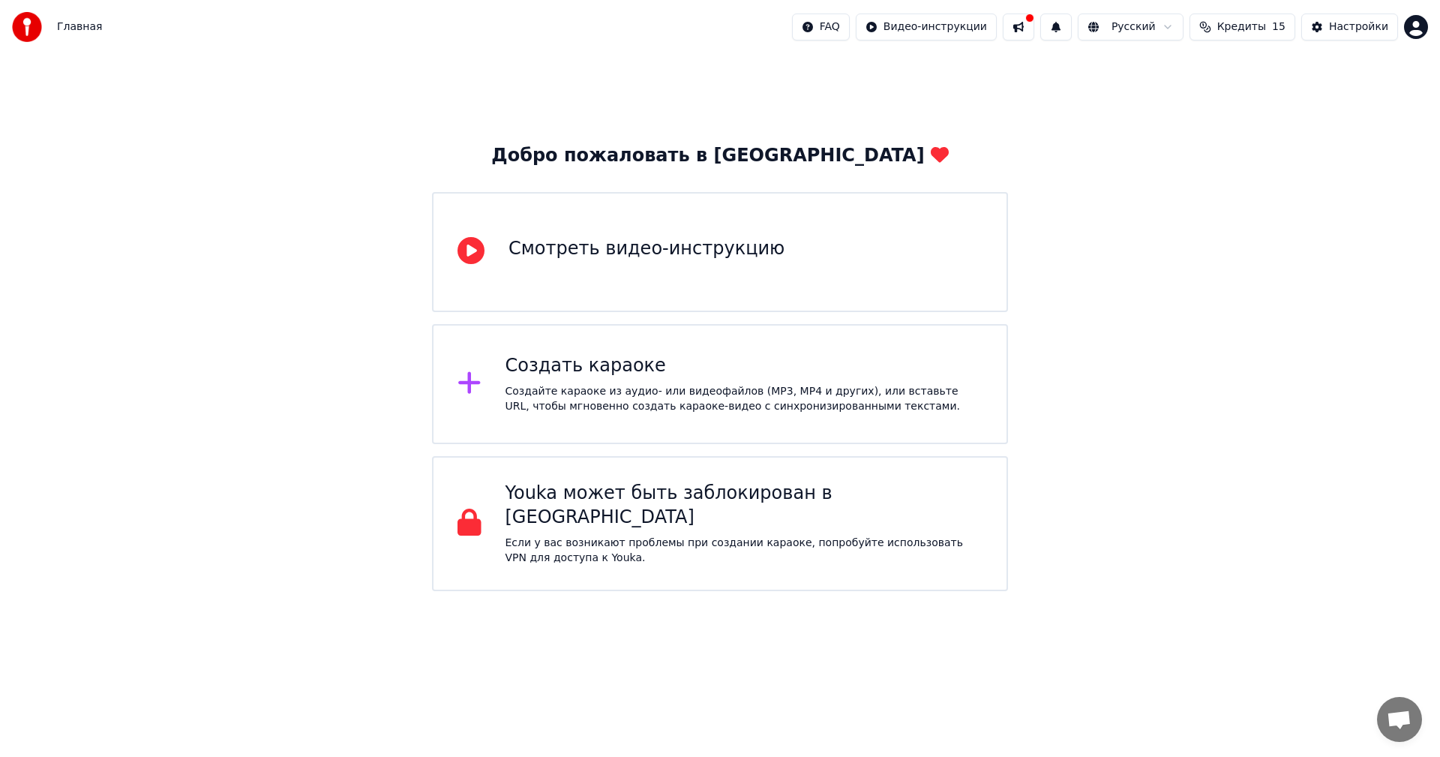
click at [691, 374] on div "Создать караоке" at bounding box center [744, 366] width 478 height 24
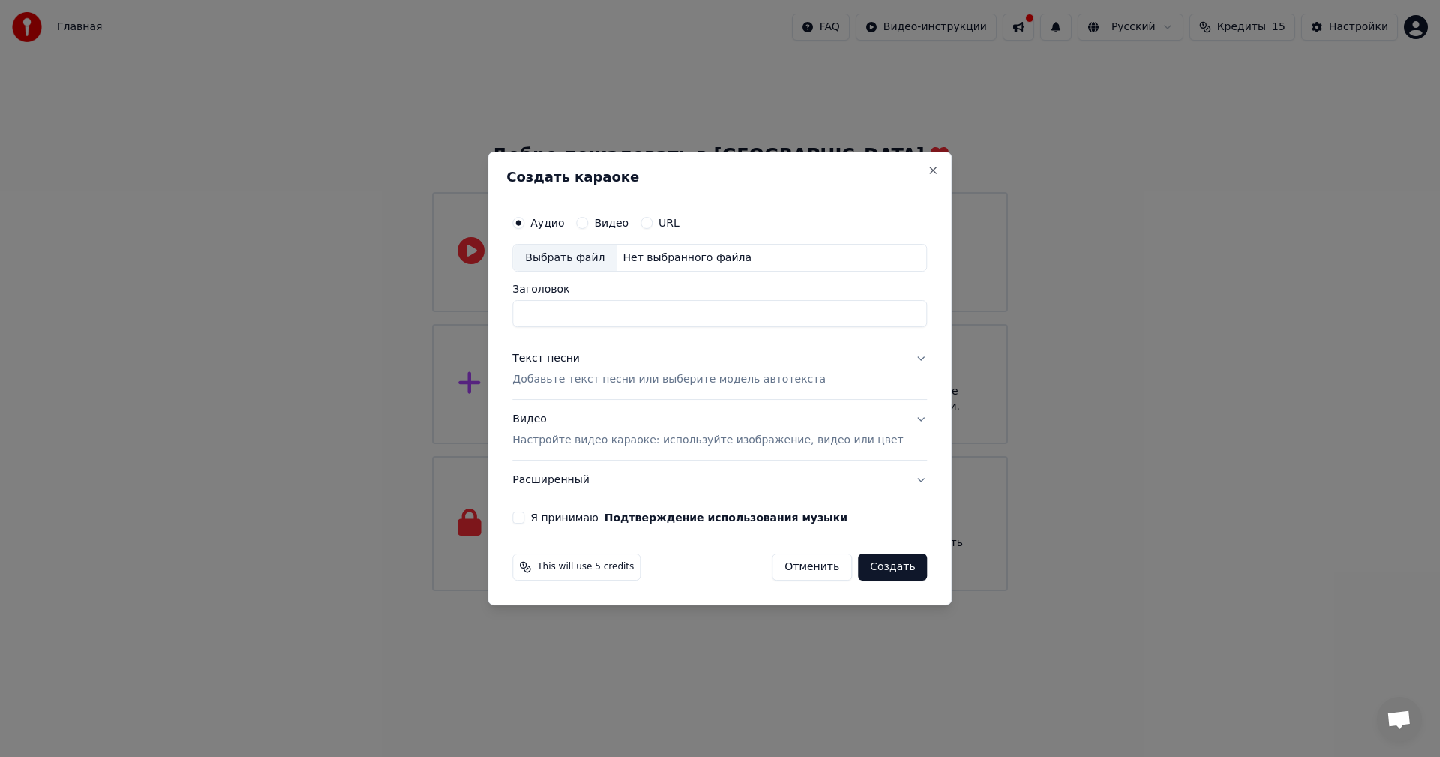
click at [626, 228] on label "Видео" at bounding box center [611, 222] width 34 height 10
click at [588, 228] on button "Видео" at bounding box center [582, 223] width 12 height 12
click at [581, 259] on div "Выбрать файл" at bounding box center [564, 257] width 103 height 27
type input "*******"
click at [568, 355] on div "Текст песни" at bounding box center [545, 359] width 67 height 15
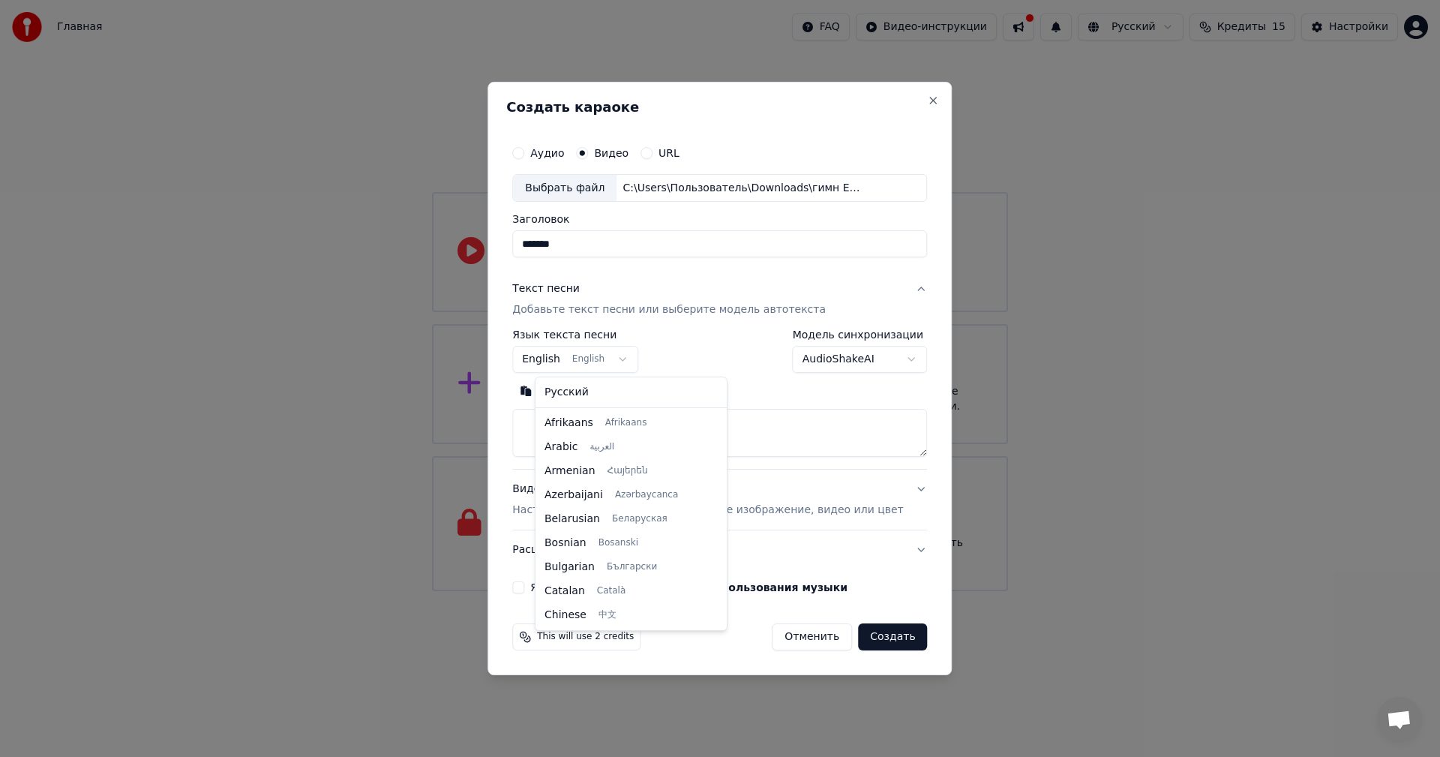
scroll to position [120, 0]
click at [638, 367] on body "Главная FAQ Видео-инструкции Русский Кредиты 15 Настройки Добро пожаловать в Yo…" at bounding box center [720, 295] width 1440 height 591
select select "**"
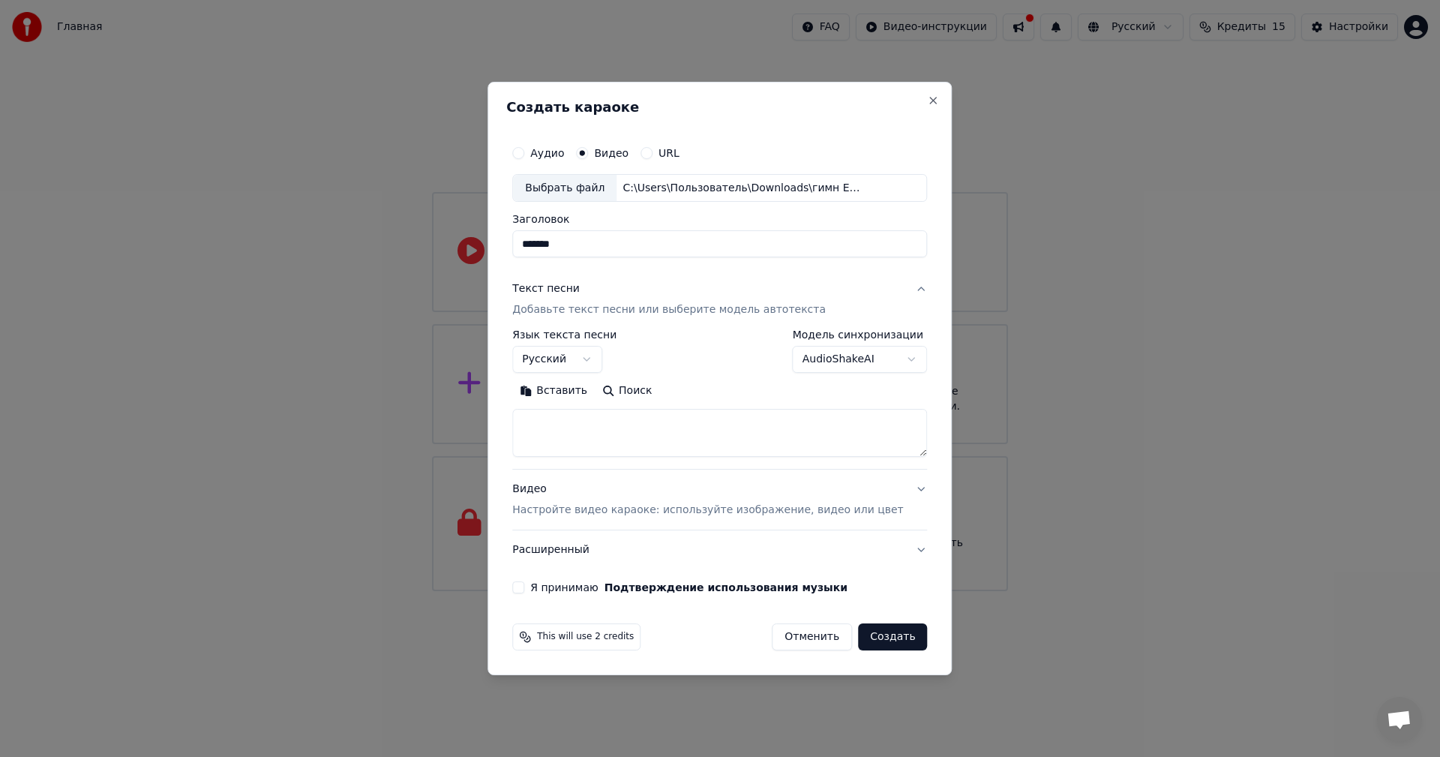
click at [734, 416] on textarea at bounding box center [719, 433] width 415 height 48
paste textarea "**********"
type textarea "**********"
click at [564, 151] on label "Аудио" at bounding box center [547, 153] width 34 height 10
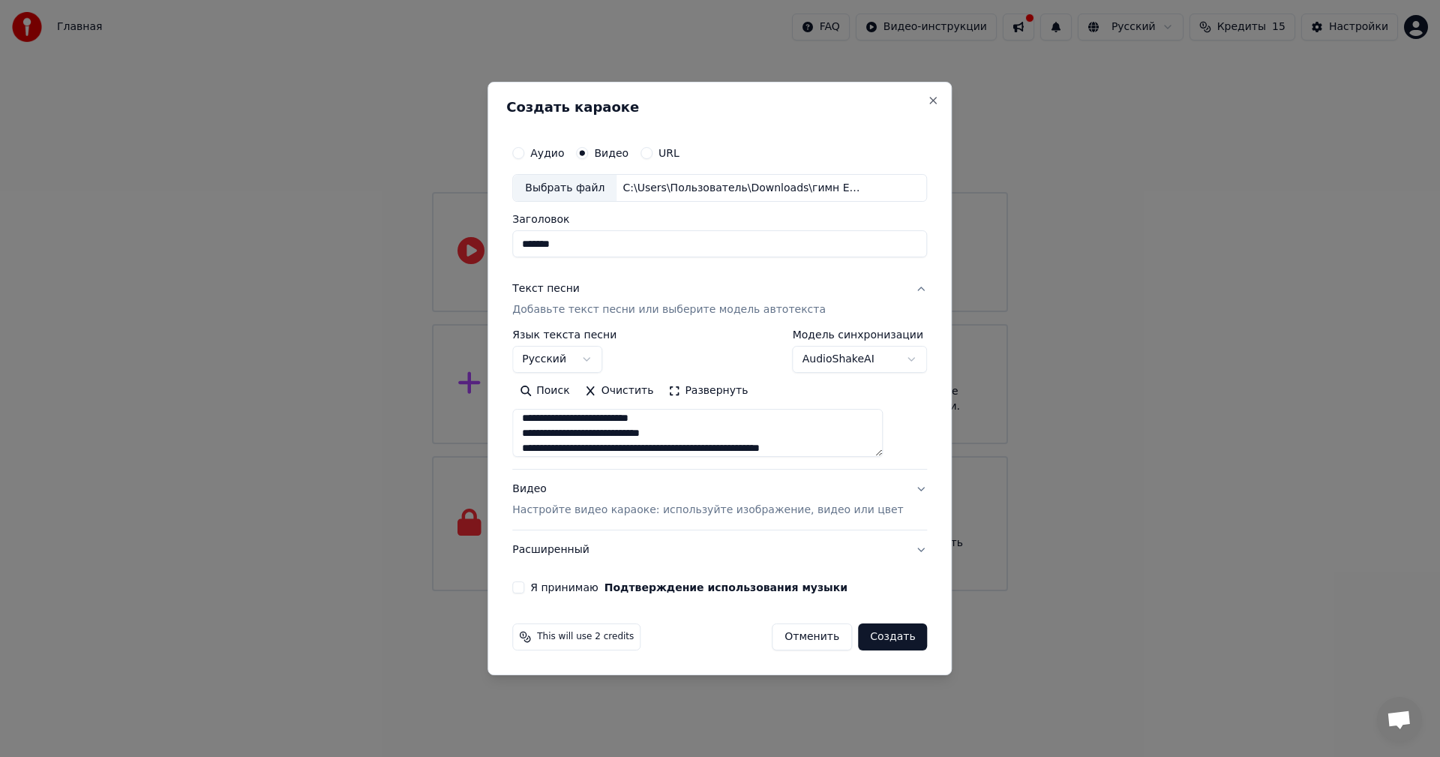
click at [524, 151] on button "Аудио" at bounding box center [518, 153] width 12 height 12
click at [593, 186] on div "Выбрать файл" at bounding box center [564, 188] width 103 height 27
type input "**********"
click at [719, 512] on p "Настройте видео караоке: используйте изображение, видео или цвет" at bounding box center [707, 509] width 391 height 15
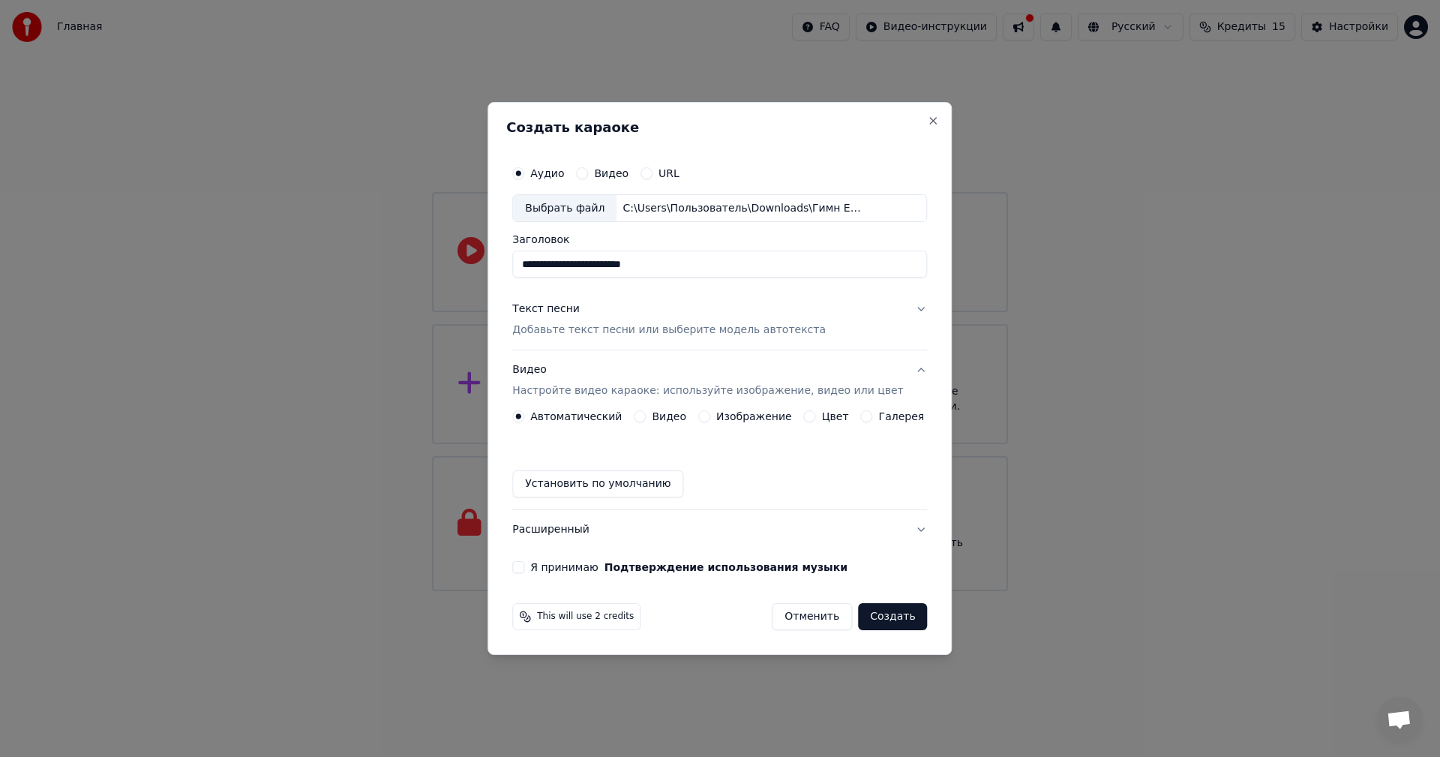
click at [659, 413] on label "Видео" at bounding box center [669, 416] width 34 height 10
click at [646, 413] on button "Видео" at bounding box center [640, 416] width 12 height 12
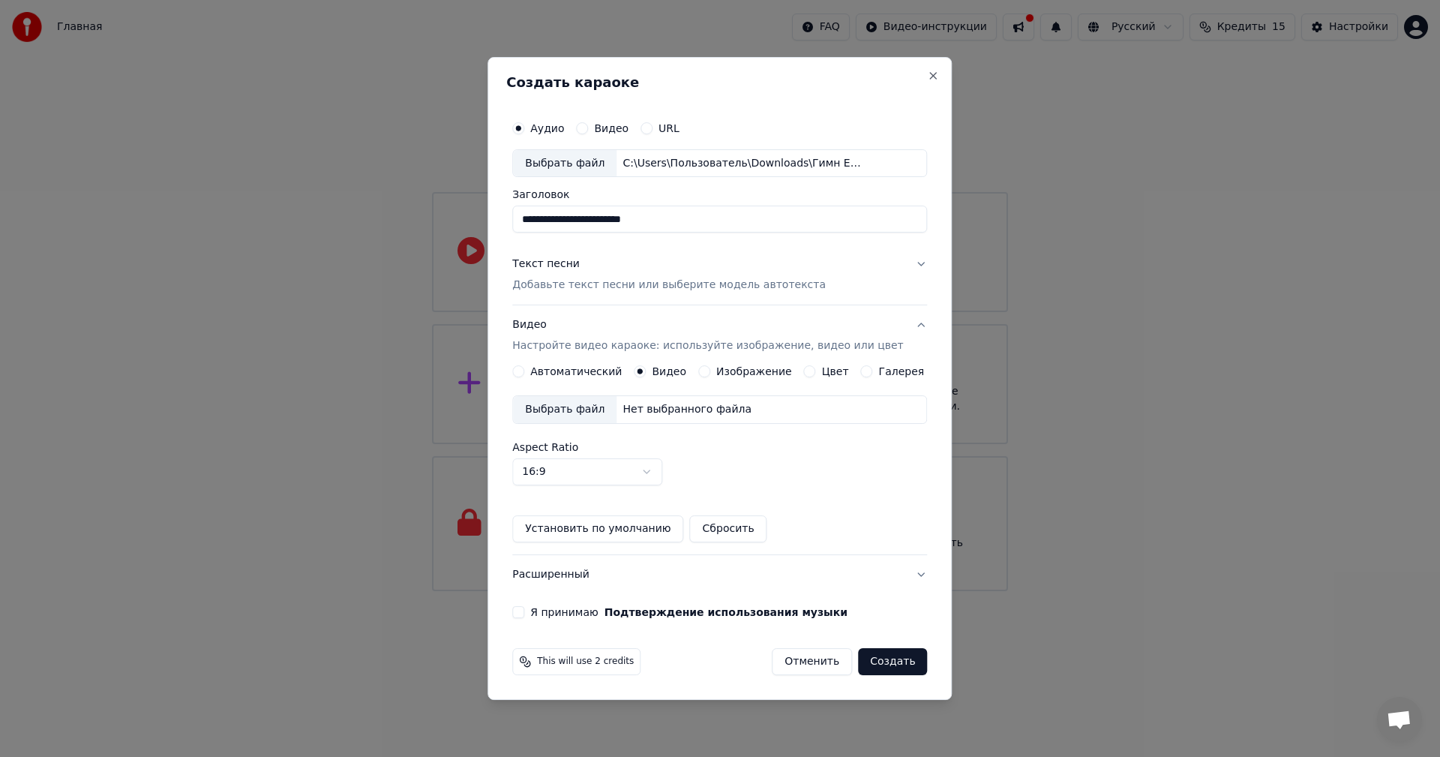
click at [574, 413] on div "Выбрать файл" at bounding box center [564, 409] width 103 height 27
click at [649, 472] on body "Главная FAQ Видео-инструкции Русский Кредиты 15 Настройки Добро пожаловать в Yo…" at bounding box center [720, 295] width 1440 height 591
click at [743, 466] on body "Главная FAQ Видео-инструкции Русский Кредиты 15 Настройки Добро пожаловать в Yo…" at bounding box center [720, 295] width 1440 height 591
click at [524, 616] on button "Я принимаю Подтверждение использования музыки" at bounding box center [518, 612] width 12 height 12
click at [822, 368] on label "Цвет" at bounding box center [835, 371] width 27 height 10
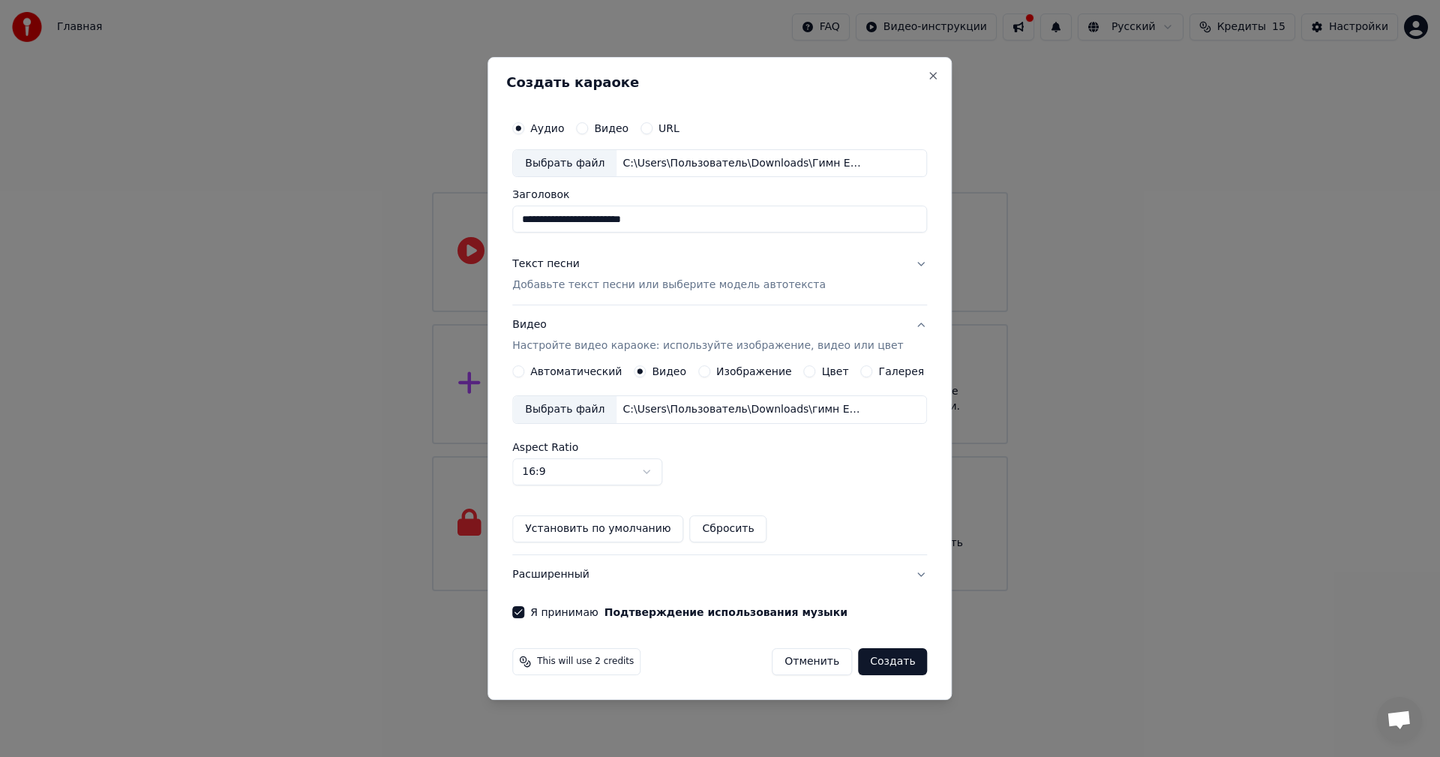
click at [816, 368] on button "Цвет" at bounding box center [810, 371] width 12 height 12
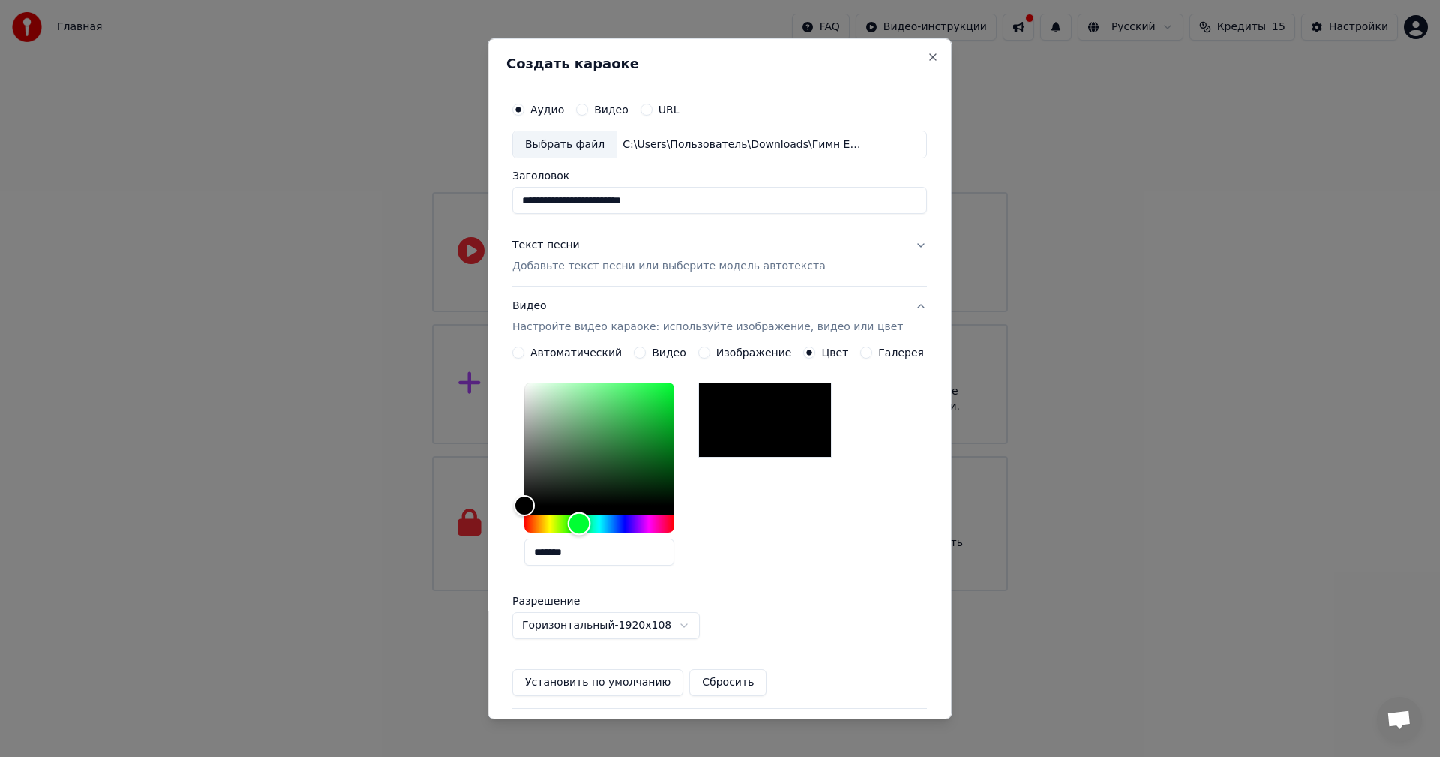
click at [589, 522] on div "Hue" at bounding box center [599, 523] width 150 height 18
type input "*******"
drag, startPoint x: 535, startPoint y: 505, endPoint x: 692, endPoint y: 382, distance: 200.2
click at [686, 382] on div "Color" at bounding box center [674, 382] width 23 height 23
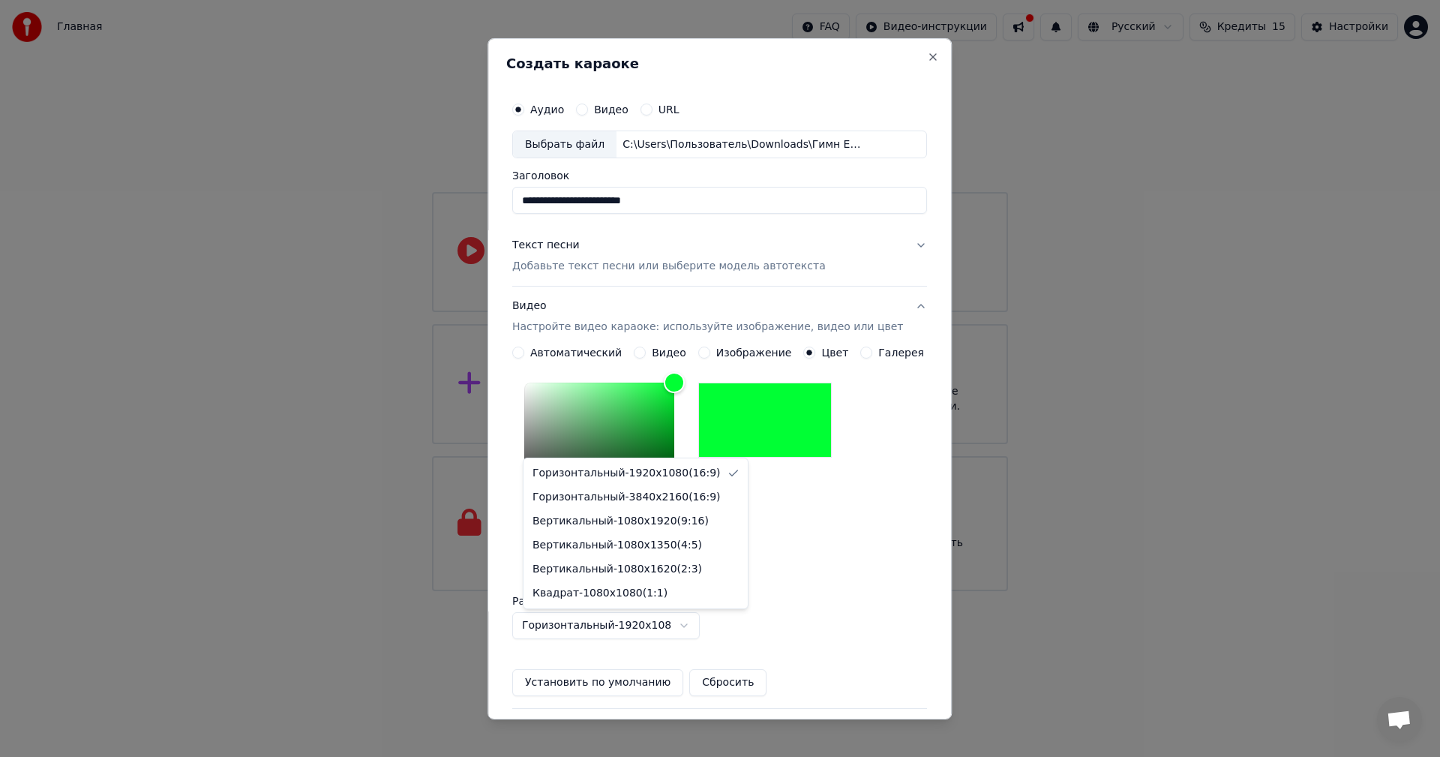
click at [698, 591] on body "Главная FAQ Видео-инструкции Русский Кредиты 15 Настройки Добро пожаловать в Yo…" at bounding box center [720, 295] width 1440 height 591
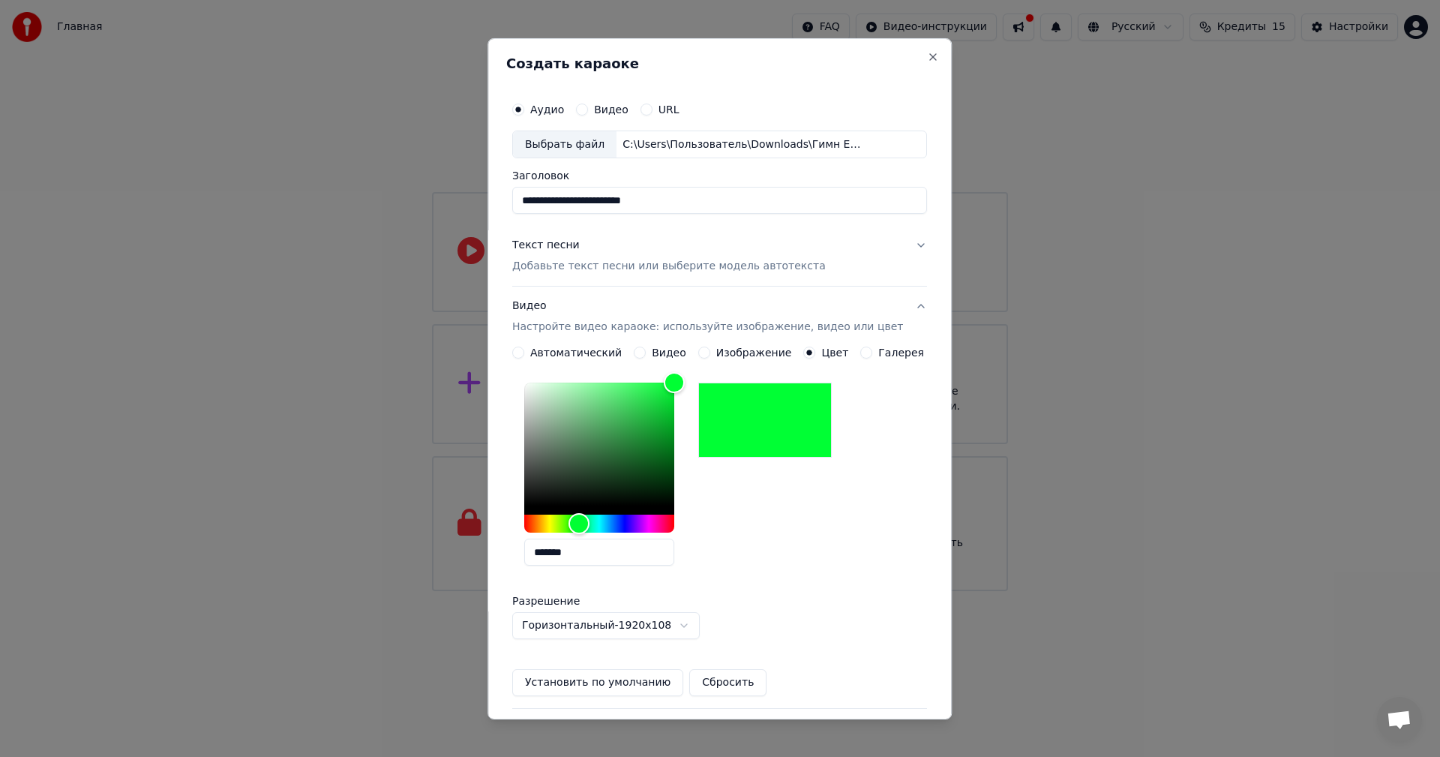
click at [698, 591] on body "Главная FAQ Видео-инструкции Русский Кредиты 15 Настройки Добро пожаловать в Yo…" at bounding box center [720, 295] width 1440 height 591
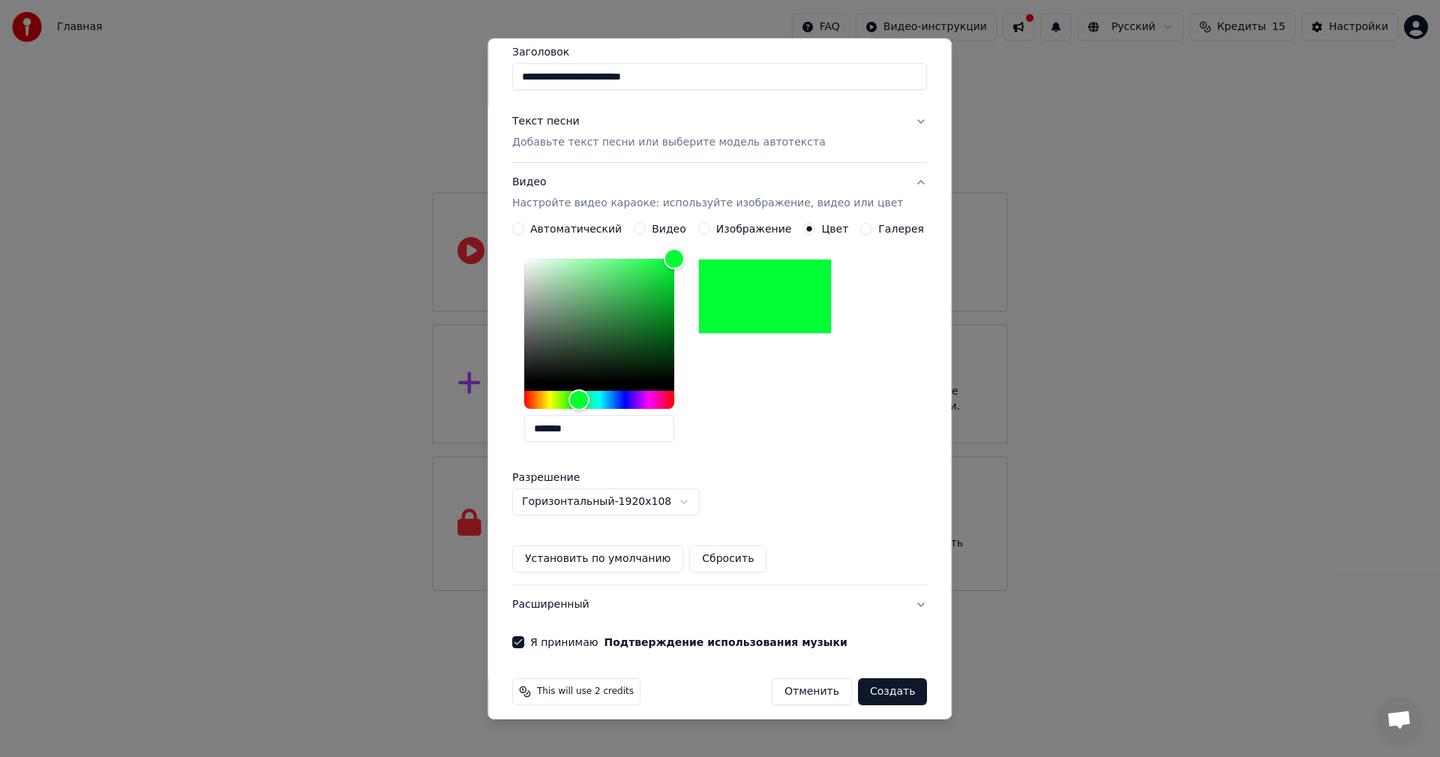
scroll to position [134, 0]
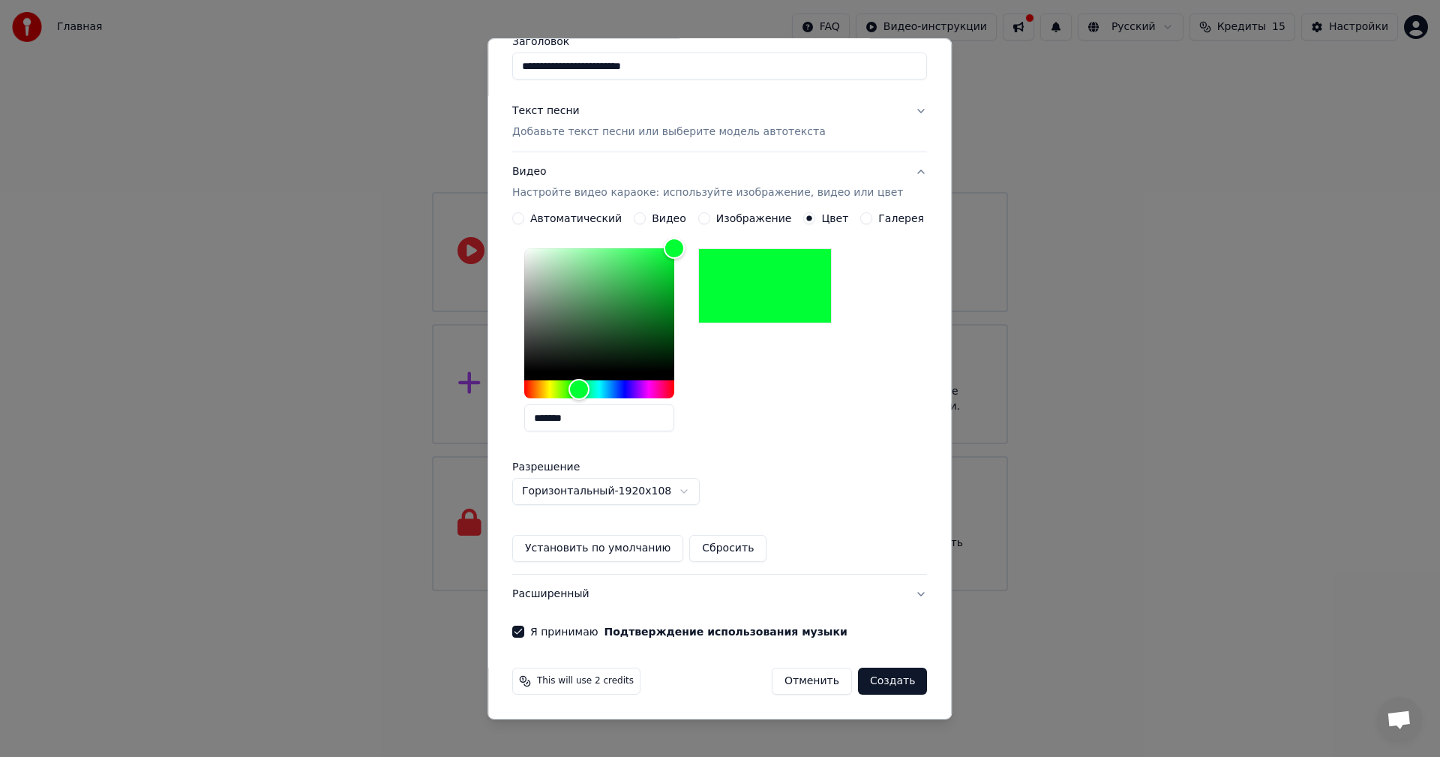
click at [874, 691] on button "Создать" at bounding box center [892, 680] width 69 height 27
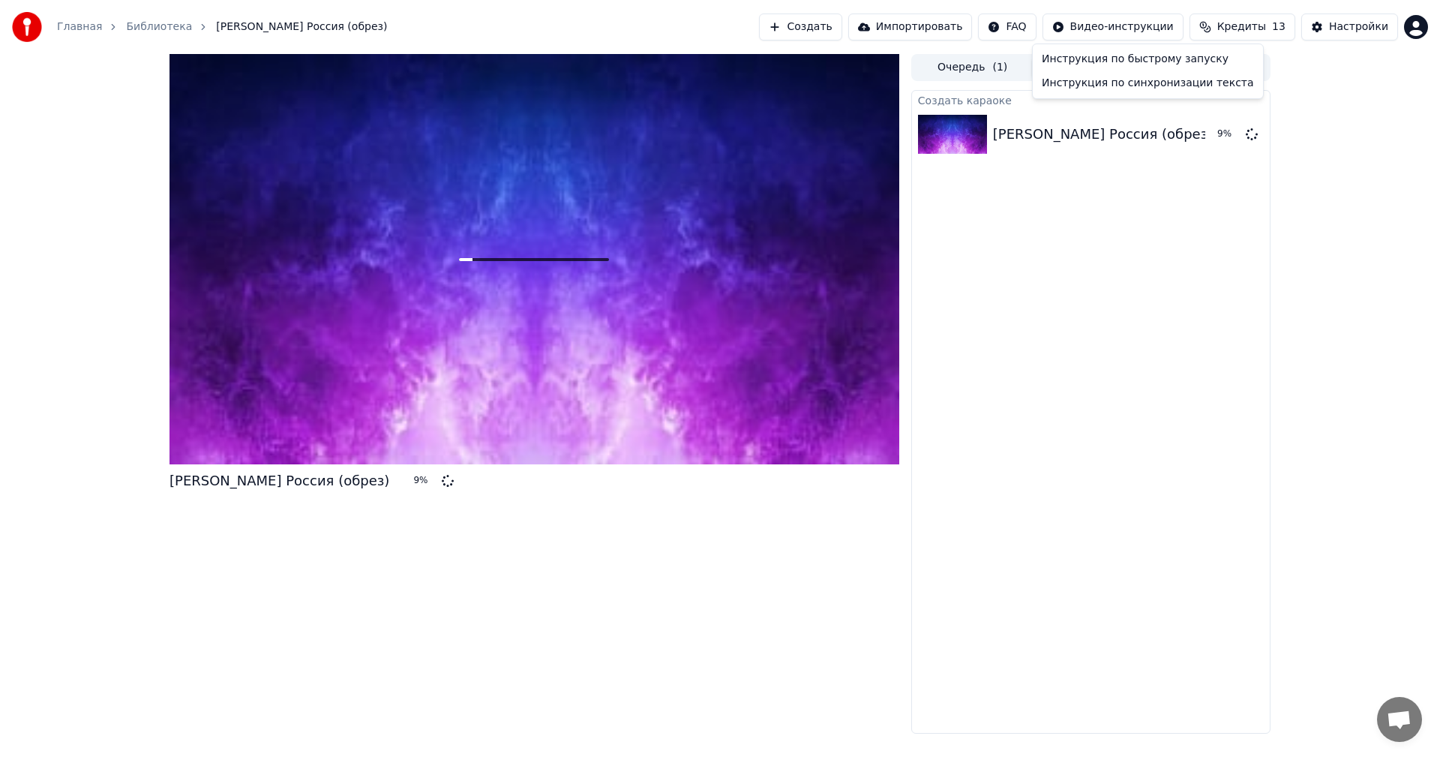
click at [1137, 31] on html "Главная Библиотека [PERSON_NAME] Россия (обрез) Создать Импортировать FAQ Видео…" at bounding box center [720, 378] width 1440 height 757
click at [1136, 88] on div "Инструкция по синхронизации текста" at bounding box center [1147, 83] width 224 height 24
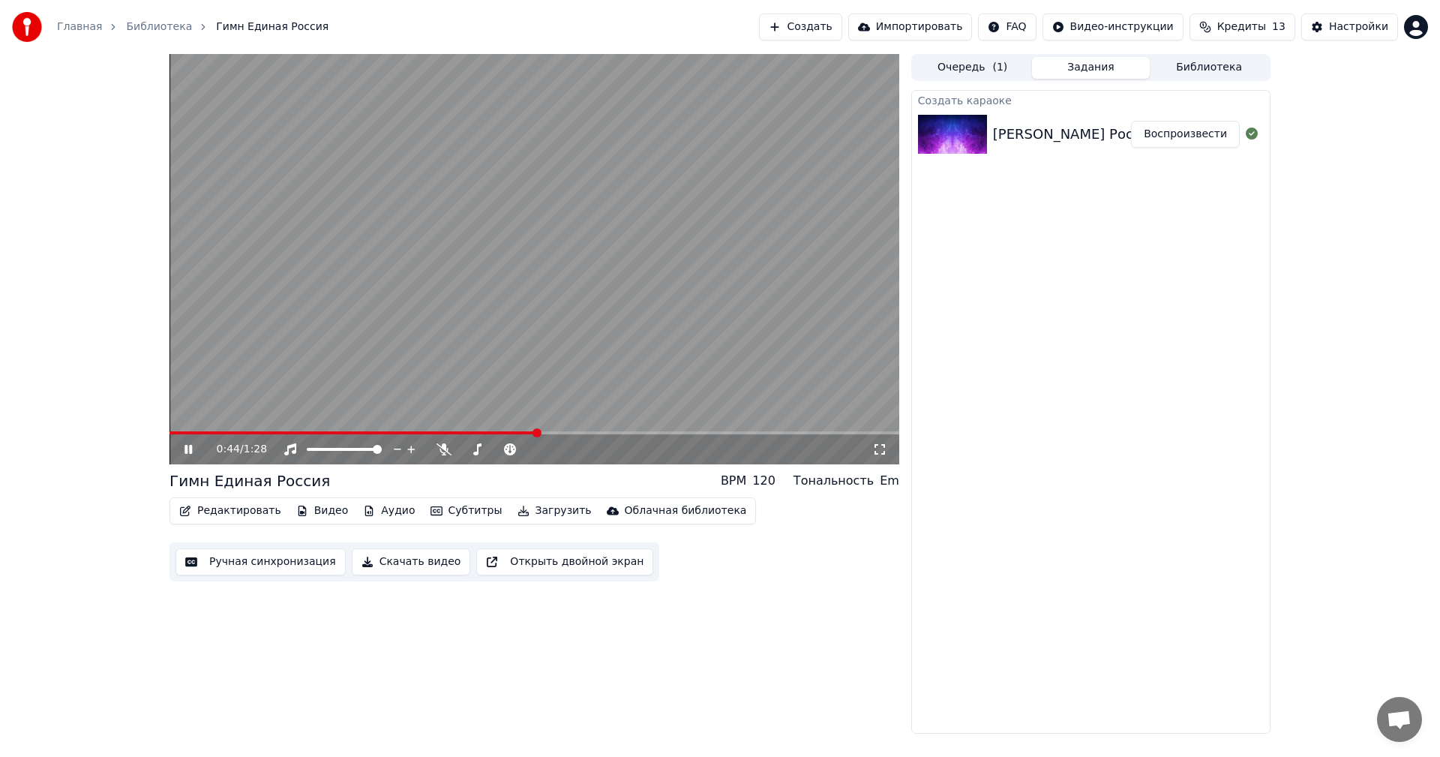
click at [447, 442] on div "0:44 / 1:28" at bounding box center [544, 449] width 655 height 15
click at [535, 452] on span at bounding box center [530, 449] width 9 height 9
click at [169, 431] on span at bounding box center [169, 432] width 0 height 3
click at [183, 445] on icon at bounding box center [198, 449] width 35 height 12
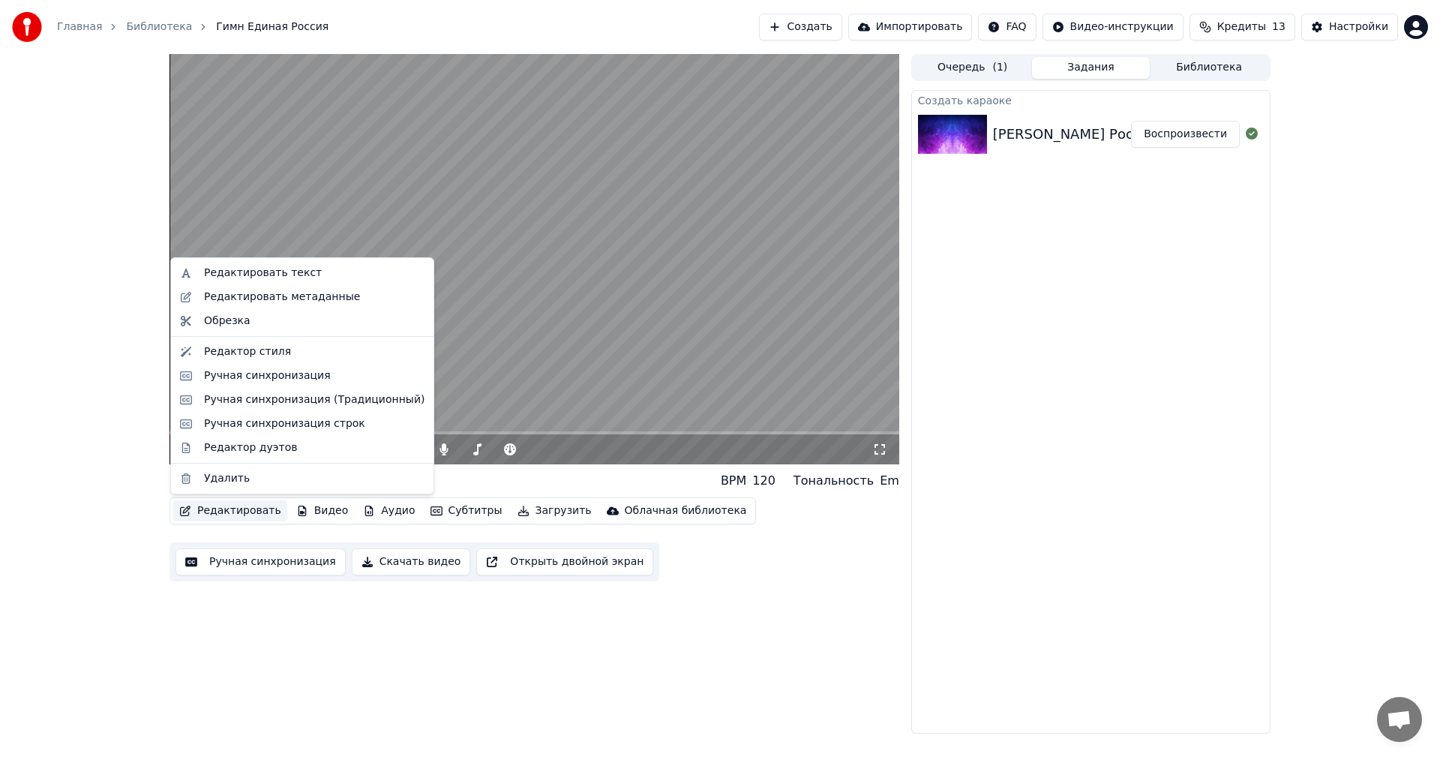
click at [229, 509] on button "Редактировать" at bounding box center [230, 510] width 114 height 21
click at [299, 264] on div "Редактировать текст" at bounding box center [302, 273] width 256 height 24
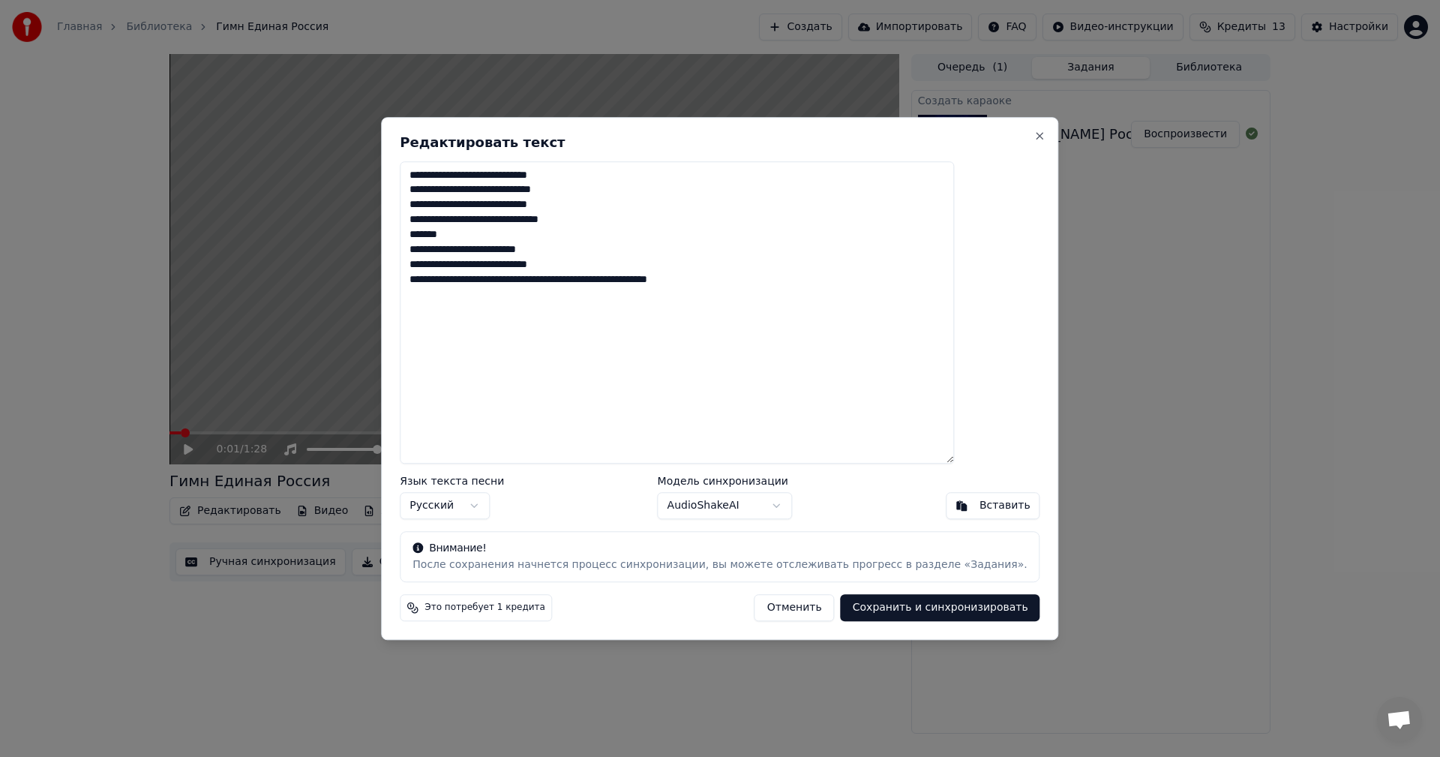
drag, startPoint x: 494, startPoint y: 236, endPoint x: 454, endPoint y: 235, distance: 40.5
click at [454, 235] on textarea "**********" at bounding box center [677, 312] width 554 height 303
type textarea "**********"
click at [871, 606] on button "Сохранить и синхронизировать" at bounding box center [939, 607] width 199 height 27
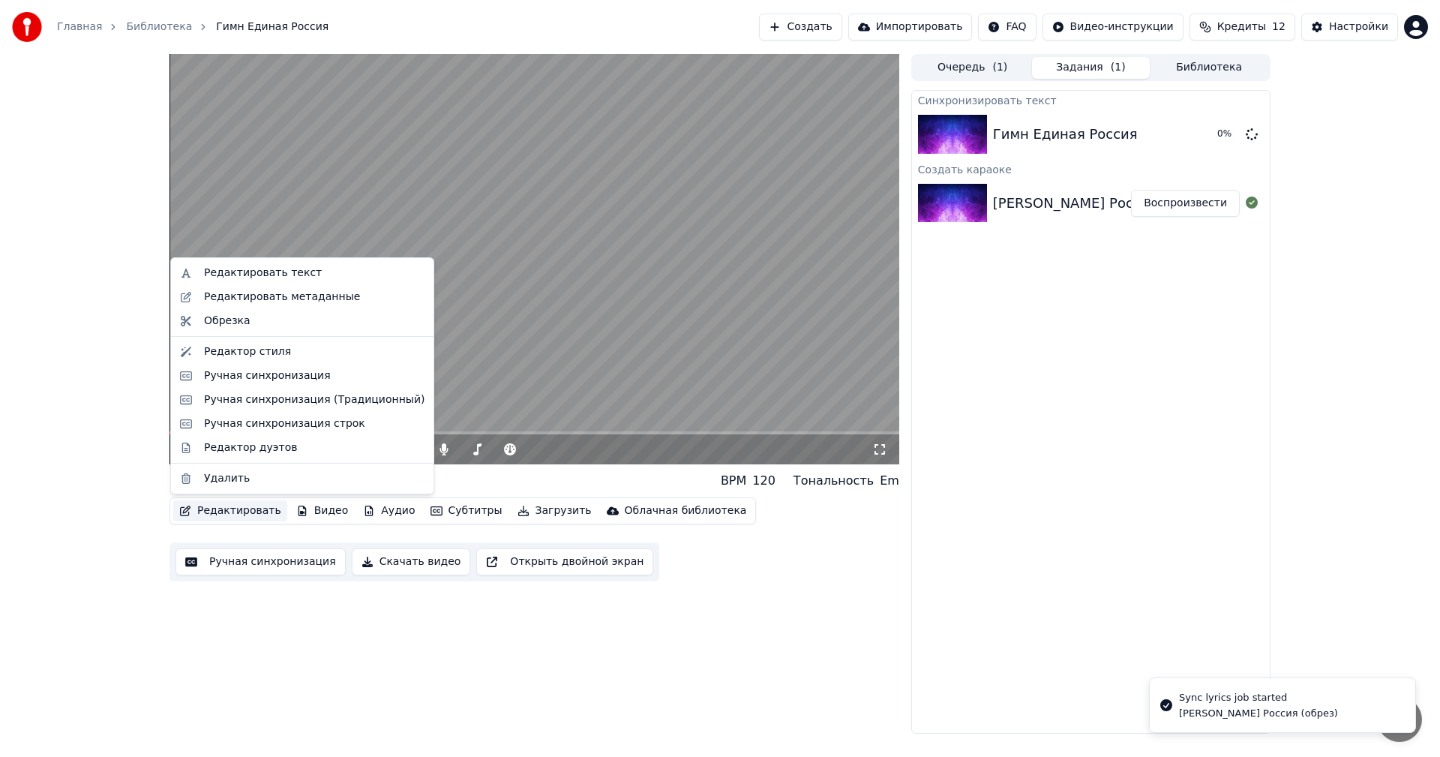
click at [232, 510] on button "Редактировать" at bounding box center [230, 510] width 114 height 21
click at [322, 304] on div "Редактировать метаданные" at bounding box center [282, 296] width 156 height 15
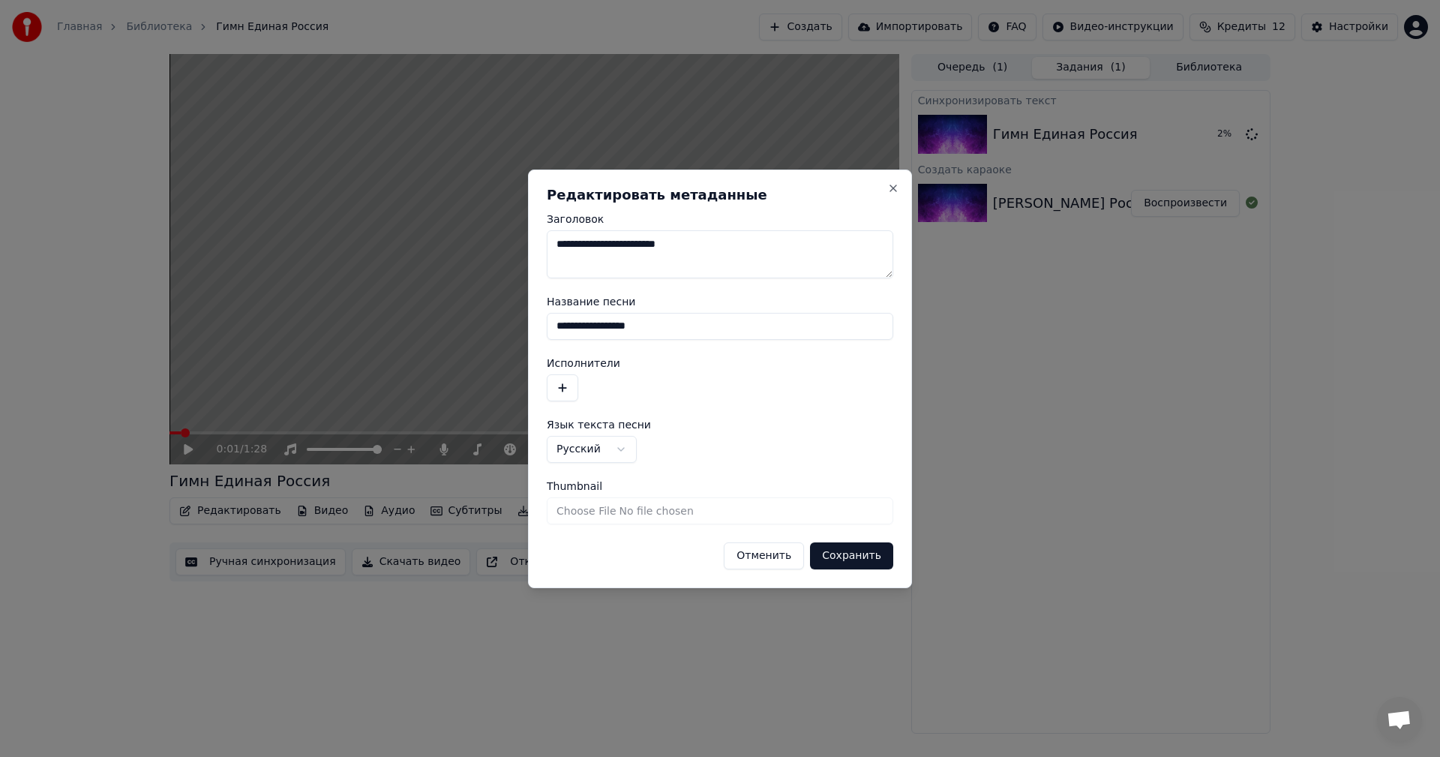
drag, startPoint x: 729, startPoint y: 258, endPoint x: 541, endPoint y: 256, distance: 187.5
click at [541, 256] on div "**********" at bounding box center [720, 378] width 384 height 418
click at [882, 550] on button "Сохранить" at bounding box center [851, 555] width 83 height 27
type textarea "**********"
click at [784, 559] on button "Отменить" at bounding box center [764, 555] width 80 height 27
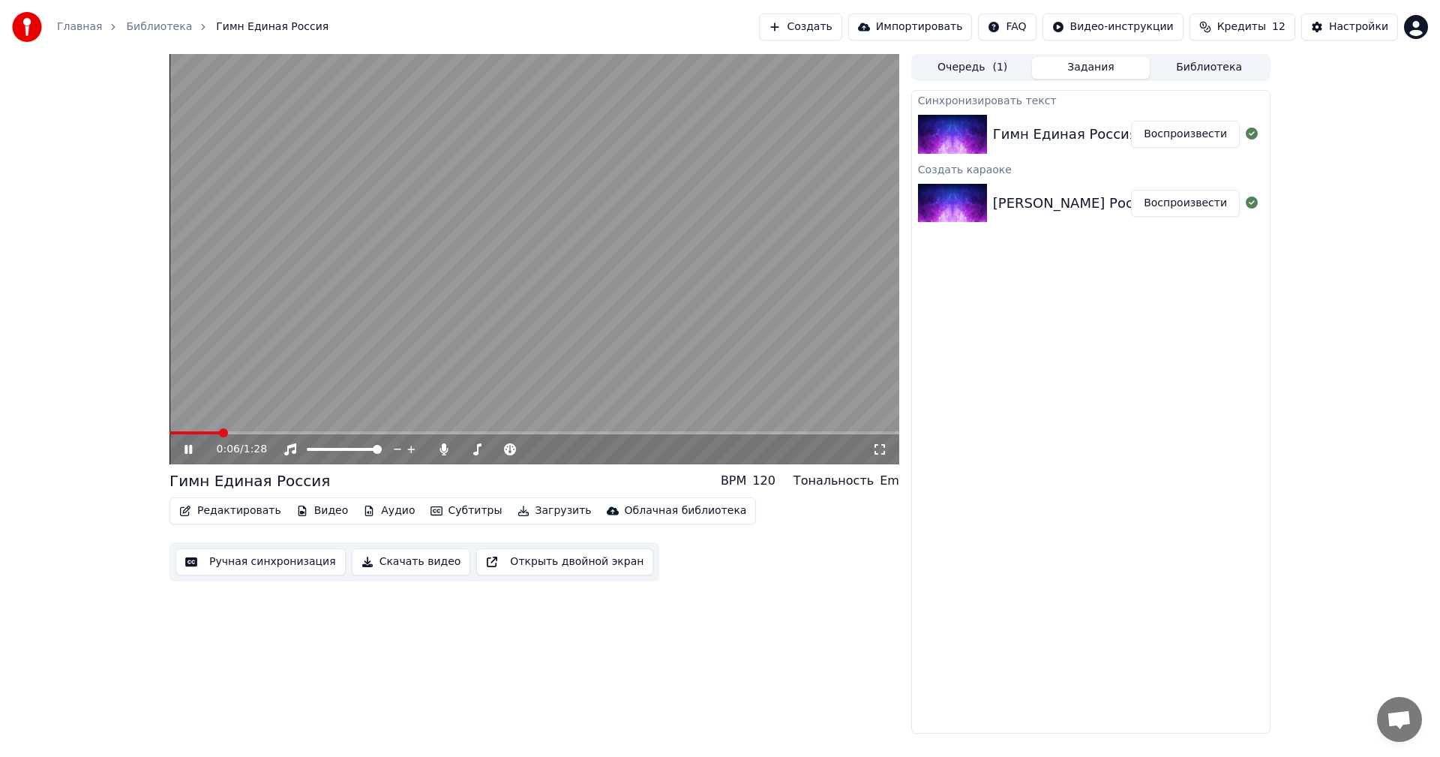
click at [188, 448] on icon at bounding box center [198, 449] width 35 height 12
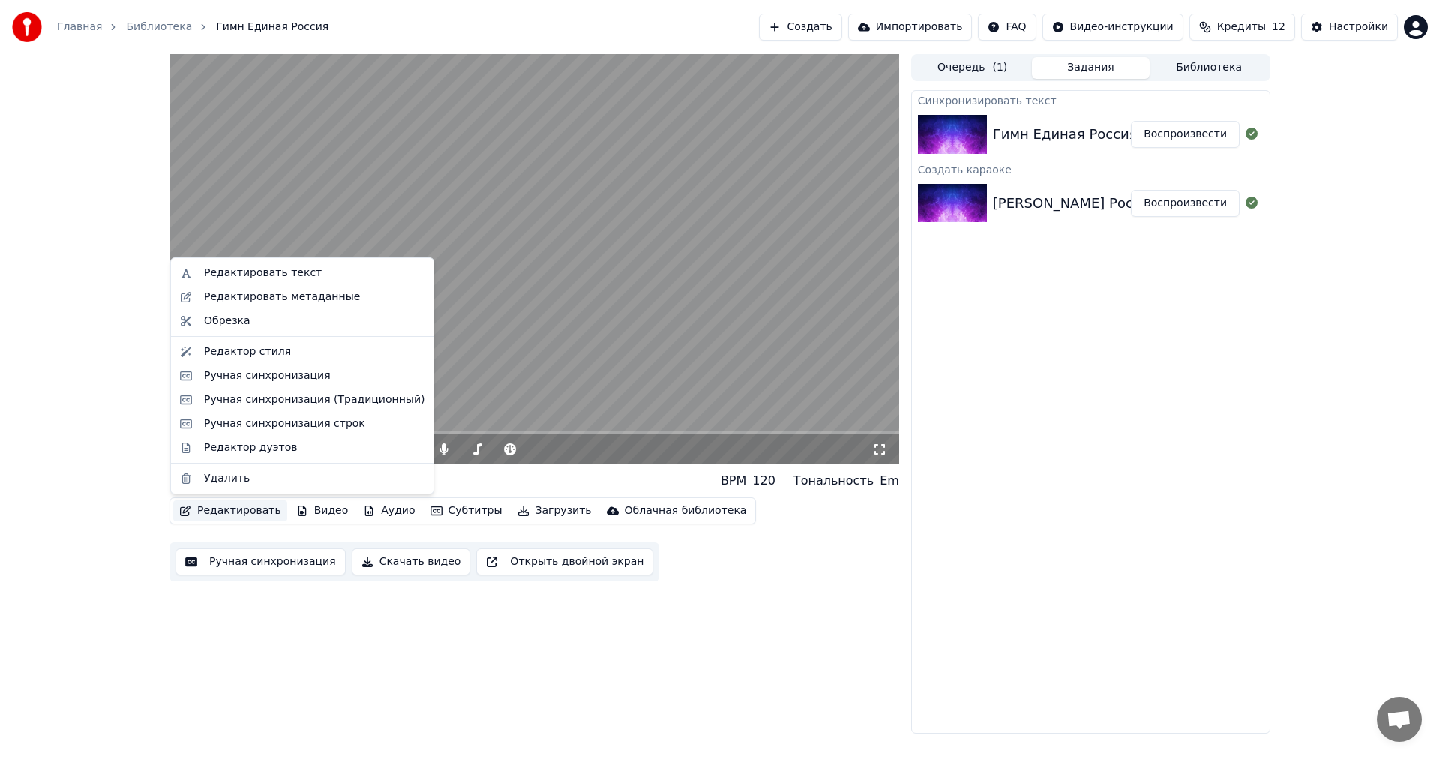
click at [242, 508] on button "Редактировать" at bounding box center [230, 510] width 114 height 21
click at [319, 352] on div "Редактор стиля" at bounding box center [314, 351] width 220 height 15
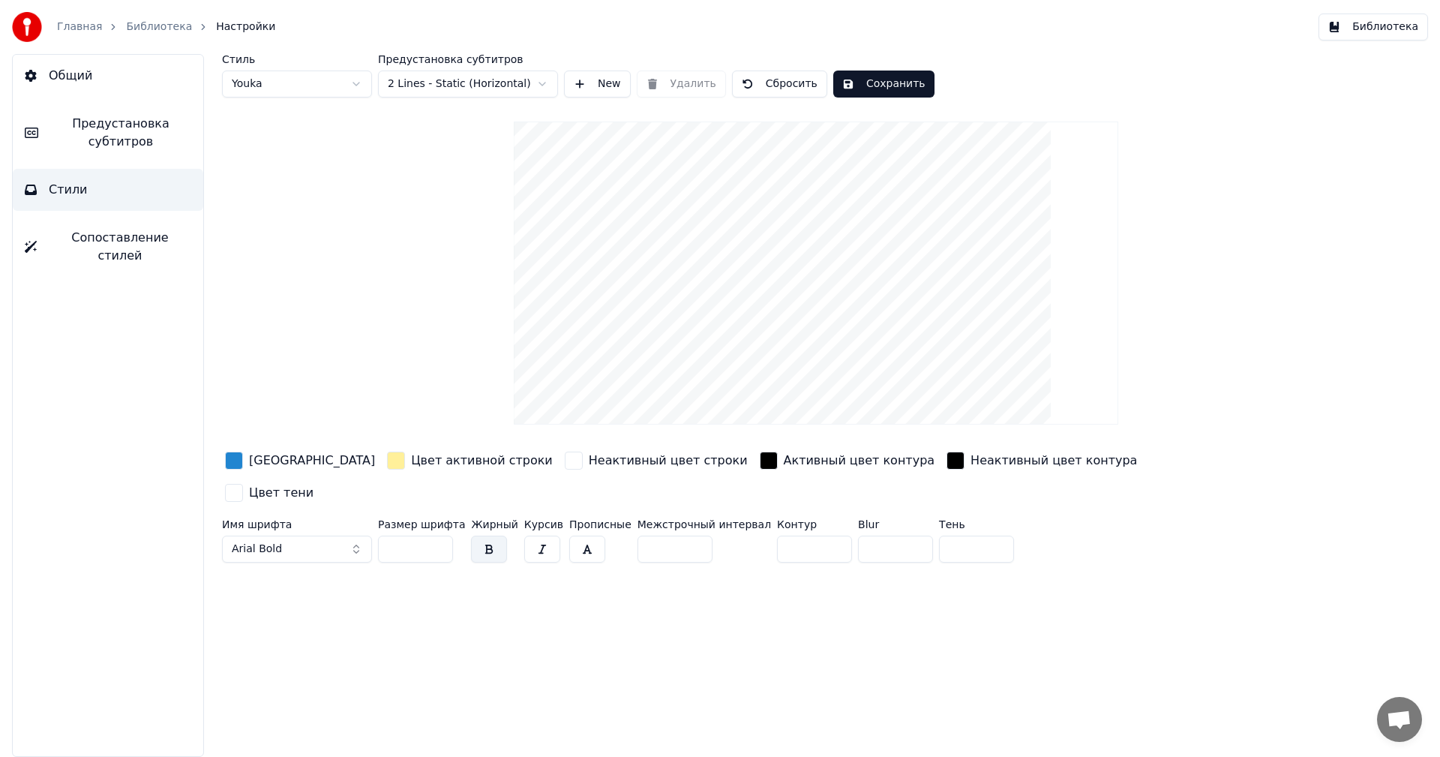
click at [346, 88] on html "Главная Библиотека Настройки Библиотека Общий Предустановка субтитров Стили Соп…" at bounding box center [720, 378] width 1440 height 757
click at [343, 79] on html "Главная Библиотека Настройки Библиотека Общий Предустановка субтитров Стили Соп…" at bounding box center [720, 378] width 1440 height 757
click at [345, 79] on html "Главная Библиотека Настройки Библиотека Общий Предустановка субтитров Стили Соп…" at bounding box center [720, 378] width 1440 height 757
click at [876, 85] on button "Сохранить" at bounding box center [883, 83] width 101 height 27
click at [862, 85] on button "Сохранить" at bounding box center [883, 83] width 101 height 27
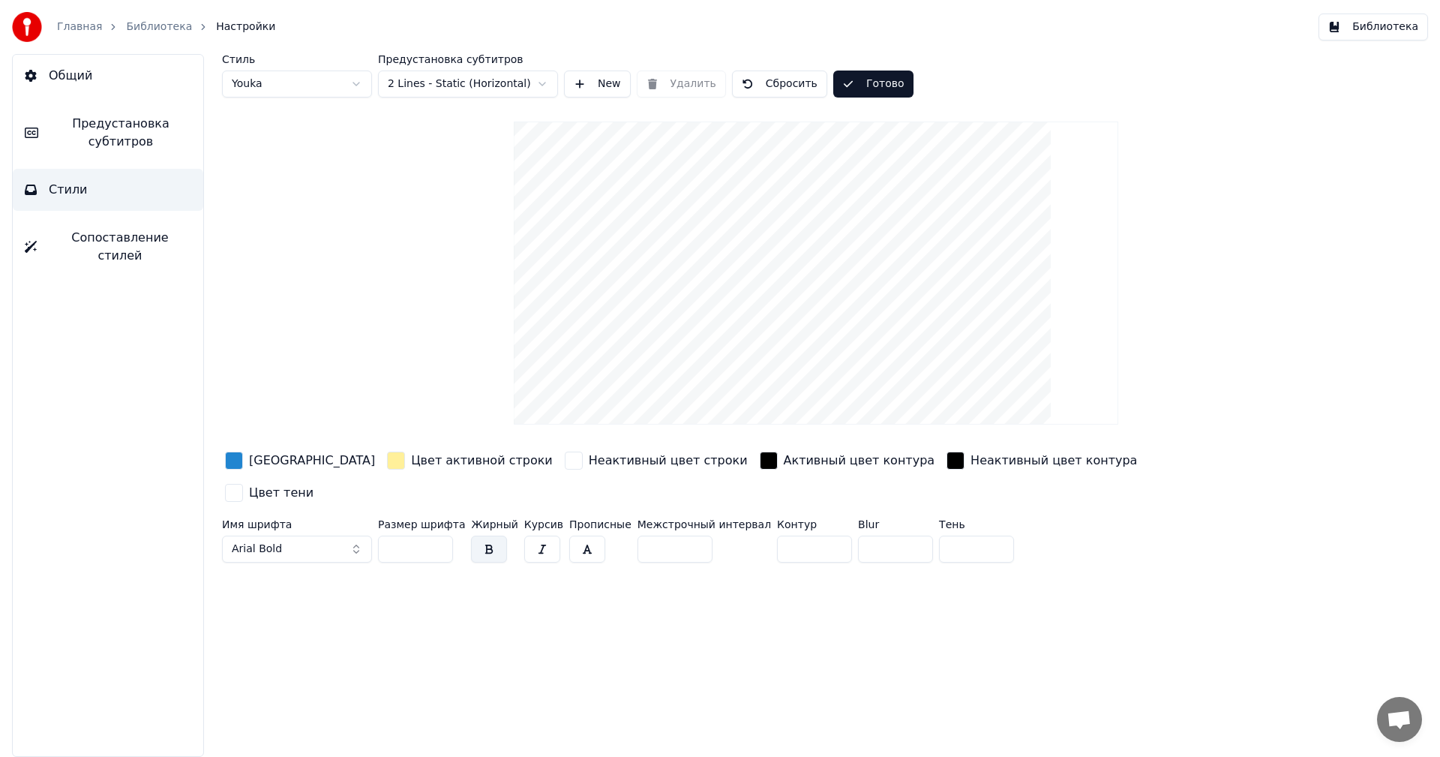
click at [876, 89] on button "Готово" at bounding box center [873, 83] width 80 height 27
click at [80, 23] on link "Главная" at bounding box center [79, 26] width 45 height 15
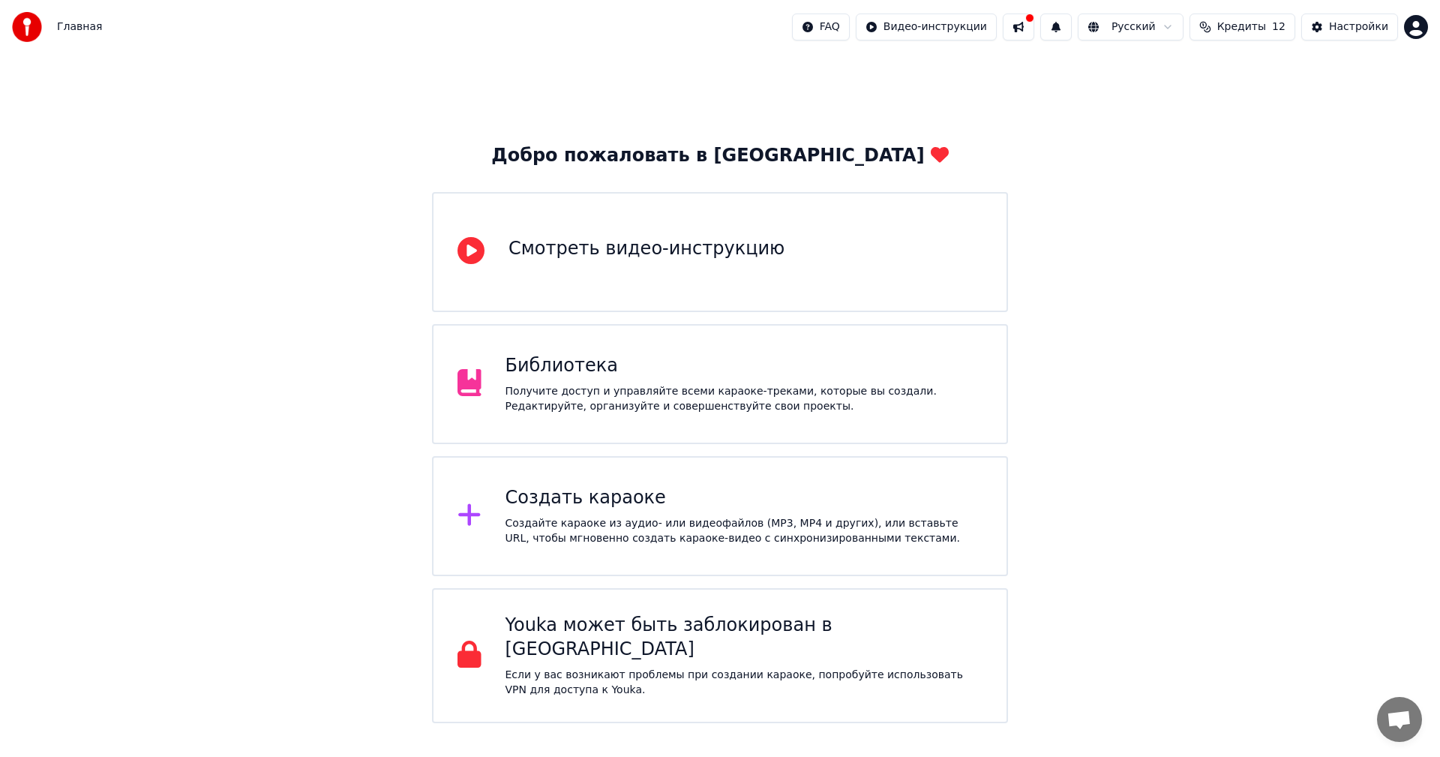
click at [588, 387] on div "Получите доступ и управляйте всеми караоке-треками, которые вы создали. Редакти…" at bounding box center [744, 399] width 478 height 30
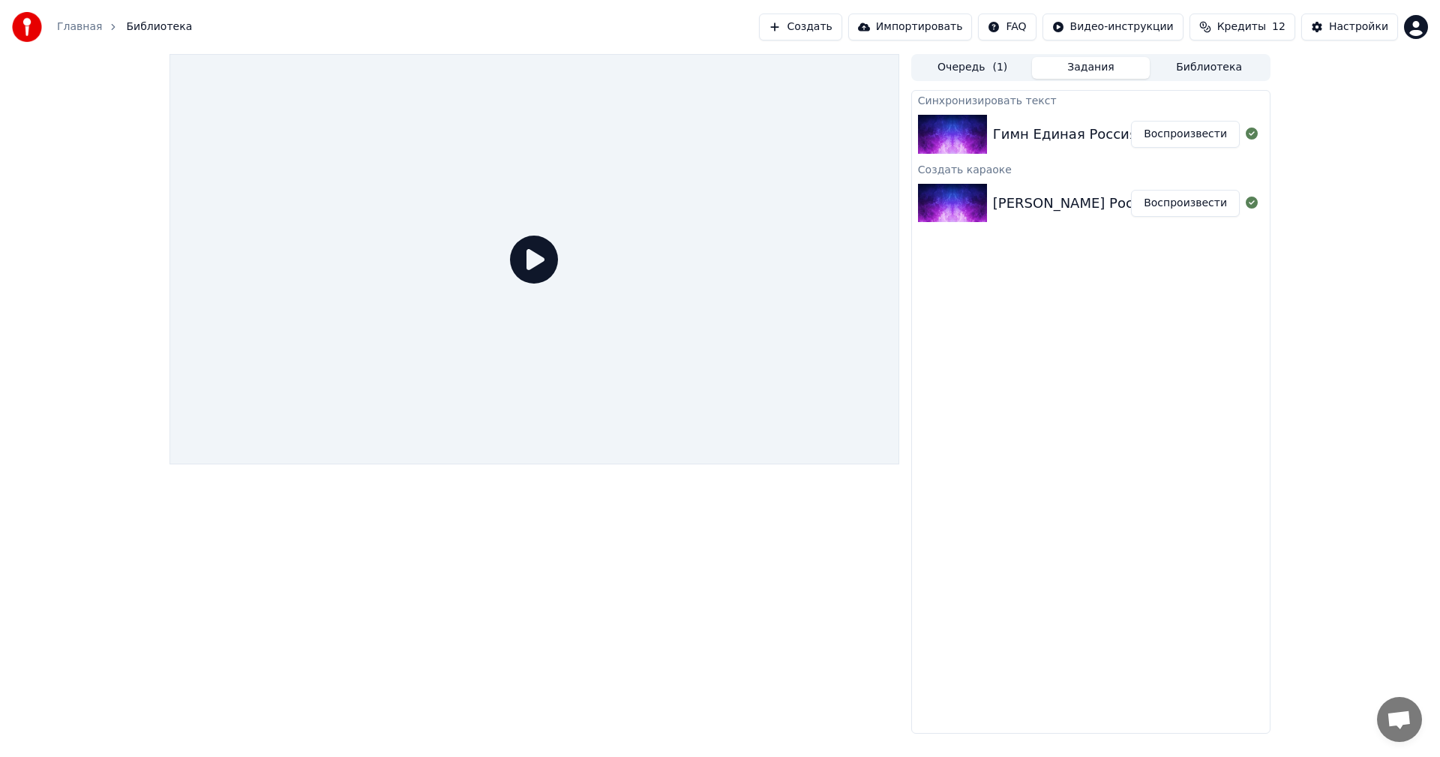
click at [525, 253] on icon at bounding box center [534, 259] width 48 height 48
click at [1064, 203] on div "[PERSON_NAME] Россия (обрез)" at bounding box center [1103, 203] width 220 height 21
click at [1140, 202] on button "Воспроизвести" at bounding box center [1185, 203] width 109 height 27
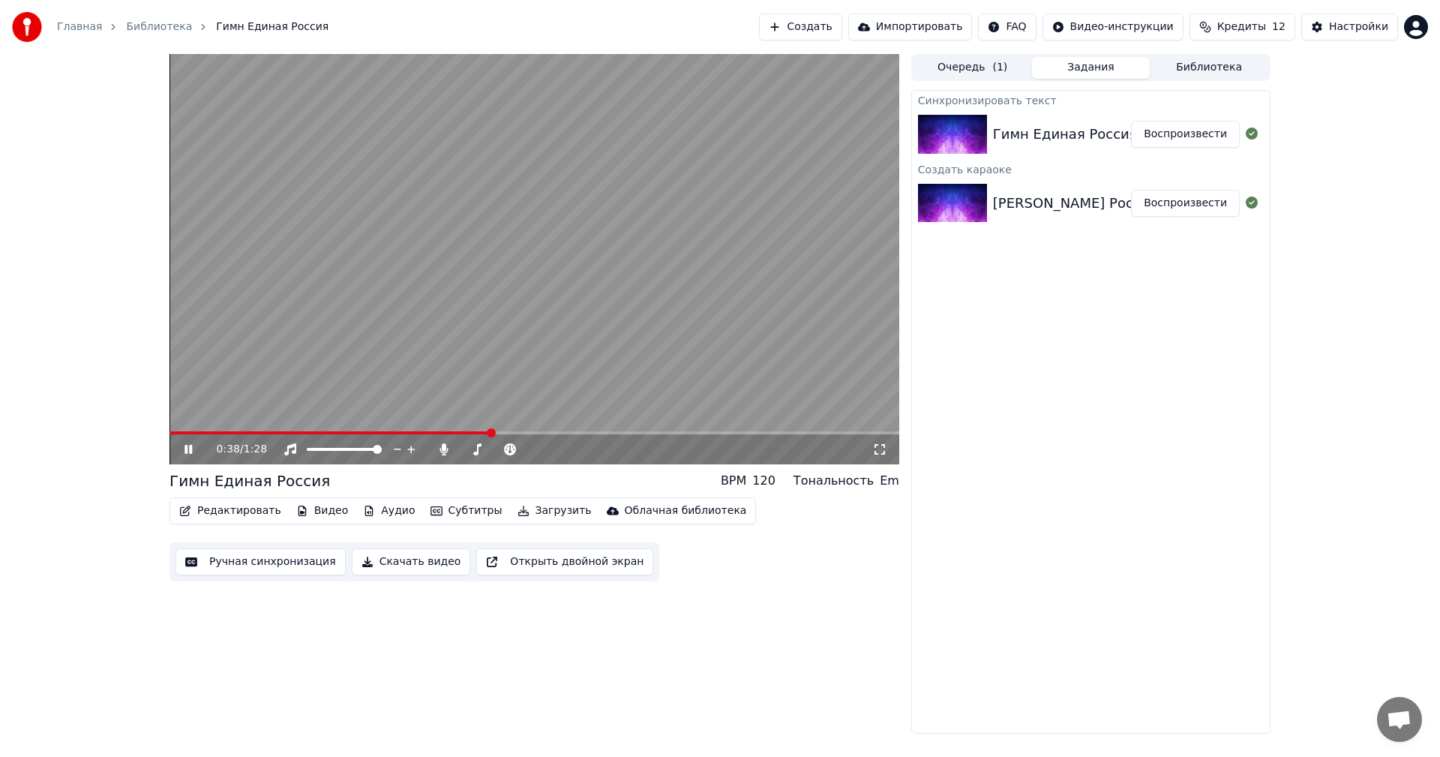
click at [412, 559] on button "Скачать видео" at bounding box center [411, 561] width 119 height 27
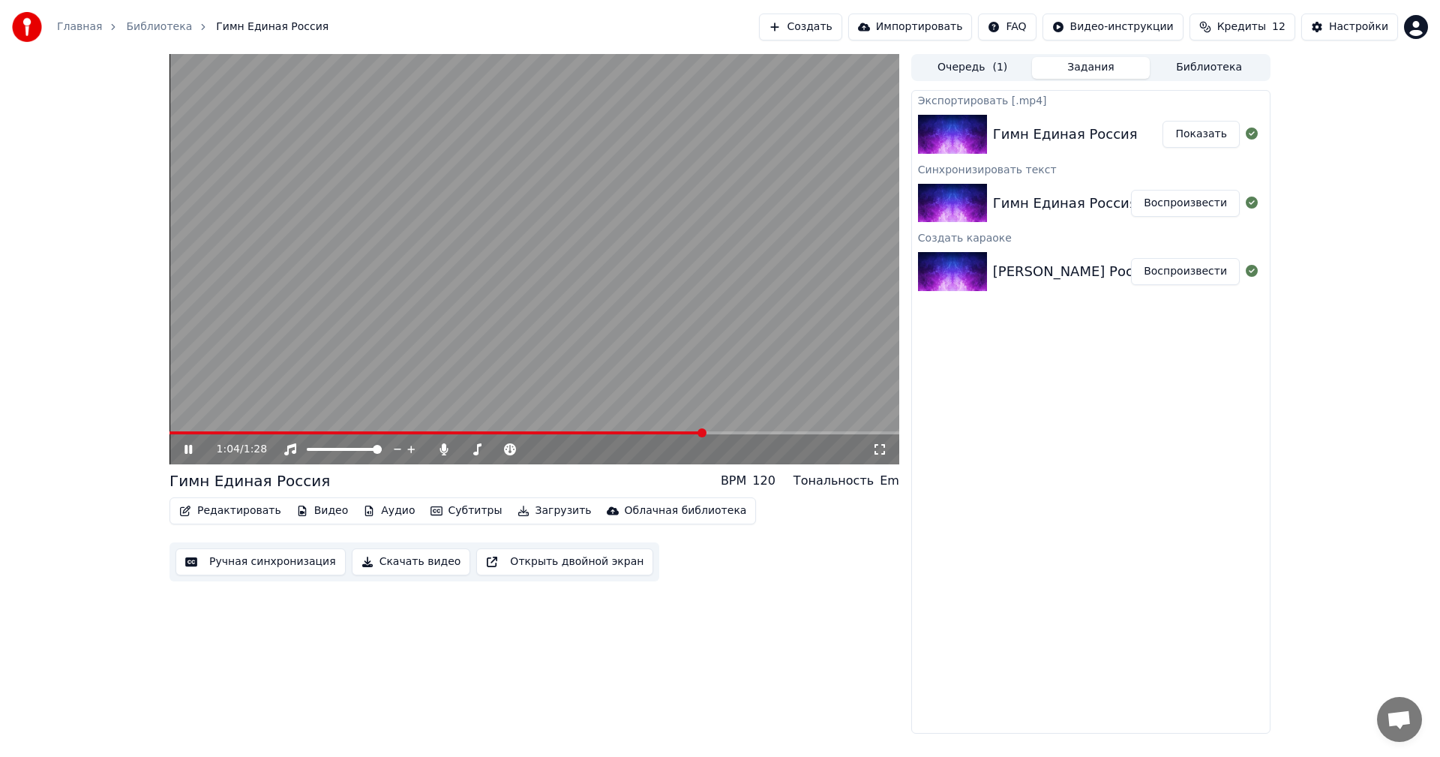
click at [196, 448] on icon at bounding box center [198, 449] width 35 height 12
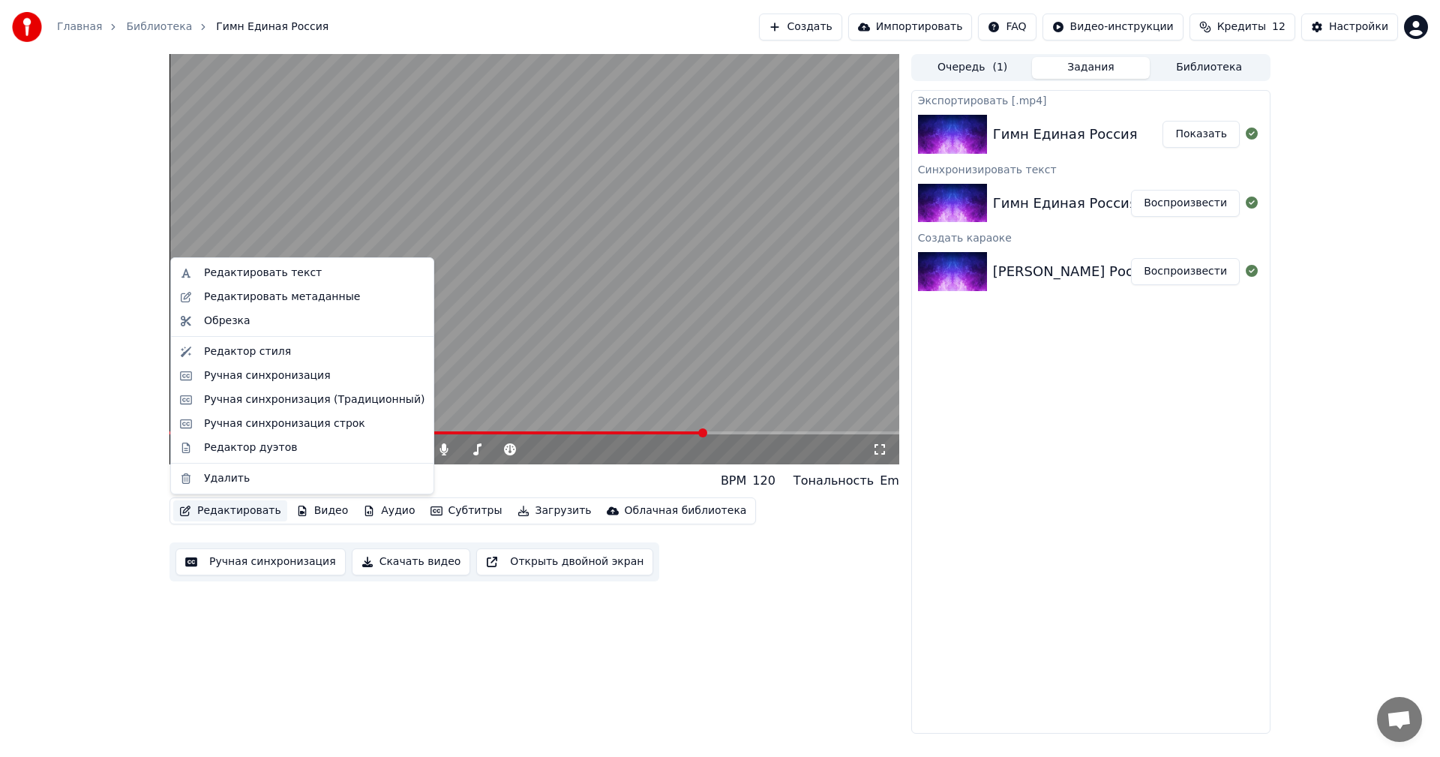
click at [234, 510] on button "Редактировать" at bounding box center [230, 510] width 114 height 21
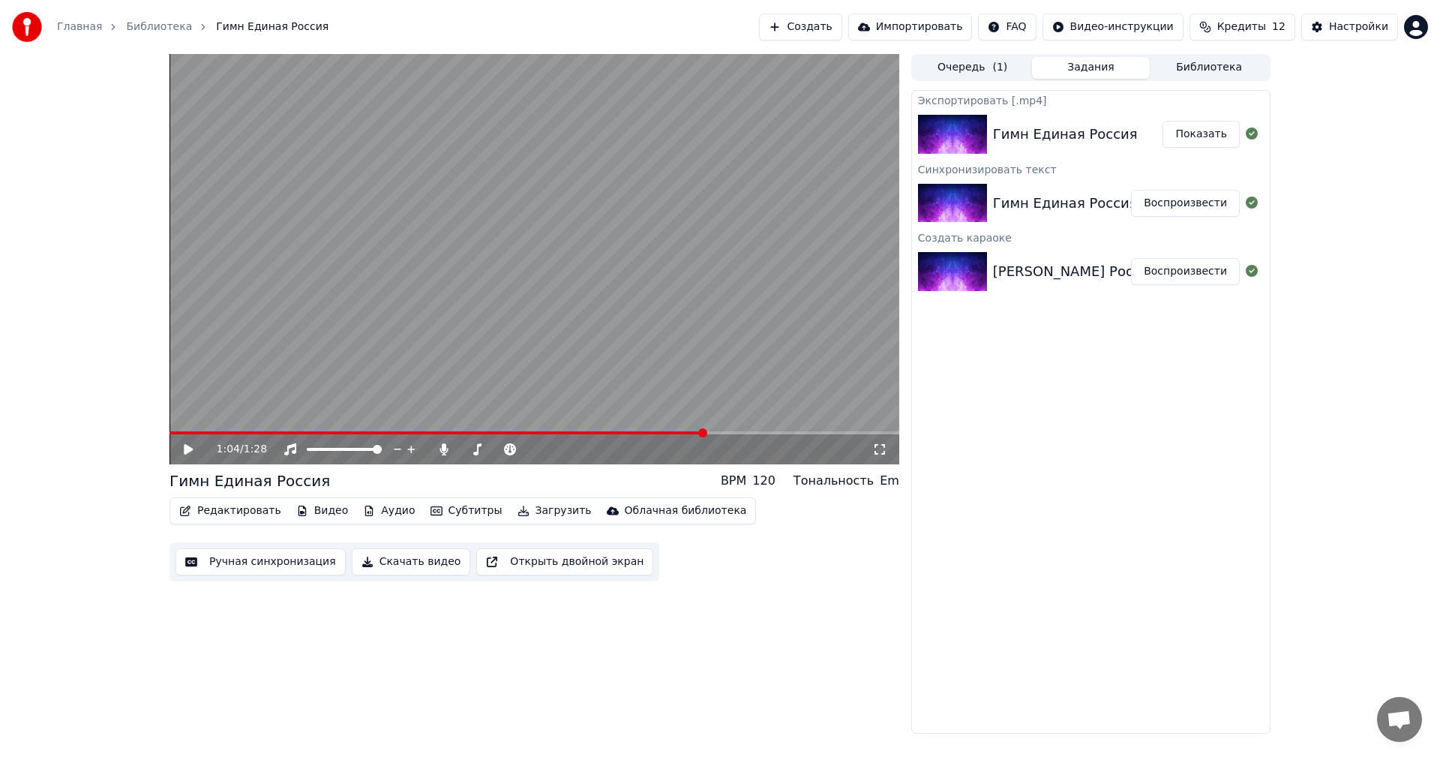
click at [232, 561] on button "Ручная синхронизация" at bounding box center [260, 561] width 170 height 27
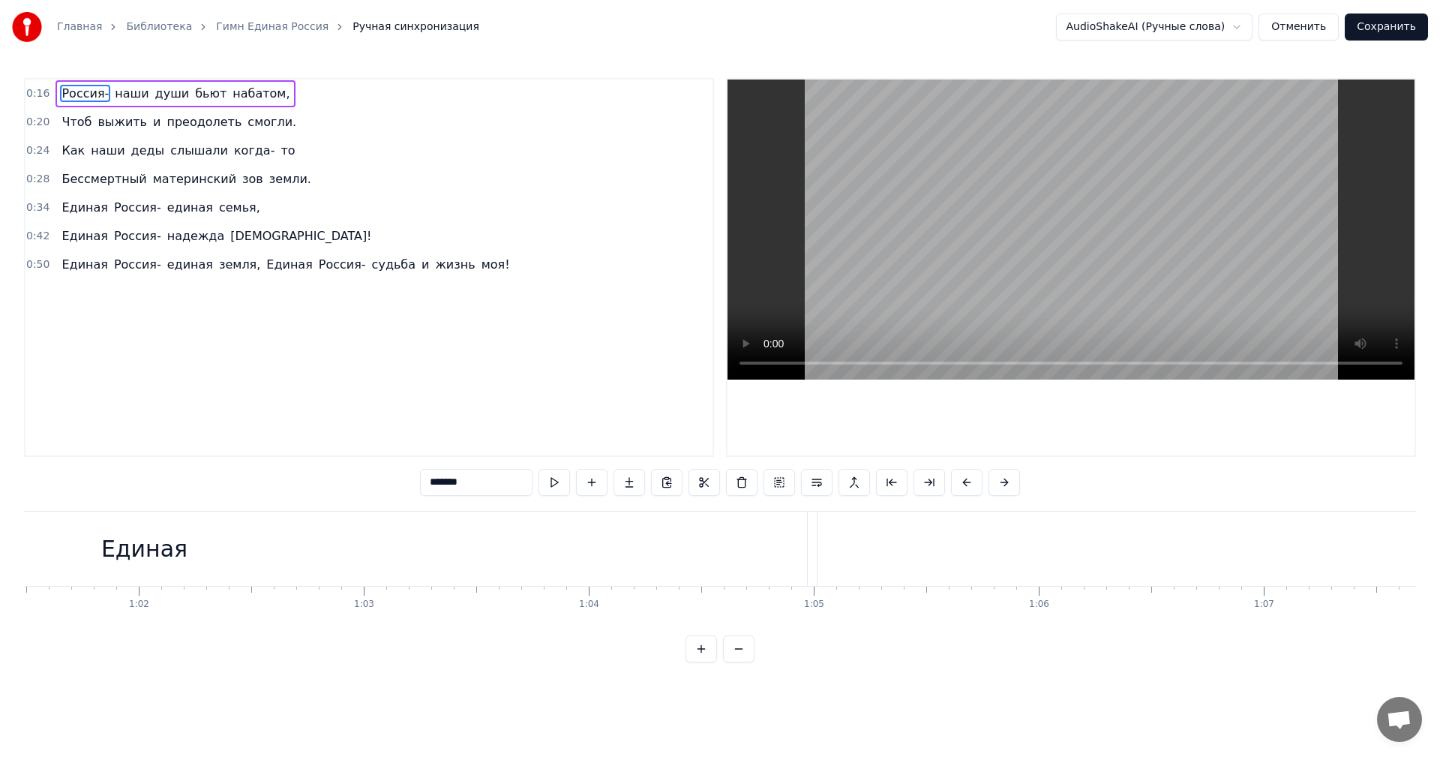
scroll to position [0, 13832]
click at [217, 532] on div "Единая" at bounding box center [144, 548] width 1326 height 74
type input "******"
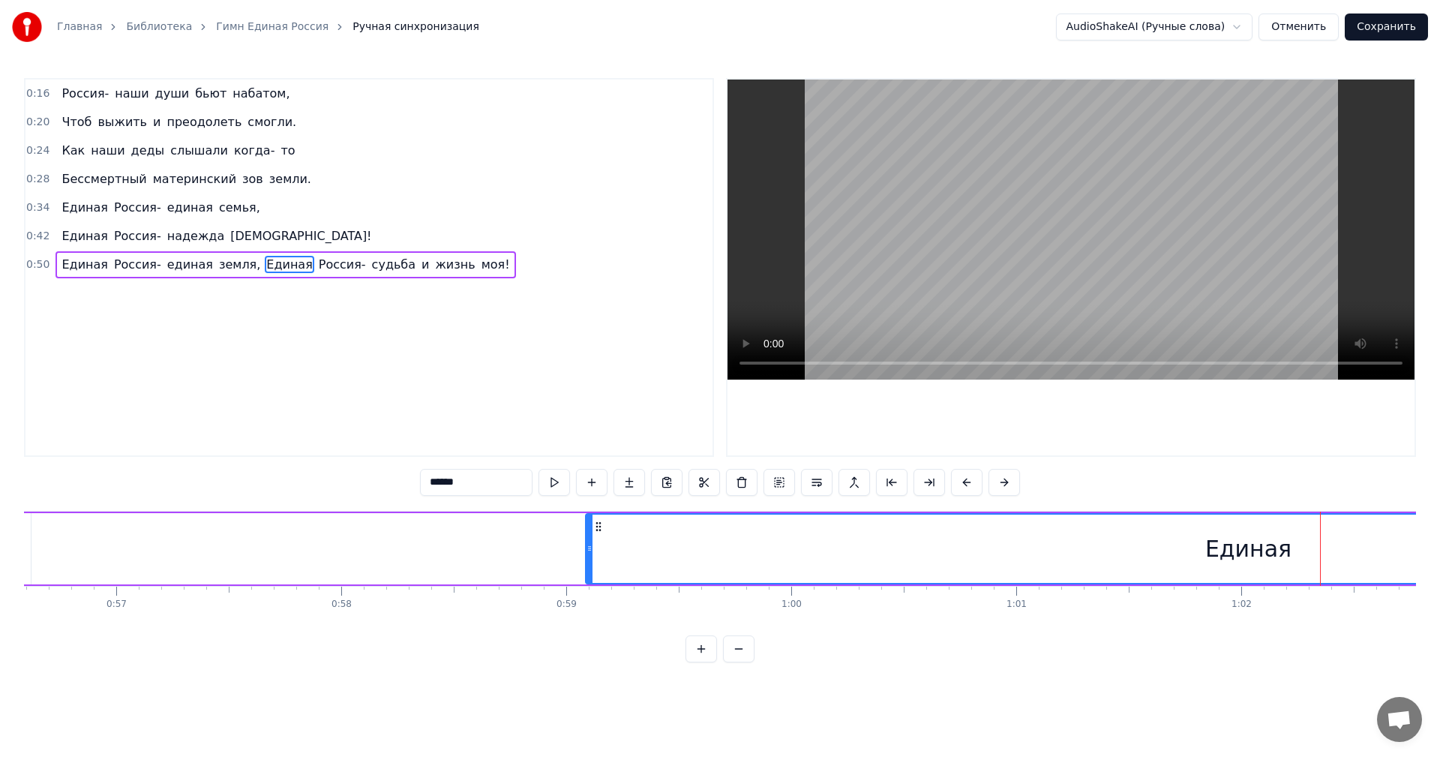
scroll to position [0, 12706]
click at [560, 487] on button at bounding box center [553, 482] width 31 height 27
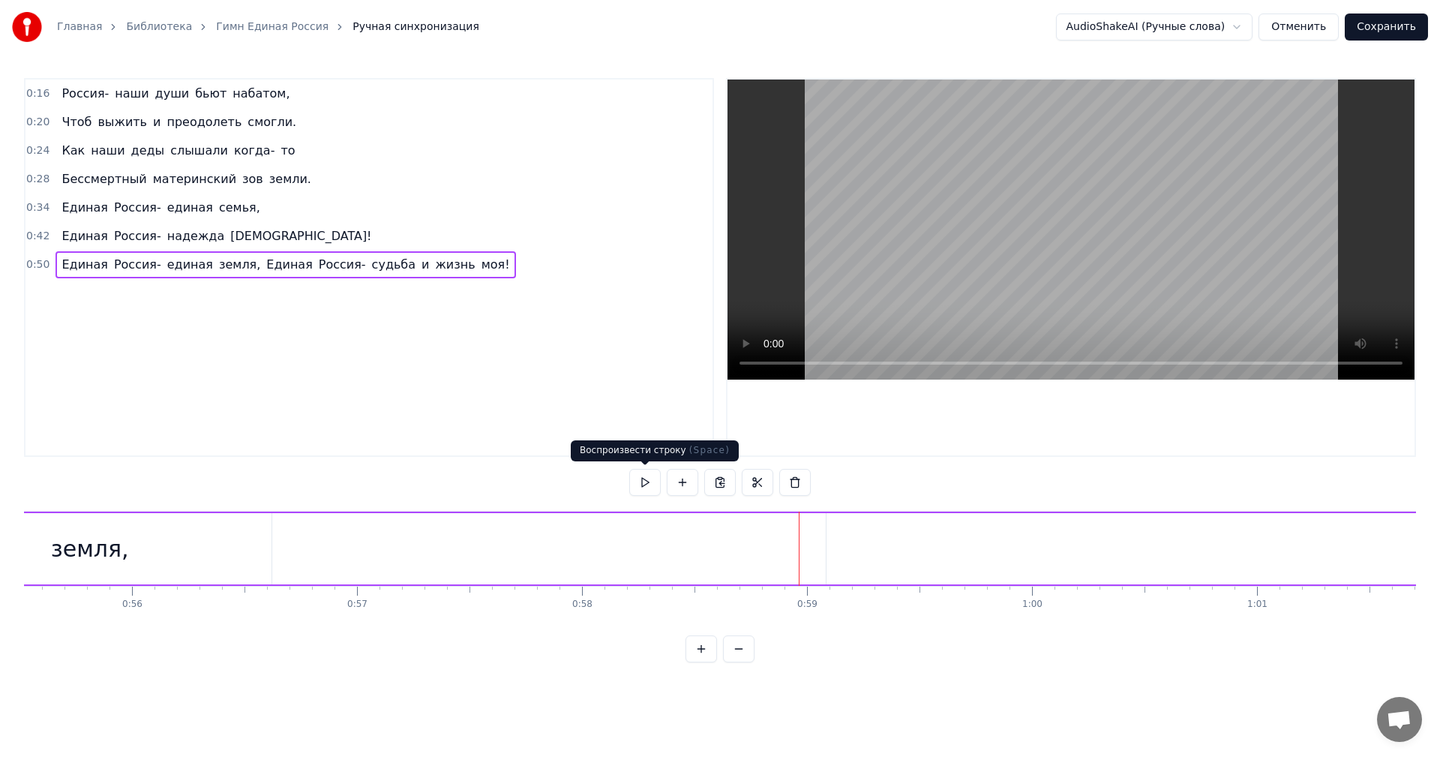
click at [651, 481] on button at bounding box center [644, 482] width 31 height 27
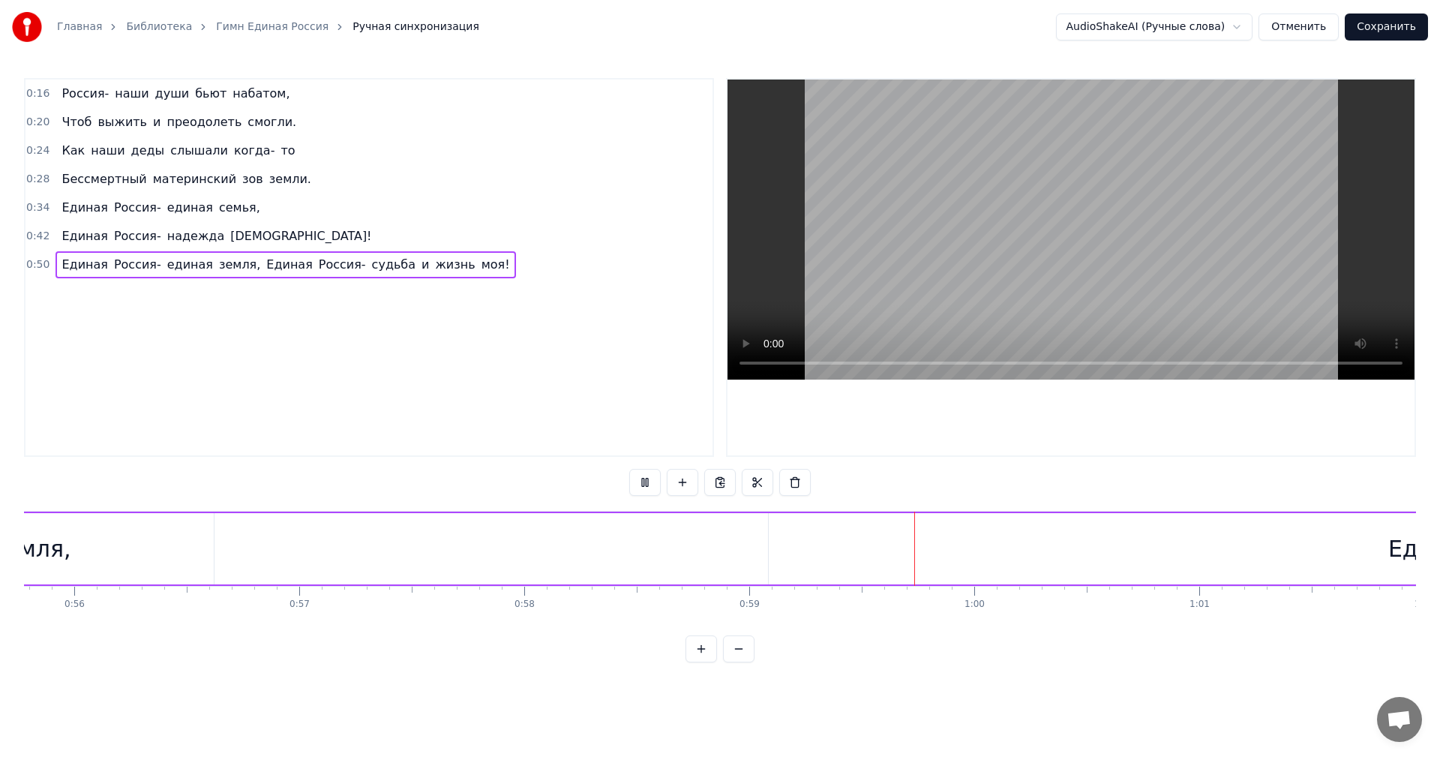
click at [651, 481] on button at bounding box center [644, 482] width 31 height 27
click at [265, 269] on span "Единая" at bounding box center [289, 264] width 49 height 17
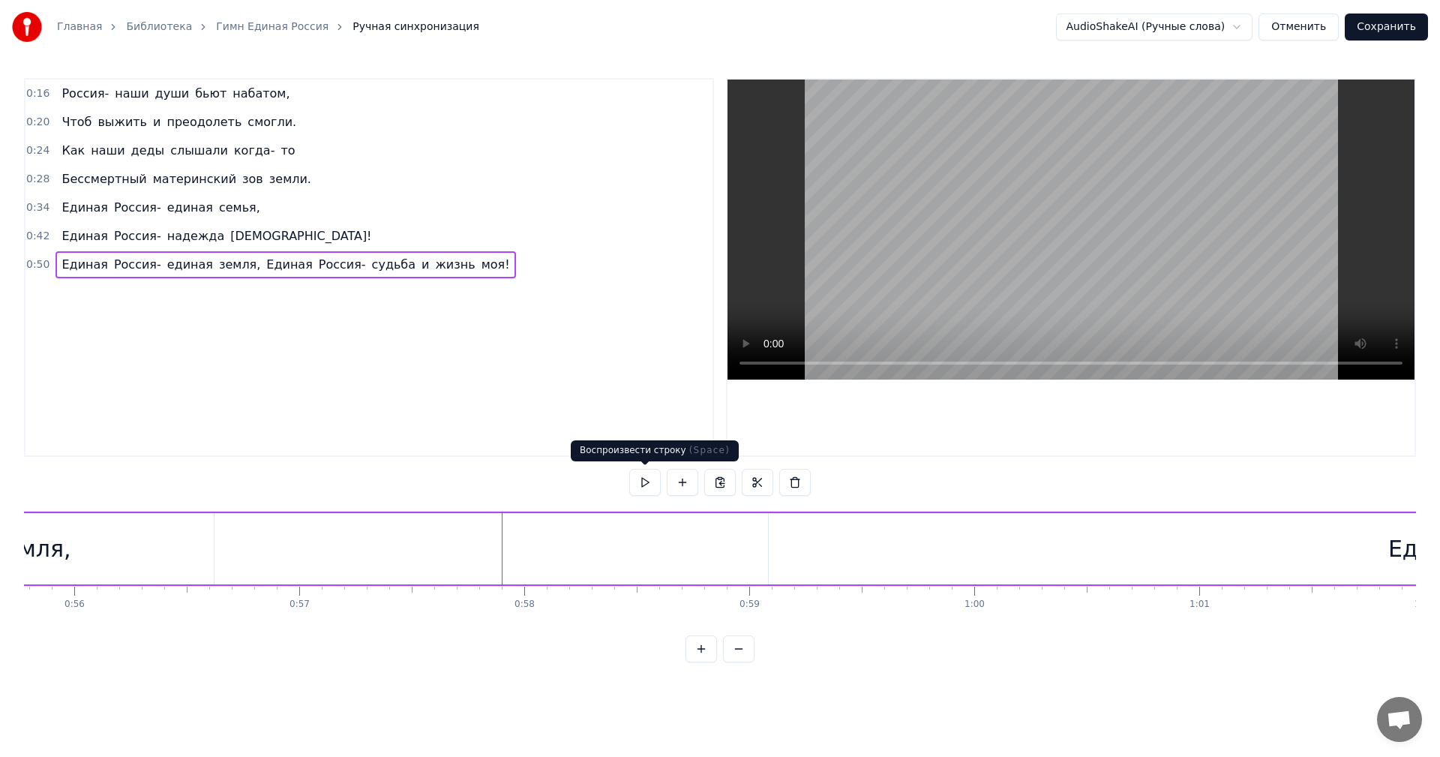
click at [645, 482] on button at bounding box center [644, 482] width 31 height 27
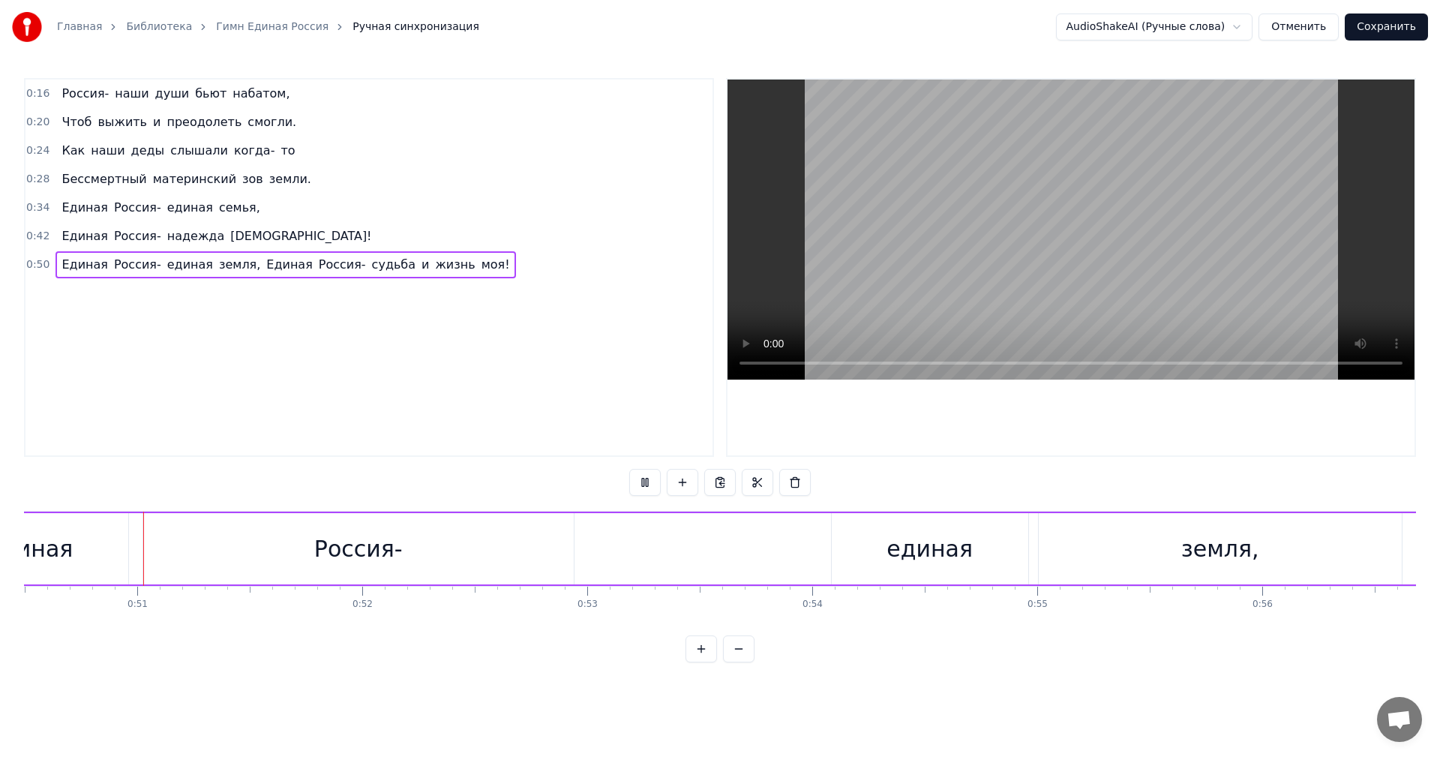
scroll to position [0, 11356]
click at [740, 660] on button at bounding box center [738, 648] width 31 height 27
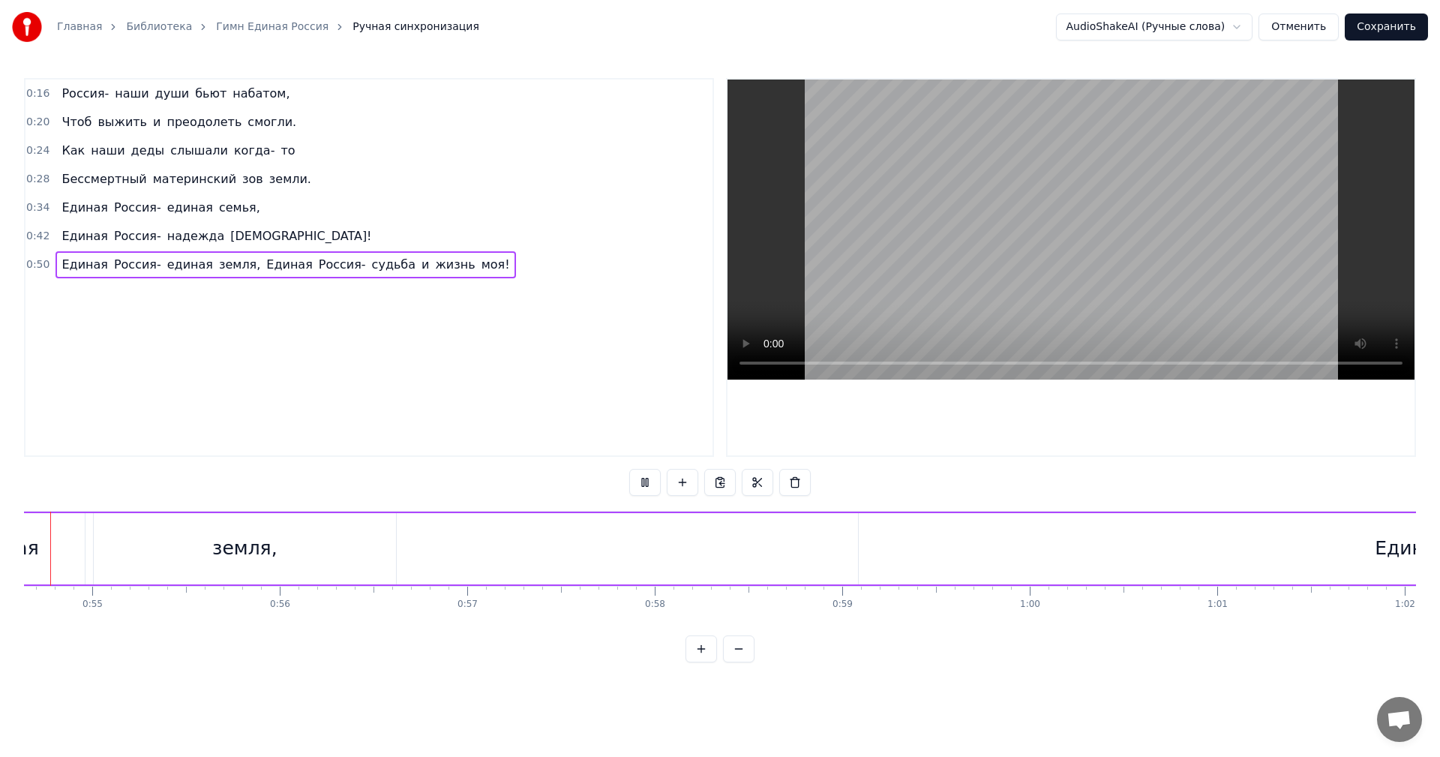
scroll to position [0, 10198]
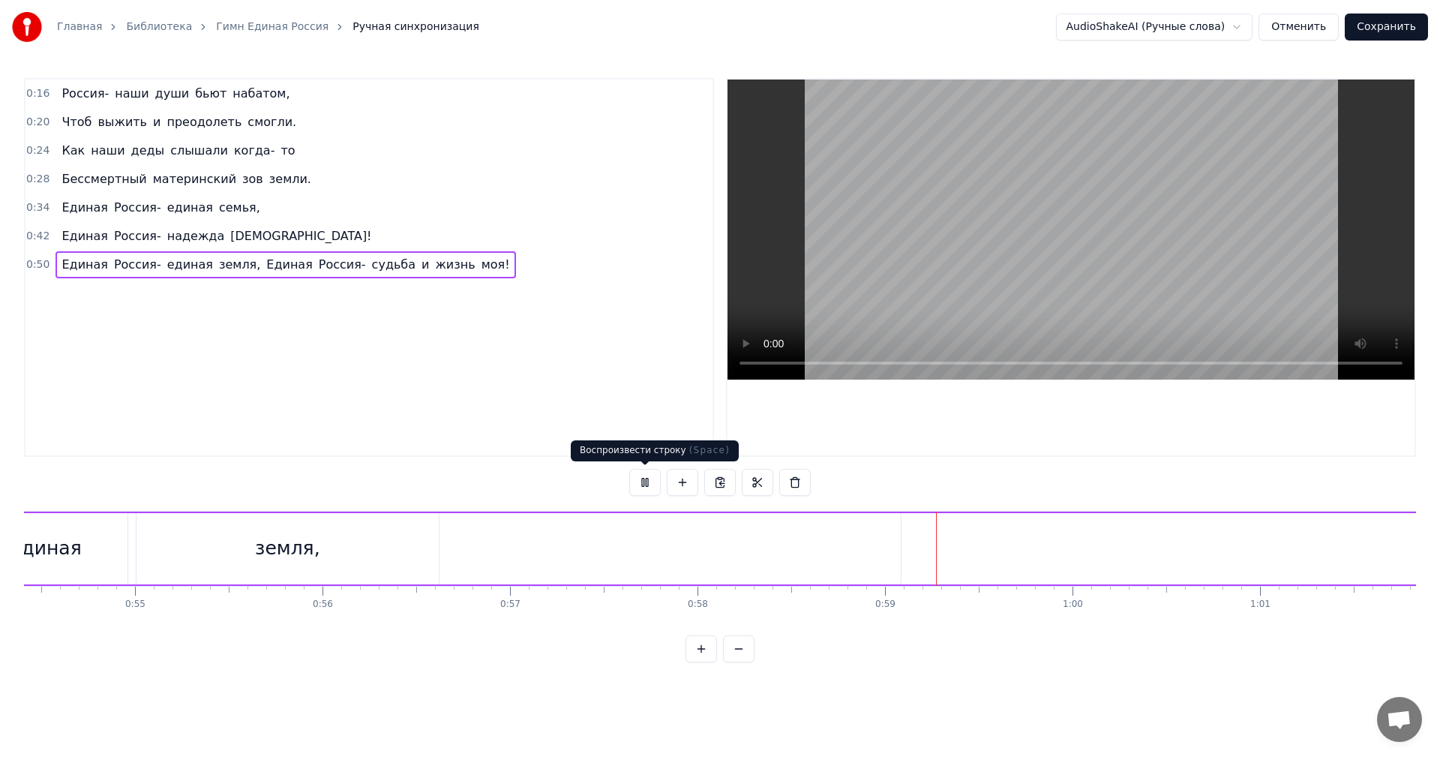
click at [643, 478] on button at bounding box center [644, 482] width 31 height 27
click at [265, 262] on span "Единая" at bounding box center [289, 264] width 49 height 17
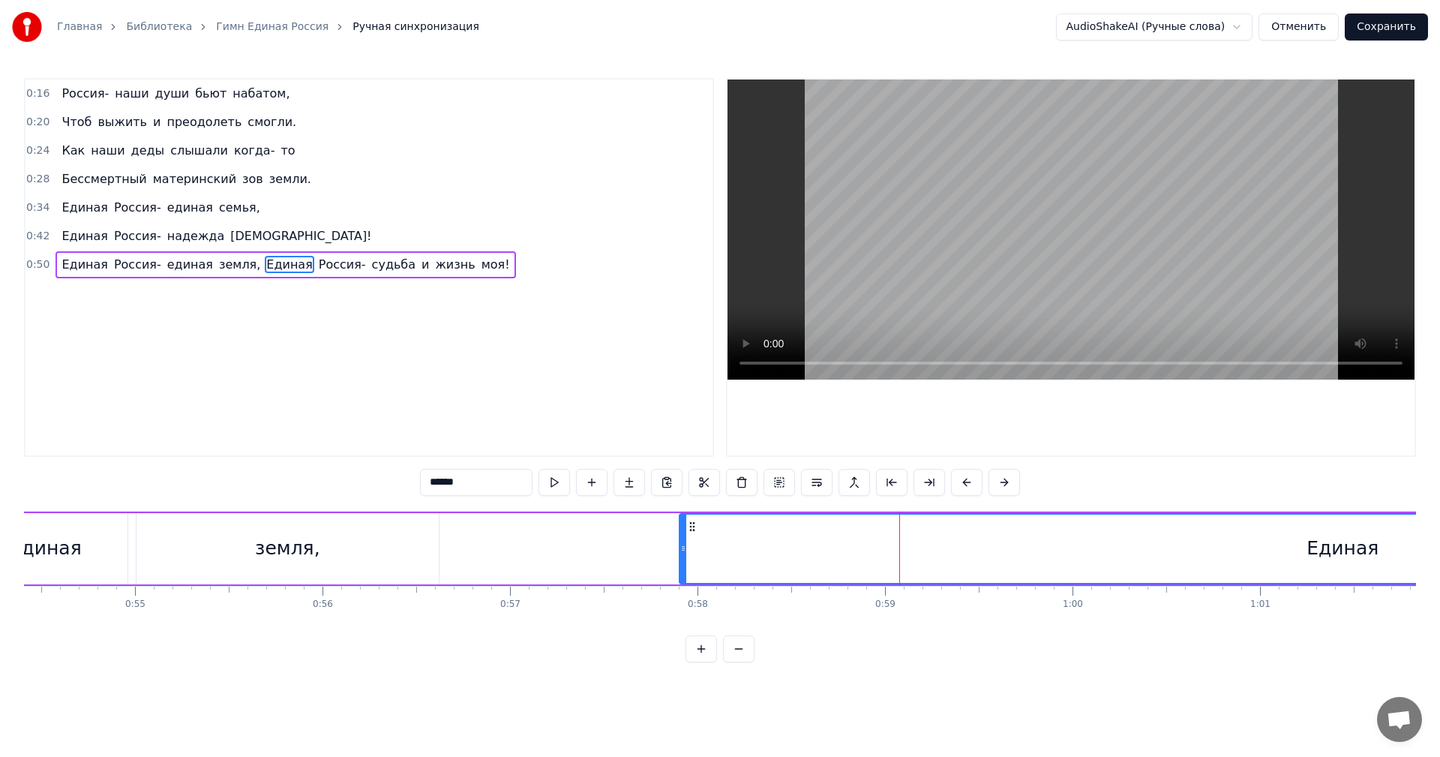
drag, startPoint x: 902, startPoint y: 553, endPoint x: 680, endPoint y: 544, distance: 222.1
click at [680, 544] on icon at bounding box center [683, 548] width 6 height 12
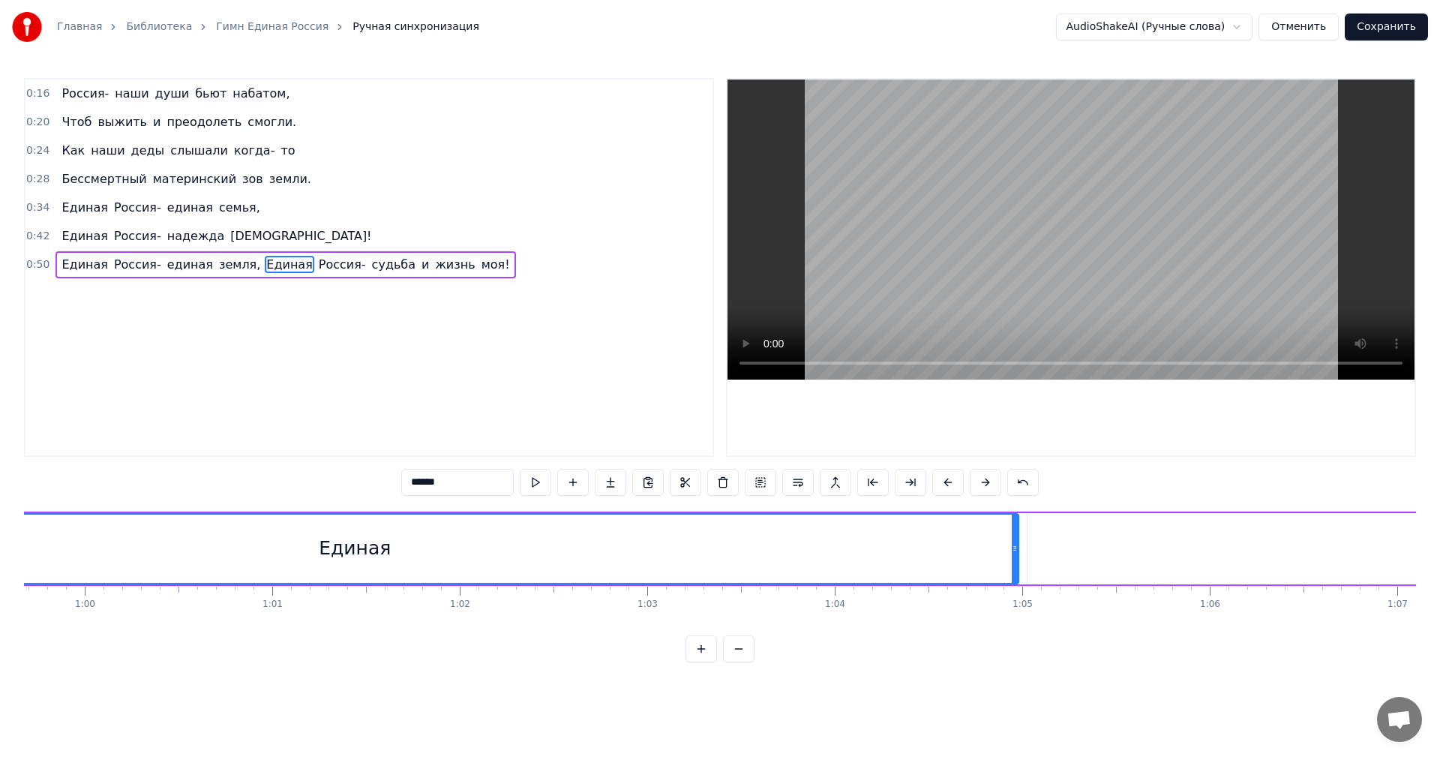
scroll to position [0, 11195]
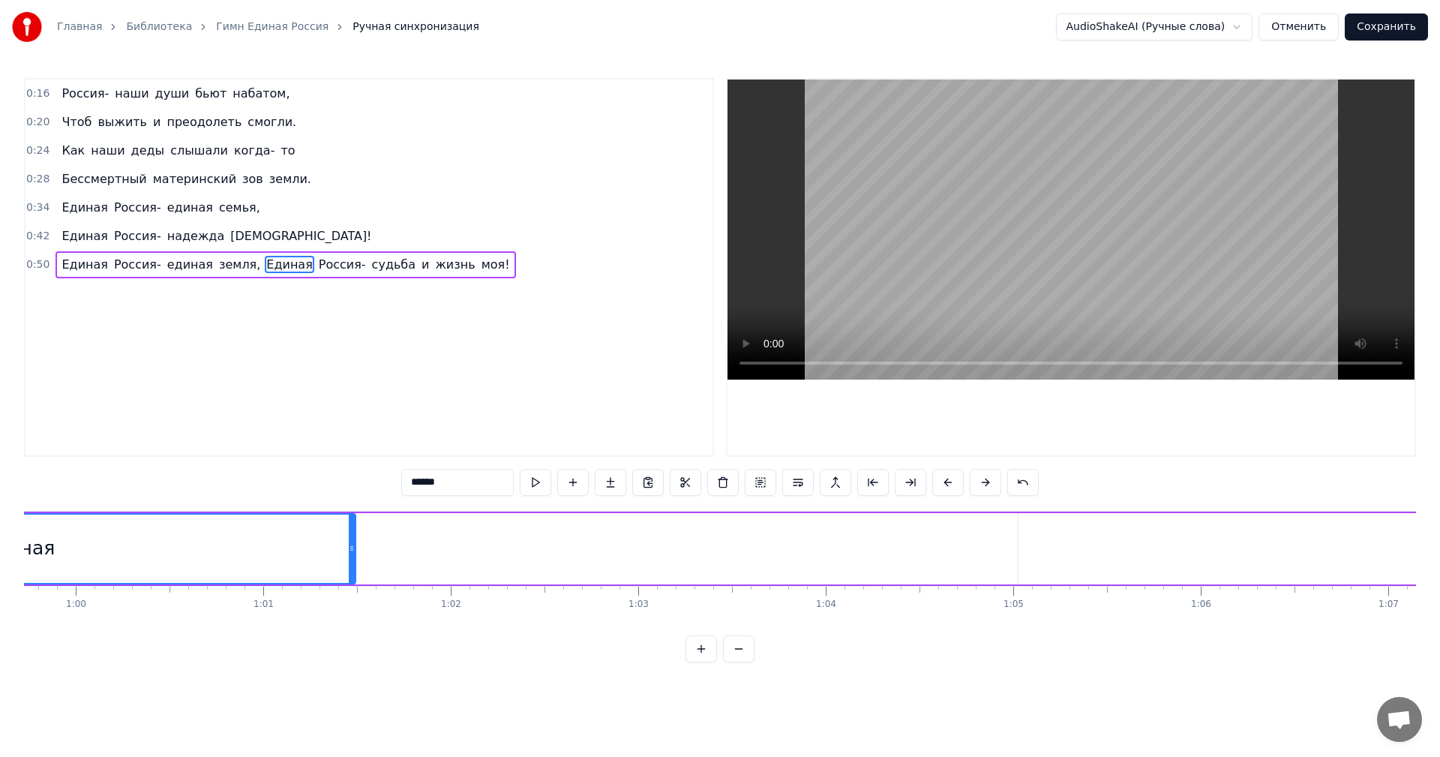
drag, startPoint x: 1007, startPoint y: 551, endPoint x: 352, endPoint y: 535, distance: 655.5
click at [352, 535] on div at bounding box center [352, 548] width 6 height 68
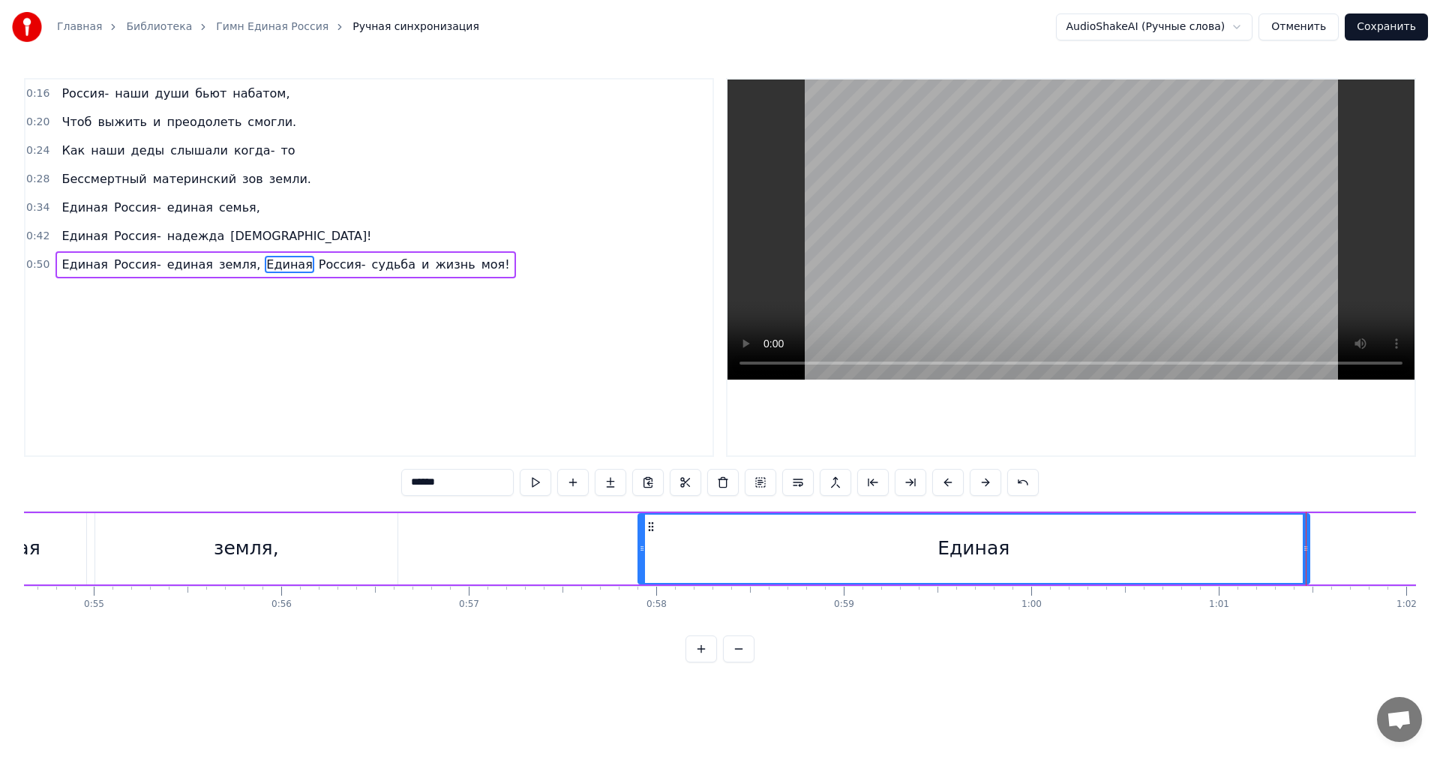
scroll to position [0, 10276]
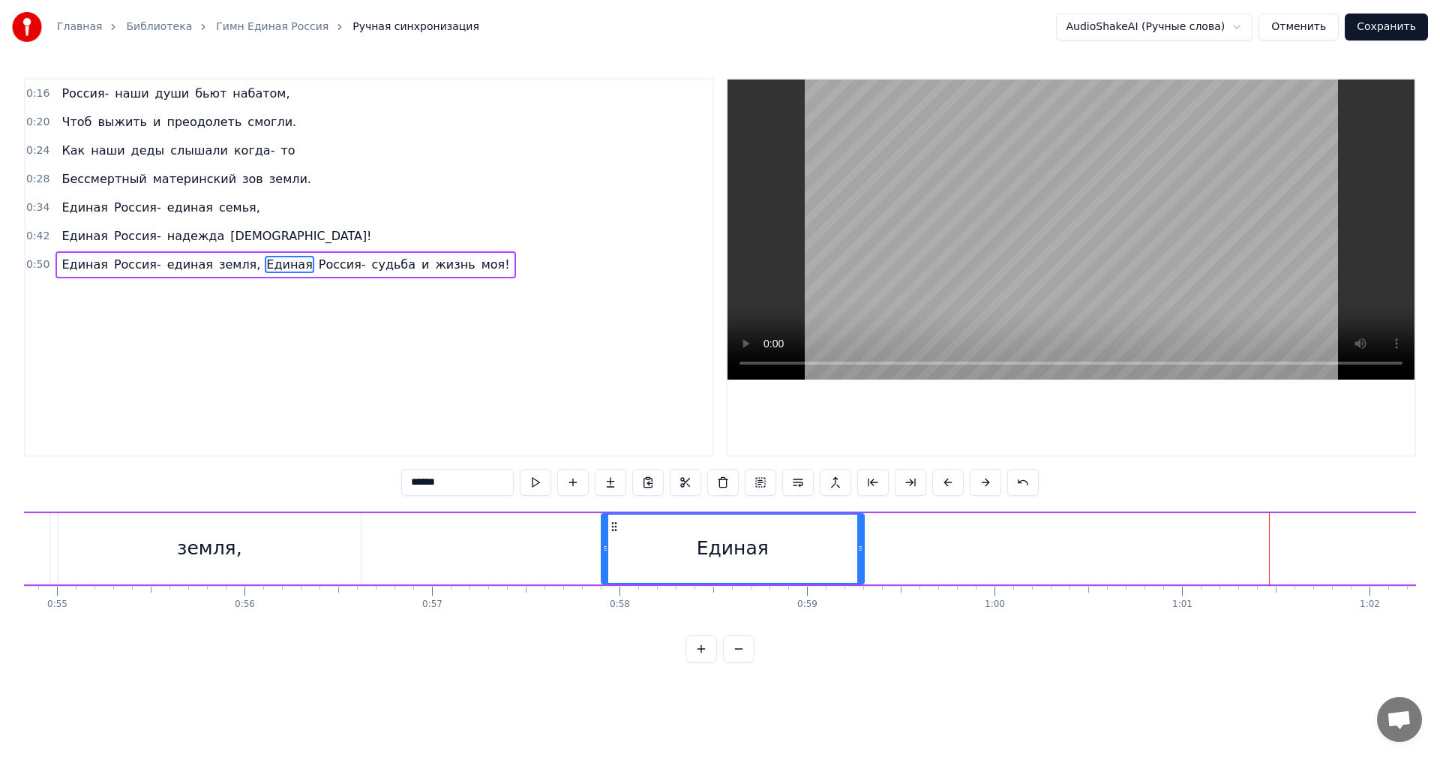
drag, startPoint x: 1268, startPoint y: 550, endPoint x: 859, endPoint y: 568, distance: 409.0
click at [859, 568] on div at bounding box center [860, 548] width 6 height 68
click at [703, 535] on div "Единая" at bounding box center [733, 548] width 72 height 28
click at [628, 531] on div "Единая" at bounding box center [732, 548] width 261 height 68
click at [530, 486] on button at bounding box center [535, 482] width 31 height 27
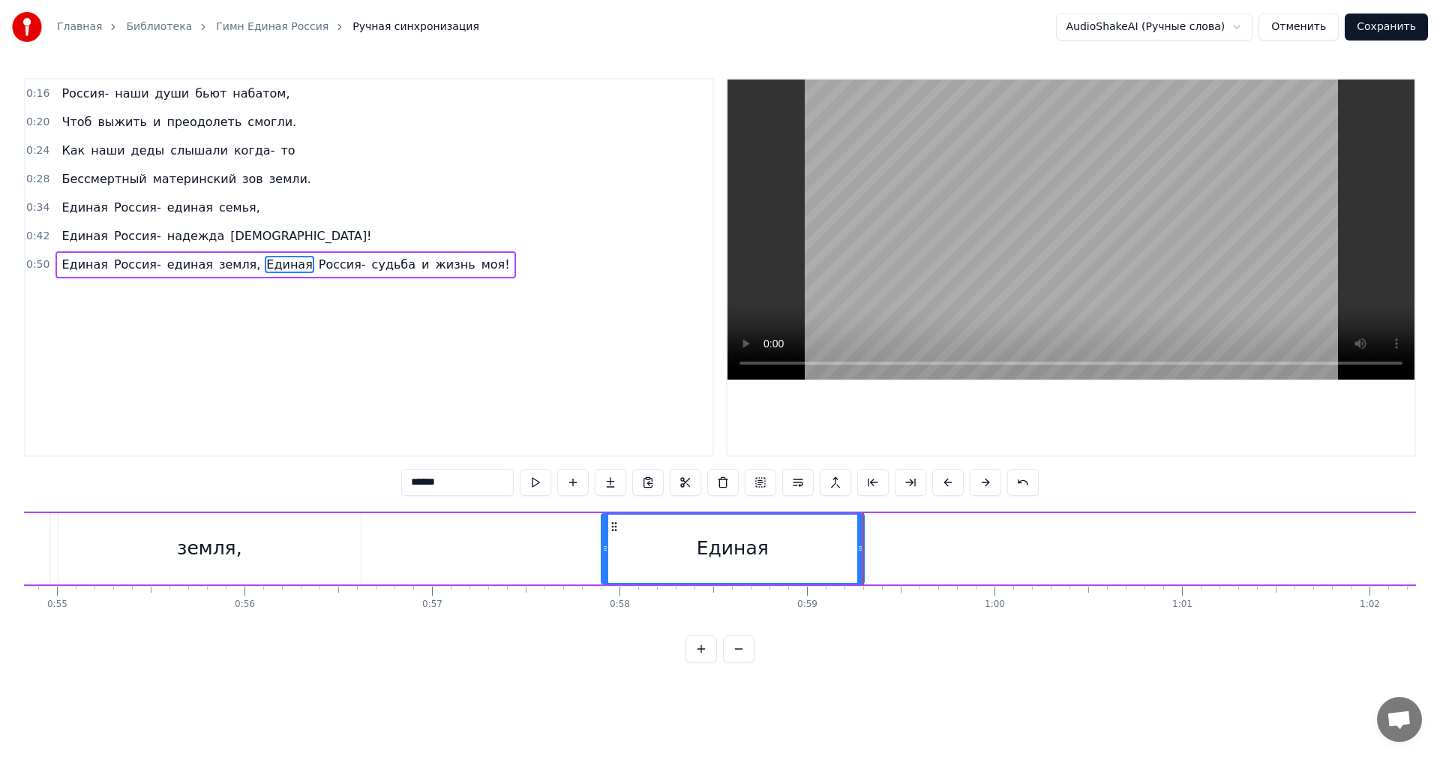
click at [530, 486] on button at bounding box center [535, 482] width 31 height 27
click at [317, 258] on span "Россия-" at bounding box center [342, 264] width 50 height 17
type input "*******"
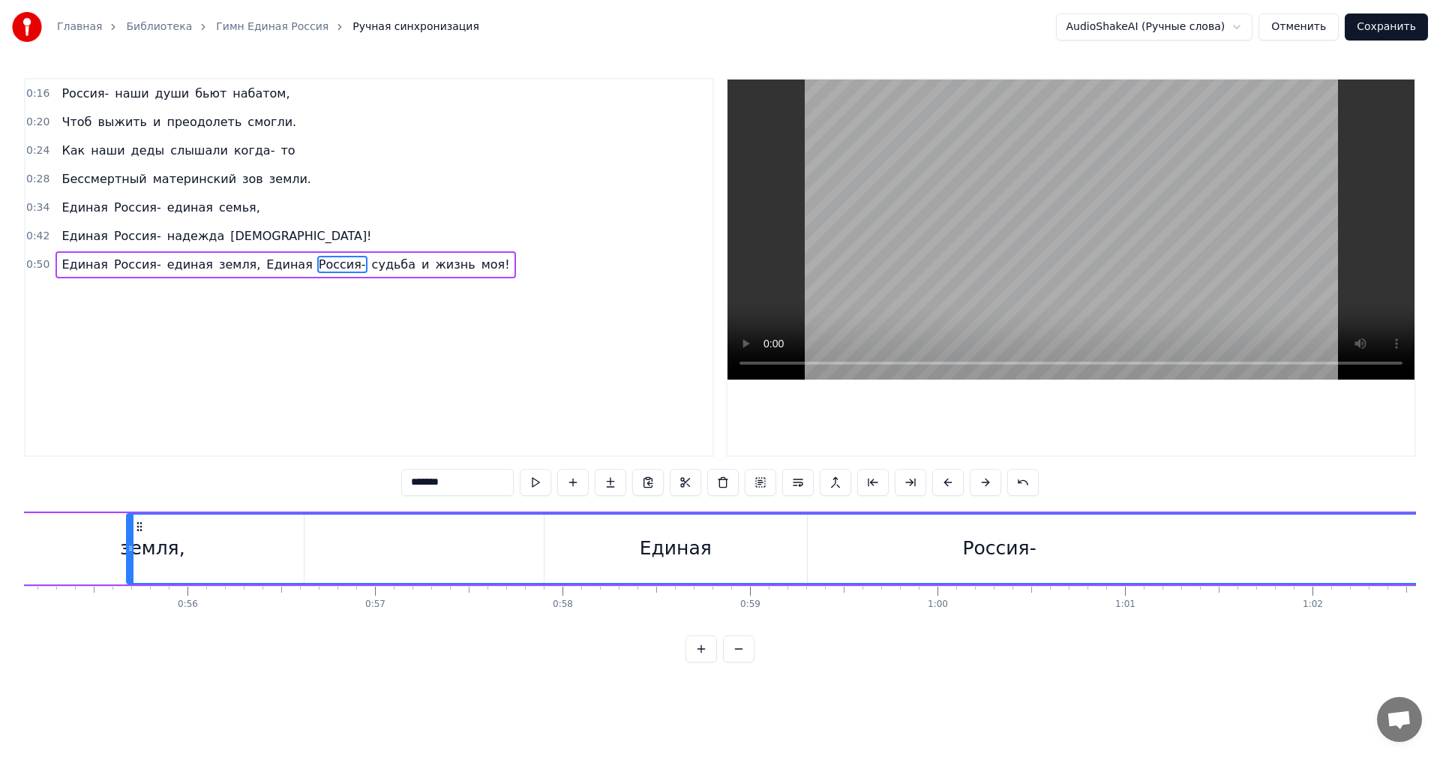
scroll to position [0, 10301]
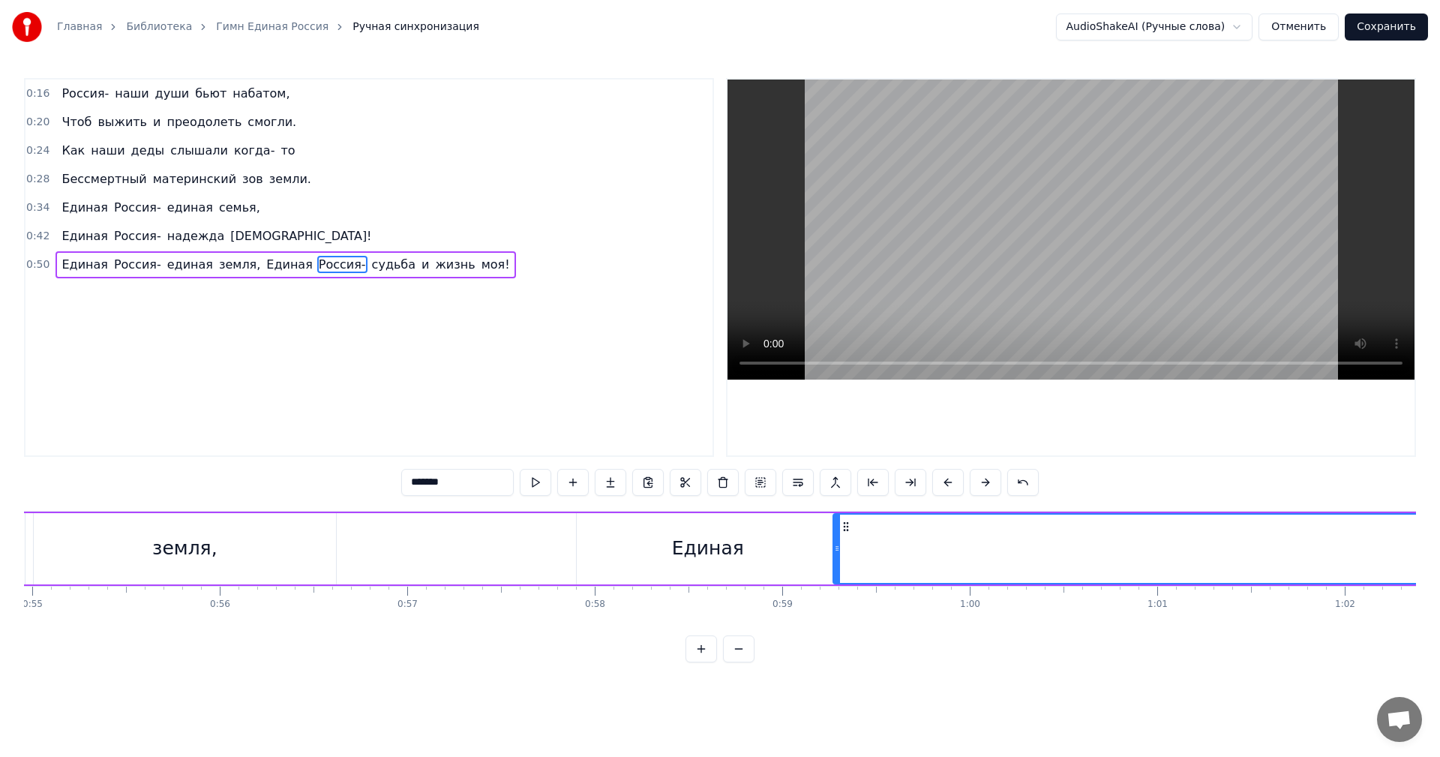
drag, startPoint x: 124, startPoint y: 526, endPoint x: 847, endPoint y: 532, distance: 723.6
click at [847, 532] on icon at bounding box center [846, 526] width 12 height 12
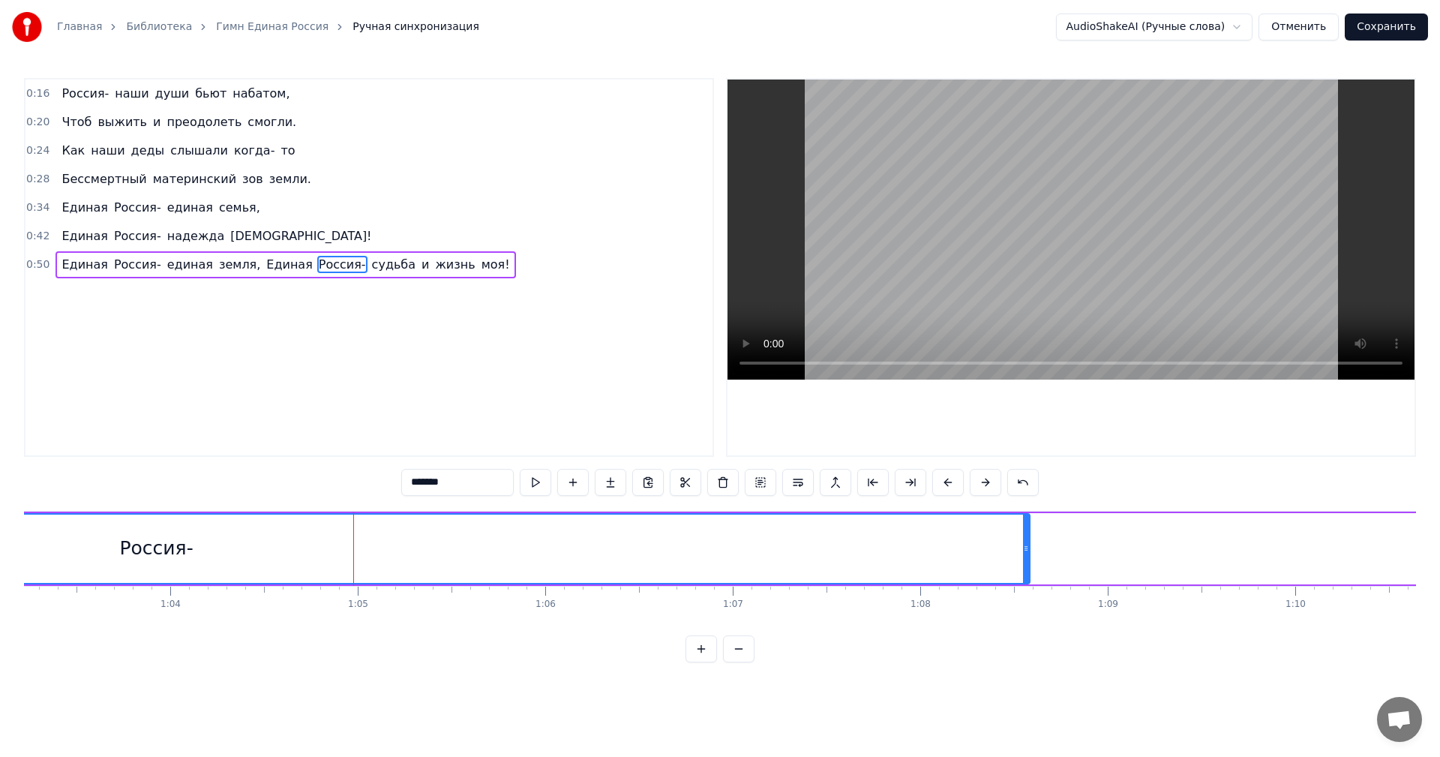
scroll to position [0, 11859]
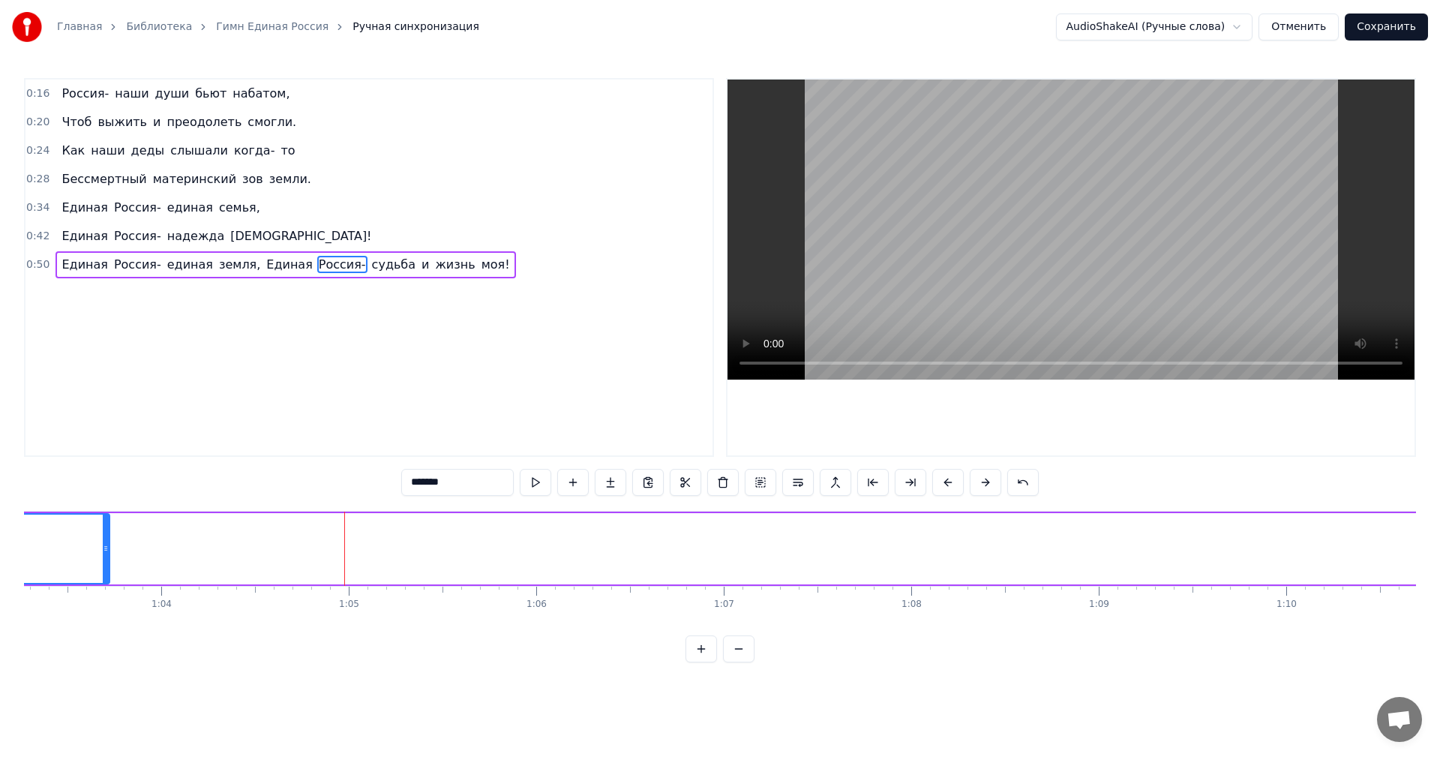
drag, startPoint x: 1017, startPoint y: 556, endPoint x: 106, endPoint y: 538, distance: 911.2
click at [106, 538] on div at bounding box center [106, 548] width 6 height 68
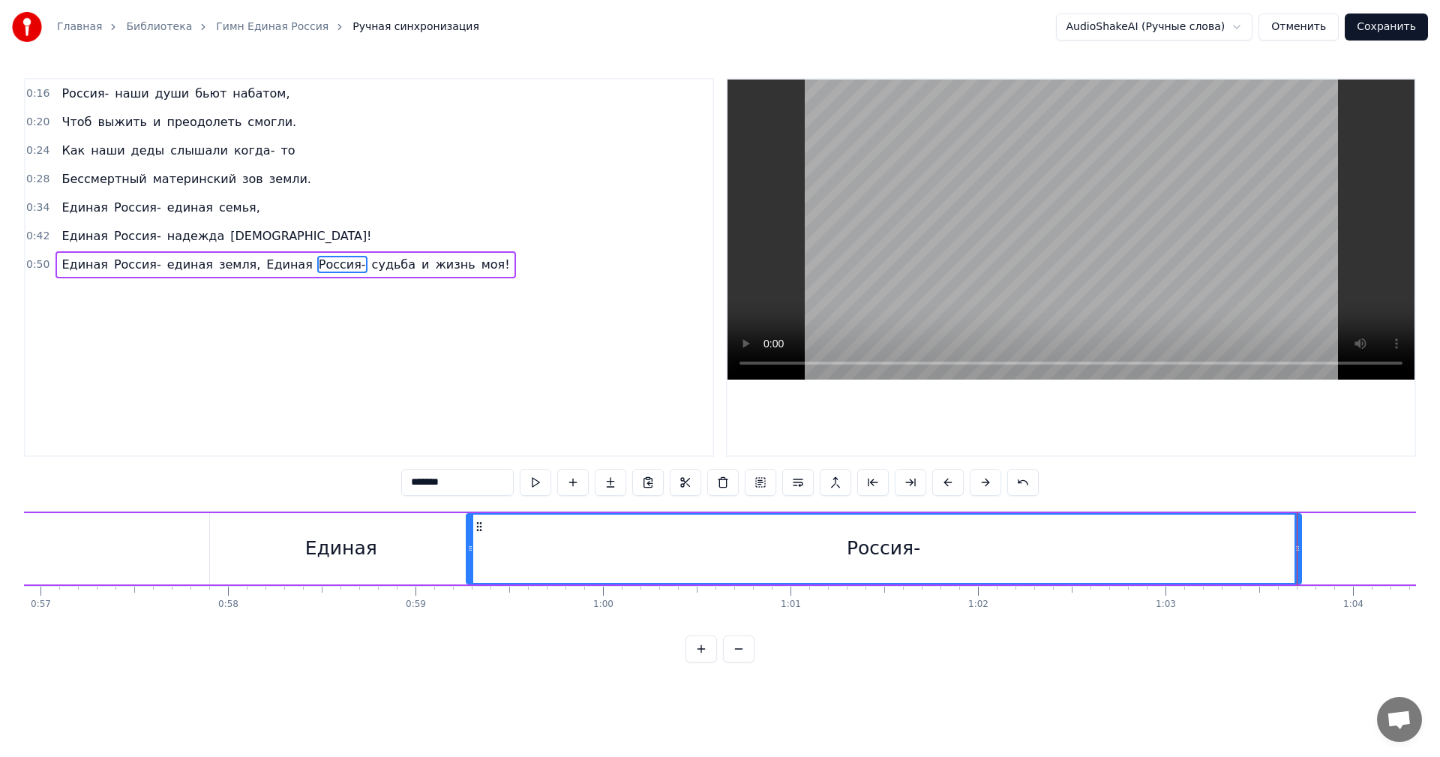
scroll to position [0, 10658]
click at [1306, 556] on div at bounding box center [1306, 548] width 1 height 74
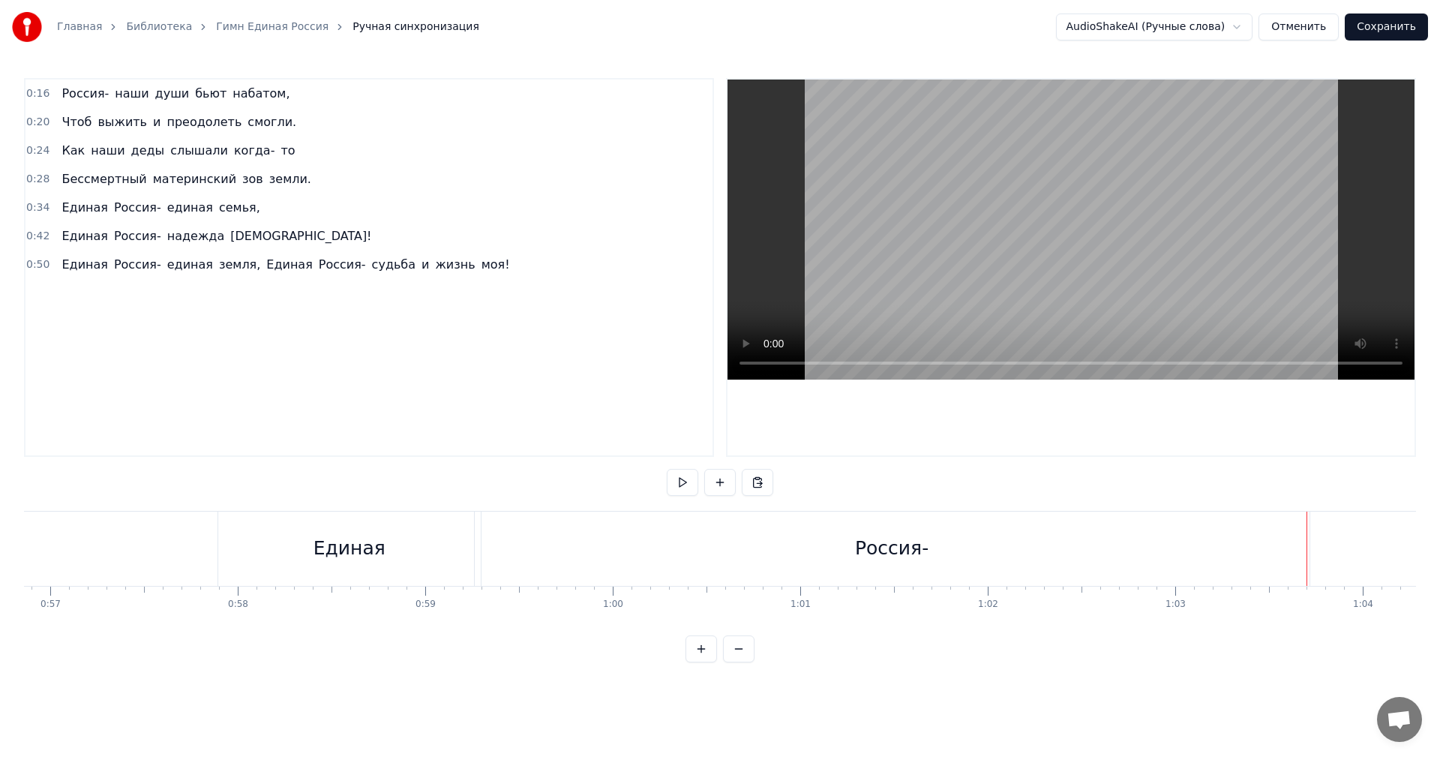
click at [884, 556] on div "Россия-" at bounding box center [891, 548] width 73 height 28
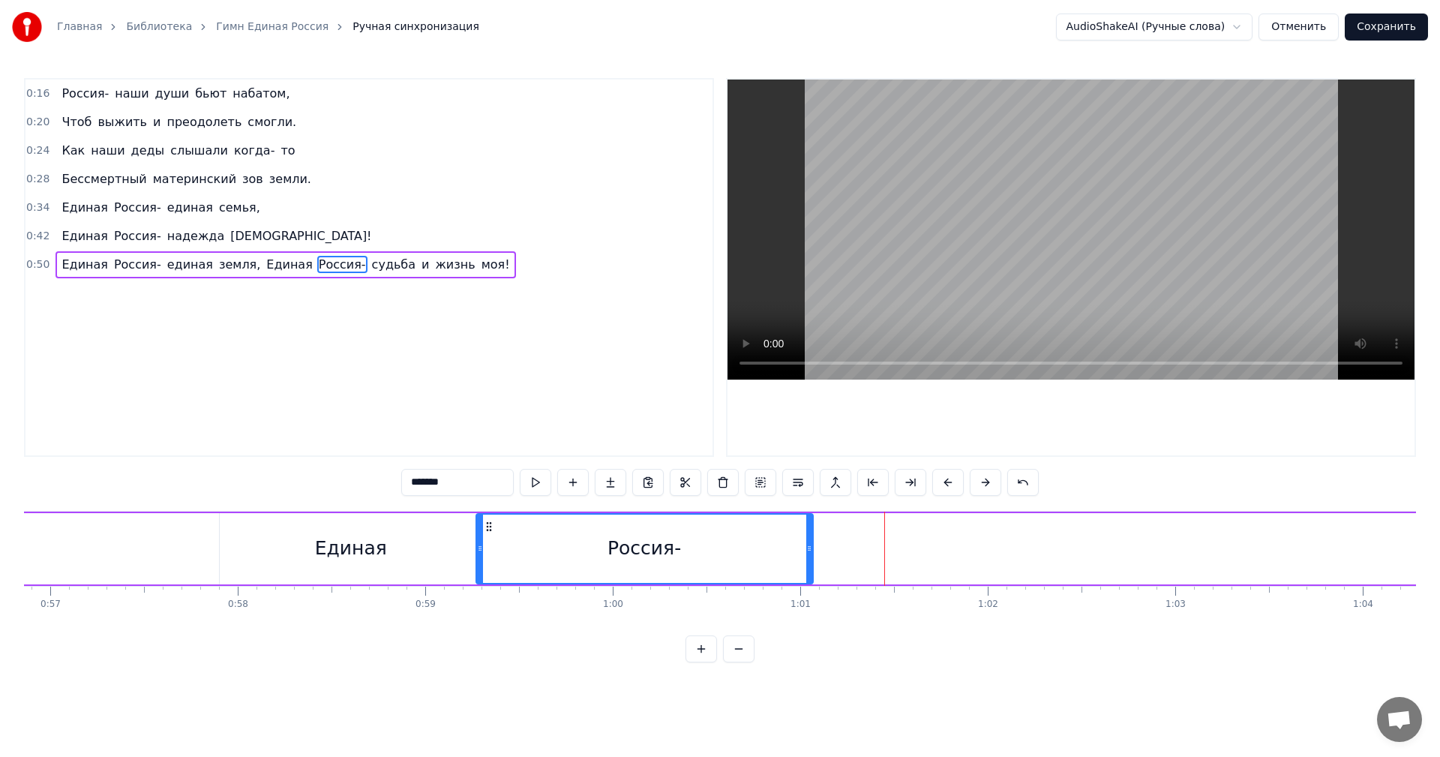
drag, startPoint x: 1308, startPoint y: 550, endPoint x: 810, endPoint y: 572, distance: 498.4
click at [810, 572] on div at bounding box center [809, 548] width 6 height 68
click at [259, 542] on div "Единая" at bounding box center [351, 548] width 262 height 71
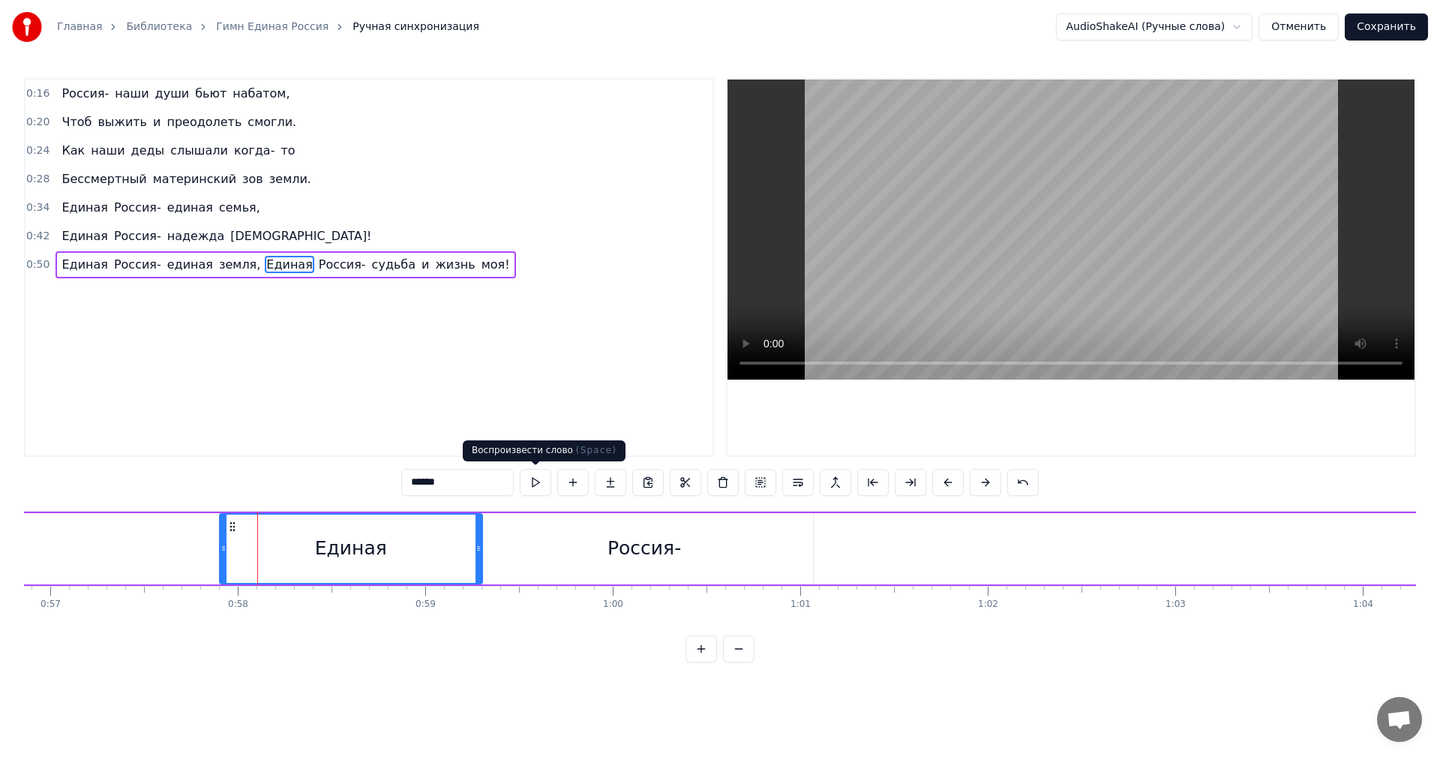
click at [540, 476] on button at bounding box center [535, 482] width 31 height 27
click at [470, 546] on icon at bounding box center [473, 548] width 6 height 12
click at [543, 541] on div "Россия-" at bounding box center [644, 548] width 337 height 71
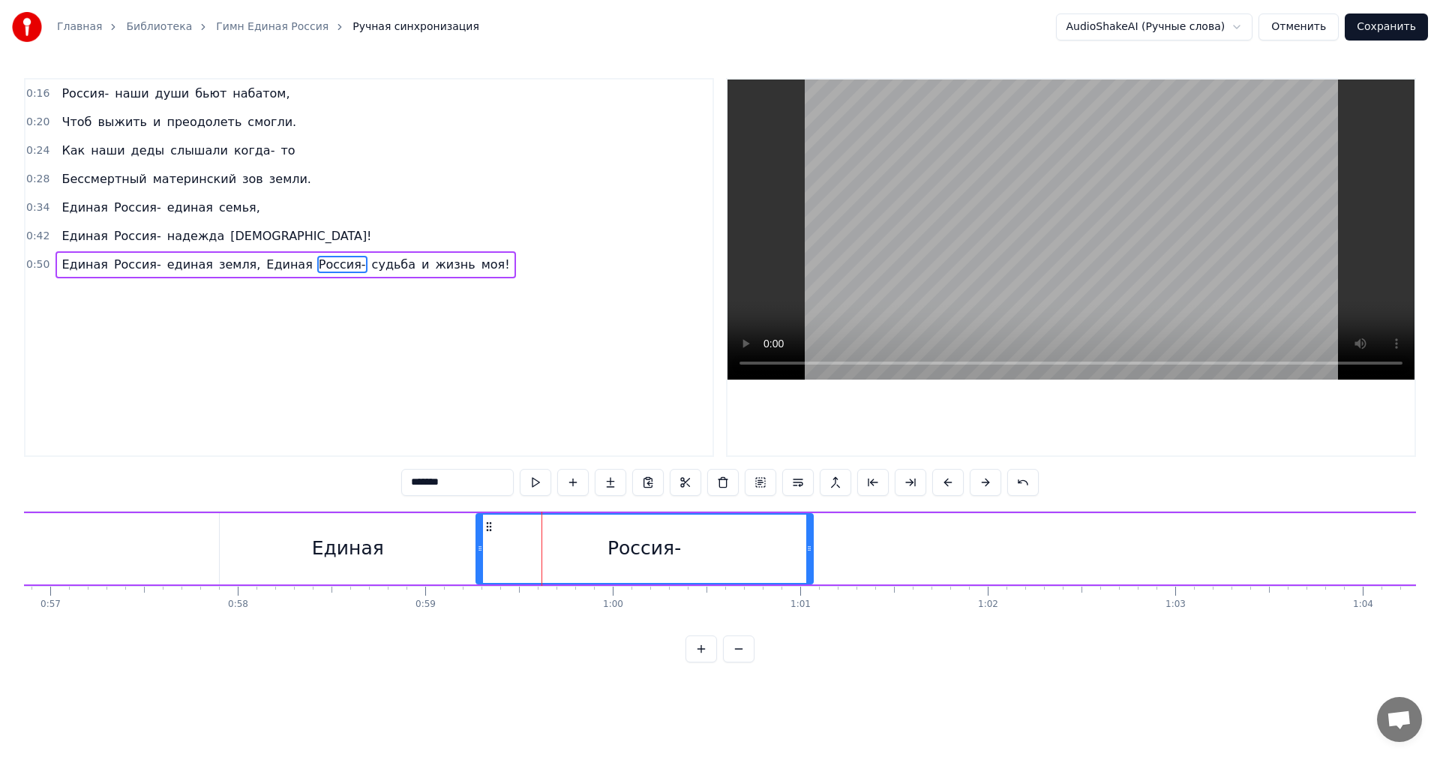
drag, startPoint x: 583, startPoint y: 540, endPoint x: 550, endPoint y: 544, distance: 32.6
click at [550, 544] on div "Россия-" at bounding box center [644, 548] width 335 height 68
drag, startPoint x: 478, startPoint y: 547, endPoint x: 471, endPoint y: 544, distance: 8.1
click at [471, 544] on icon at bounding box center [472, 548] width 6 height 12
click at [442, 536] on div "Единая" at bounding box center [348, 548] width 256 height 71
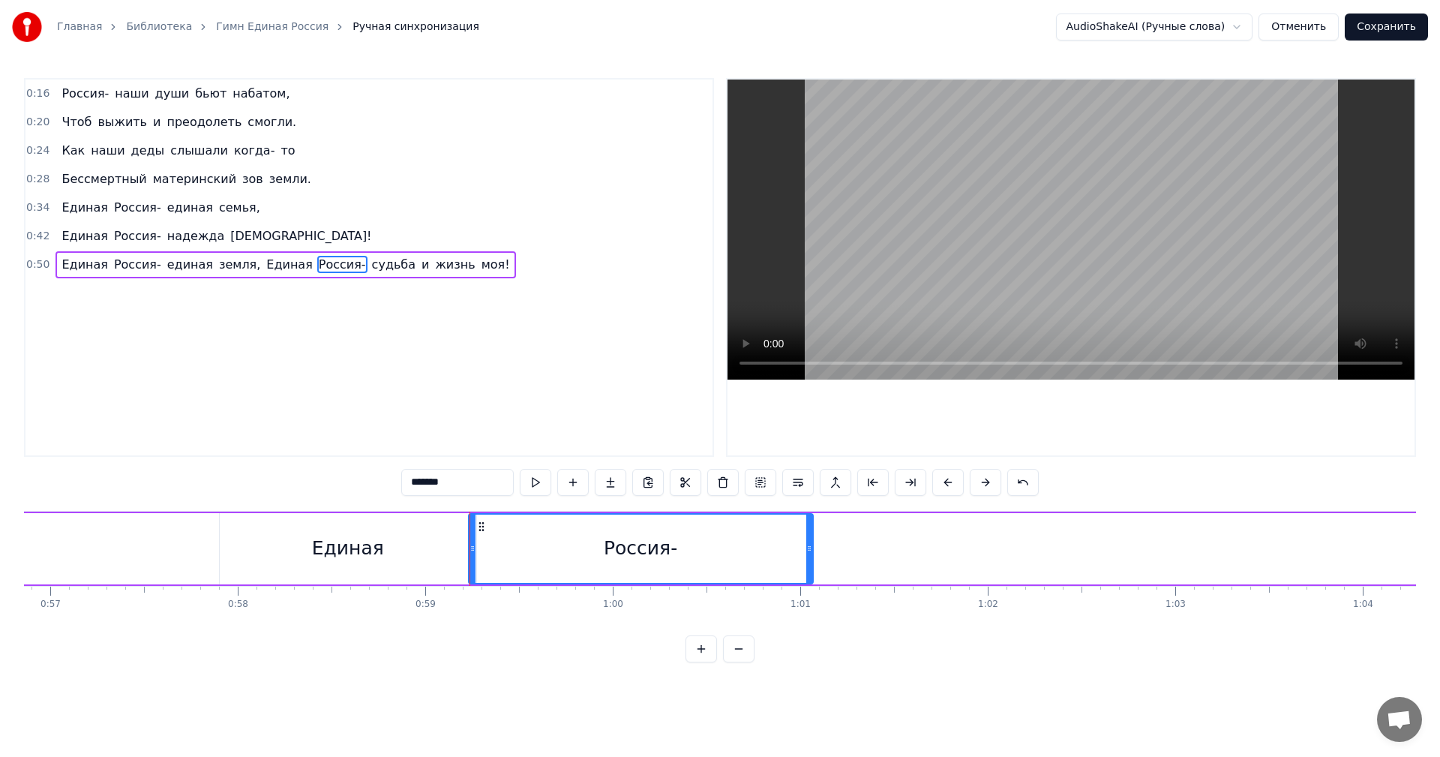
type input "******"
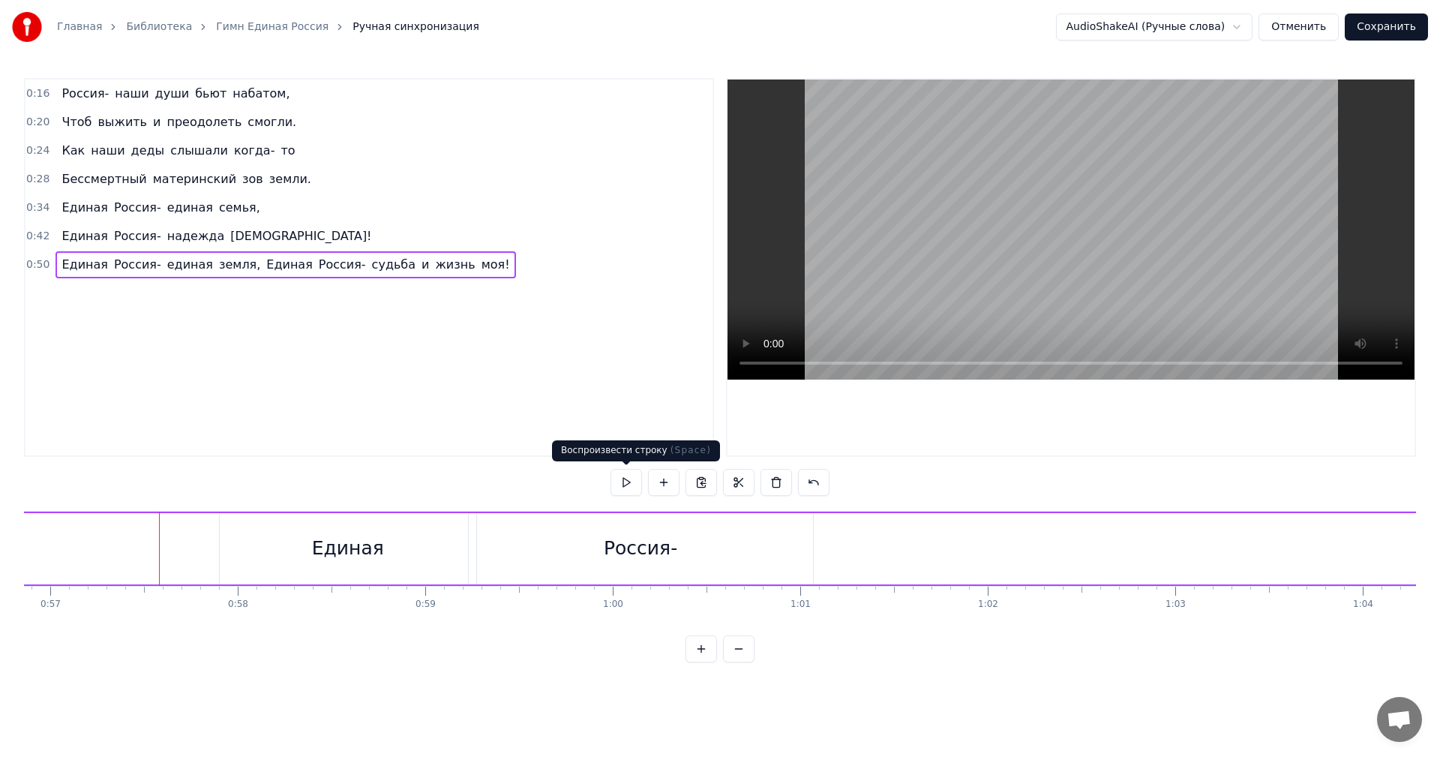
click at [631, 482] on button at bounding box center [625, 482] width 31 height 27
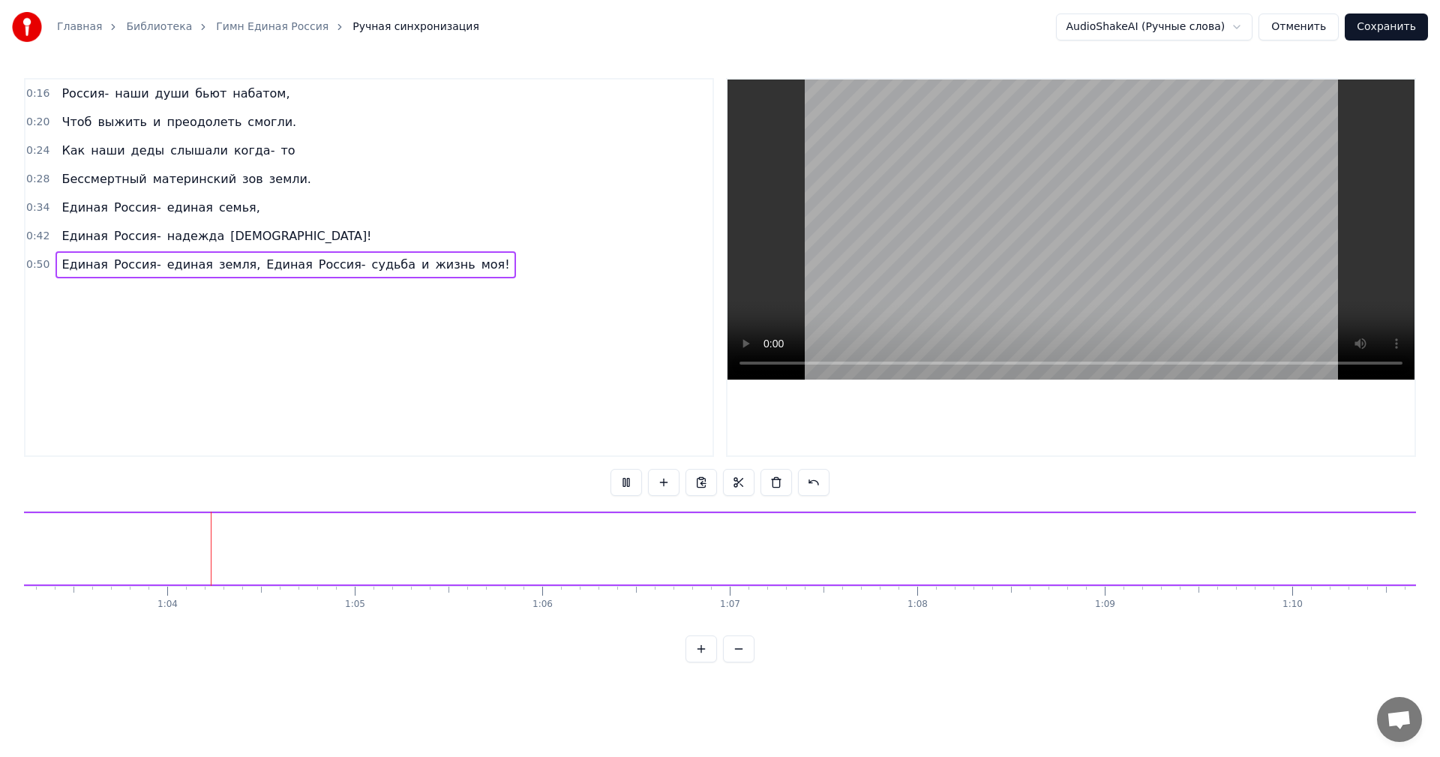
scroll to position [0, 11873]
click at [631, 482] on button at bounding box center [625, 482] width 31 height 27
click at [370, 268] on span "судьба" at bounding box center [393, 264] width 46 height 17
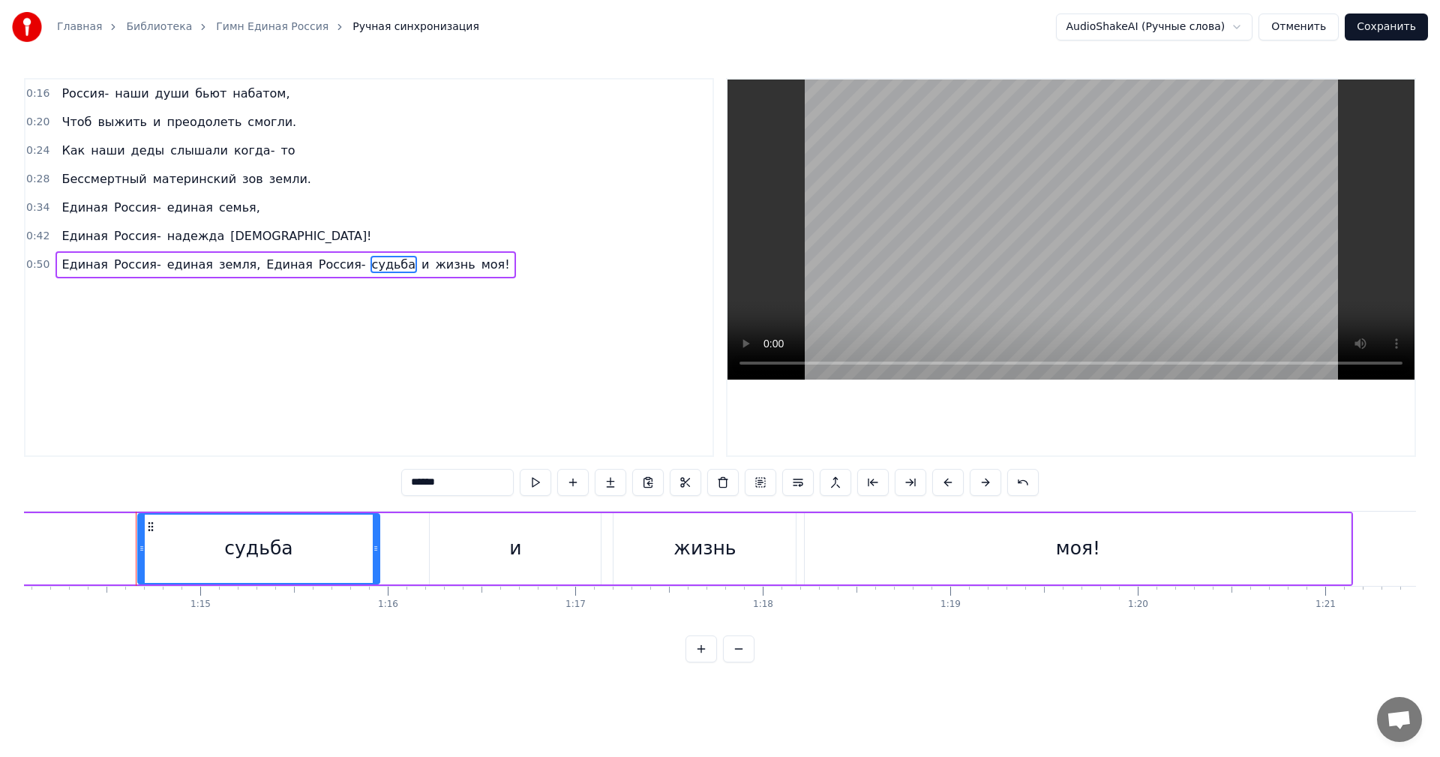
scroll to position [0, 13918]
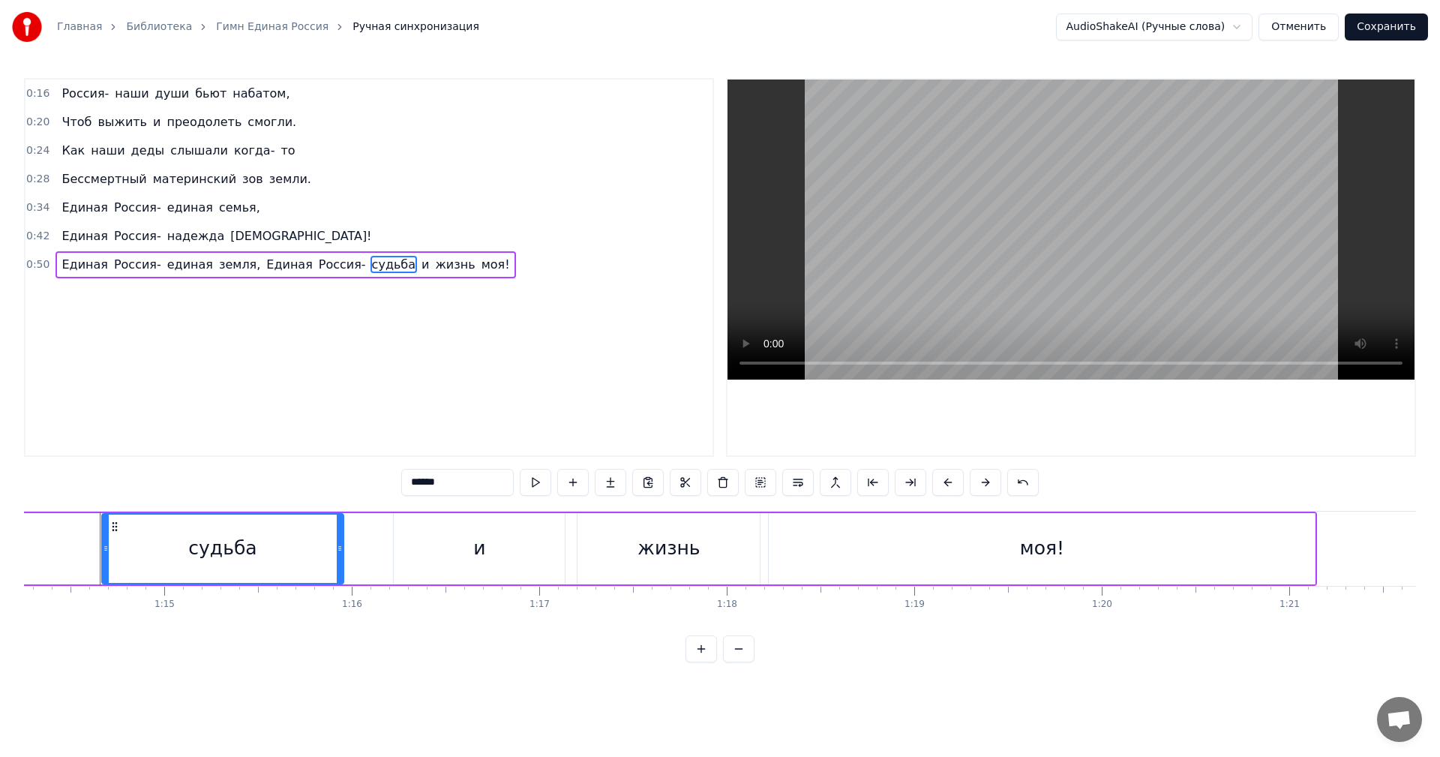
click at [501, 547] on div "и" at bounding box center [479, 548] width 171 height 71
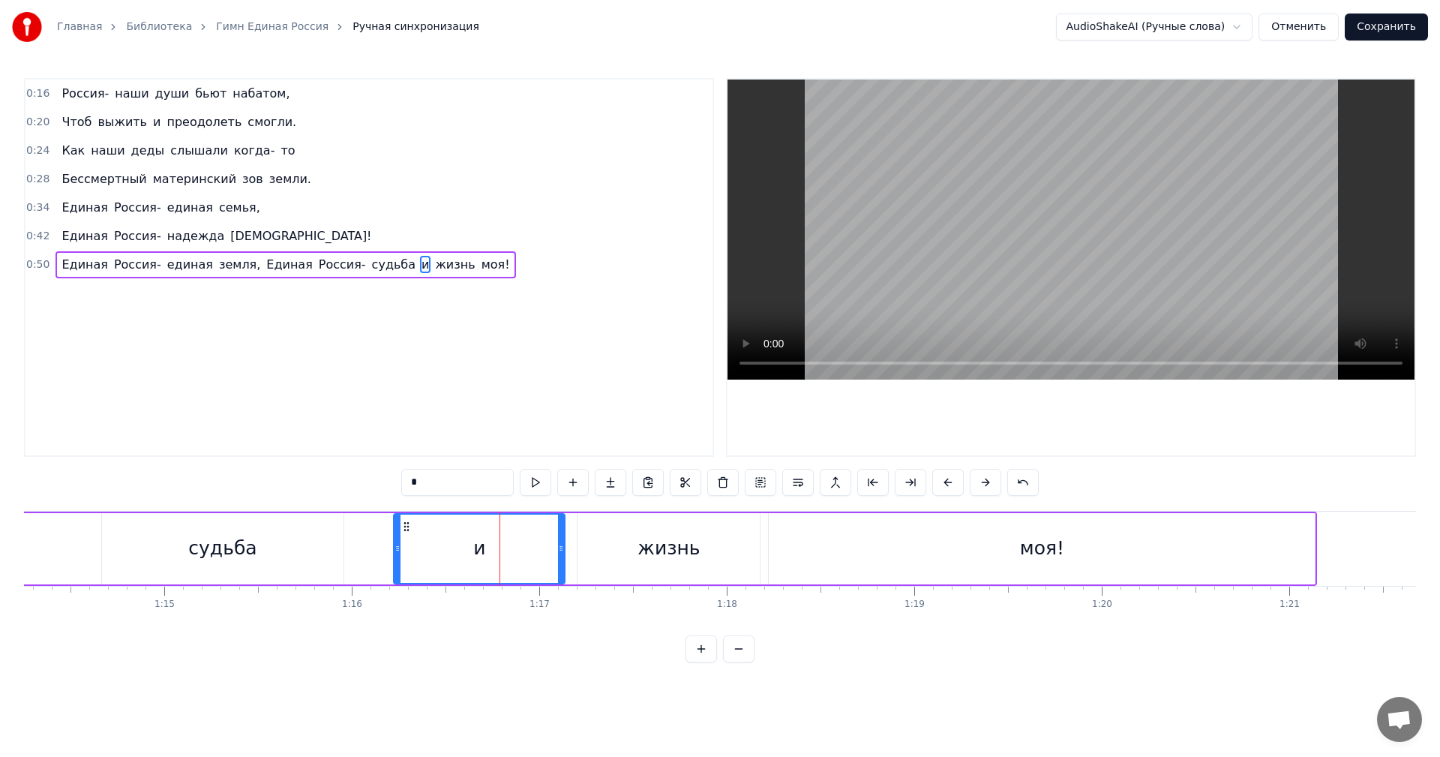
click at [628, 550] on div "жизнь" at bounding box center [668, 548] width 182 height 71
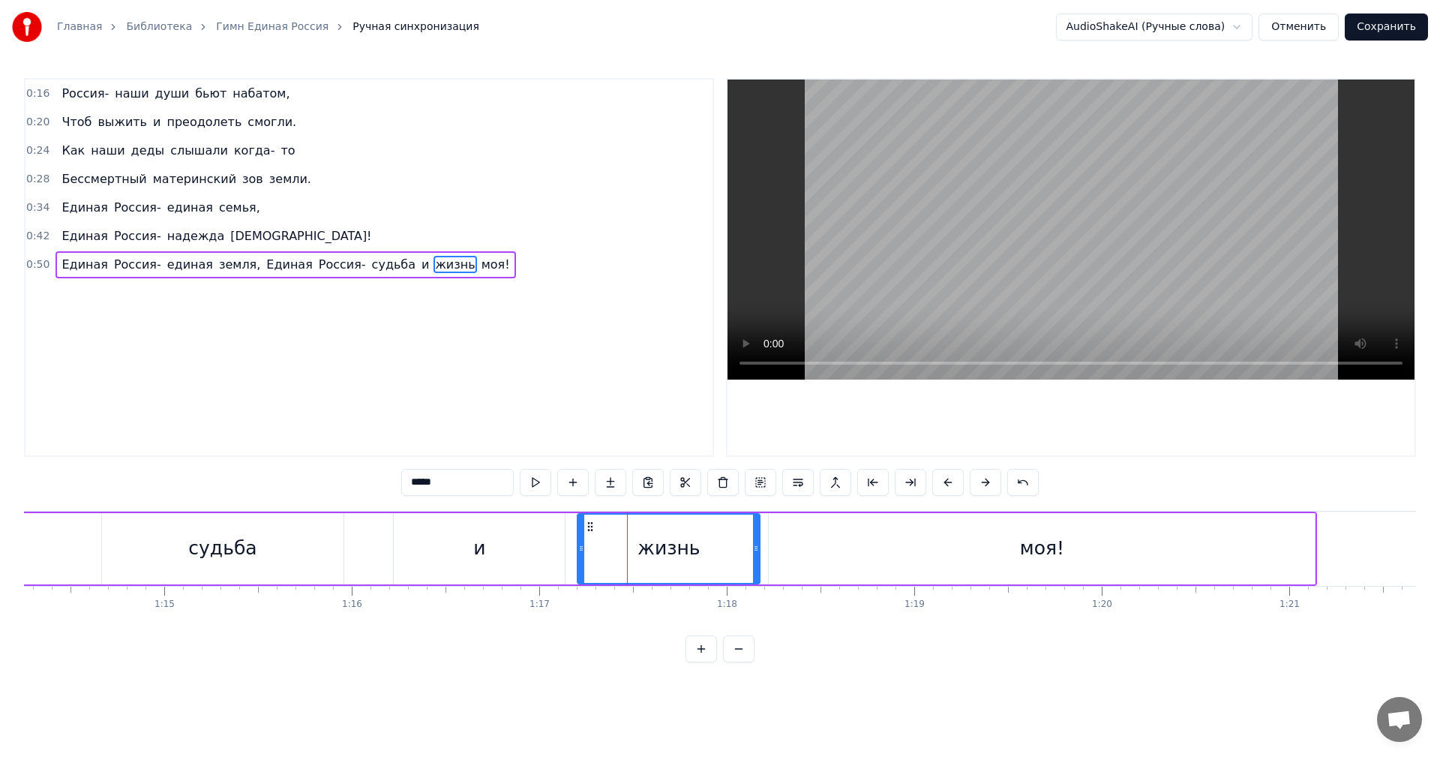
click at [181, 532] on div "судьба" at bounding box center [223, 548] width 242 height 71
type input "******"
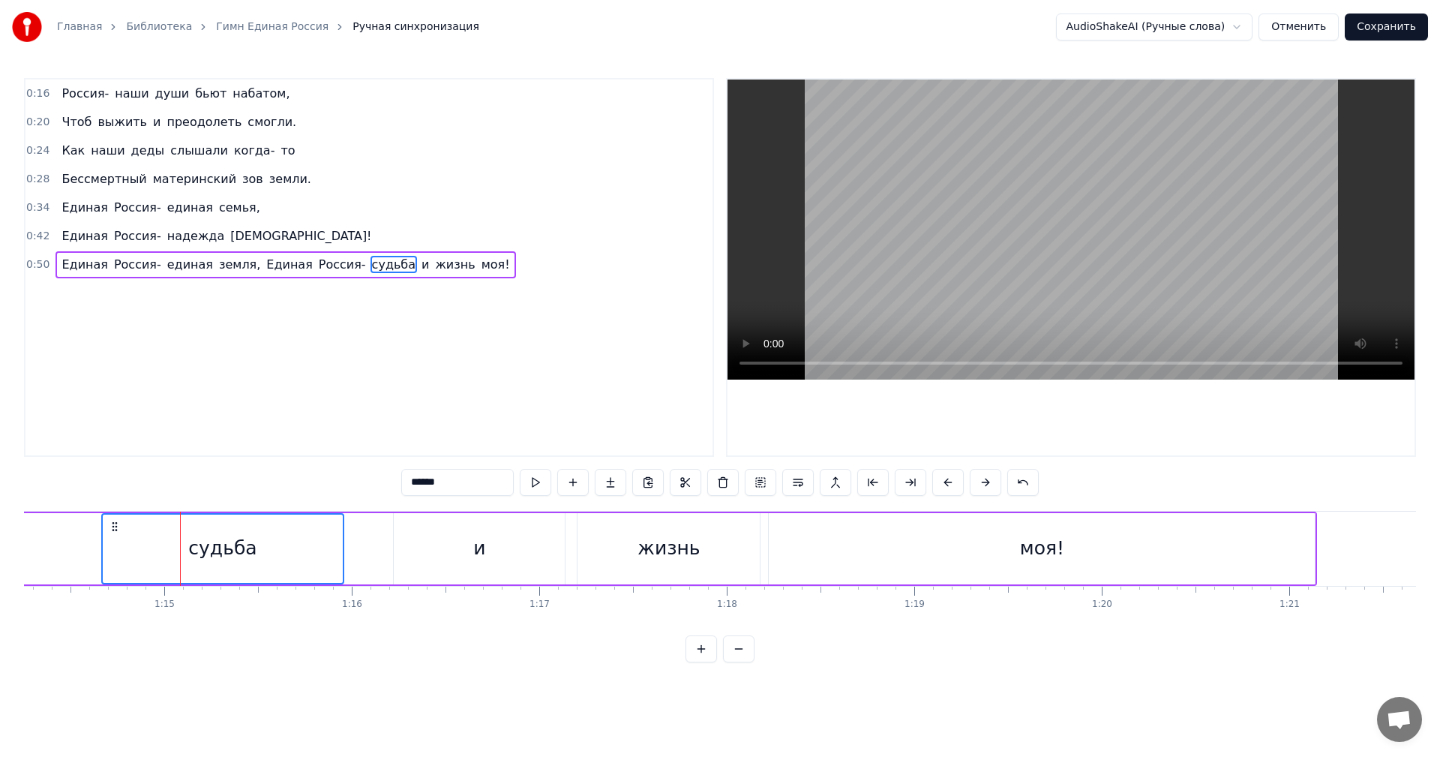
click at [454, 536] on div "и" at bounding box center [479, 548] width 171 height 71
click at [688, 536] on div "жизнь" at bounding box center [668, 548] width 62 height 28
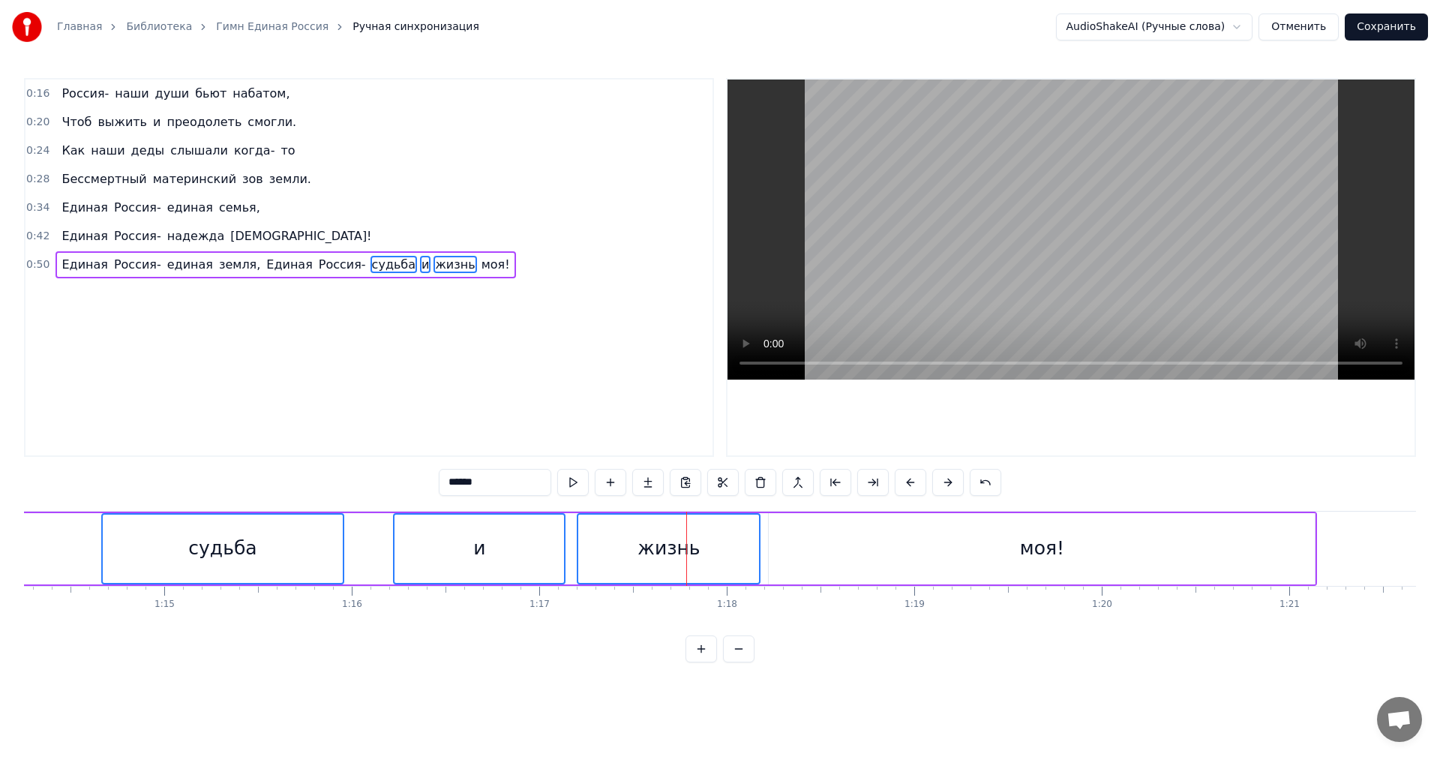
click at [943, 541] on div "моя!" at bounding box center [1042, 548] width 546 height 71
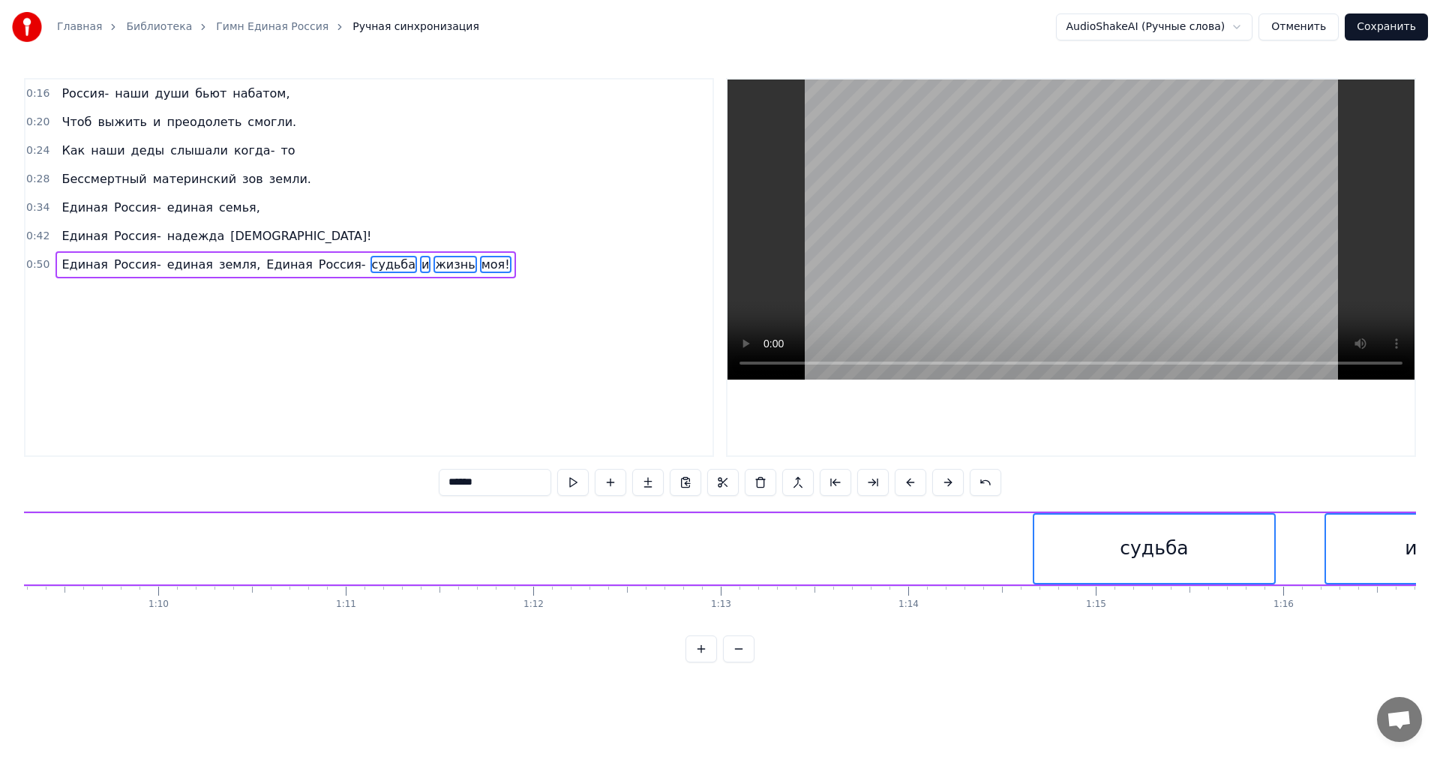
scroll to position [0, 12977]
drag, startPoint x: 1053, startPoint y: 535, endPoint x: 787, endPoint y: 548, distance: 267.3
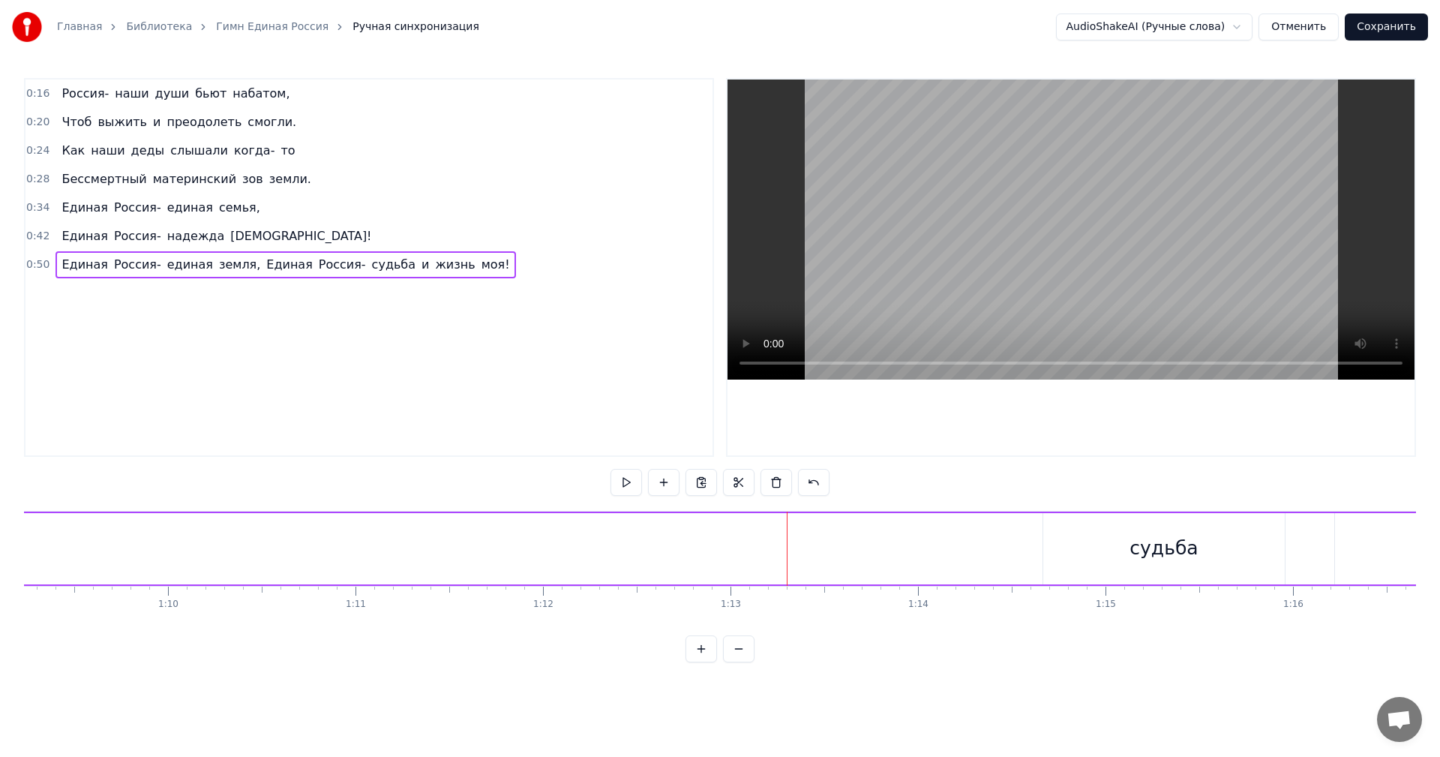
click at [1122, 535] on div "судьба" at bounding box center [1164, 548] width 242 height 71
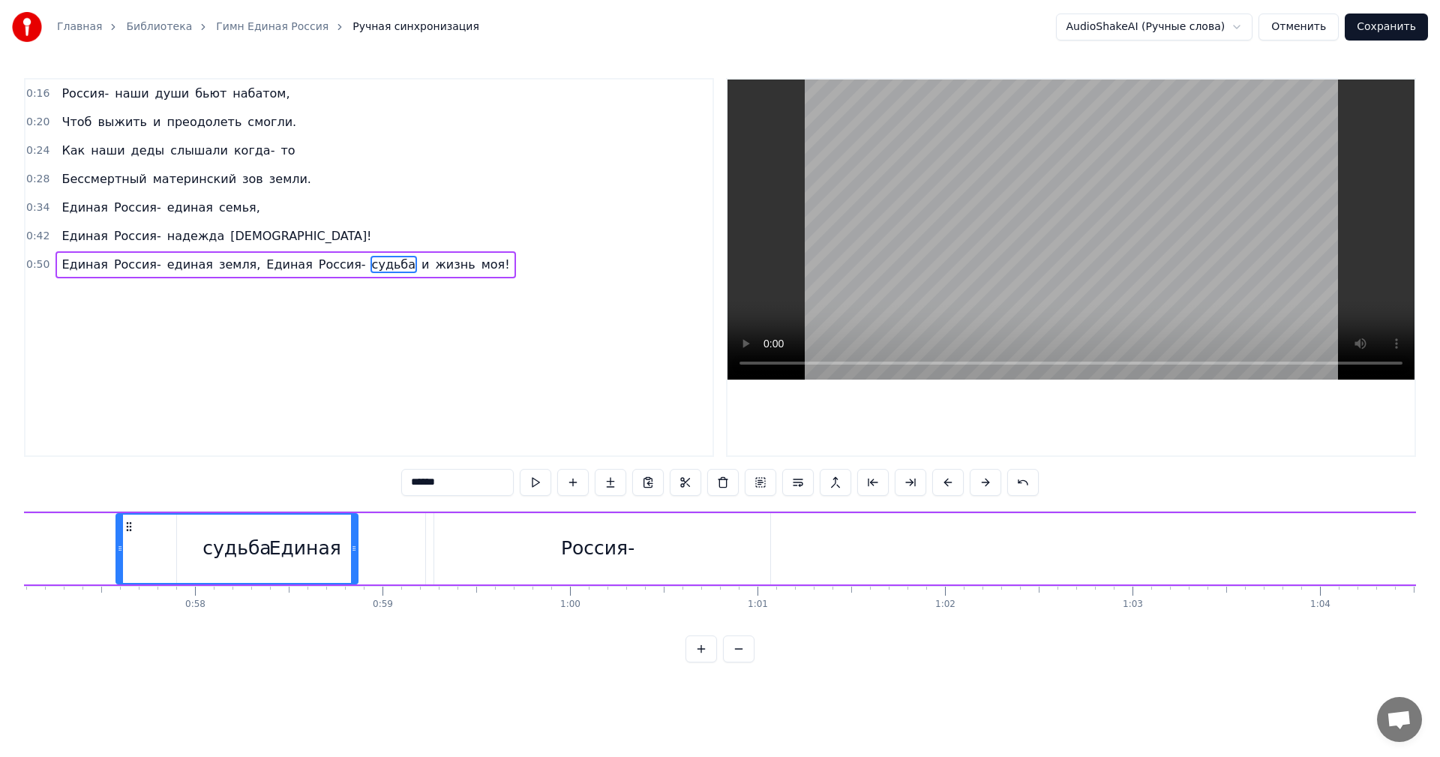
scroll to position [0, 10696]
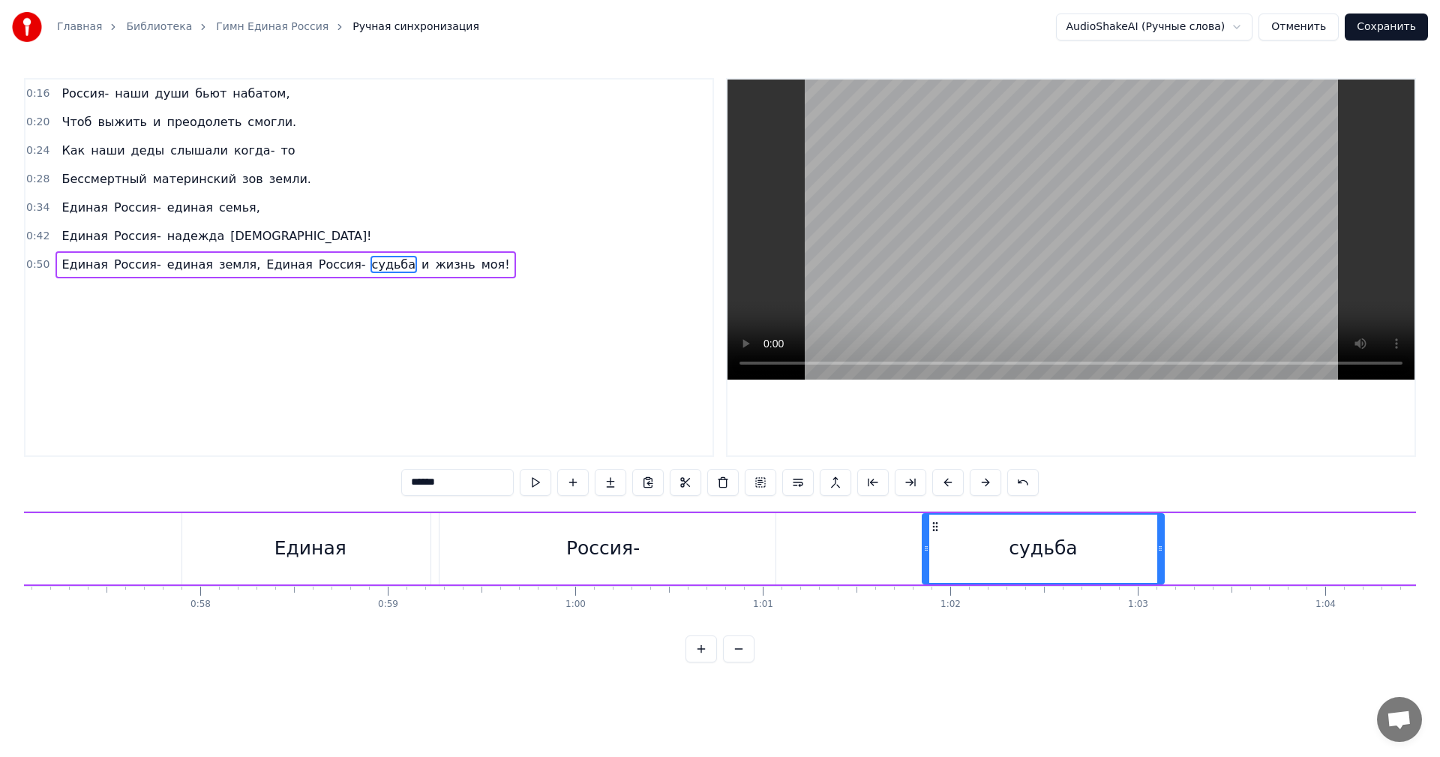
drag, startPoint x: 1056, startPoint y: 527, endPoint x: 936, endPoint y: 514, distance: 120.7
click at [936, 514] on div "судьба" at bounding box center [1043, 548] width 241 height 68
click at [538, 487] on button at bounding box center [535, 482] width 31 height 27
drag, startPoint x: 1159, startPoint y: 549, endPoint x: 1080, endPoint y: 556, distance: 79.8
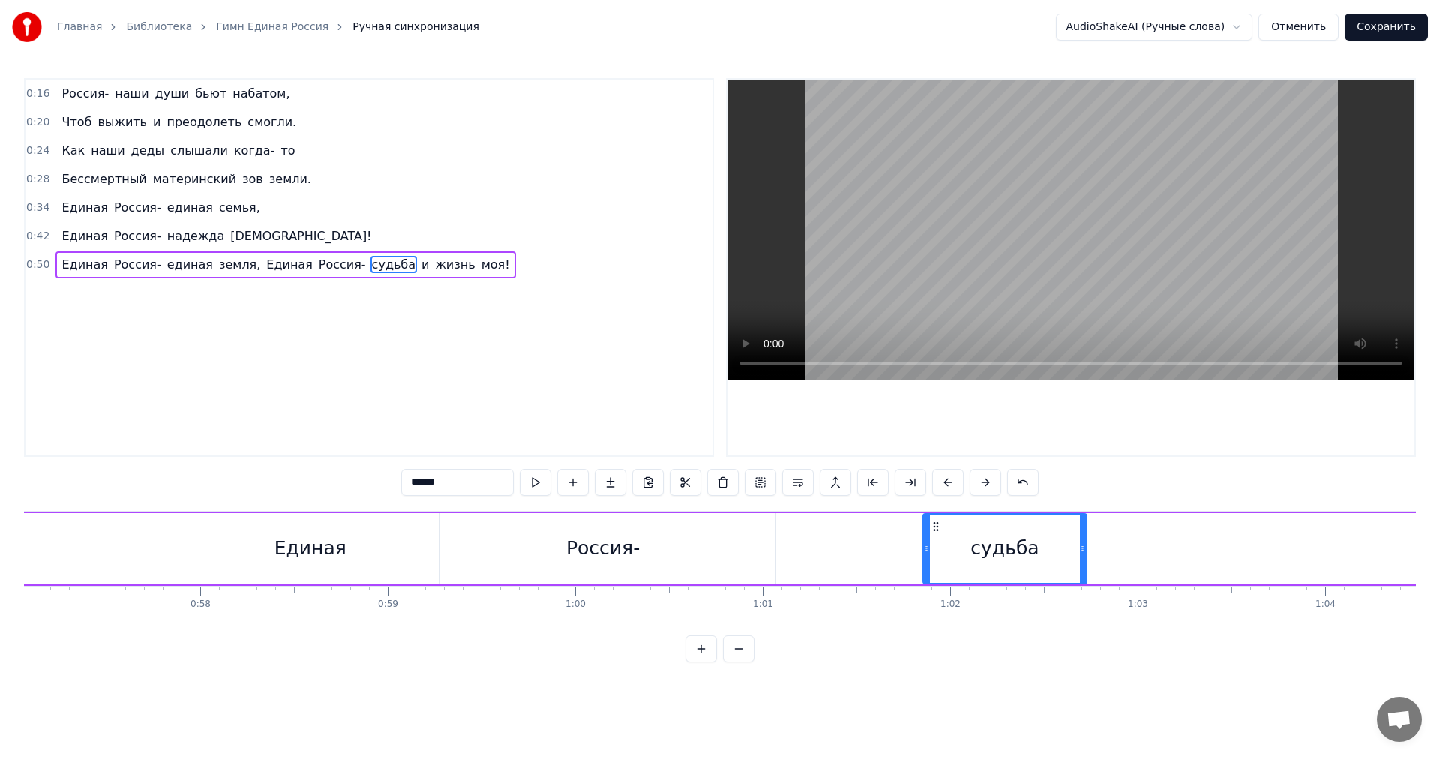
click at [1080, 556] on div at bounding box center [1083, 548] width 6 height 68
click at [535, 487] on button at bounding box center [535, 482] width 31 height 27
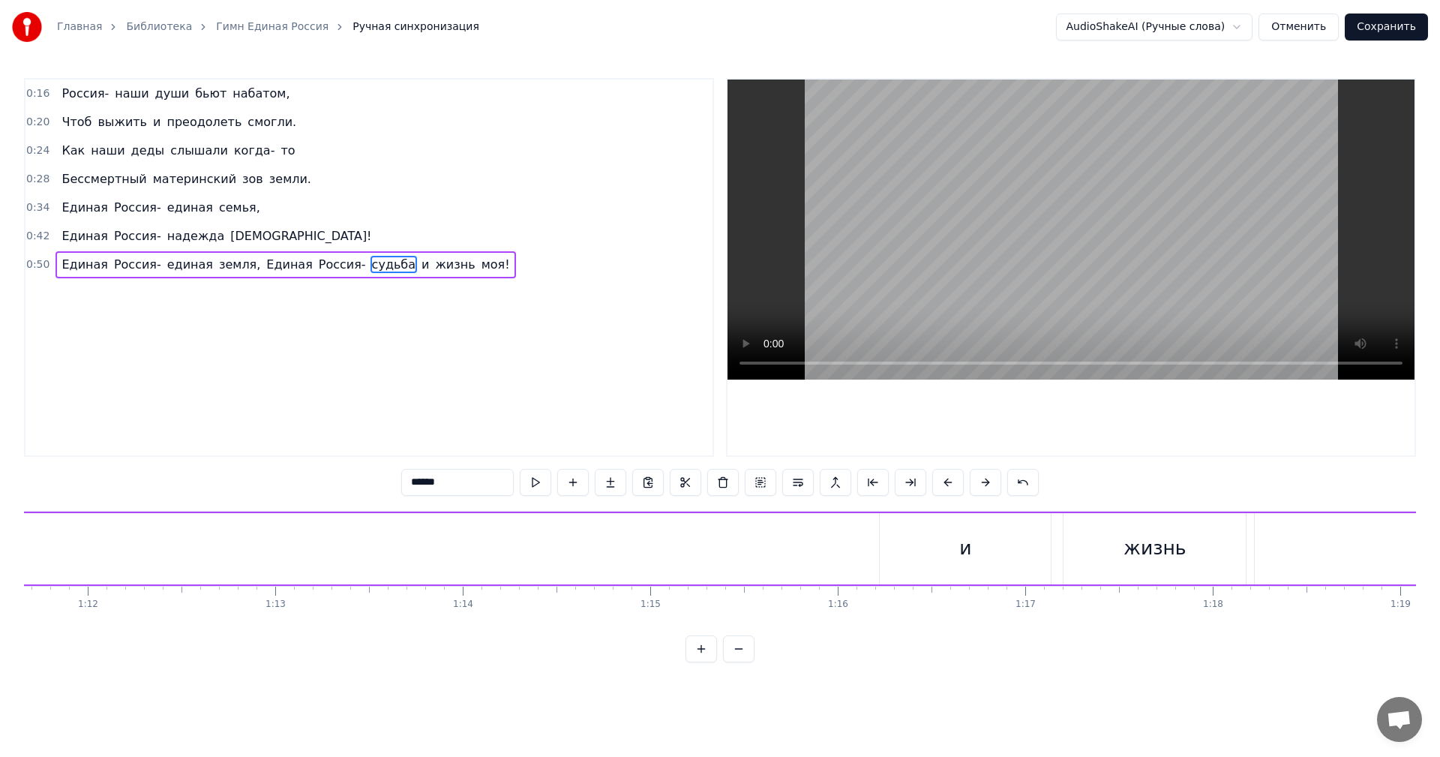
scroll to position [0, 13496]
click at [929, 558] on div "и" at bounding box center [901, 548] width 171 height 71
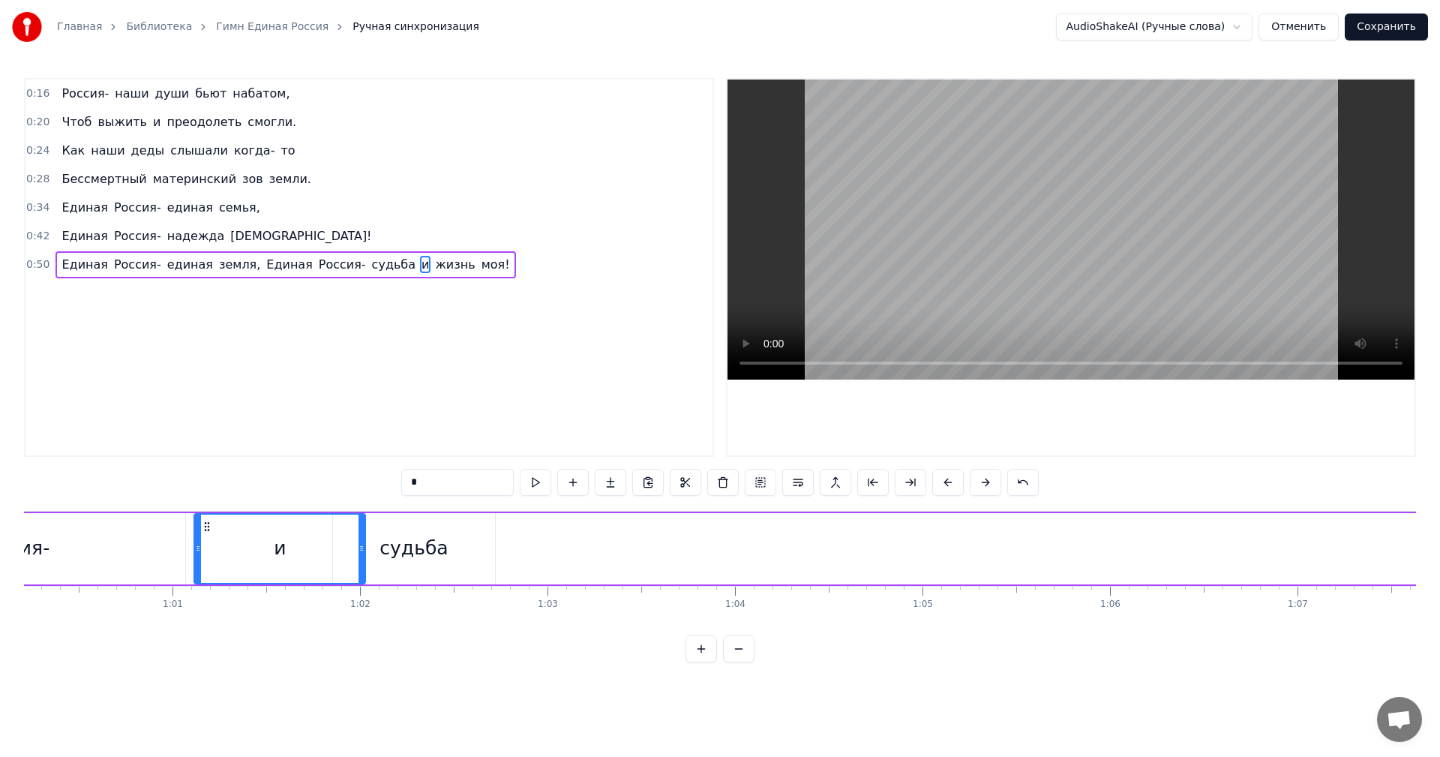
scroll to position [0, 11277]
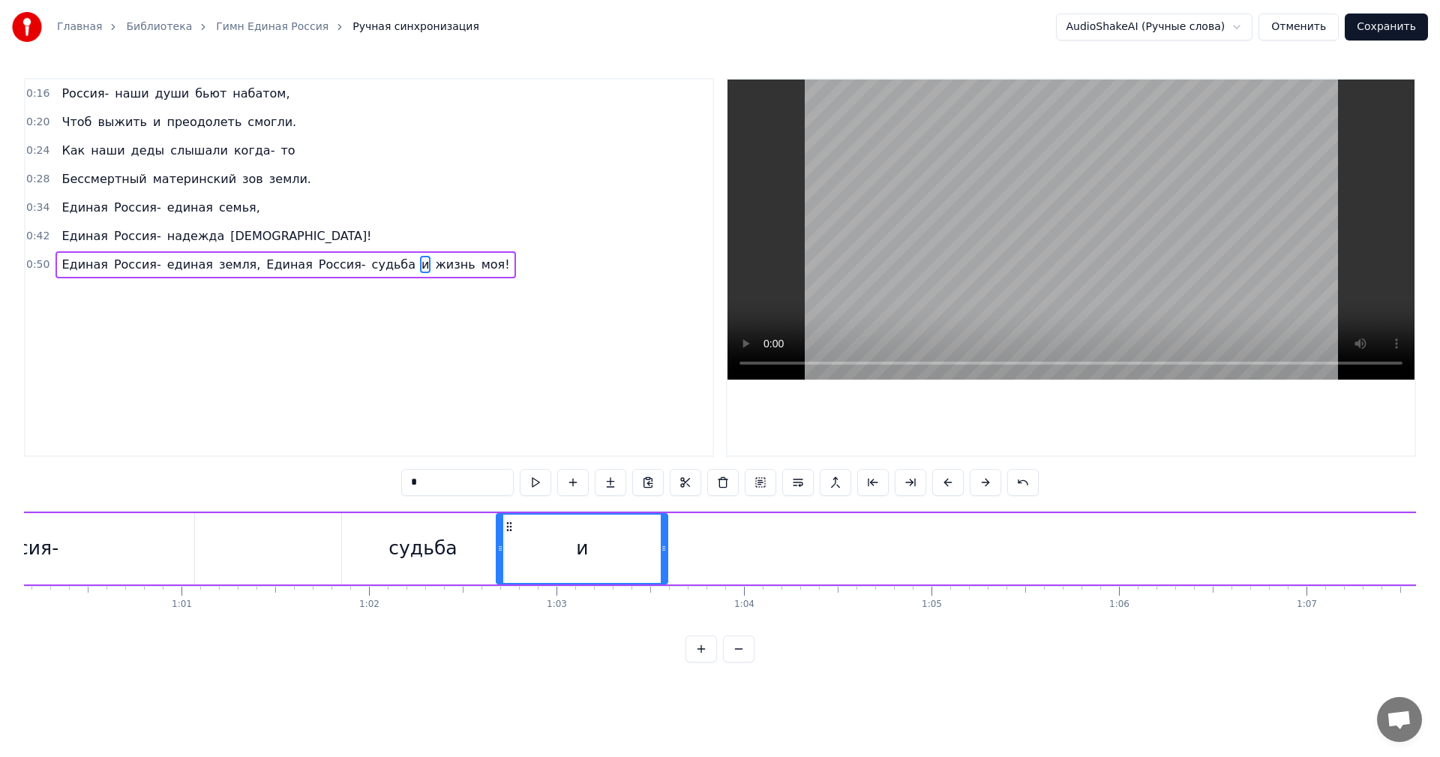
drag, startPoint x: 829, startPoint y: 525, endPoint x: 510, endPoint y: 504, distance: 320.1
click at [510, 504] on div "0:16 Россия- наши души бьют набатом, 0:20 Чтоб выжить и преодолеть смогли. 0:24…" at bounding box center [720, 370] width 1392 height 584
drag, startPoint x: 666, startPoint y: 550, endPoint x: 526, endPoint y: 570, distance: 141.7
click at [526, 570] on div at bounding box center [523, 548] width 6 height 68
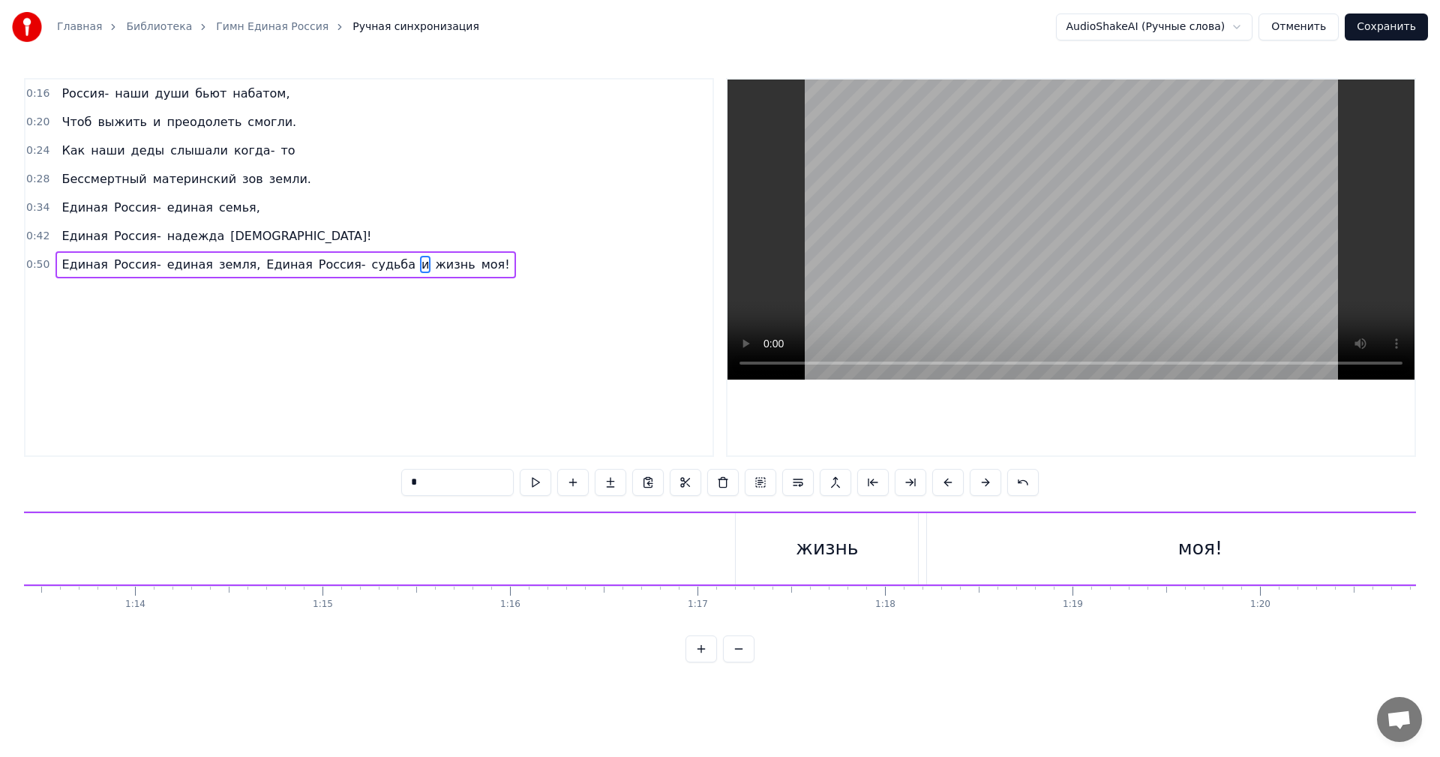
scroll to position [0, 13778]
click at [871, 573] on div "жизнь" at bounding box center [809, 548] width 182 height 71
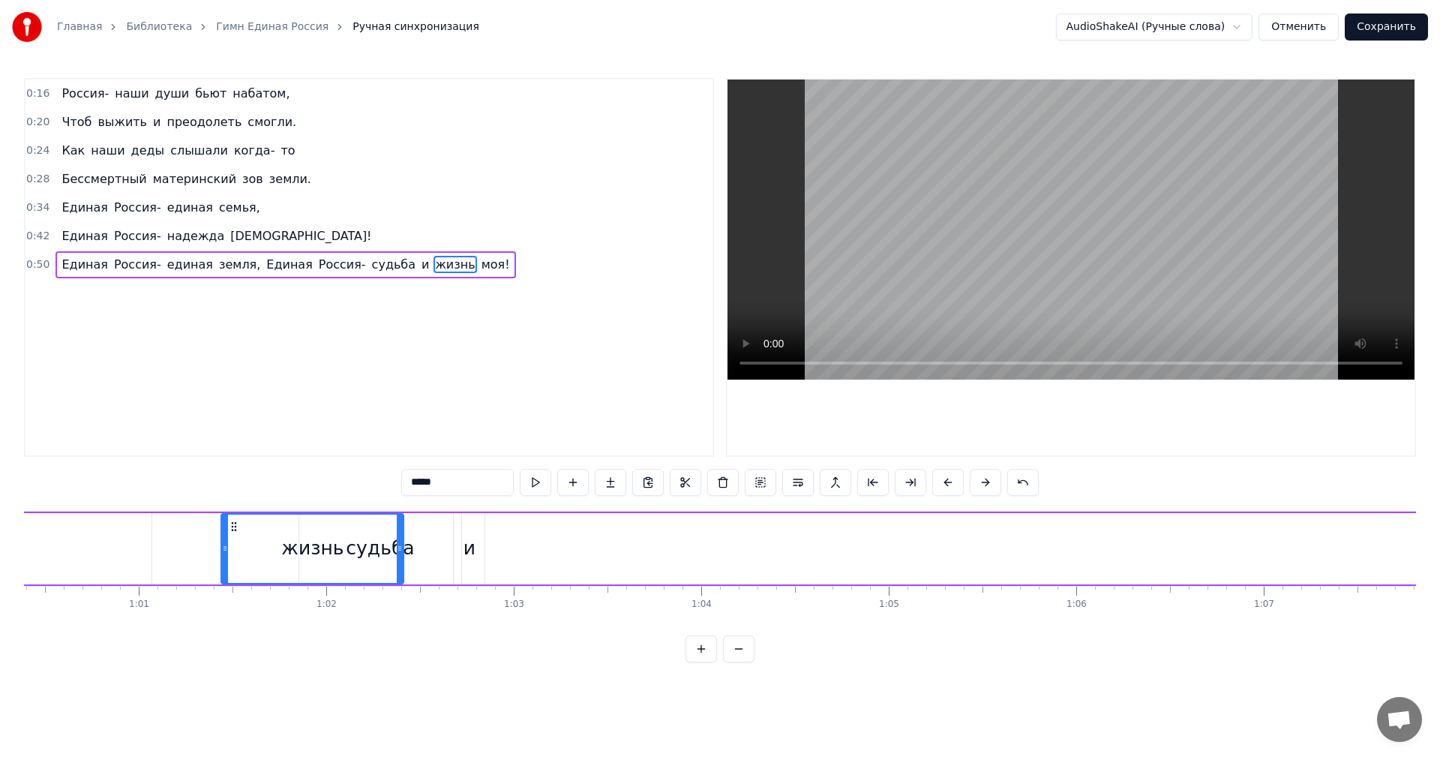
scroll to position [0, 11306]
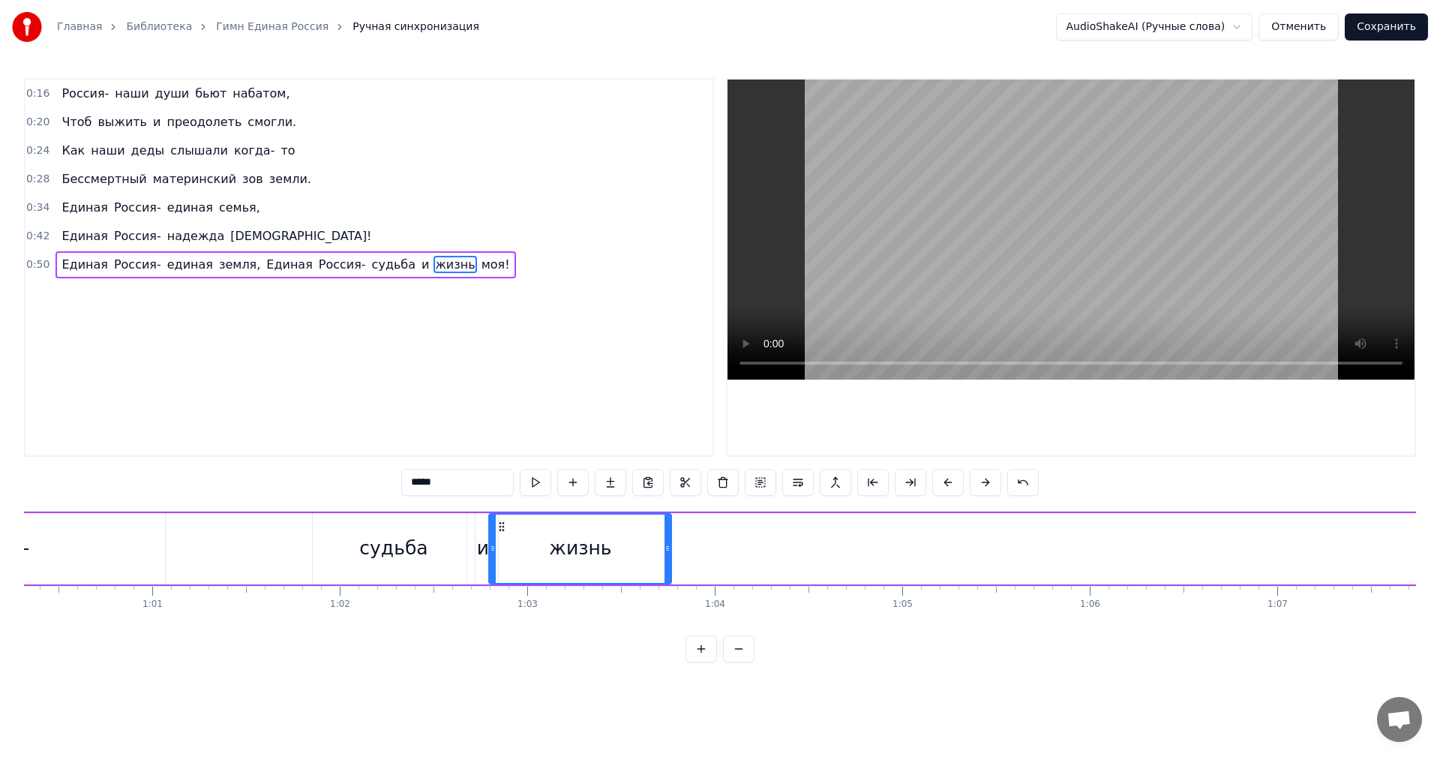
drag, startPoint x: 731, startPoint y: 525, endPoint x: 502, endPoint y: 494, distance: 231.5
click at [502, 494] on div "0:16 Россия- наши души бьют набатом, 0:20 Чтоб выжить и преодолеть смогли. 0:24…" at bounding box center [720, 370] width 1392 height 584
click at [324, 529] on div "судьба" at bounding box center [394, 548] width 163 height 71
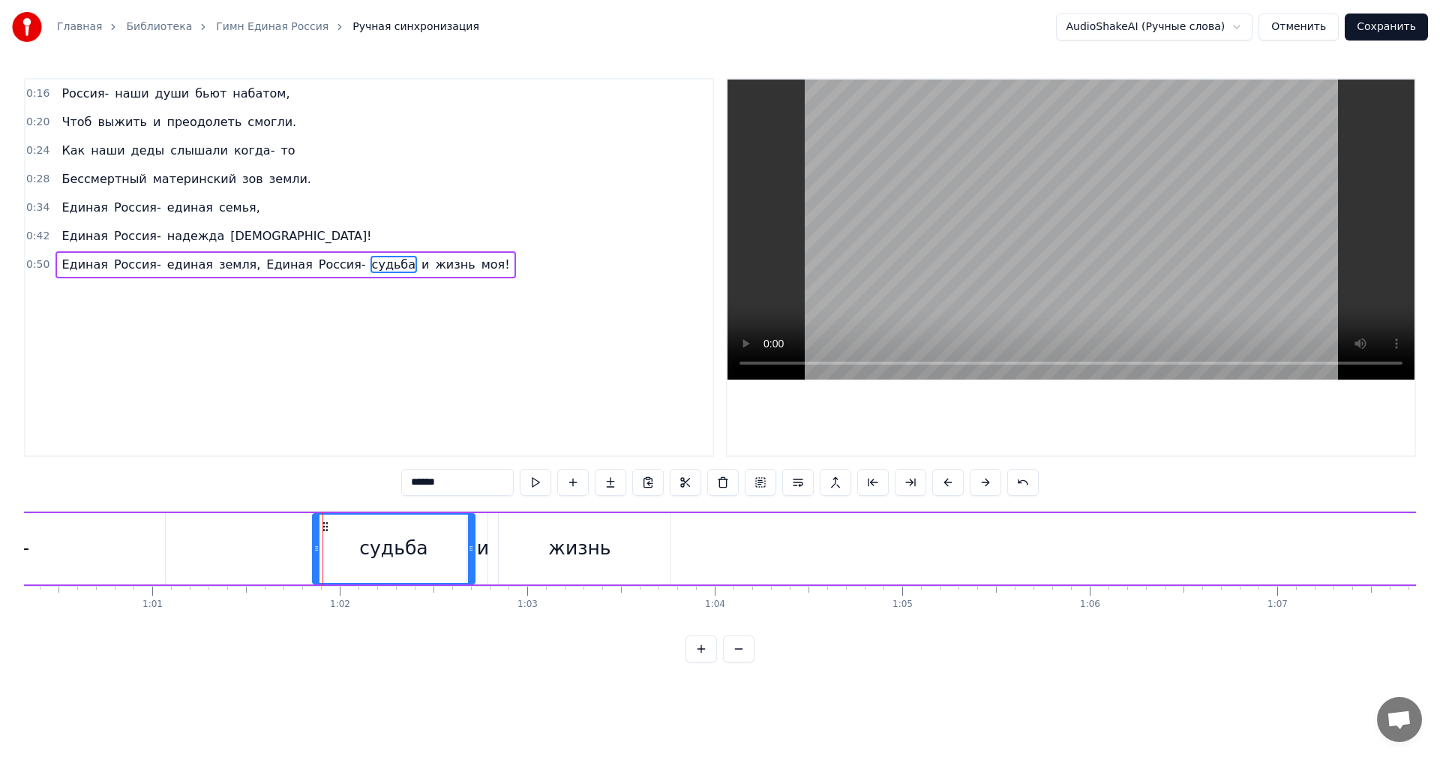
click at [420, 262] on span "и" at bounding box center [425, 264] width 10 height 17
click at [370, 264] on span "судьба" at bounding box center [393, 264] width 46 height 17
click at [537, 481] on button at bounding box center [535, 482] width 31 height 27
click at [480, 546] on div "и" at bounding box center [483, 548] width 12 height 28
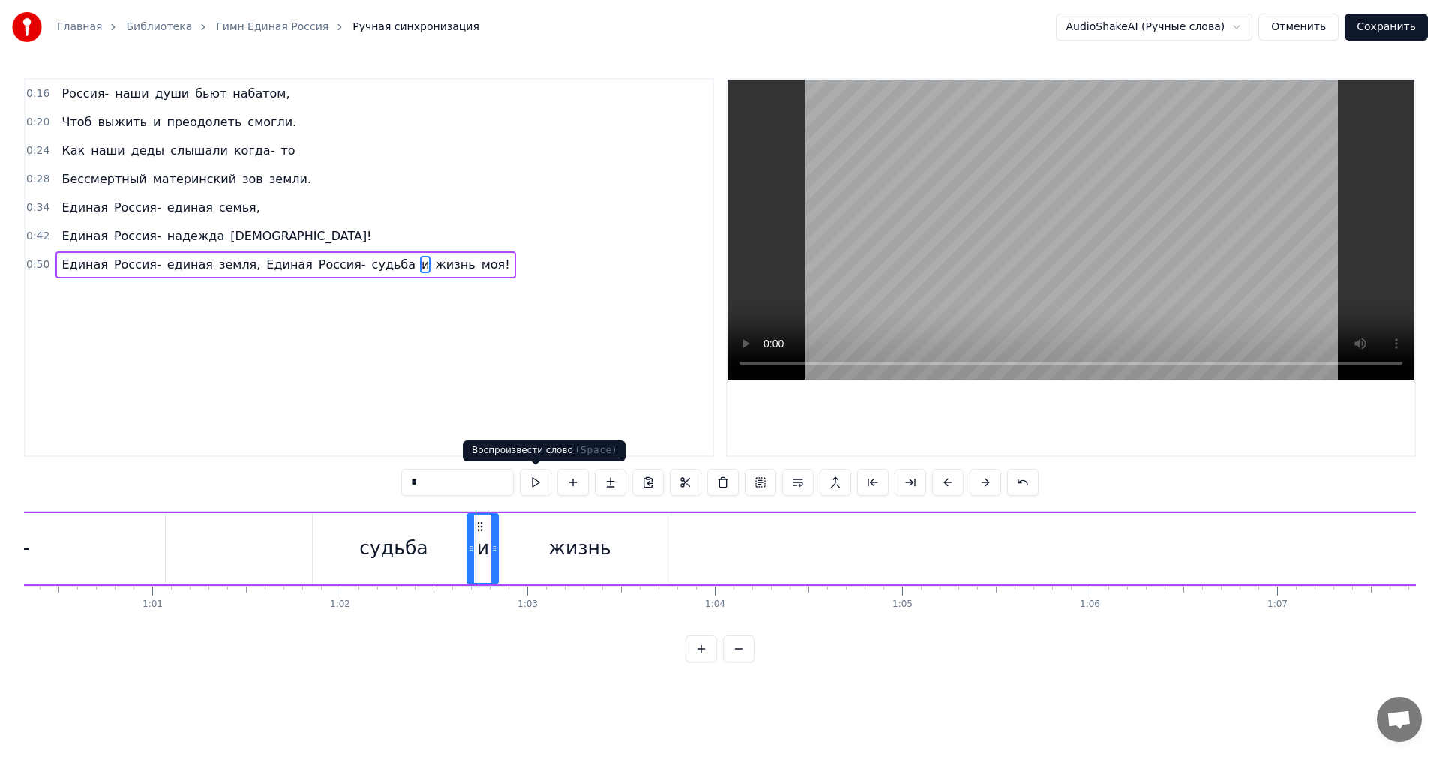
click at [525, 484] on button at bounding box center [535, 482] width 31 height 27
click at [524, 544] on div "жизнь" at bounding box center [579, 548] width 182 height 71
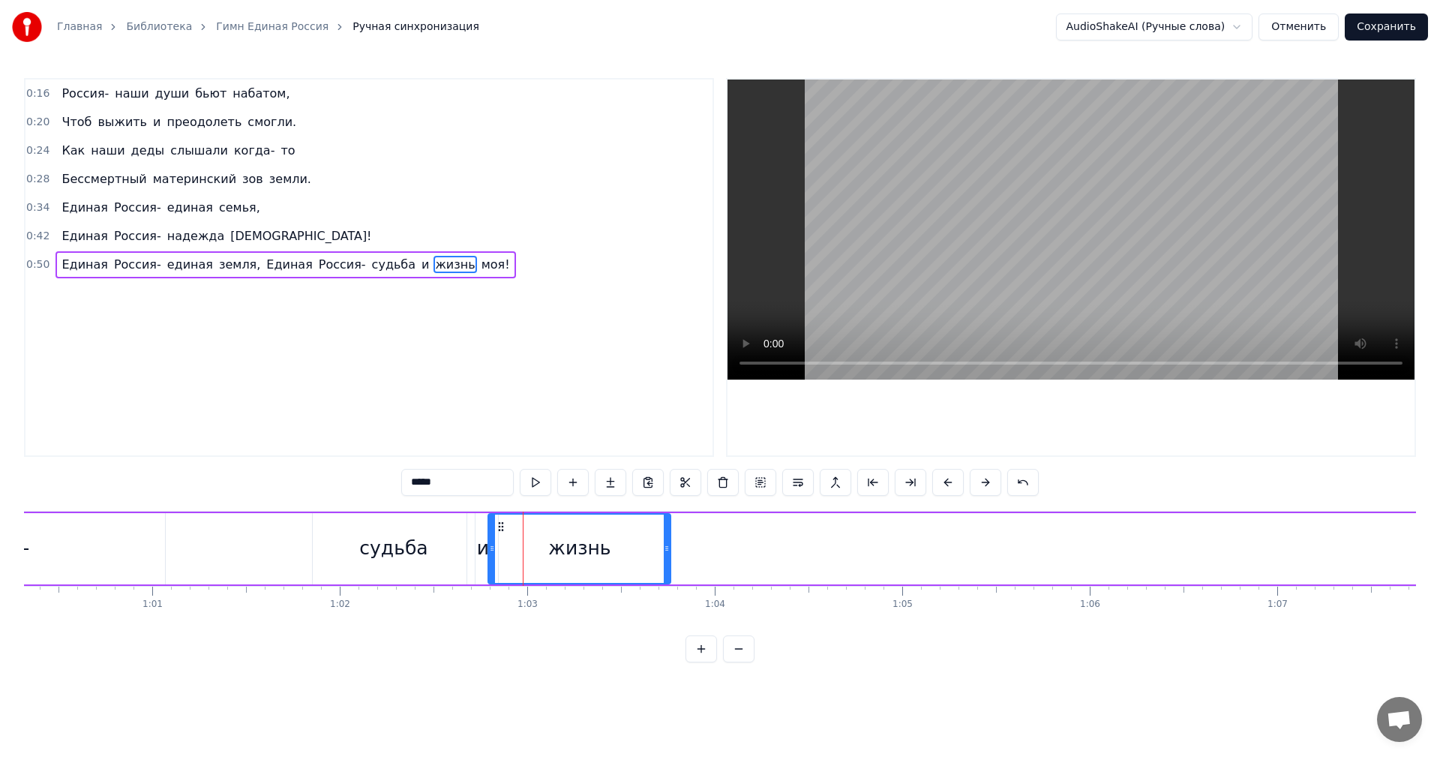
click at [529, 483] on button at bounding box center [535, 482] width 31 height 27
drag, startPoint x: 665, startPoint y: 547, endPoint x: 631, endPoint y: 544, distance: 34.6
click at [631, 544] on icon at bounding box center [633, 548] width 6 height 12
click at [531, 484] on button at bounding box center [535, 482] width 31 height 27
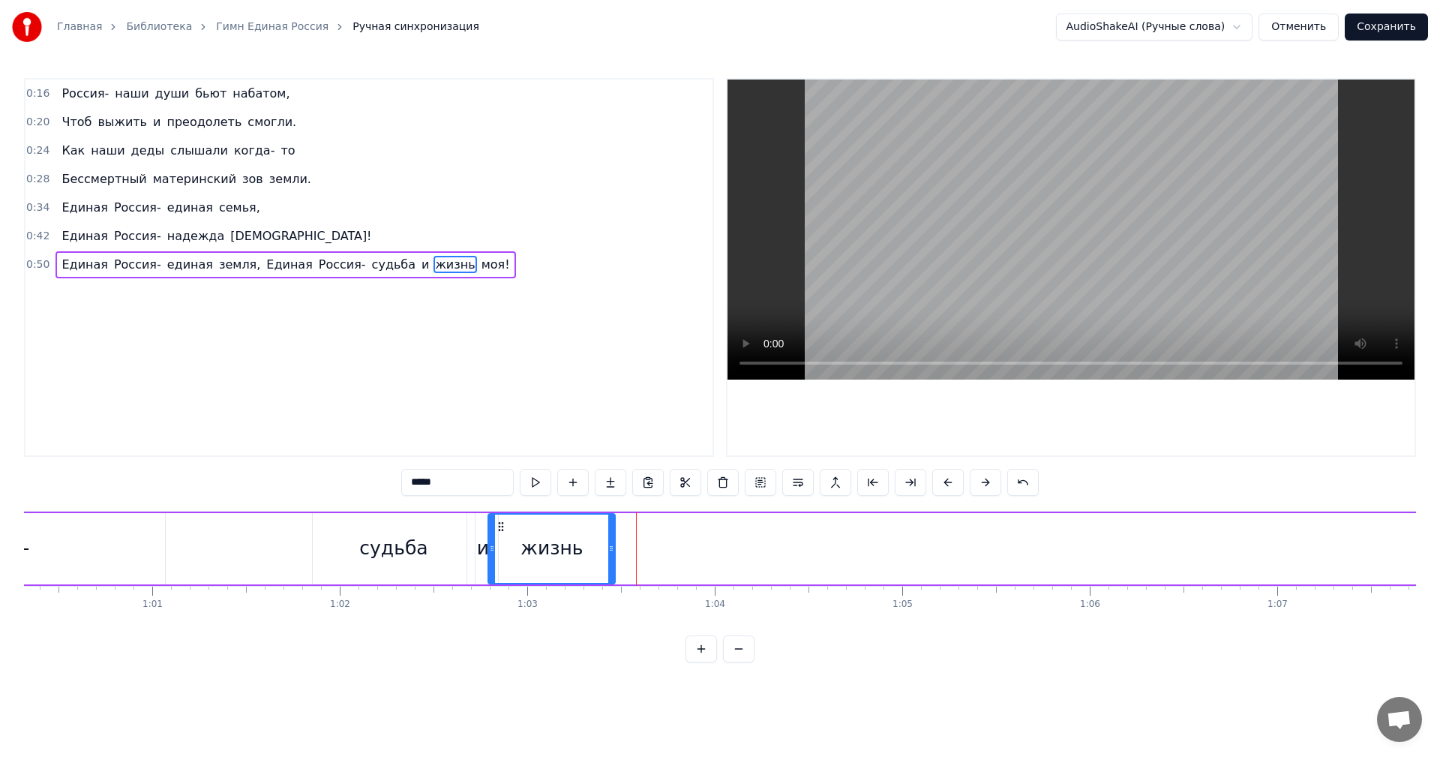
drag, startPoint x: 631, startPoint y: 541, endPoint x: 610, endPoint y: 541, distance: 21.0
click at [610, 541] on div at bounding box center [611, 548] width 6 height 68
click at [531, 488] on button at bounding box center [535, 482] width 31 height 27
drag, startPoint x: 611, startPoint y: 544, endPoint x: 596, endPoint y: 542, distance: 15.1
click at [596, 542] on icon at bounding box center [596, 548] width 6 height 12
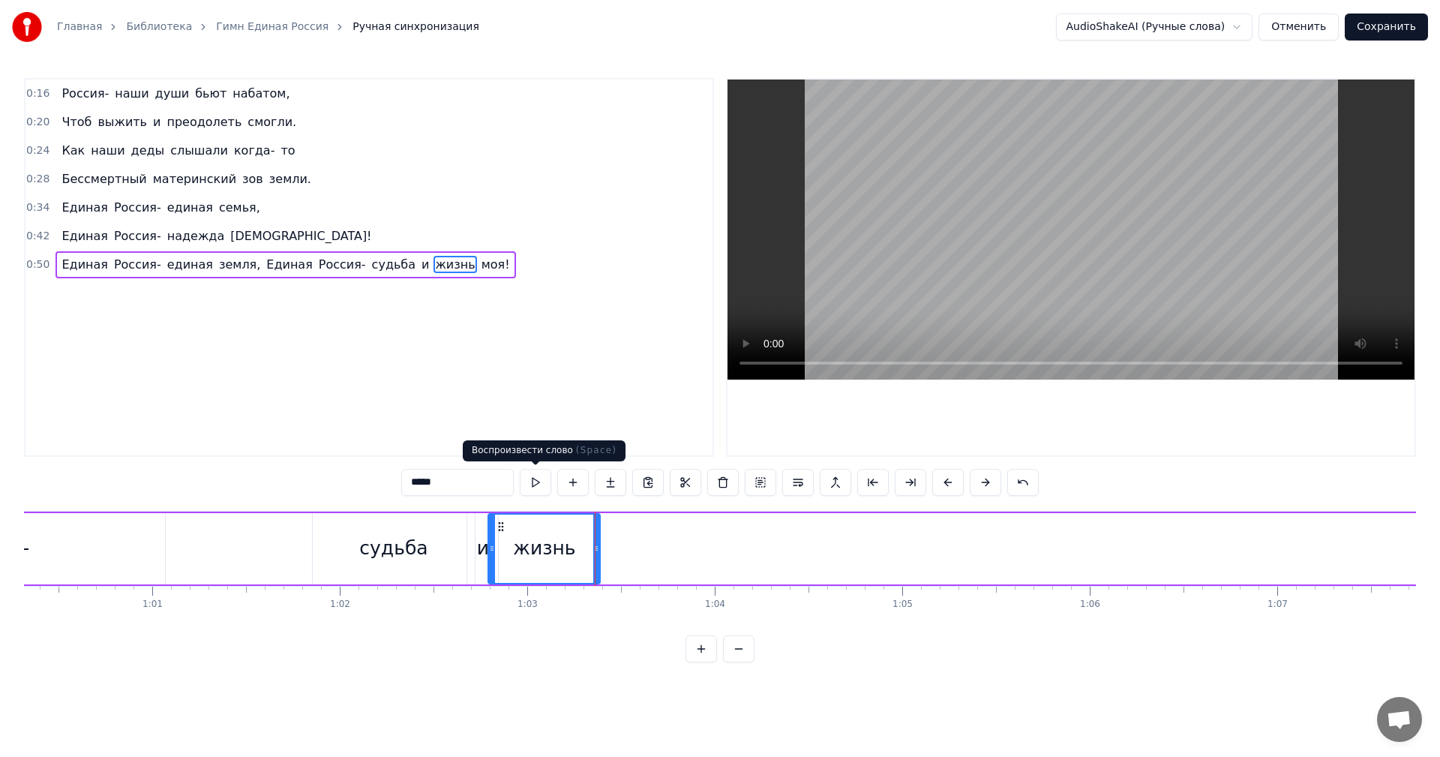
click at [537, 485] on button at bounding box center [535, 482] width 31 height 27
click at [483, 554] on div at bounding box center [485, 548] width 6 height 68
drag, startPoint x: 598, startPoint y: 556, endPoint x: 589, endPoint y: 556, distance: 9.0
click at [589, 556] on div at bounding box center [589, 548] width 6 height 68
click at [536, 486] on button at bounding box center [535, 482] width 31 height 27
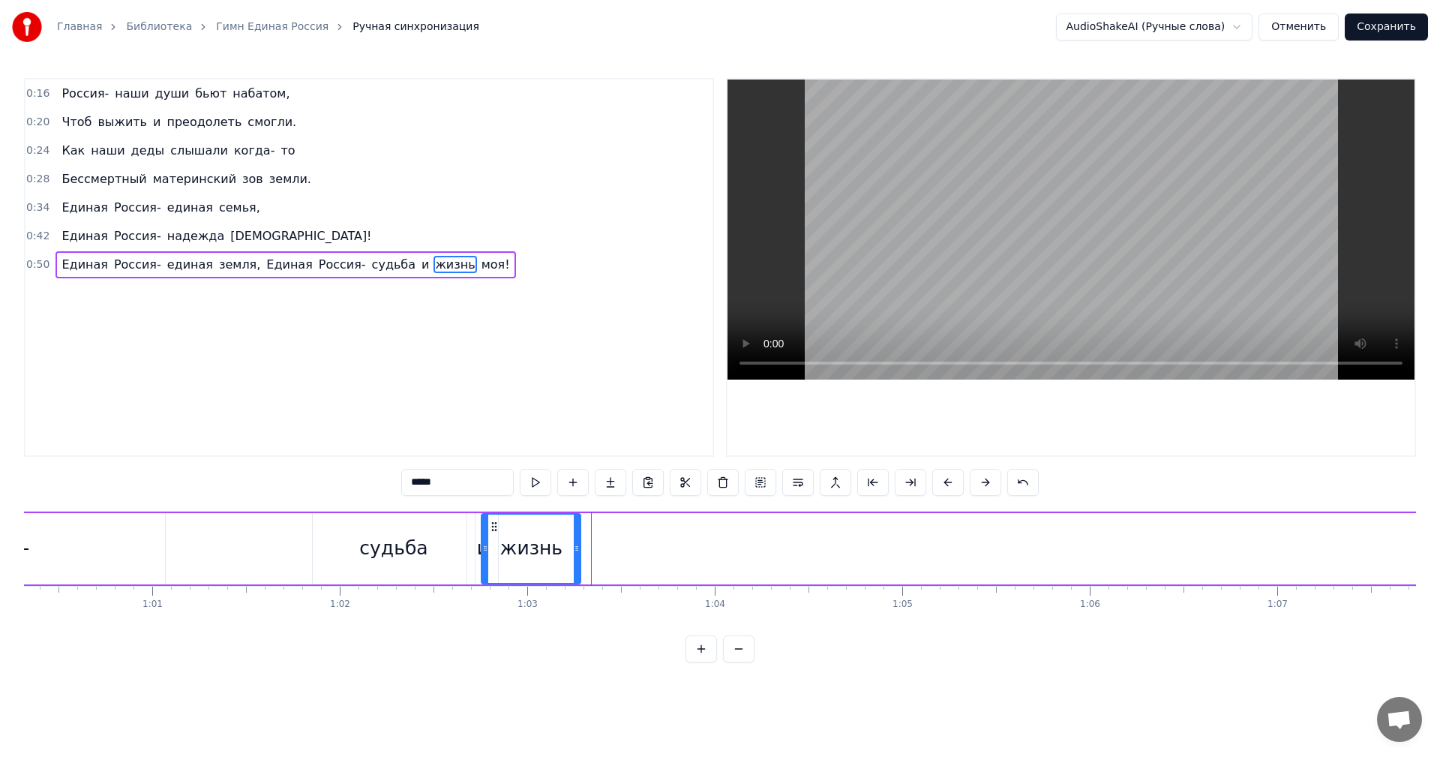
drag, startPoint x: 588, startPoint y: 546, endPoint x: 577, endPoint y: 546, distance: 10.5
click at [577, 546] on icon at bounding box center [577, 548] width 6 height 12
click at [534, 488] on button at bounding box center [535, 482] width 31 height 27
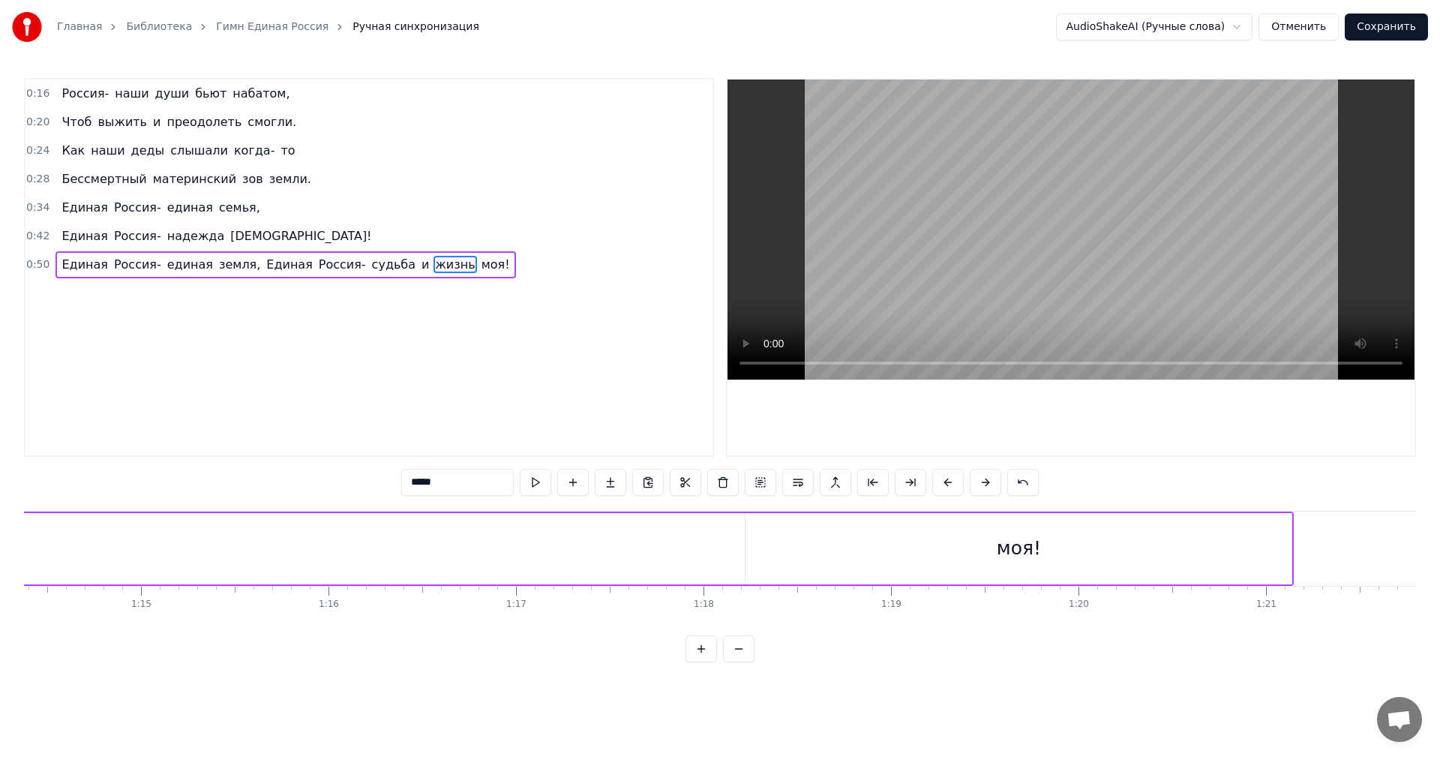
scroll to position [0, 13951]
click at [1044, 568] on div "моя!" at bounding box center [1009, 548] width 546 height 71
type input "****"
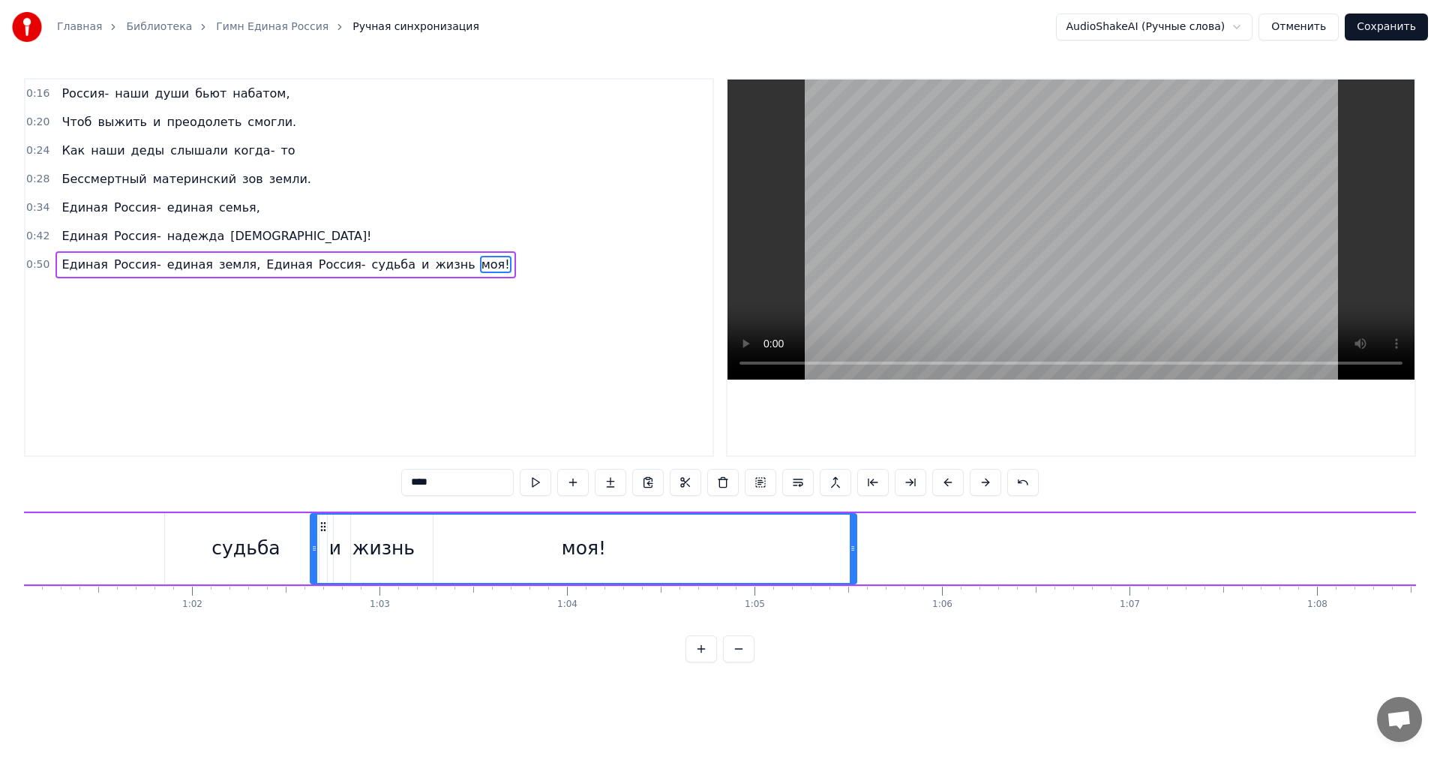
scroll to position [0, 11451]
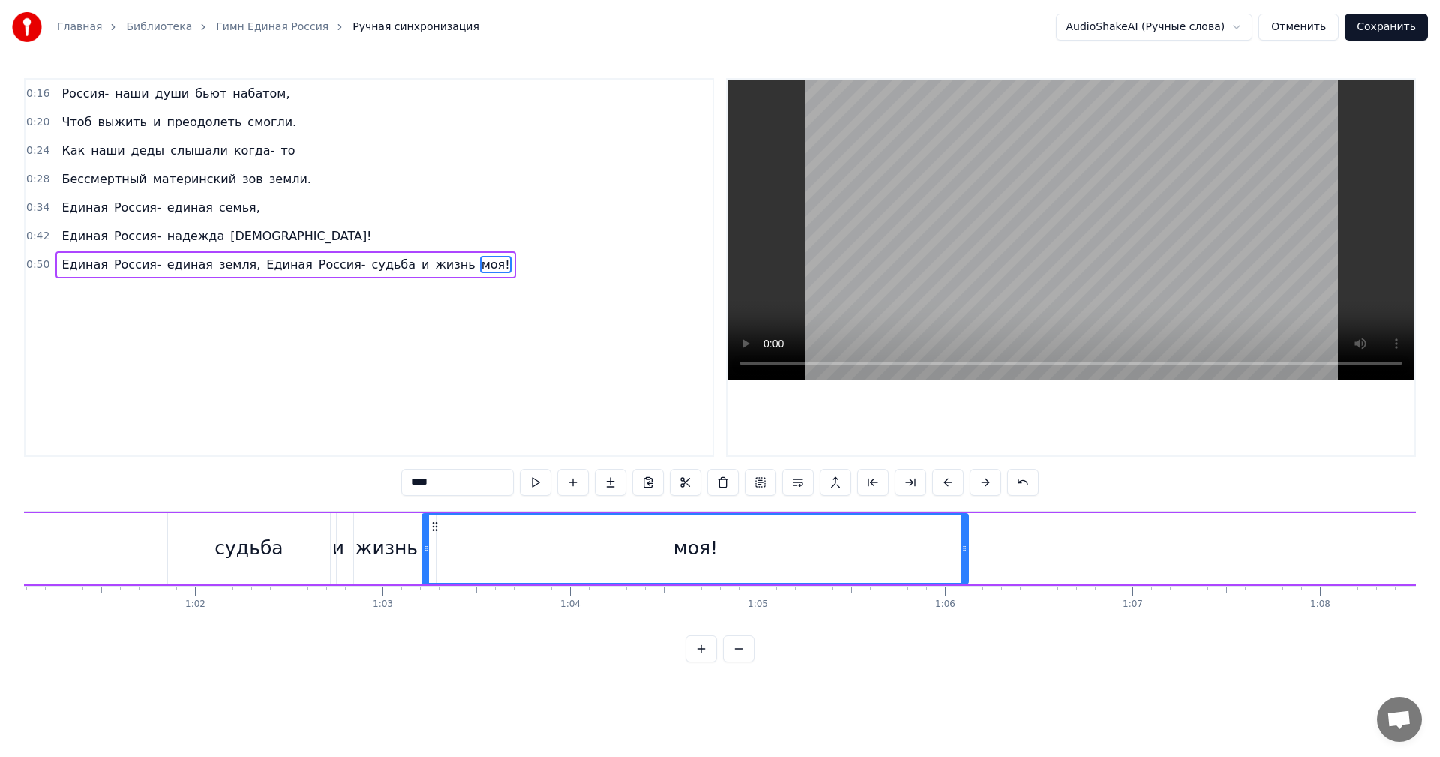
drag, startPoint x: 746, startPoint y: 526, endPoint x: 433, endPoint y: 531, distance: 313.4
click at [433, 531] on icon at bounding box center [435, 526] width 12 height 12
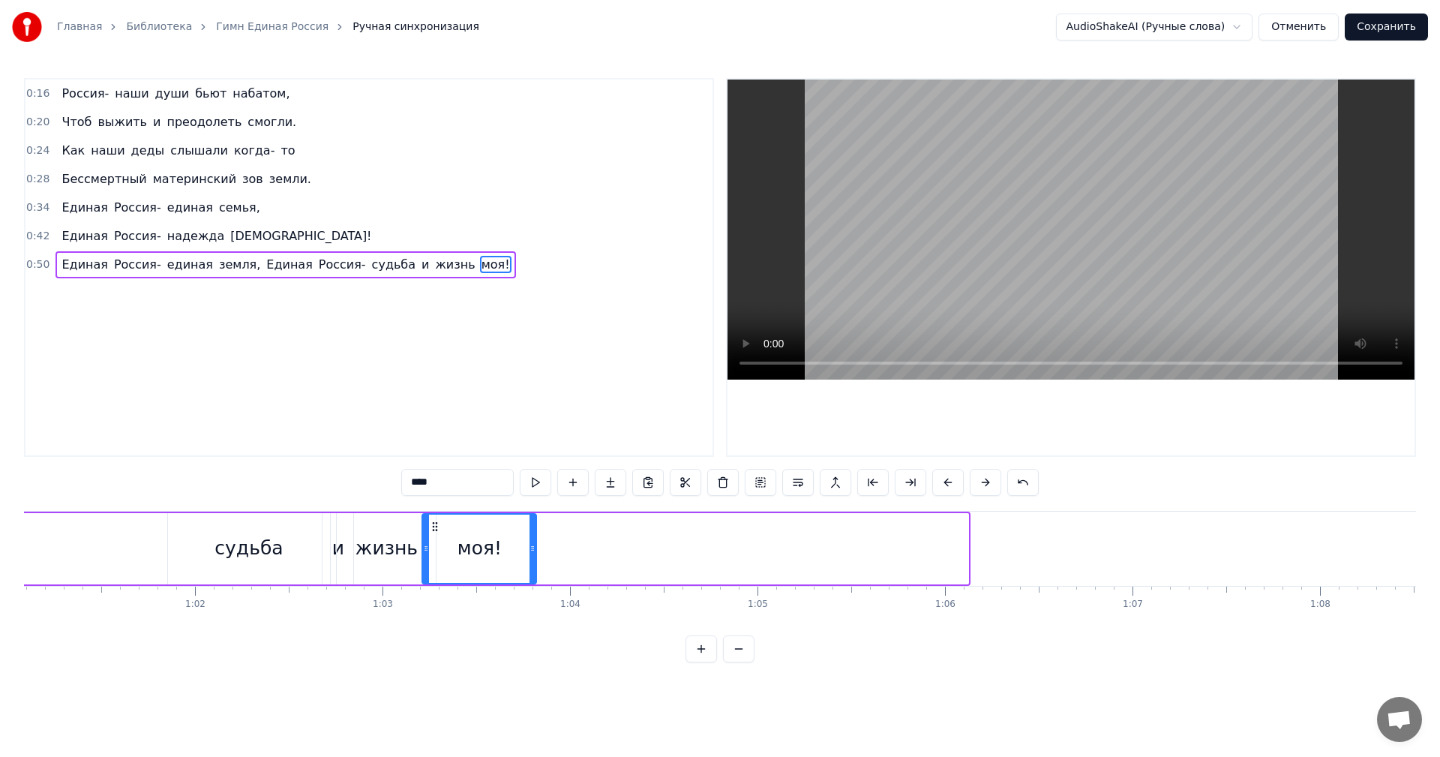
drag, startPoint x: 964, startPoint y: 542, endPoint x: 532, endPoint y: 562, distance: 432.3
click at [532, 562] on div at bounding box center [532, 548] width 6 height 68
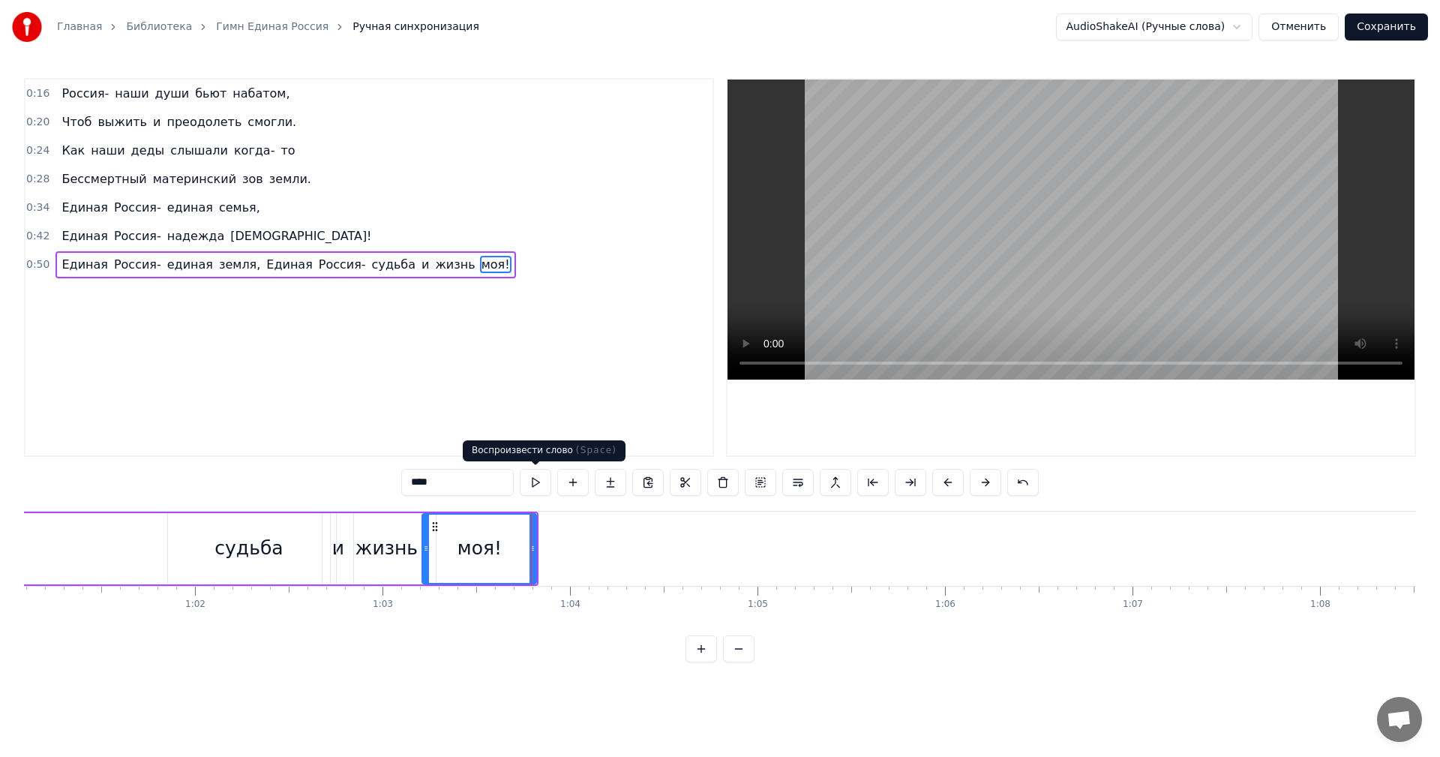
click at [536, 486] on button at bounding box center [535, 482] width 31 height 27
click at [540, 546] on icon at bounding box center [538, 548] width 6 height 12
click at [529, 480] on button at bounding box center [535, 482] width 31 height 27
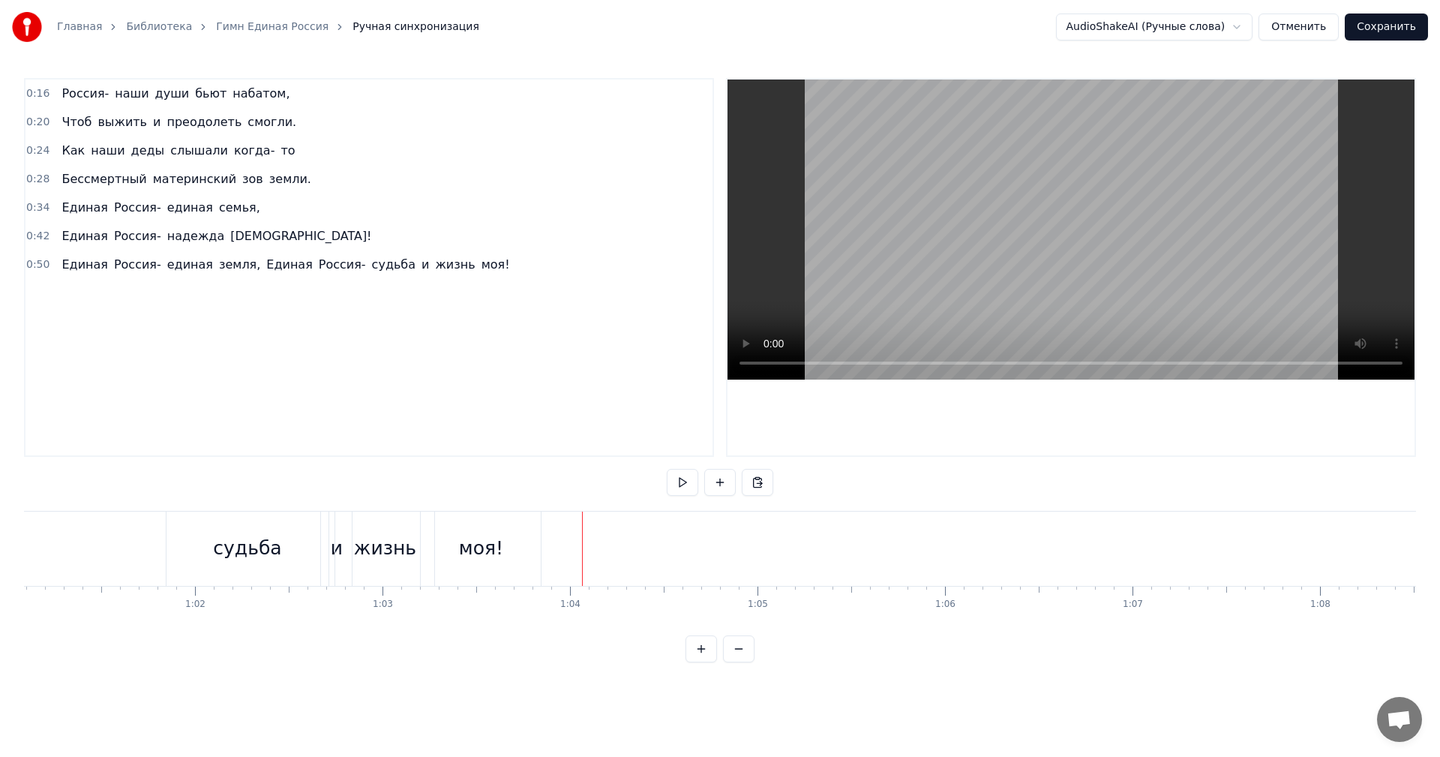
click at [676, 487] on button at bounding box center [682, 482] width 31 height 27
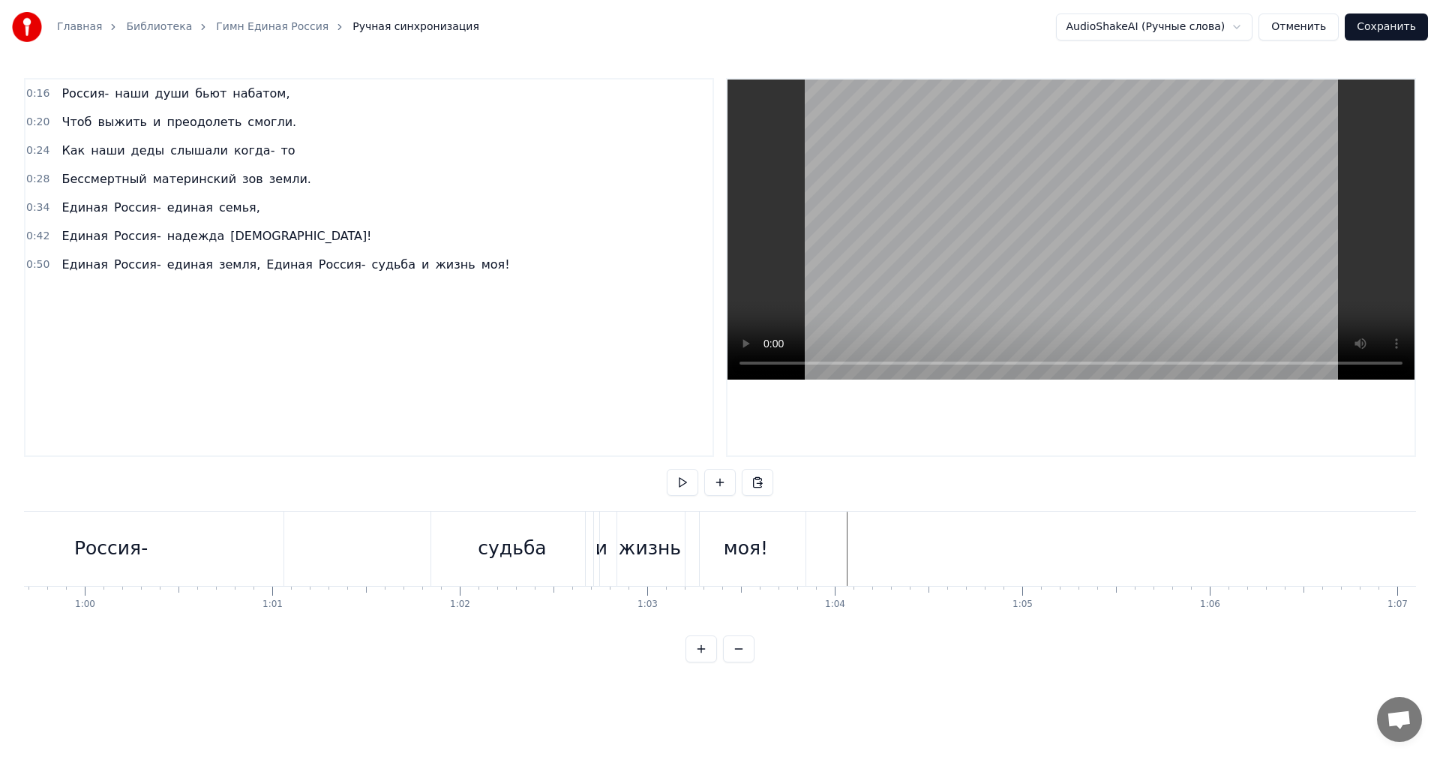
scroll to position [0, 11168]
click at [724, 481] on button at bounding box center [719, 482] width 31 height 27
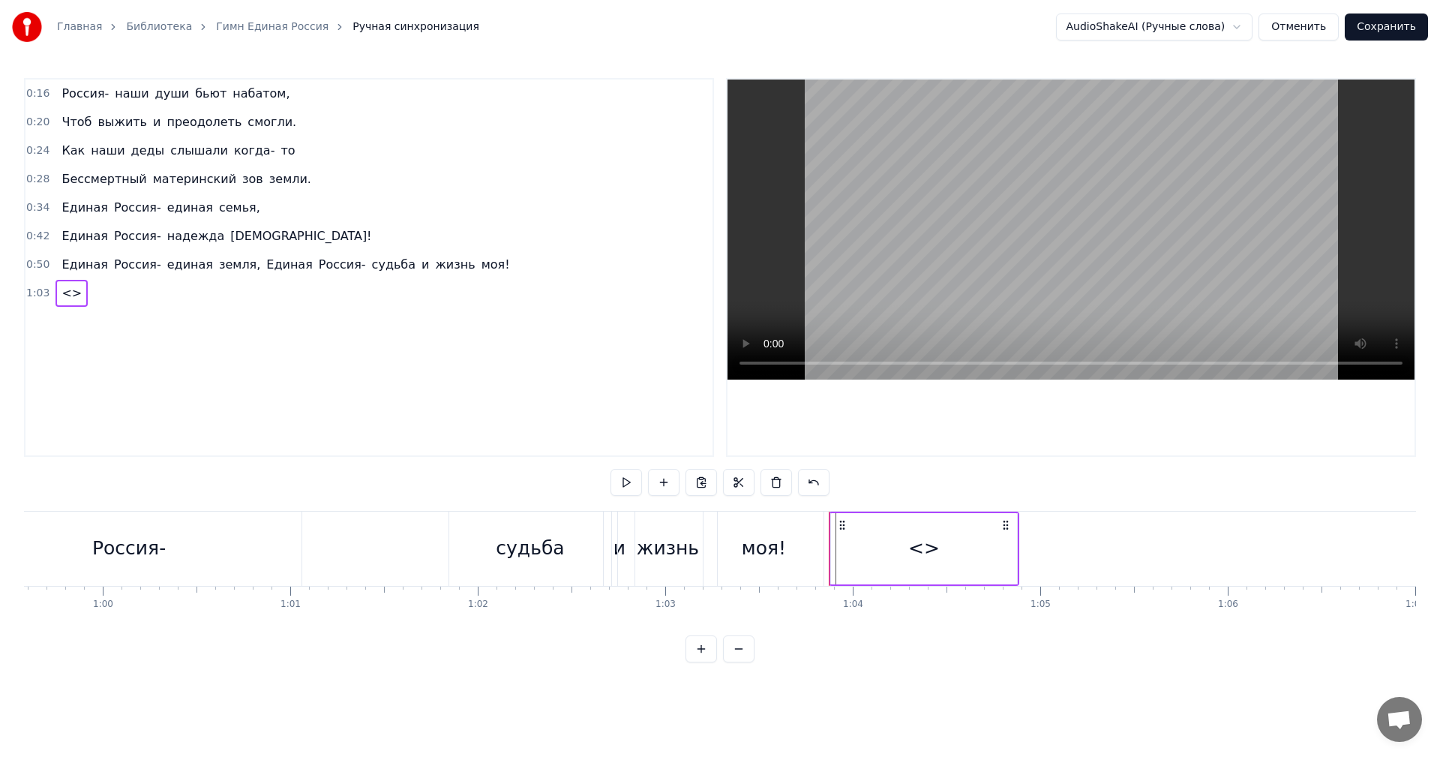
click at [68, 292] on span "<>" at bounding box center [71, 292] width 23 height 17
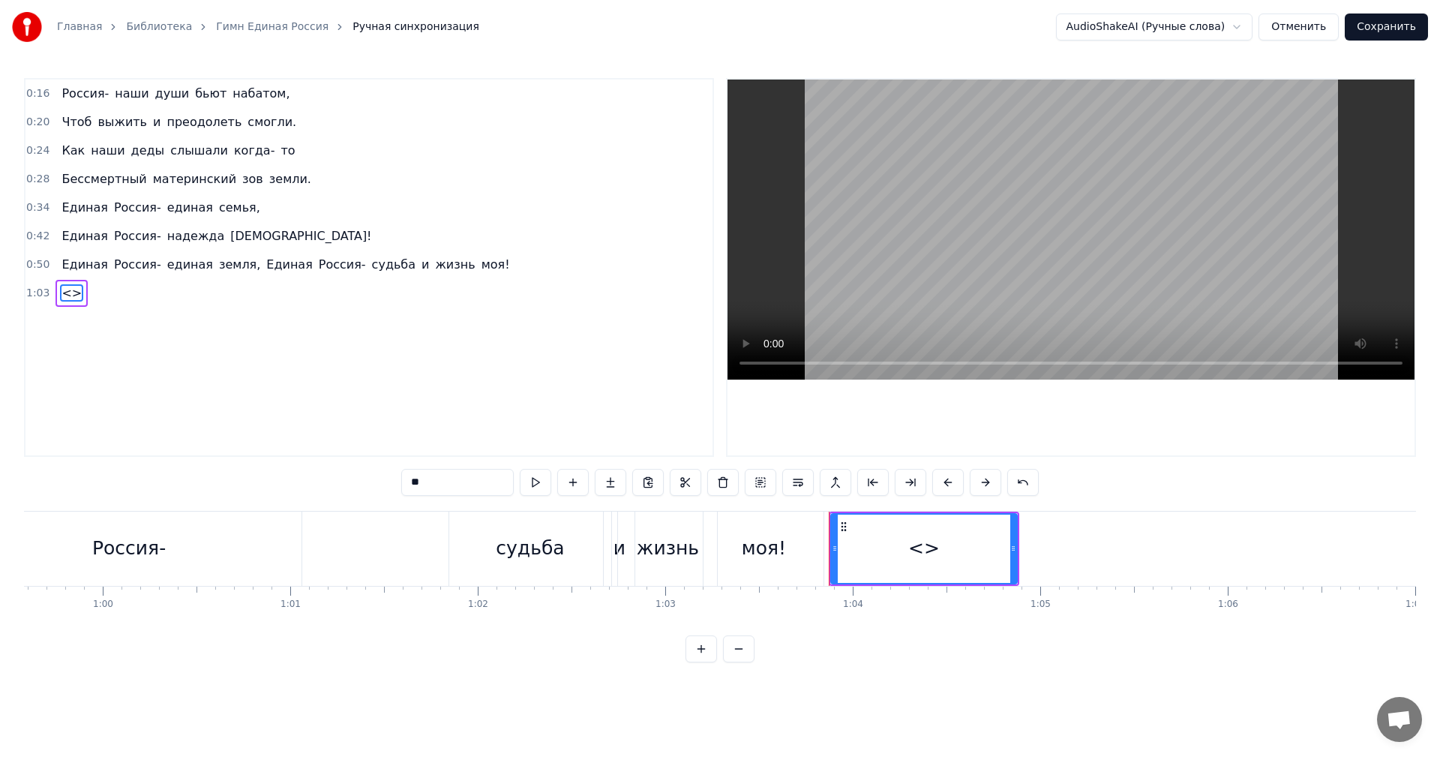
click at [62, 289] on span "<>" at bounding box center [71, 292] width 23 height 17
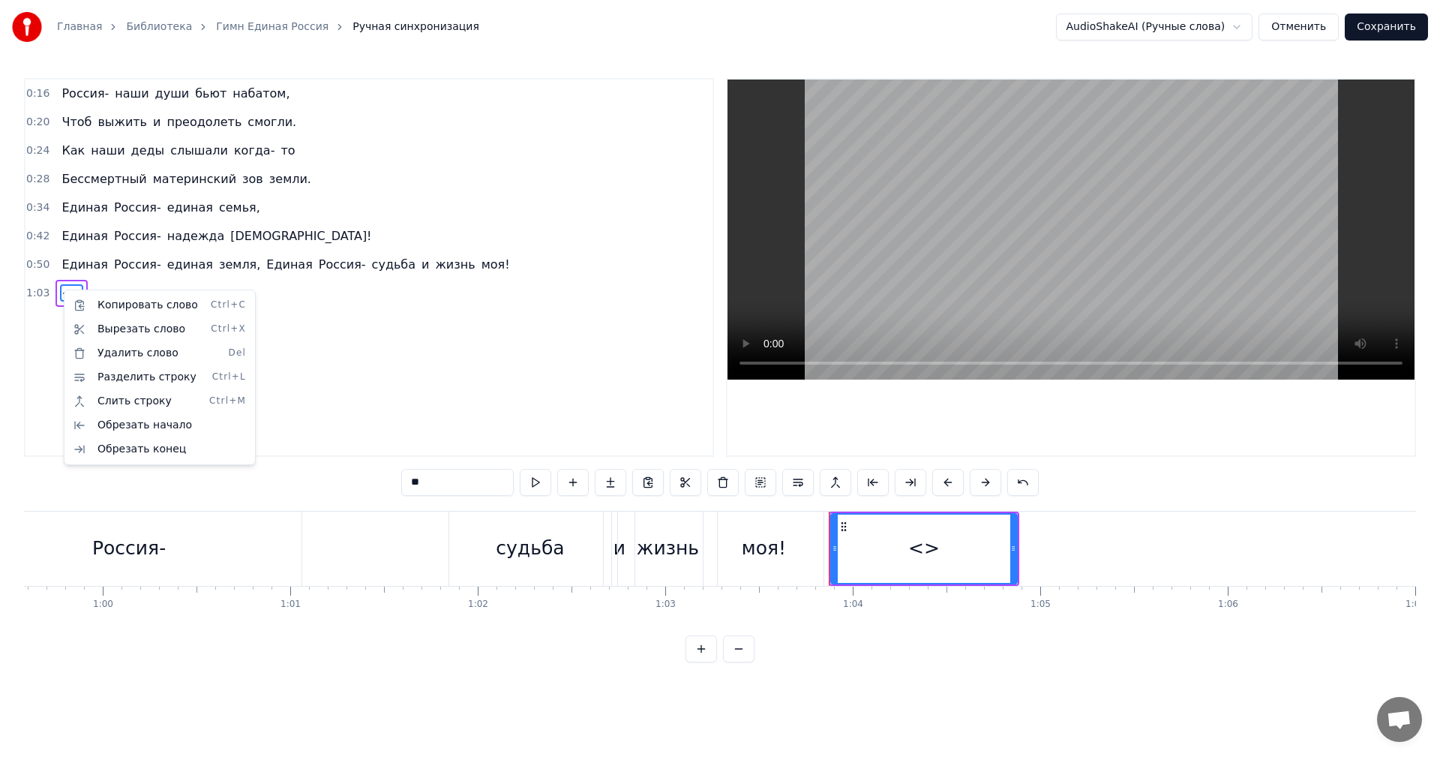
click at [82, 211] on html "Главная Библиотека Гимн Единая Россия Ручная синхронизация AudioShakeAI (Ручные…" at bounding box center [720, 343] width 1440 height 686
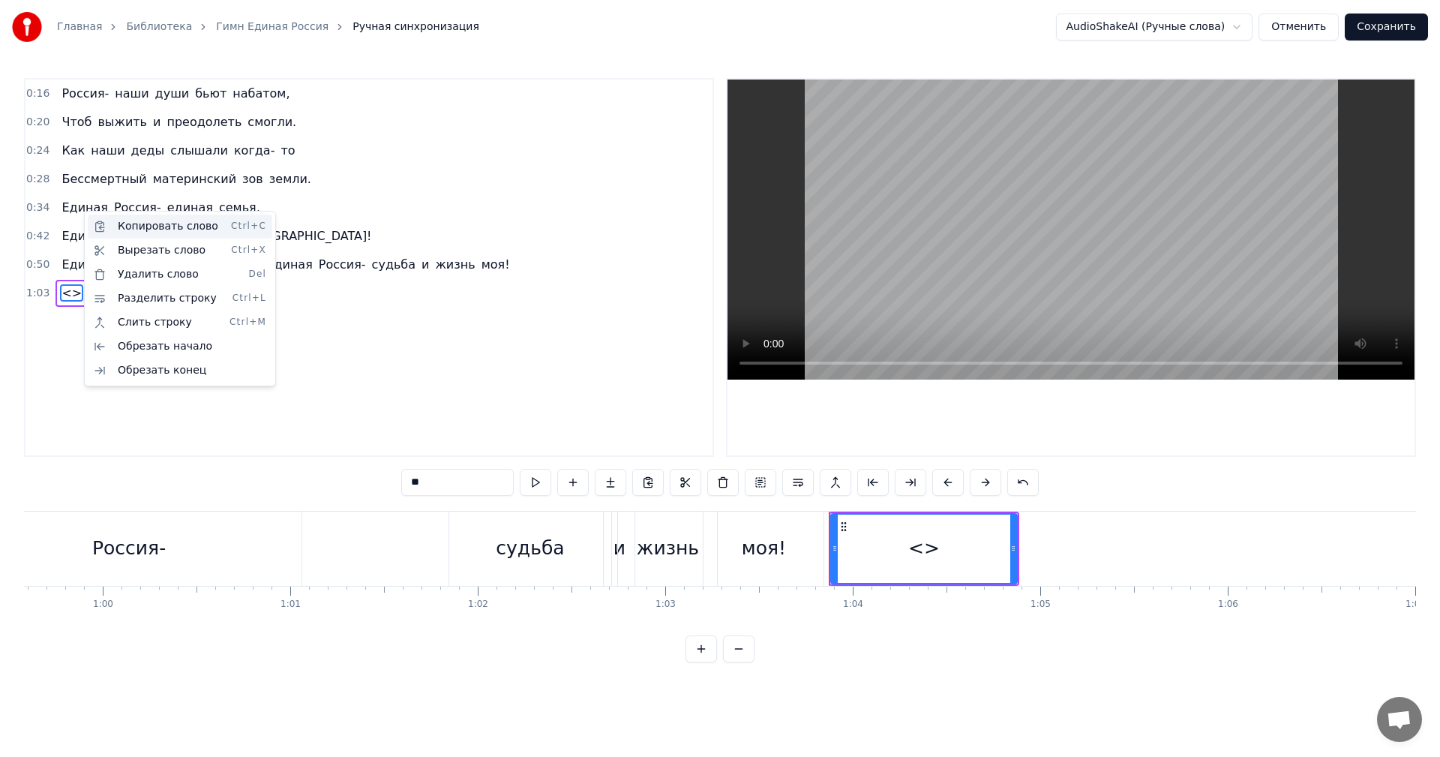
click at [146, 223] on div "Копировать слово Ctrl+C" at bounding box center [180, 226] width 184 height 24
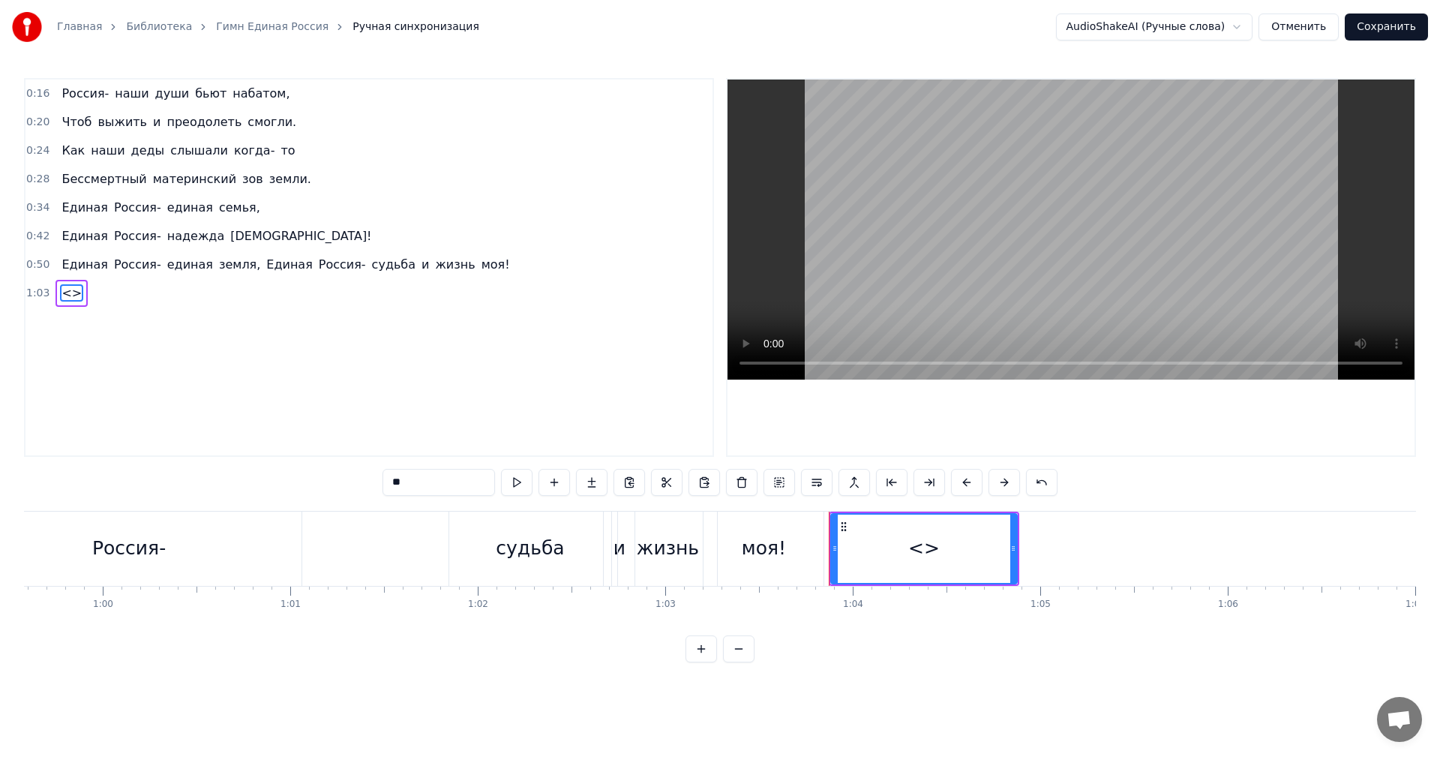
click at [68, 297] on span "<>" at bounding box center [71, 292] width 23 height 17
click at [93, 298] on span "<>" at bounding box center [97, 292] width 23 height 17
click at [191, 198] on div "Единая Россия- единая семья," at bounding box center [160, 207] width 210 height 27
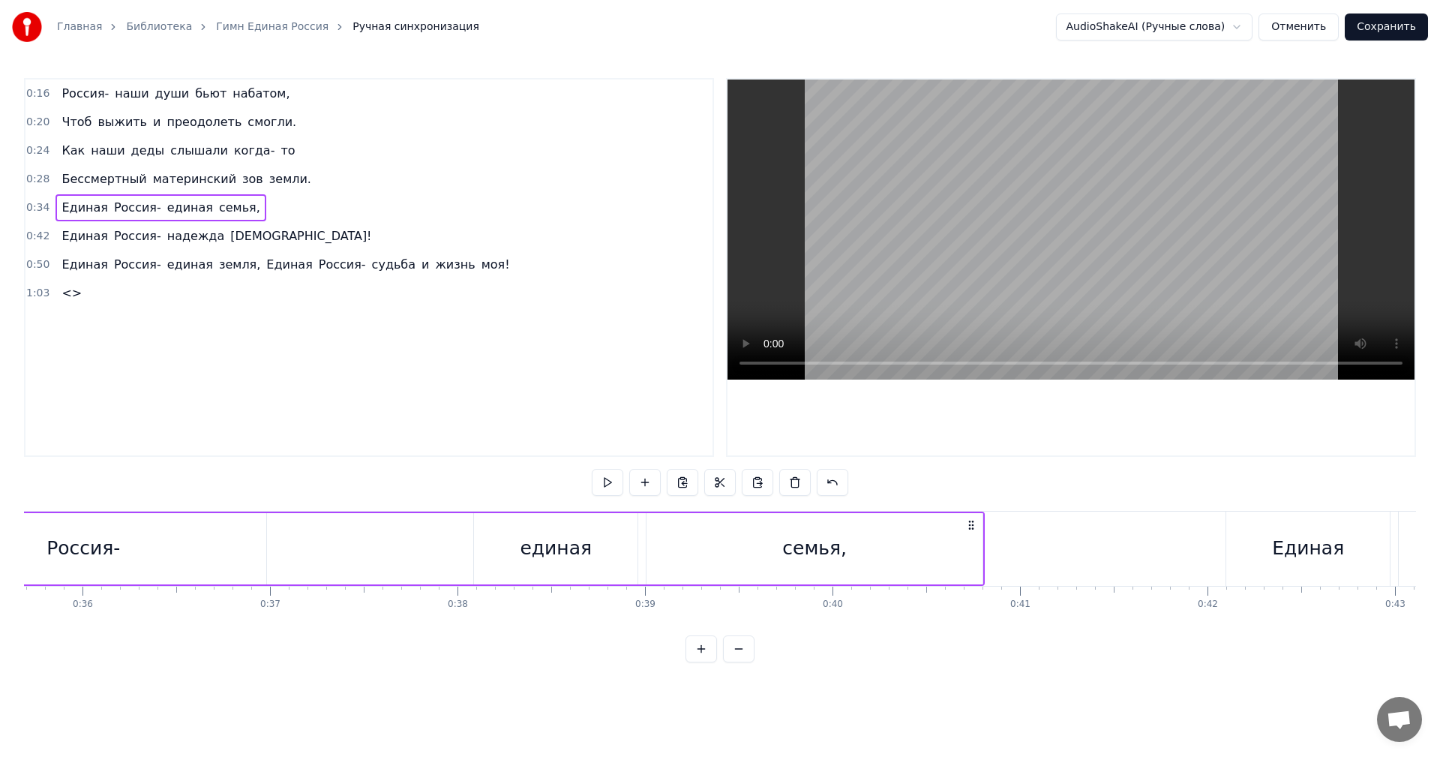
scroll to position [0, 6316]
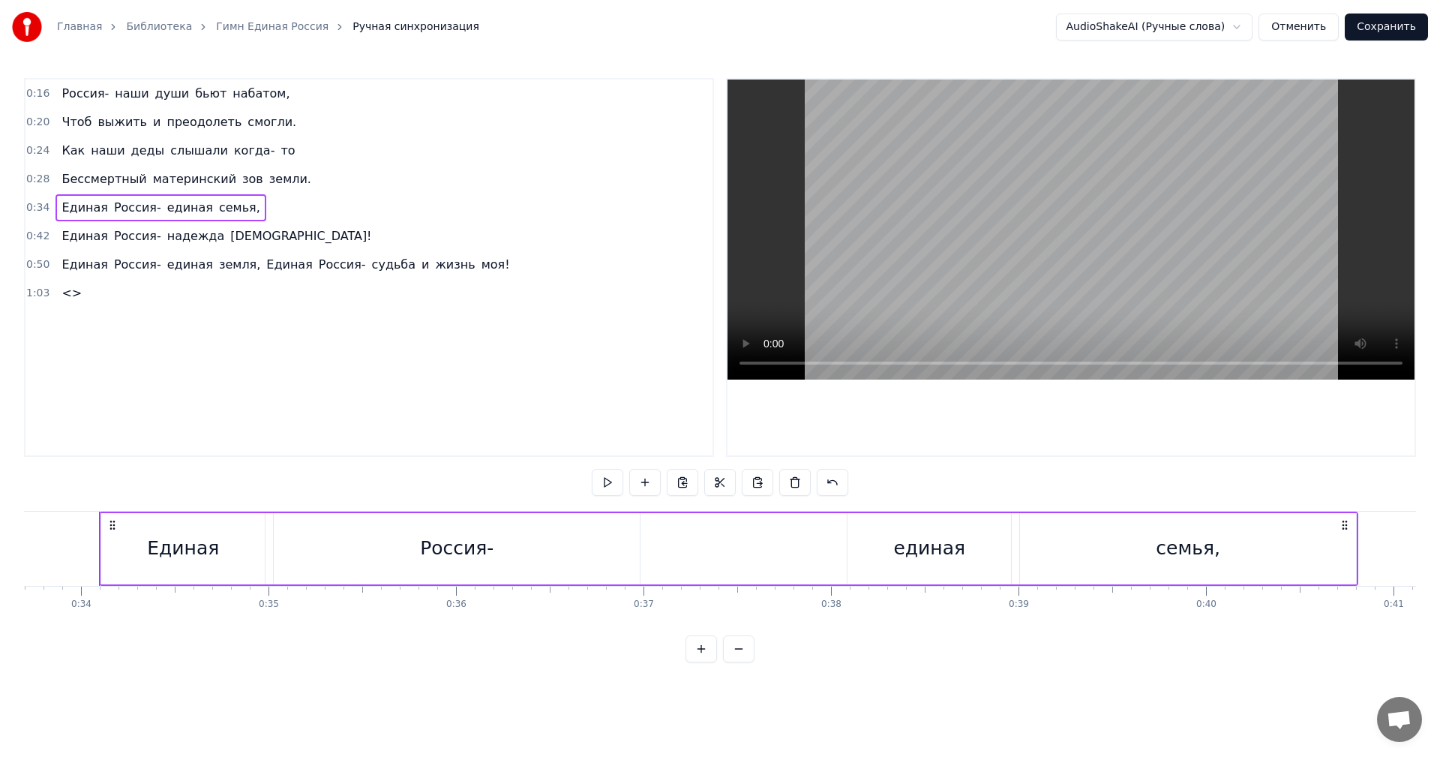
click at [67, 299] on span "<>" at bounding box center [71, 292] width 23 height 17
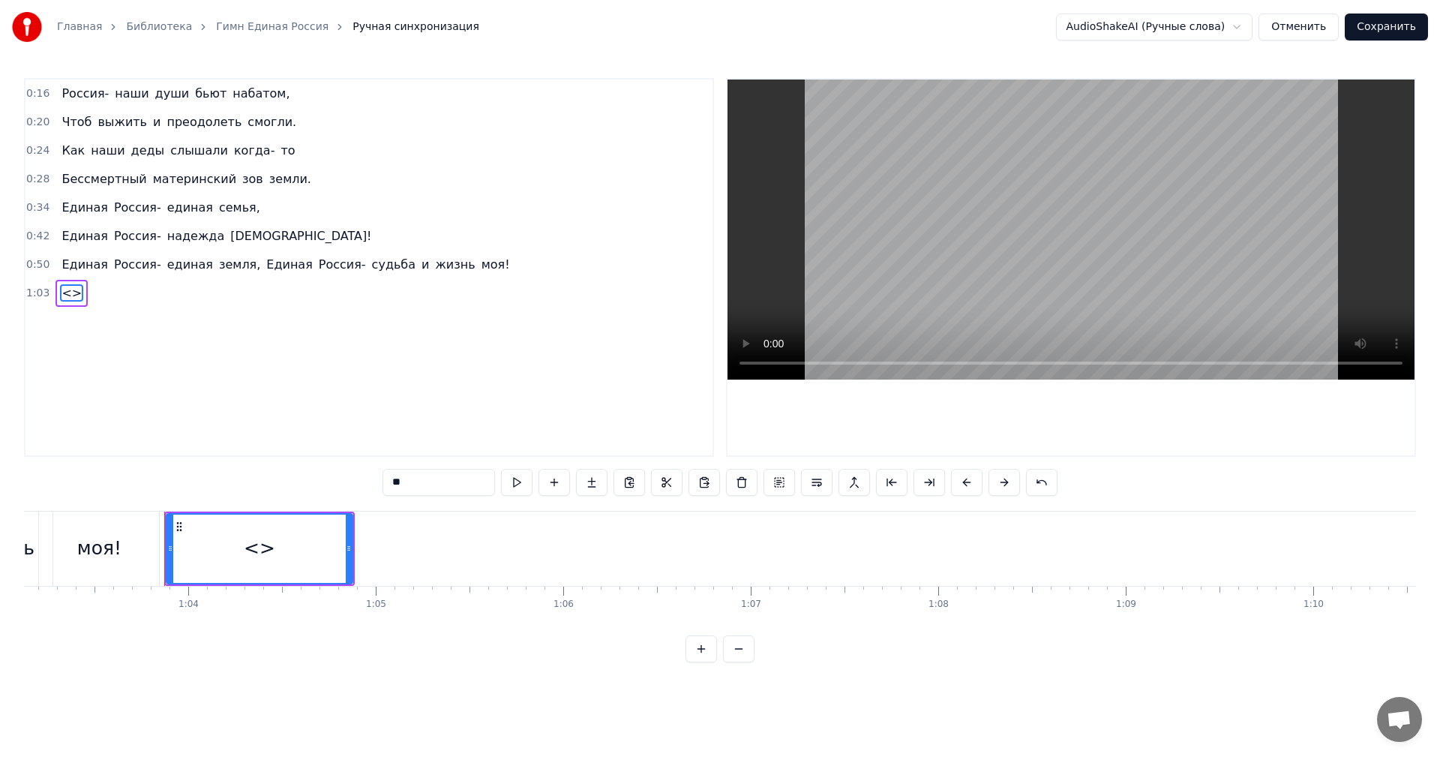
scroll to position [0, 11897]
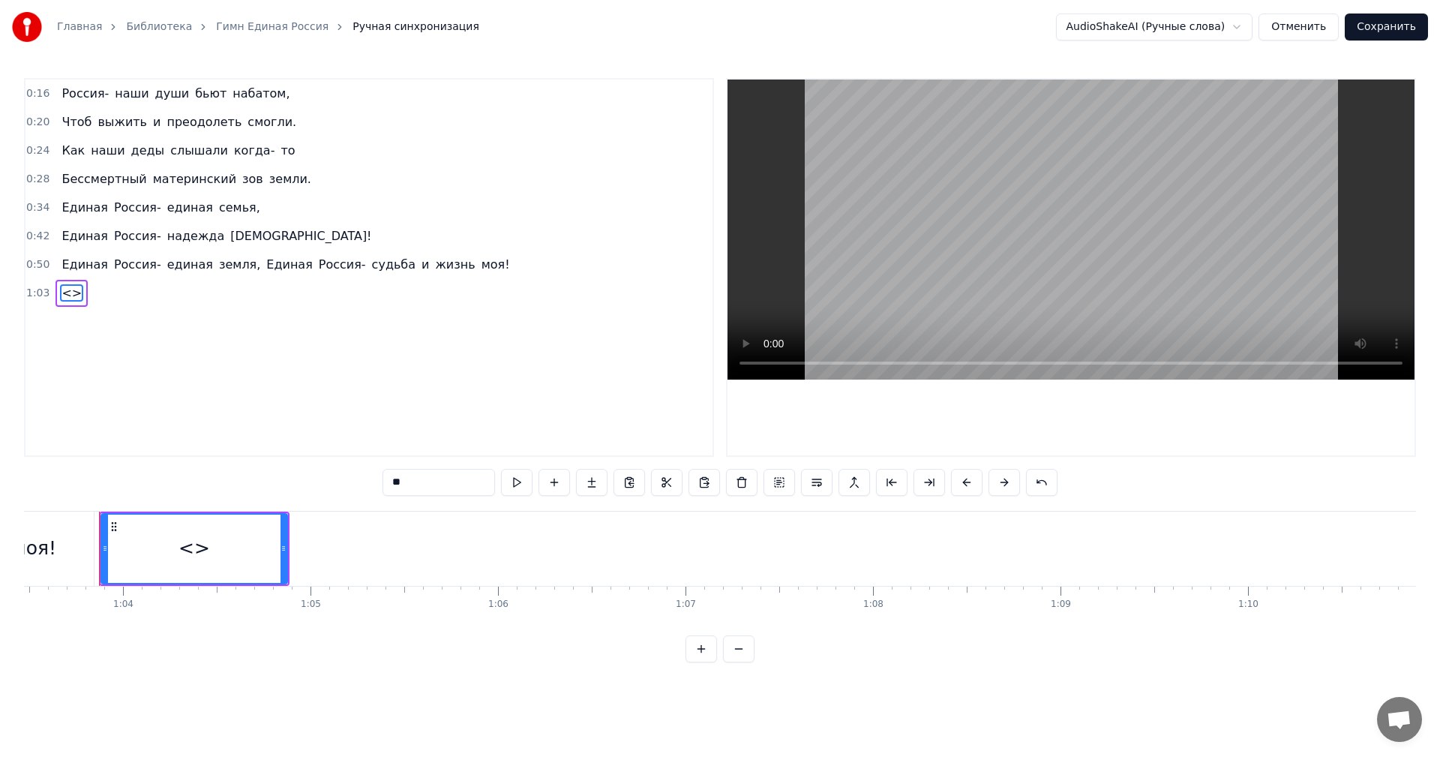
click at [79, 304] on div "<>" at bounding box center [71, 293] width 32 height 27
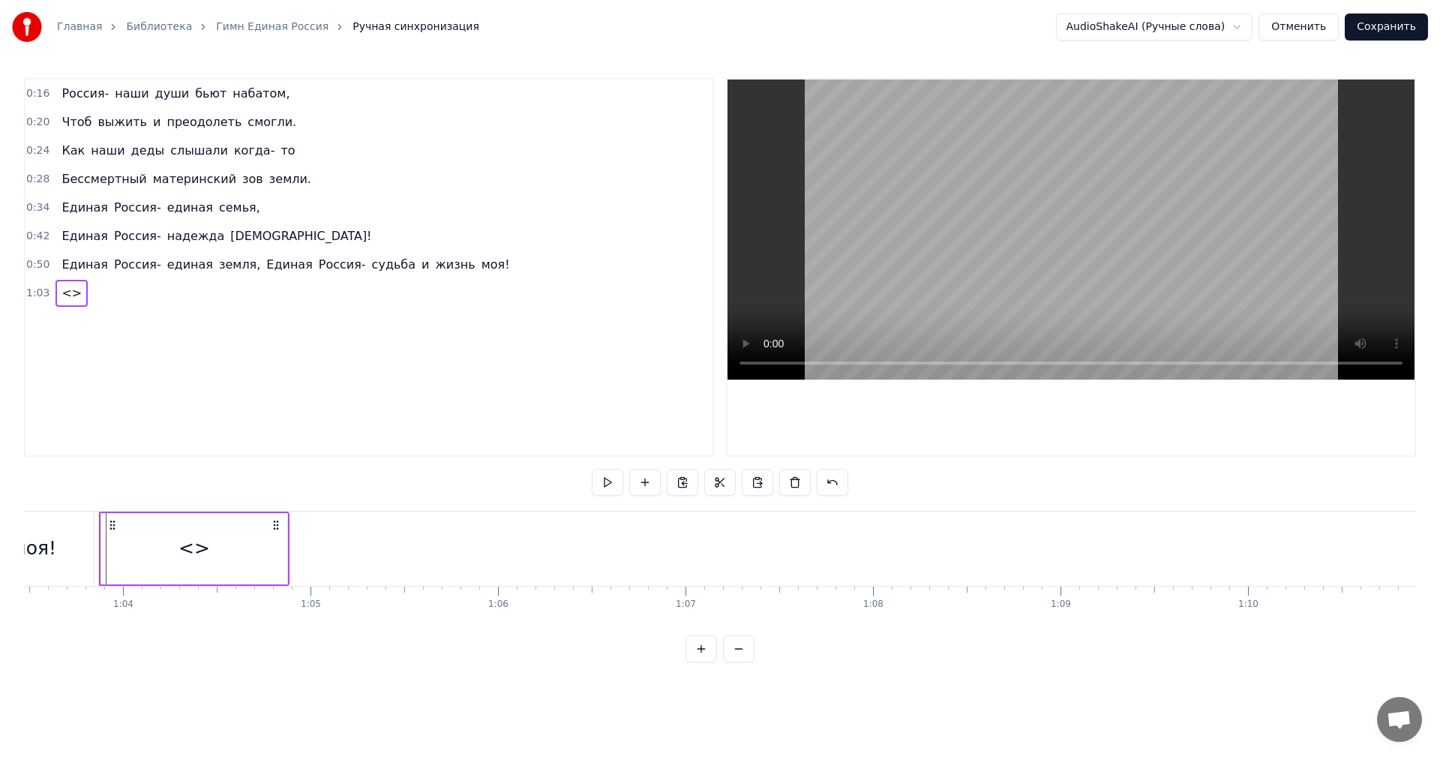
click at [270, 31] on link "Гимн Единая Россия" at bounding box center [272, 26] width 112 height 15
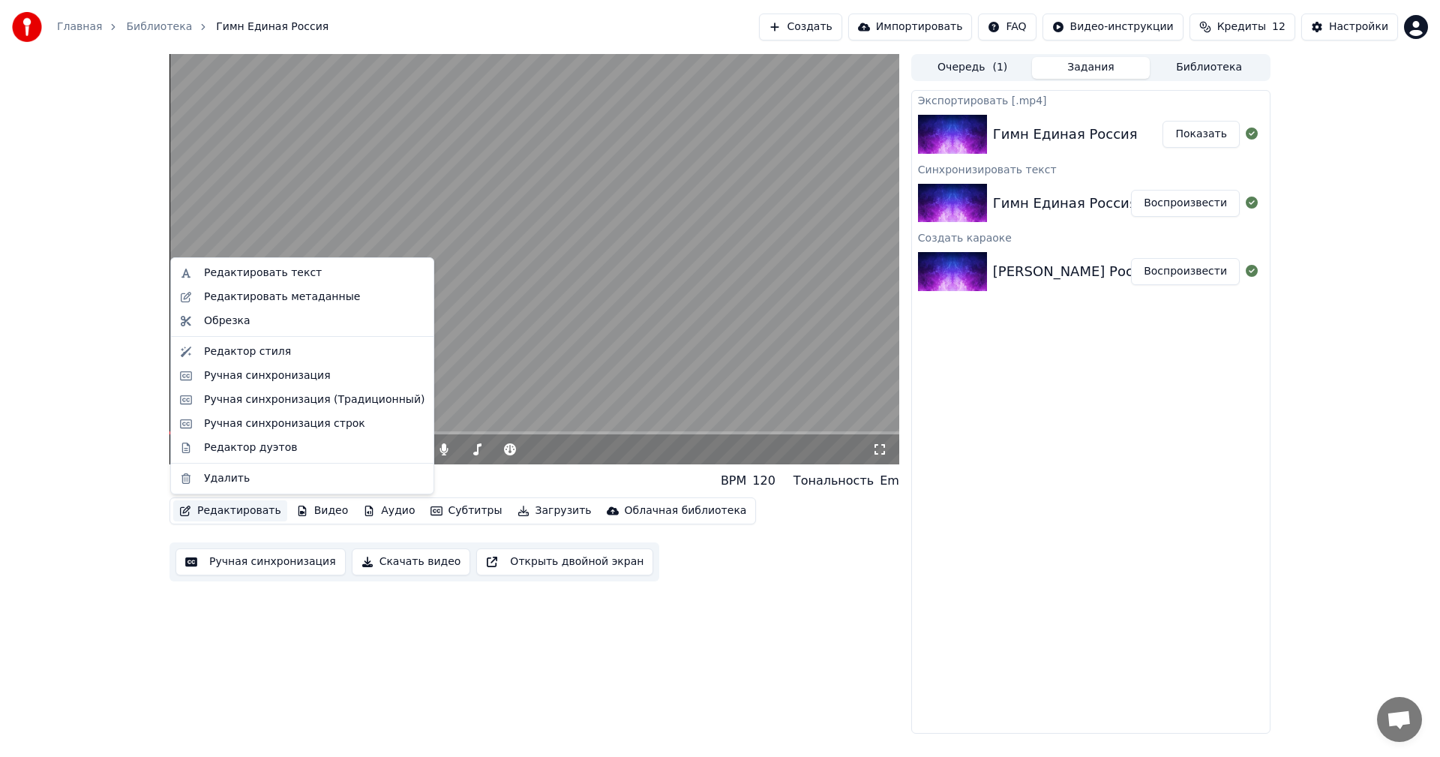
click at [250, 505] on button "Редактировать" at bounding box center [230, 510] width 114 height 21
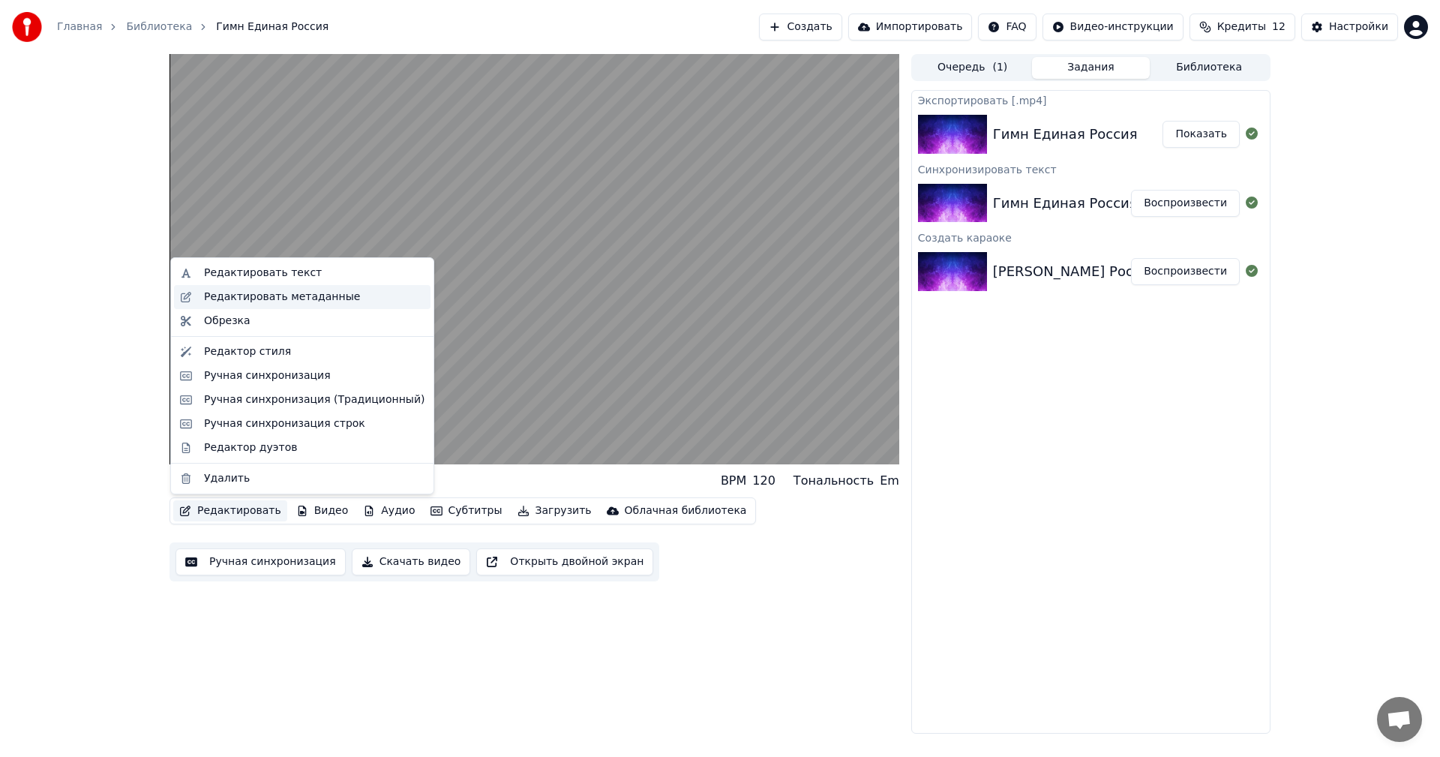
click at [340, 304] on div "Редактировать метаданные" at bounding box center [302, 297] width 256 height 24
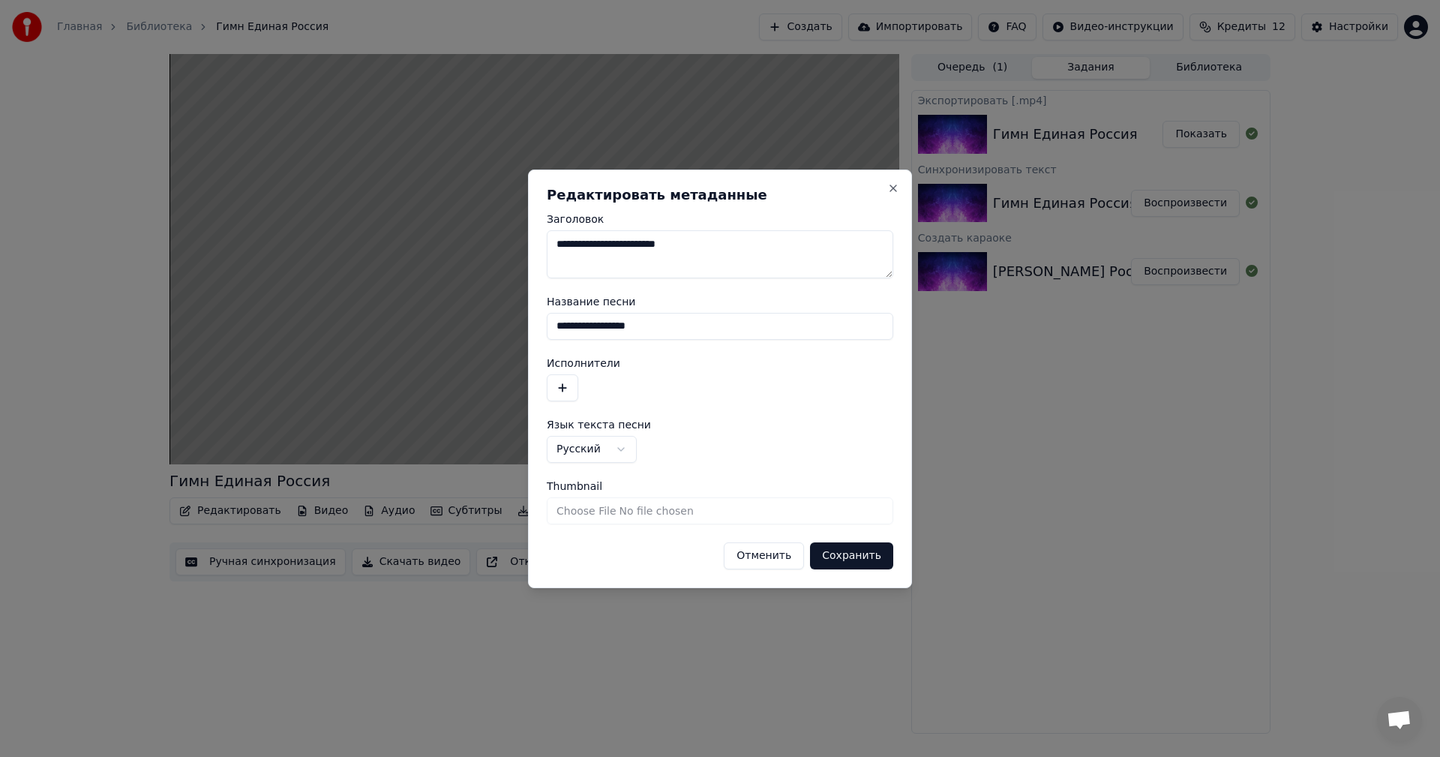
click at [767, 558] on button "Отменить" at bounding box center [764, 555] width 80 height 27
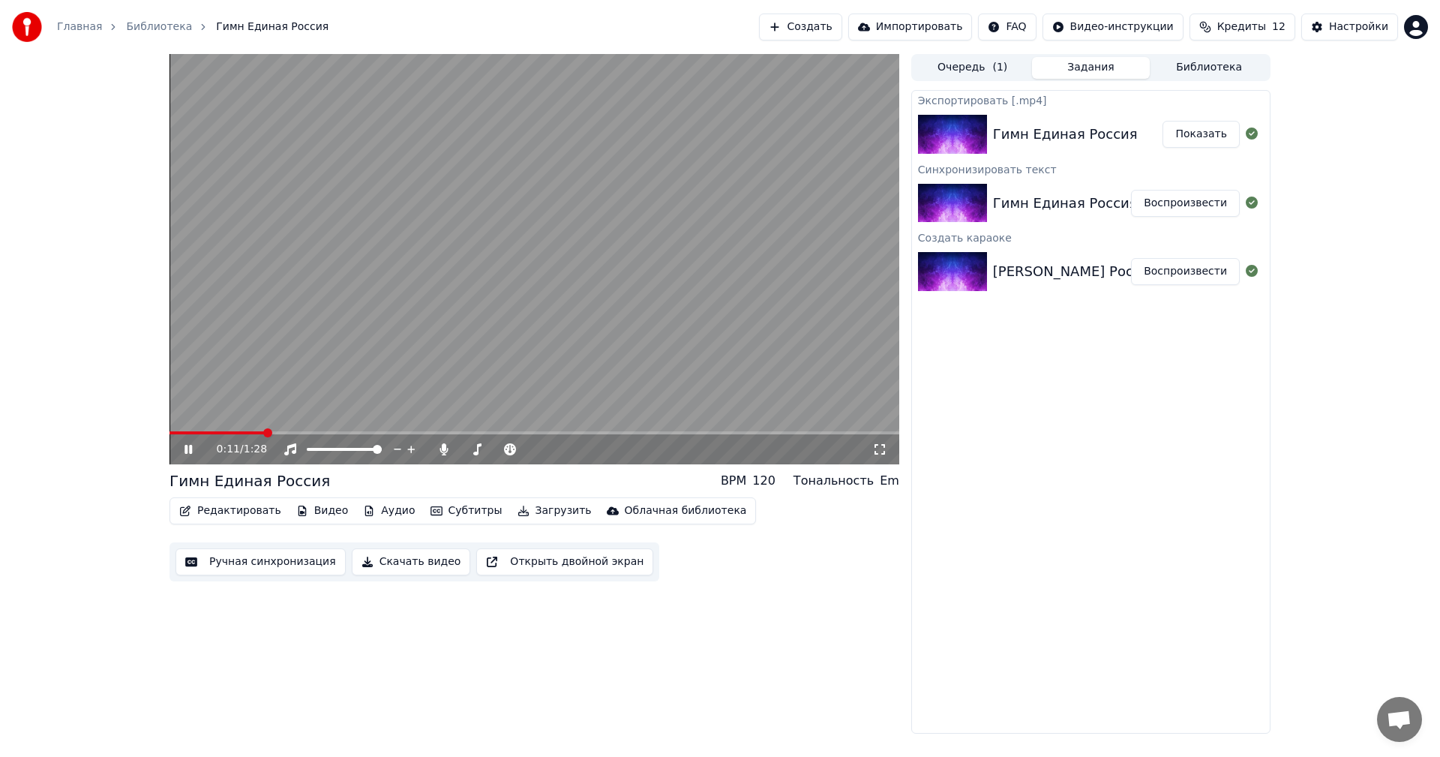
click at [184, 450] on icon at bounding box center [198, 449] width 35 height 12
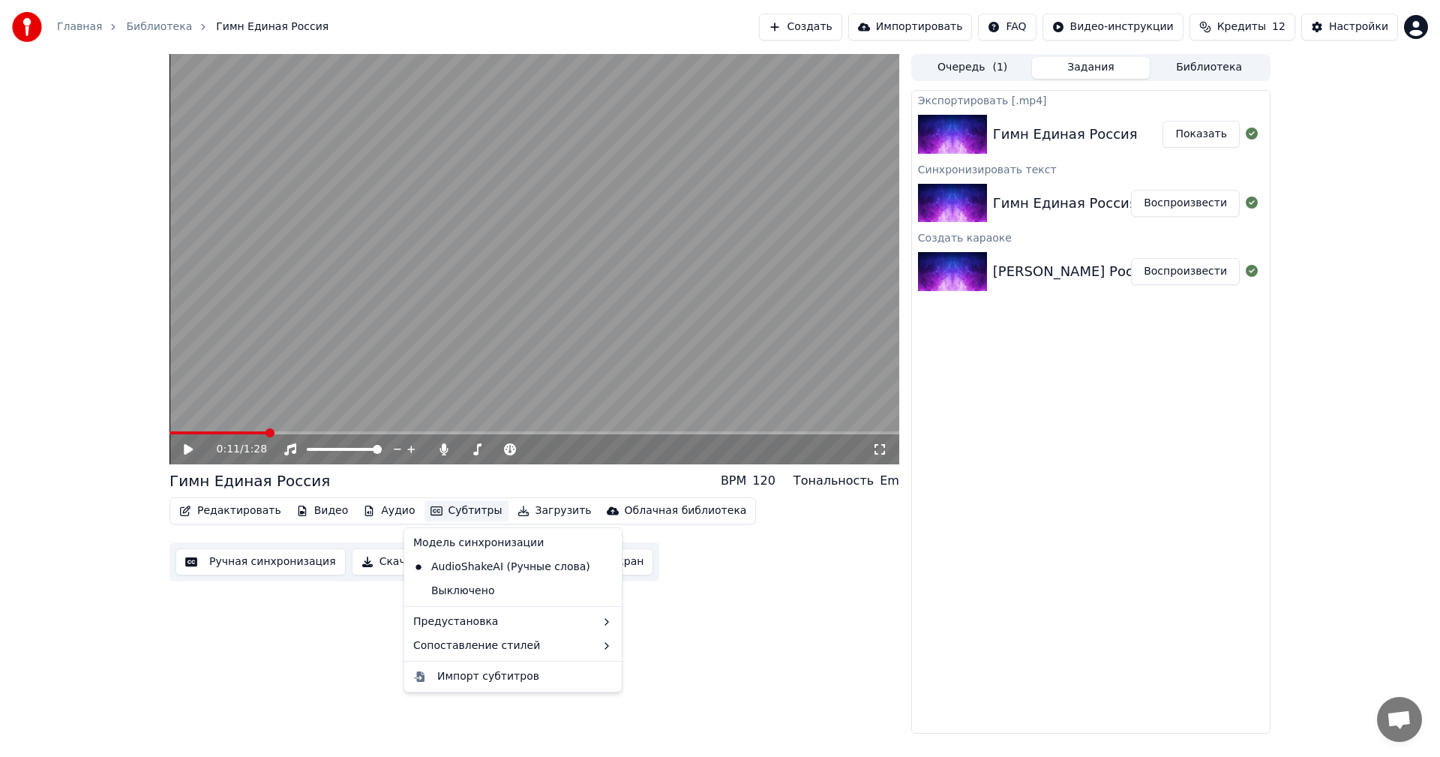
click at [431, 513] on button "Субтитры" at bounding box center [466, 510] width 84 height 21
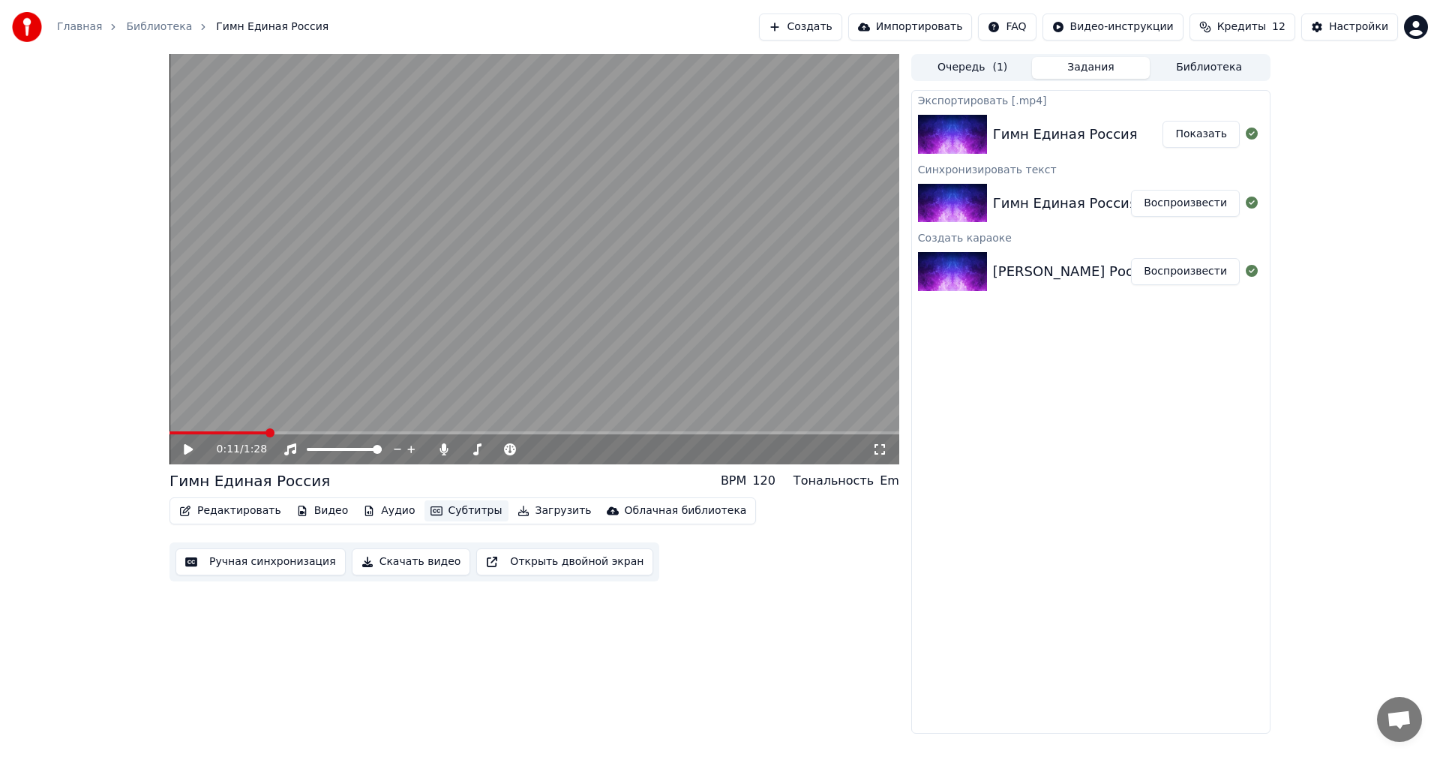
click at [431, 513] on button "Субтитры" at bounding box center [466, 510] width 84 height 21
click at [275, 561] on button "Ручная синхронизация" at bounding box center [260, 561] width 170 height 27
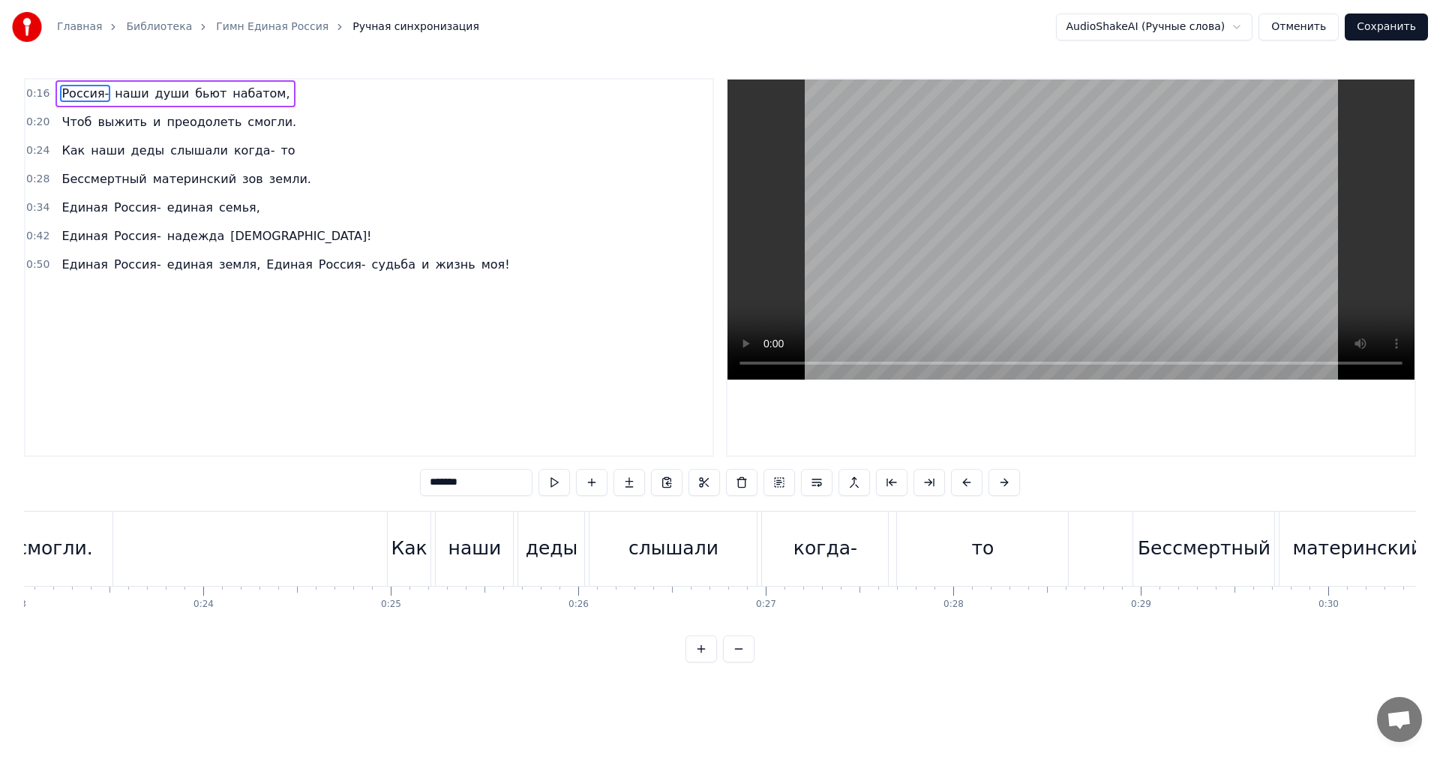
scroll to position [0, 4411]
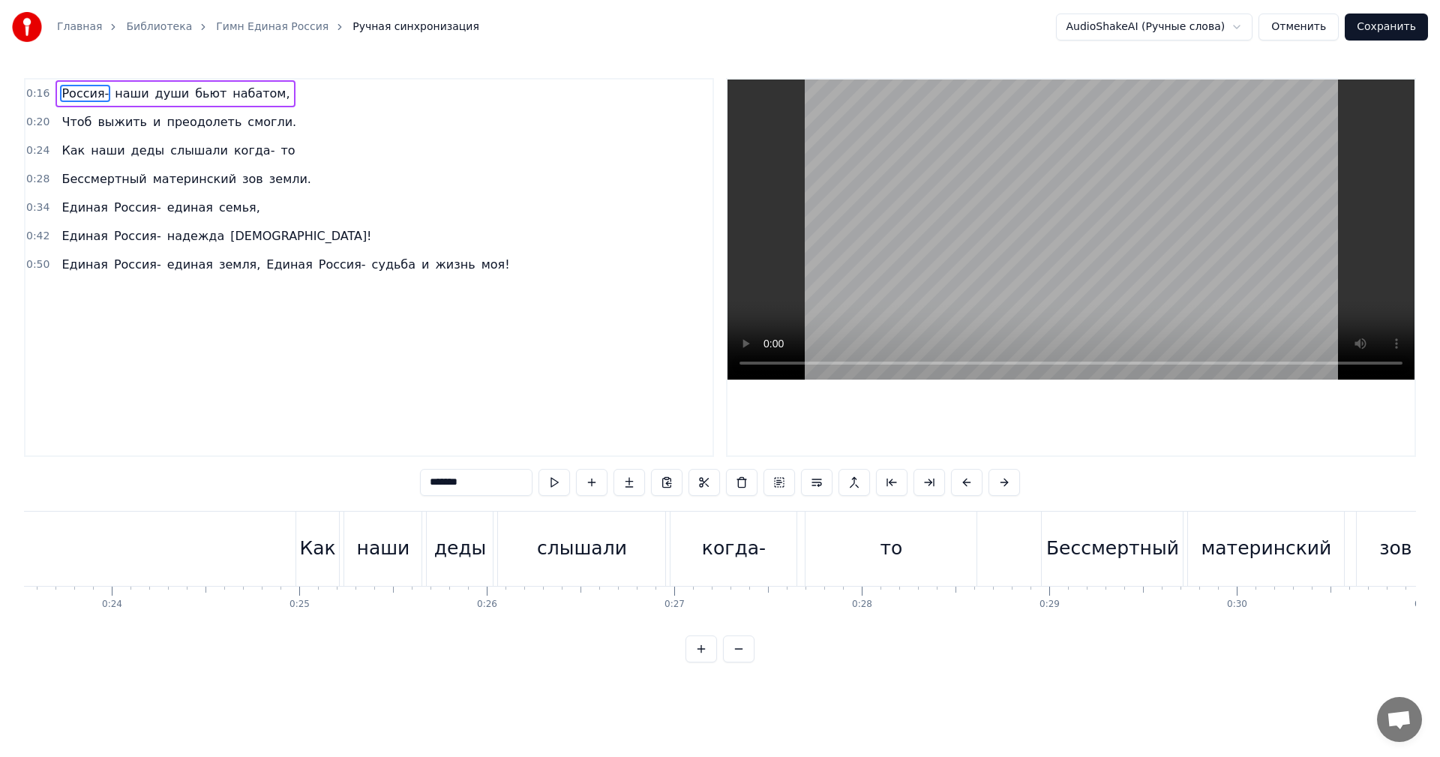
click at [94, 93] on span "Россия-" at bounding box center [85, 93] width 50 height 17
click at [513, 475] on input "*******" at bounding box center [476, 482] width 112 height 27
click at [352, 472] on div "0:16 Россия наши души бьют набатом, 0:20 Чтоб выжить и преодолеть смогли. 0:24 …" at bounding box center [720, 370] width 1392 height 584
click at [122, 200] on span "Россия-" at bounding box center [137, 207] width 50 height 17
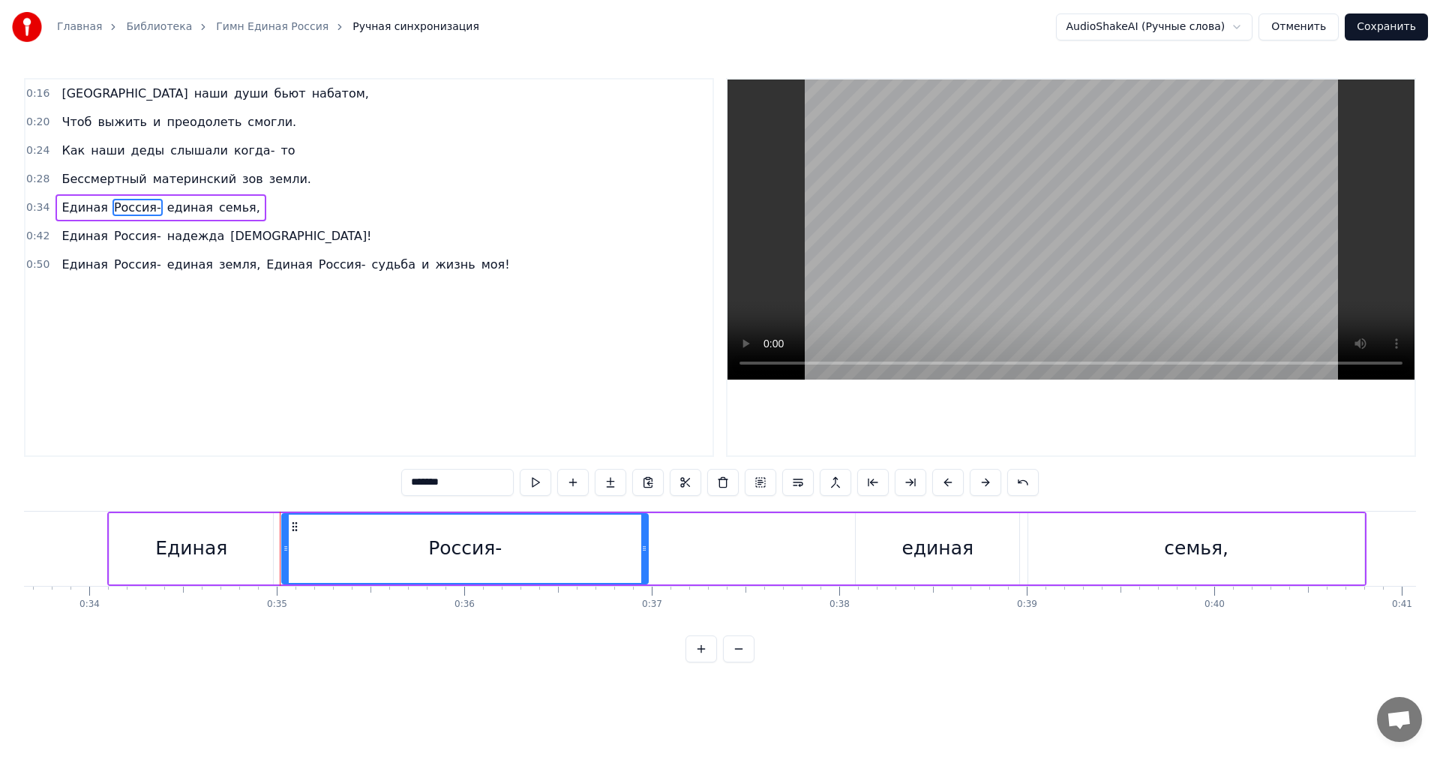
scroll to position [0, 6489]
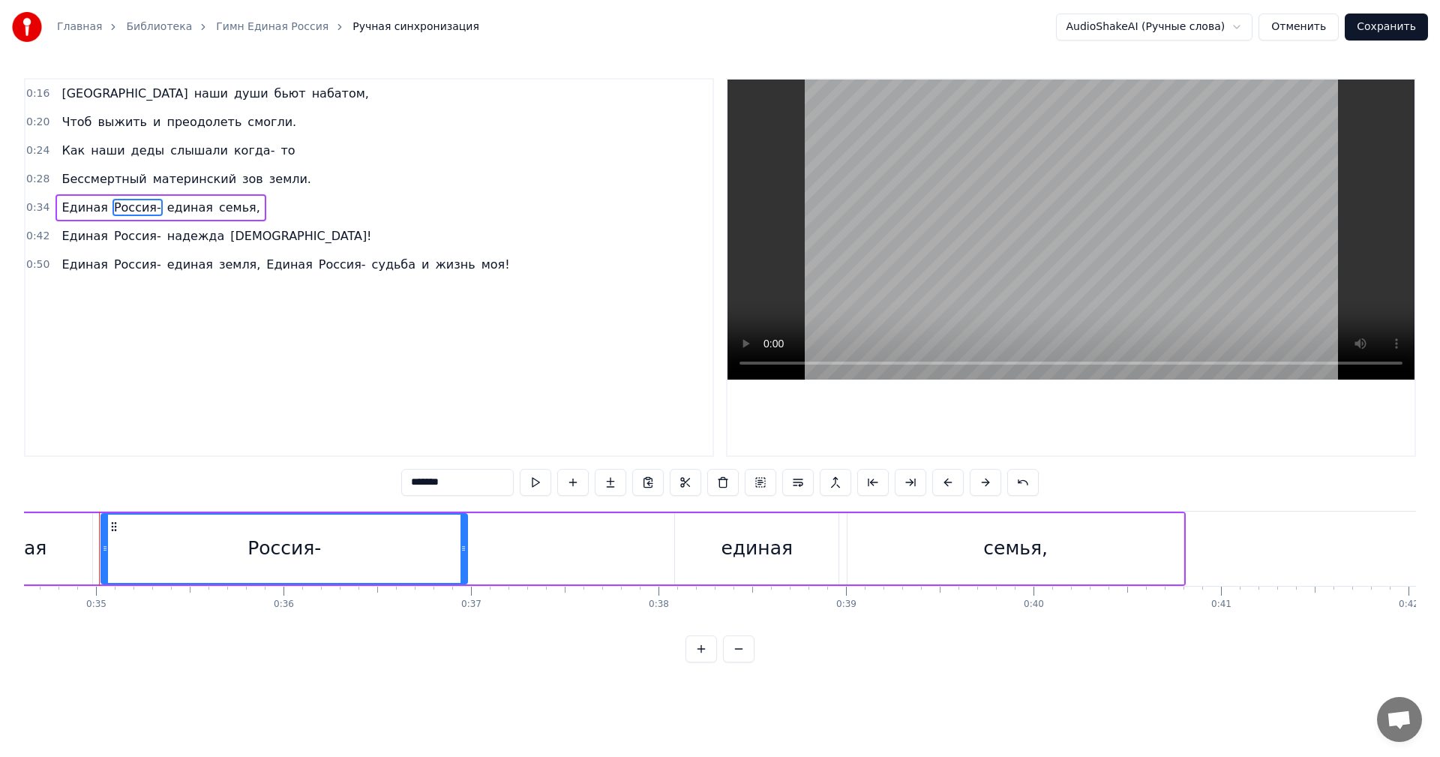
click at [463, 480] on input "*******" at bounding box center [457, 482] width 112 height 27
click at [137, 241] on span "Россия-" at bounding box center [137, 235] width 50 height 17
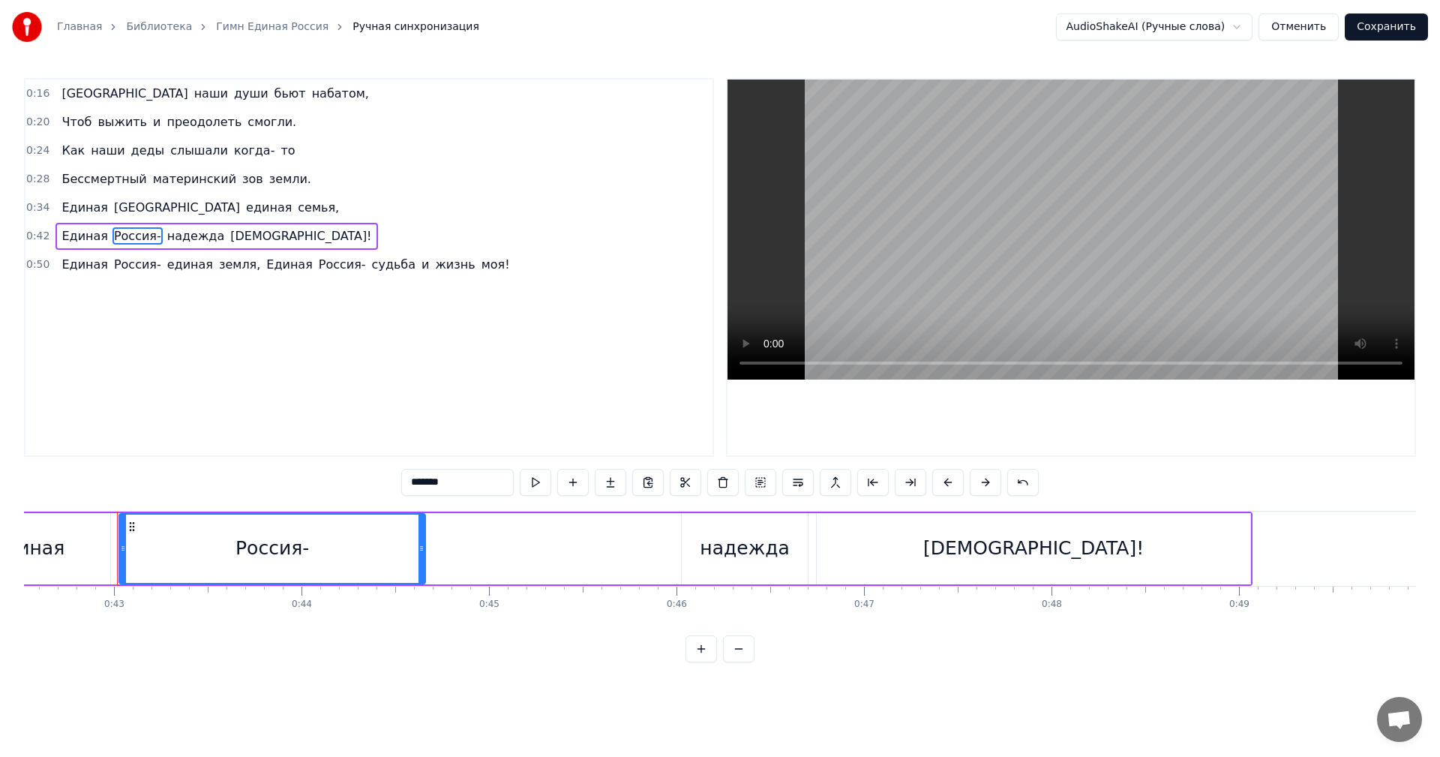
scroll to position [0, 7988]
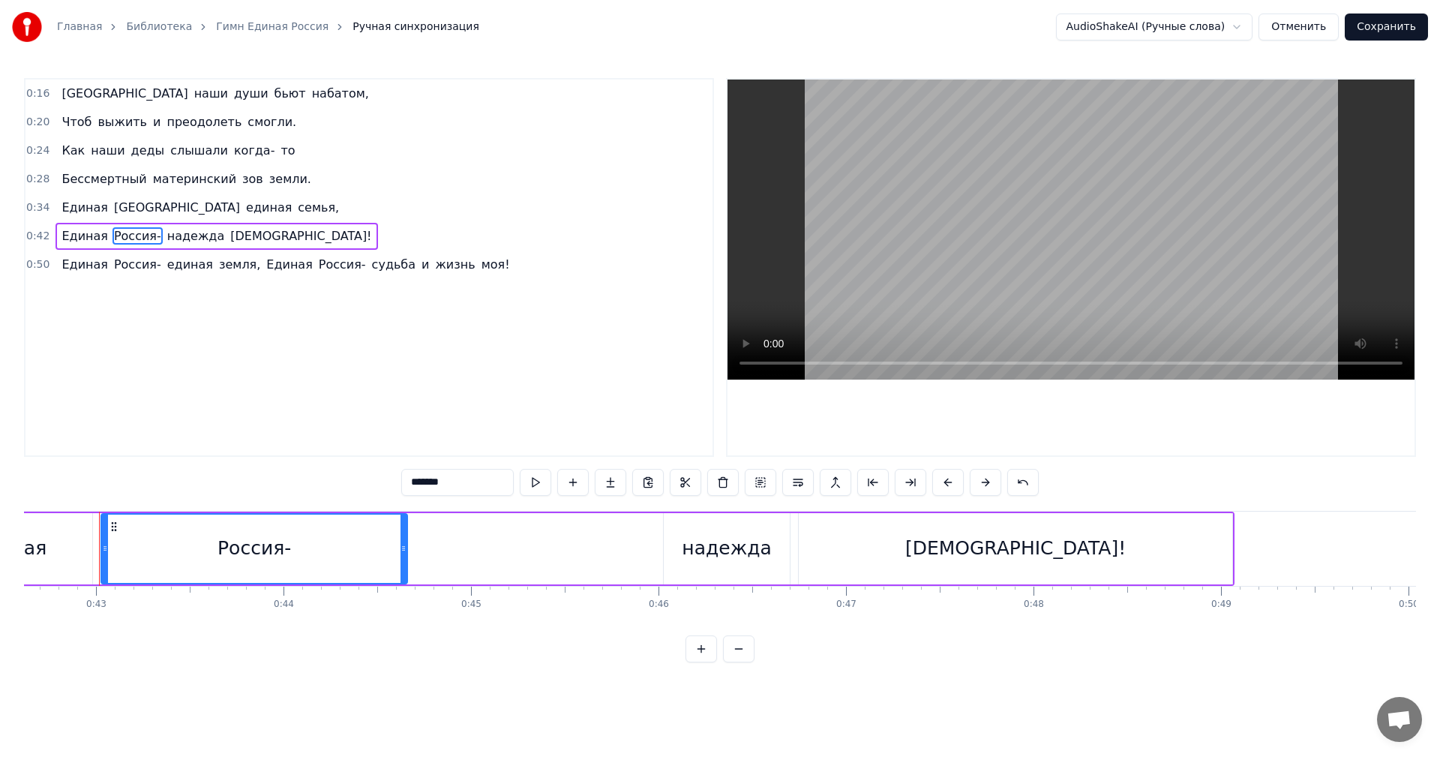
click at [484, 484] on input "*******" at bounding box center [457, 482] width 112 height 27
click at [114, 271] on span "Россия-" at bounding box center [137, 264] width 50 height 17
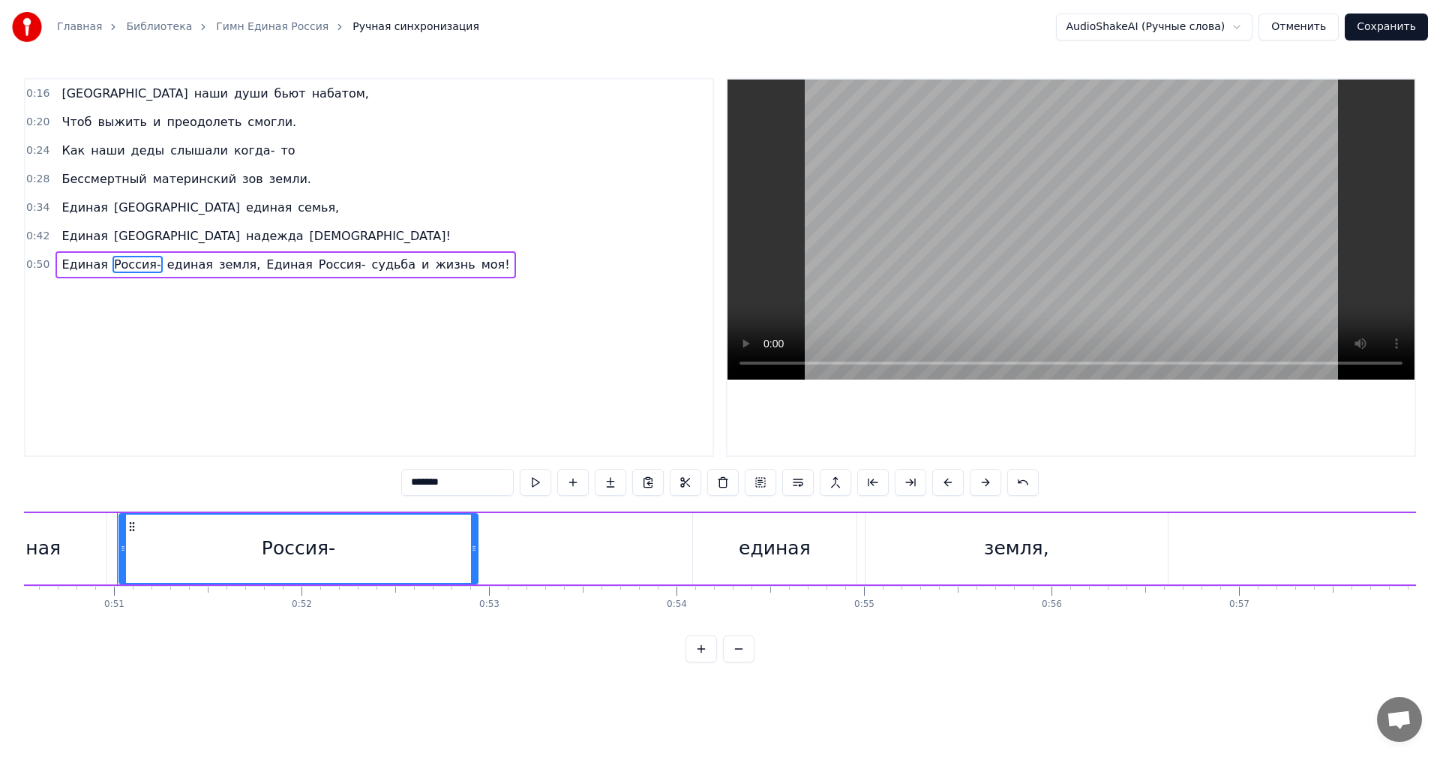
scroll to position [0, 9487]
click at [467, 480] on input "*******" at bounding box center [457, 482] width 112 height 27
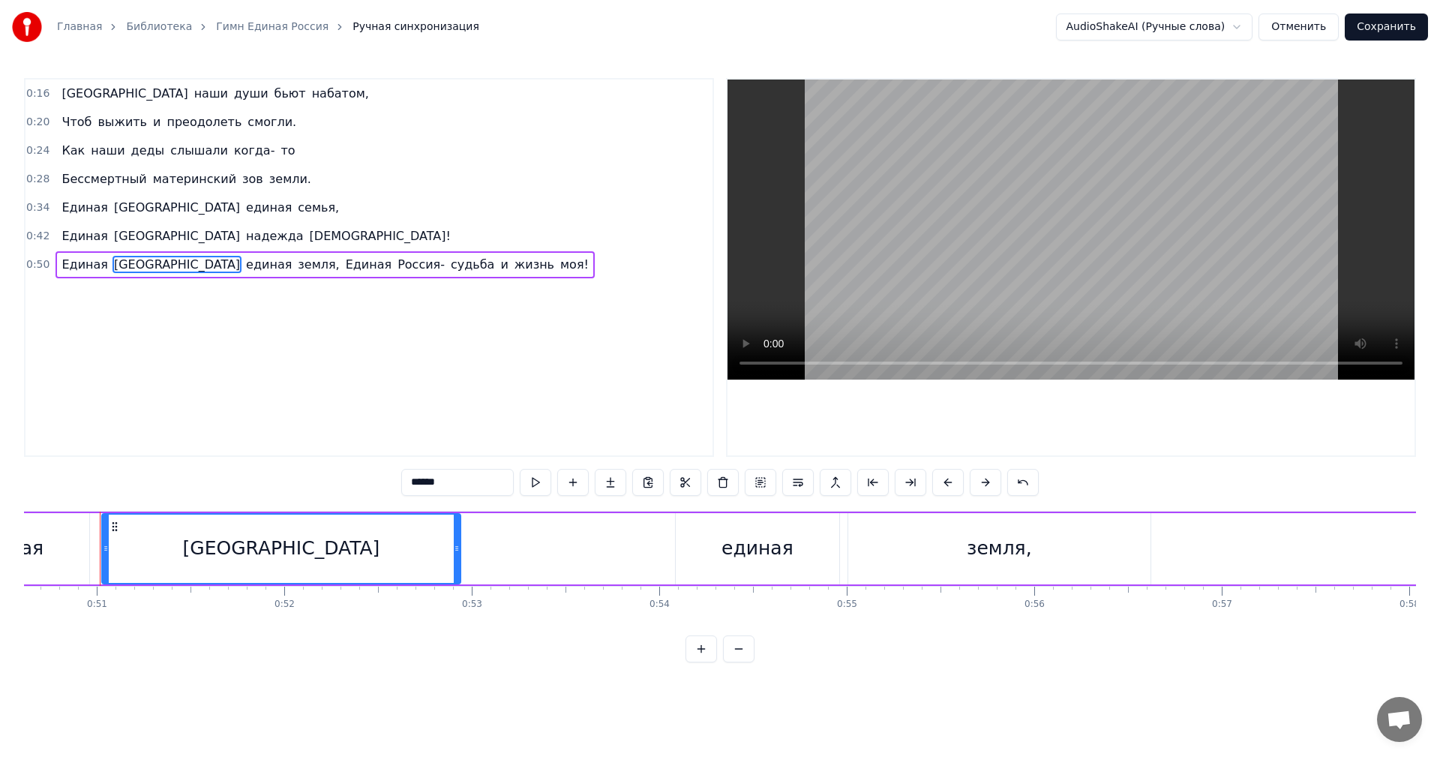
click at [396, 263] on span "Россия-" at bounding box center [421, 264] width 50 height 17
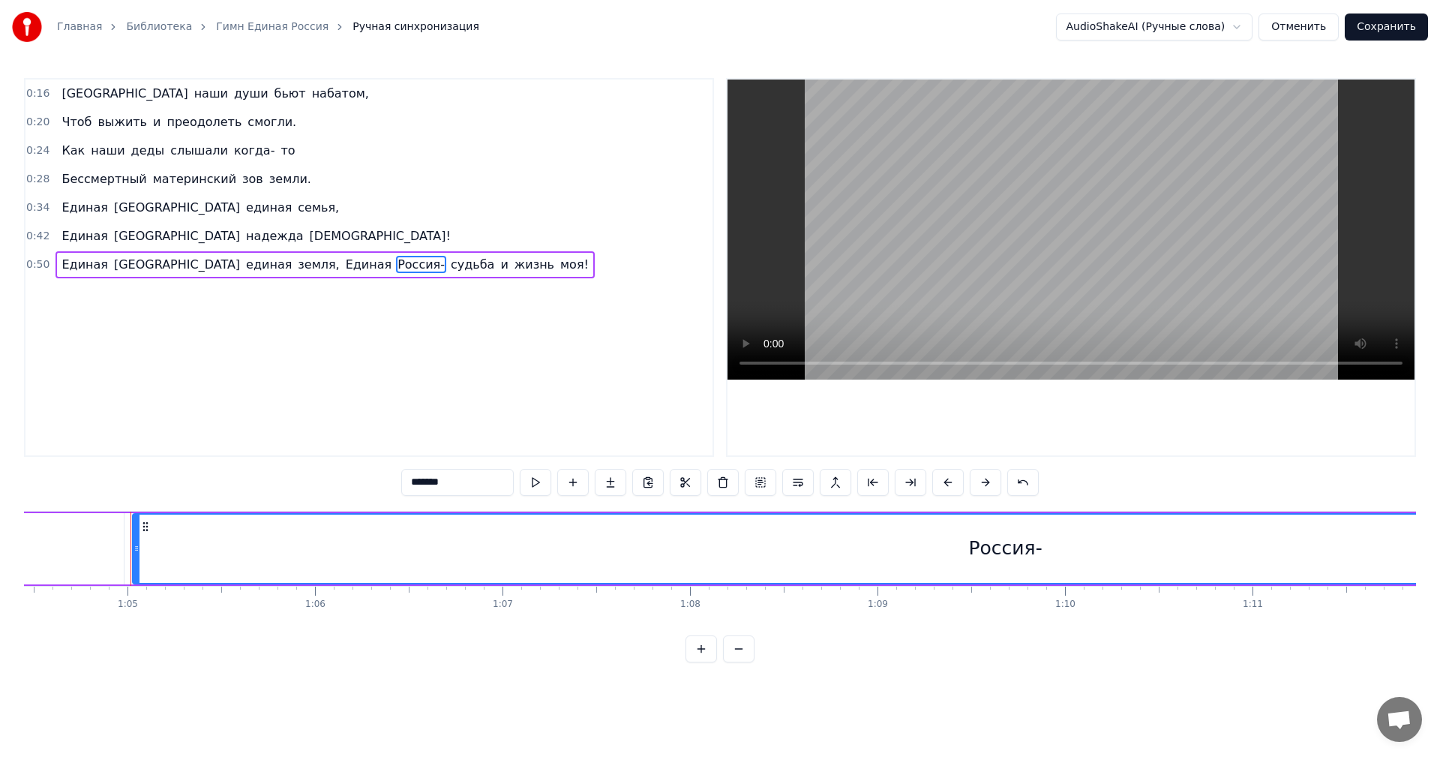
scroll to position [0, 12111]
click at [453, 480] on input "*******" at bounding box center [457, 482] width 112 height 27
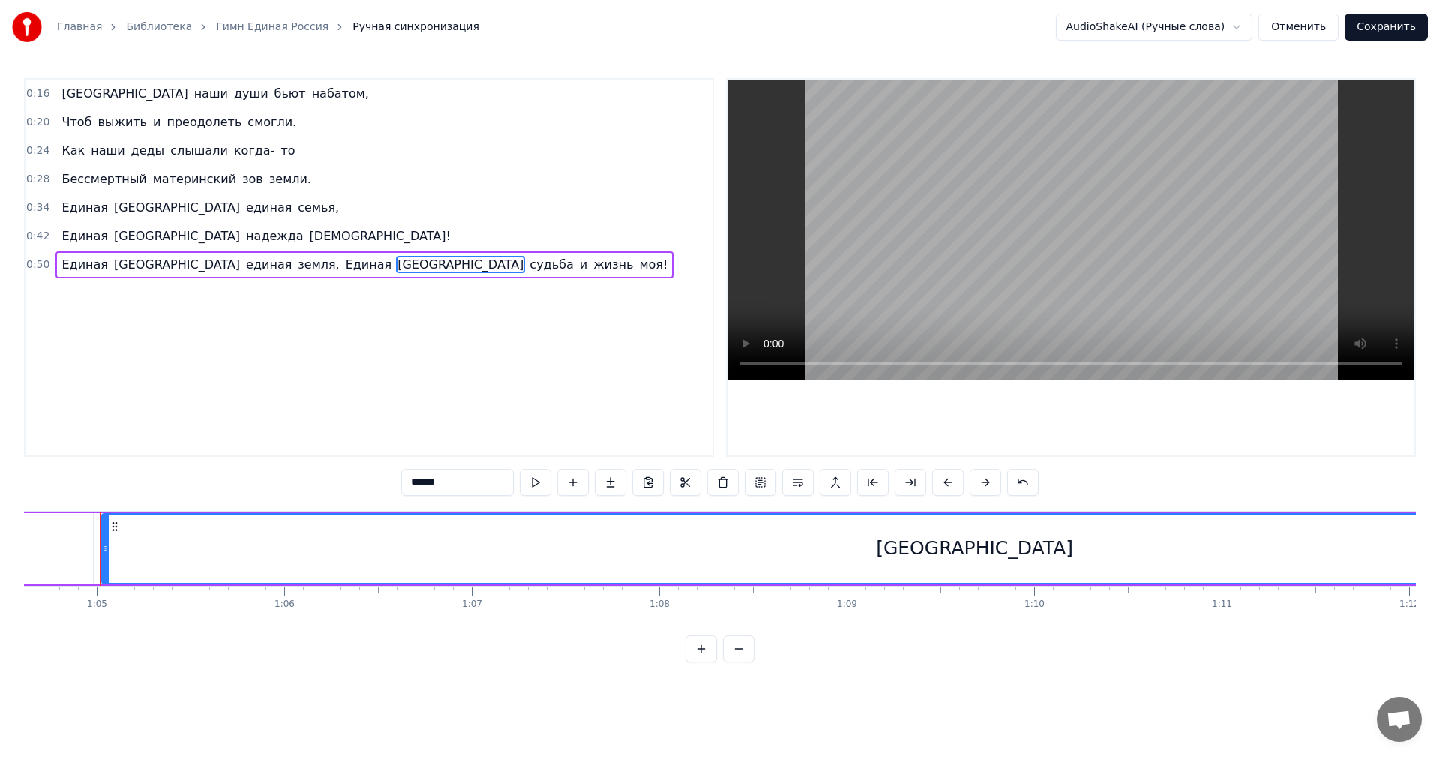
type input "******"
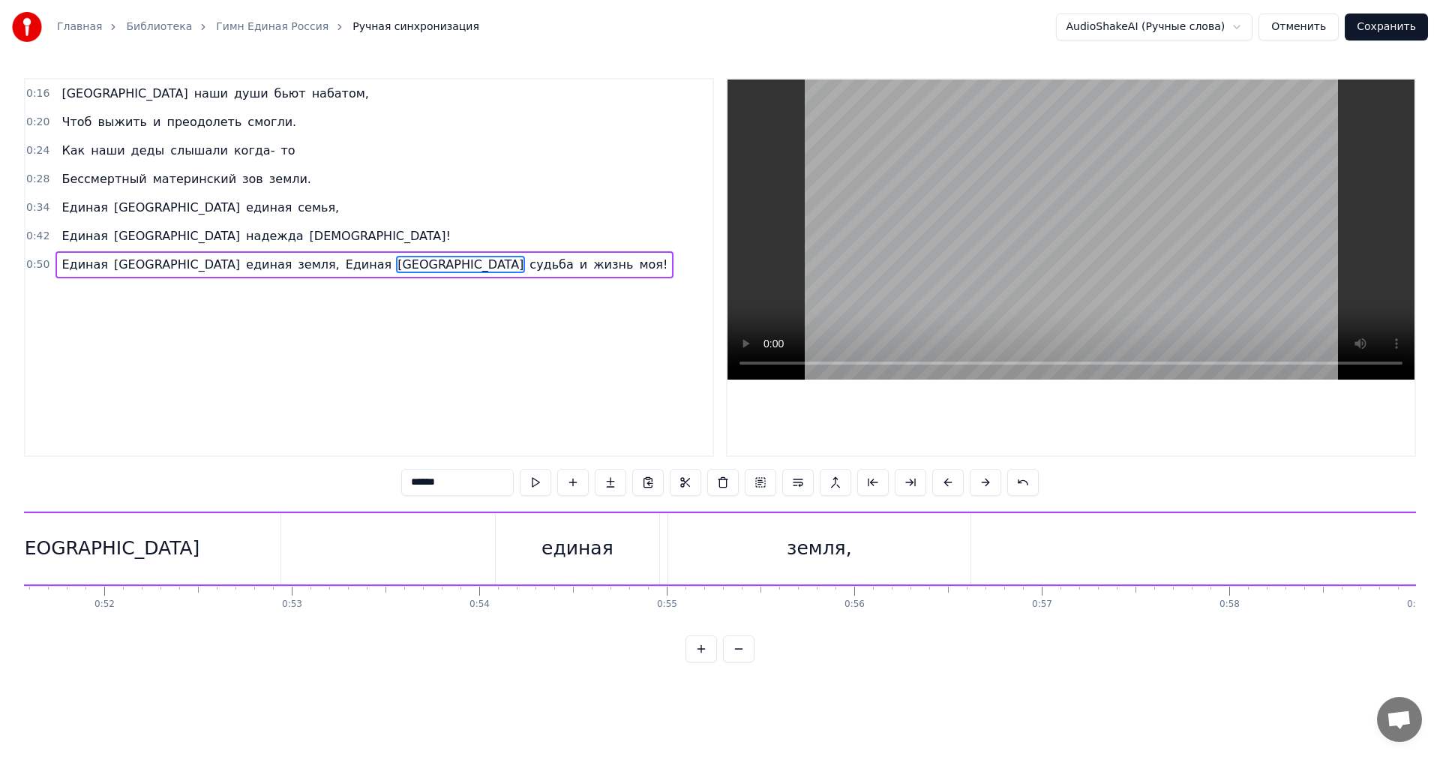
scroll to position [0, 9567]
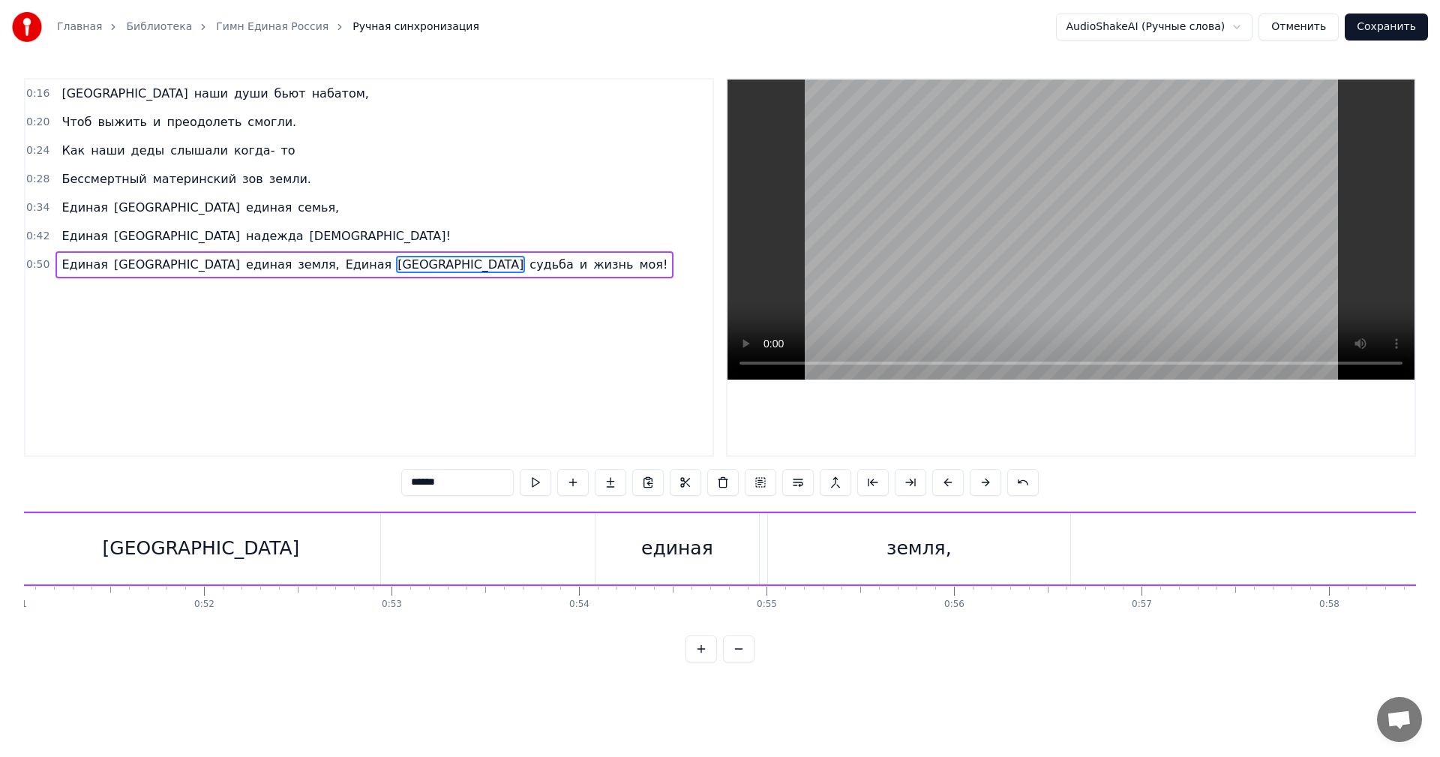
click at [684, 571] on div "единая" at bounding box center [676, 548] width 163 height 71
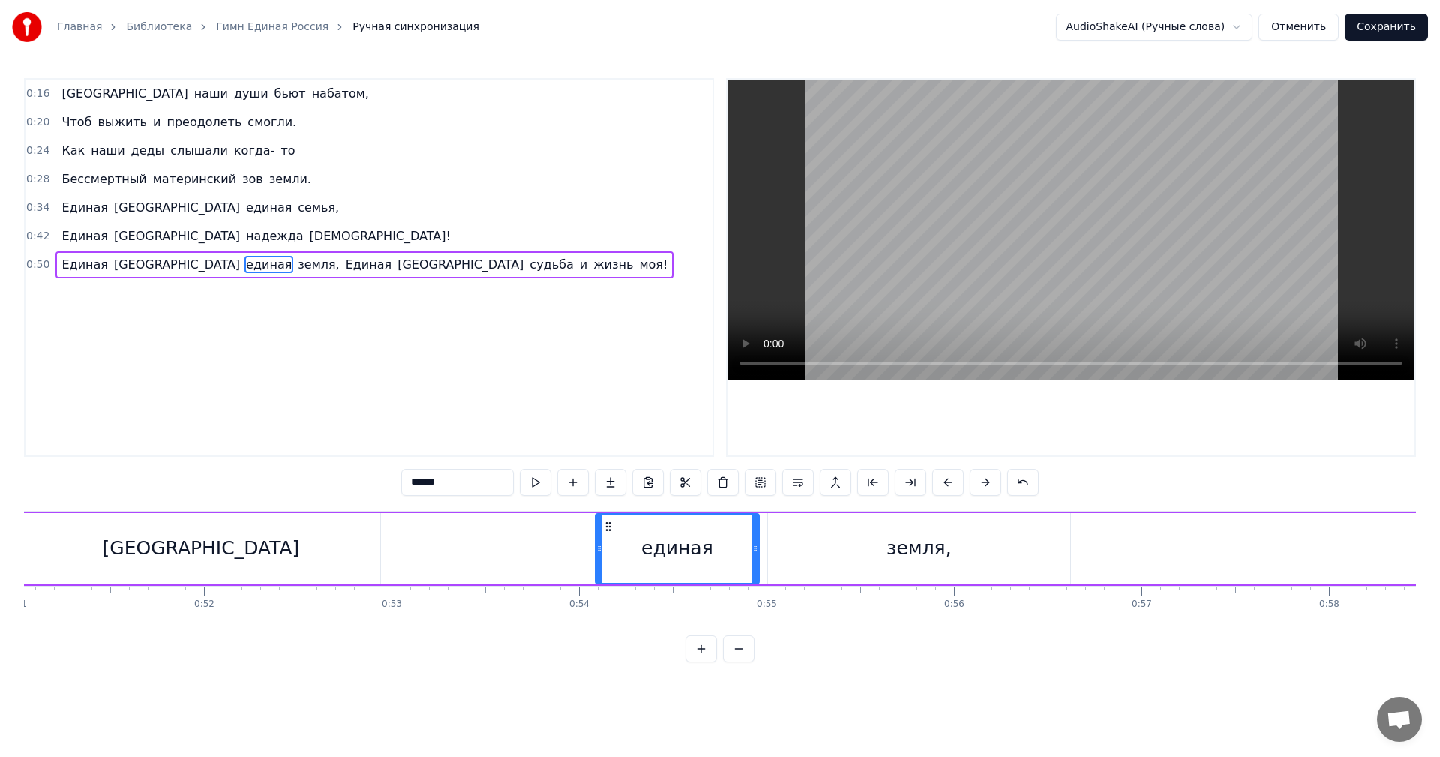
click at [789, 556] on div "земля," at bounding box center [919, 548] width 302 height 71
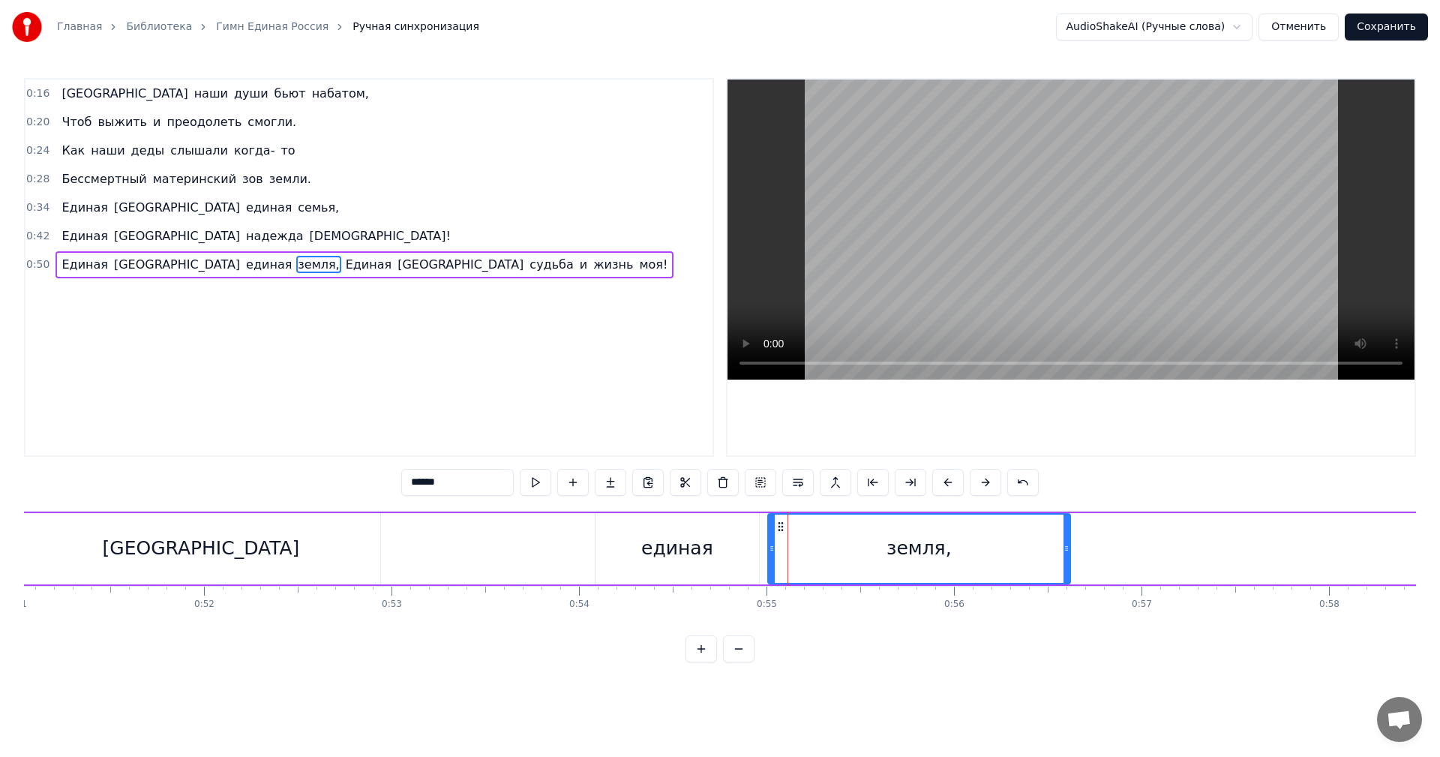
click at [688, 565] on div "единая" at bounding box center [676, 548] width 163 height 71
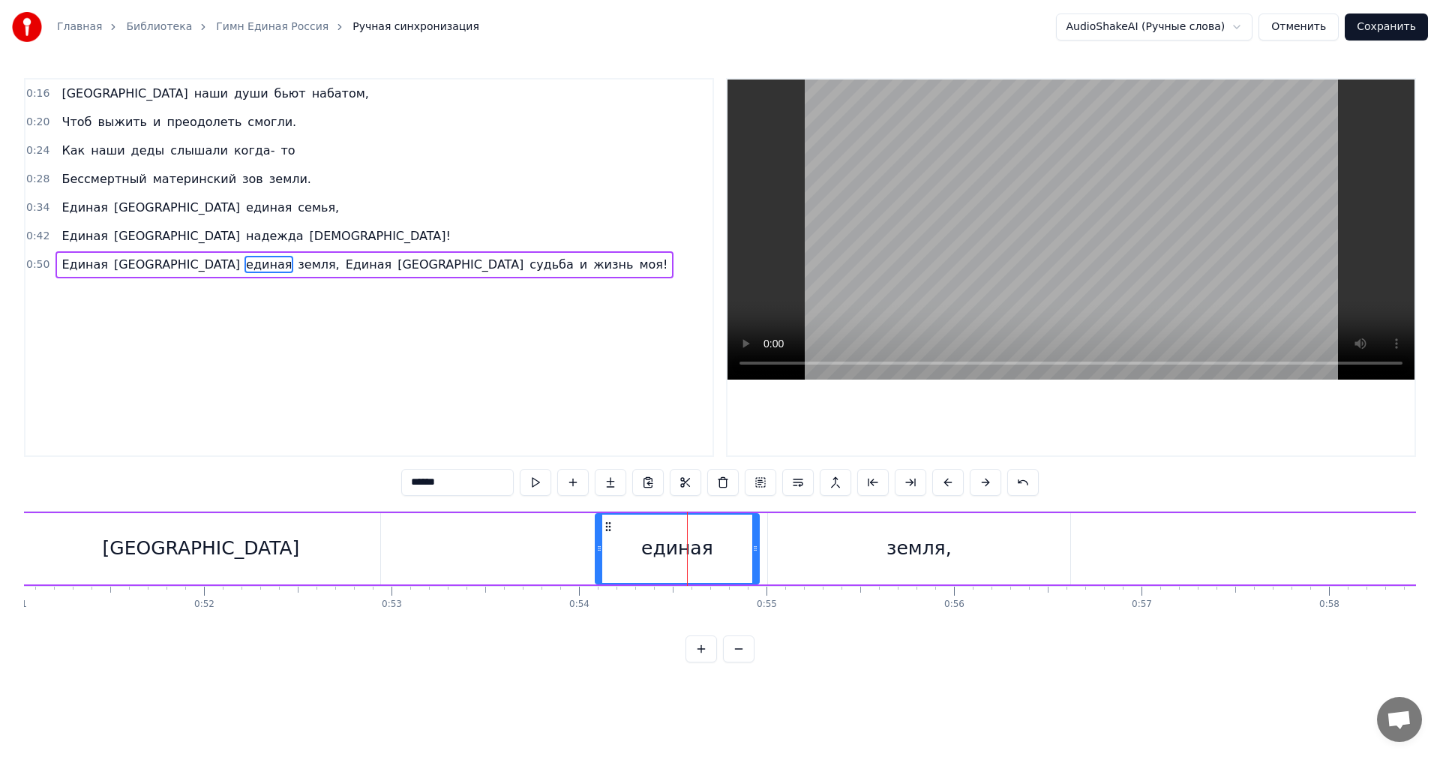
click at [819, 544] on div "земля," at bounding box center [919, 548] width 302 height 71
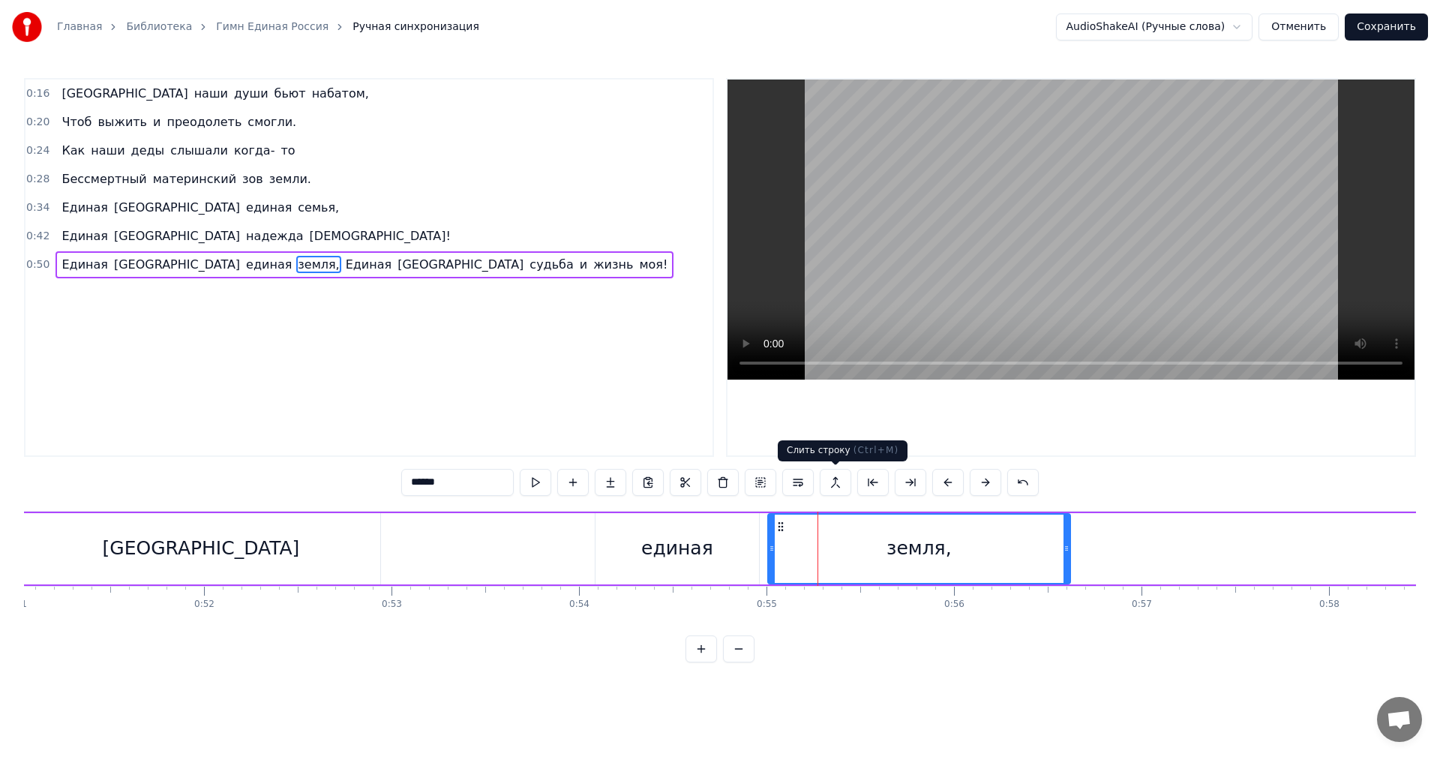
click at [831, 492] on button at bounding box center [835, 482] width 31 height 27
click at [736, 556] on div "единая" at bounding box center [676, 548] width 163 height 71
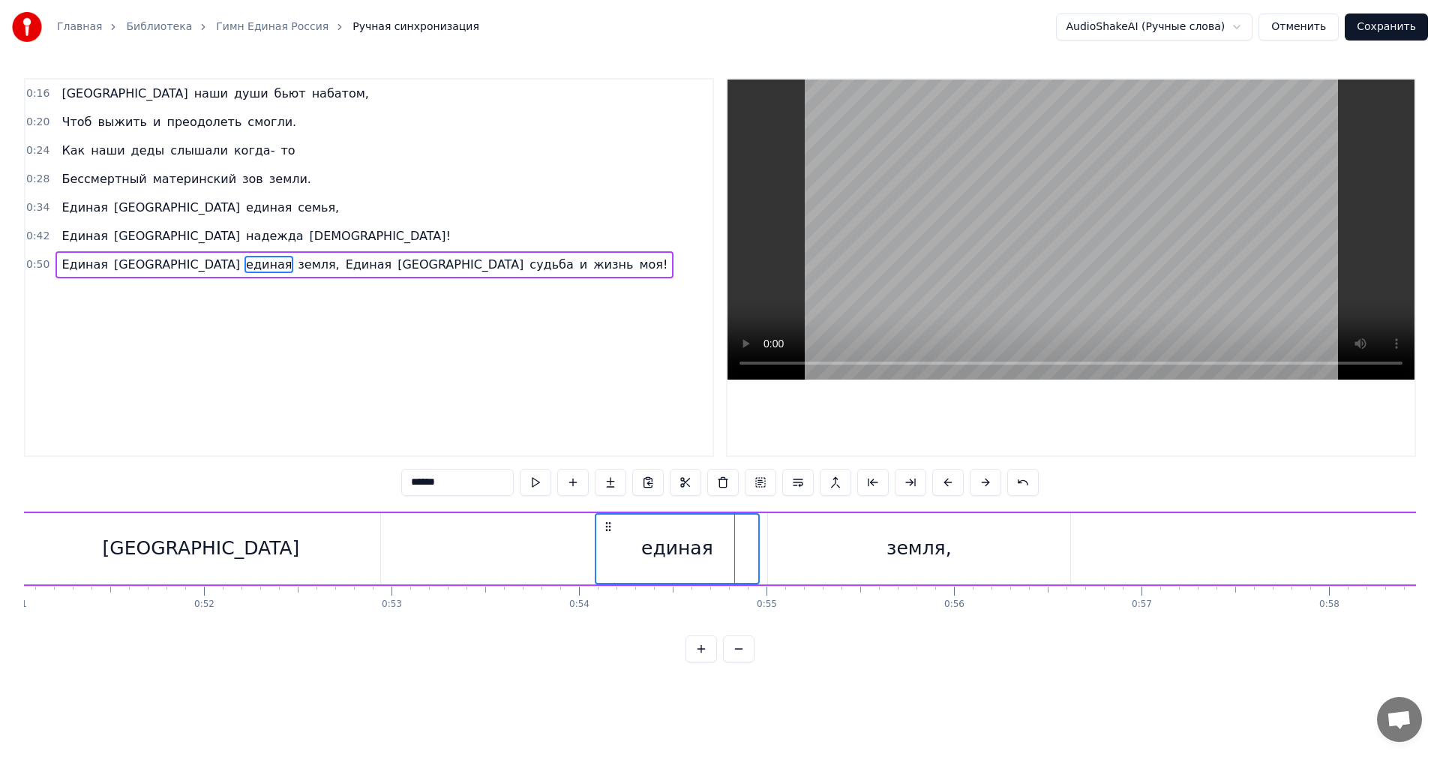
click at [803, 541] on div "земля," at bounding box center [919, 548] width 302 height 71
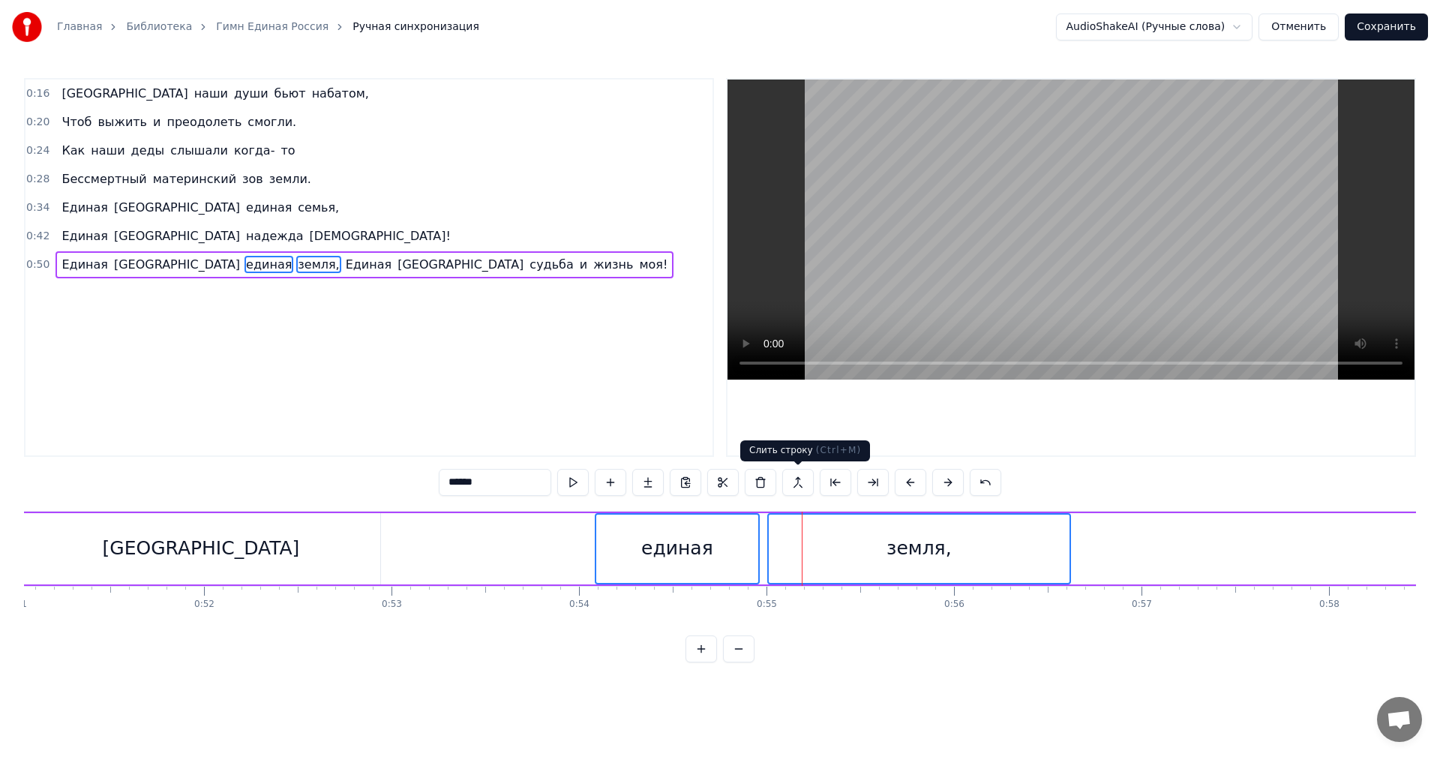
click at [793, 478] on button at bounding box center [797, 482] width 31 height 27
click at [797, 487] on button at bounding box center [797, 482] width 31 height 27
click at [344, 263] on span "Единая" at bounding box center [368, 264] width 49 height 17
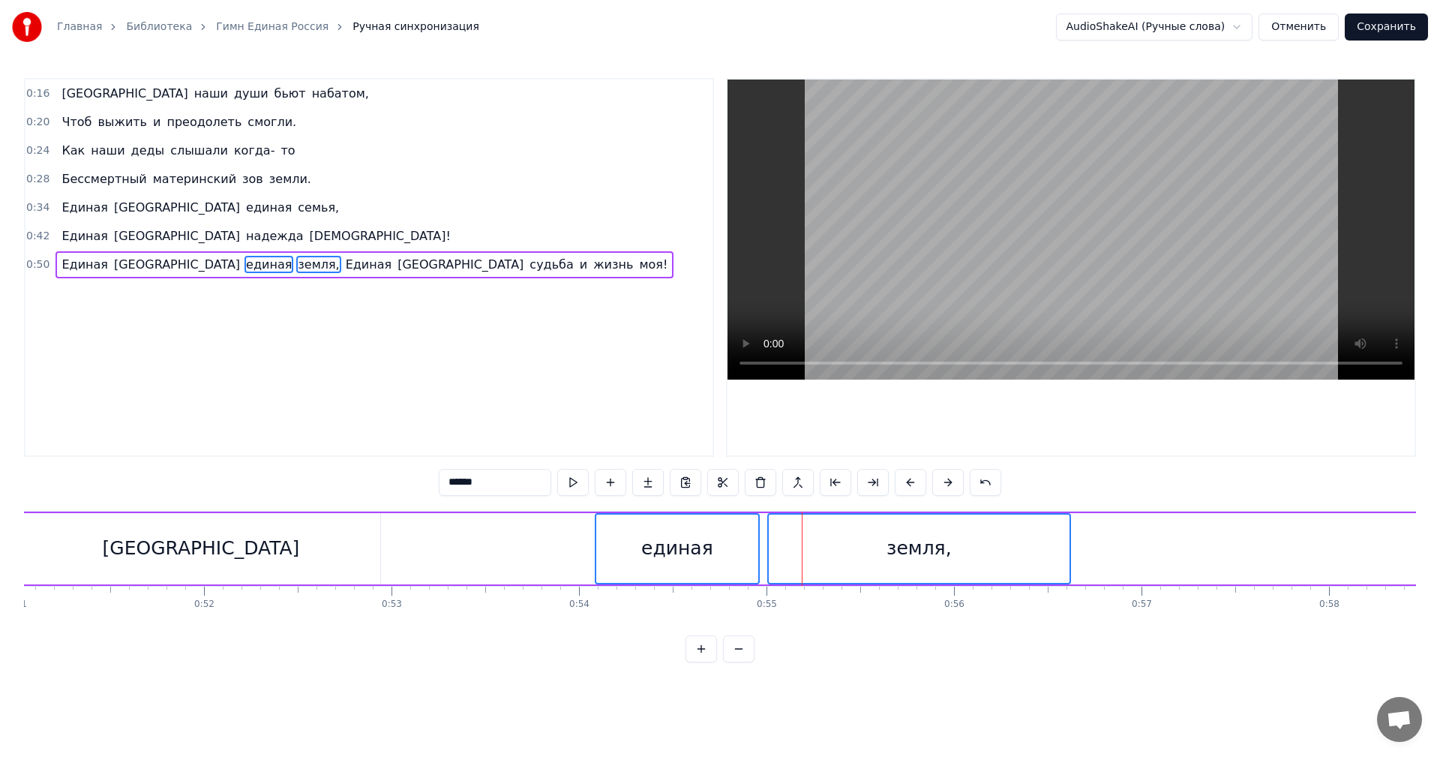
type input "******"
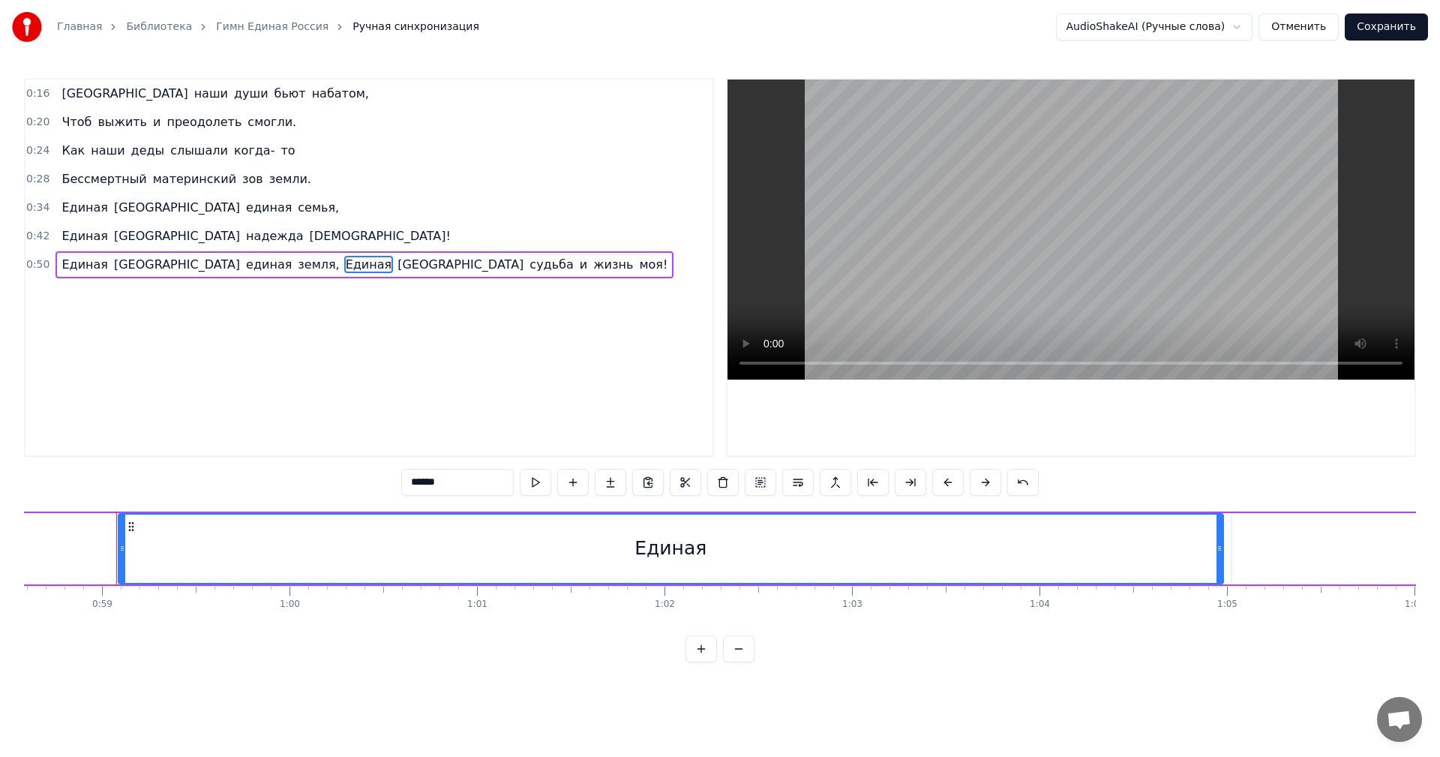
scroll to position [0, 10998]
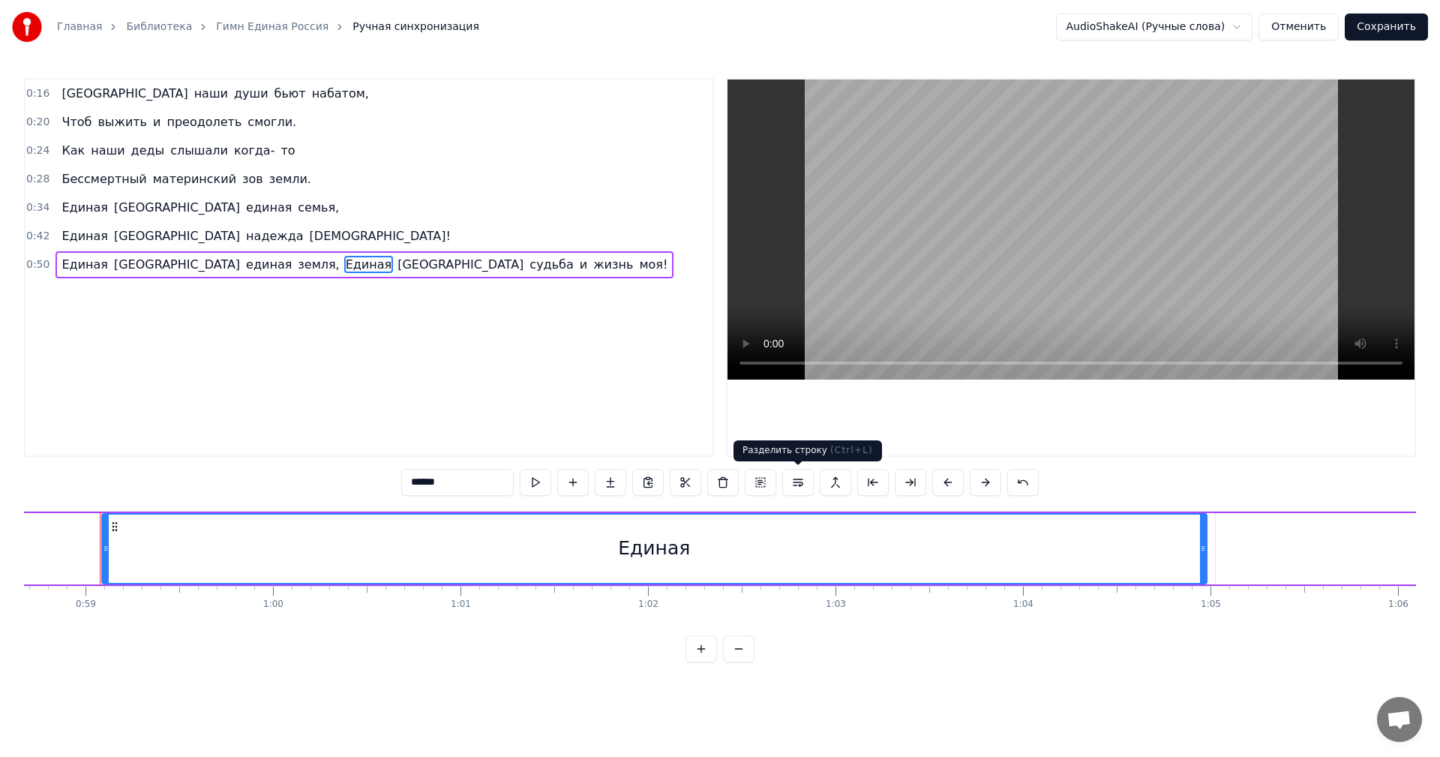
click at [795, 486] on button at bounding box center [797, 482] width 31 height 27
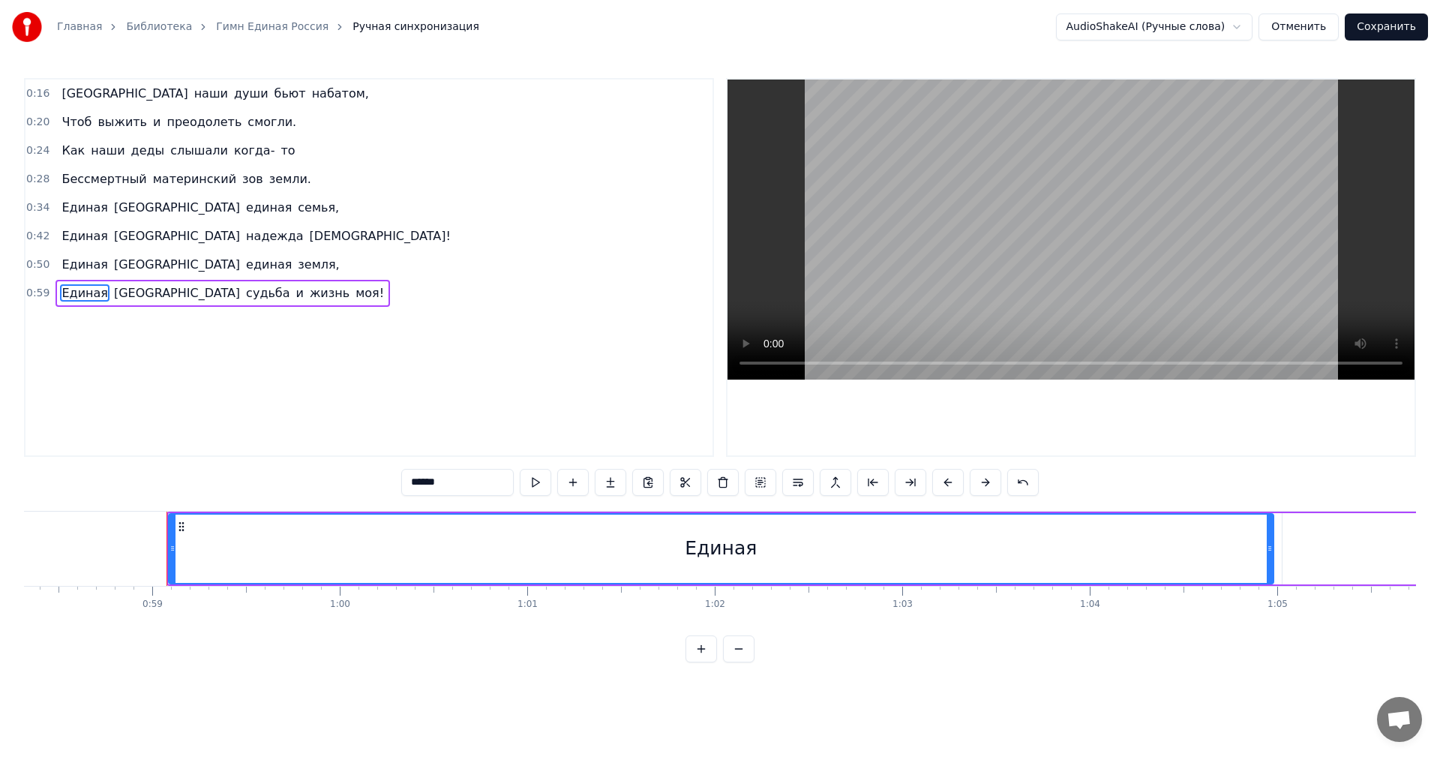
scroll to position [0, 10914]
click at [228, 255] on div "Единая Россия единая земля," at bounding box center [199, 264] width 289 height 27
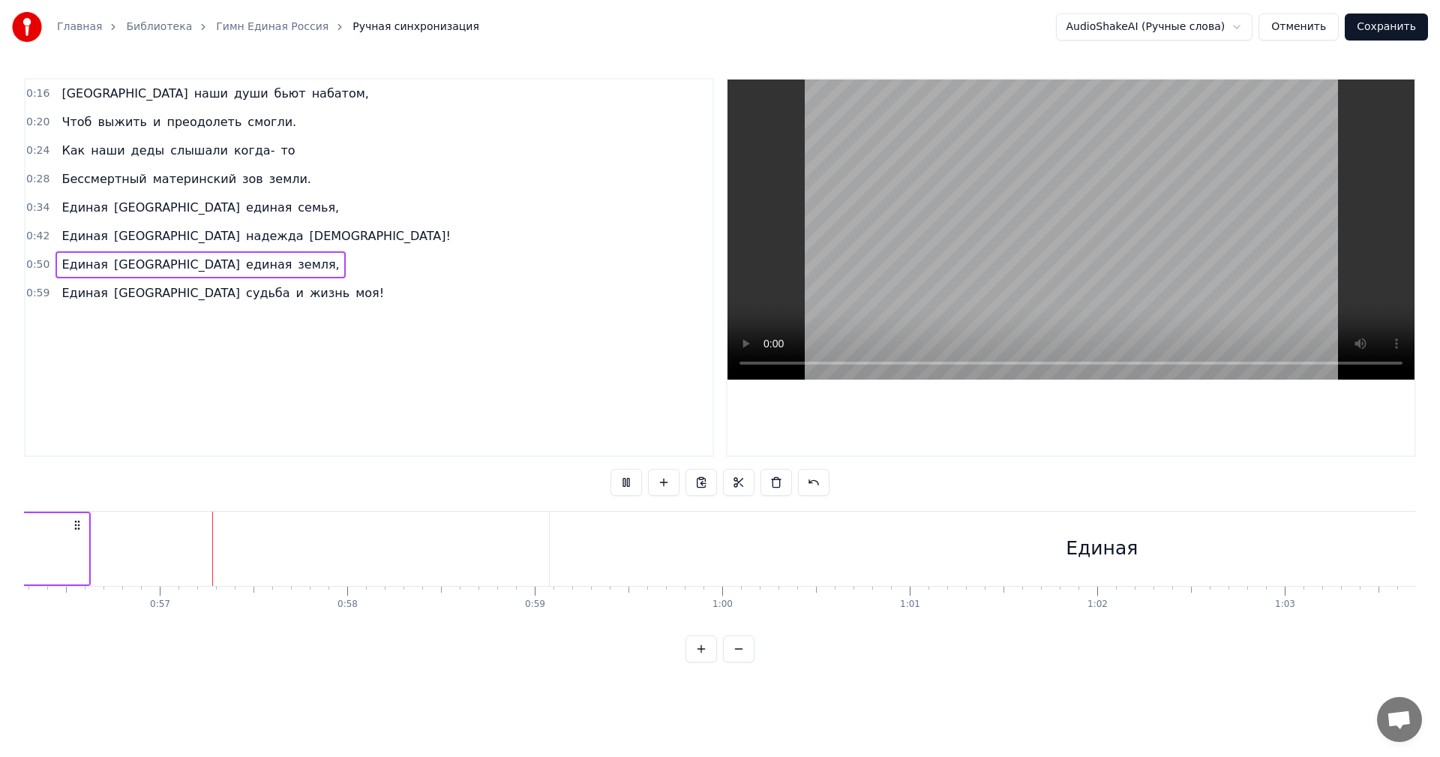
scroll to position [0, 10572]
click at [1098, 535] on div "Единая" at bounding box center [1078, 548] width 72 height 28
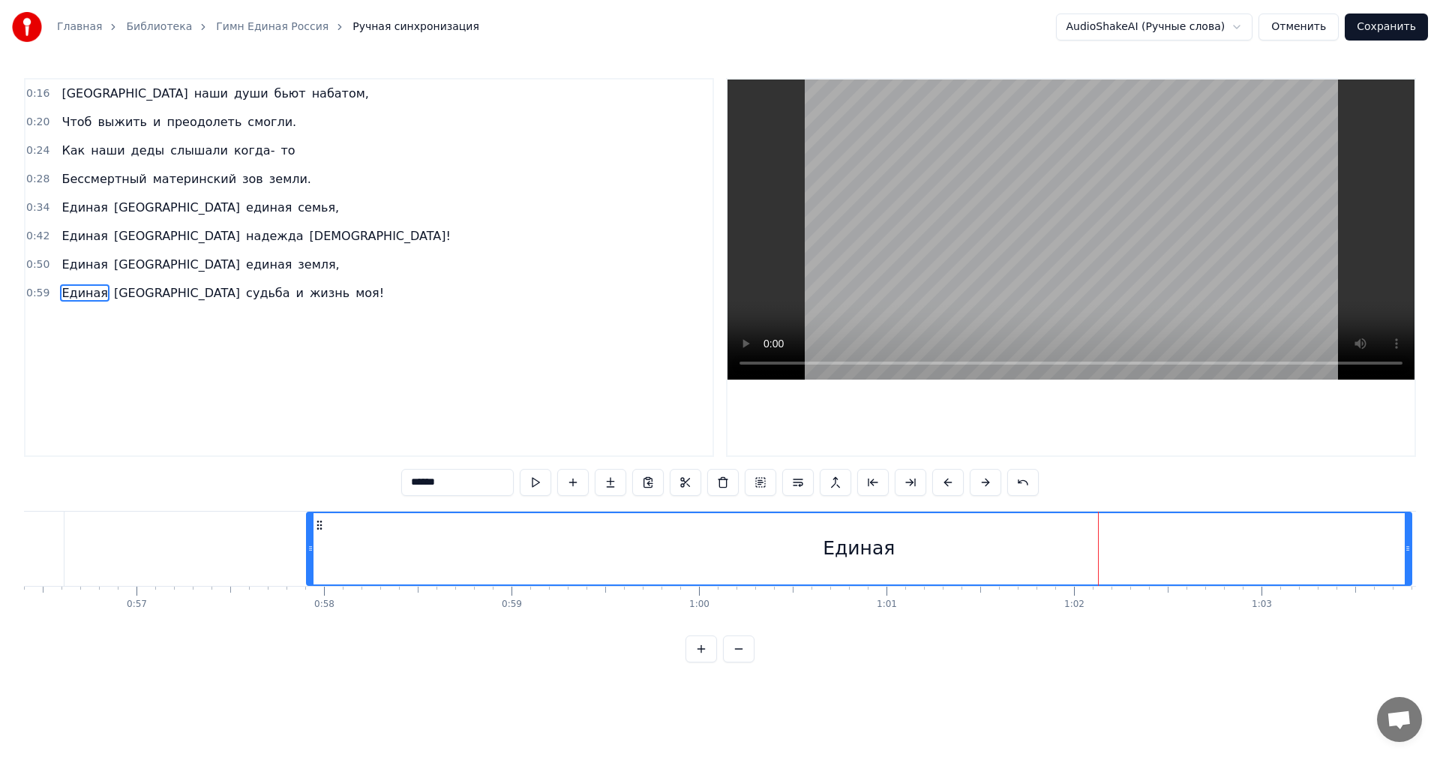
drag, startPoint x: 539, startPoint y: 523, endPoint x: 319, endPoint y: 534, distance: 220.0
click at [319, 534] on div "Единая" at bounding box center [858, 548] width 1103 height 71
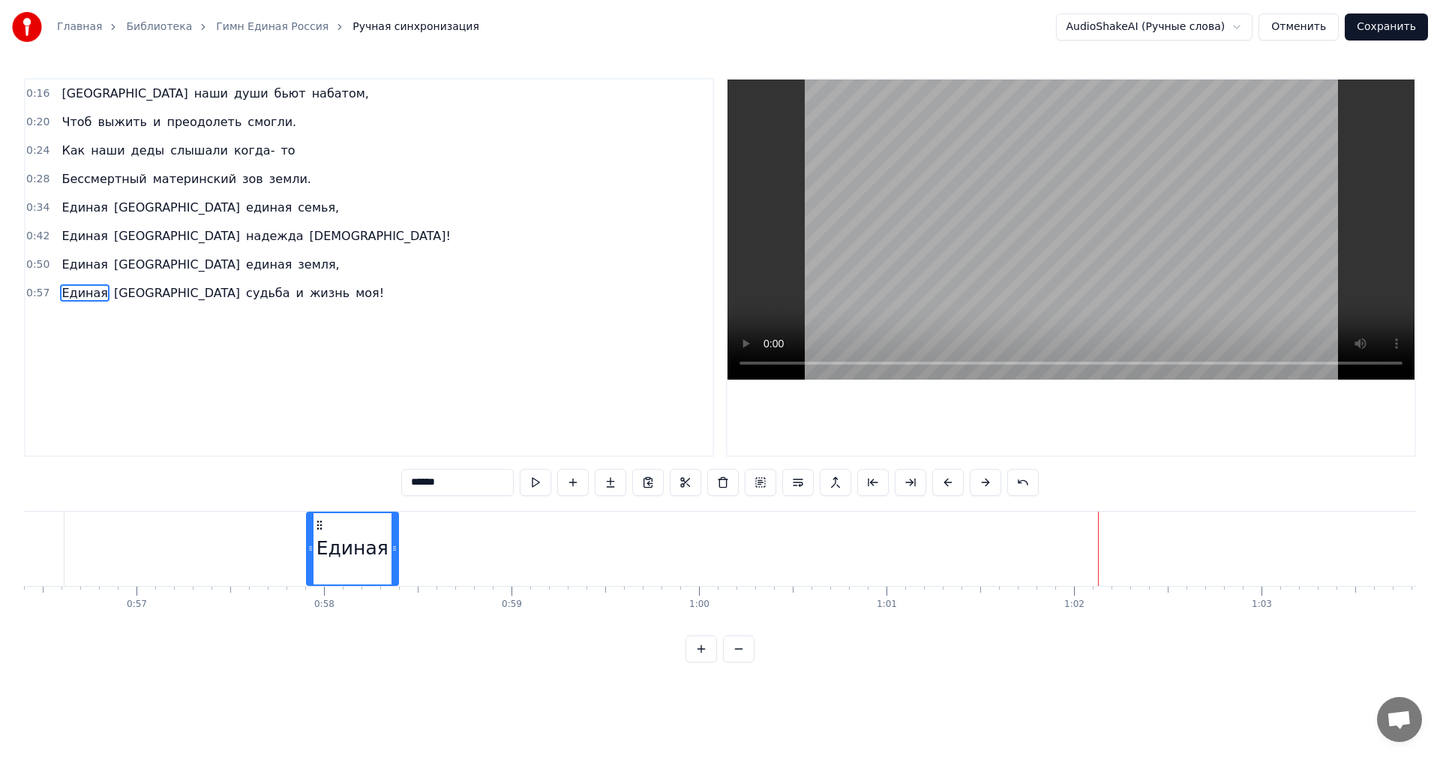
drag, startPoint x: 1404, startPoint y: 548, endPoint x: 391, endPoint y: 589, distance: 1013.8
click at [391, 589] on div "Россия наши души бьют набатом, Чтоб выжить и преодолеть смогли. Как наши деды с…" at bounding box center [720, 567] width 1392 height 112
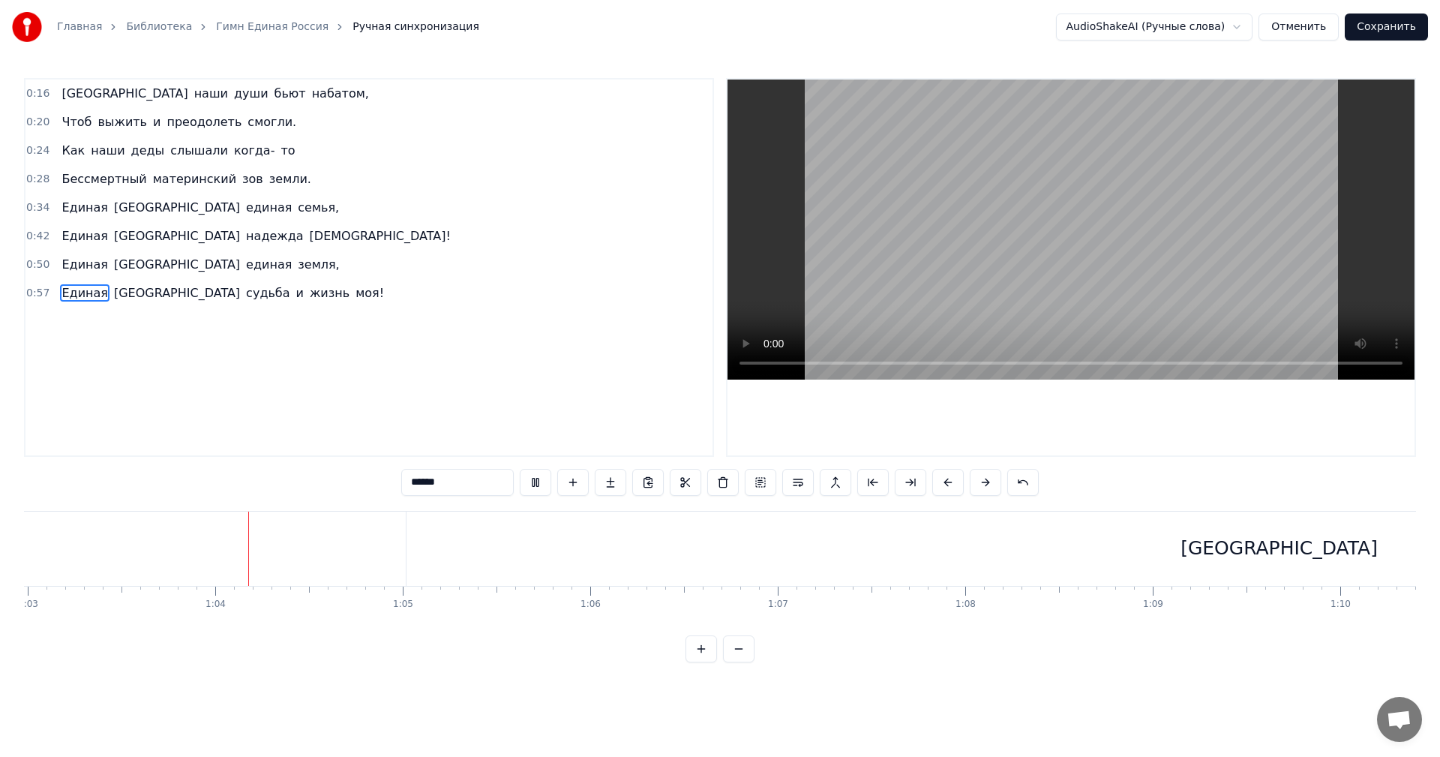
scroll to position [0, 11827]
drag, startPoint x: 1008, startPoint y: 638, endPoint x: 1025, endPoint y: 628, distance: 19.6
click at [1025, 628] on div "0:16 Россия наши души бьют набатом, 0:20 Чтоб выжить и преодолеть смогли. 0:24 …" at bounding box center [720, 370] width 1392 height 584
click at [1041, 583] on div "[GEOGRAPHIC_DATA]" at bounding box center [460, 548] width 1745 height 74
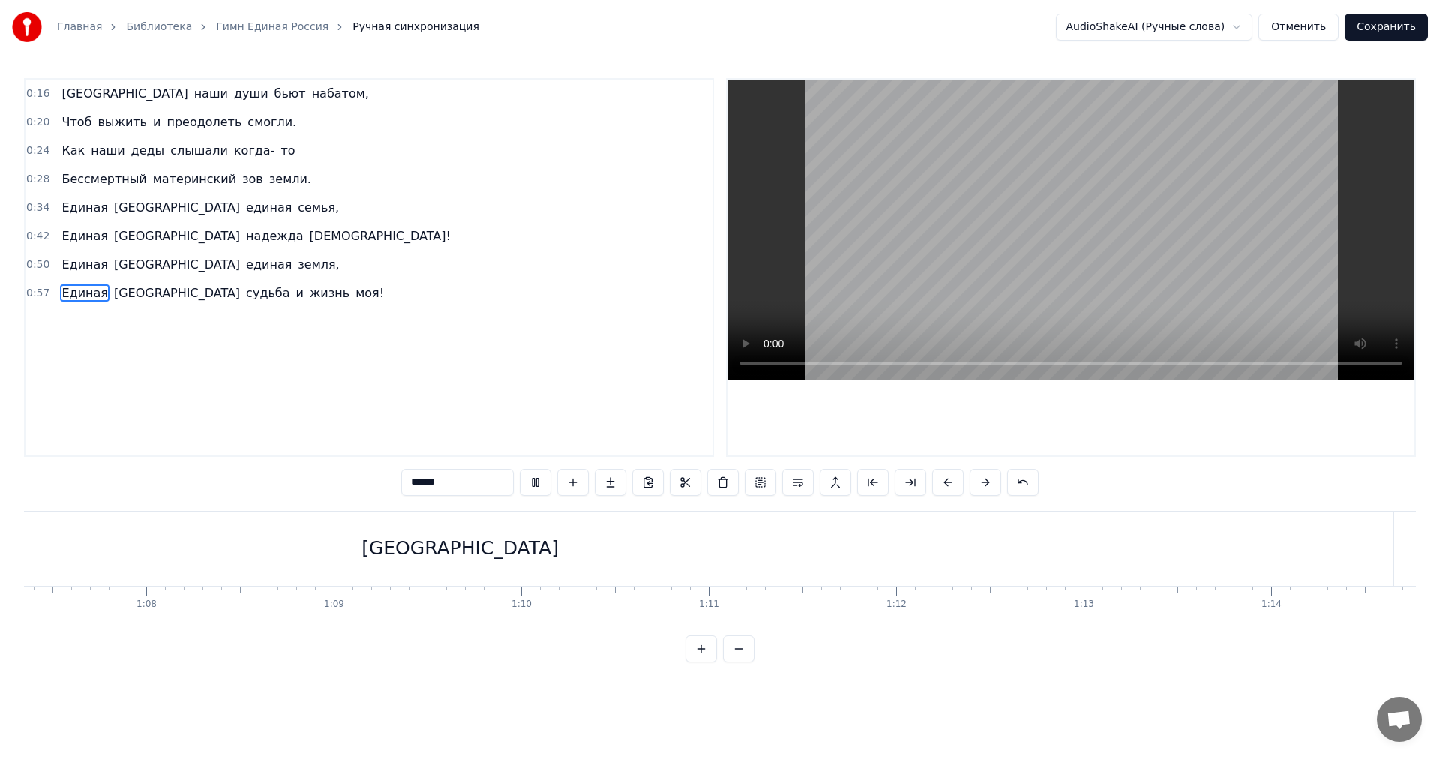
type input "******"
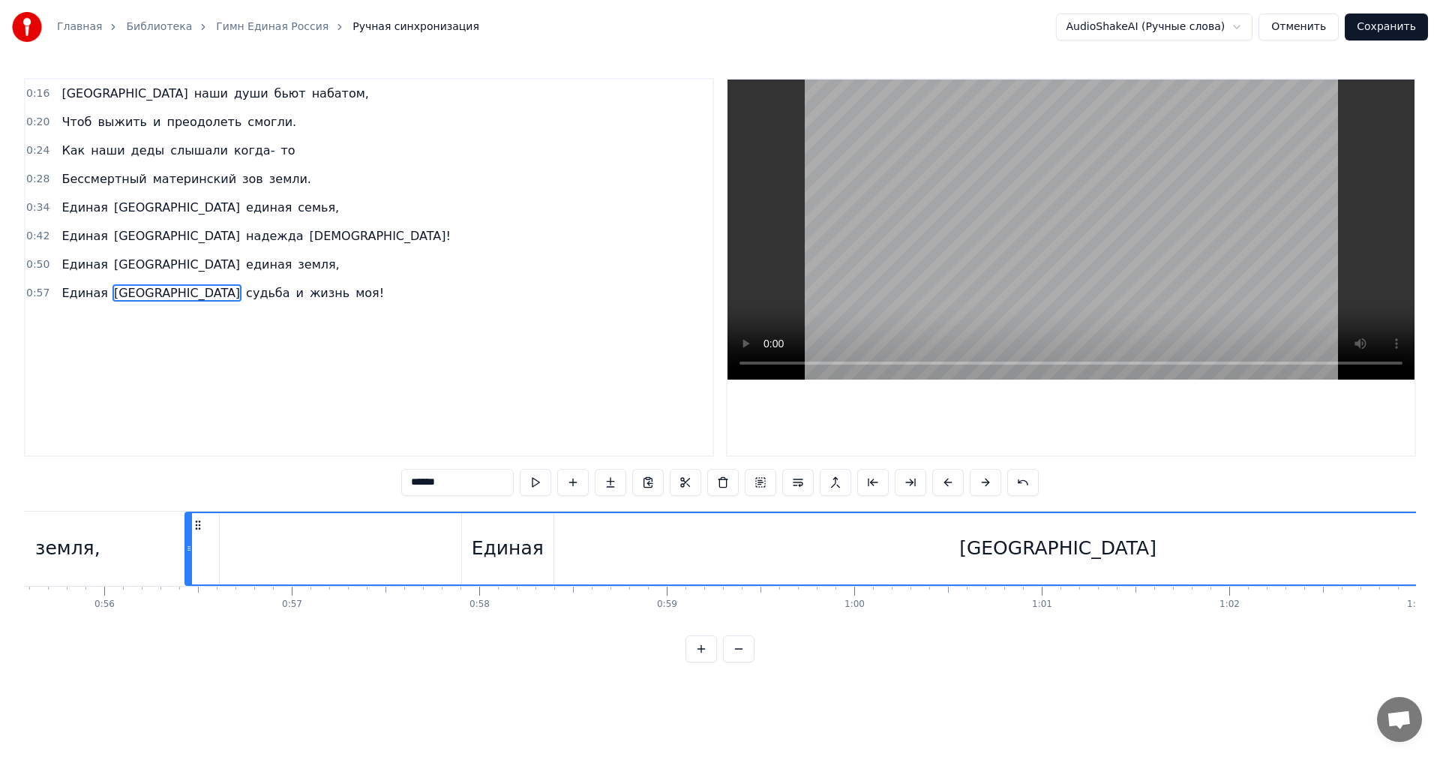
scroll to position [0, 10389]
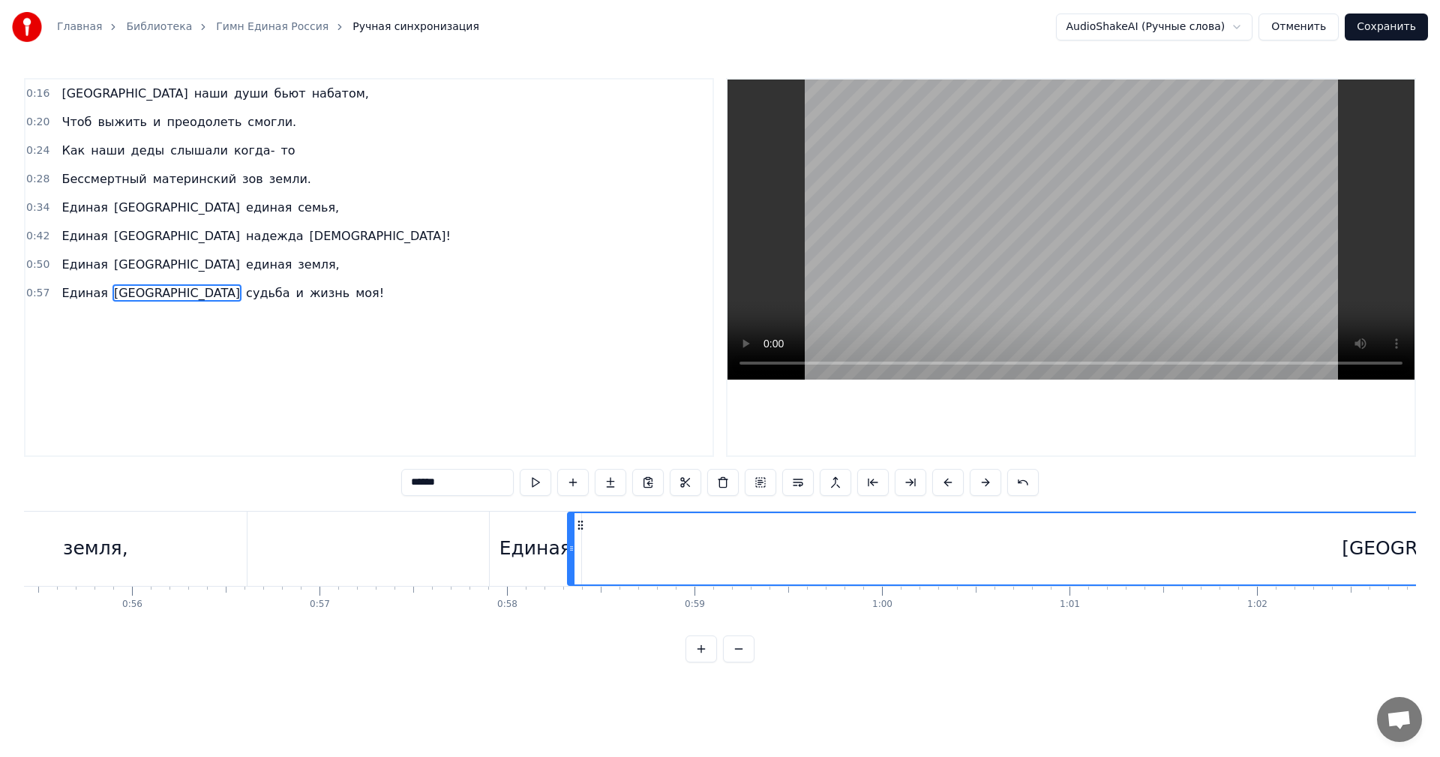
drag, startPoint x: 1020, startPoint y: 526, endPoint x: 611, endPoint y: 520, distance: 408.7
click at [611, 520] on div "[GEOGRAPHIC_DATA]" at bounding box center [1440, 548] width 1744 height 71
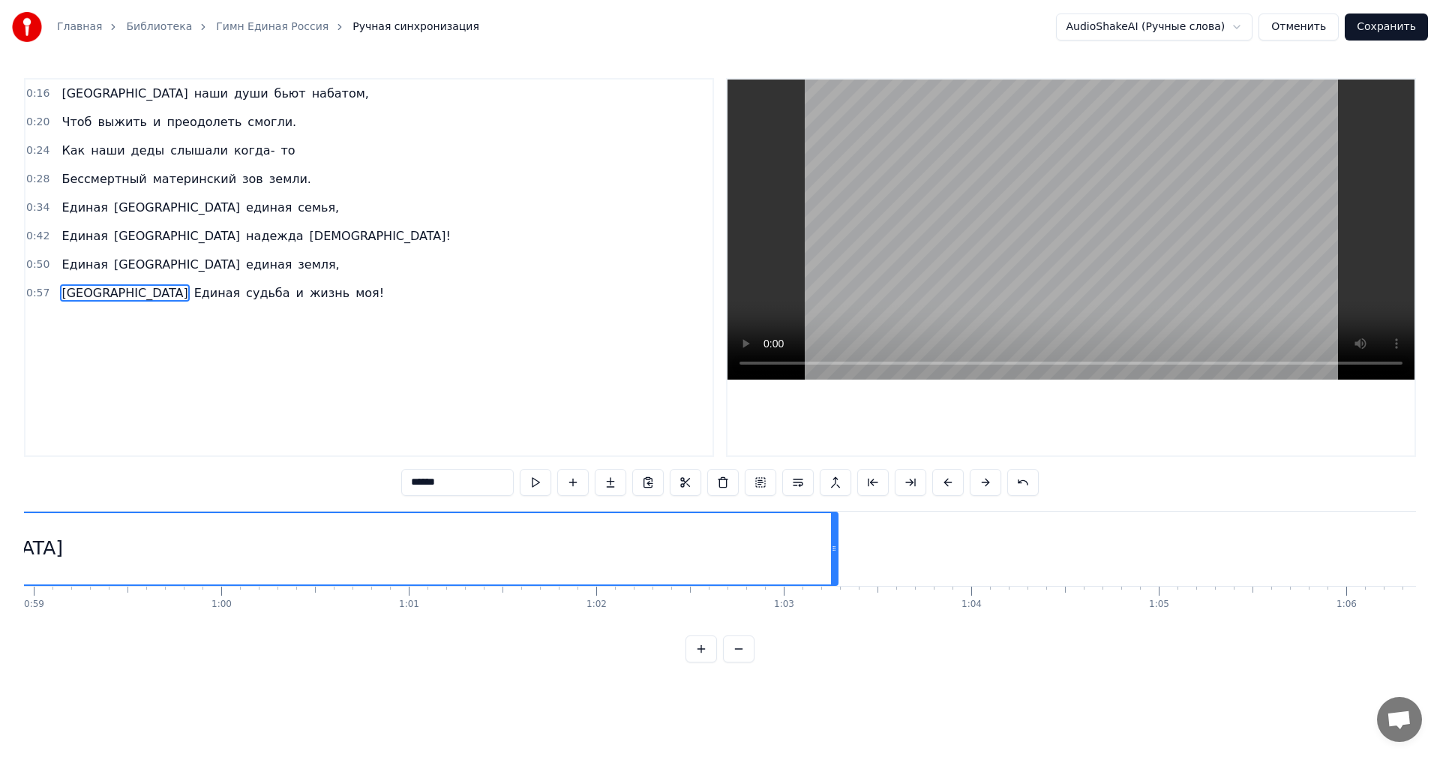
scroll to position [0, 10768]
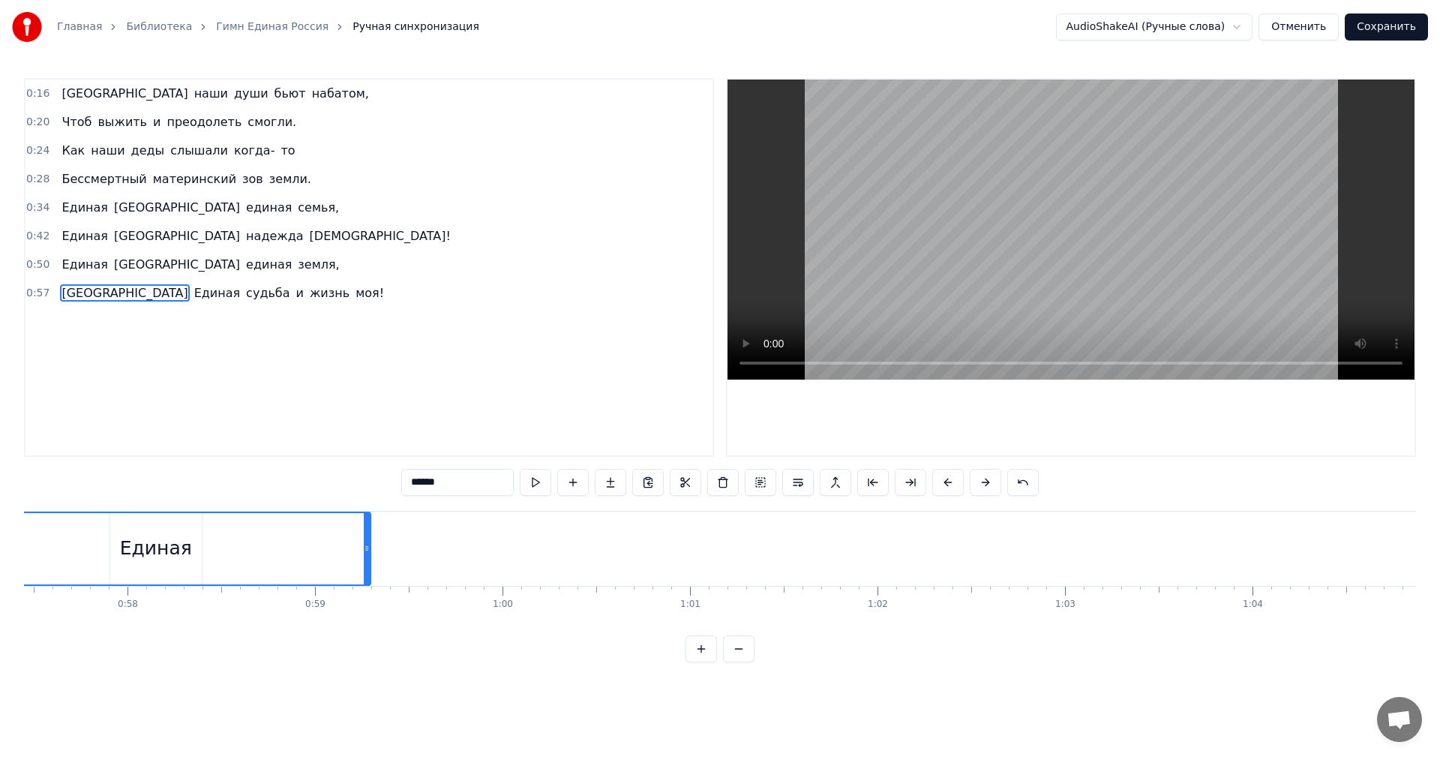
drag, startPoint x: 1117, startPoint y: 552, endPoint x: 369, endPoint y: 553, distance: 748.3
click at [369, 553] on icon at bounding box center [367, 548] width 6 height 12
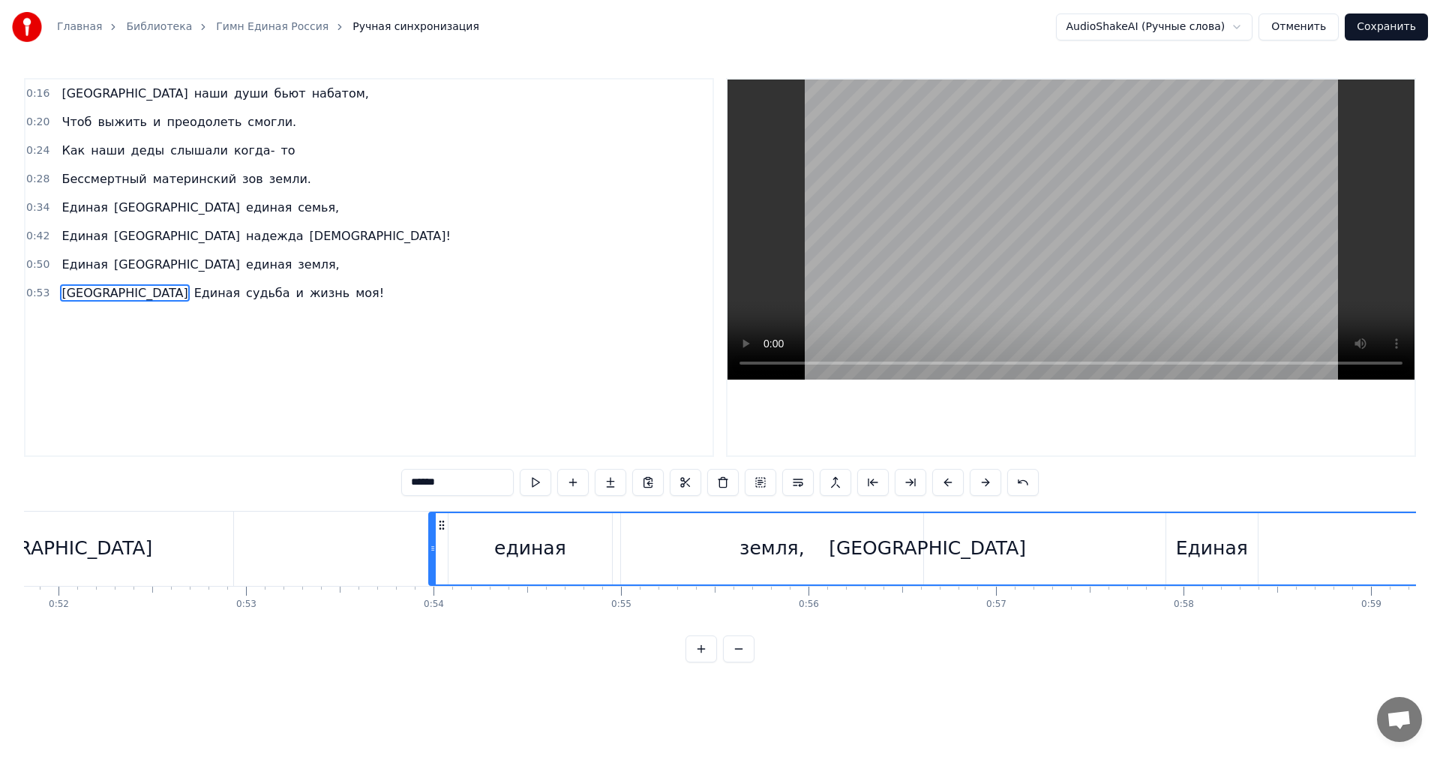
scroll to position [0, 9649]
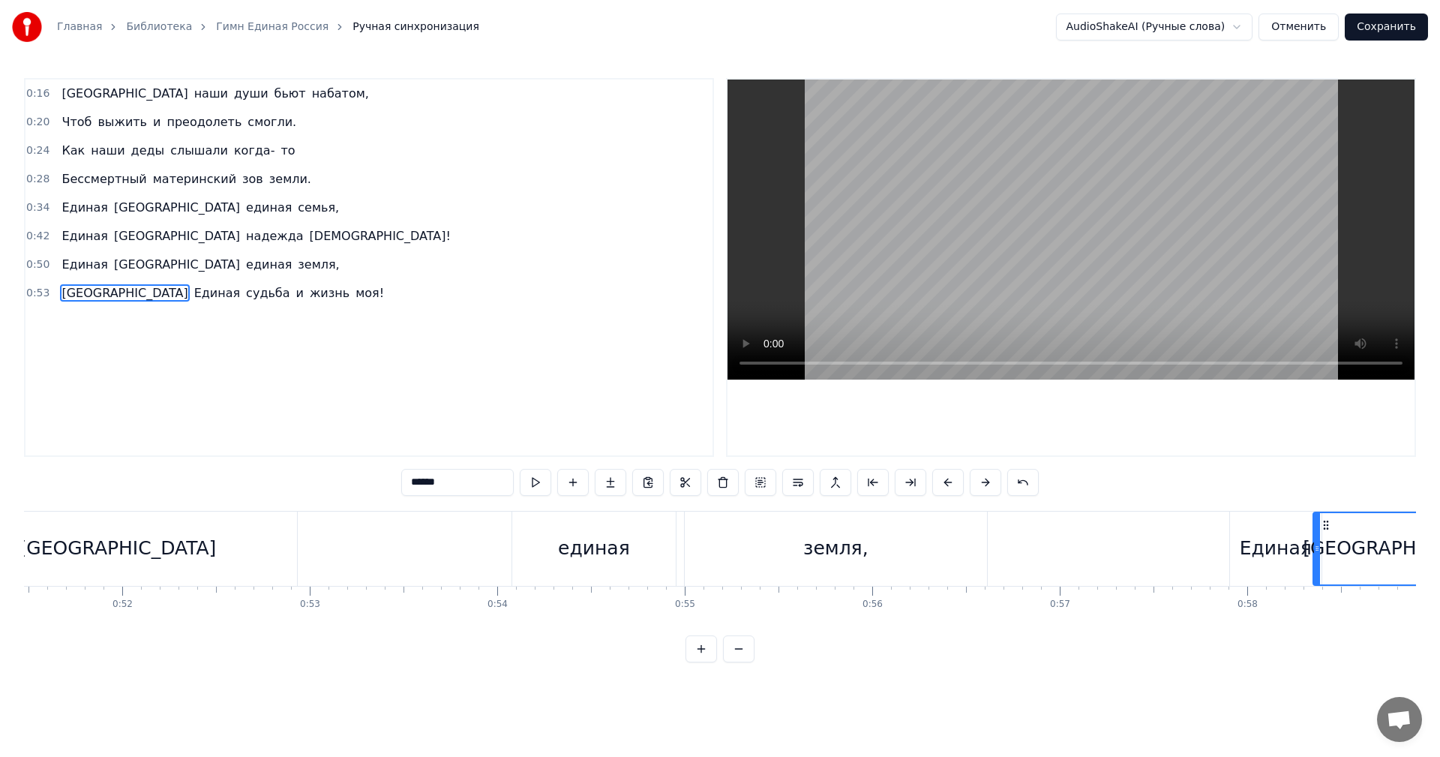
drag, startPoint x: 494, startPoint y: 547, endPoint x: 1314, endPoint y: 559, distance: 820.4
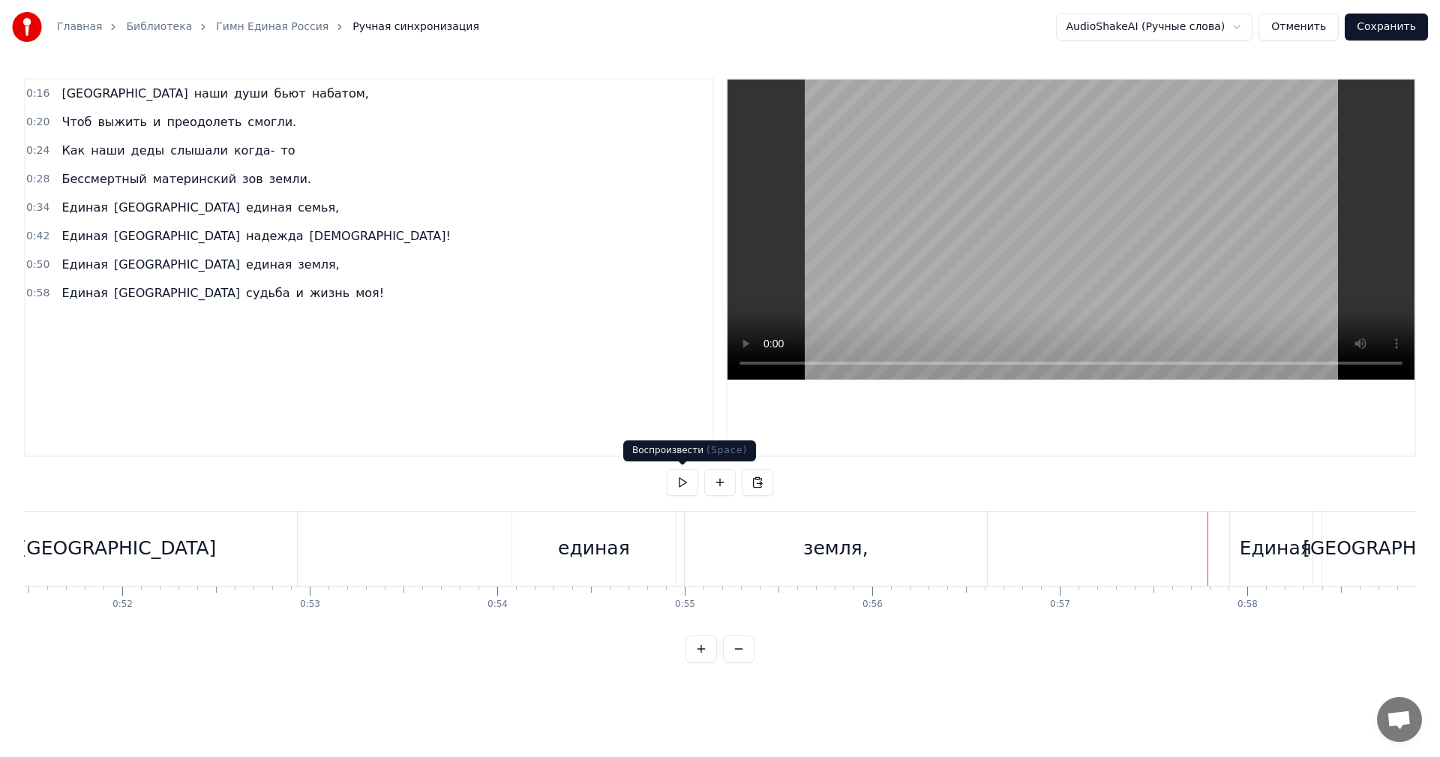
click at [675, 477] on button at bounding box center [682, 482] width 31 height 27
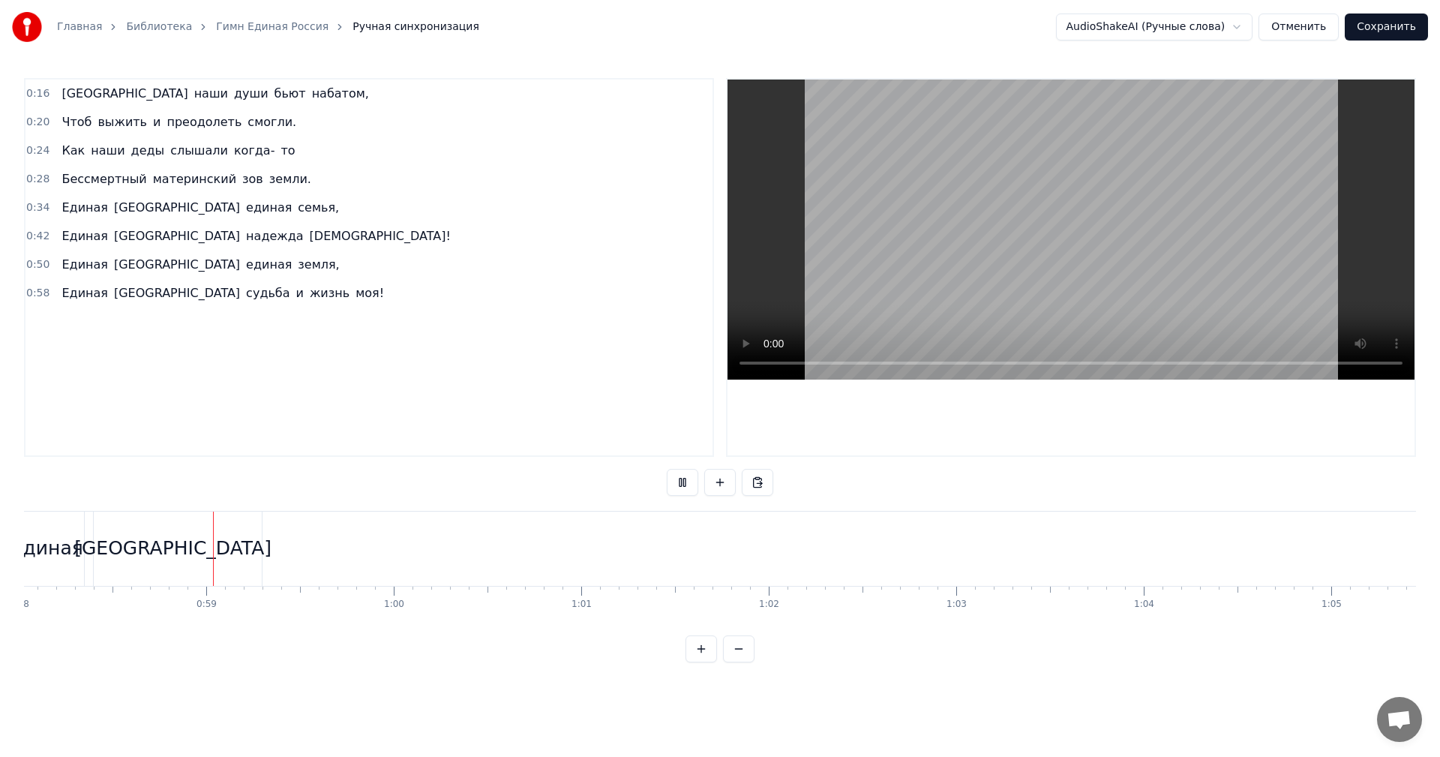
scroll to position [0, 10898]
click at [675, 477] on button at bounding box center [682, 482] width 31 height 27
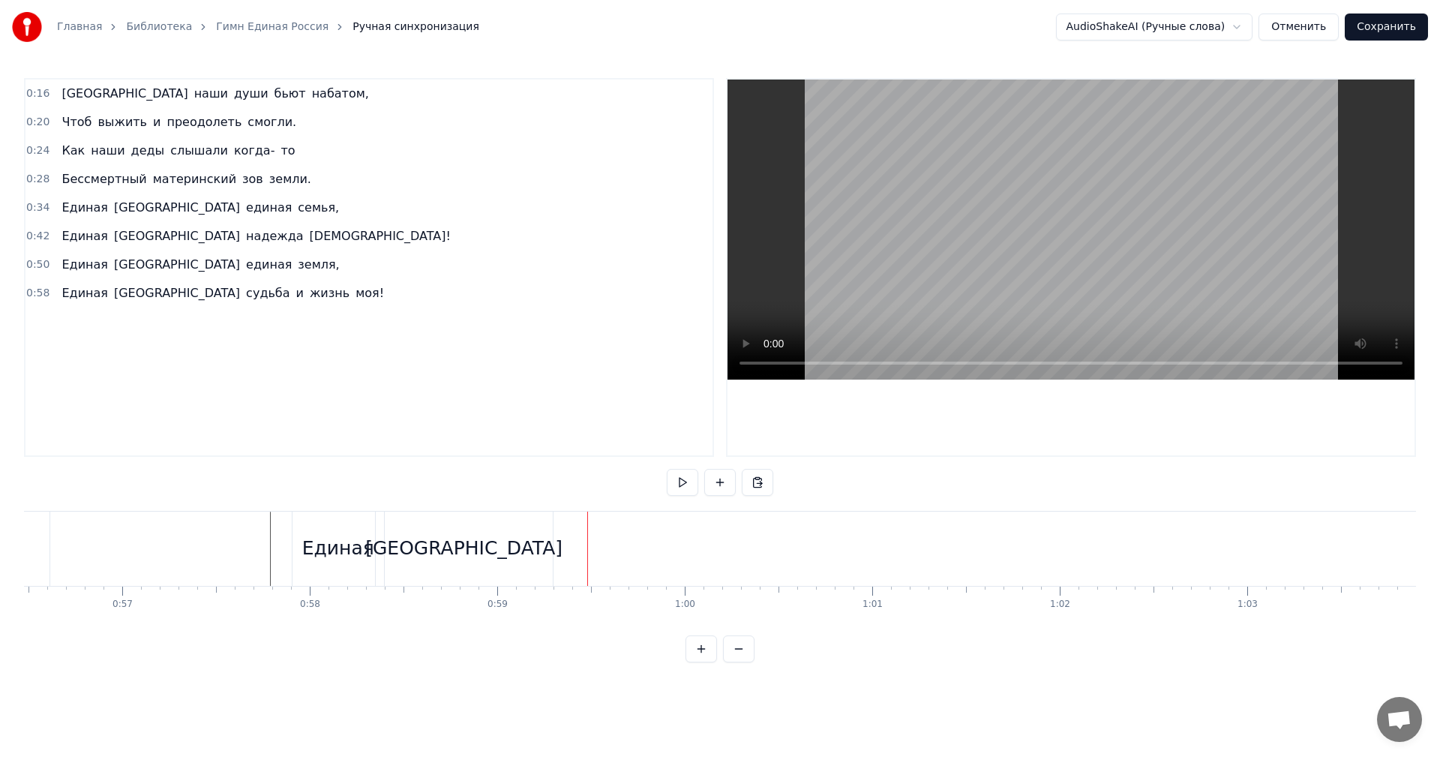
scroll to position [0, 10431]
click at [666, 544] on div "[GEOGRAPHIC_DATA]" at bounding box center [619, 548] width 177 height 74
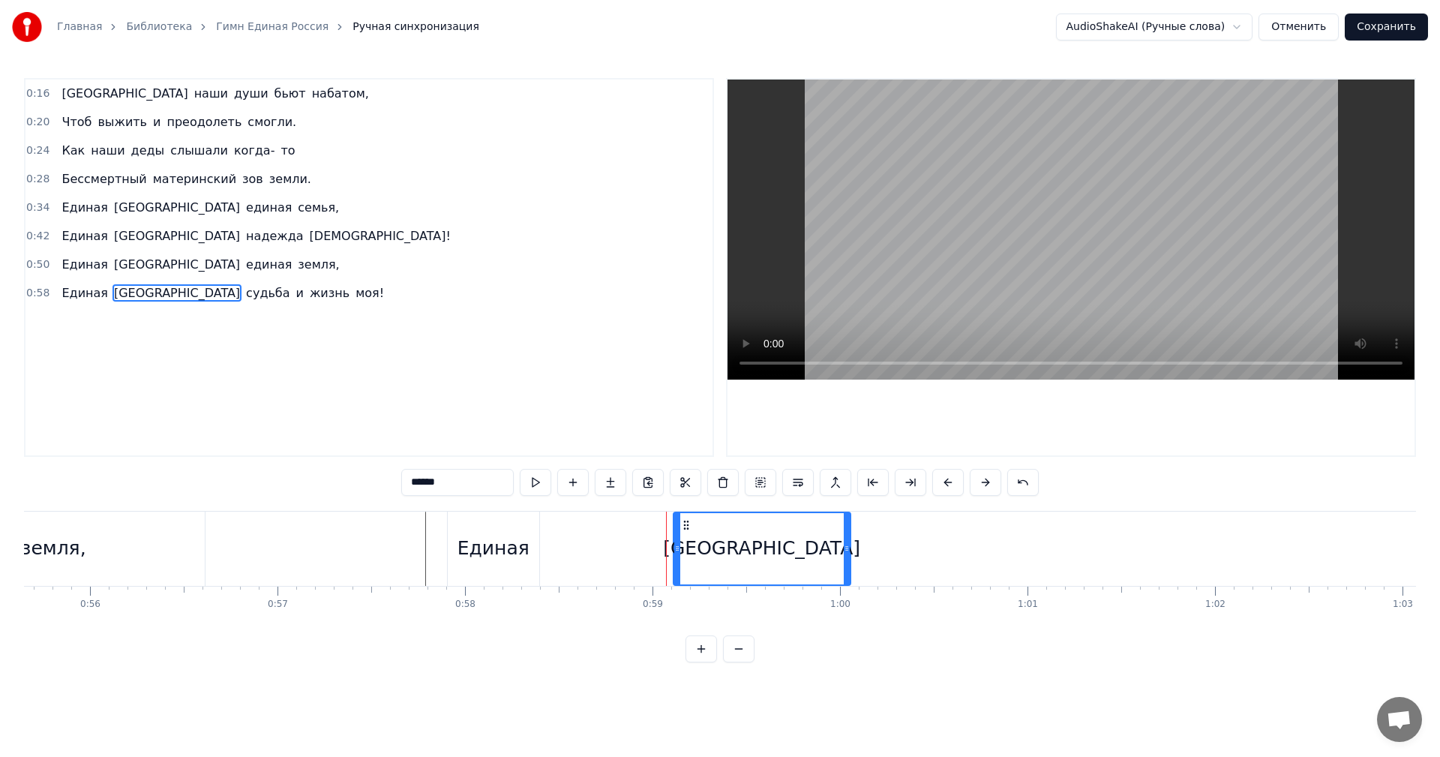
drag, startPoint x: 545, startPoint y: 522, endPoint x: 712, endPoint y: 520, distance: 166.5
click at [692, 520] on icon at bounding box center [686, 525] width 12 height 12
click at [499, 548] on div "Единая" at bounding box center [493, 548] width 72 height 28
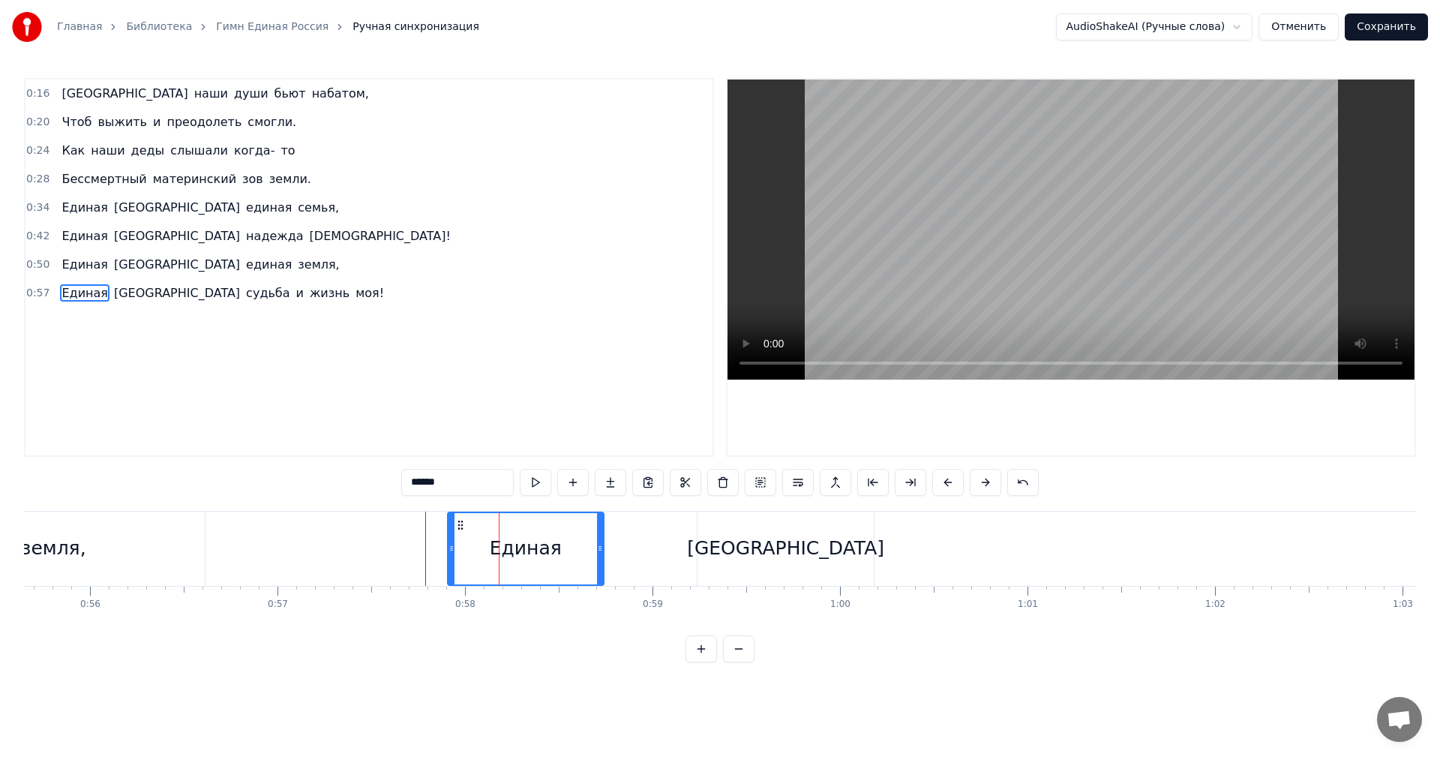
drag, startPoint x: 532, startPoint y: 544, endPoint x: 597, endPoint y: 545, distance: 64.5
click at [597, 545] on icon at bounding box center [600, 548] width 6 height 12
click at [539, 470] on button at bounding box center [535, 482] width 31 height 27
drag, startPoint x: 601, startPoint y: 546, endPoint x: 619, endPoint y: 547, distance: 17.3
click at [608, 547] on icon at bounding box center [605, 548] width 6 height 12
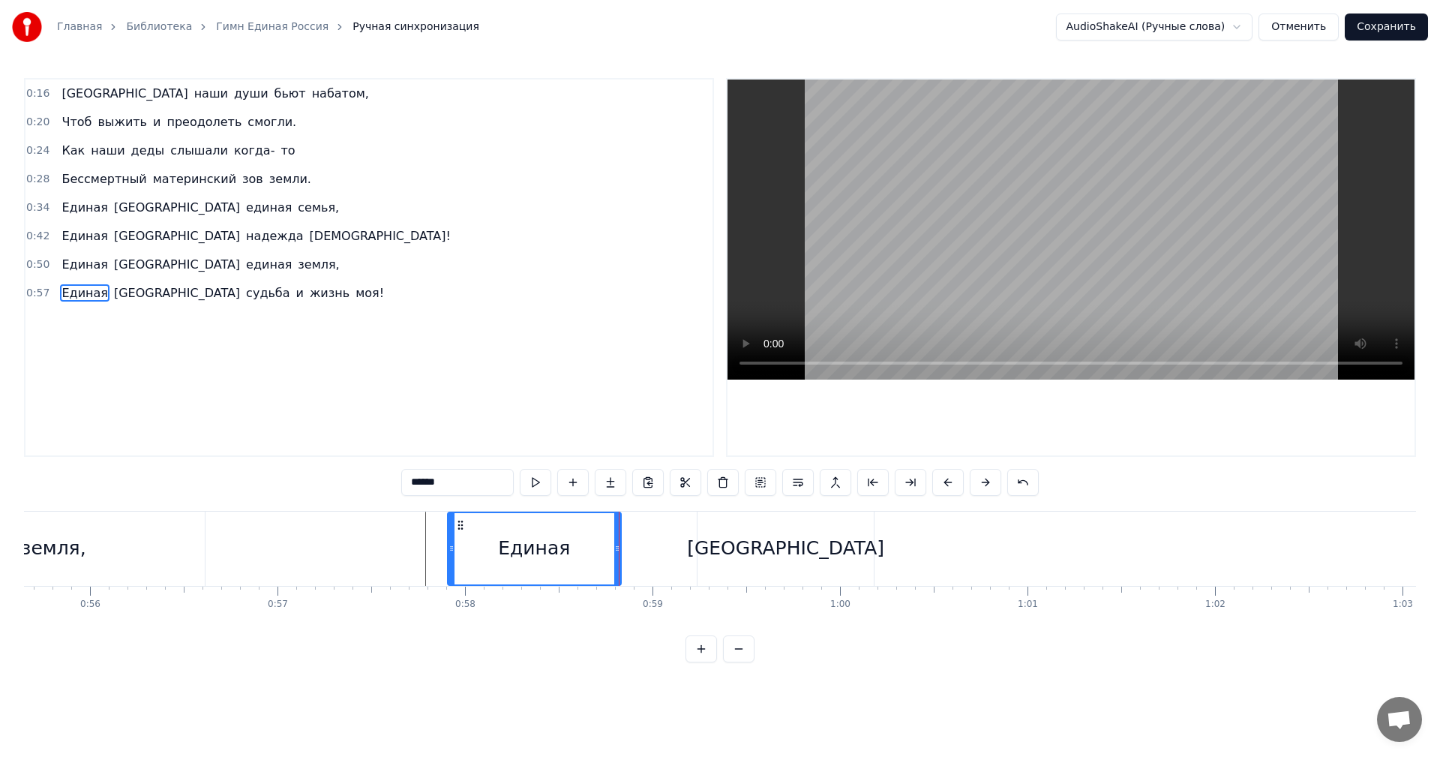
click at [750, 550] on div "[GEOGRAPHIC_DATA]" at bounding box center [785, 548] width 177 height 74
type input "******"
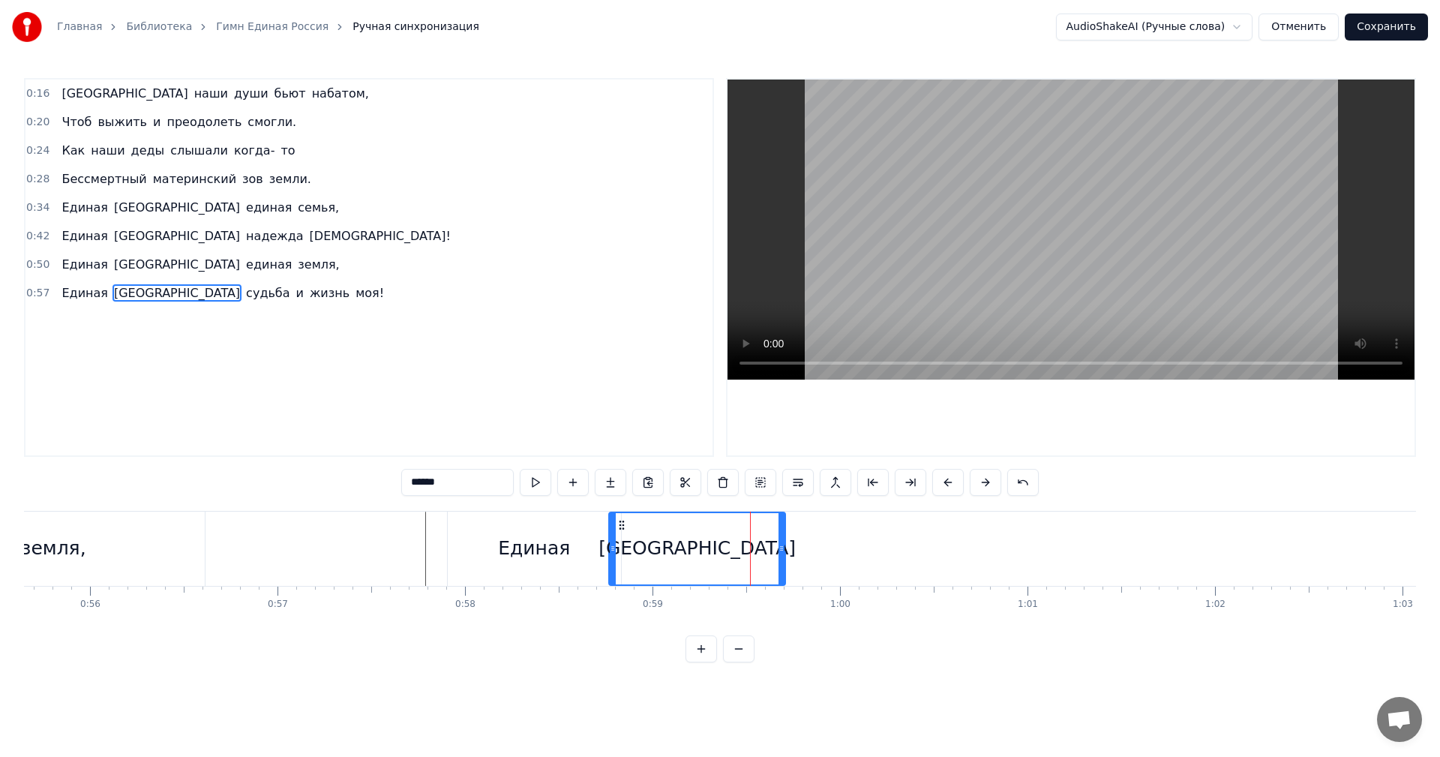
drag, startPoint x: 712, startPoint y: 524, endPoint x: 623, endPoint y: 523, distance: 88.5
click at [623, 523] on icon at bounding box center [622, 525] width 12 height 12
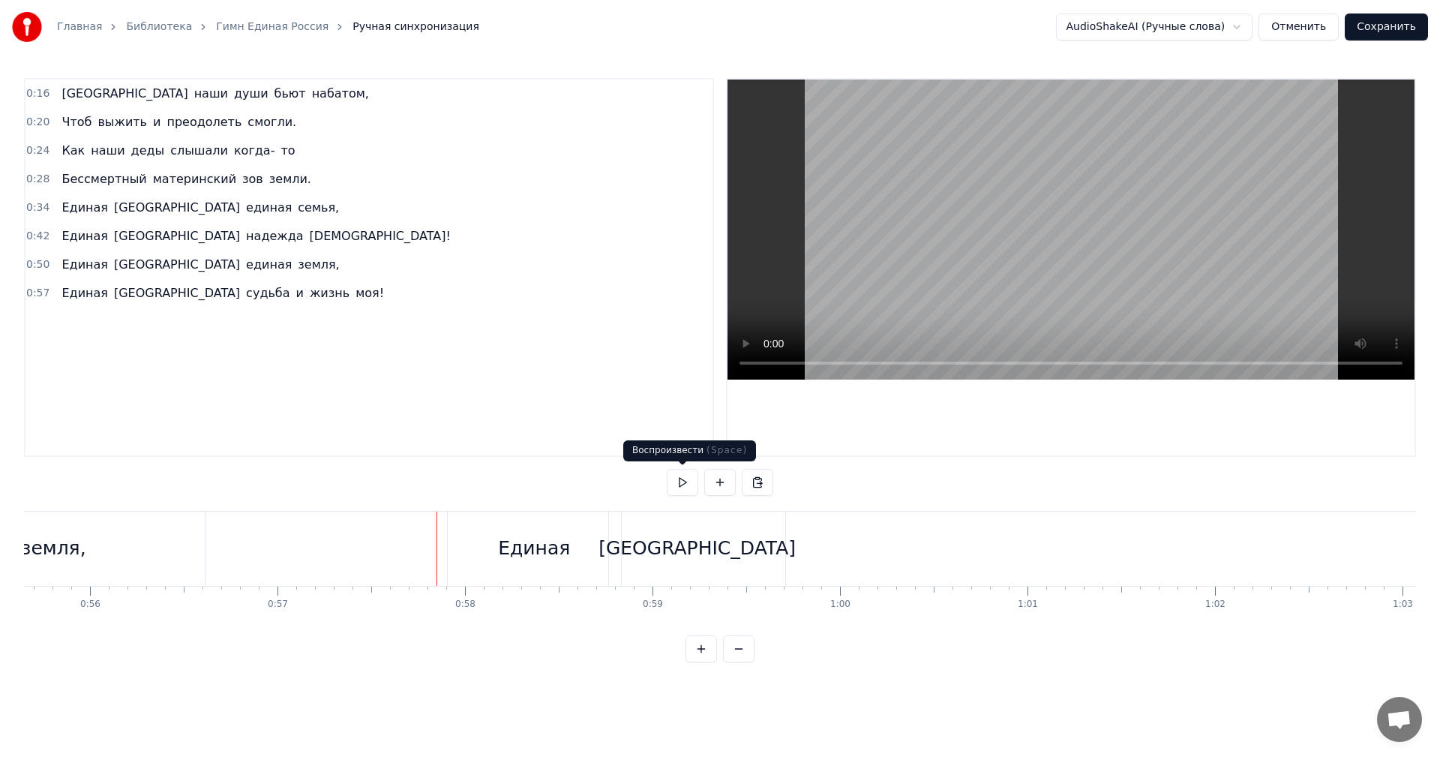
click at [684, 482] on button at bounding box center [682, 482] width 31 height 27
click at [724, 547] on div "[GEOGRAPHIC_DATA]" at bounding box center [696, 548] width 197 height 28
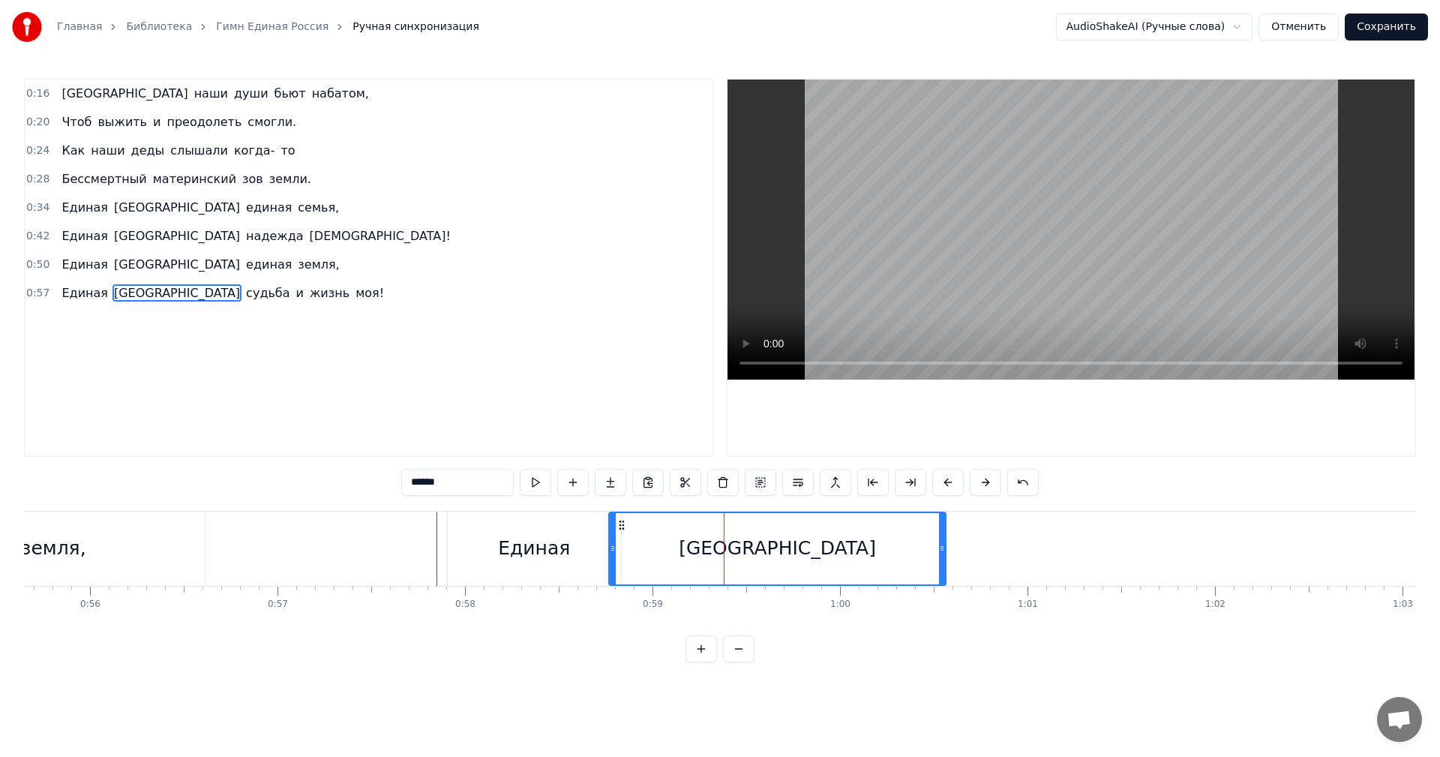
drag, startPoint x: 782, startPoint y: 550, endPoint x: 942, endPoint y: 555, distance: 160.5
click at [942, 555] on div at bounding box center [942, 548] width 6 height 71
click at [546, 477] on button at bounding box center [535, 482] width 31 height 27
drag, startPoint x: 942, startPoint y: 544, endPoint x: 961, endPoint y: 548, distance: 19.3
click at [961, 548] on icon at bounding box center [960, 548] width 6 height 12
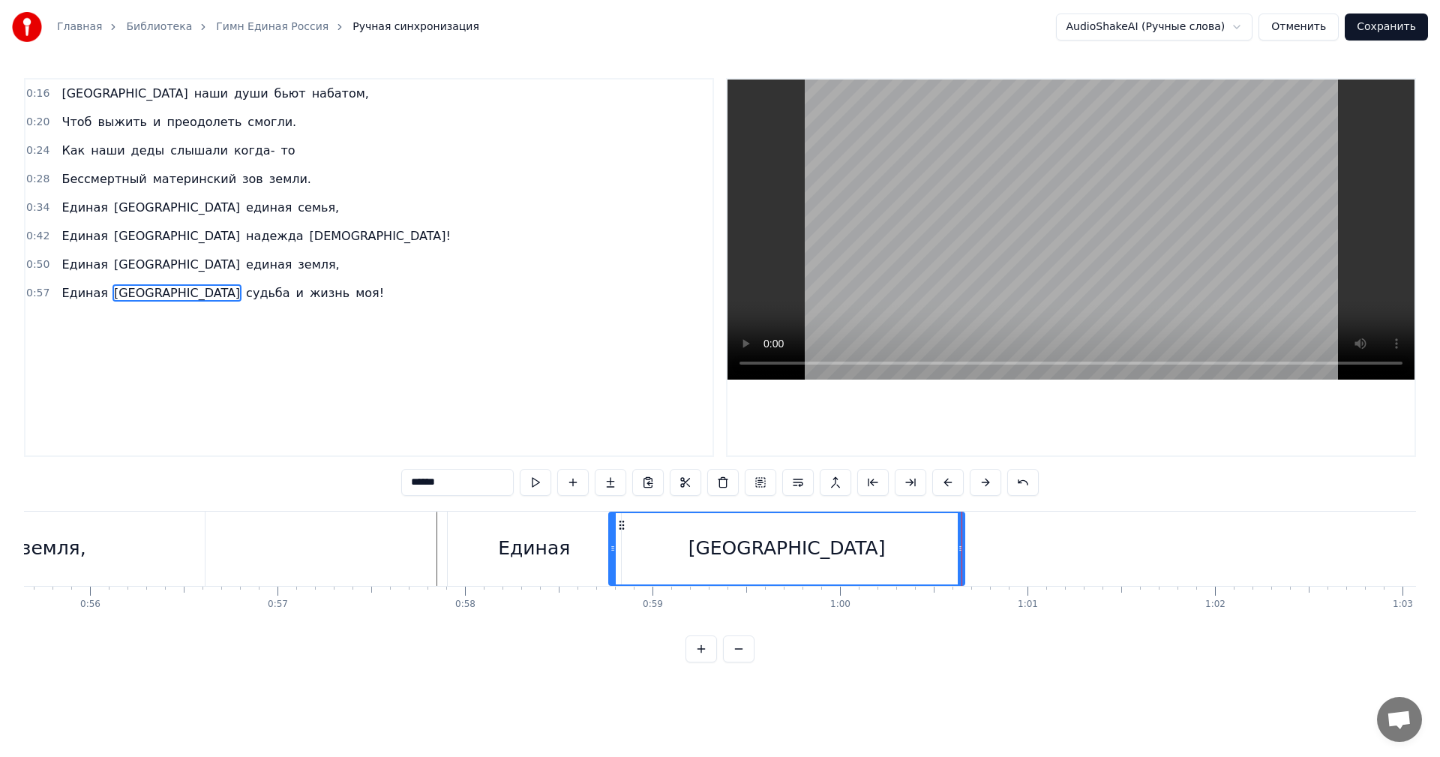
click at [547, 480] on button at bounding box center [535, 482] width 31 height 27
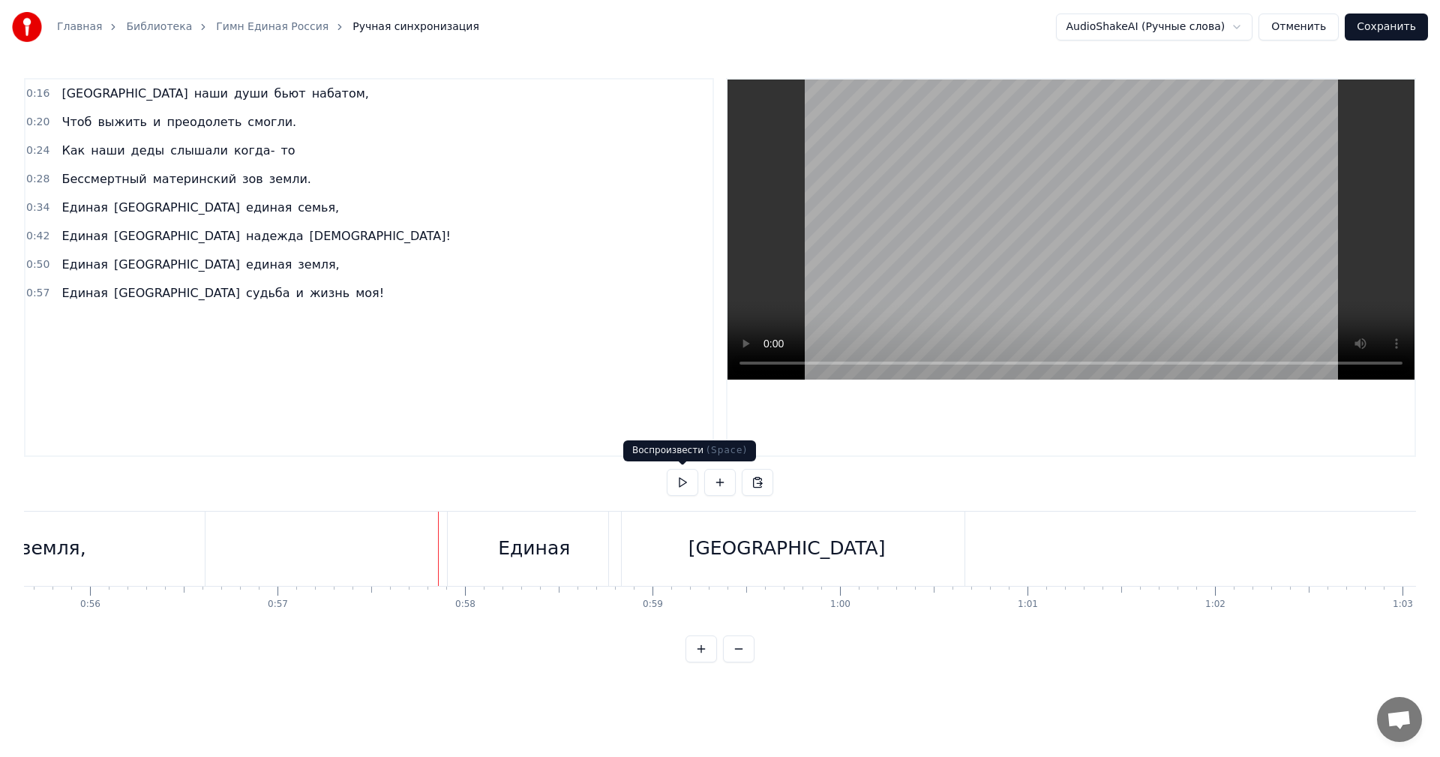
click at [681, 480] on button at bounding box center [682, 482] width 31 height 27
click at [685, 475] on button at bounding box center [682, 482] width 31 height 27
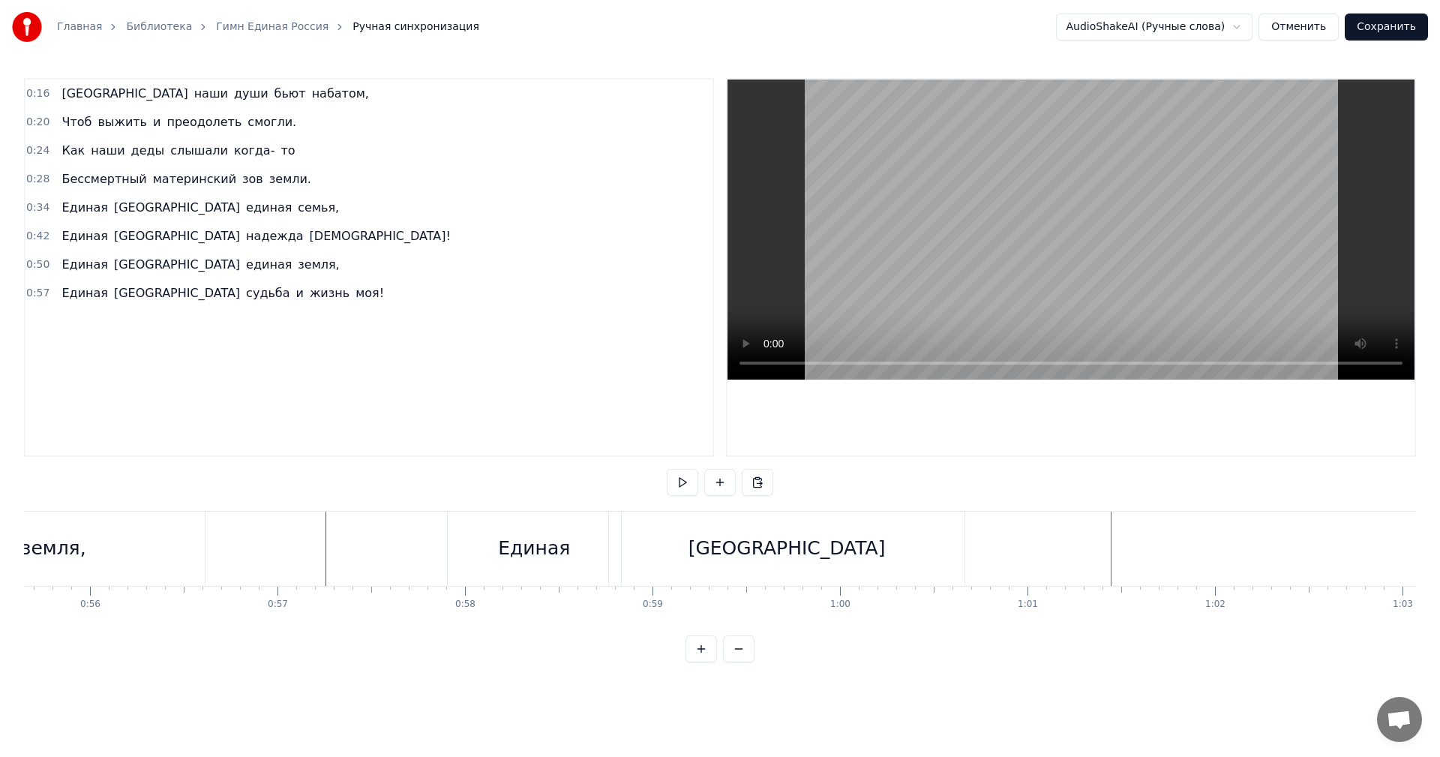
click at [685, 475] on button at bounding box center [682, 482] width 31 height 27
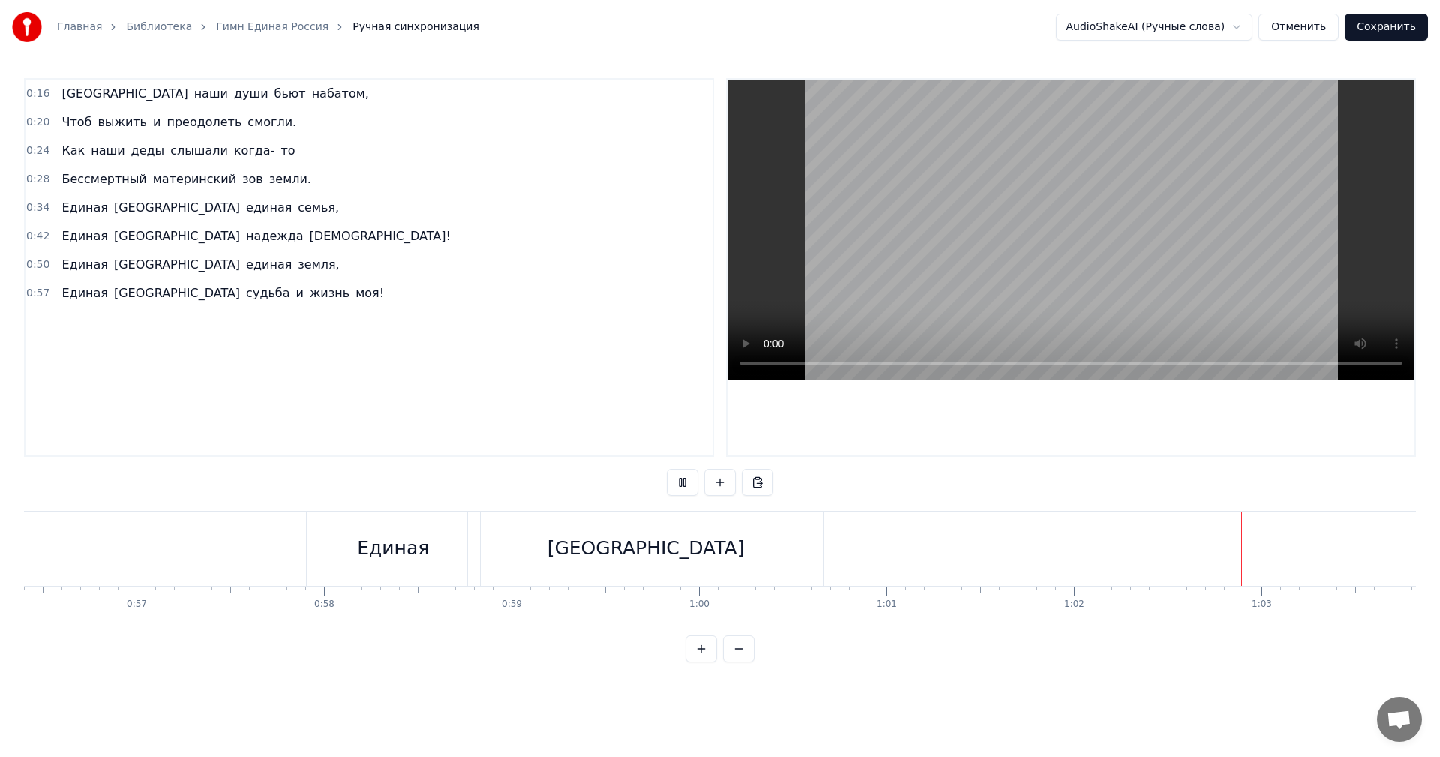
click at [685, 475] on button at bounding box center [682, 482] width 31 height 27
click at [802, 566] on div "судьба" at bounding box center [743, 548] width 242 height 74
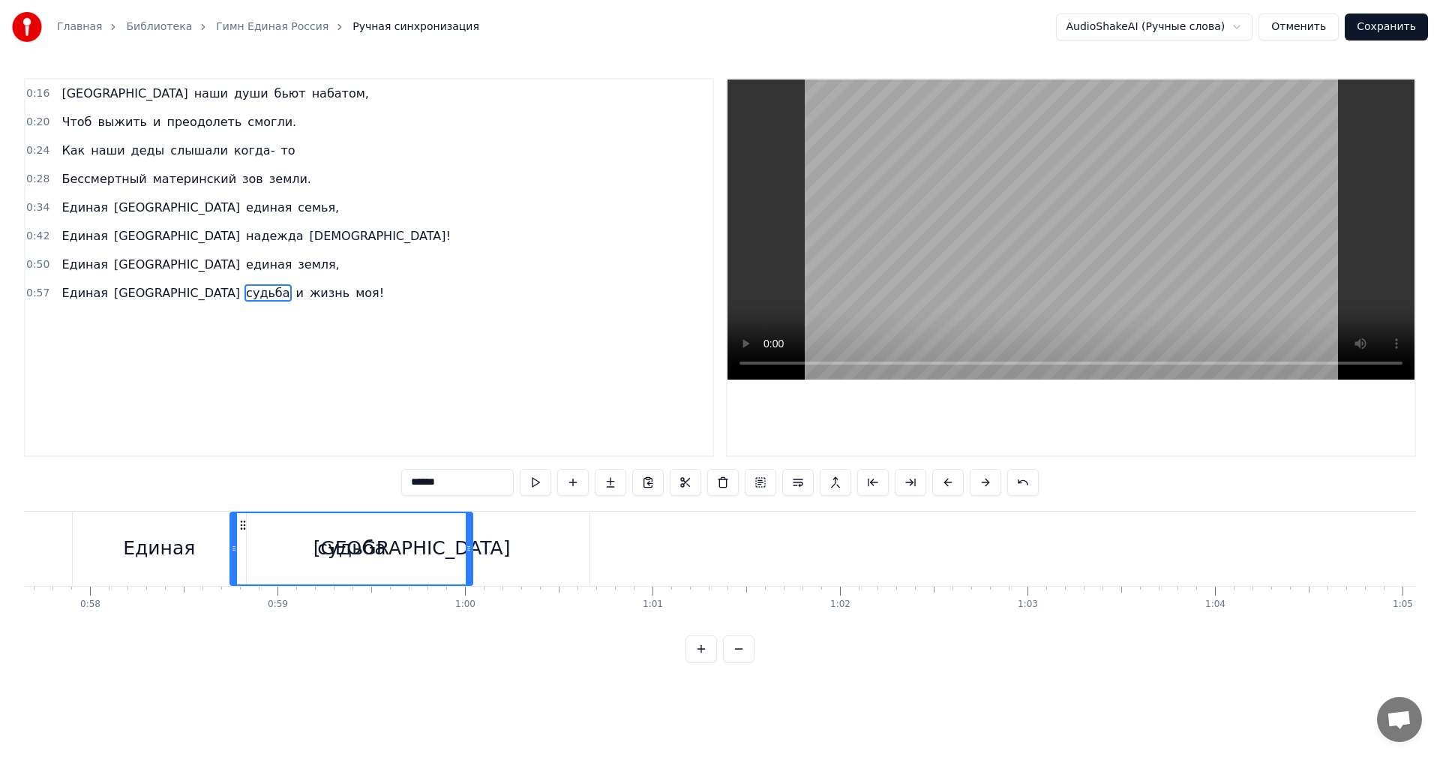
scroll to position [0, 10786]
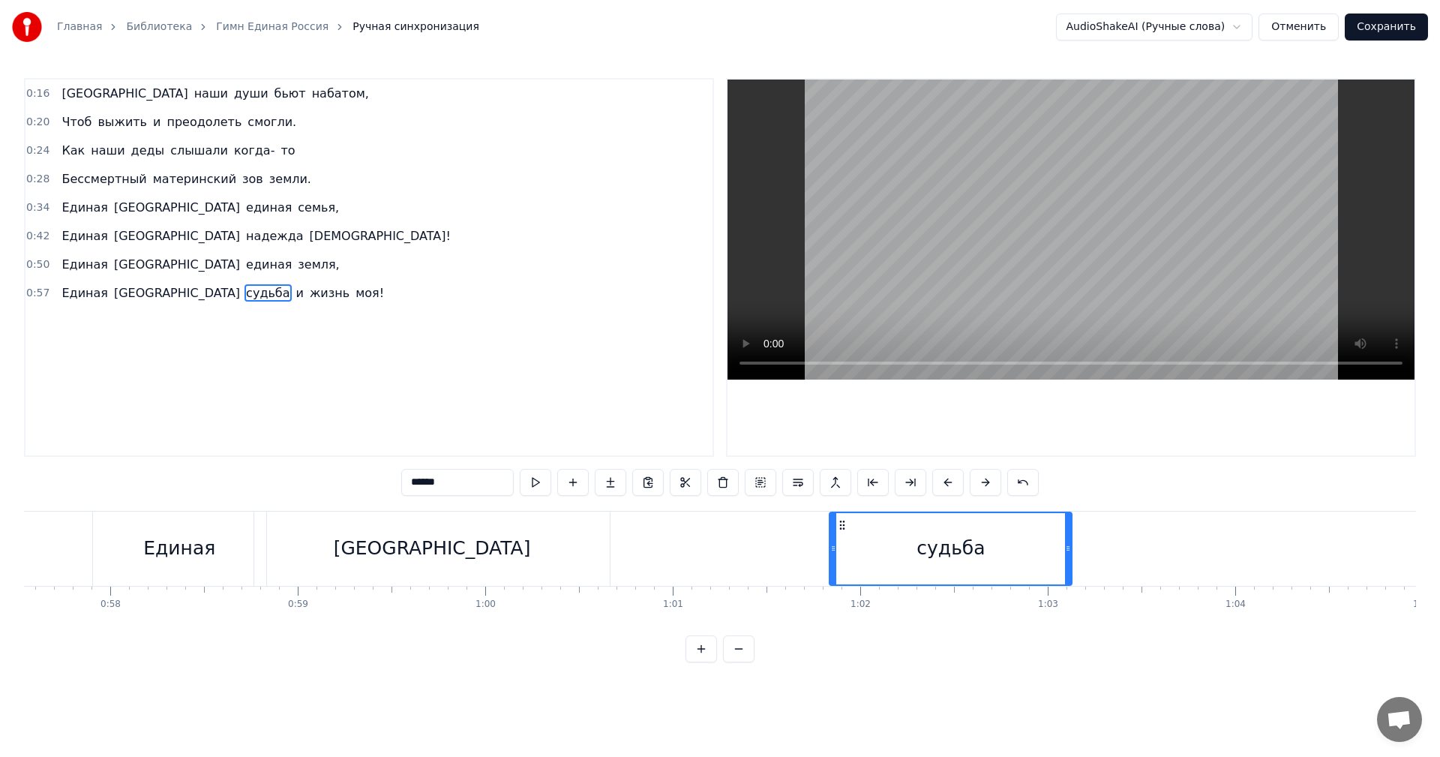
drag, startPoint x: 636, startPoint y: 526, endPoint x: 843, endPoint y: 534, distance: 207.9
click at [843, 534] on div "судьба" at bounding box center [950, 548] width 241 height 71
click at [862, 549] on div "судьба" at bounding box center [951, 548] width 241 height 71
click at [841, 550] on div "судьба" at bounding box center [951, 548] width 241 height 71
click at [535, 483] on button at bounding box center [535, 482] width 31 height 27
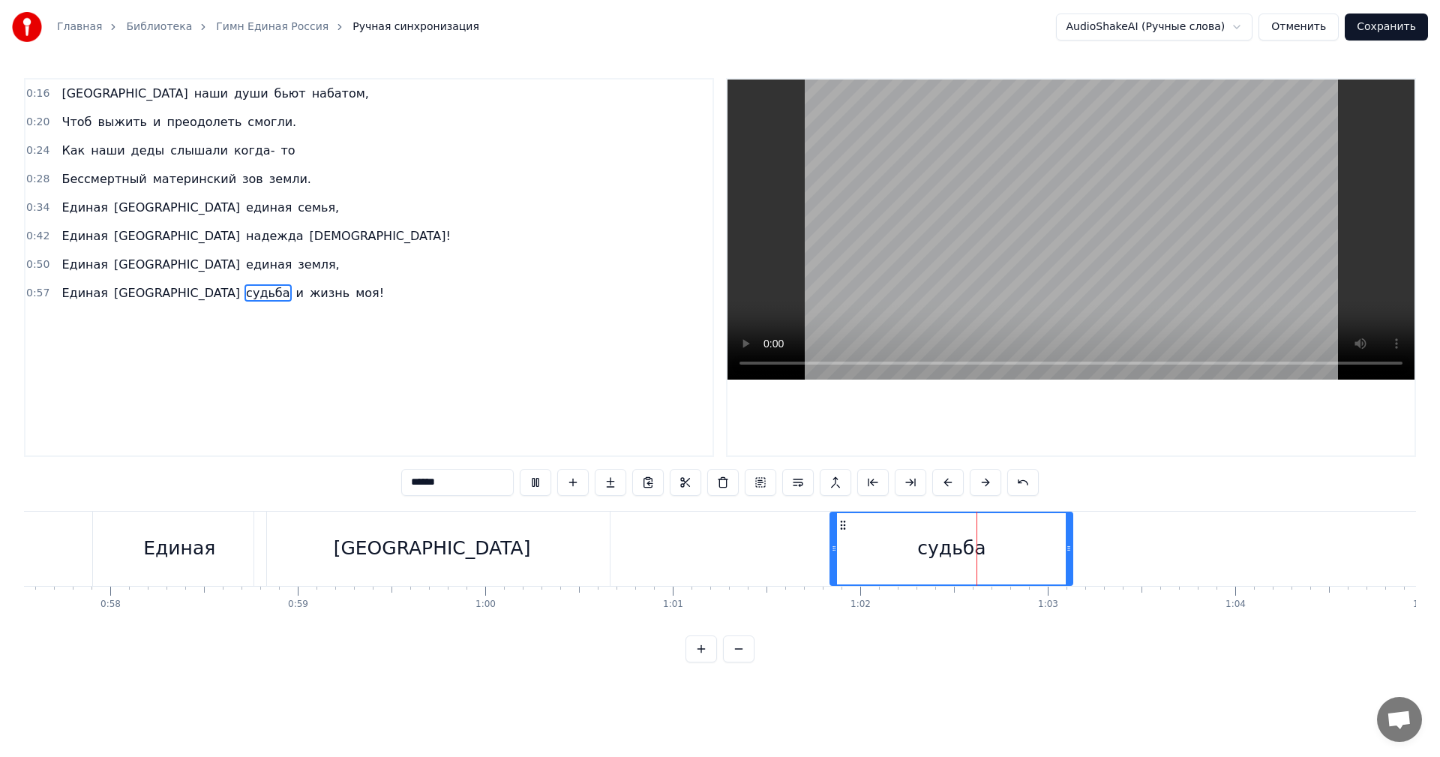
click at [535, 483] on button at bounding box center [535, 482] width 31 height 27
drag, startPoint x: 1066, startPoint y: 554, endPoint x: 970, endPoint y: 565, distance: 96.5
click at [970, 565] on div at bounding box center [972, 548] width 6 height 71
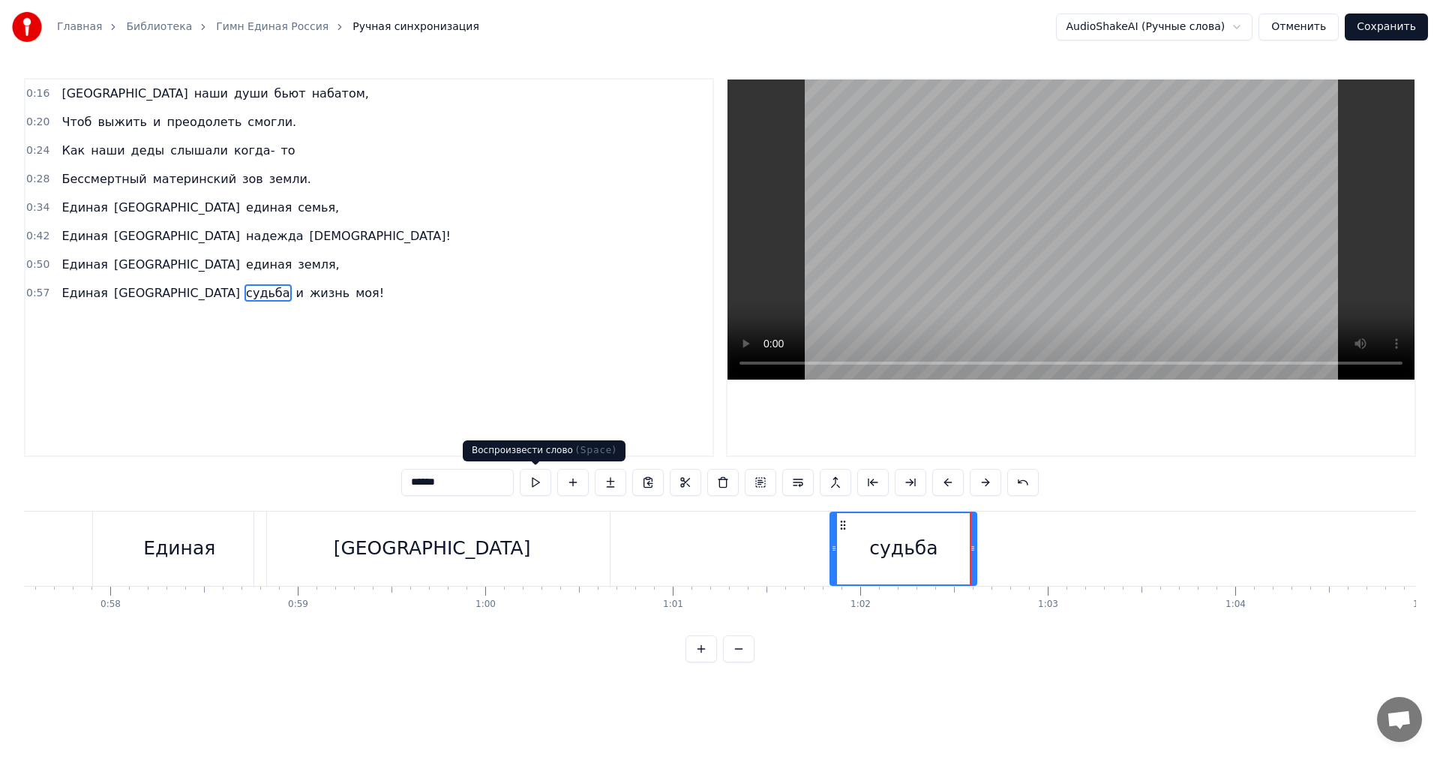
click at [539, 483] on button at bounding box center [535, 482] width 31 height 27
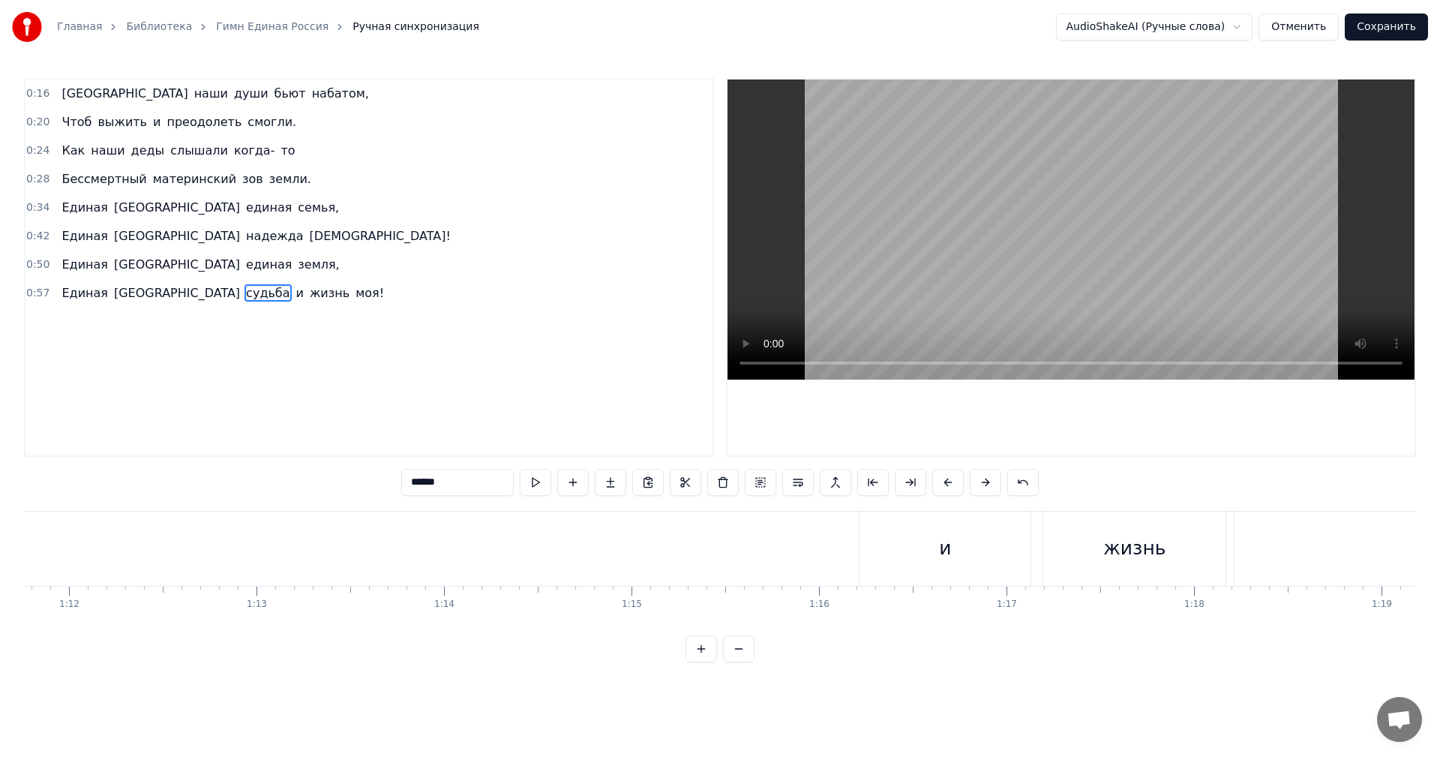
scroll to position [0, 13423]
click at [1008, 562] on div "и" at bounding box center [972, 548] width 171 height 74
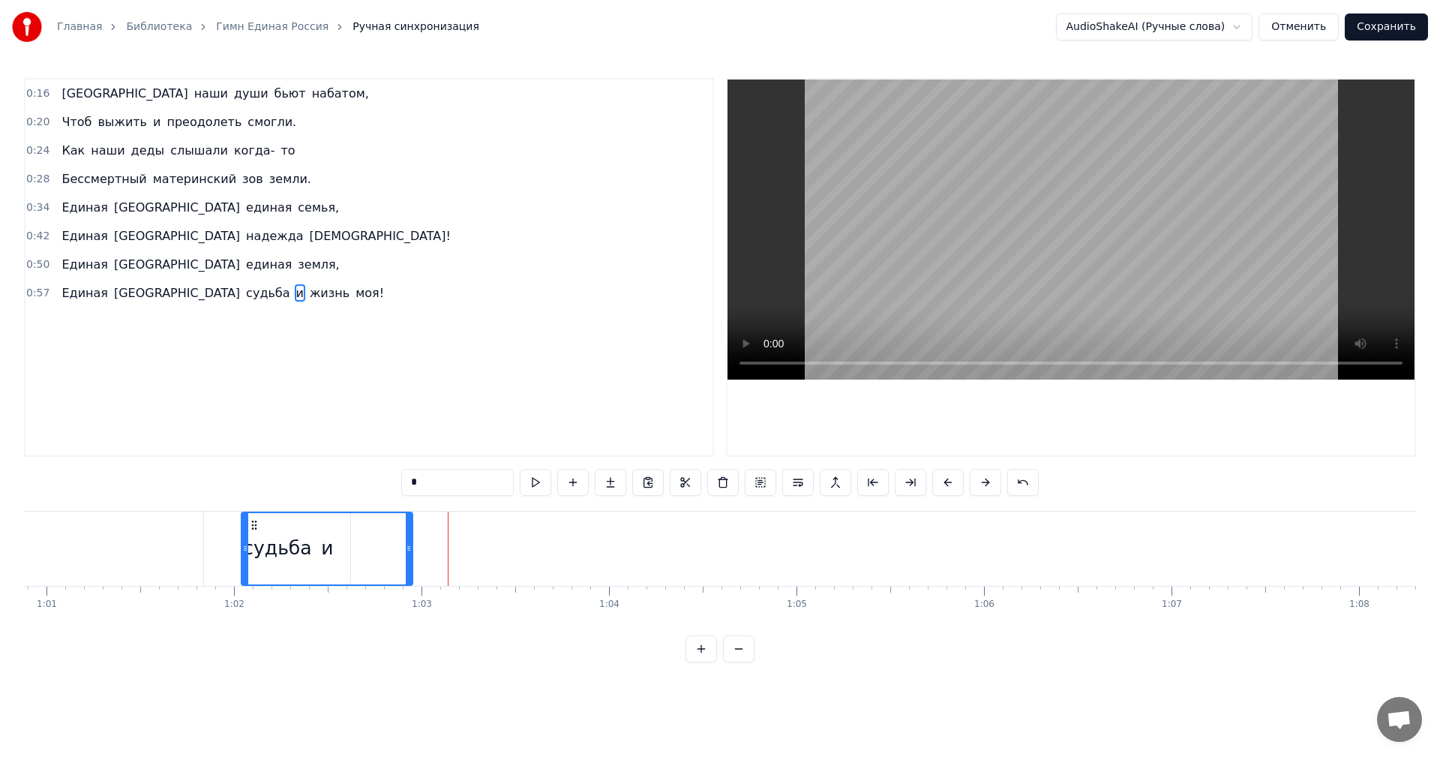
scroll to position [0, 11405]
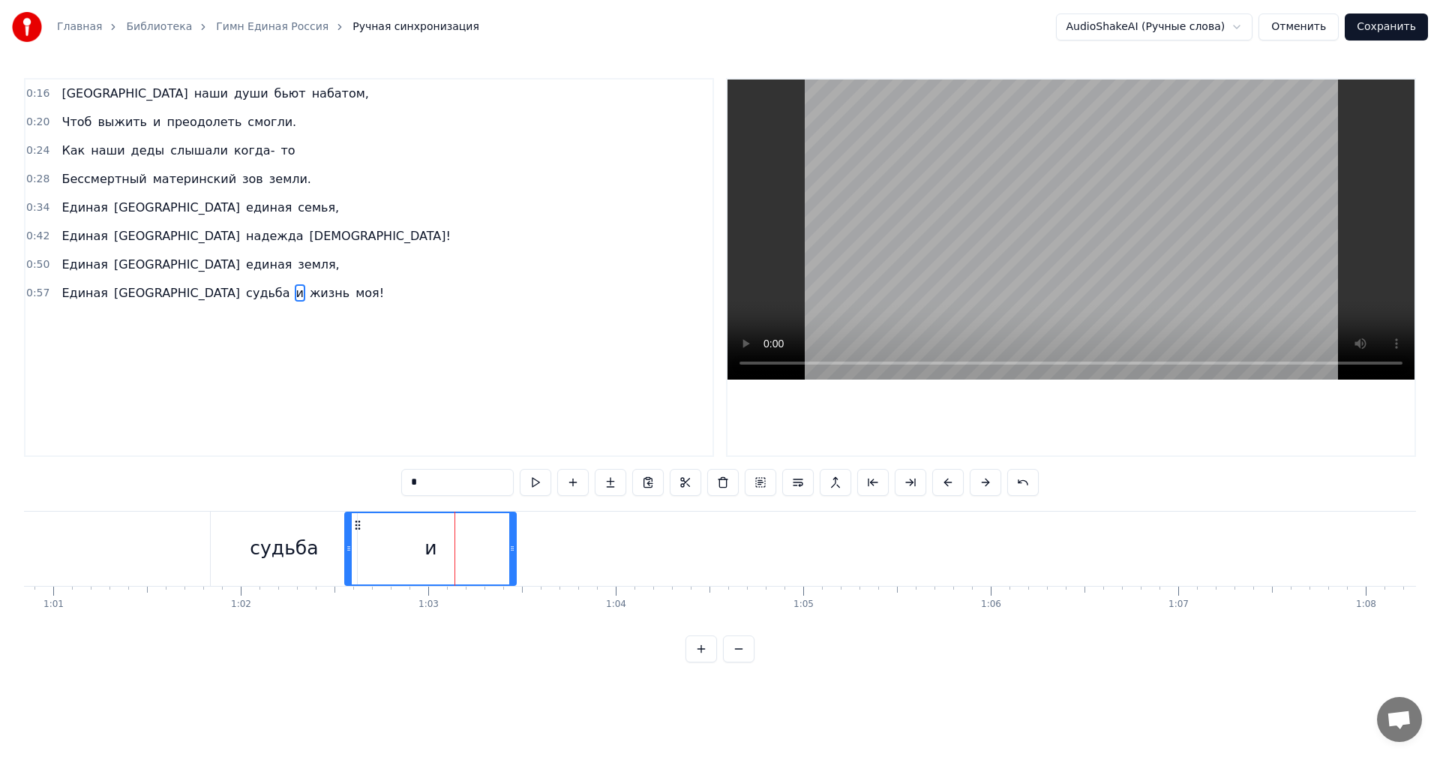
drag, startPoint x: 1129, startPoint y: 526, endPoint x: 360, endPoint y: 537, distance: 769.4
click at [360, 537] on div "и" at bounding box center [430, 548] width 169 height 71
drag, startPoint x: 512, startPoint y: 547, endPoint x: 370, endPoint y: 571, distance: 143.9
click at [370, 571] on div at bounding box center [370, 548] width 6 height 71
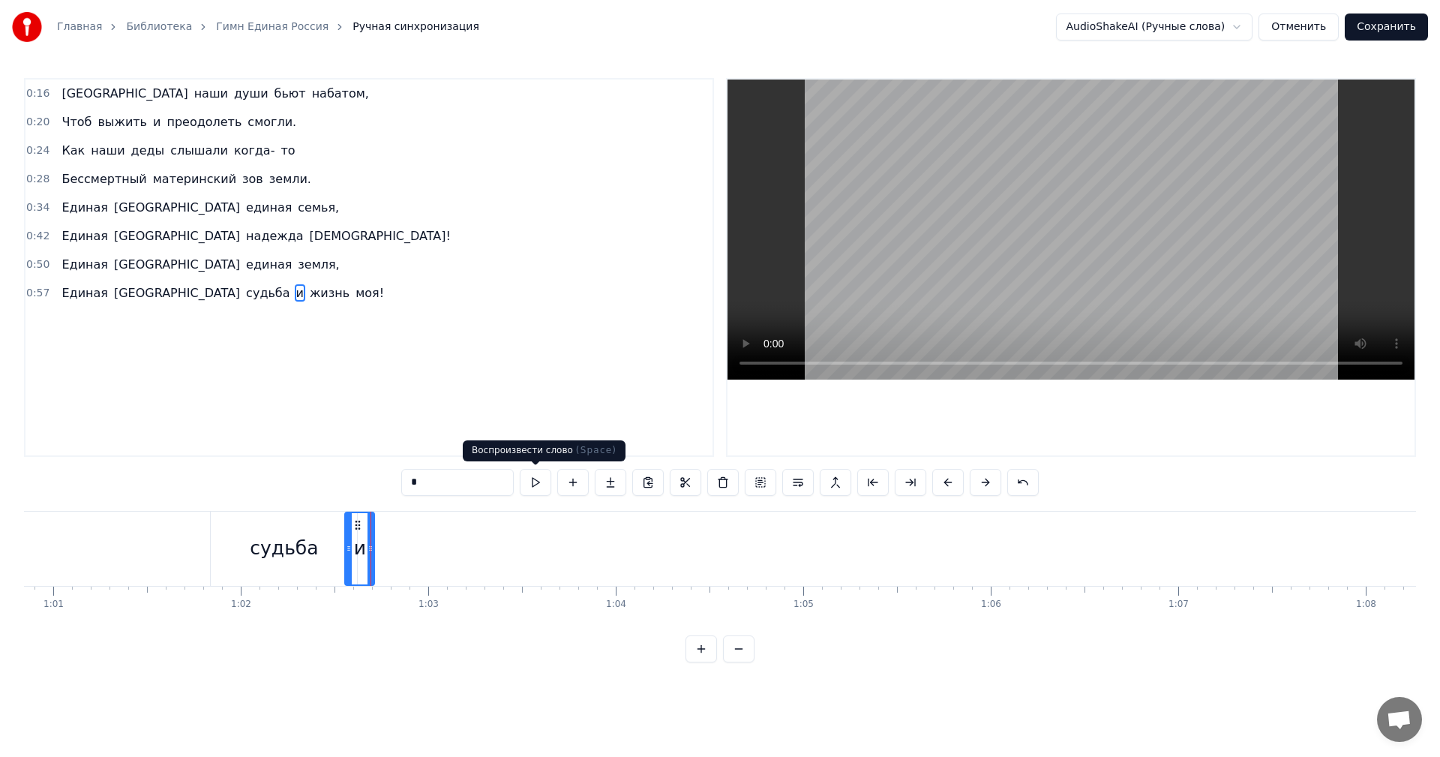
click at [536, 487] on button at bounding box center [535, 482] width 31 height 27
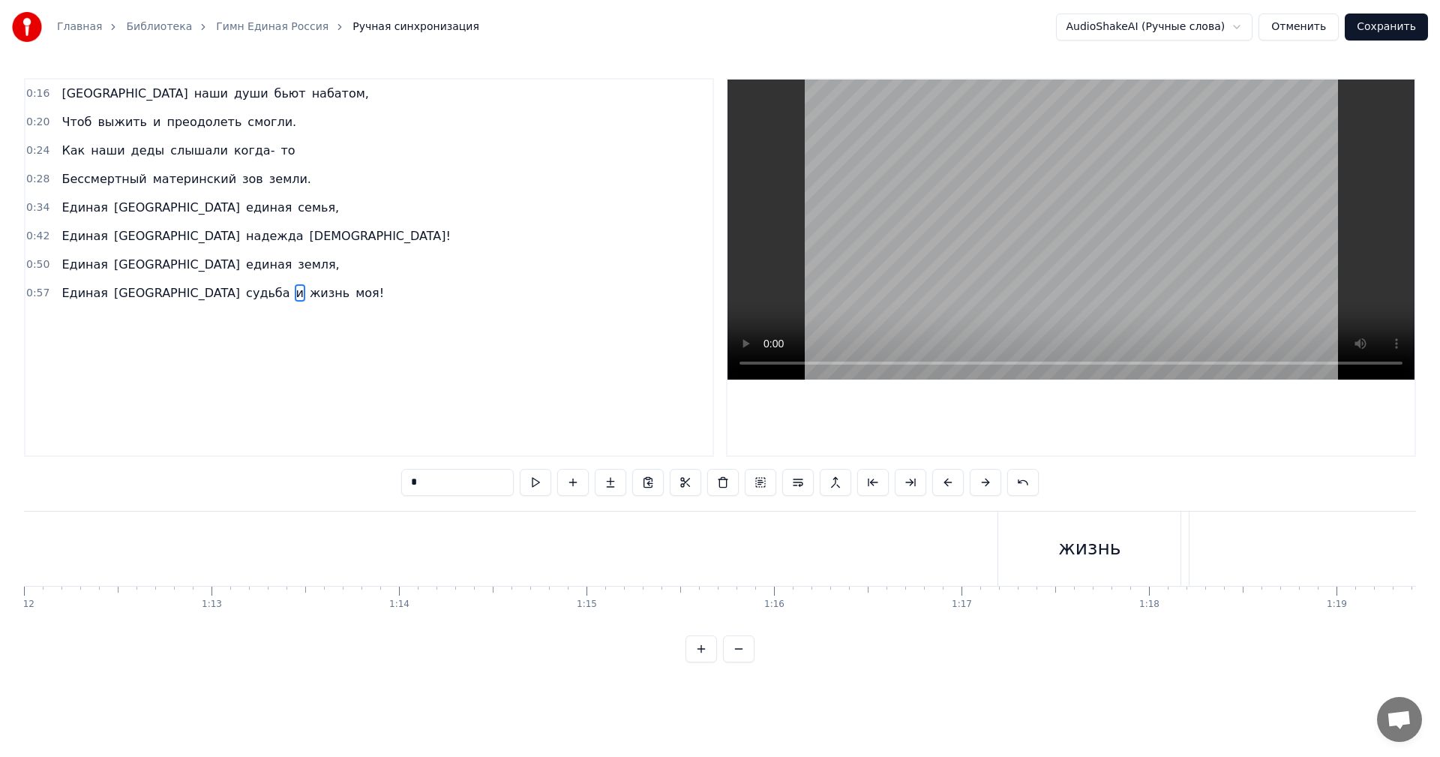
scroll to position [0, 13514]
click at [1104, 562] on div "жизнь" at bounding box center [1071, 548] width 182 height 74
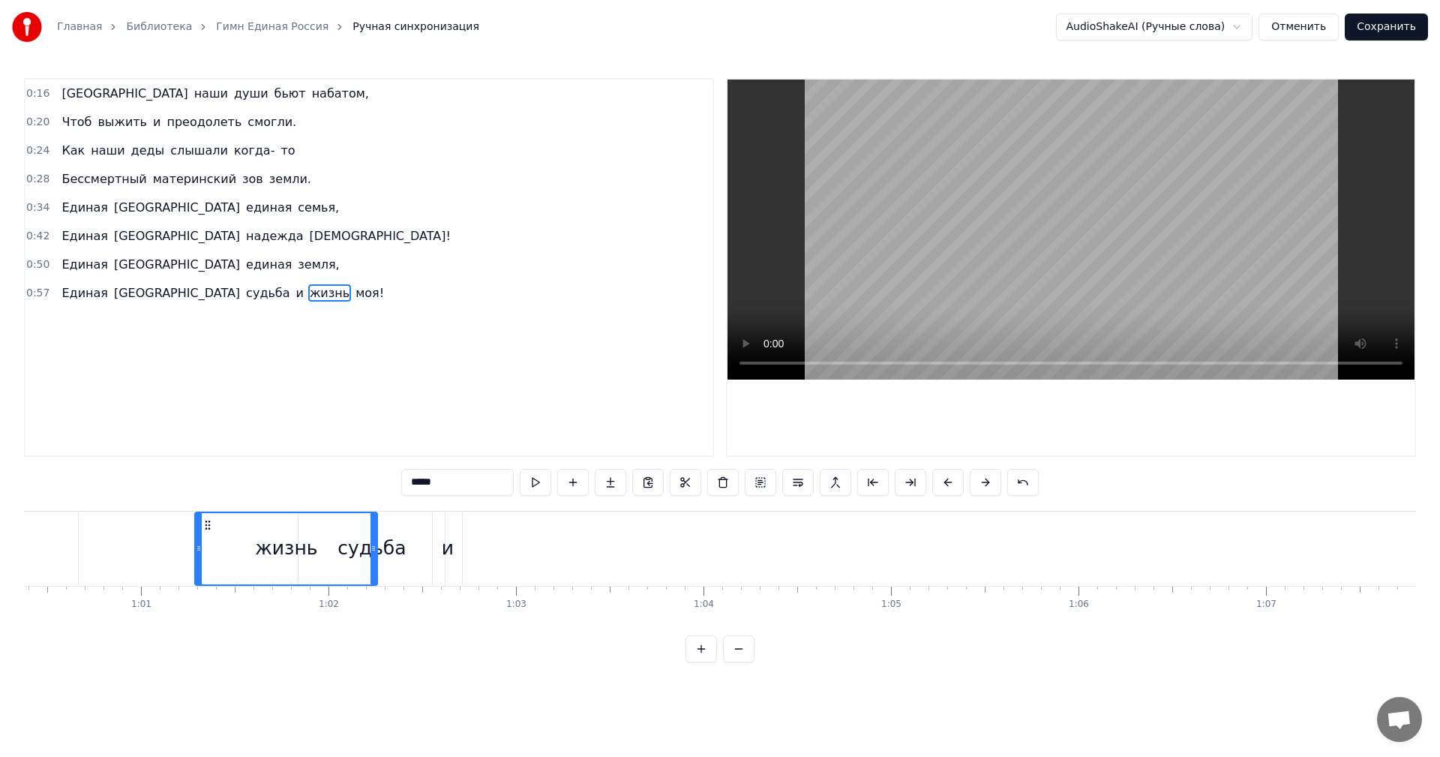
scroll to position [0, 11300]
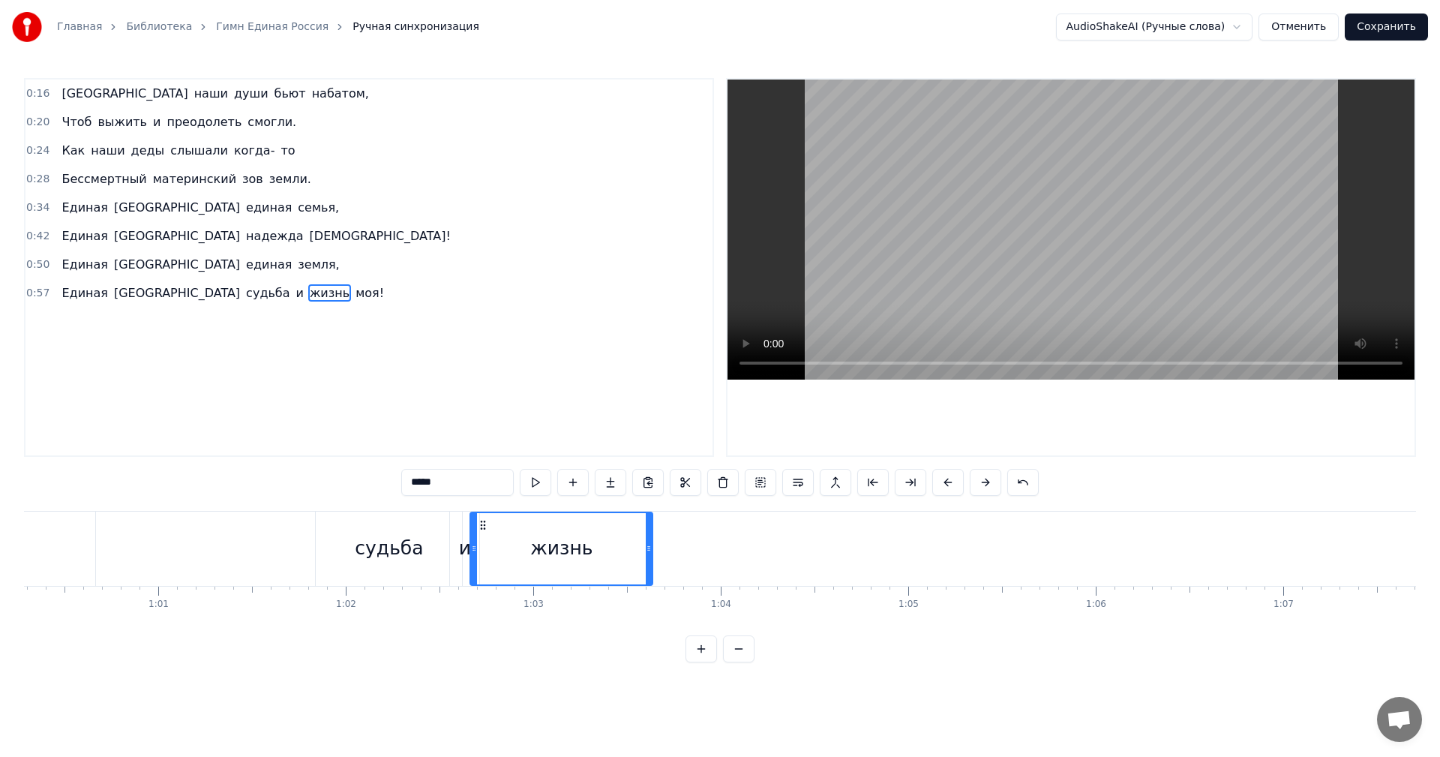
drag, startPoint x: 990, startPoint y: 524, endPoint x: 480, endPoint y: 553, distance: 510.7
click at [480, 553] on div "жизнь" at bounding box center [561, 548] width 181 height 71
click at [539, 487] on button at bounding box center [535, 482] width 31 height 27
drag, startPoint x: 649, startPoint y: 553, endPoint x: 588, endPoint y: 554, distance: 61.5
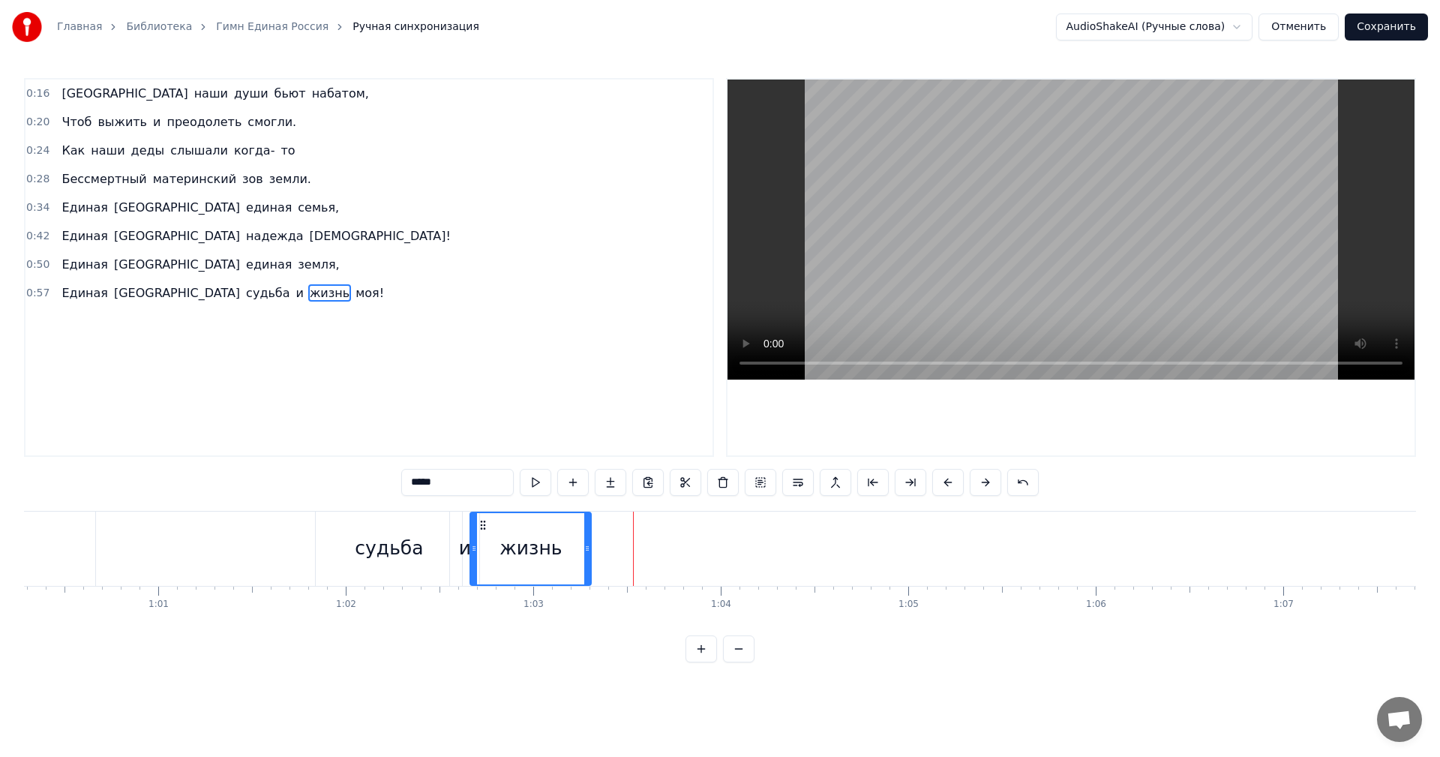
click at [588, 554] on div at bounding box center [587, 548] width 6 height 71
click at [532, 473] on button at bounding box center [535, 482] width 31 height 27
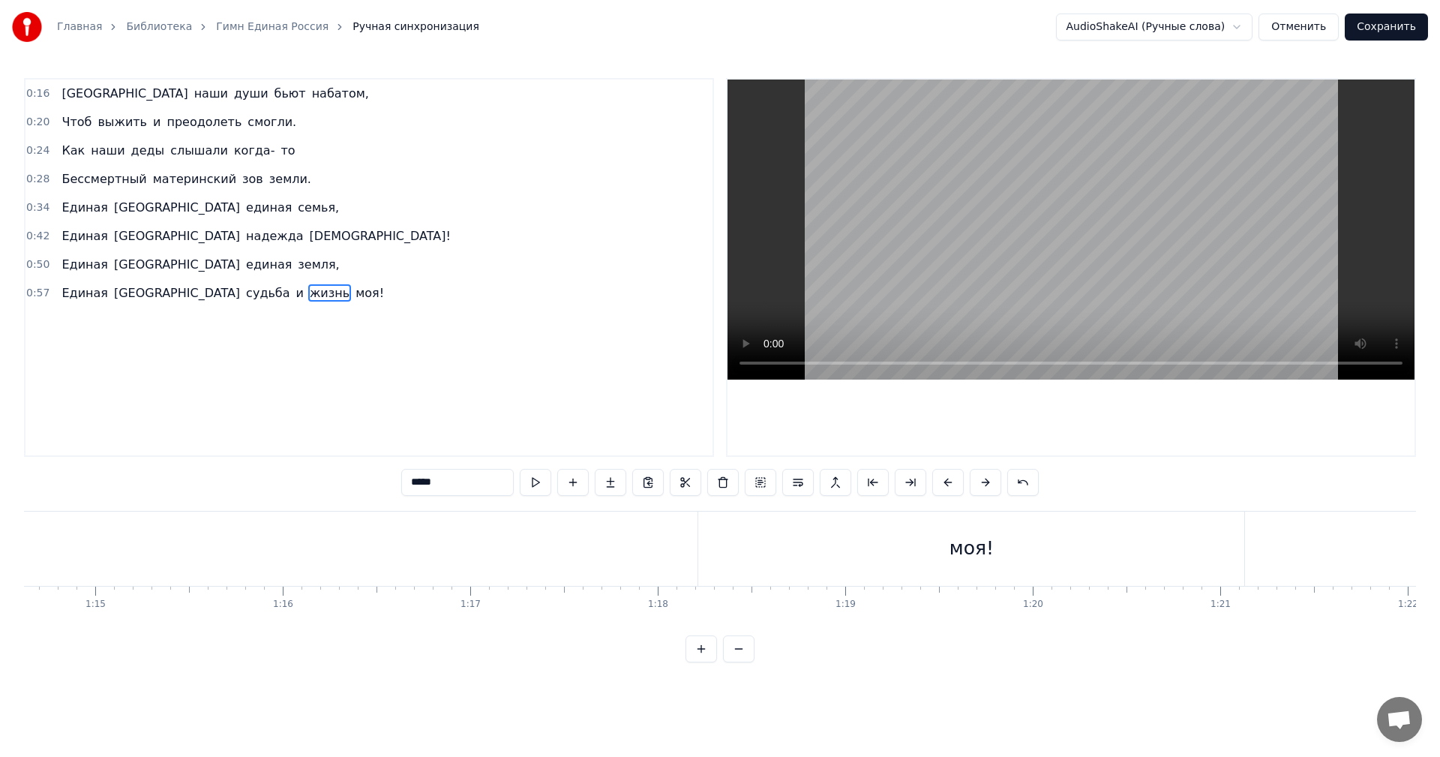
scroll to position [0, 13996]
click at [989, 554] on div "моя!" at bounding box center [962, 548] width 546 height 74
type input "****"
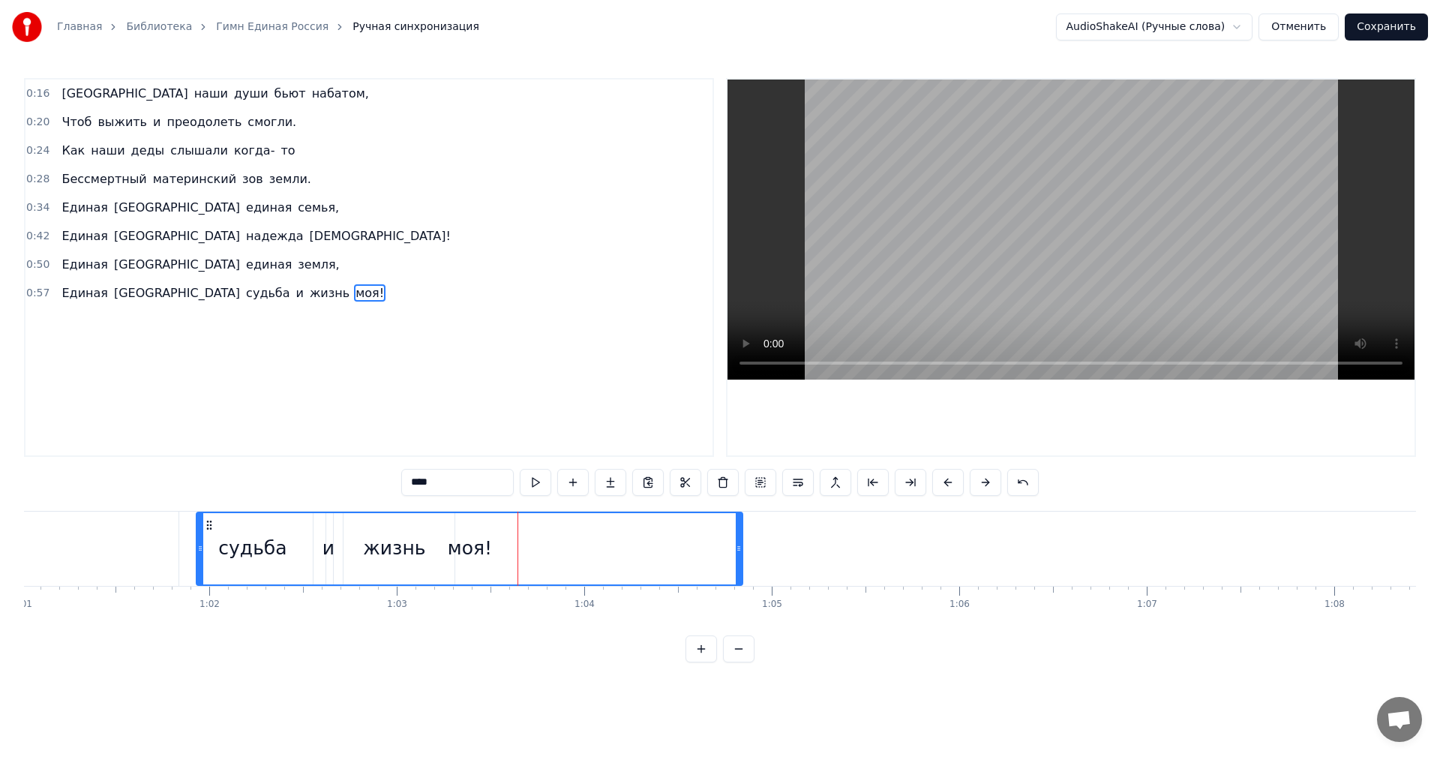
scroll to position [0, 11435]
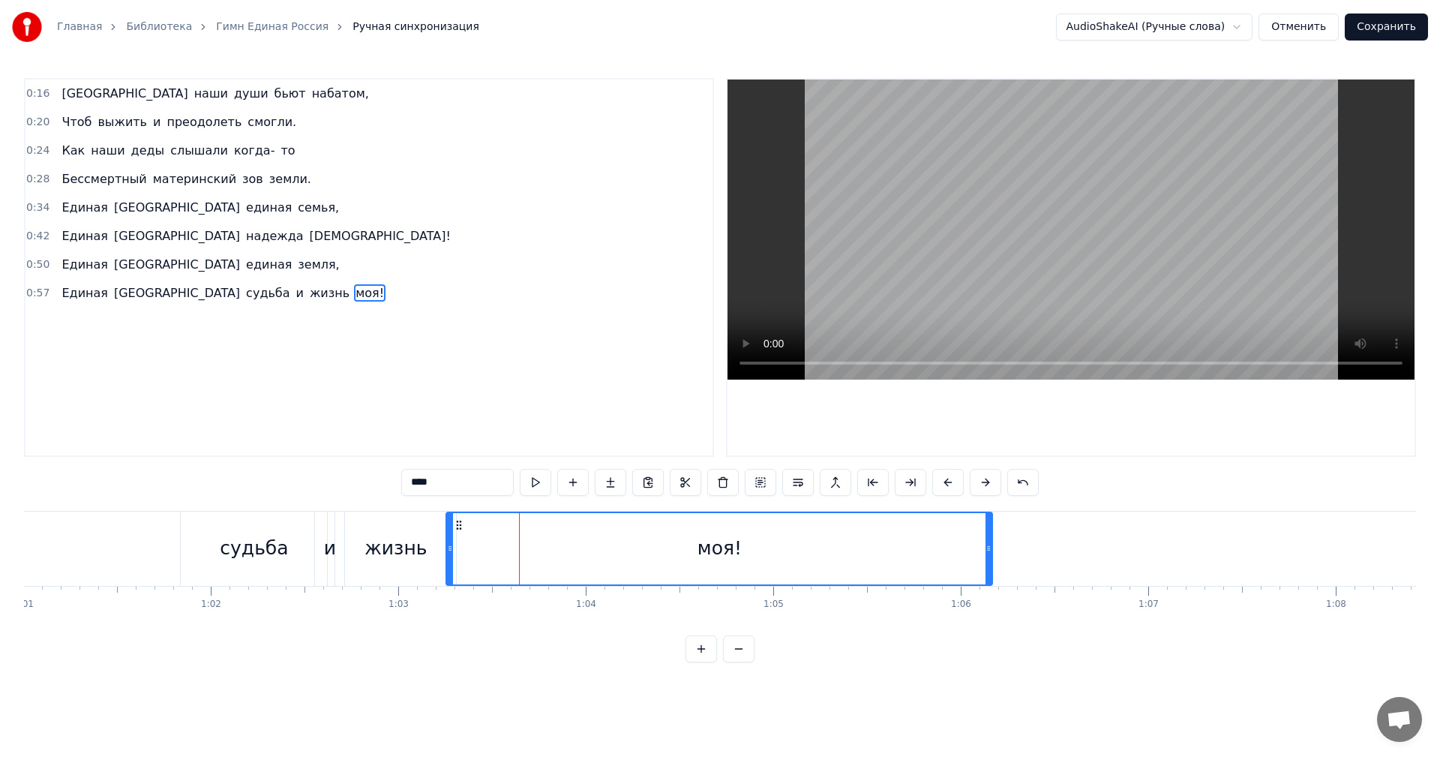
drag, startPoint x: 1100, startPoint y: 523, endPoint x: 458, endPoint y: 515, distance: 641.9
click at [458, 515] on div "моя!" at bounding box center [719, 548] width 544 height 71
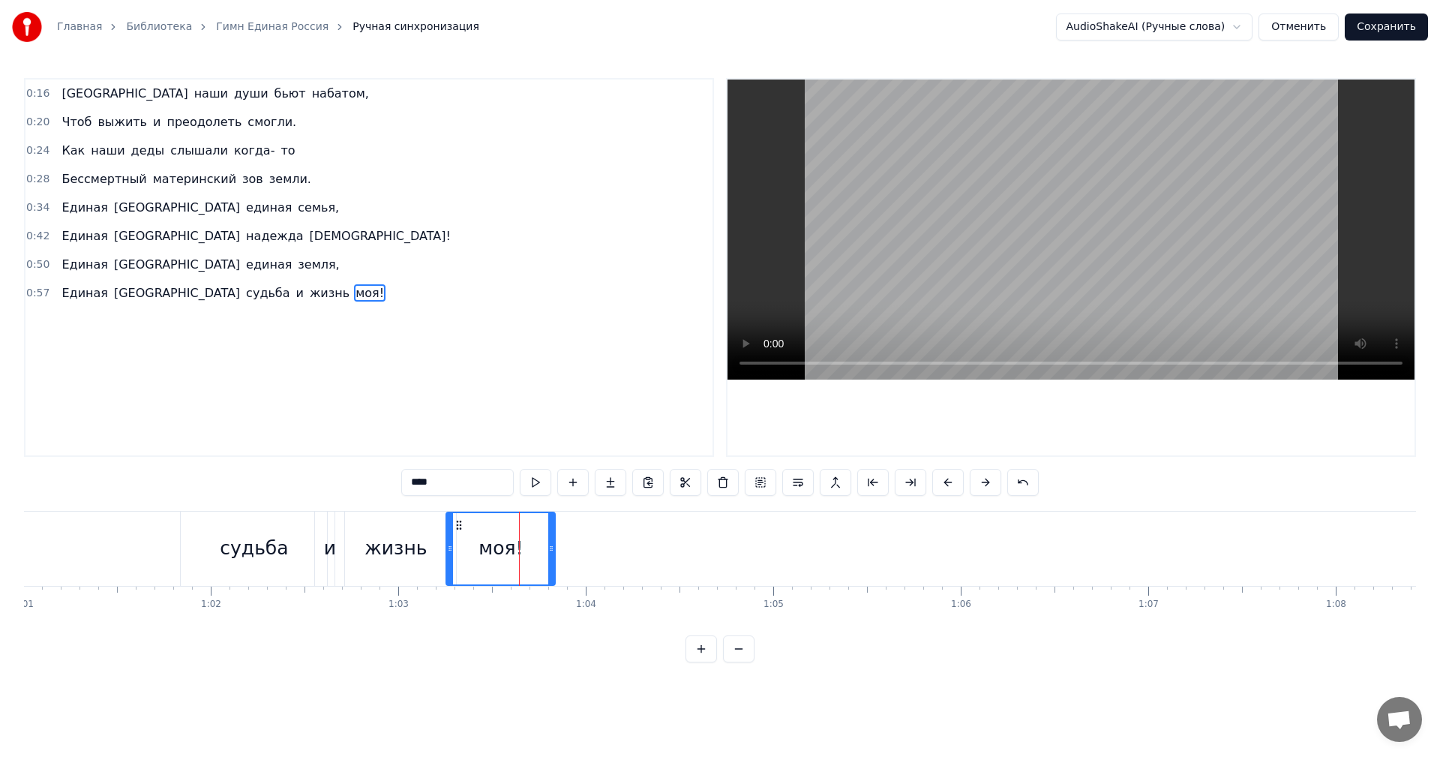
drag, startPoint x: 989, startPoint y: 544, endPoint x: 552, endPoint y: 563, distance: 437.5
click at [552, 563] on div at bounding box center [551, 548] width 6 height 71
click at [535, 485] on button at bounding box center [535, 482] width 31 height 27
click at [172, 553] on div "Единая Россия судьба и жизнь моя!" at bounding box center [1, 548] width 1116 height 74
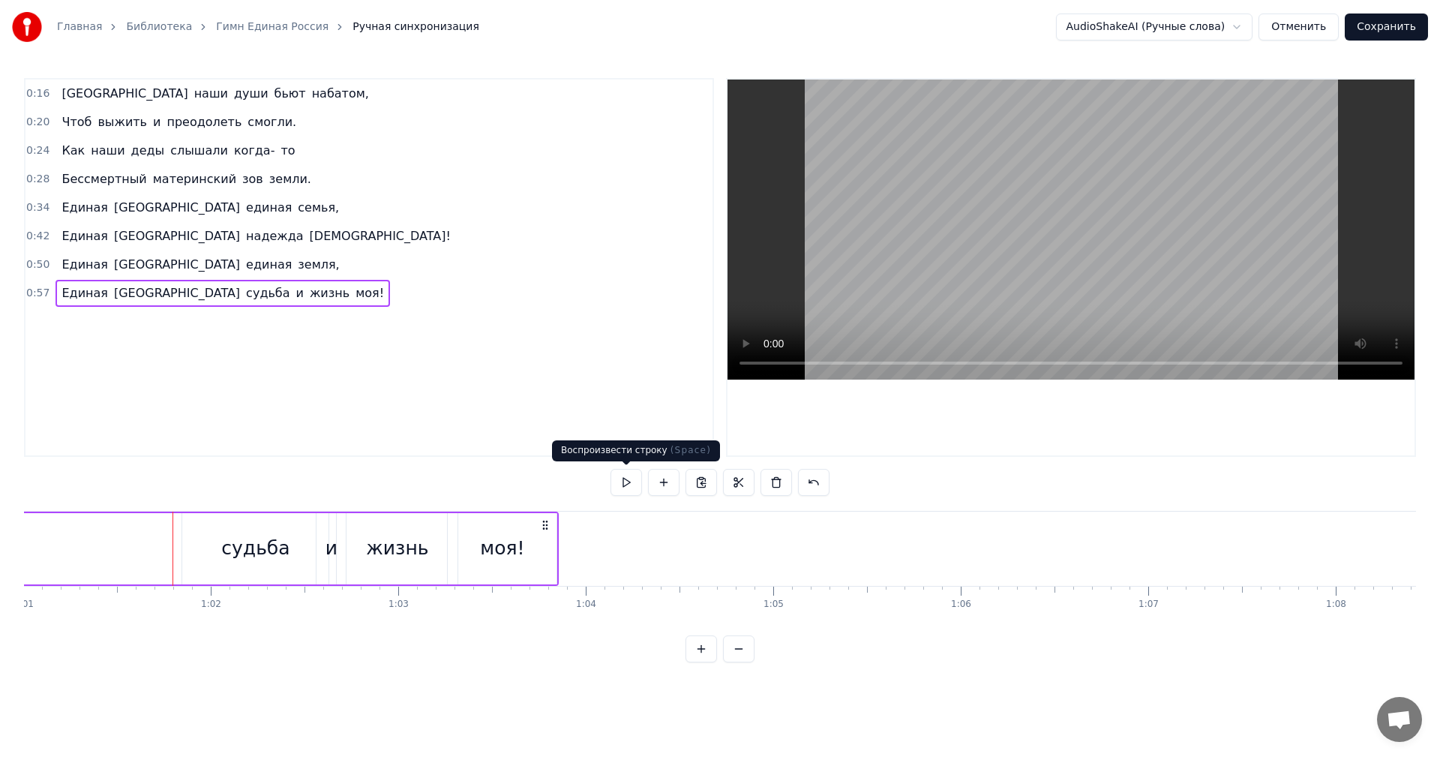
click at [621, 478] on button at bounding box center [625, 482] width 31 height 27
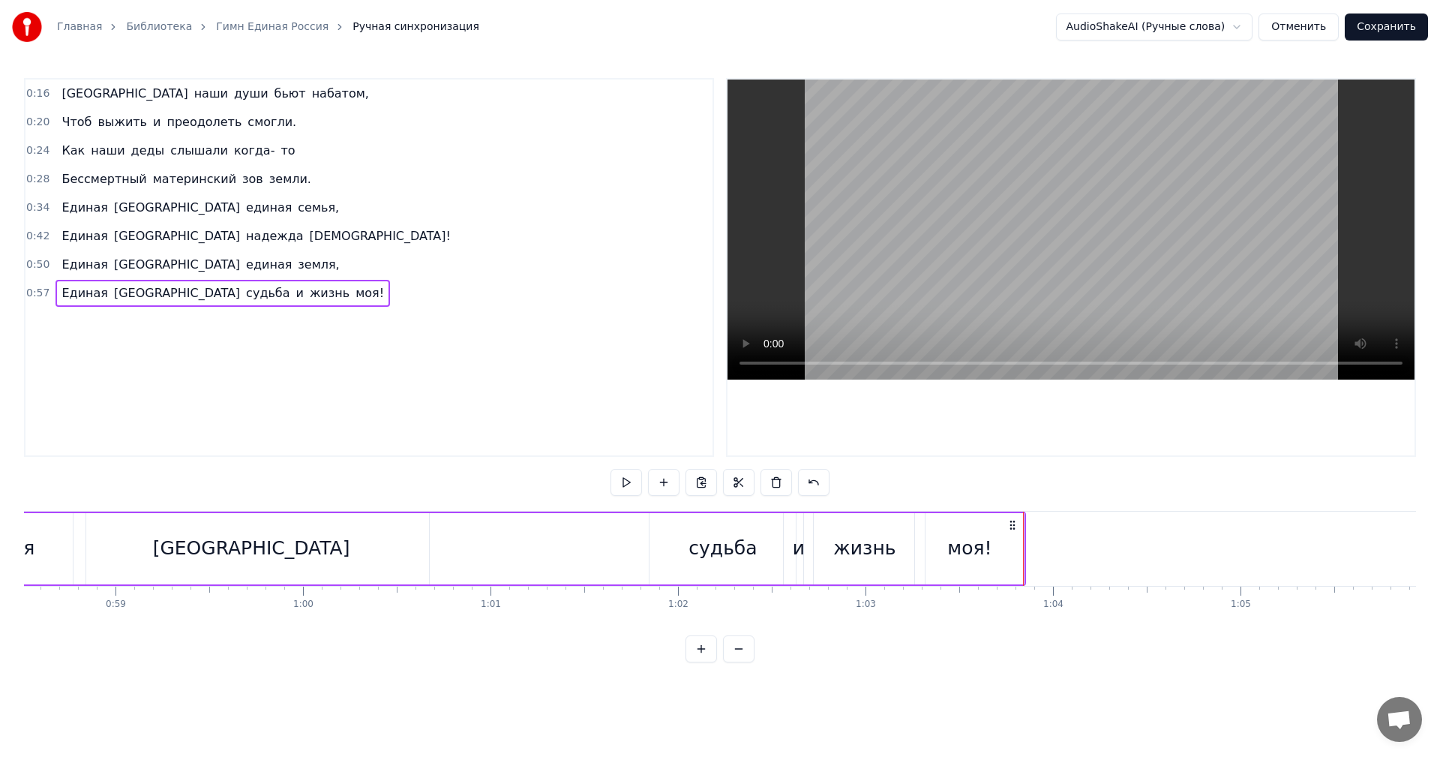
scroll to position [0, 10977]
click at [664, 481] on button at bounding box center [663, 482] width 31 height 27
click at [475, 484] on input "**" at bounding box center [457, 482] width 112 height 27
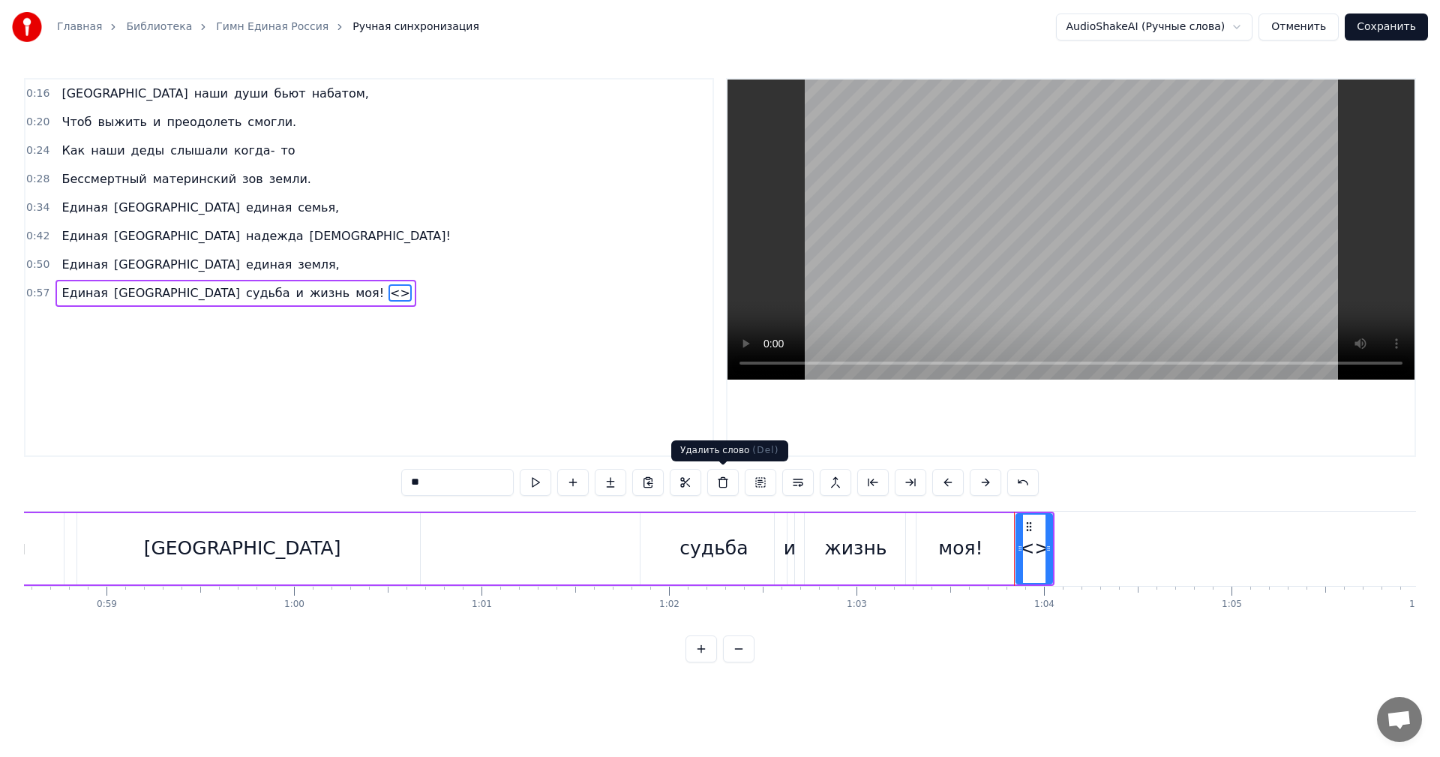
click at [718, 486] on button at bounding box center [722, 482] width 31 height 27
click at [706, 481] on button at bounding box center [700, 482] width 31 height 27
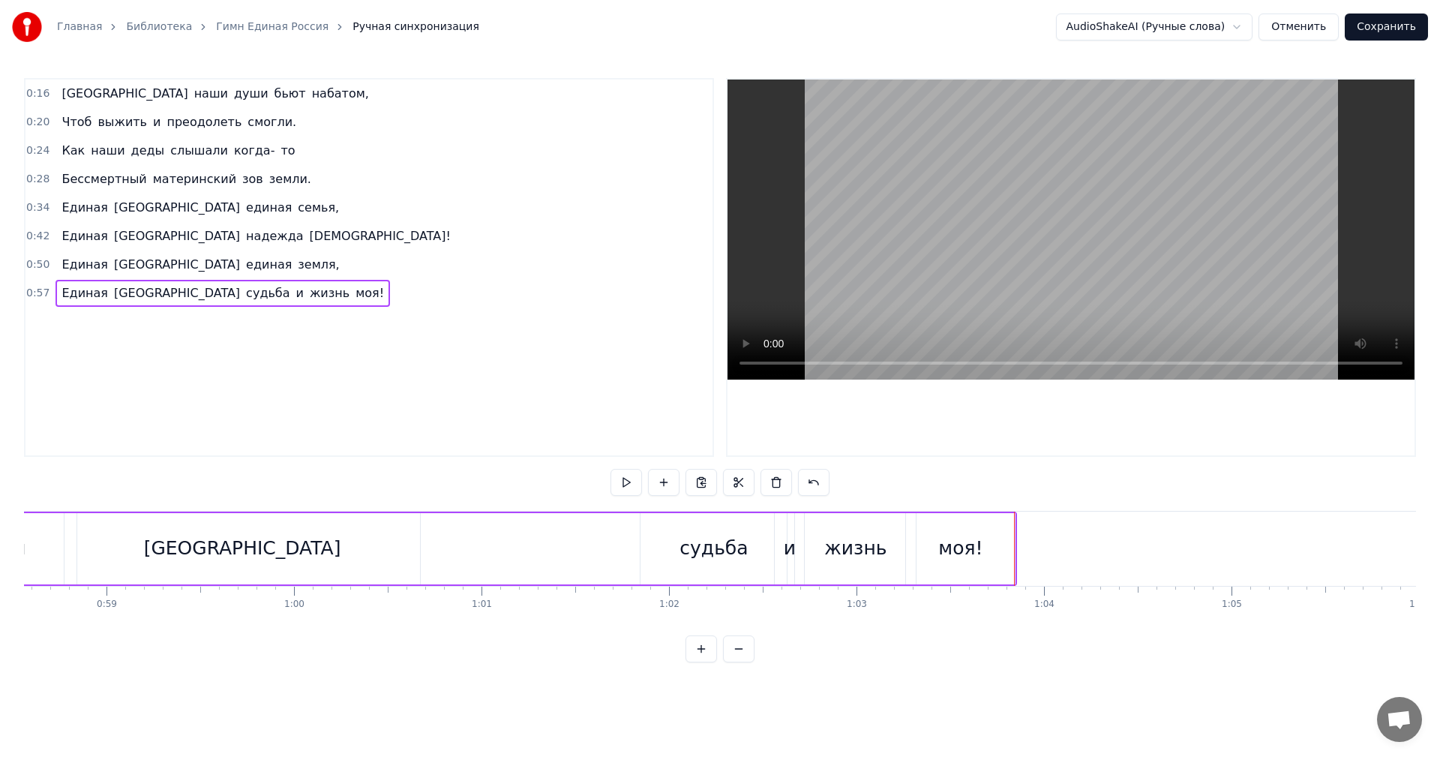
click at [231, 317] on div "0:16 Россия наши души бьют набатом, 0:20 Чтоб выжить и преодолеть смогли. 0:24 …" at bounding box center [369, 267] width 690 height 379
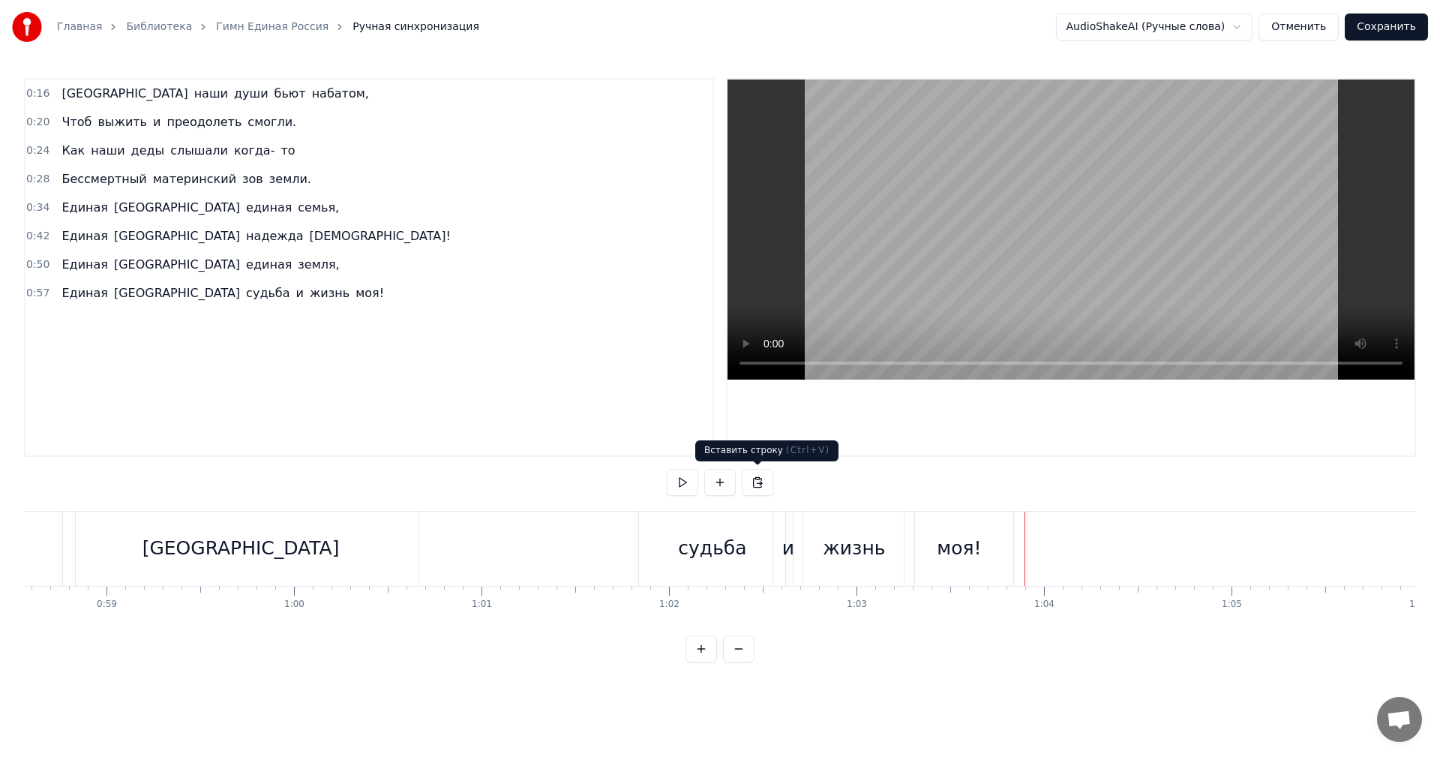
click at [766, 481] on button at bounding box center [757, 482] width 31 height 27
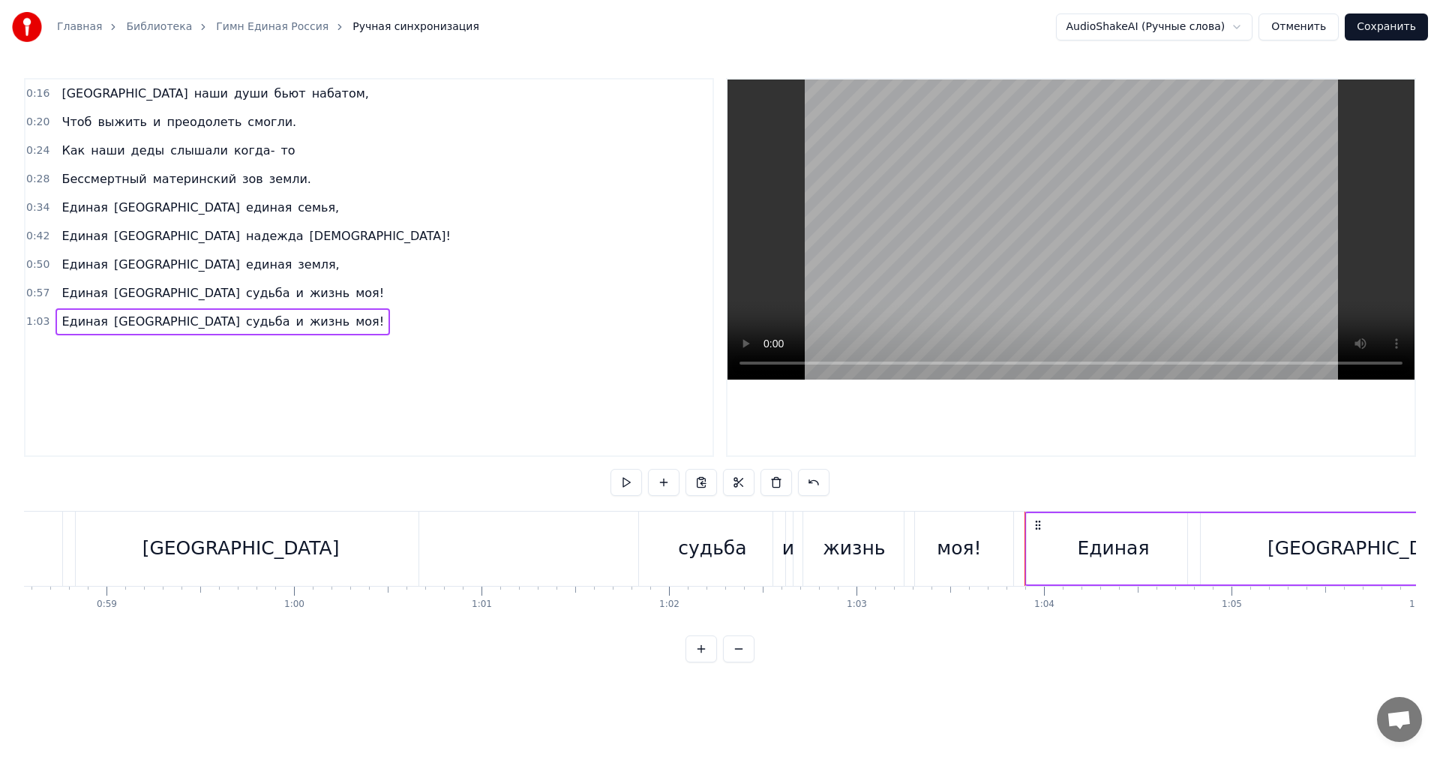
click at [1019, 499] on div "0:16 Россия наши души бьют набатом, 0:20 Чтоб выжить и преодолеть смогли. 0:24 …" at bounding box center [720, 370] width 1392 height 584
click at [622, 487] on button at bounding box center [625, 482] width 31 height 27
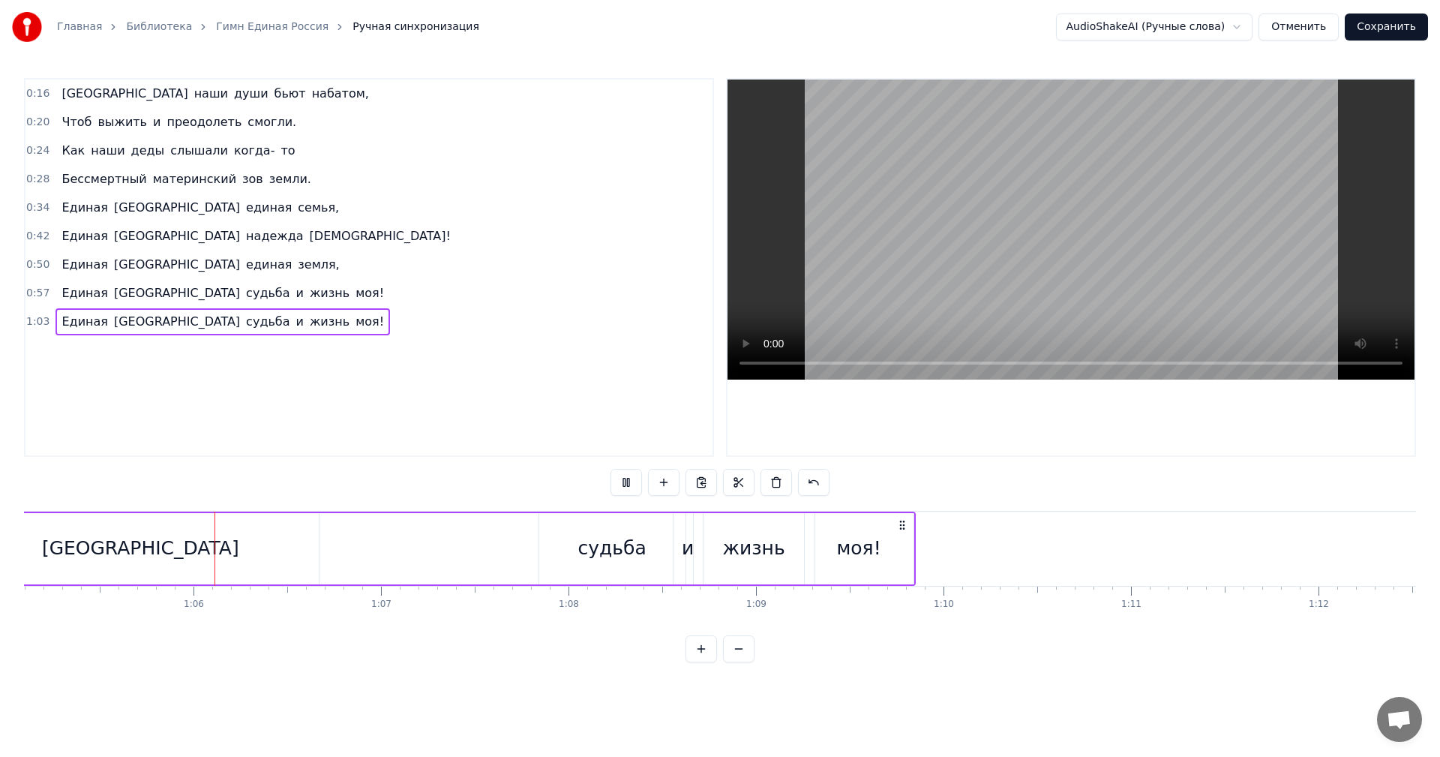
scroll to position [0, 12222]
click at [622, 487] on button at bounding box center [625, 482] width 31 height 27
click at [244, 323] on span "судьба" at bounding box center [267, 321] width 46 height 17
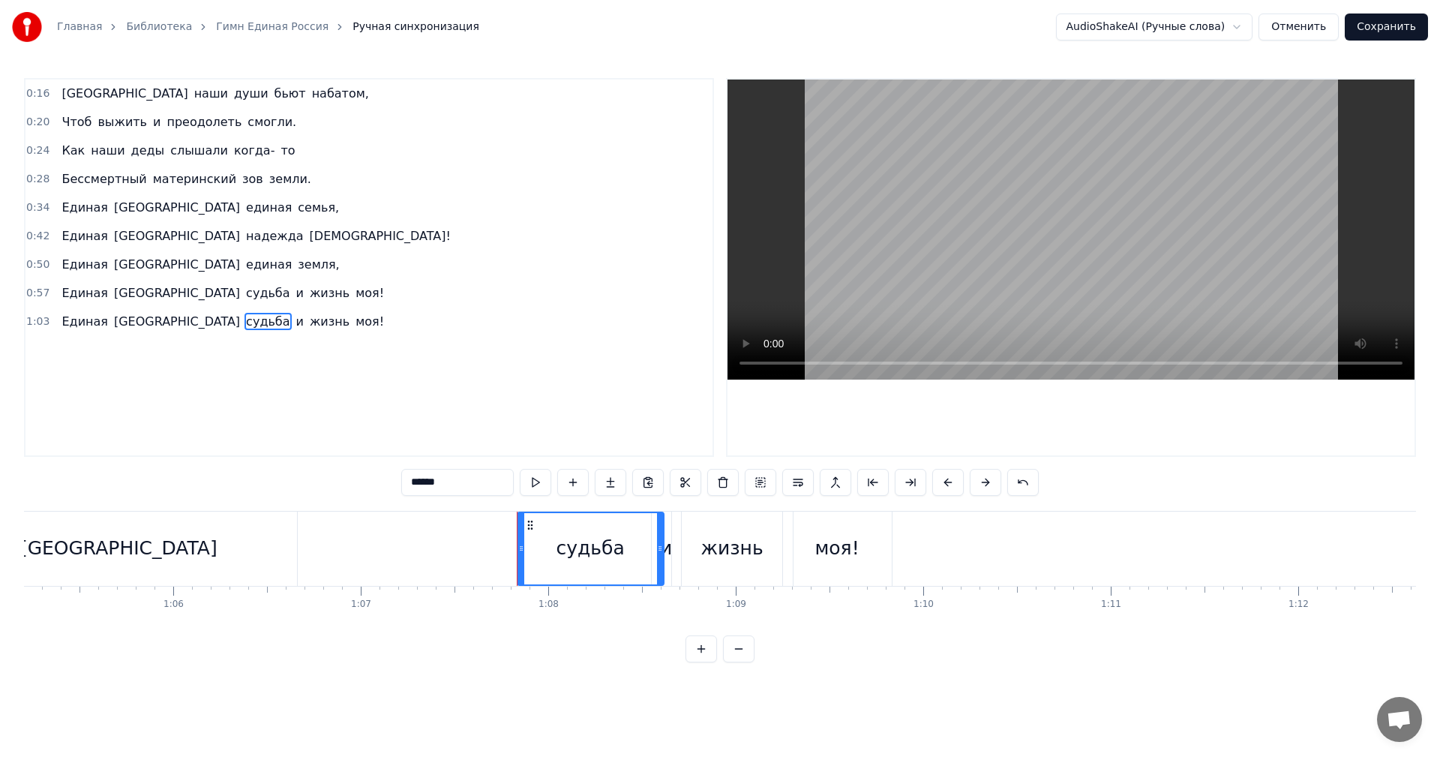
click at [270, 328] on div "Единая Россия судьба и жизнь моя!" at bounding box center [222, 321] width 334 height 27
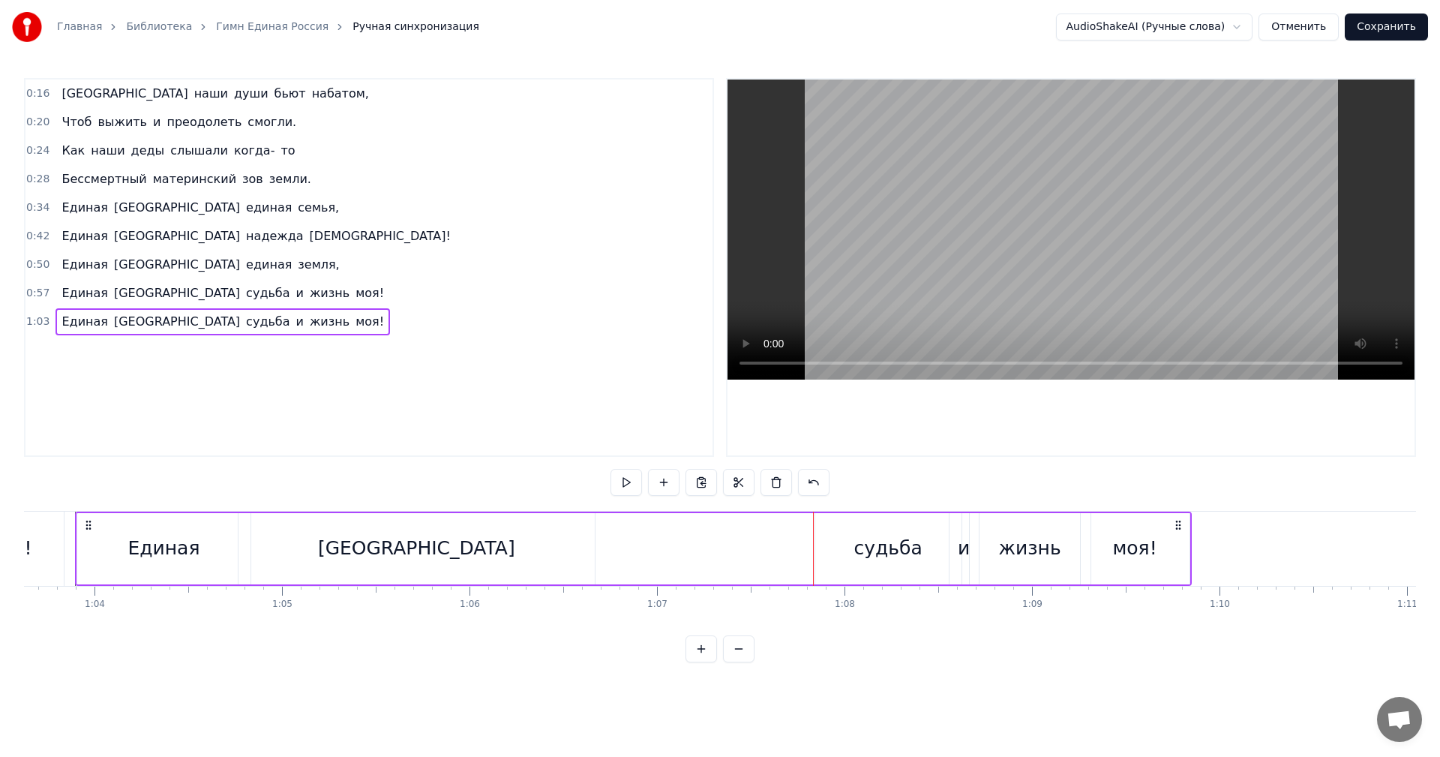
scroll to position [0, 11902]
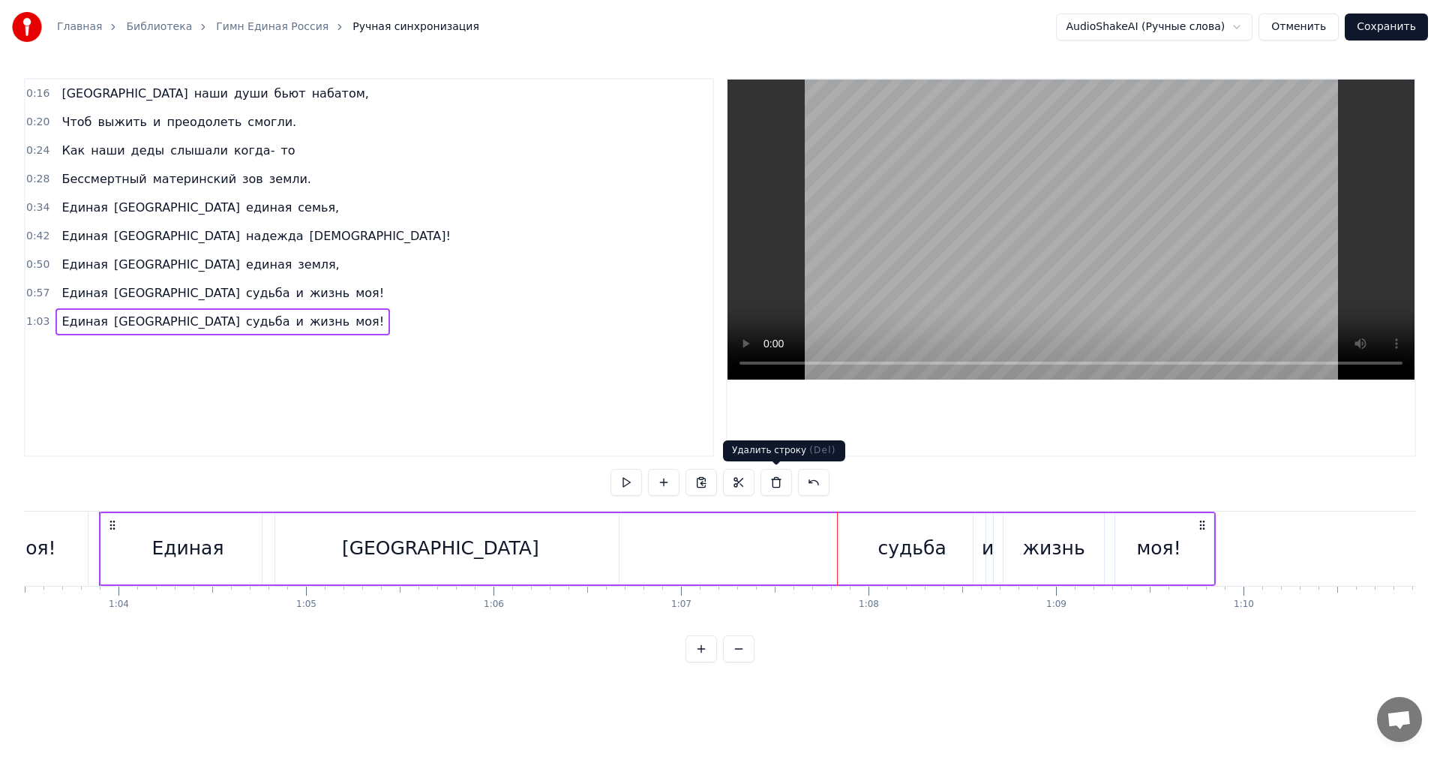
click at [772, 489] on button at bounding box center [775, 482] width 31 height 27
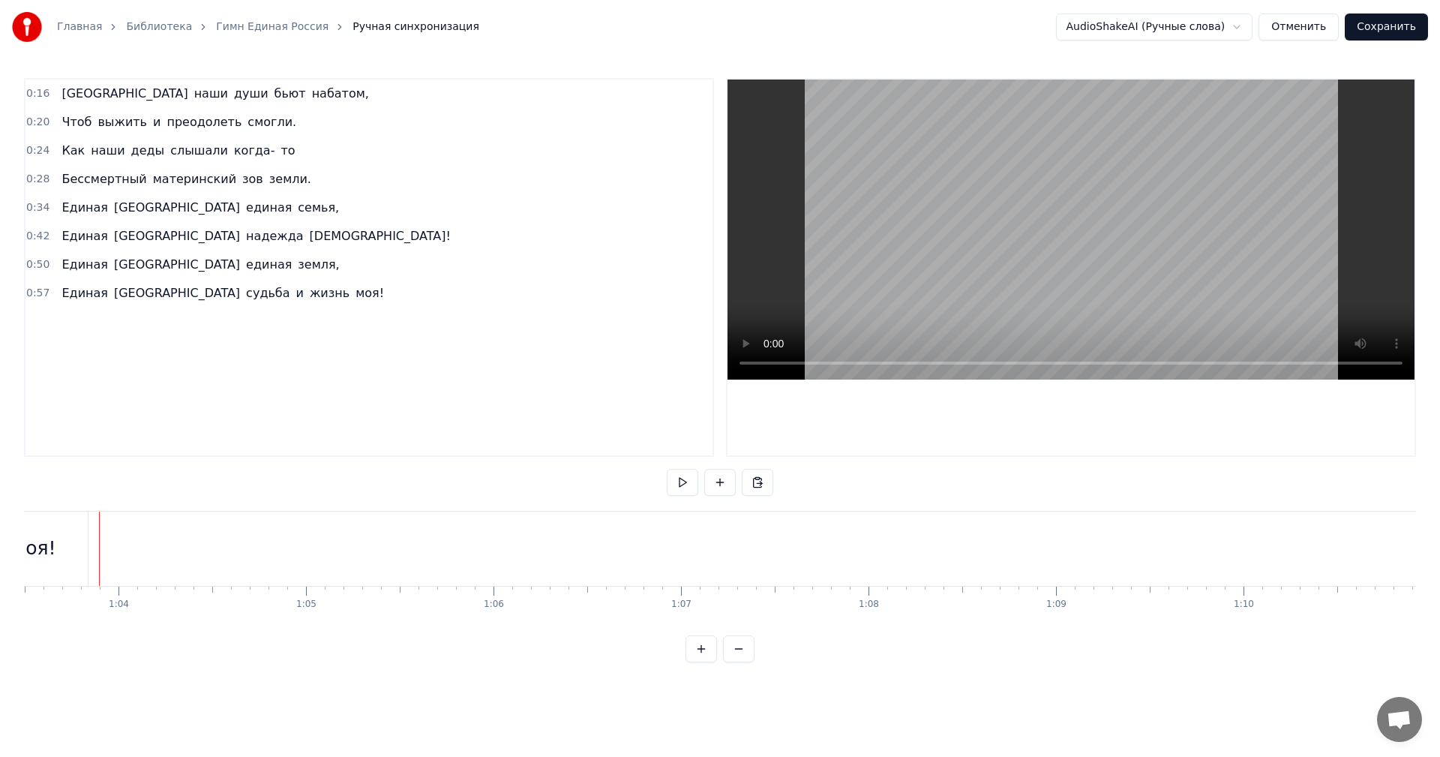
click at [197, 218] on div "Единая Россия единая семья," at bounding box center [199, 207] width 289 height 27
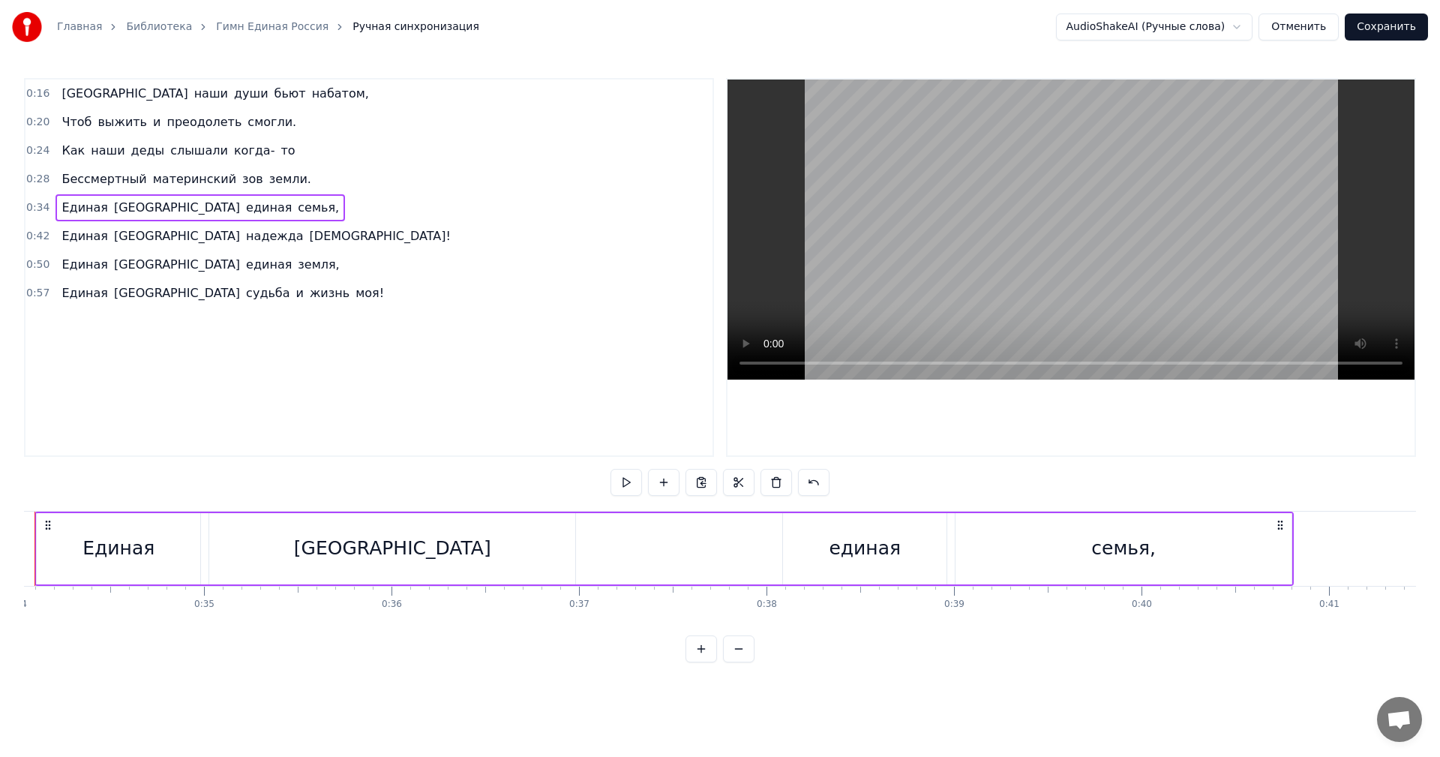
scroll to position [0, 6316]
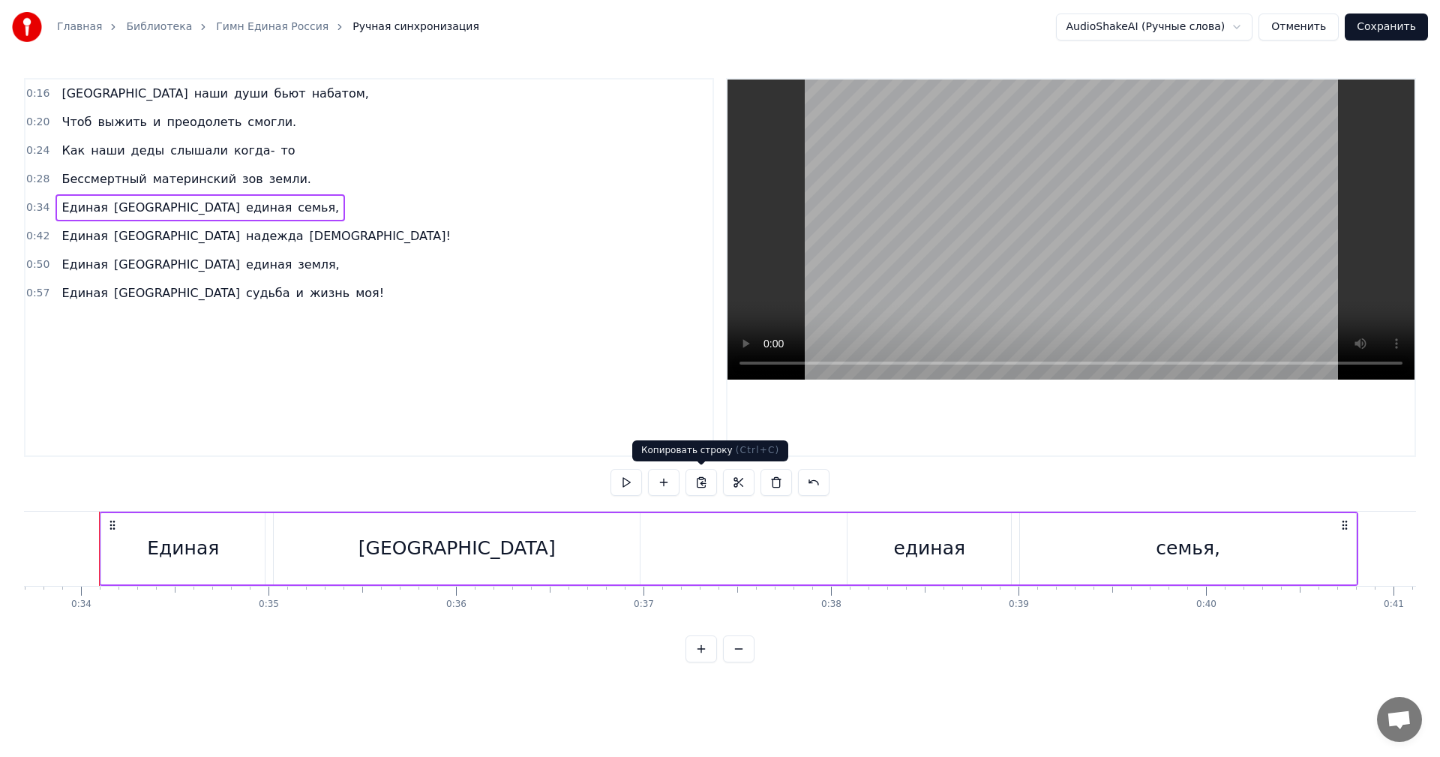
click at [709, 480] on button at bounding box center [700, 482] width 31 height 27
click at [440, 337] on div "0:16 Россия наши души бьют набатом, 0:20 Чтоб выжить и преодолеть смогли. 0:24 …" at bounding box center [369, 267] width 690 height 379
click at [270, 298] on div "Единая Россия судьба и жизнь моя!" at bounding box center [222, 293] width 334 height 27
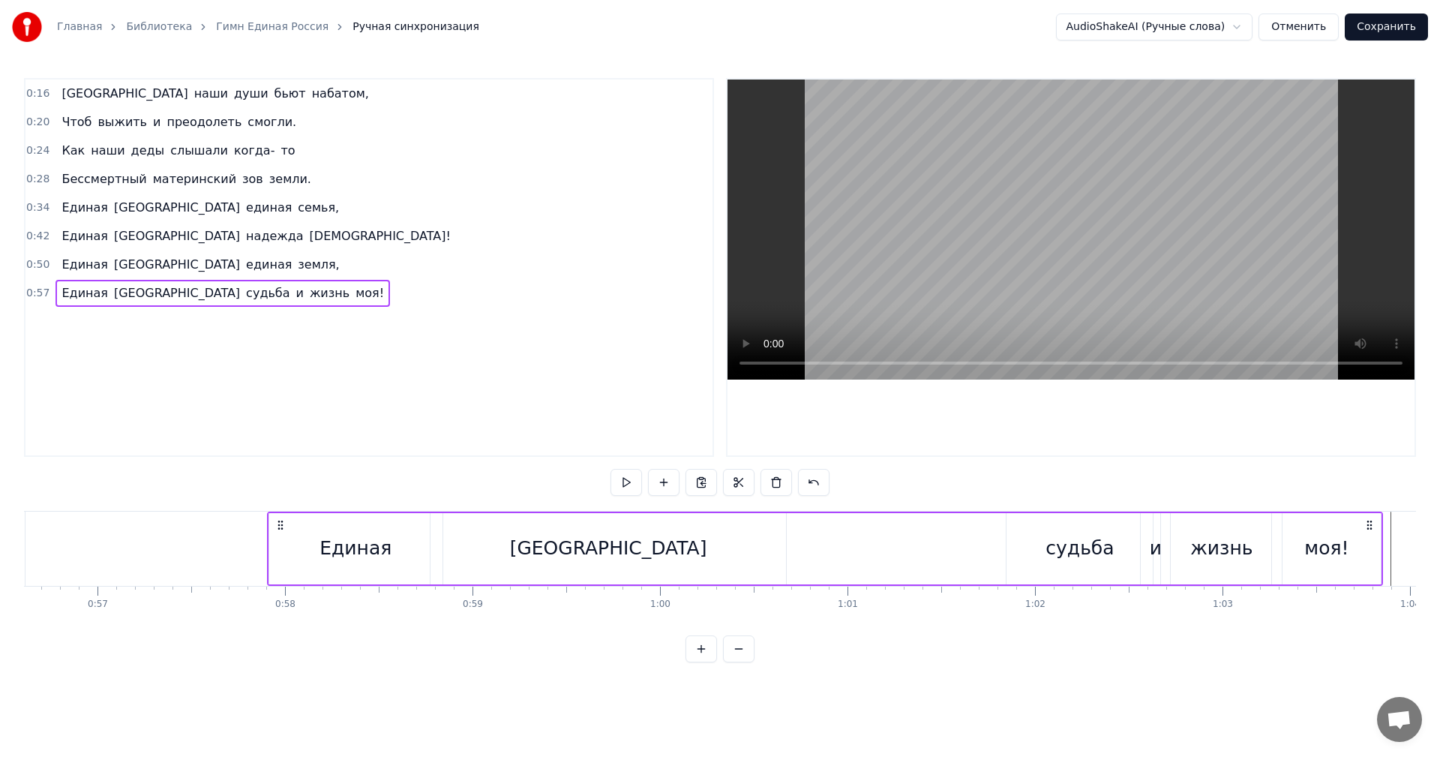
scroll to position [0, 10778]
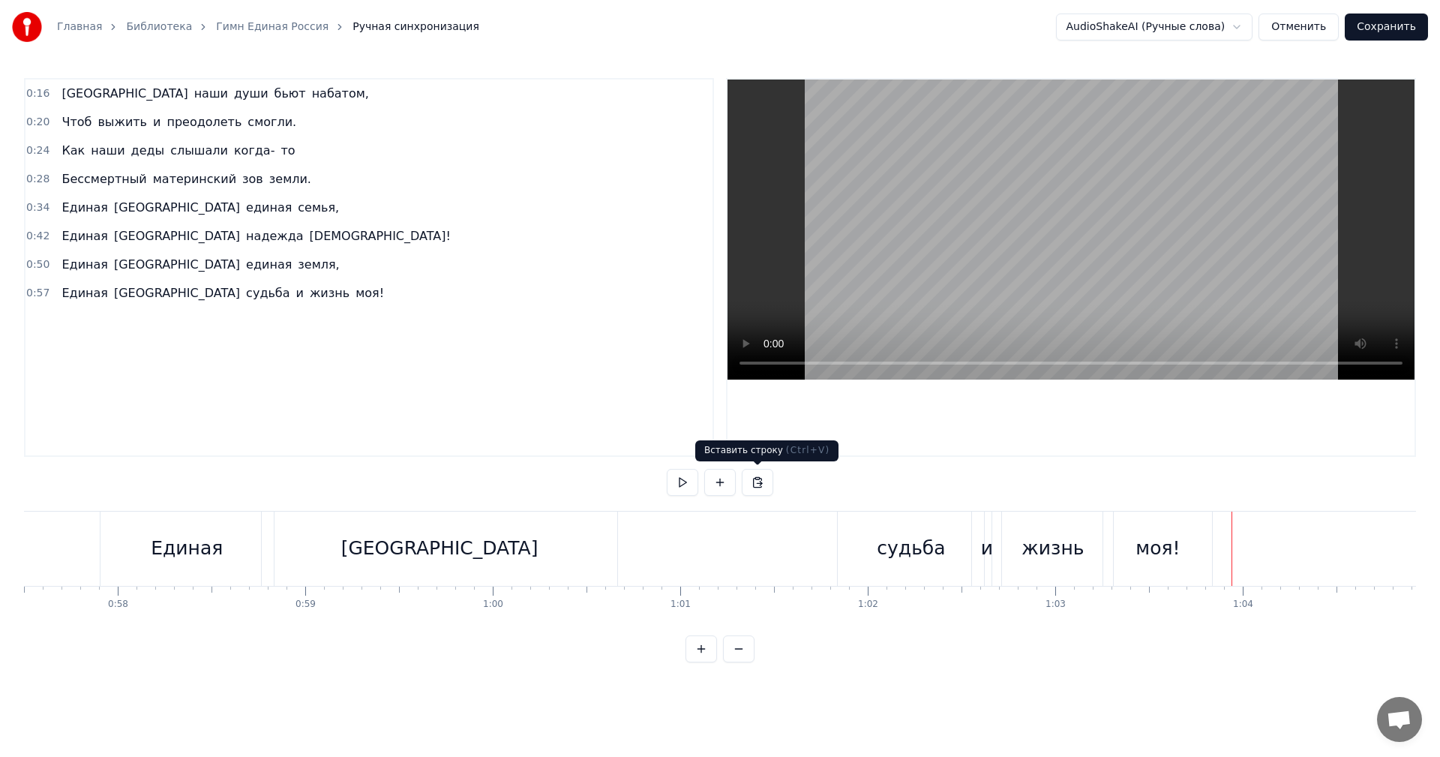
click at [757, 484] on button at bounding box center [757, 482] width 31 height 27
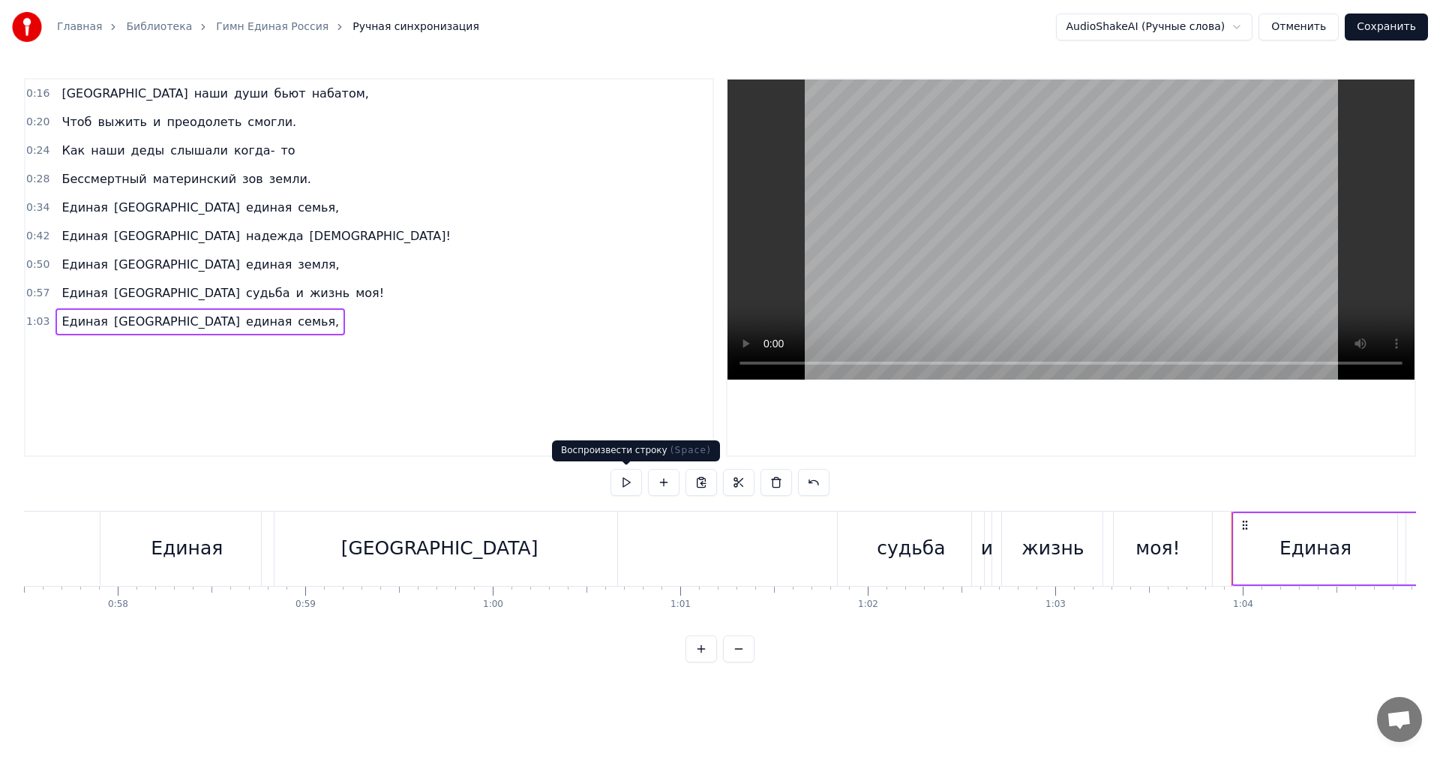
click at [634, 490] on button at bounding box center [625, 482] width 31 height 27
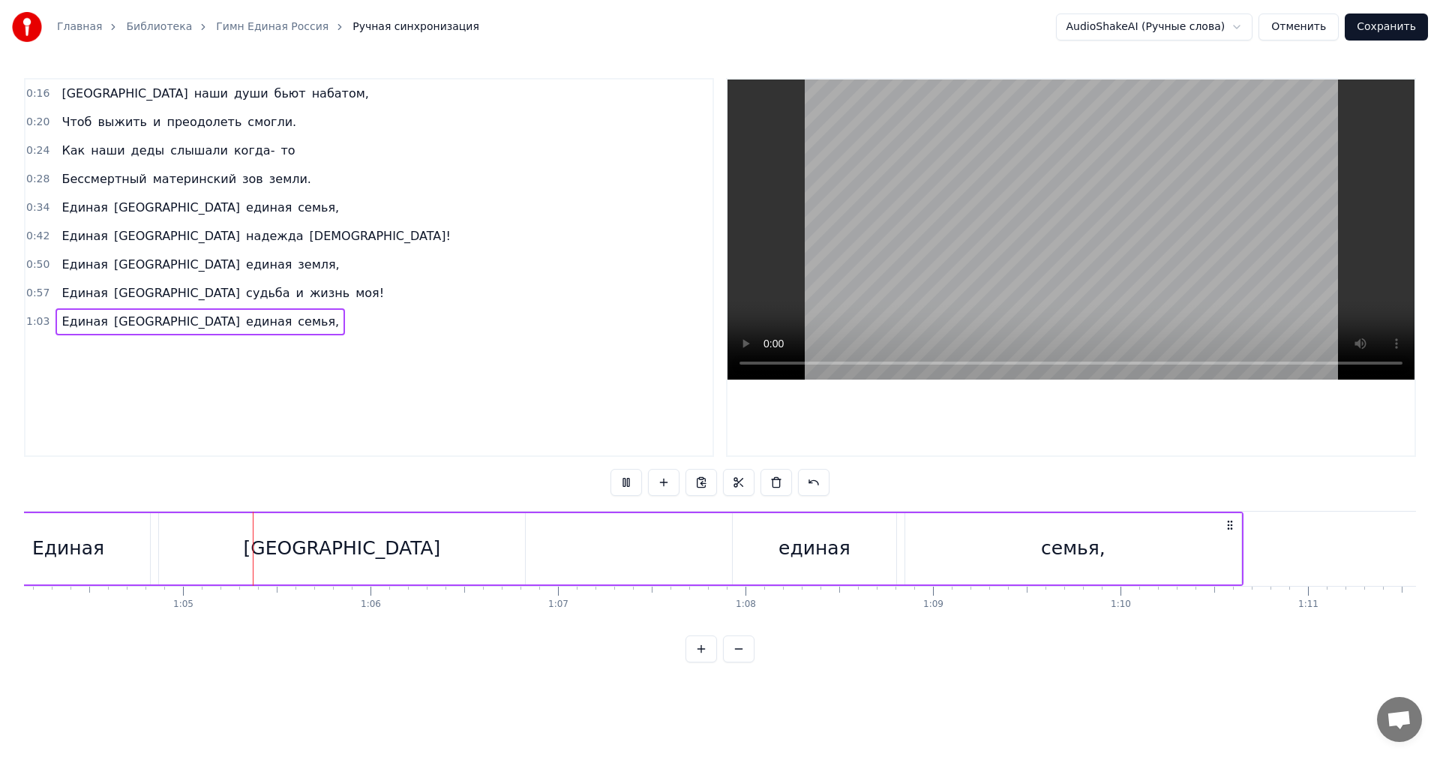
scroll to position [0, 12065]
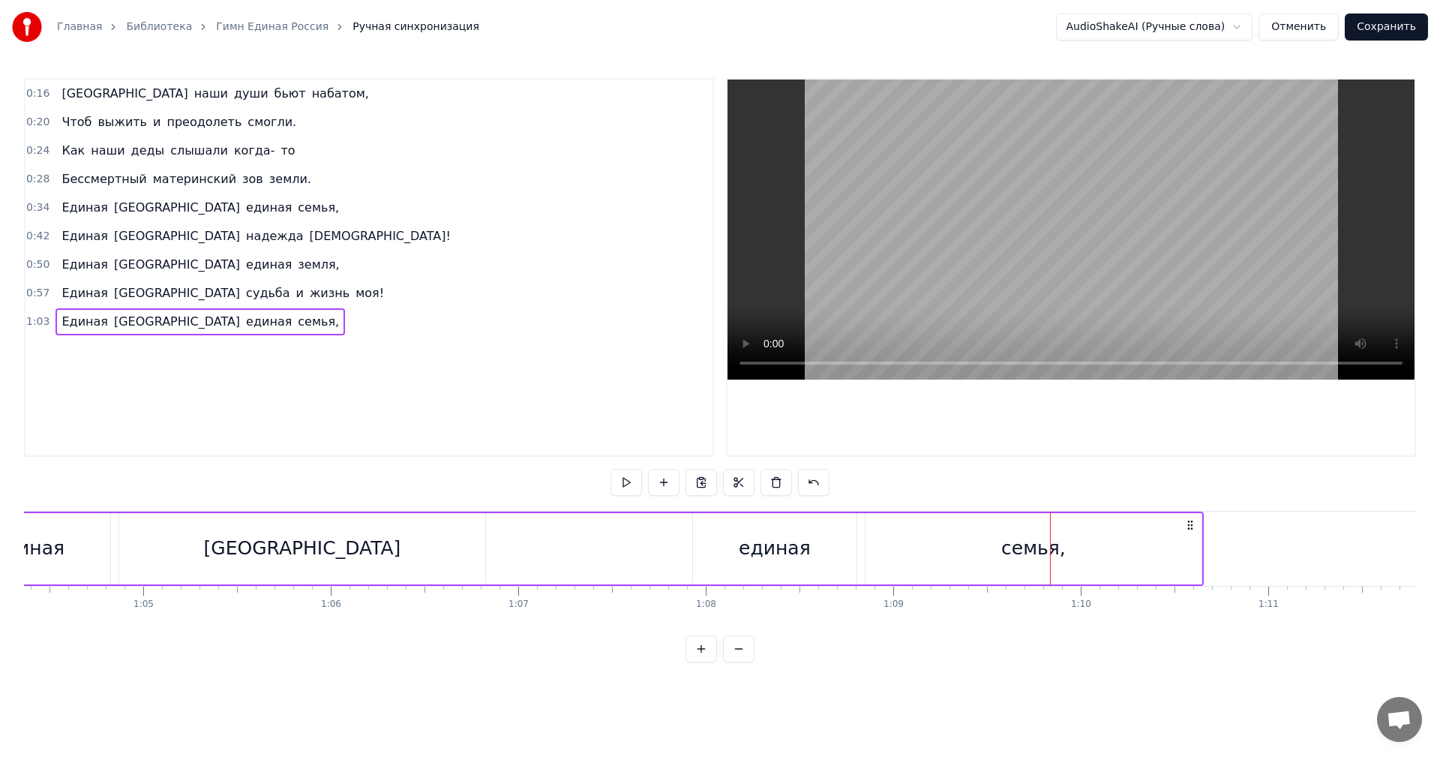
click at [634, 490] on button at bounding box center [625, 482] width 31 height 27
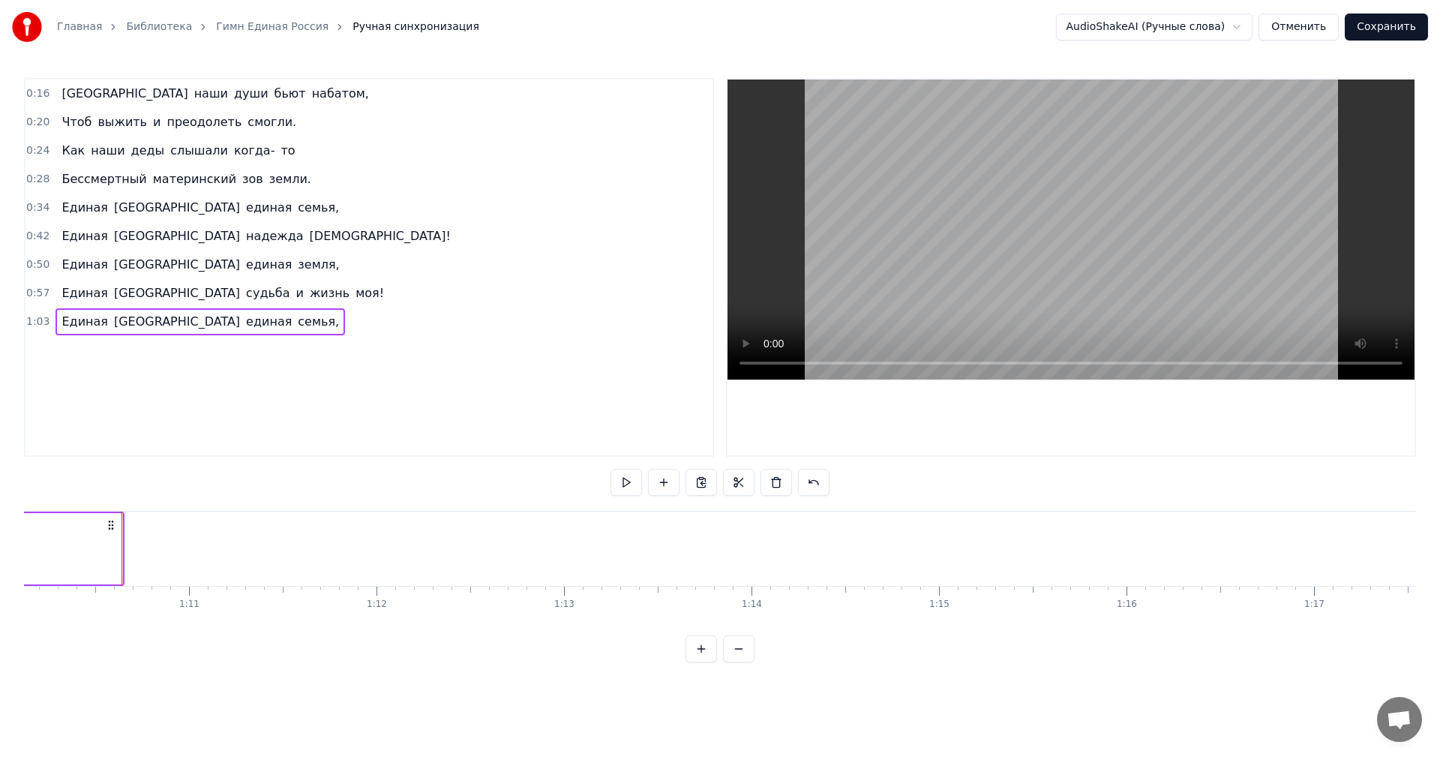
scroll to position [0, 13165]
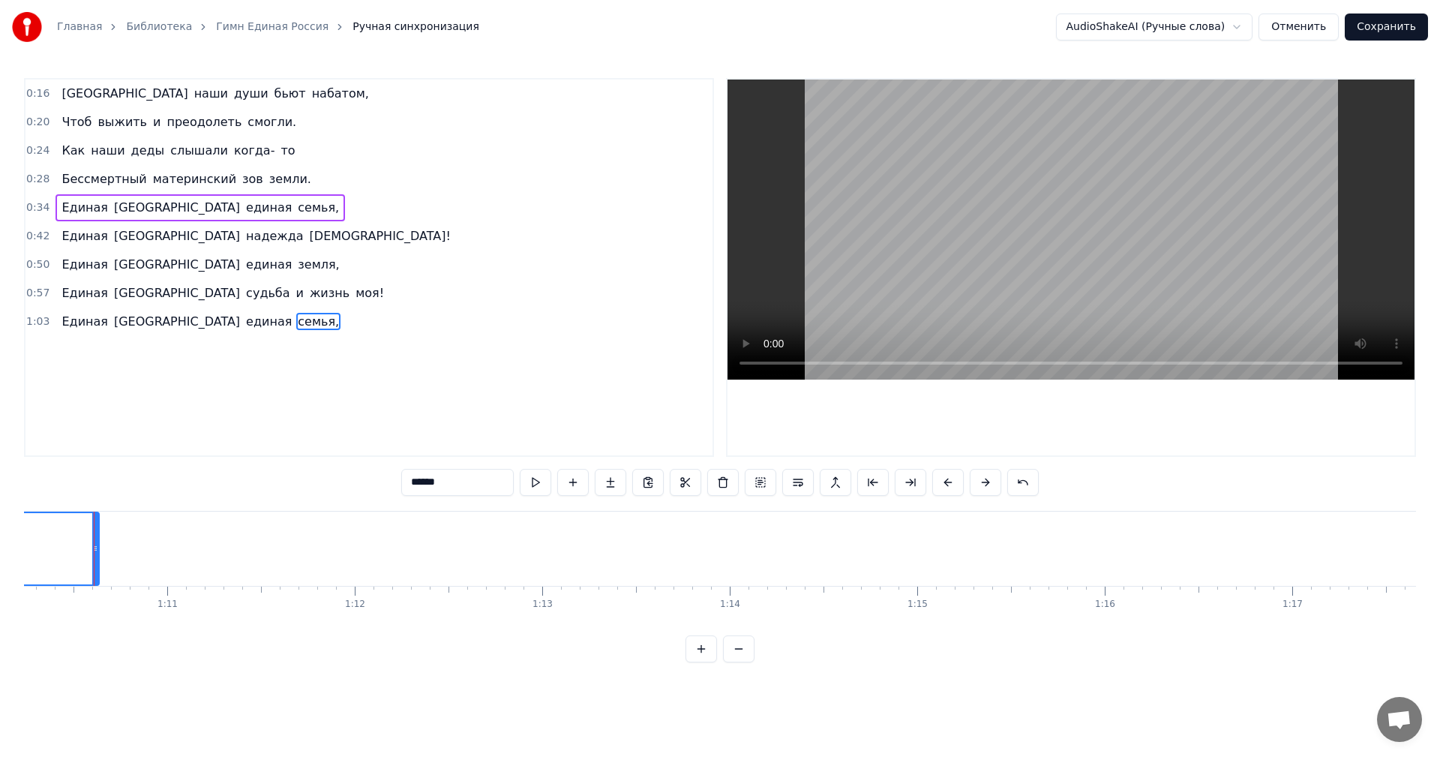
scroll to position [0, 13160]
drag, startPoint x: 101, startPoint y: 549, endPoint x: 162, endPoint y: 548, distance: 60.7
click at [162, 548] on icon at bounding box center [161, 548] width 6 height 12
click at [541, 471] on button at bounding box center [535, 482] width 31 height 27
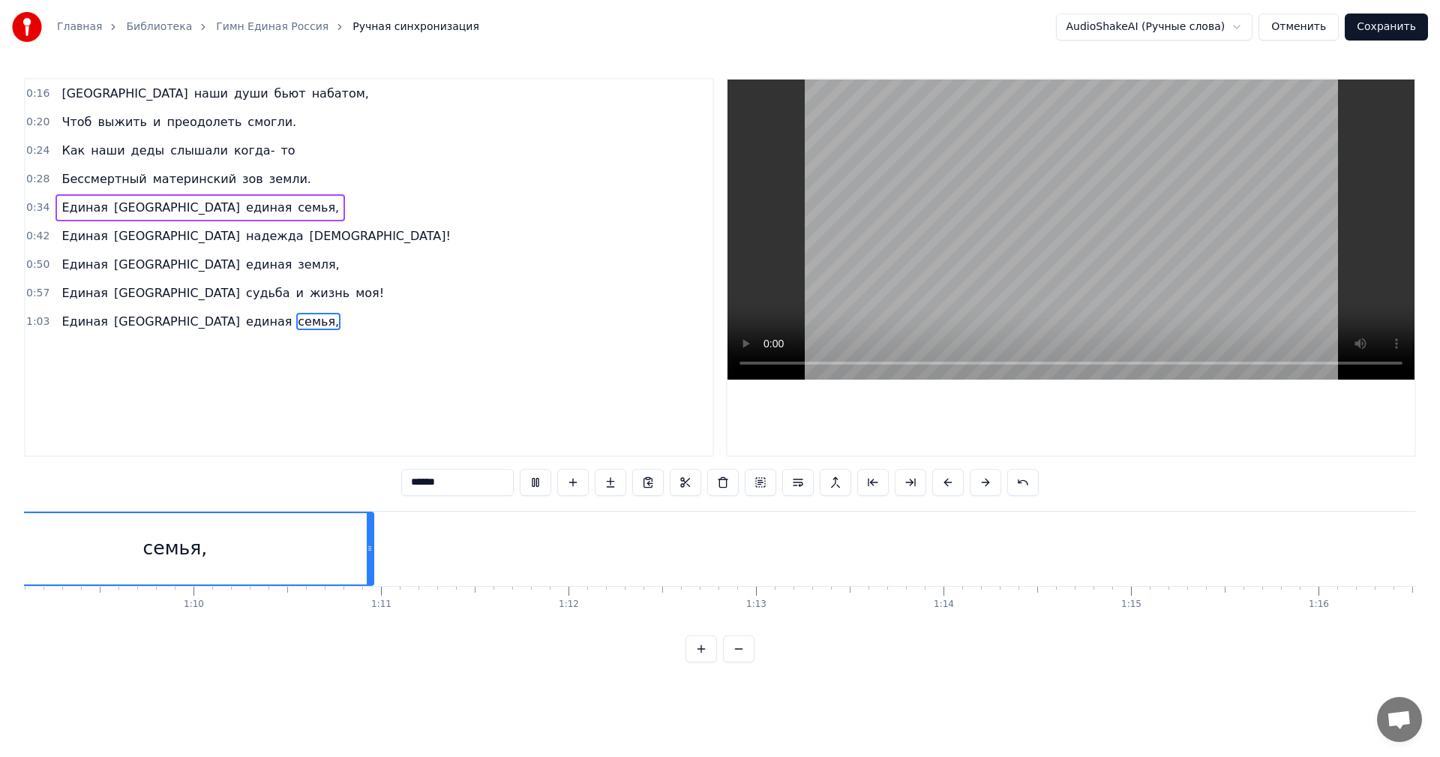
scroll to position [0, 12871]
click at [354, 300] on span "моя!" at bounding box center [369, 292] width 31 height 17
type input "****"
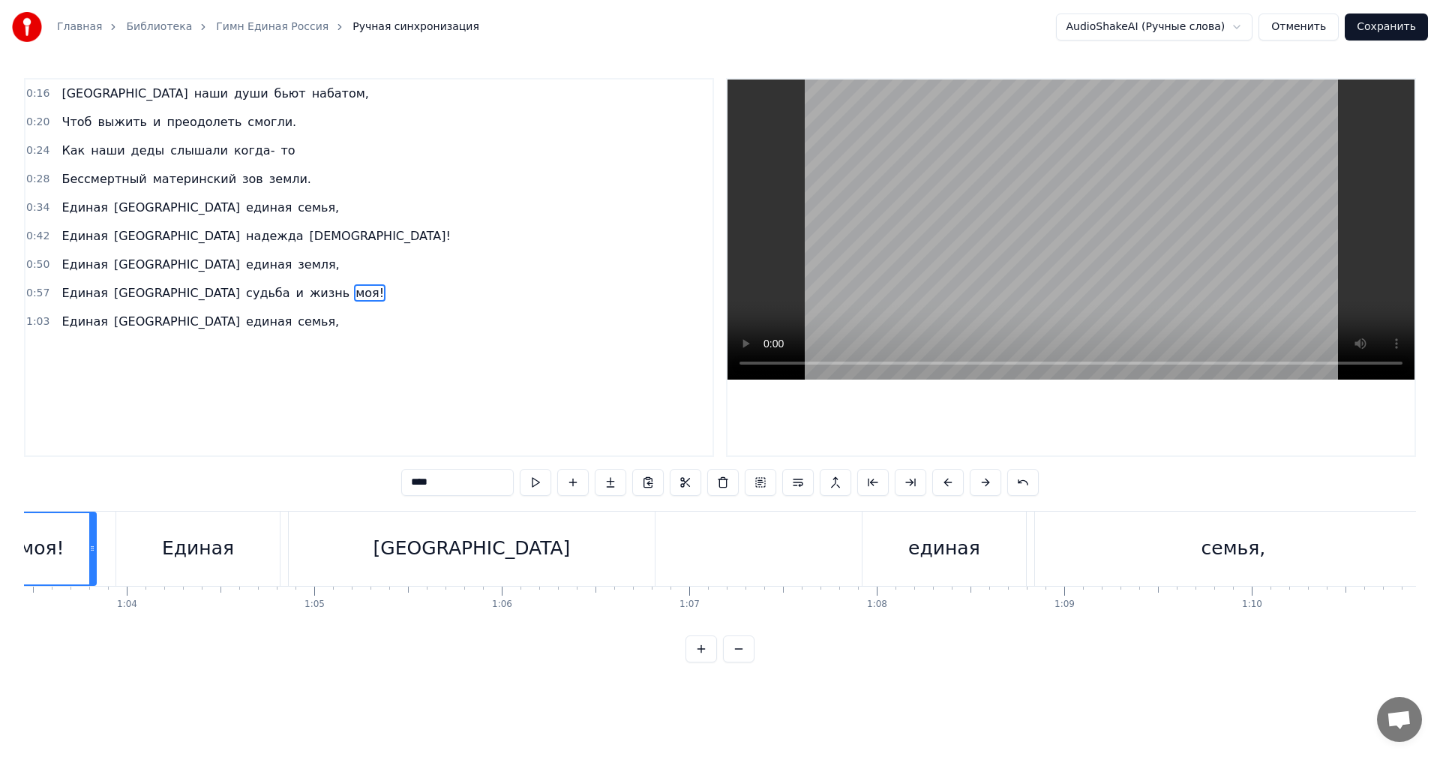
scroll to position [0, 11781]
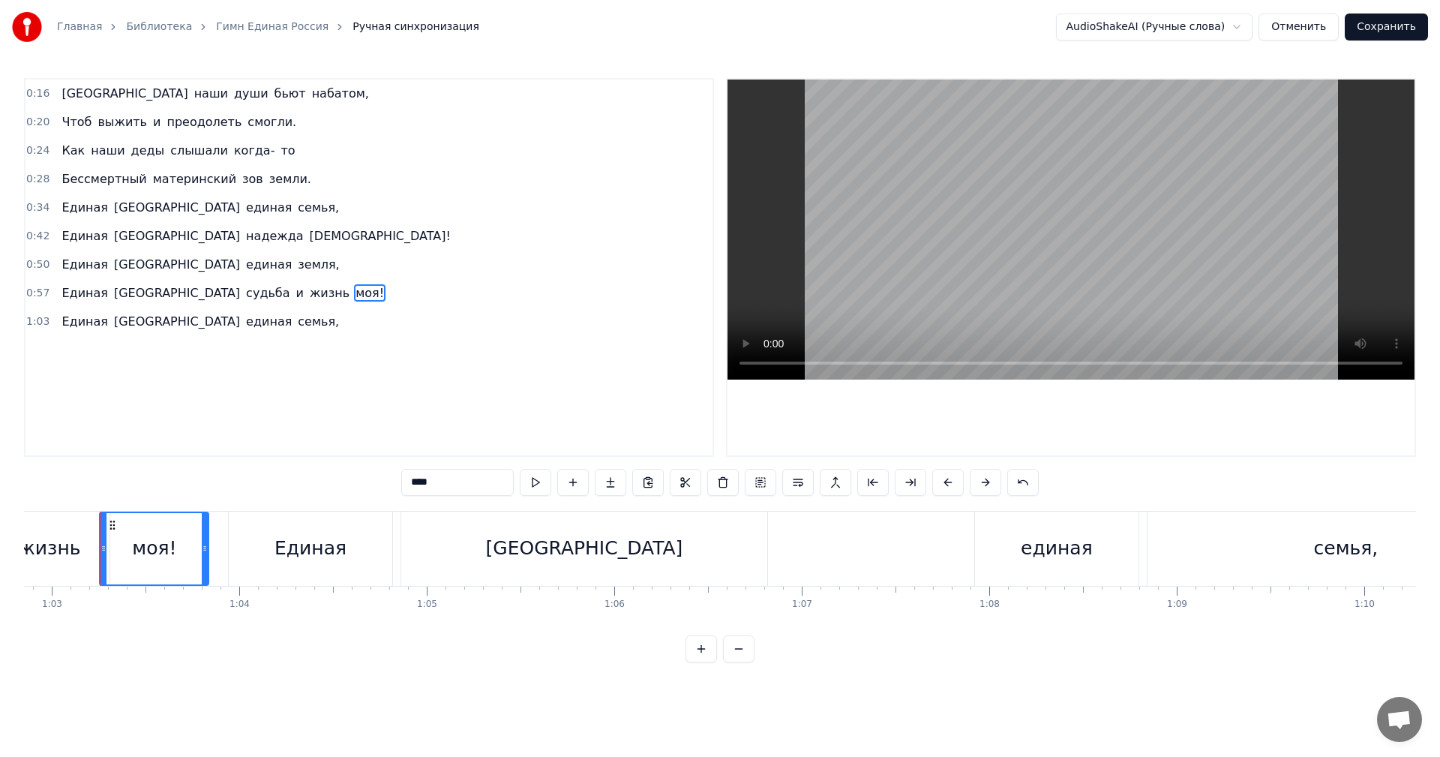
click at [253, 305] on div "Единая Россия судьба и жизнь моя!" at bounding box center [222, 293] width 334 height 27
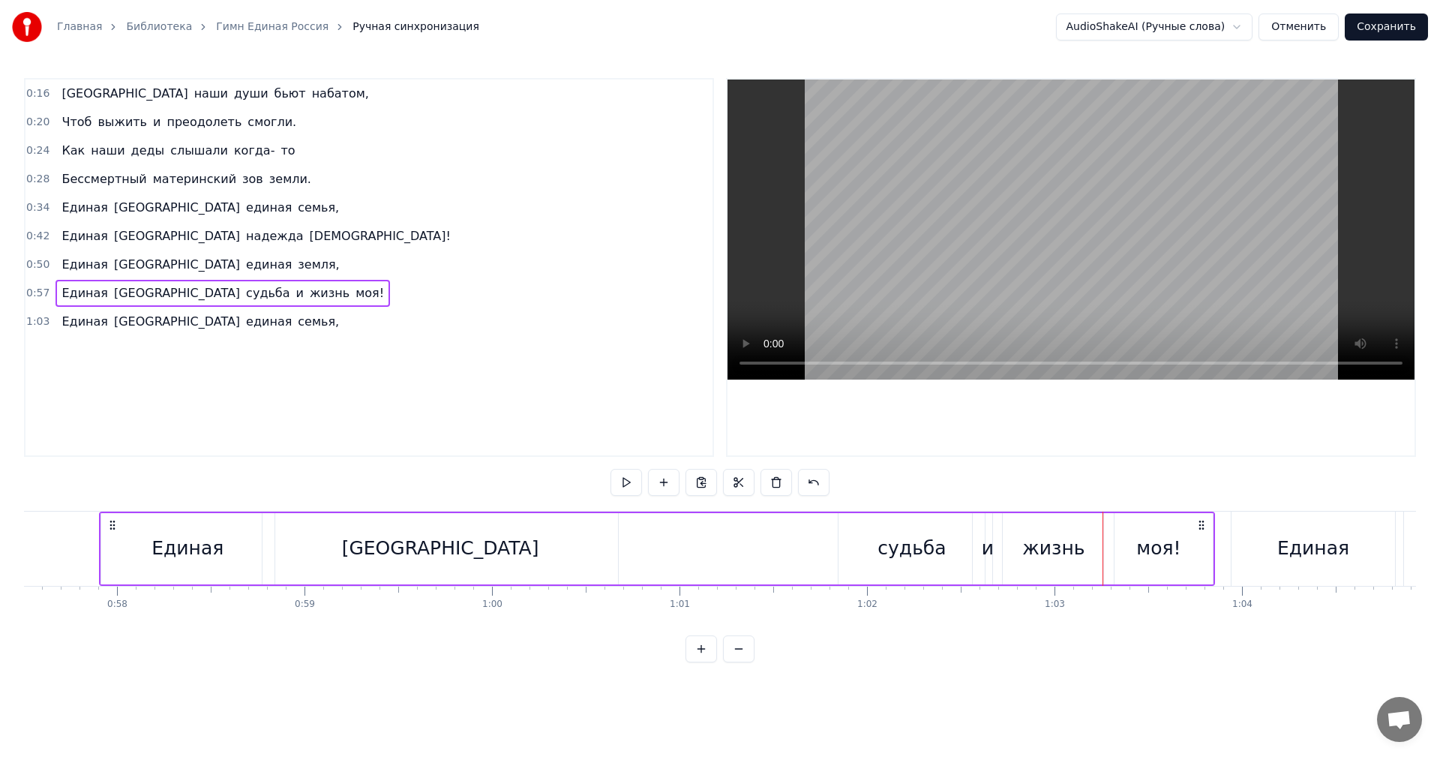
scroll to position [0, 10778]
click at [697, 480] on button at bounding box center [700, 482] width 31 height 27
click at [286, 346] on div "0:16 Россия наши души бьют набатом, 0:20 Чтоб выжить и преодолеть смогли. 0:24 …" at bounding box center [369, 267] width 690 height 379
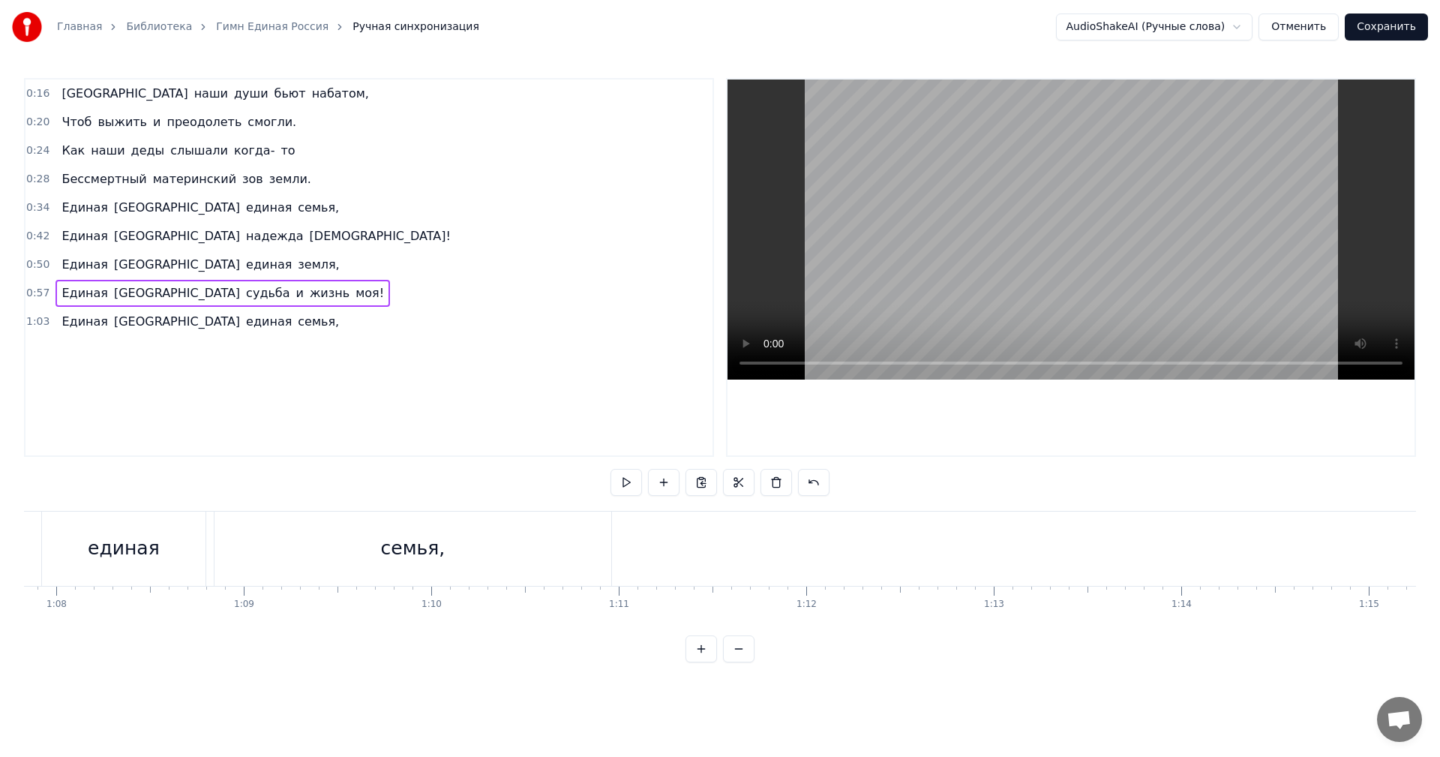
scroll to position [0, 12678]
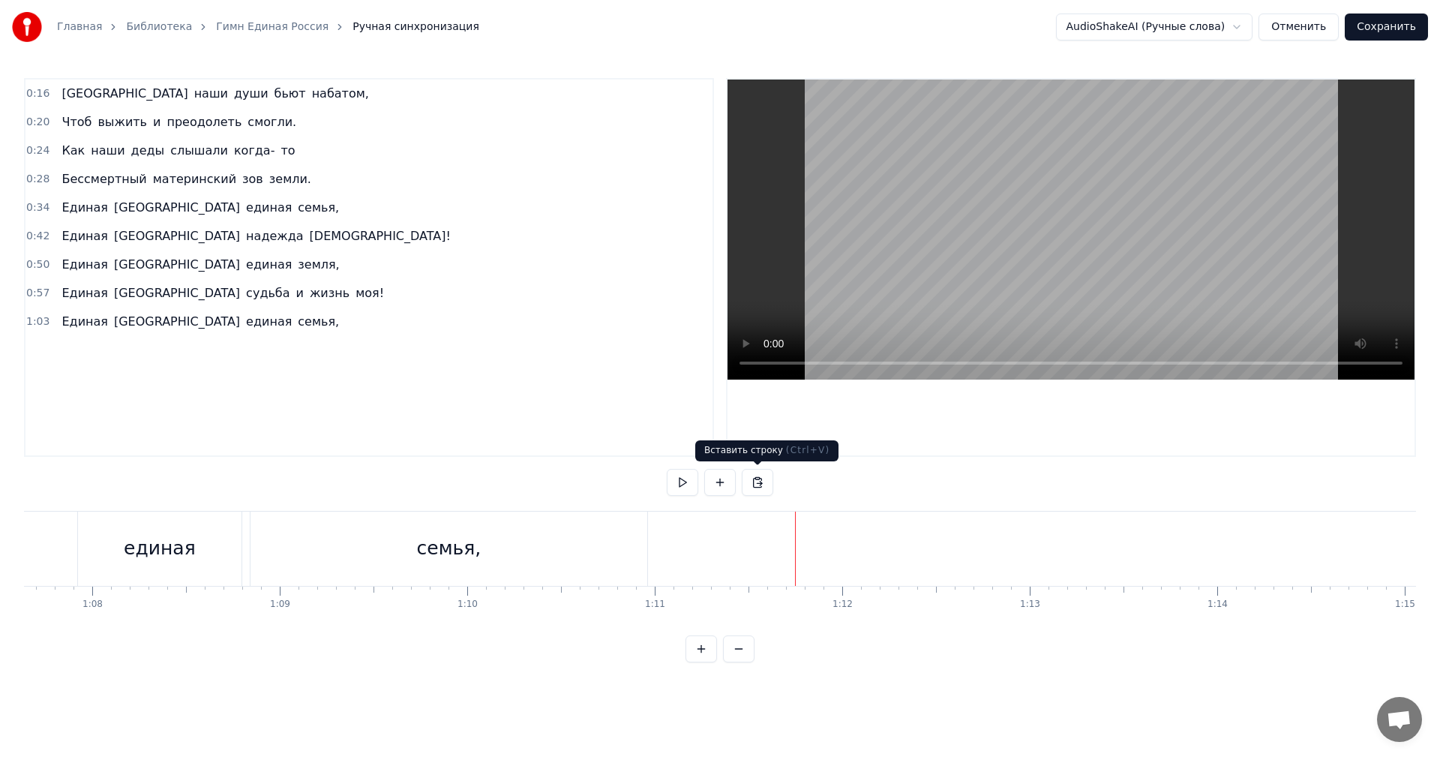
click at [751, 482] on button at bounding box center [757, 482] width 31 height 27
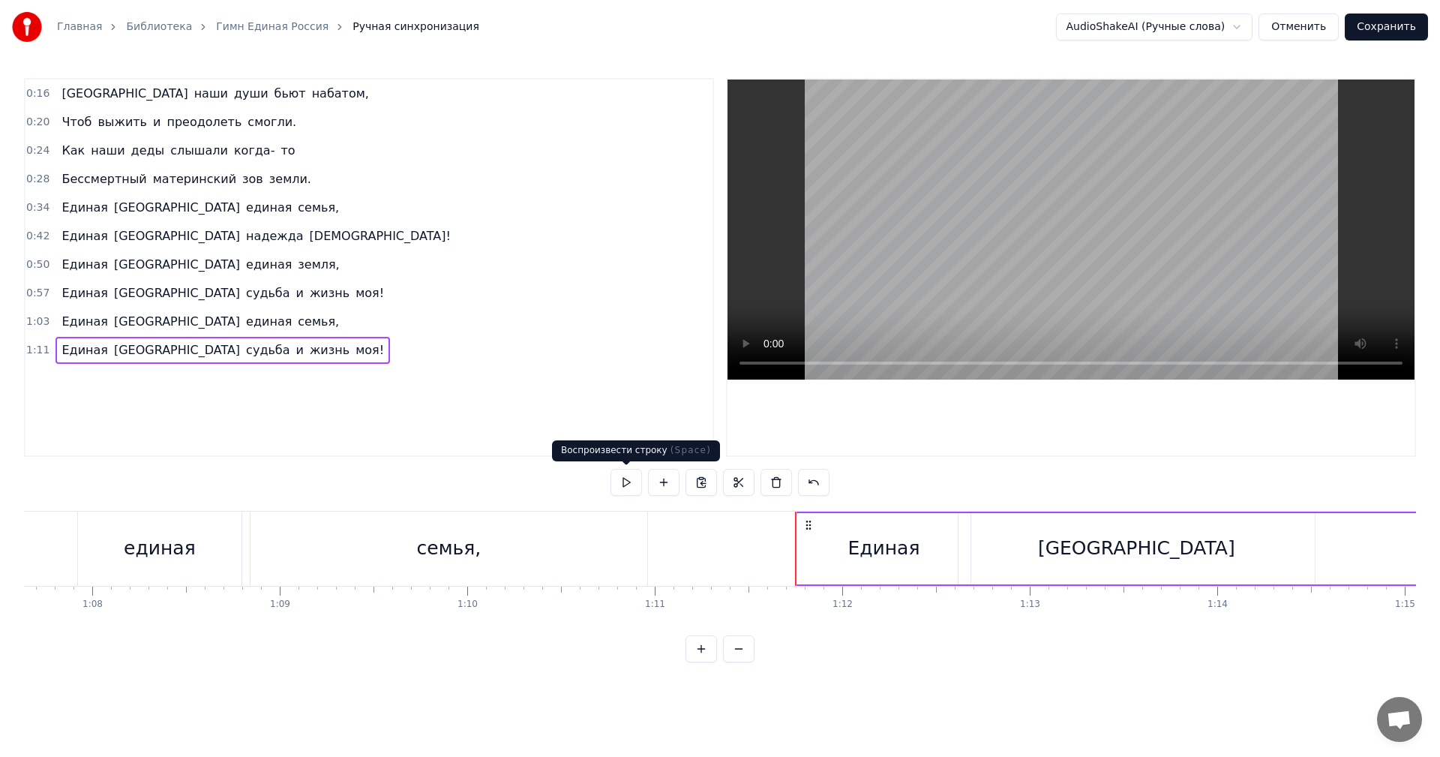
click at [635, 488] on button at bounding box center [625, 482] width 31 height 27
click at [849, 546] on div "Единая" at bounding box center [883, 548] width 173 height 71
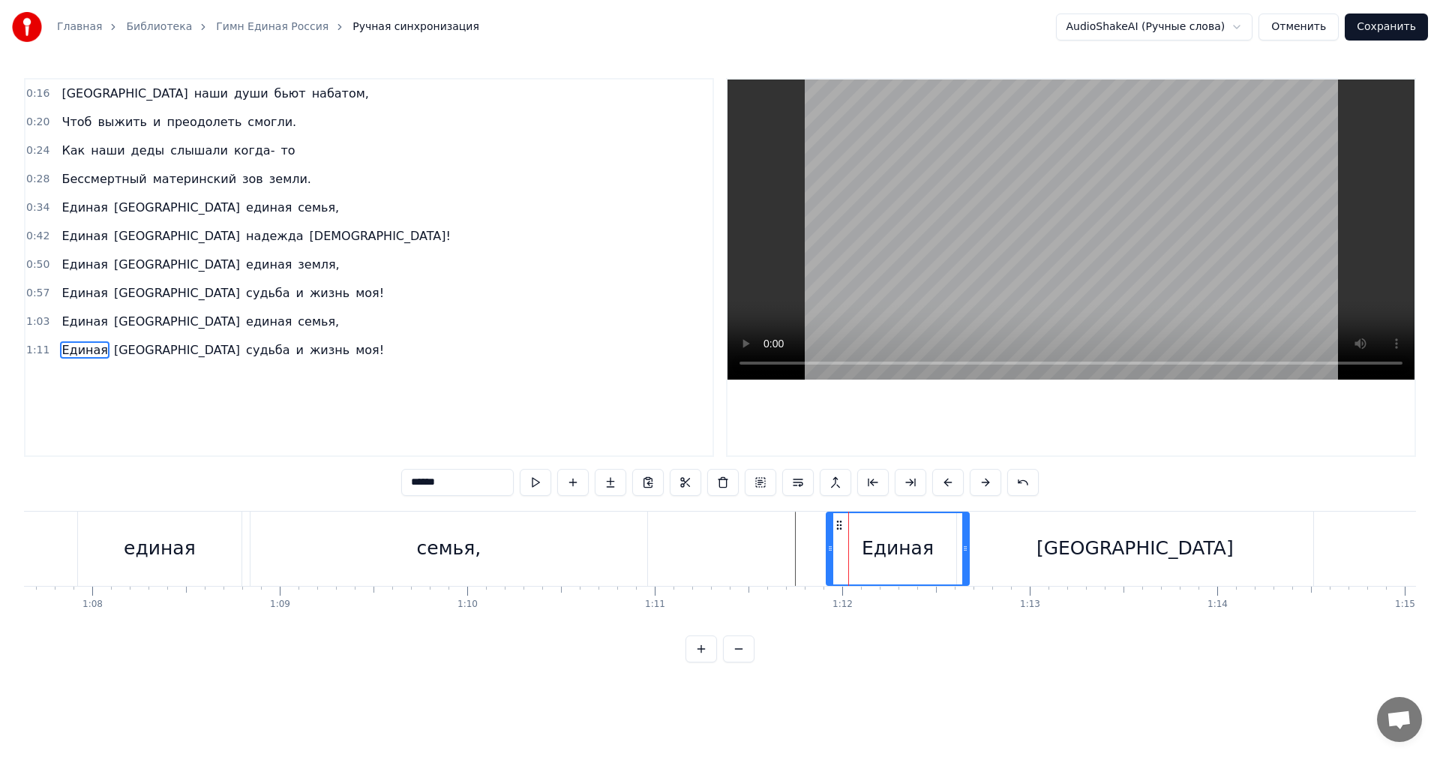
drag, startPoint x: 798, startPoint y: 544, endPoint x: 829, endPoint y: 557, distance: 33.3
click at [829, 557] on div at bounding box center [830, 548] width 6 height 71
click at [543, 487] on button at bounding box center [535, 482] width 31 height 27
click at [208, 361] on div "Единая Россия судьба и жизнь моя!" at bounding box center [222, 350] width 334 height 27
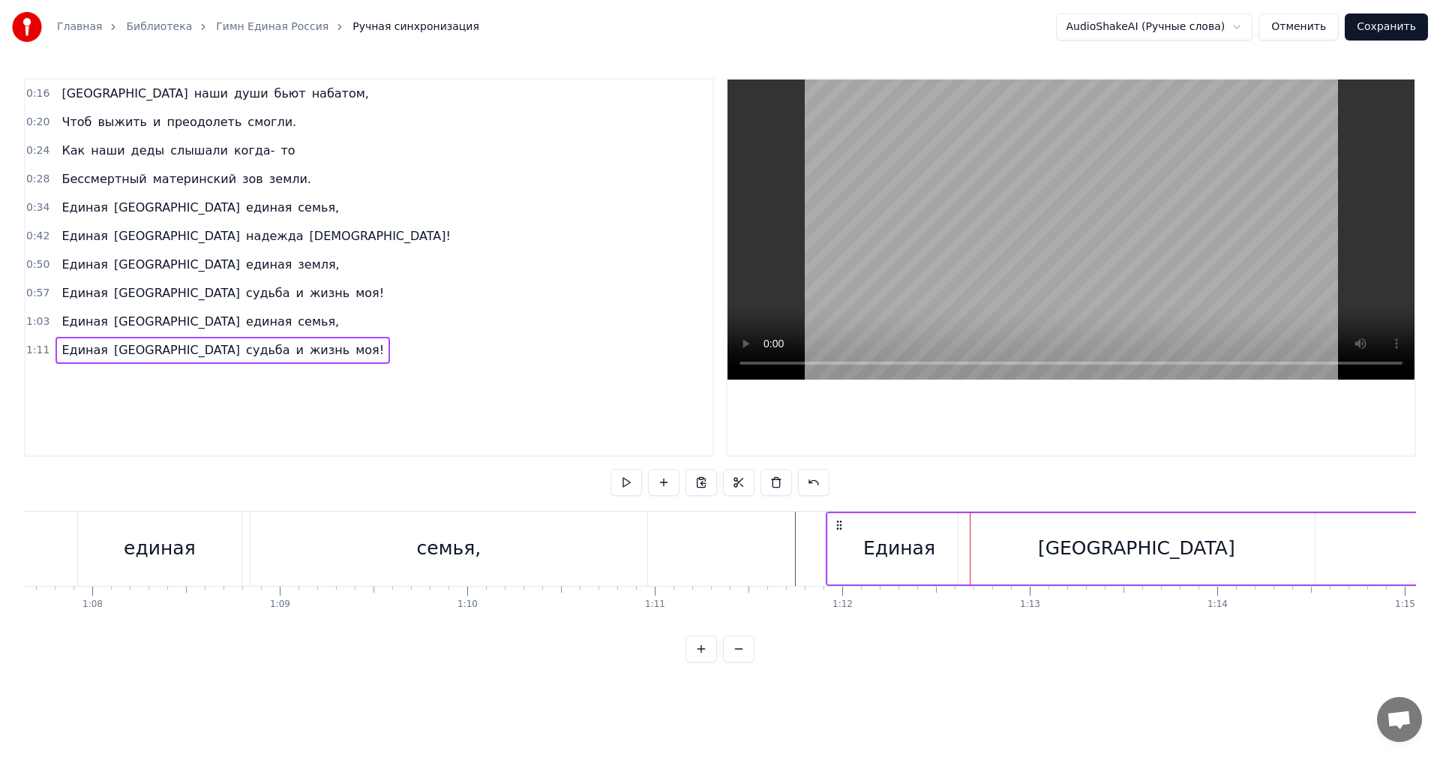
click at [630, 493] on button at bounding box center [625, 482] width 31 height 27
click at [1014, 544] on div "[GEOGRAPHIC_DATA]" at bounding box center [1136, 548] width 356 height 71
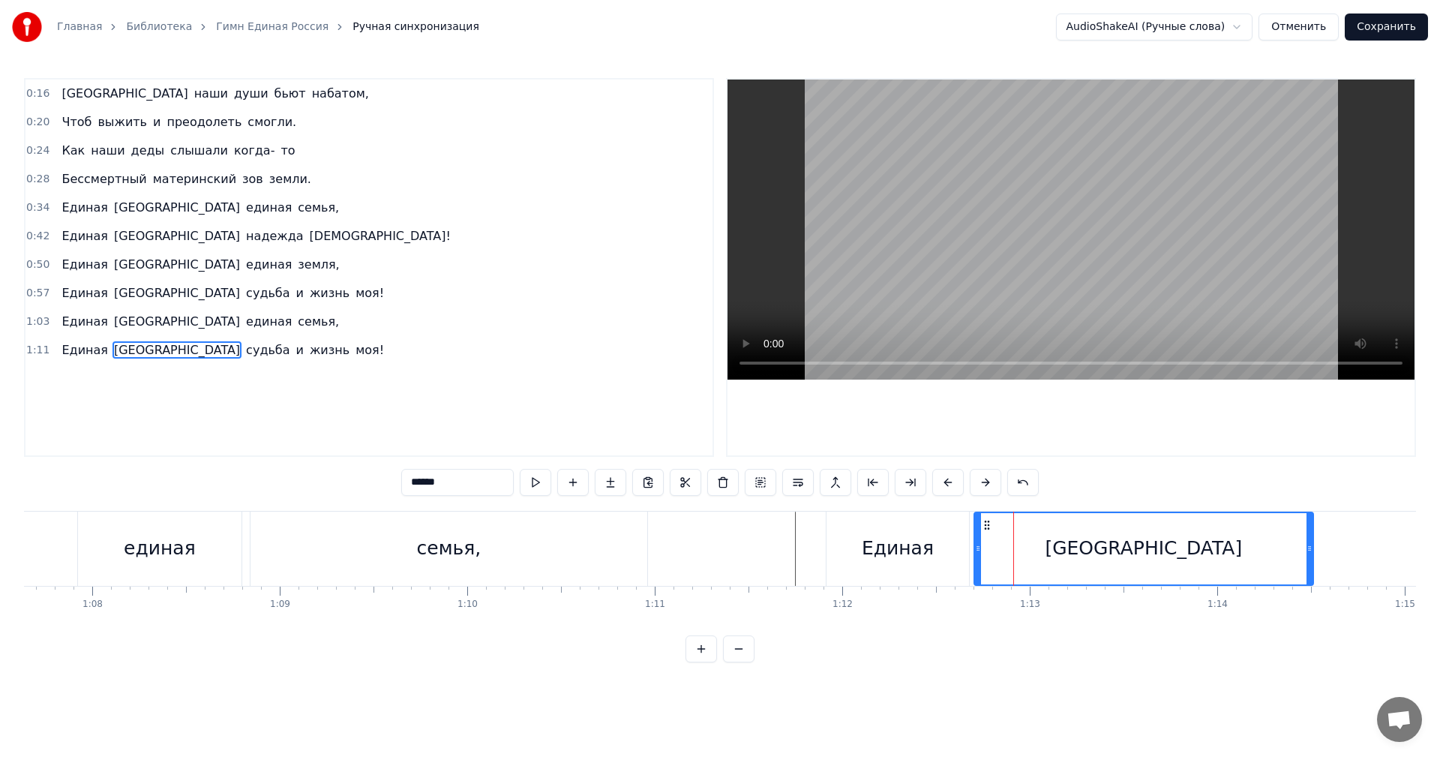
drag, startPoint x: 957, startPoint y: 544, endPoint x: 975, endPoint y: 548, distance: 17.6
click at [975, 548] on icon at bounding box center [978, 548] width 6 height 12
click at [922, 541] on div "Единая" at bounding box center [897, 548] width 72 height 28
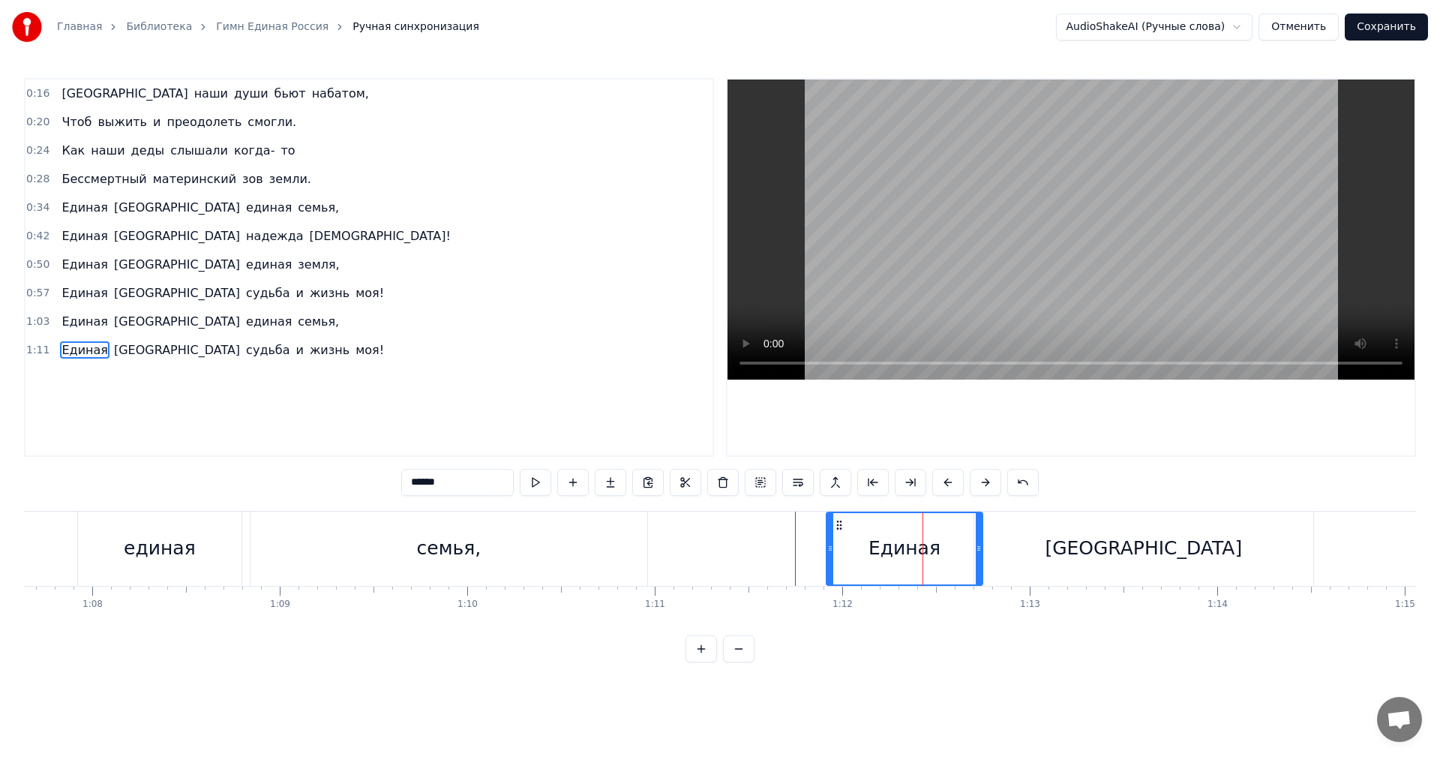
drag, startPoint x: 965, startPoint y: 544, endPoint x: 979, endPoint y: 547, distance: 14.4
click at [979, 547] on icon at bounding box center [978, 548] width 6 height 12
click at [526, 488] on button at bounding box center [535, 482] width 31 height 27
click at [1011, 558] on div "[GEOGRAPHIC_DATA]" at bounding box center [1143, 548] width 339 height 74
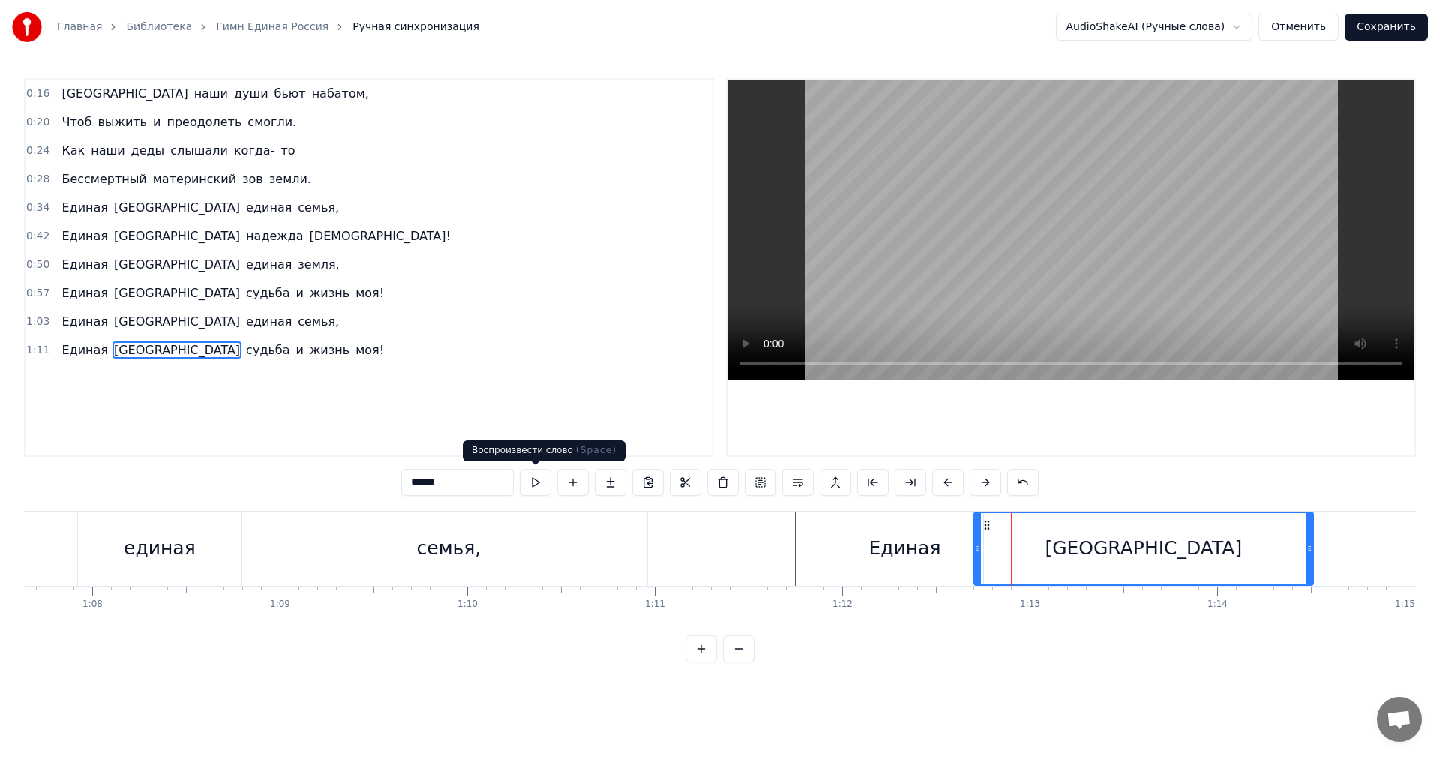
click at [537, 489] on button at bounding box center [535, 482] width 31 height 27
drag, startPoint x: 976, startPoint y: 551, endPoint x: 987, endPoint y: 552, distance: 11.3
click at [987, 552] on icon at bounding box center [988, 548] width 6 height 12
click at [960, 547] on div "Единая" at bounding box center [904, 548] width 157 height 74
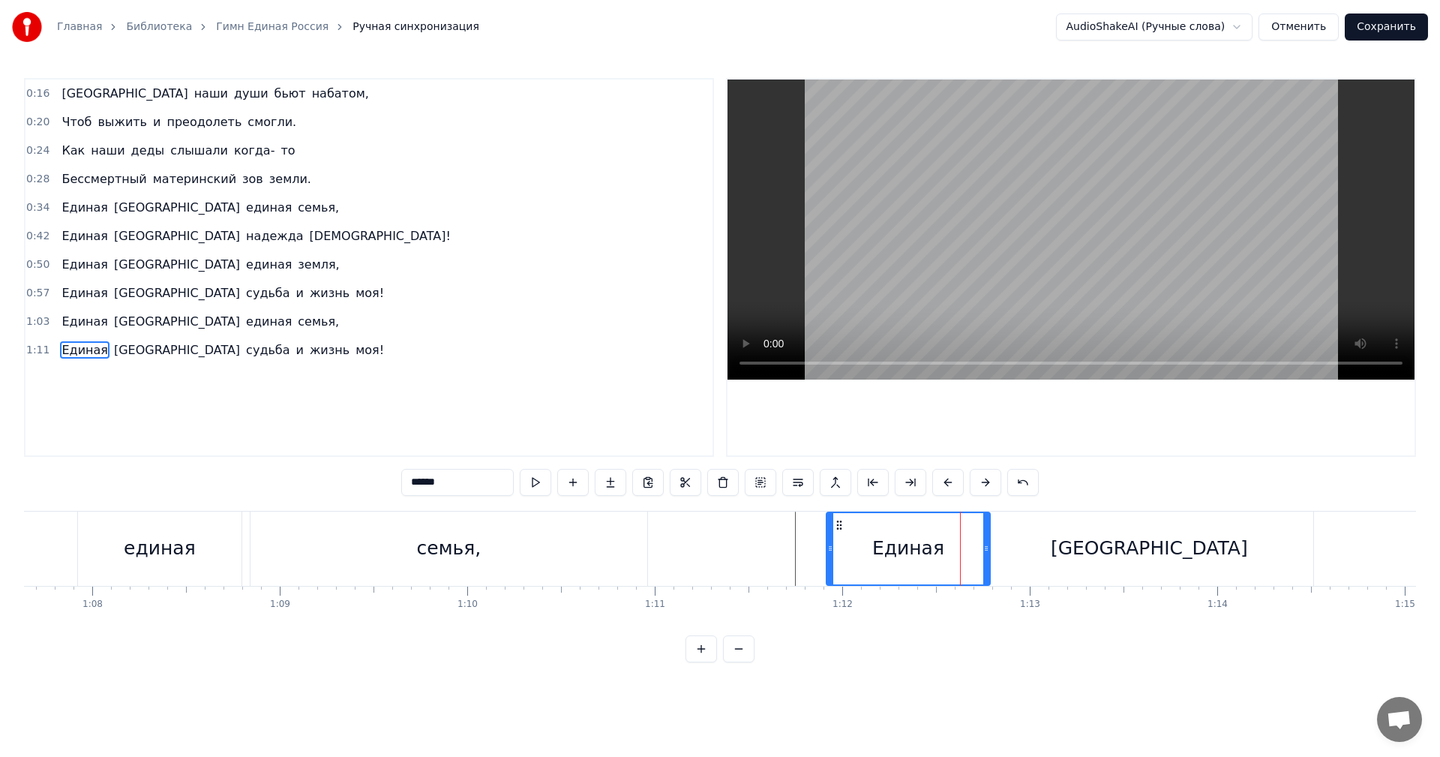
drag, startPoint x: 978, startPoint y: 545, endPoint x: 989, endPoint y: 547, distance: 10.7
click at [989, 547] on icon at bounding box center [986, 548] width 6 height 12
click at [1020, 572] on div "[GEOGRAPHIC_DATA]" at bounding box center [1149, 548] width 328 height 74
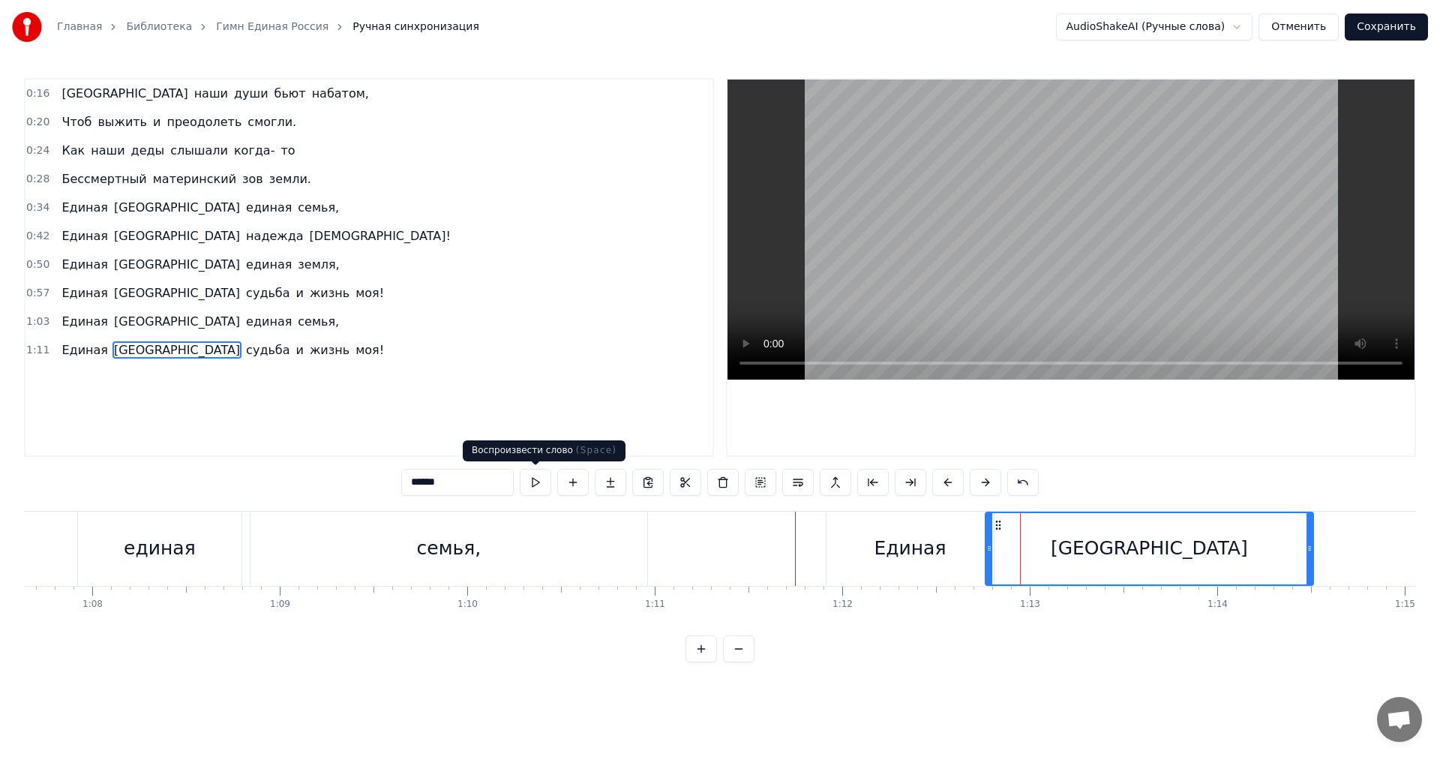
click at [540, 488] on button at bounding box center [535, 482] width 31 height 27
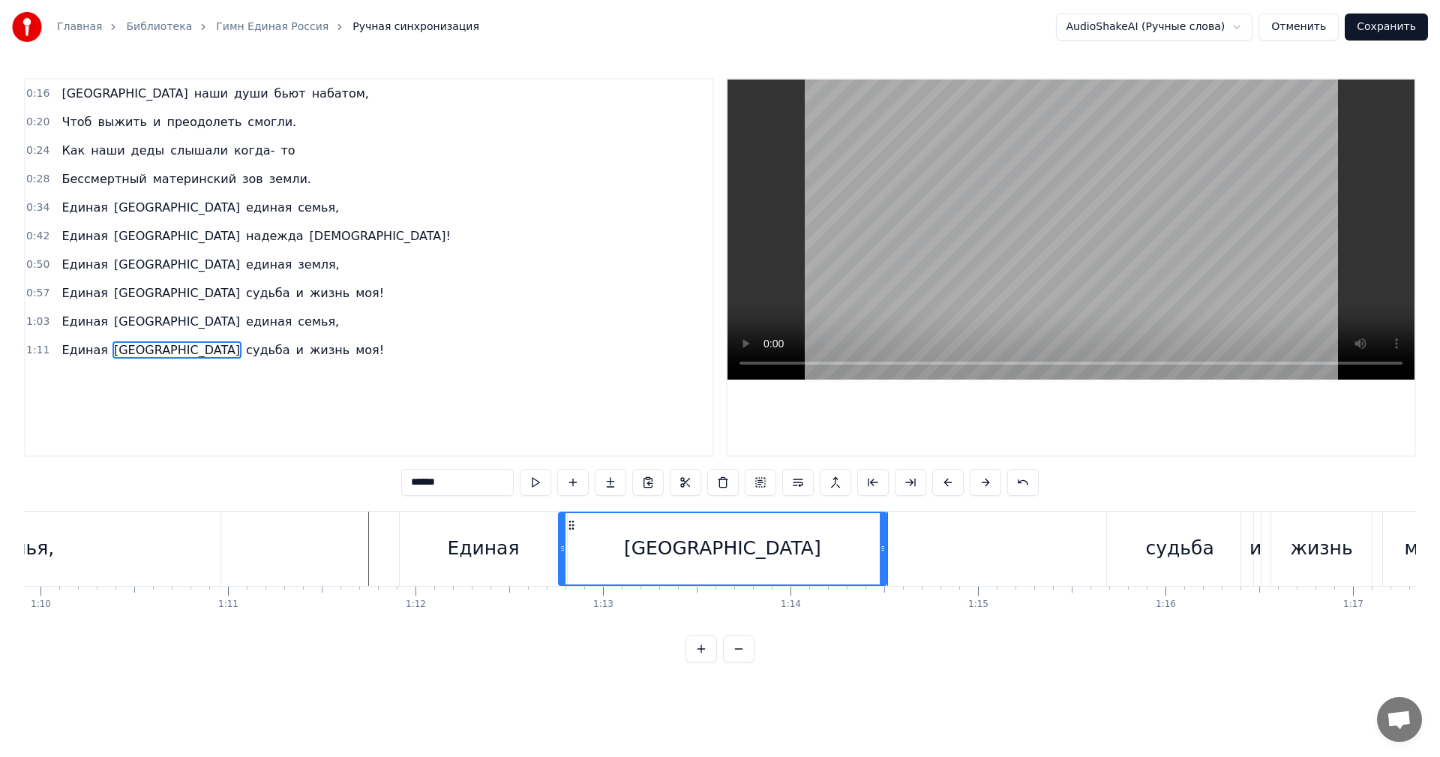
scroll to position [0, 13105]
click at [1164, 568] on div "судьба" at bounding box center [1179, 548] width 146 height 74
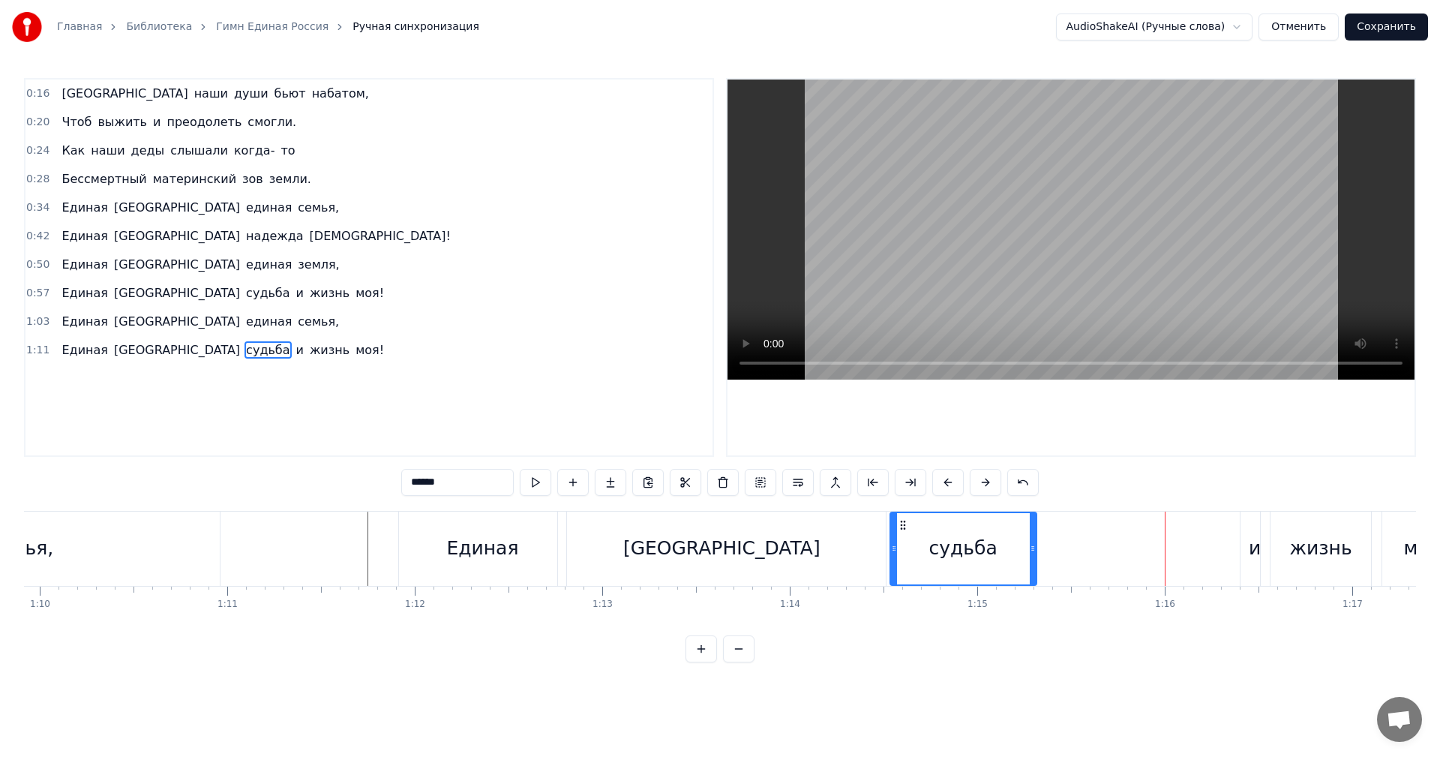
drag, startPoint x: 1117, startPoint y: 525, endPoint x: 901, endPoint y: 525, distance: 215.9
click at [901, 525] on circle at bounding box center [900, 524] width 1 height 1
click at [547, 473] on button at bounding box center [535, 482] width 31 height 27
drag, startPoint x: 1032, startPoint y: 550, endPoint x: 1044, endPoint y: 553, distance: 11.5
click at [1044, 553] on icon at bounding box center [1044, 548] width 6 height 12
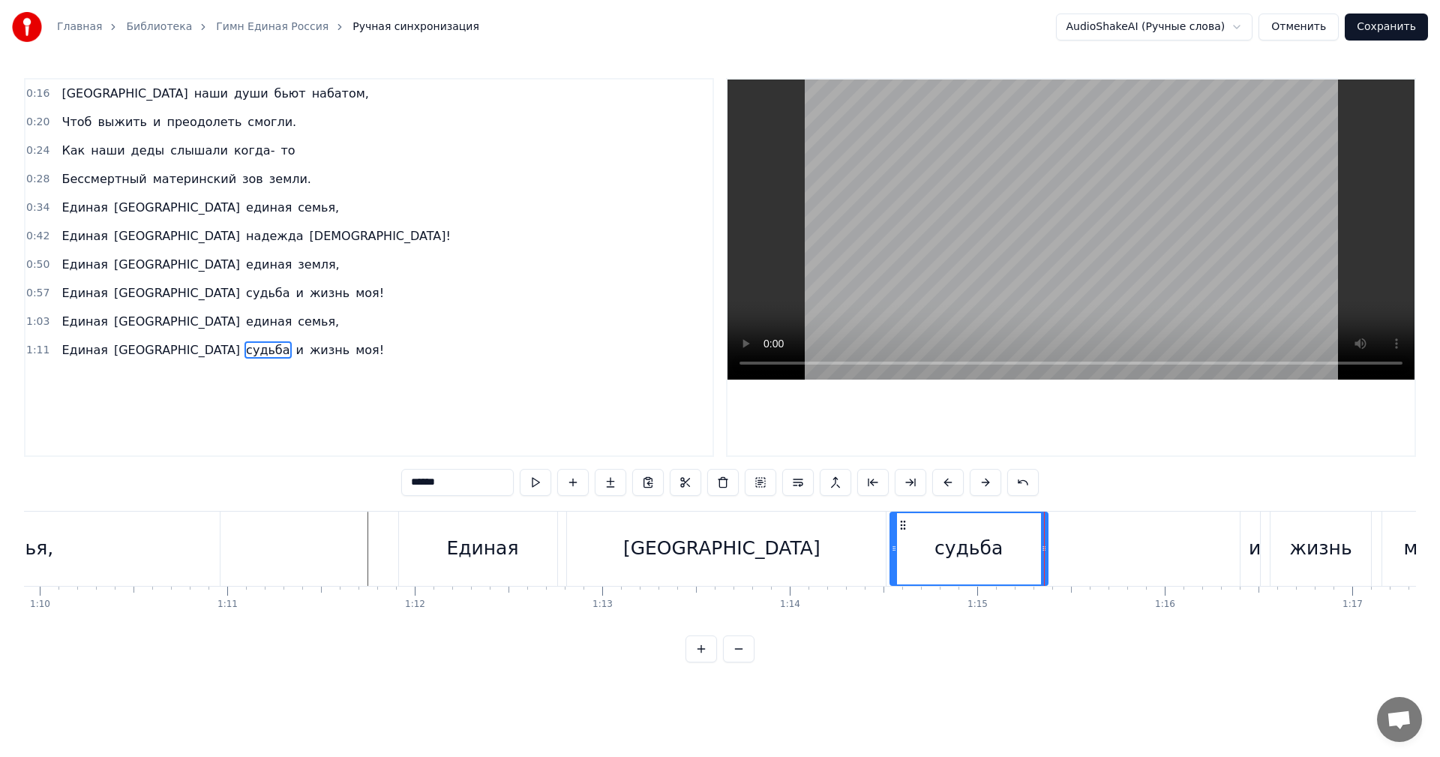
click at [1247, 543] on div "и" at bounding box center [1254, 548] width 29 height 74
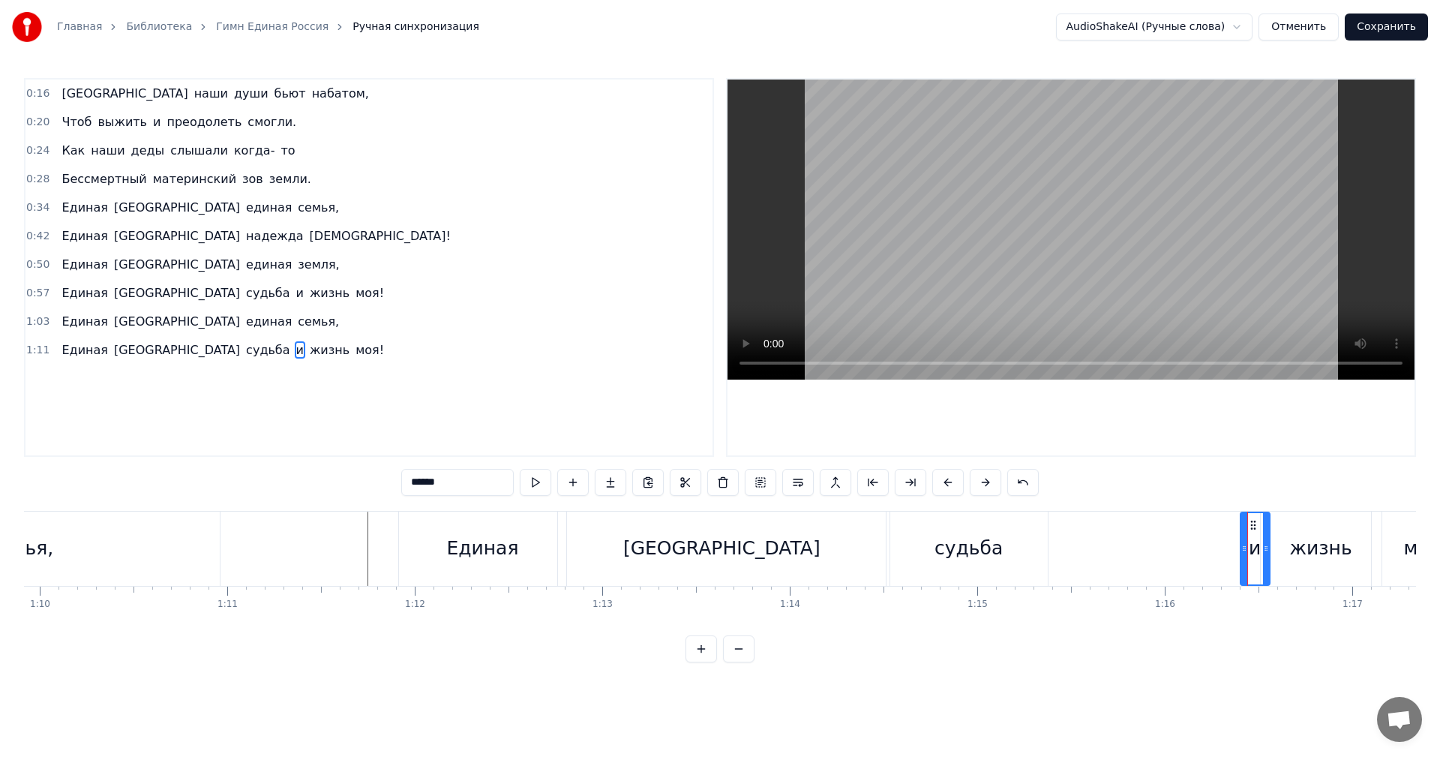
type input "*"
drag, startPoint x: 1253, startPoint y: 526, endPoint x: 1055, endPoint y: 533, distance: 198.1
click at [1055, 533] on div "и" at bounding box center [1057, 548] width 28 height 71
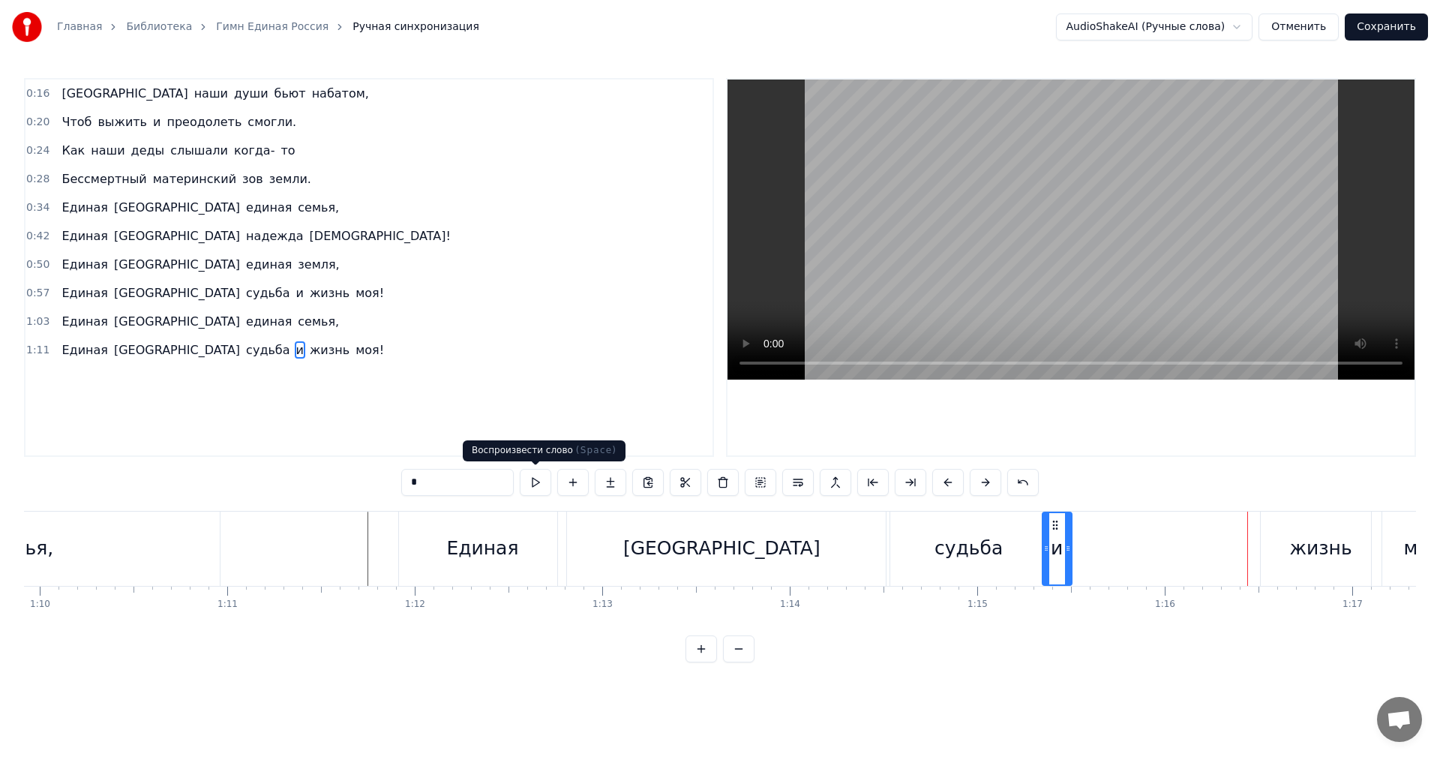
click at [542, 491] on button at bounding box center [535, 482] width 31 height 27
drag, startPoint x: 1050, startPoint y: 524, endPoint x: 1065, endPoint y: 526, distance: 15.1
click at [1065, 526] on icon at bounding box center [1070, 525] width 12 height 12
click at [535, 483] on button at bounding box center [535, 482] width 31 height 27
drag, startPoint x: 1067, startPoint y: 523, endPoint x: 1080, endPoint y: 526, distance: 13.8
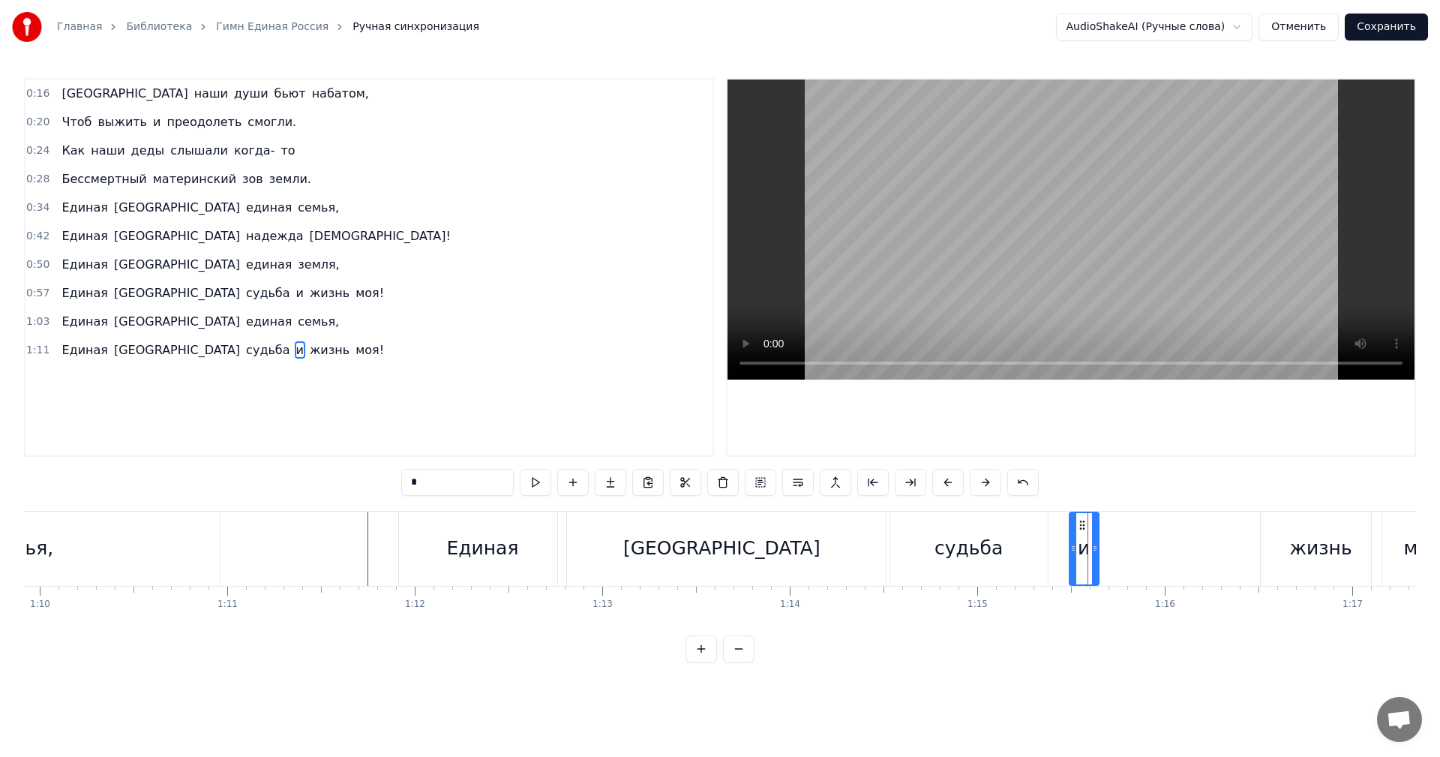
click at [1080, 526] on icon at bounding box center [1082, 525] width 12 height 12
click at [532, 480] on button at bounding box center [535, 482] width 31 height 27
drag, startPoint x: 1081, startPoint y: 527, endPoint x: 1130, endPoint y: 526, distance: 48.7
click at [1120, 526] on icon at bounding box center [1114, 525] width 12 height 12
click at [1058, 517] on div "Единая Россия судьба и жизнь моя!" at bounding box center [941, 548] width 1086 height 74
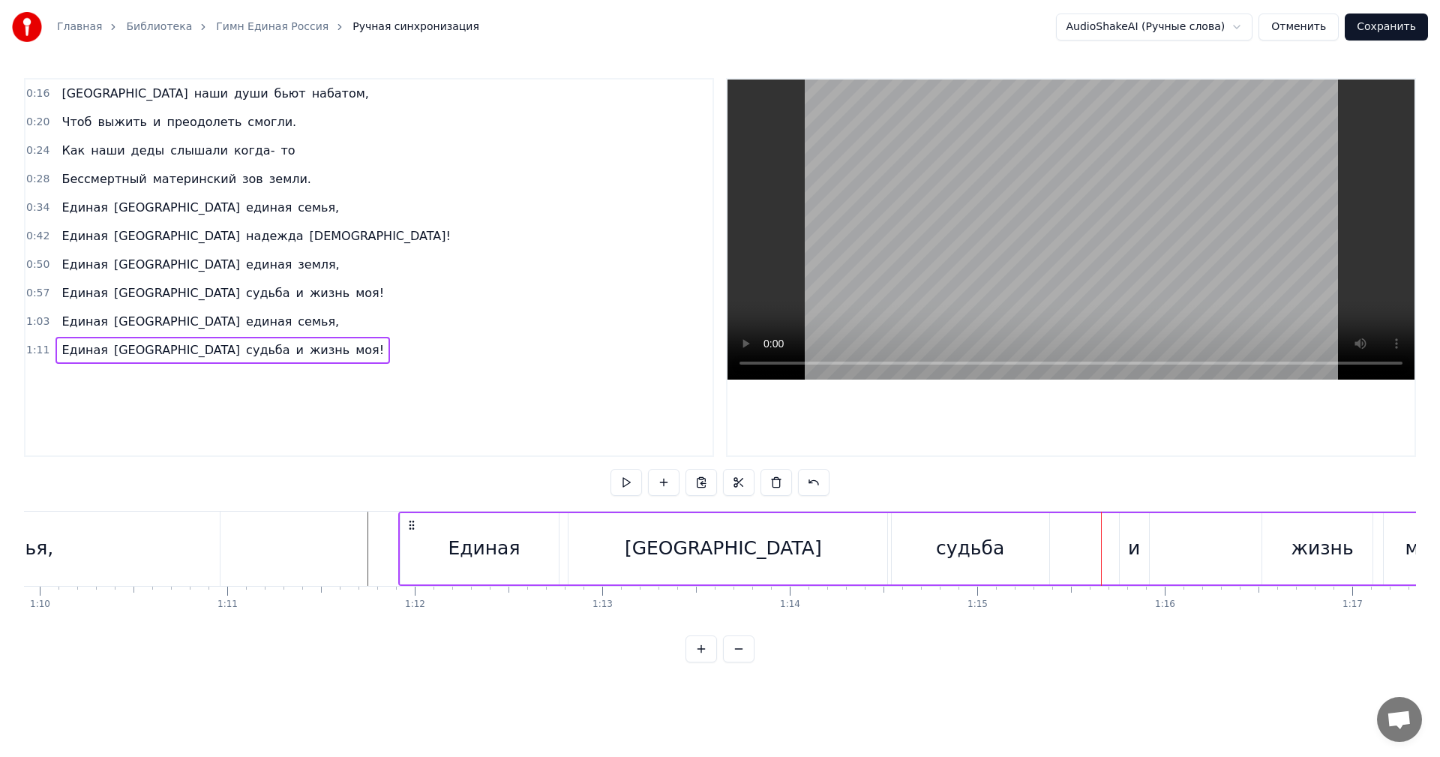
click at [1068, 503] on div "0:16 Россия наши души бьют набатом, 0:20 Чтоб выжить и преодолеть смогли. 0:24 …" at bounding box center [720, 370] width 1392 height 584
click at [618, 489] on button at bounding box center [625, 482] width 31 height 27
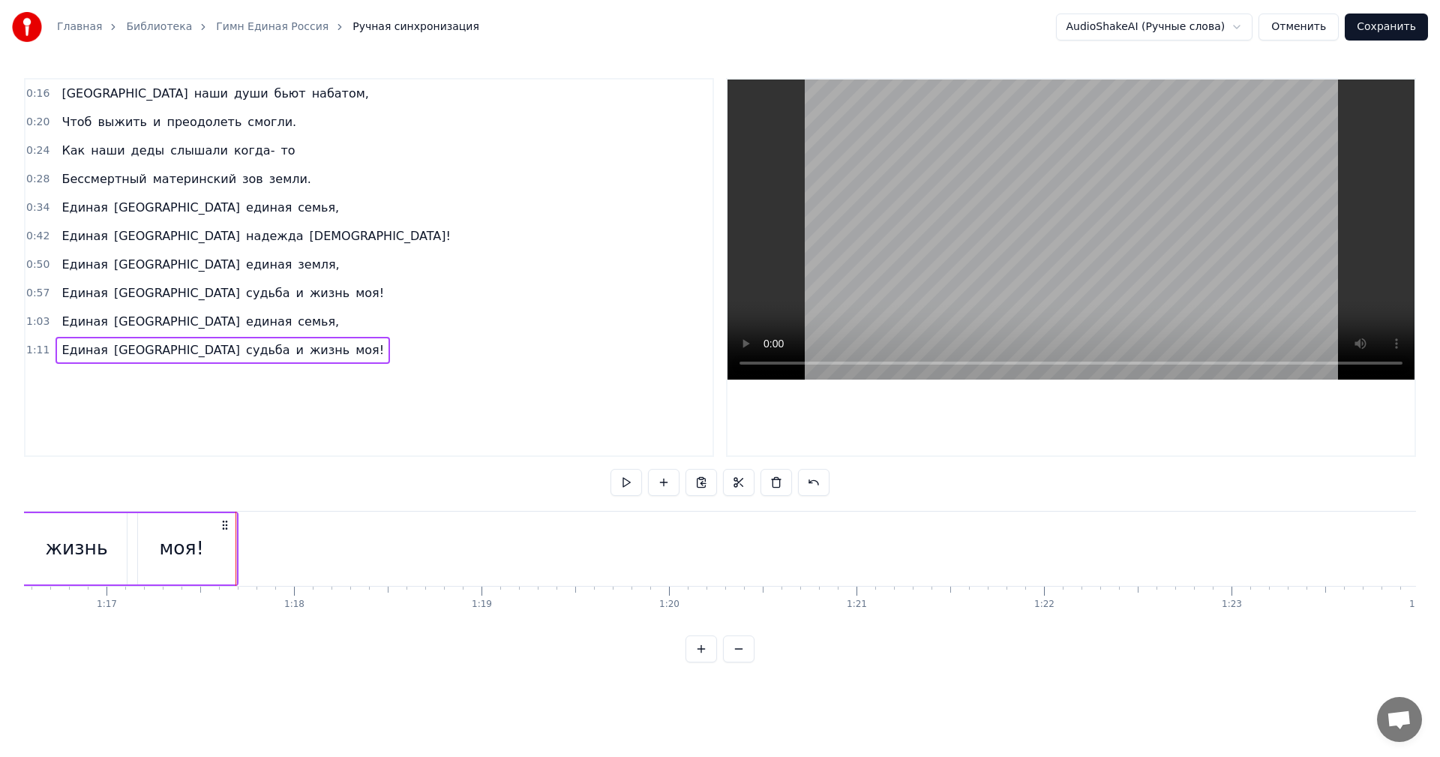
click at [618, 489] on button at bounding box center [625, 482] width 31 height 27
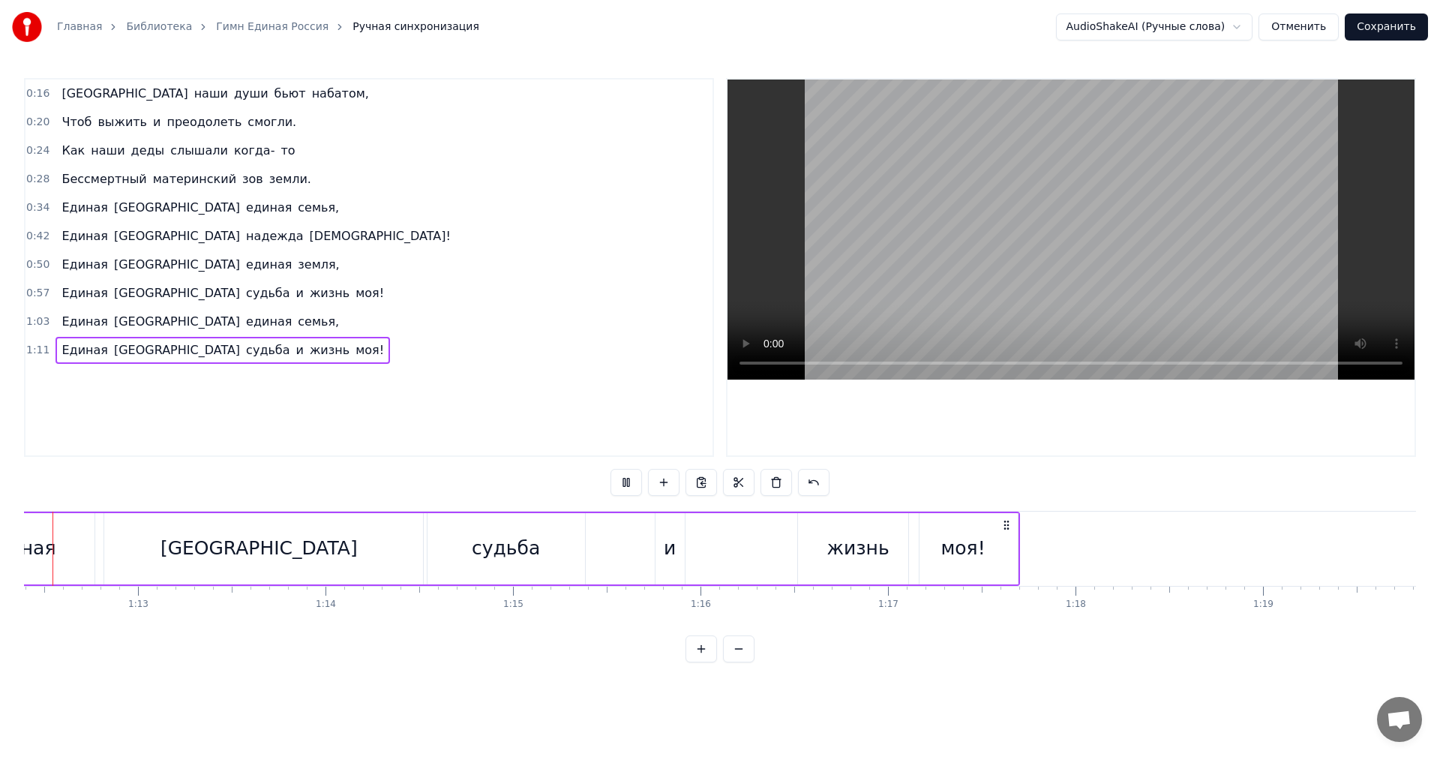
scroll to position [0, 13493]
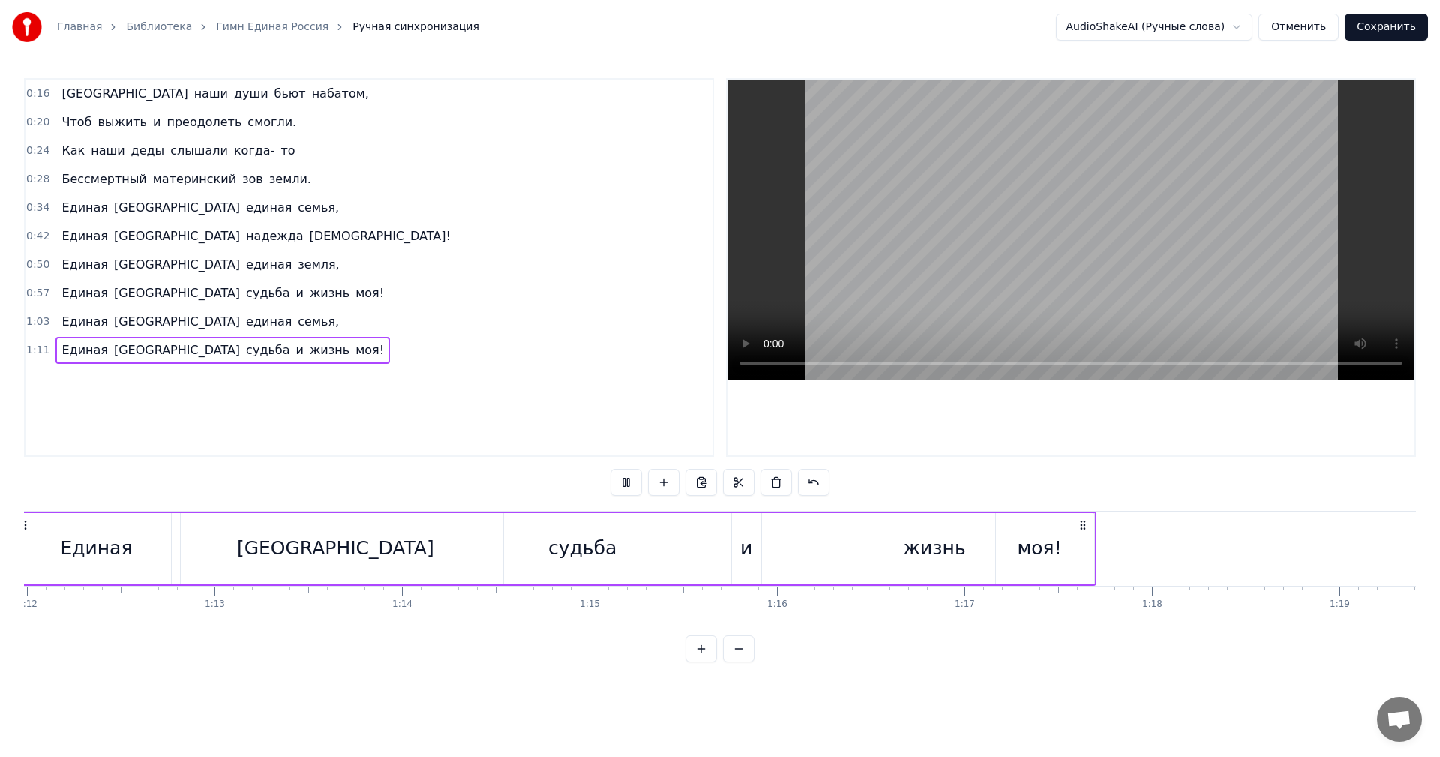
click at [618, 489] on button at bounding box center [625, 482] width 31 height 27
click at [573, 548] on div "судьба" at bounding box center [582, 548] width 68 height 28
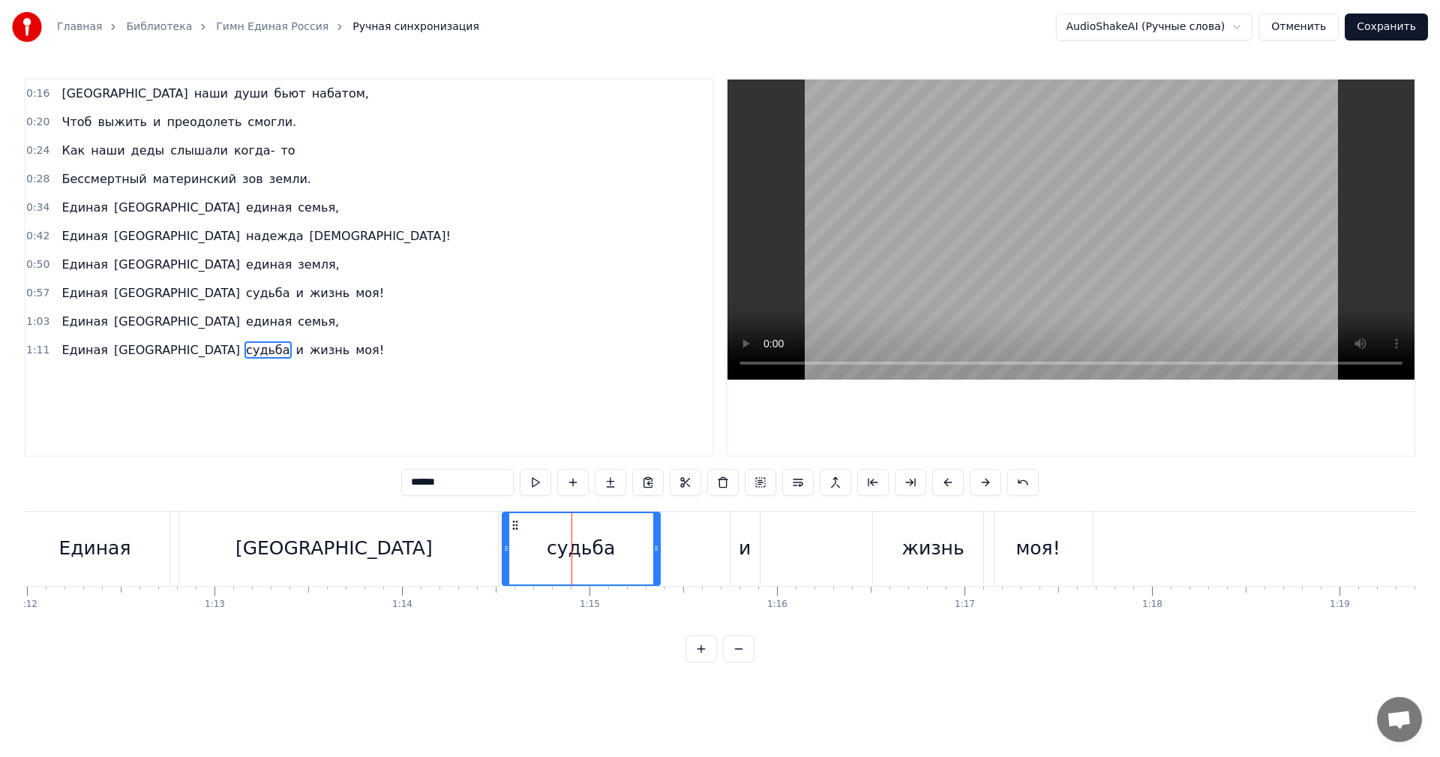
click at [885, 543] on div "жизнь" at bounding box center [933, 548] width 121 height 74
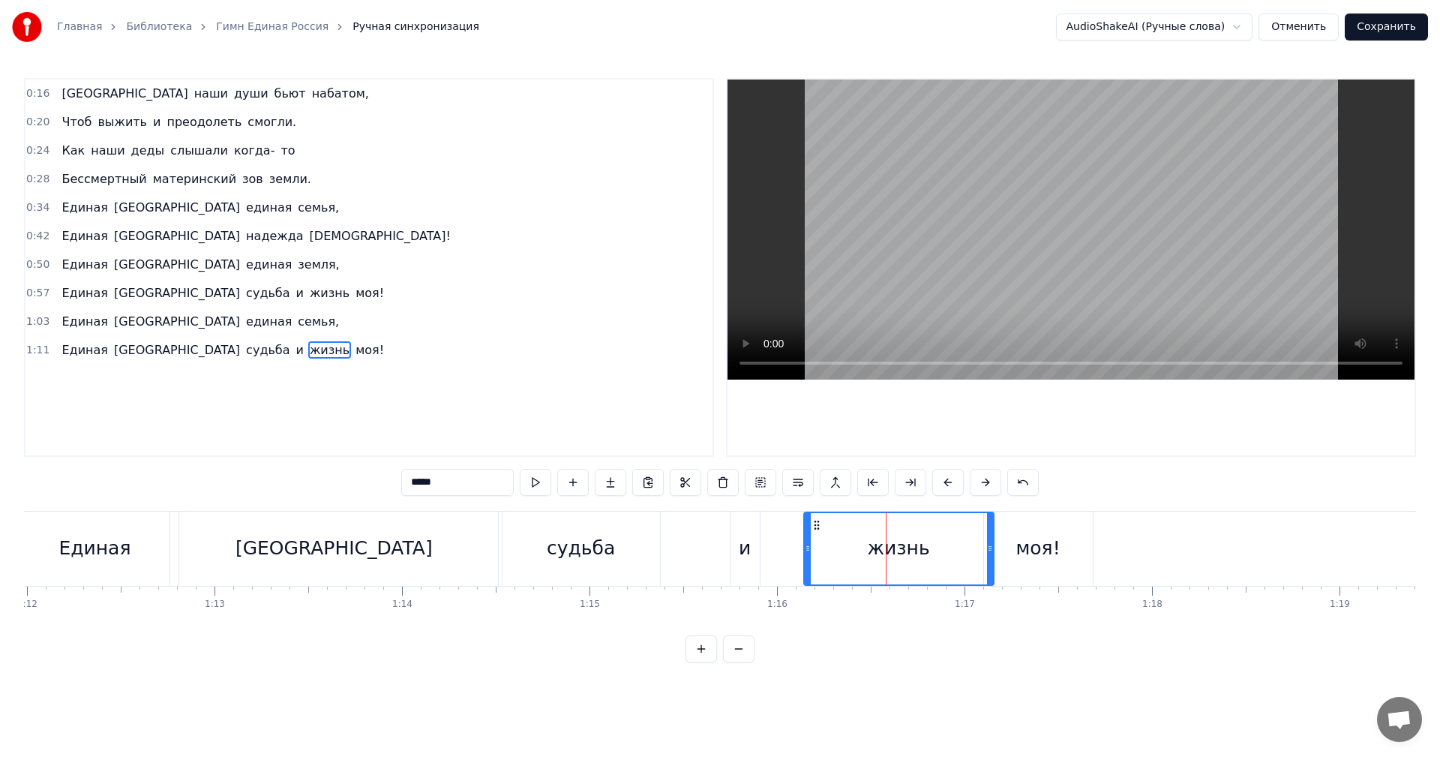
drag, startPoint x: 874, startPoint y: 544, endPoint x: 805, endPoint y: 561, distance: 70.9
click at [805, 561] on div at bounding box center [808, 548] width 6 height 71
click at [542, 483] on button at bounding box center [535, 482] width 31 height 27
click at [1041, 562] on div "моя!" at bounding box center [1038, 548] width 109 height 74
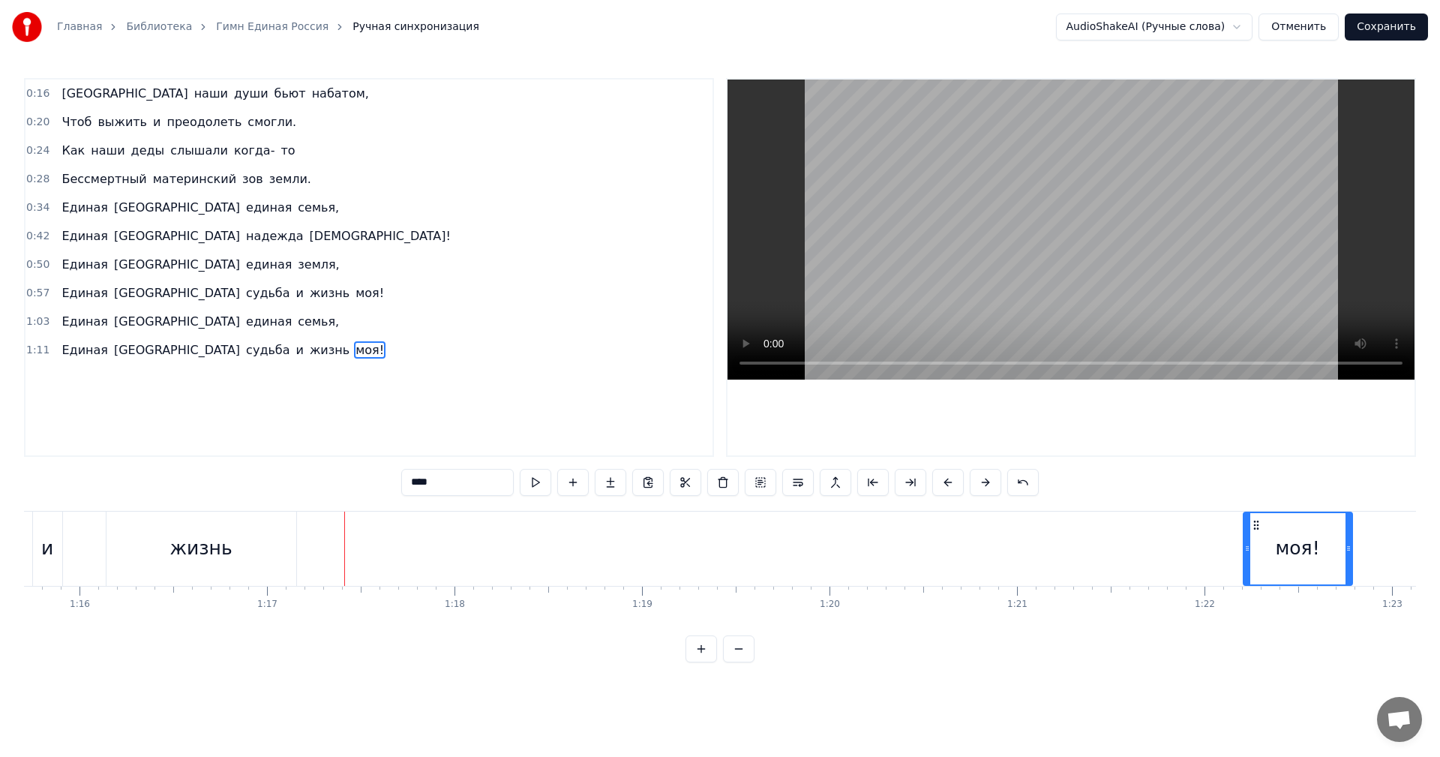
scroll to position [0, 14205]
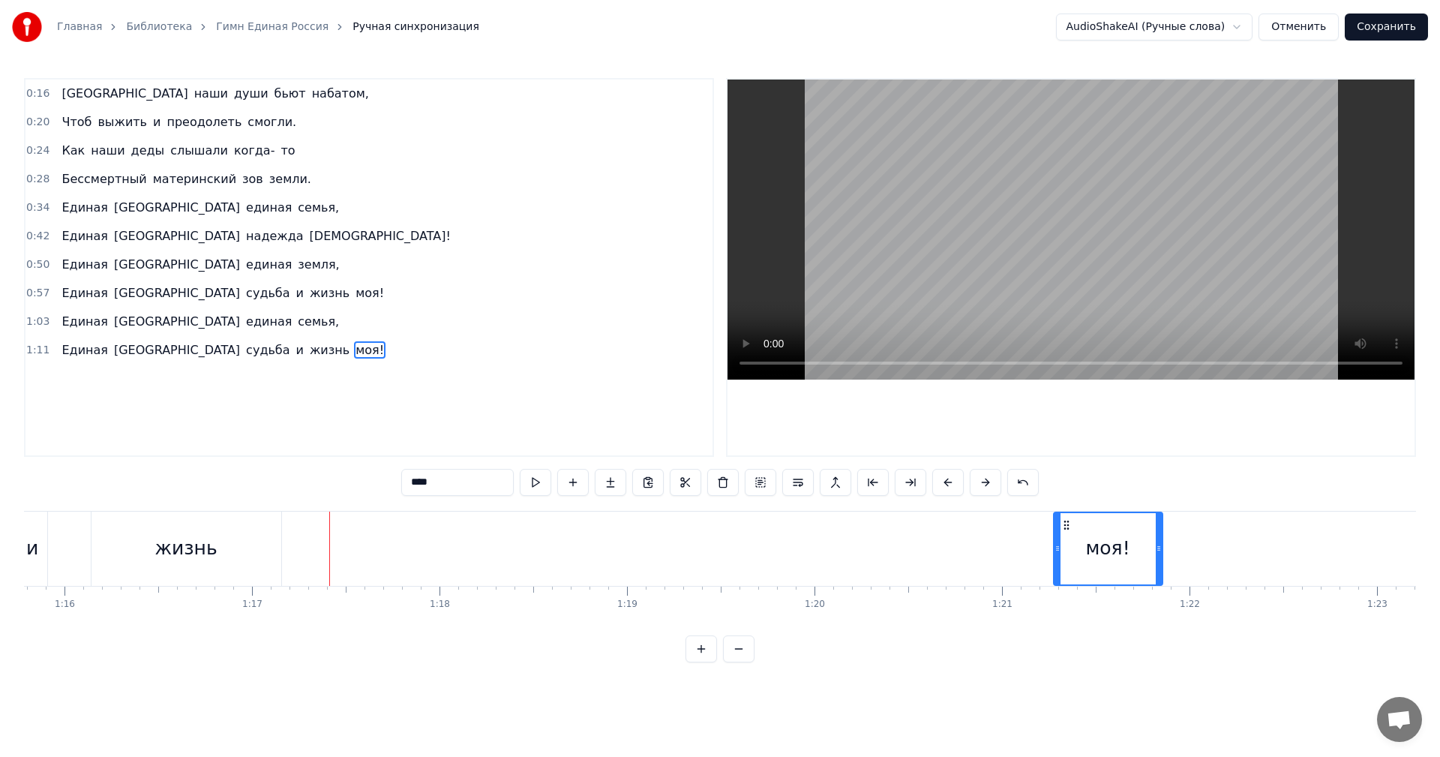
drag, startPoint x: 997, startPoint y: 524, endPoint x: 1065, endPoint y: 552, distance: 73.7
click at [1065, 552] on div "моя!" at bounding box center [1107, 548] width 107 height 71
drag, startPoint x: 240, startPoint y: 547, endPoint x: 248, endPoint y: 549, distance: 8.4
click at [248, 549] on div "жизнь" at bounding box center [186, 548] width 190 height 74
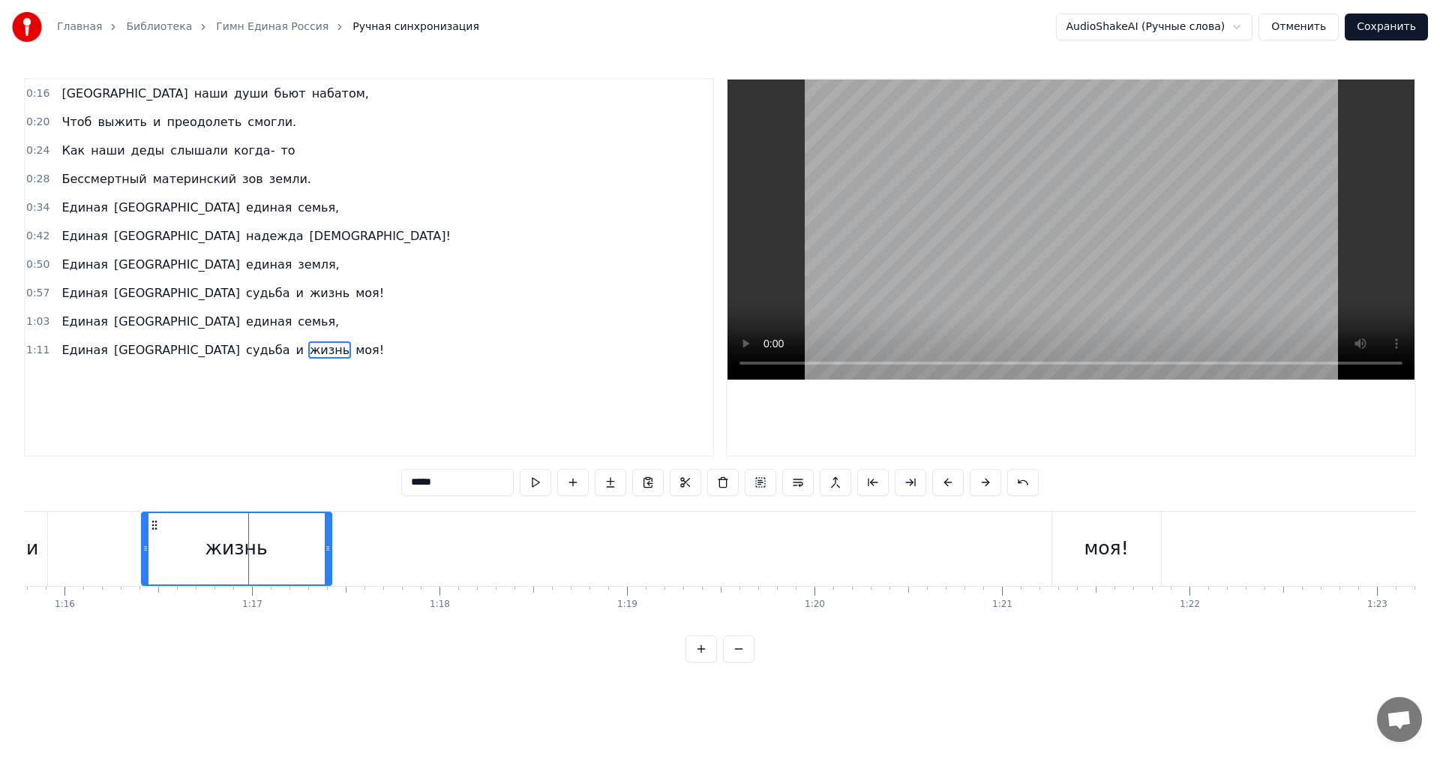
drag, startPoint x: 104, startPoint y: 523, endPoint x: 155, endPoint y: 523, distance: 51.0
click at [155, 523] on icon at bounding box center [154, 525] width 12 height 12
click at [532, 486] on button at bounding box center [535, 482] width 31 height 27
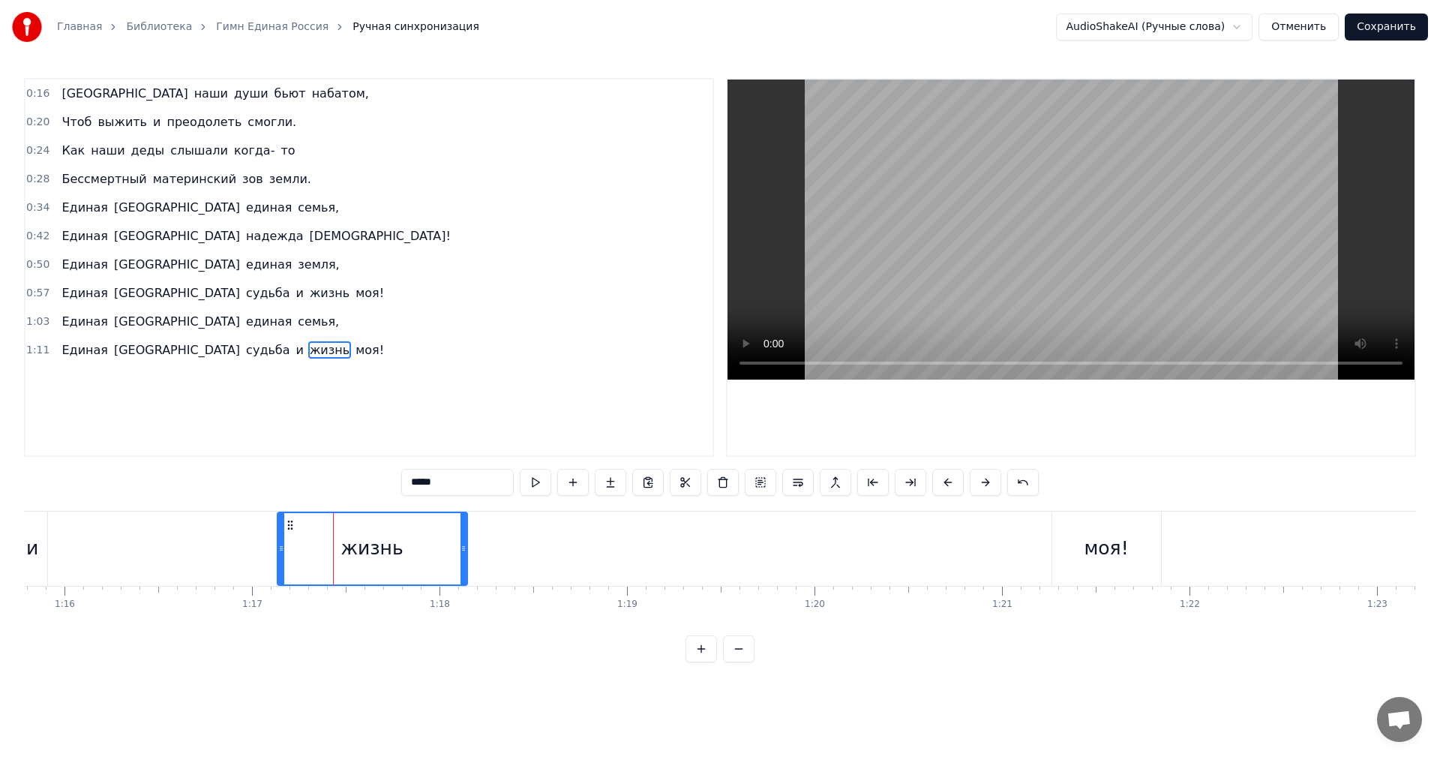
drag, startPoint x: 153, startPoint y: 523, endPoint x: 288, endPoint y: 526, distance: 135.0
click at [288, 526] on icon at bounding box center [290, 525] width 12 height 12
click at [534, 475] on button at bounding box center [535, 482] width 31 height 27
drag, startPoint x: 464, startPoint y: 546, endPoint x: 635, endPoint y: 544, distance: 171.0
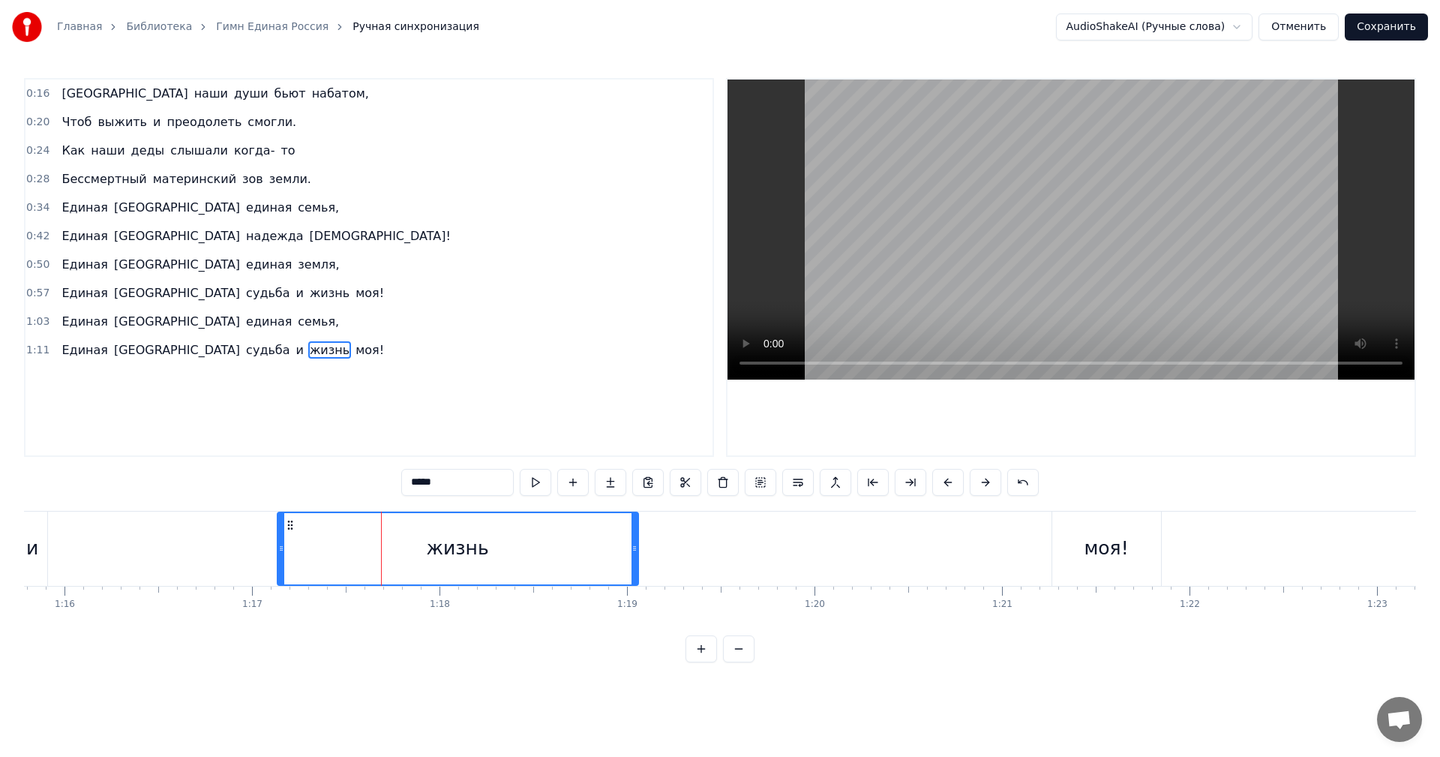
click at [635, 544] on icon at bounding box center [634, 548] width 6 height 12
click at [535, 481] on button at bounding box center [535, 482] width 31 height 27
drag, startPoint x: 632, startPoint y: 547, endPoint x: 613, endPoint y: 547, distance: 19.5
click at [613, 547] on icon at bounding box center [615, 548] width 6 height 12
click at [1101, 546] on div "моя!" at bounding box center [1105, 548] width 44 height 28
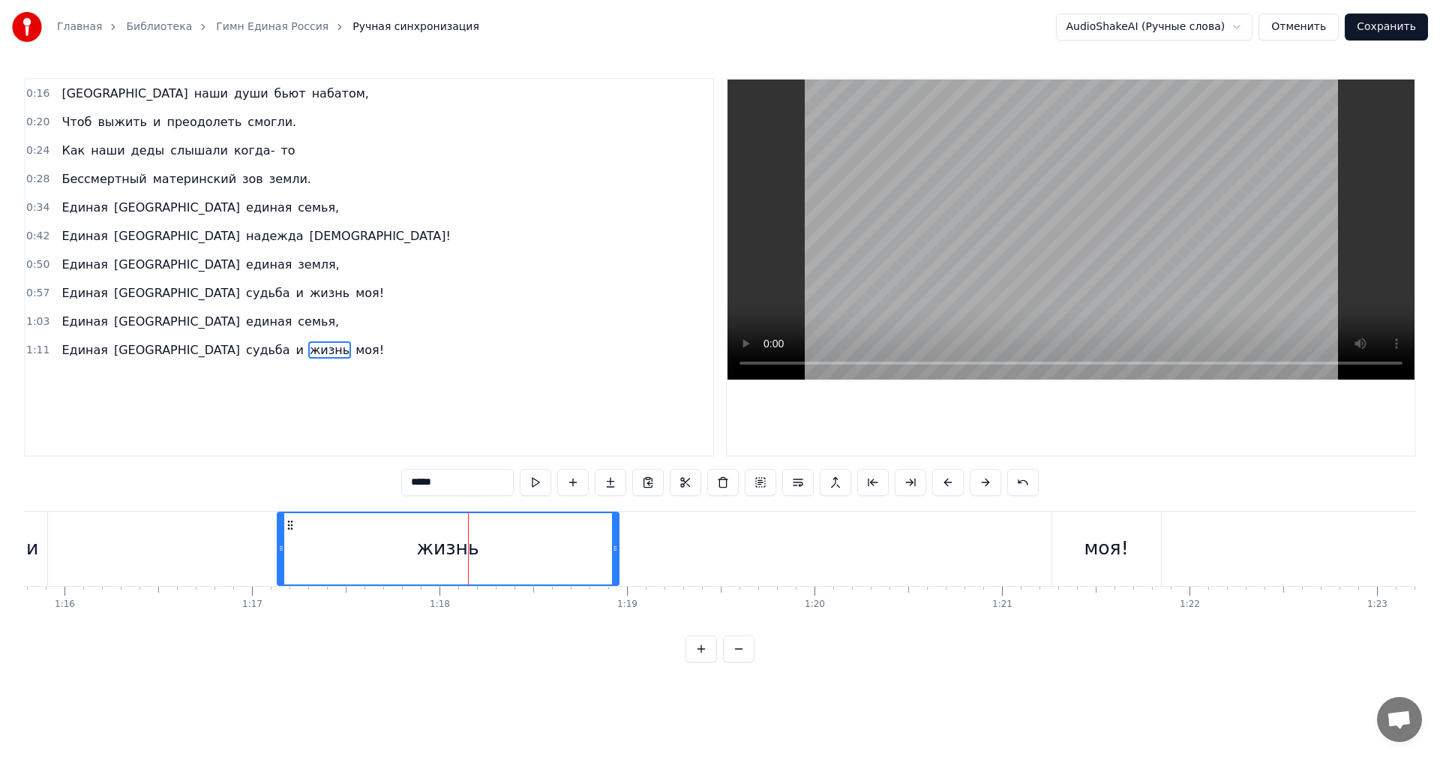
type input "****"
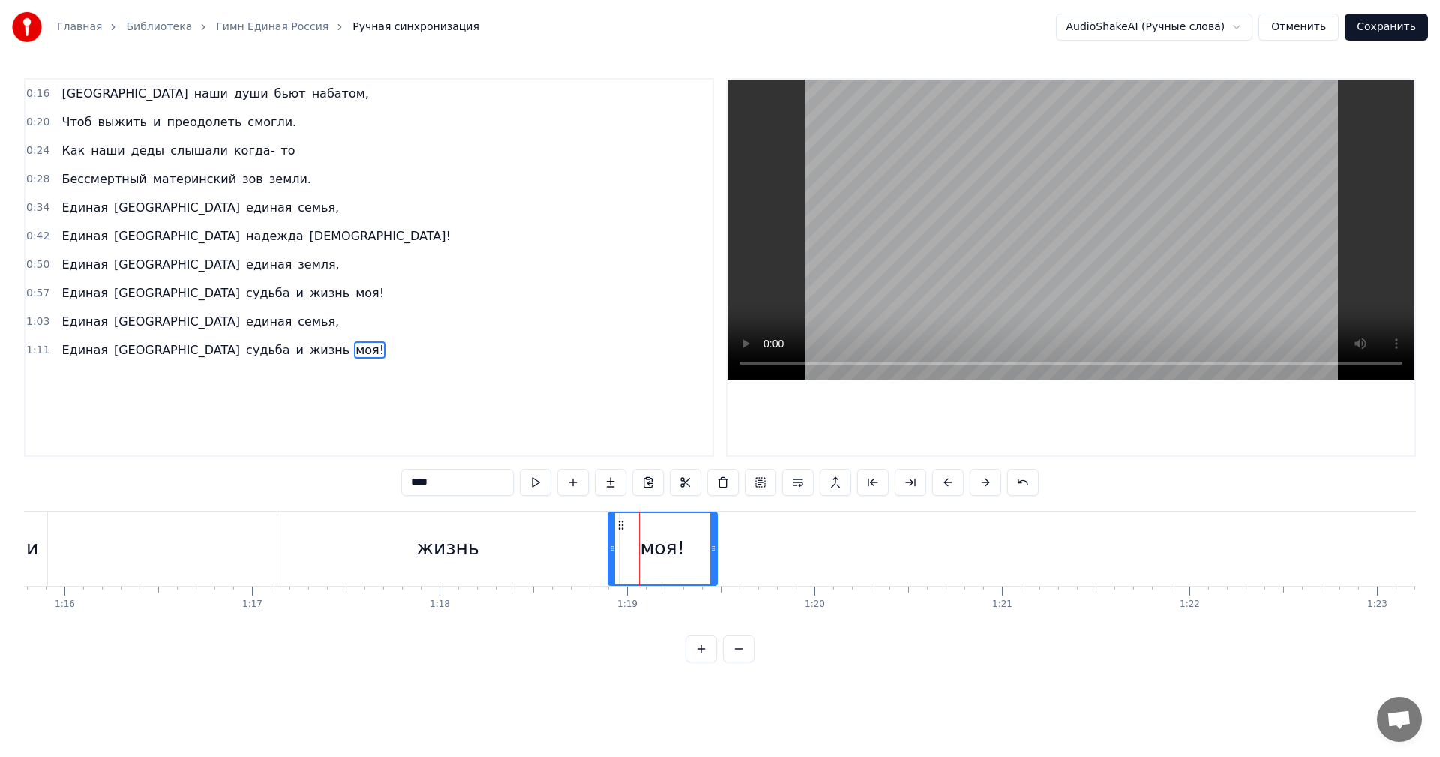
drag, startPoint x: 1067, startPoint y: 526, endPoint x: 623, endPoint y: 560, distance: 445.1
click at [623, 560] on div "моя!" at bounding box center [662, 548] width 107 height 71
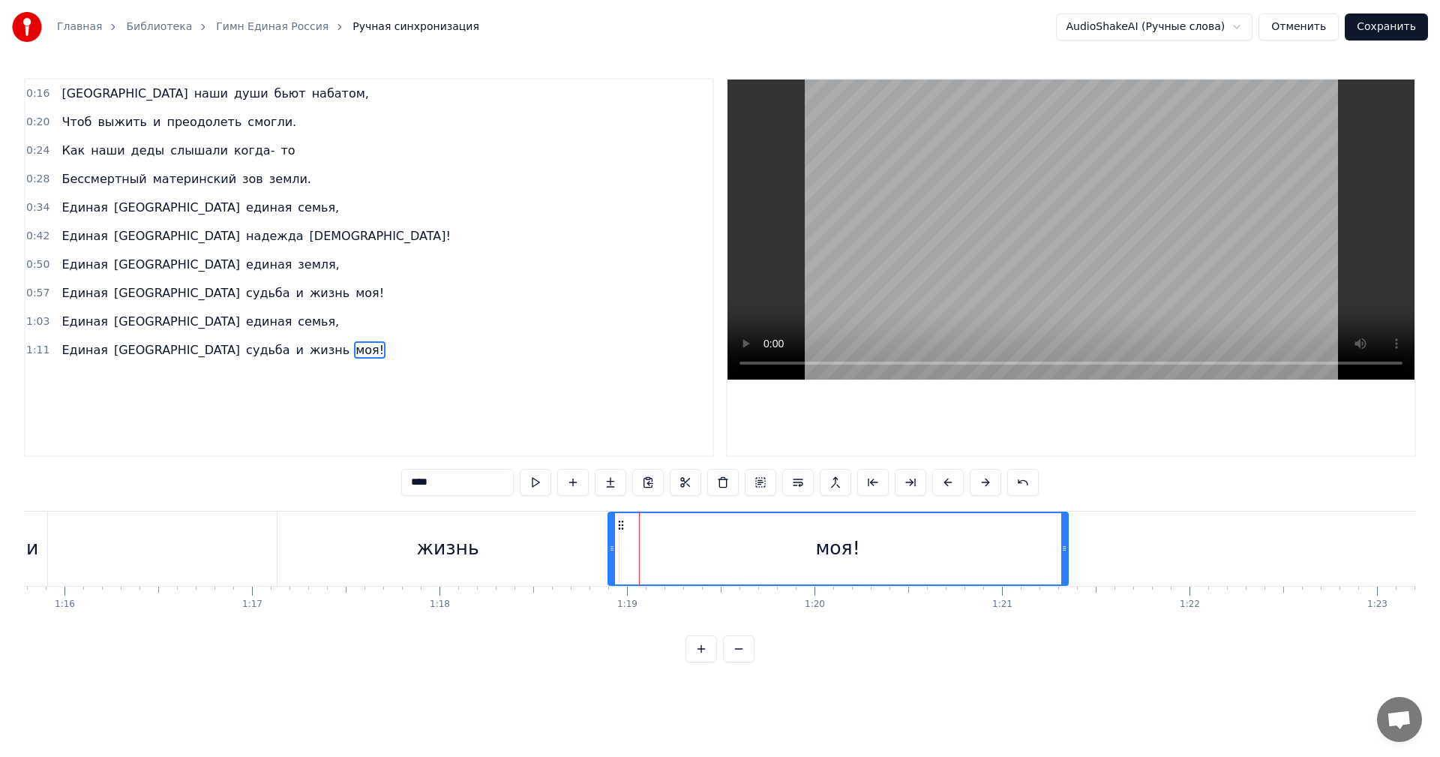
drag, startPoint x: 712, startPoint y: 539, endPoint x: 1063, endPoint y: 553, distance: 351.2
click at [1063, 553] on div at bounding box center [1064, 548] width 6 height 71
click at [181, 361] on div "Единая Россия судьба и жизнь моя!" at bounding box center [222, 350] width 334 height 27
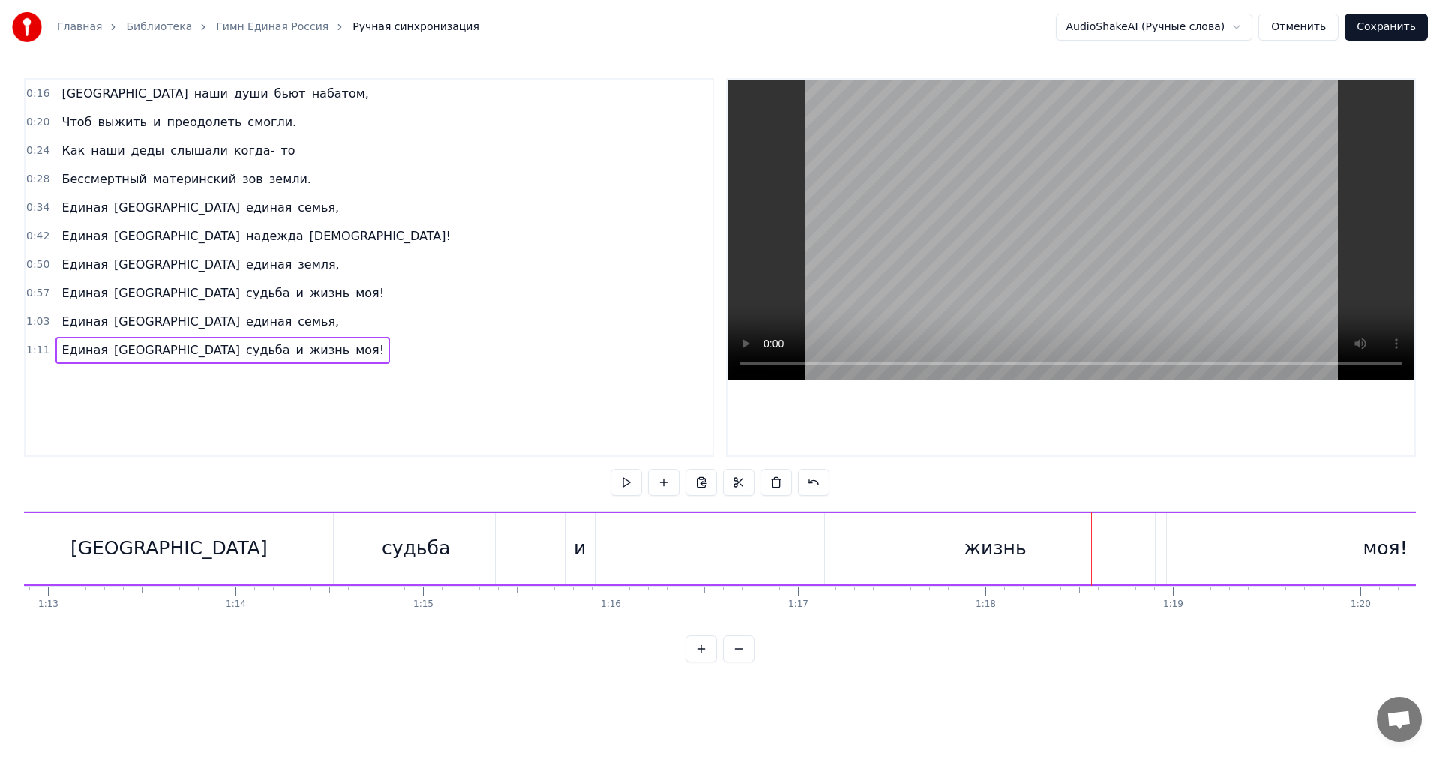
scroll to position [0, 13450]
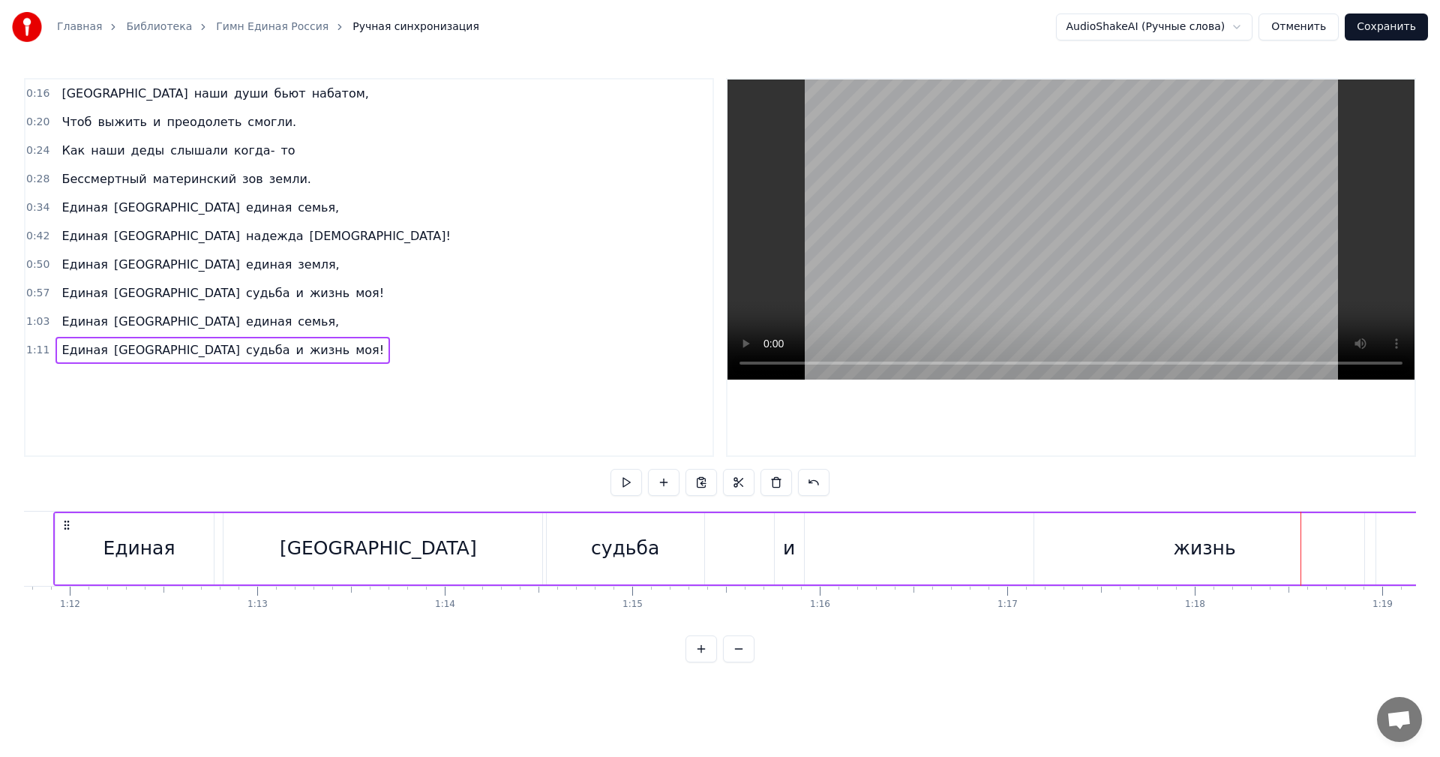
click at [788, 553] on div "и" at bounding box center [789, 548] width 12 height 28
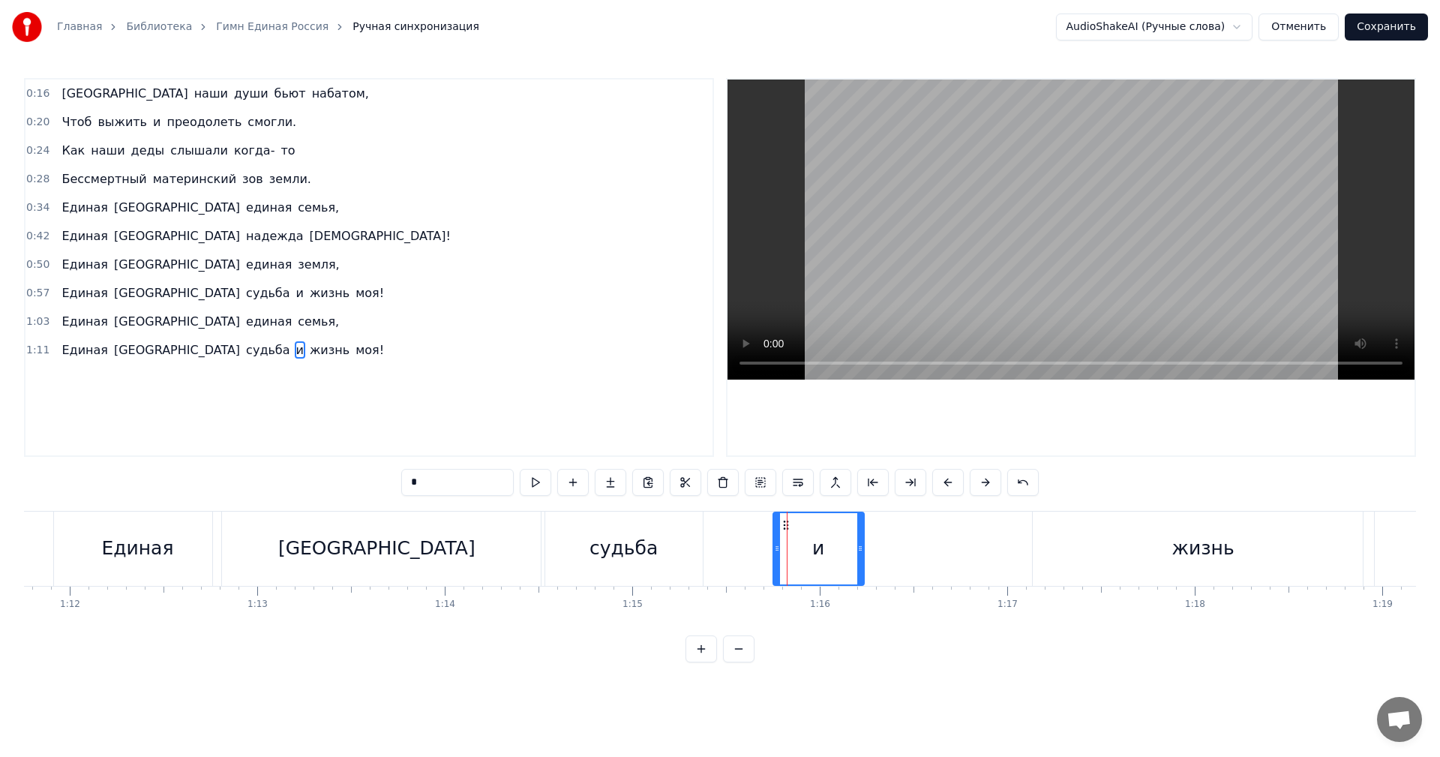
drag, startPoint x: 799, startPoint y: 549, endPoint x: 860, endPoint y: 553, distance: 61.6
click at [860, 553] on icon at bounding box center [860, 548] width 6 height 12
click at [529, 490] on button at bounding box center [535, 482] width 31 height 27
drag, startPoint x: 782, startPoint y: 526, endPoint x: 807, endPoint y: 529, distance: 24.9
click at [807, 529] on icon at bounding box center [811, 525] width 12 height 12
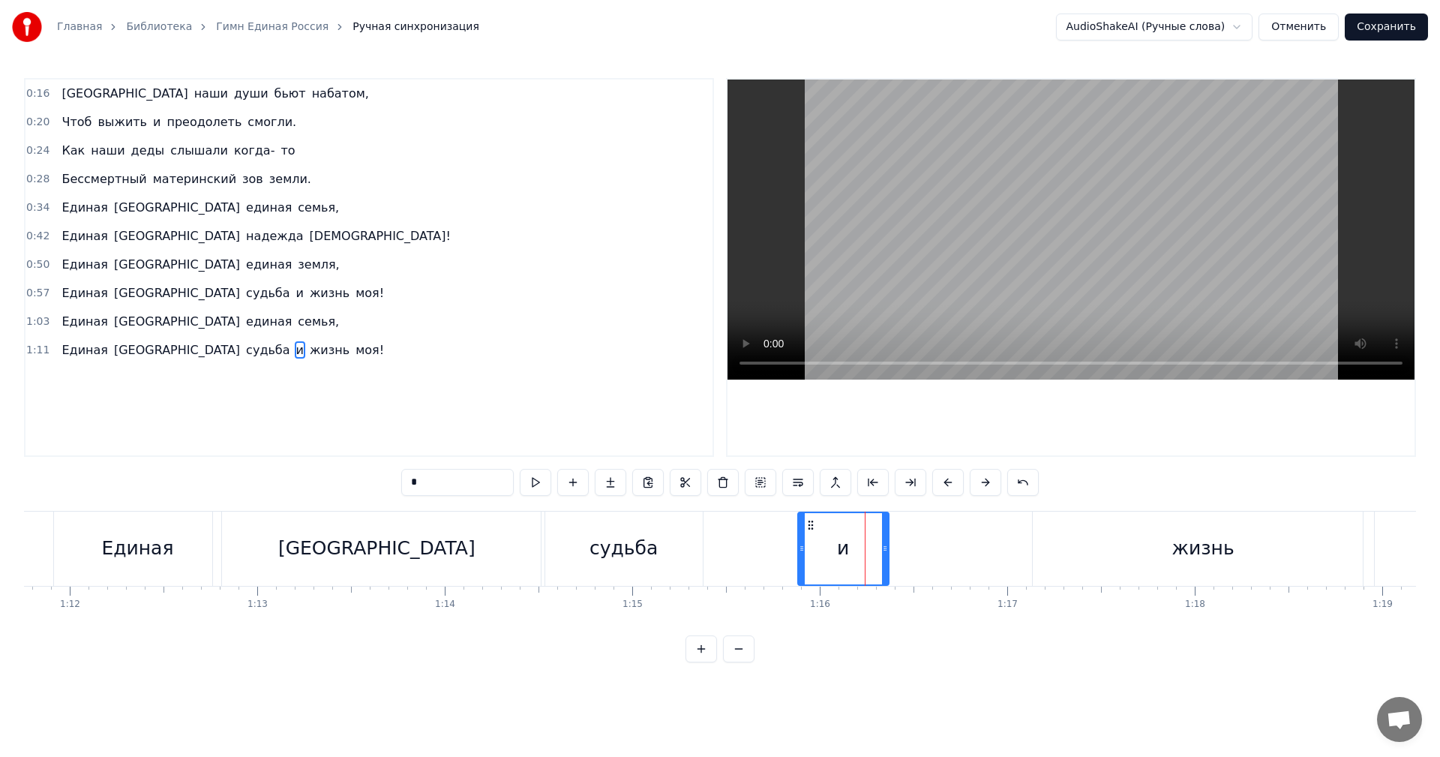
click at [643, 562] on div "судьба" at bounding box center [623, 548] width 68 height 28
type input "******"
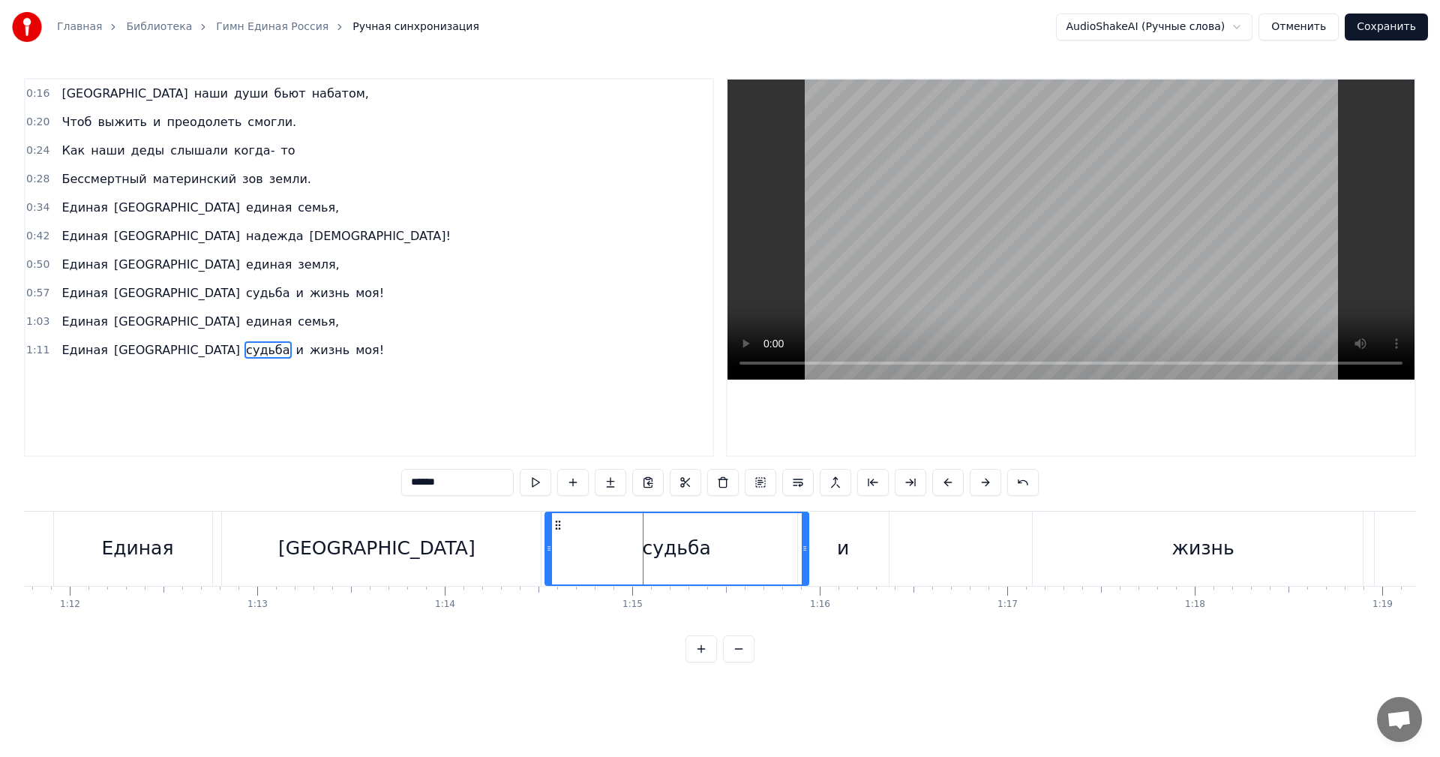
drag, startPoint x: 700, startPoint y: 547, endPoint x: 805, endPoint y: 547, distance: 105.7
click at [805, 547] on icon at bounding box center [805, 548] width 6 height 12
click at [220, 360] on div "Единая Россия судьба и жизнь моя!" at bounding box center [222, 350] width 334 height 27
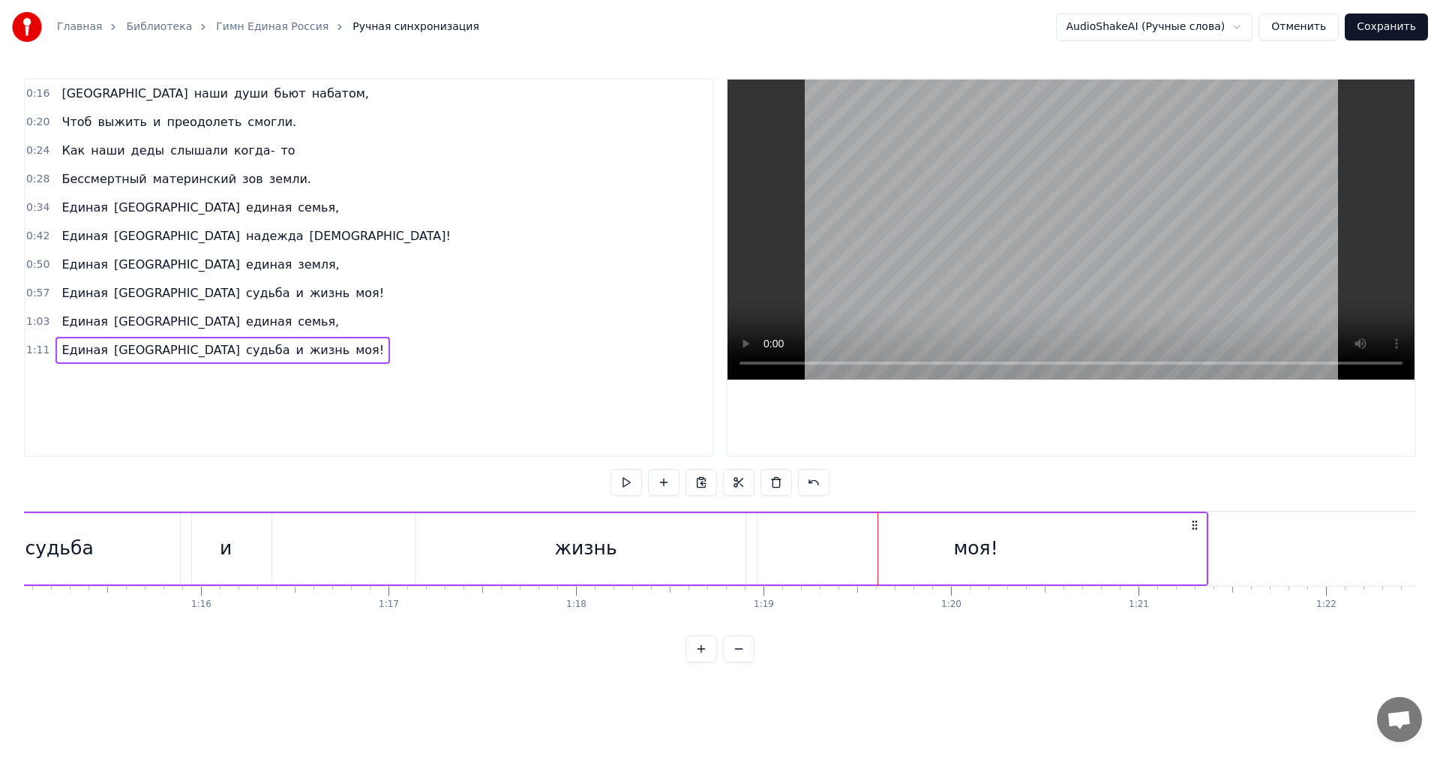
scroll to position [0, 14024]
click at [681, 526] on div "жизнь" at bounding box center [630, 548] width 341 height 71
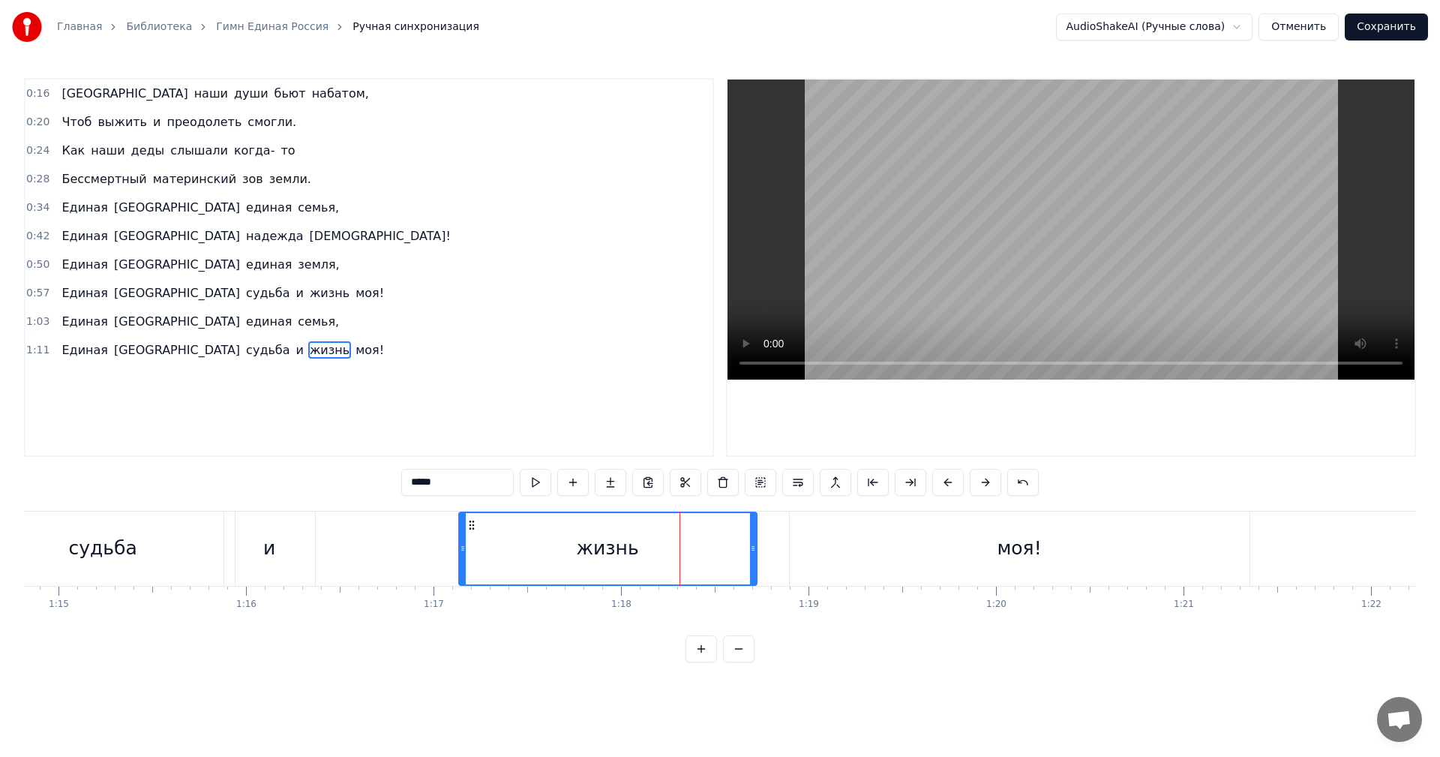
drag, startPoint x: 794, startPoint y: 541, endPoint x: 750, endPoint y: 537, distance: 44.4
click at [750, 537] on div at bounding box center [753, 548] width 6 height 71
click at [949, 535] on div "моя!" at bounding box center [1020, 548] width 460 height 74
type input "****"
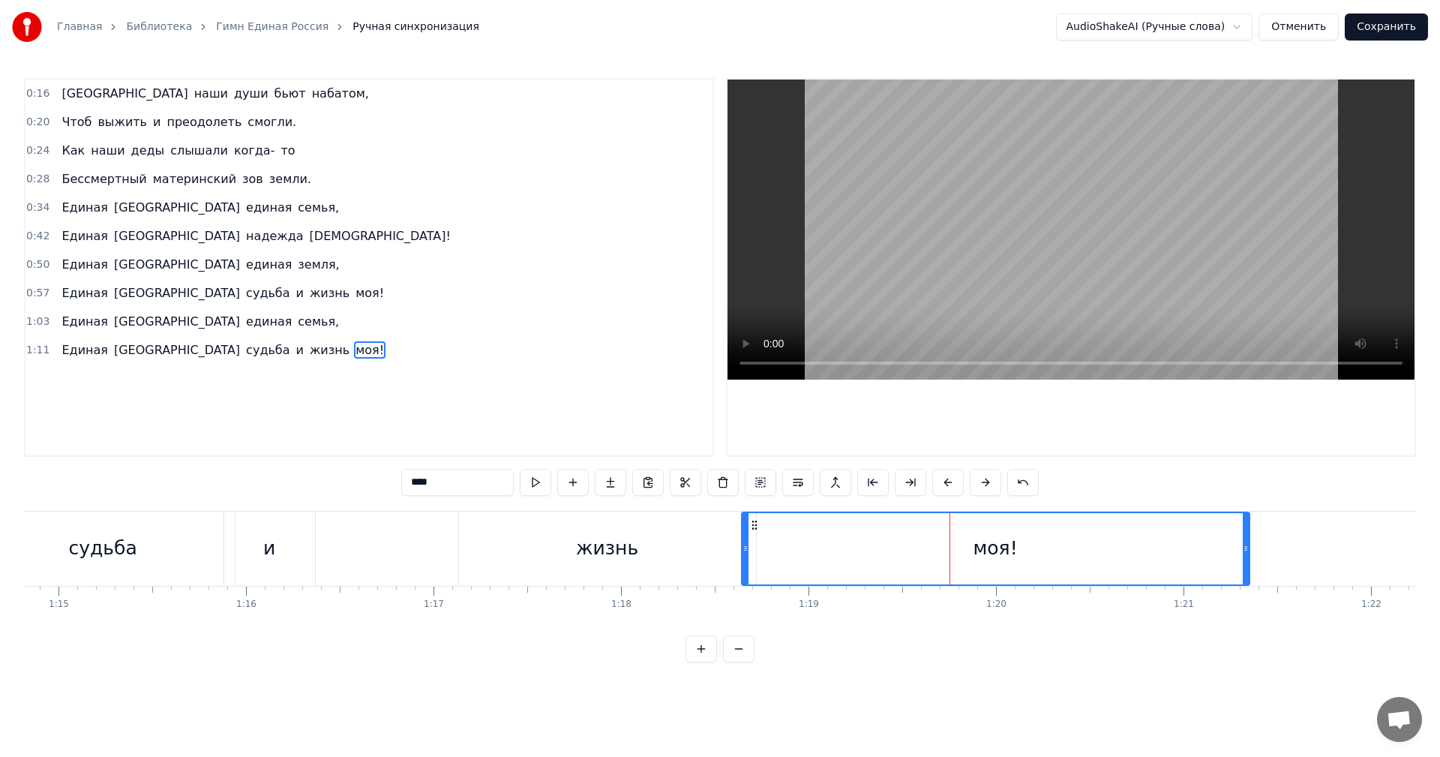
drag, startPoint x: 793, startPoint y: 545, endPoint x: 745, endPoint y: 553, distance: 48.7
click at [745, 553] on icon at bounding box center [745, 548] width 6 height 12
click at [172, 361] on div "Единая Россия судьба и жизнь моя!" at bounding box center [222, 350] width 334 height 27
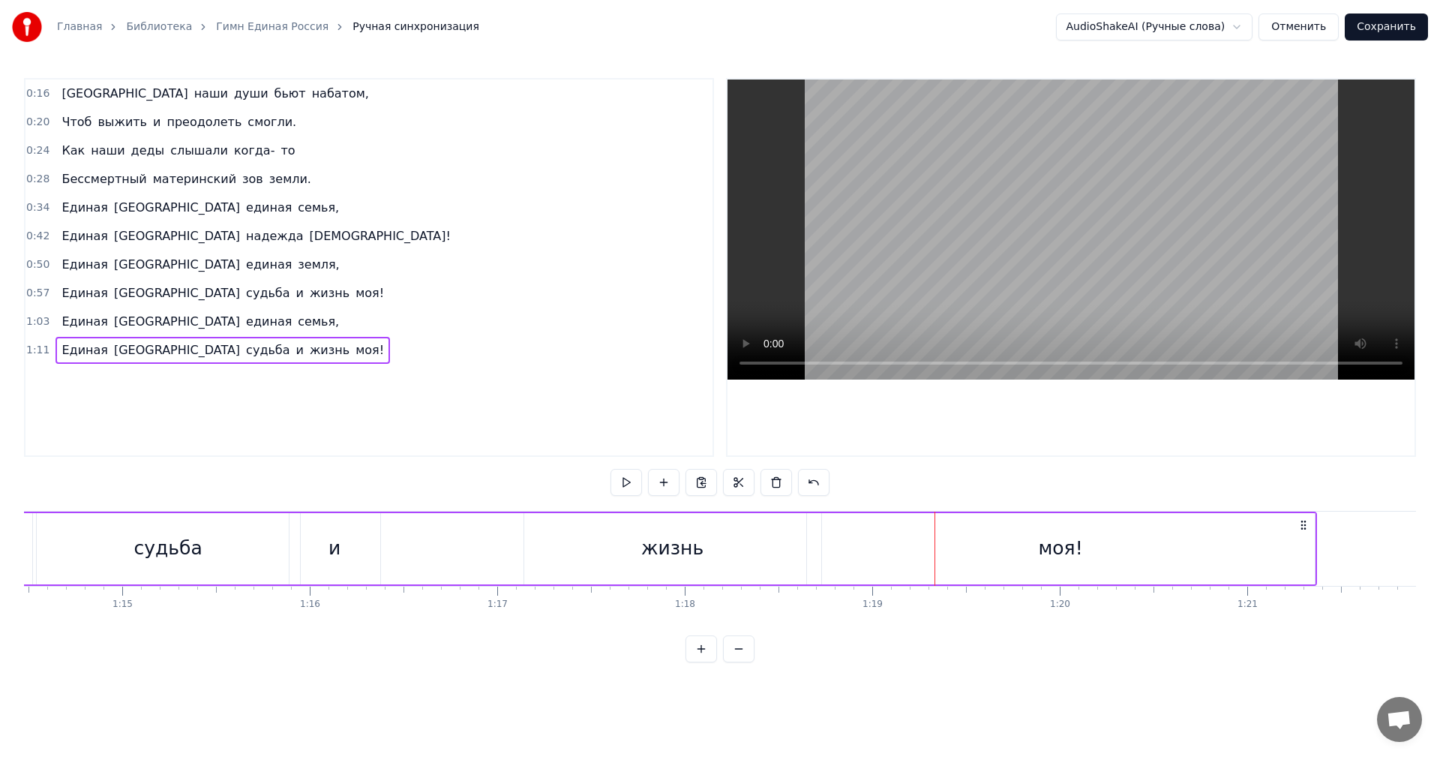
scroll to position [0, 13932]
click at [747, 548] on div "жизнь" at bounding box center [700, 548] width 297 height 71
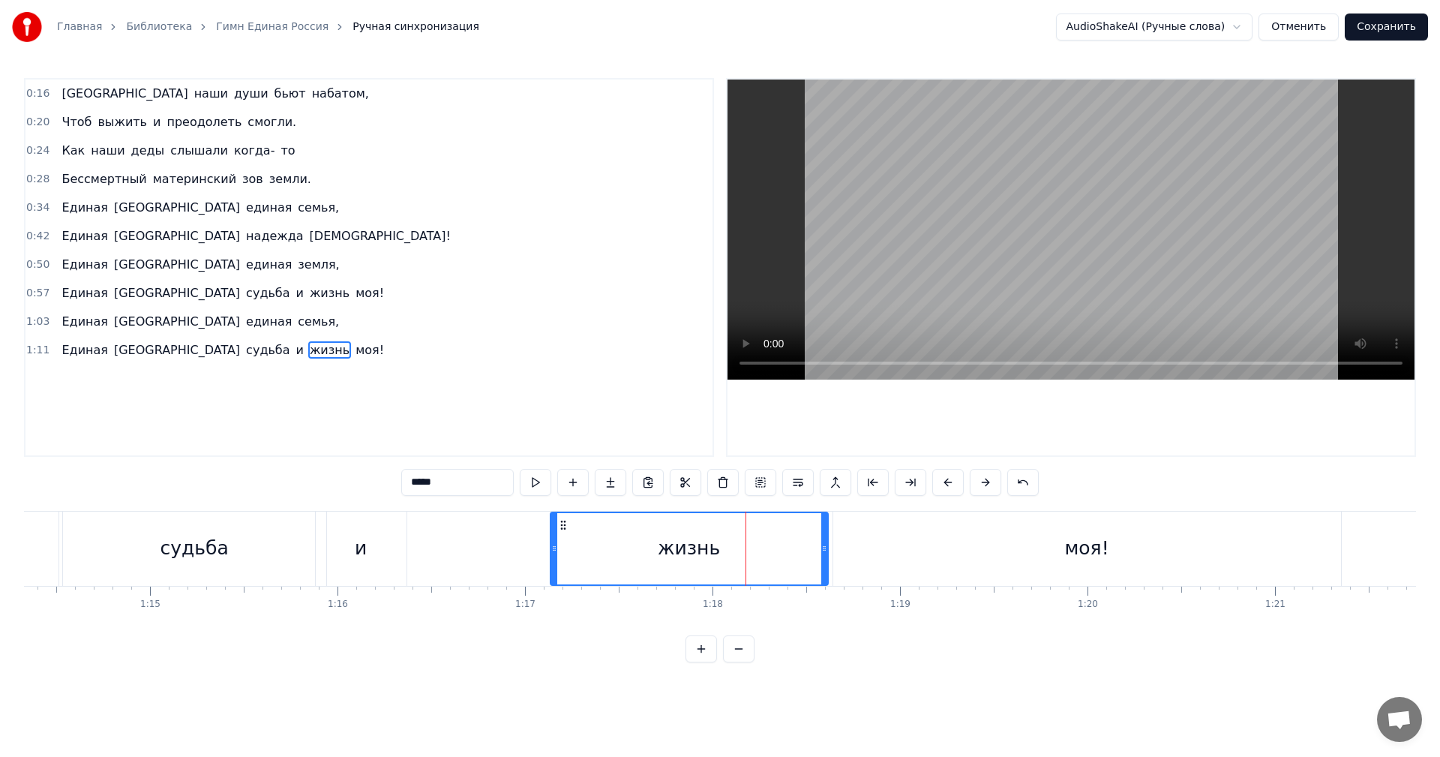
drag, startPoint x: 843, startPoint y: 544, endPoint x: 823, endPoint y: 545, distance: 19.5
click at [823, 545] on icon at bounding box center [824, 548] width 6 height 12
click at [1008, 537] on div "моя!" at bounding box center [1087, 548] width 508 height 74
type input "****"
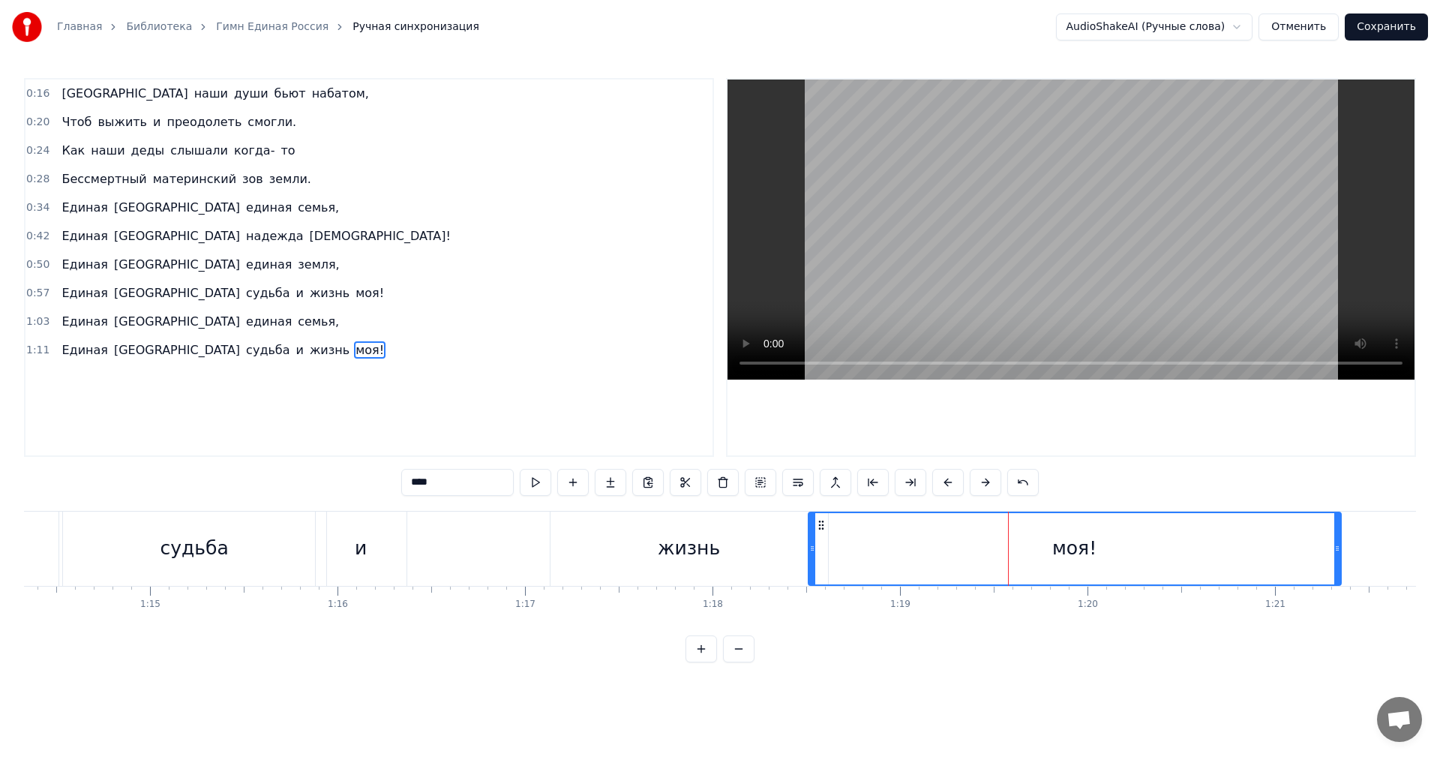
drag, startPoint x: 835, startPoint y: 545, endPoint x: 810, endPoint y: 547, distance: 25.6
click at [810, 547] on icon at bounding box center [812, 548] width 6 height 12
click at [211, 362] on div "Единая Россия судьба и жизнь моя!" at bounding box center [222, 350] width 334 height 27
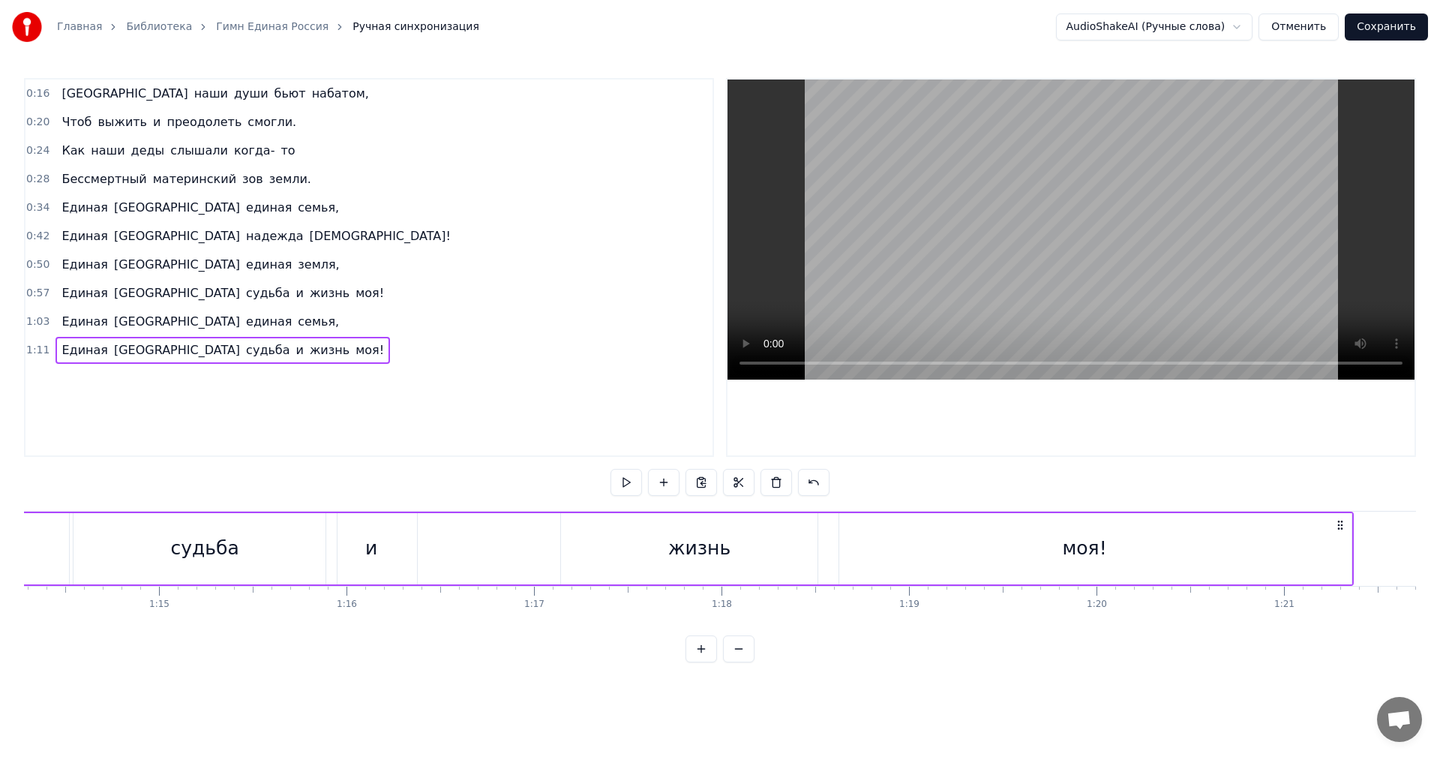
scroll to position [0, 13896]
click at [810, 571] on div "жизнь" at bounding box center [726, 548] width 277 height 71
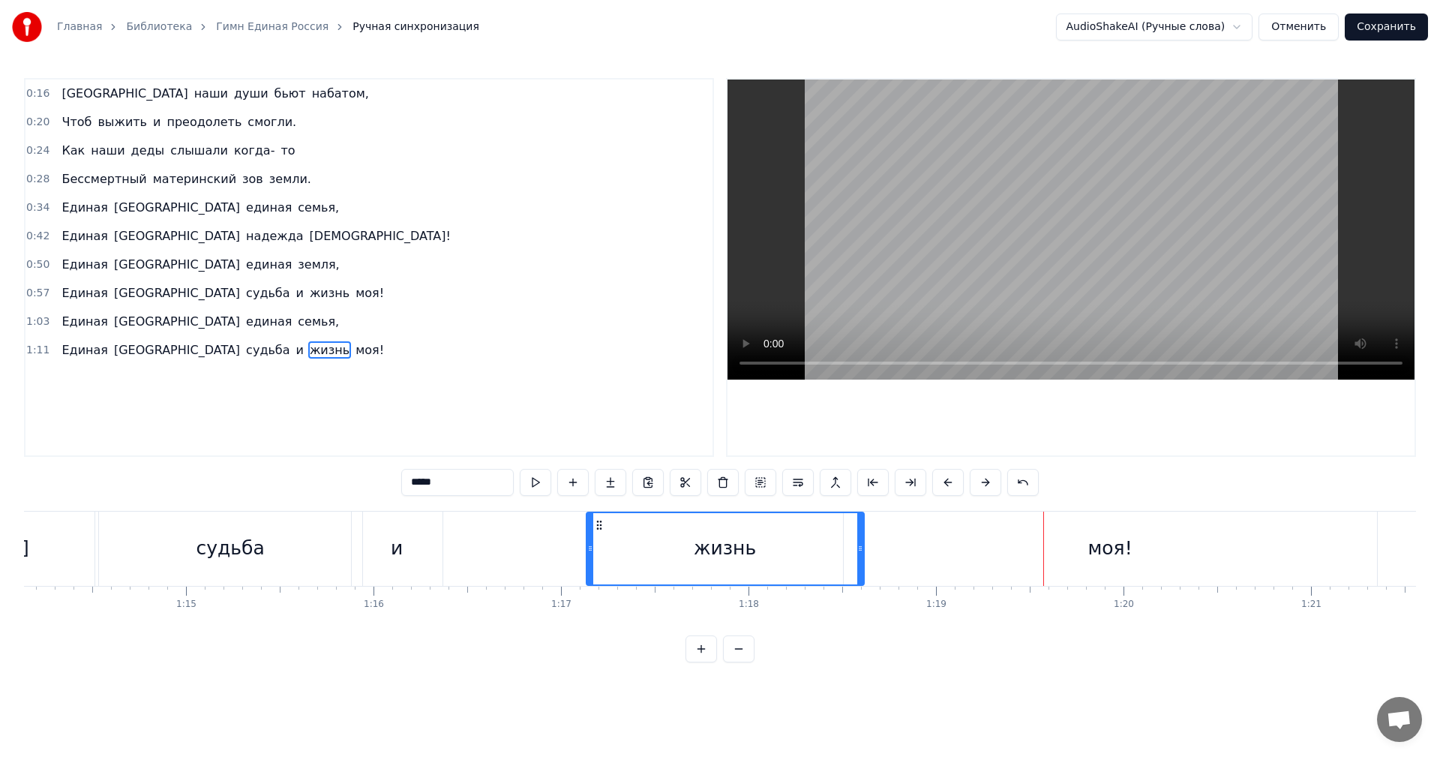
click at [668, 550] on div "жизнь" at bounding box center [725, 548] width 276 height 71
drag, startPoint x: 625, startPoint y: 544, endPoint x: 612, endPoint y: 544, distance: 13.5
click at [612, 544] on div "жизнь" at bounding box center [725, 548] width 276 height 71
click at [565, 539] on div "Единая Россия судьба и жизнь моя!" at bounding box center [493, 548] width 1773 height 74
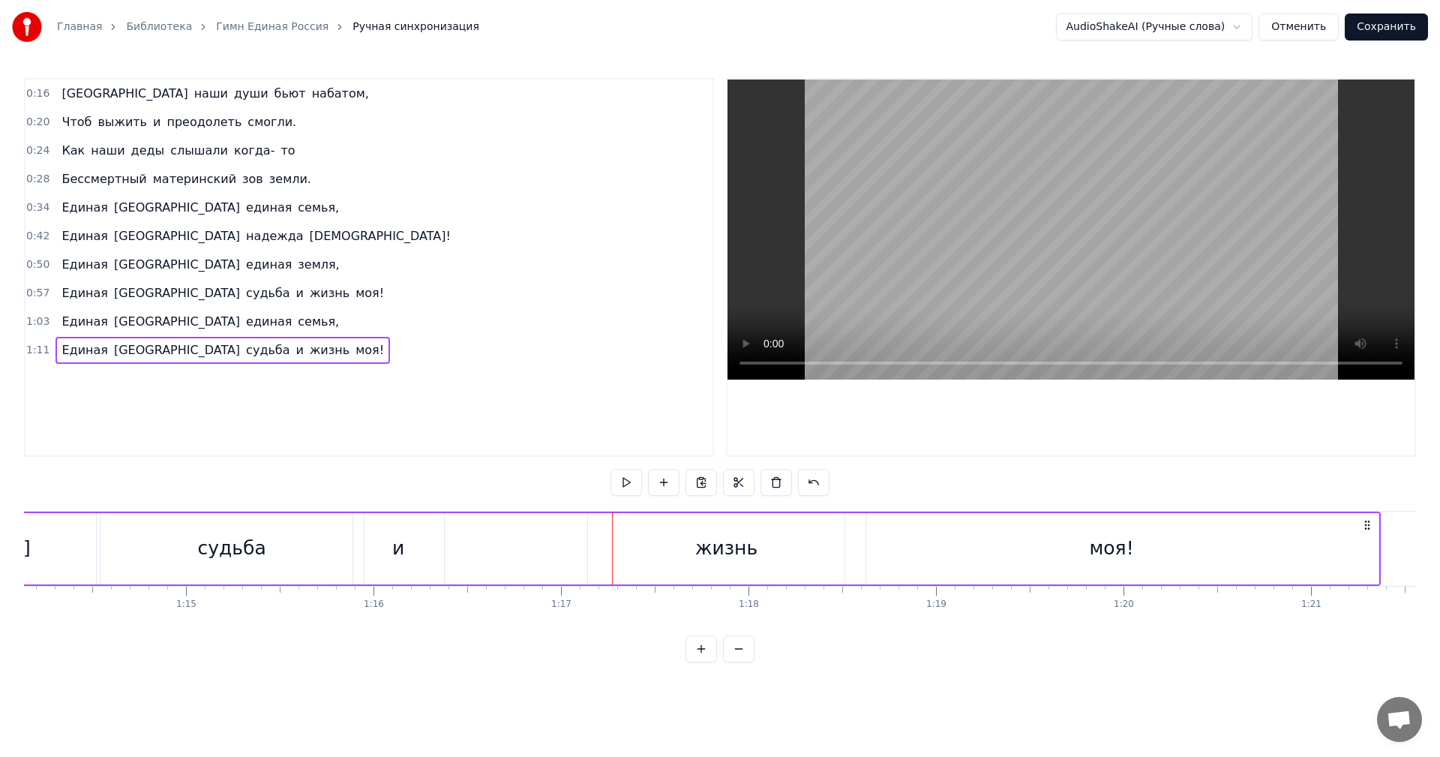
click at [565, 539] on div "Единая Россия судьба и жизнь моя!" at bounding box center [493, 548] width 1773 height 74
click at [565, 539] on div at bounding box center [565, 548] width 1 height 74
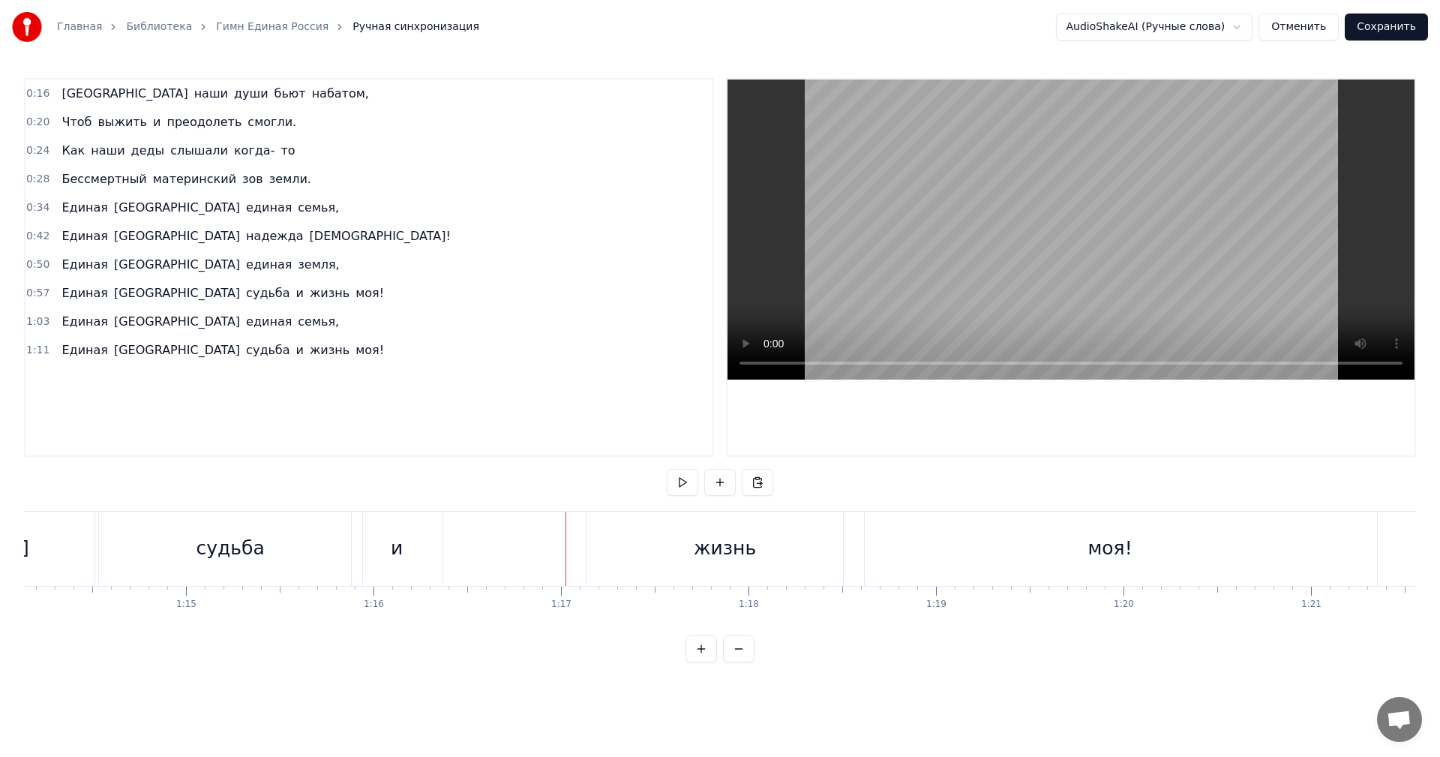
click at [680, 478] on button at bounding box center [682, 482] width 31 height 27
click at [709, 544] on div "жизнь" at bounding box center [725, 548] width 62 height 28
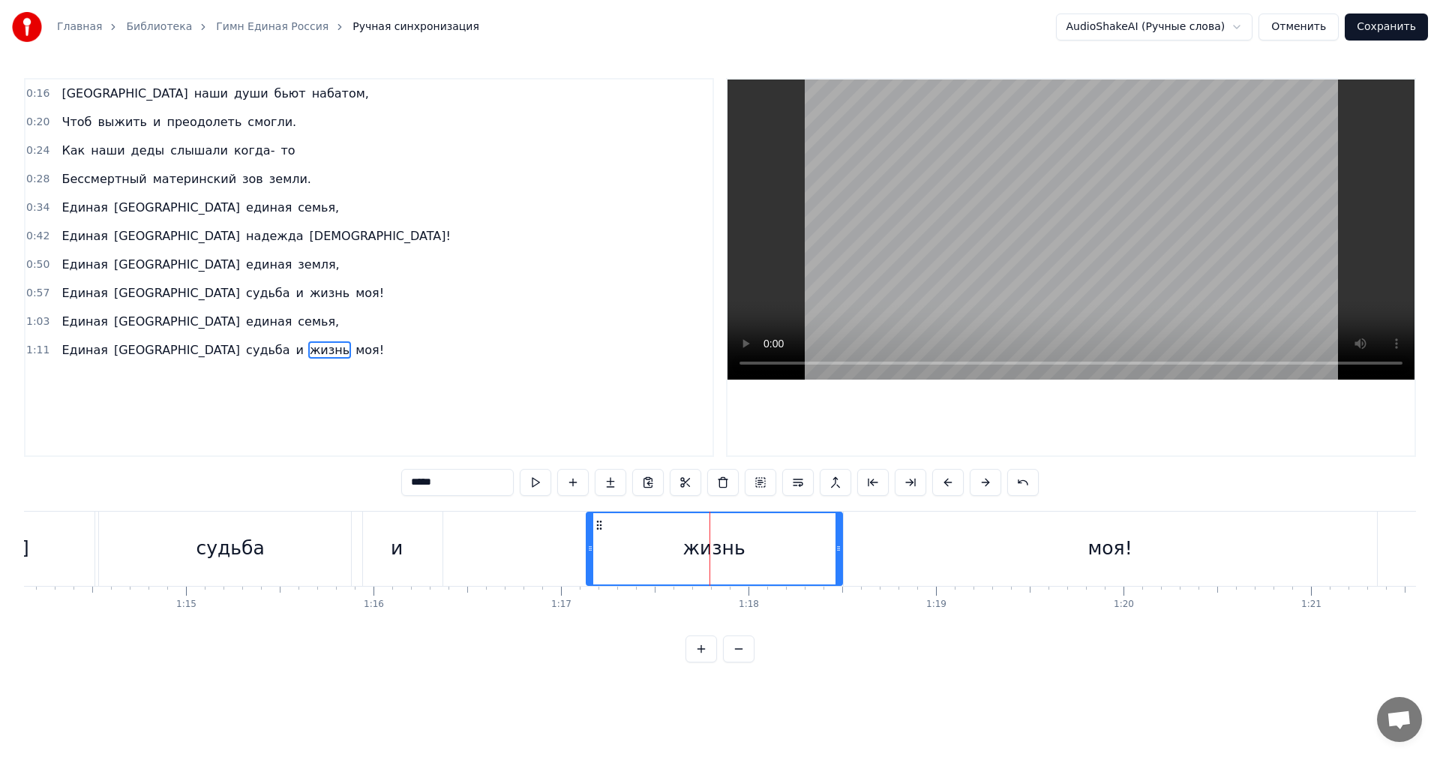
drag, startPoint x: 861, startPoint y: 546, endPoint x: 835, endPoint y: 549, distance: 25.7
click at [835, 549] on icon at bounding box center [838, 548] width 6 height 12
click at [1060, 535] on div "моя!" at bounding box center [1109, 548] width 533 height 74
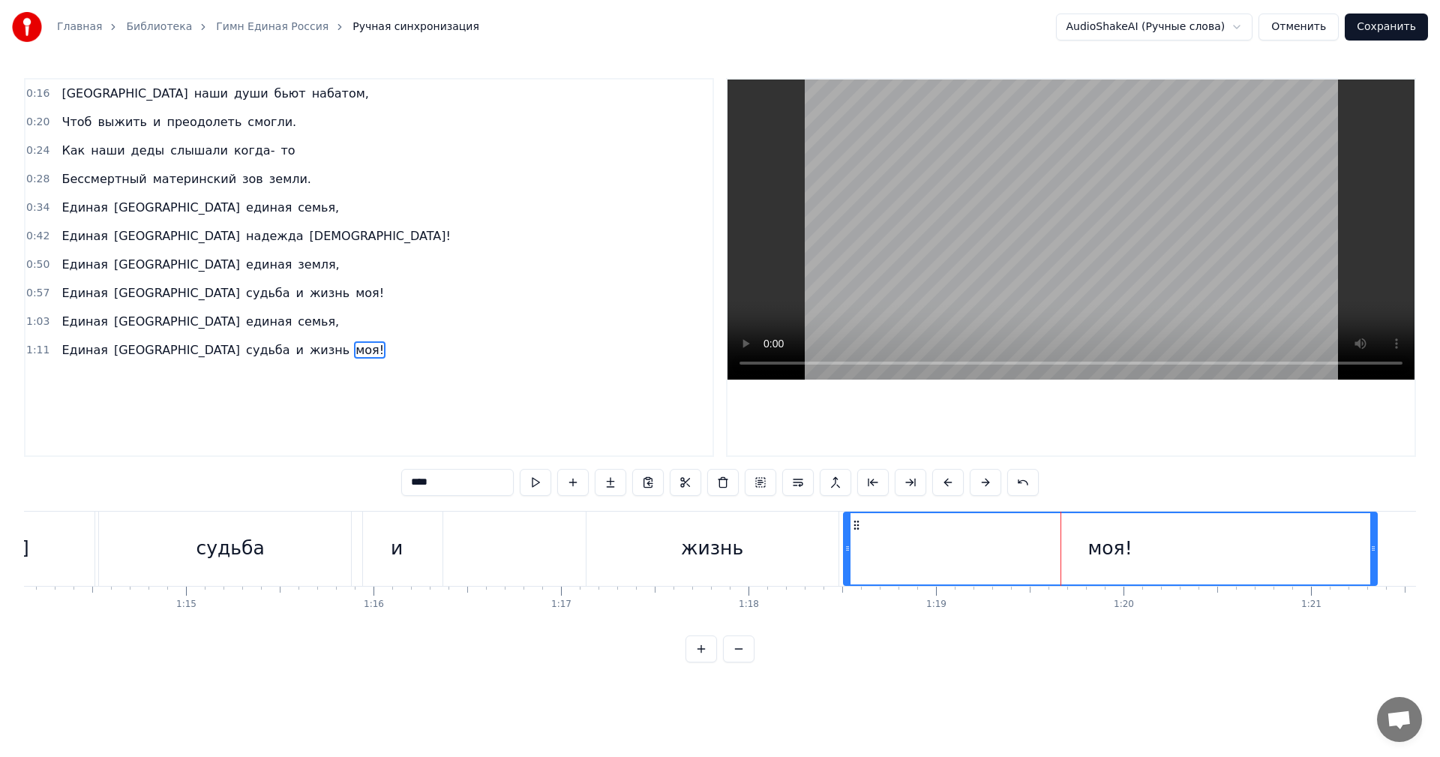
type input "****"
drag, startPoint x: 847, startPoint y: 548, endPoint x: 820, endPoint y: 540, distance: 28.2
click at [820, 540] on div at bounding box center [820, 548] width 6 height 71
click at [522, 547] on div "Единая Россия судьба и жизнь моя!" at bounding box center [493, 548] width 1773 height 74
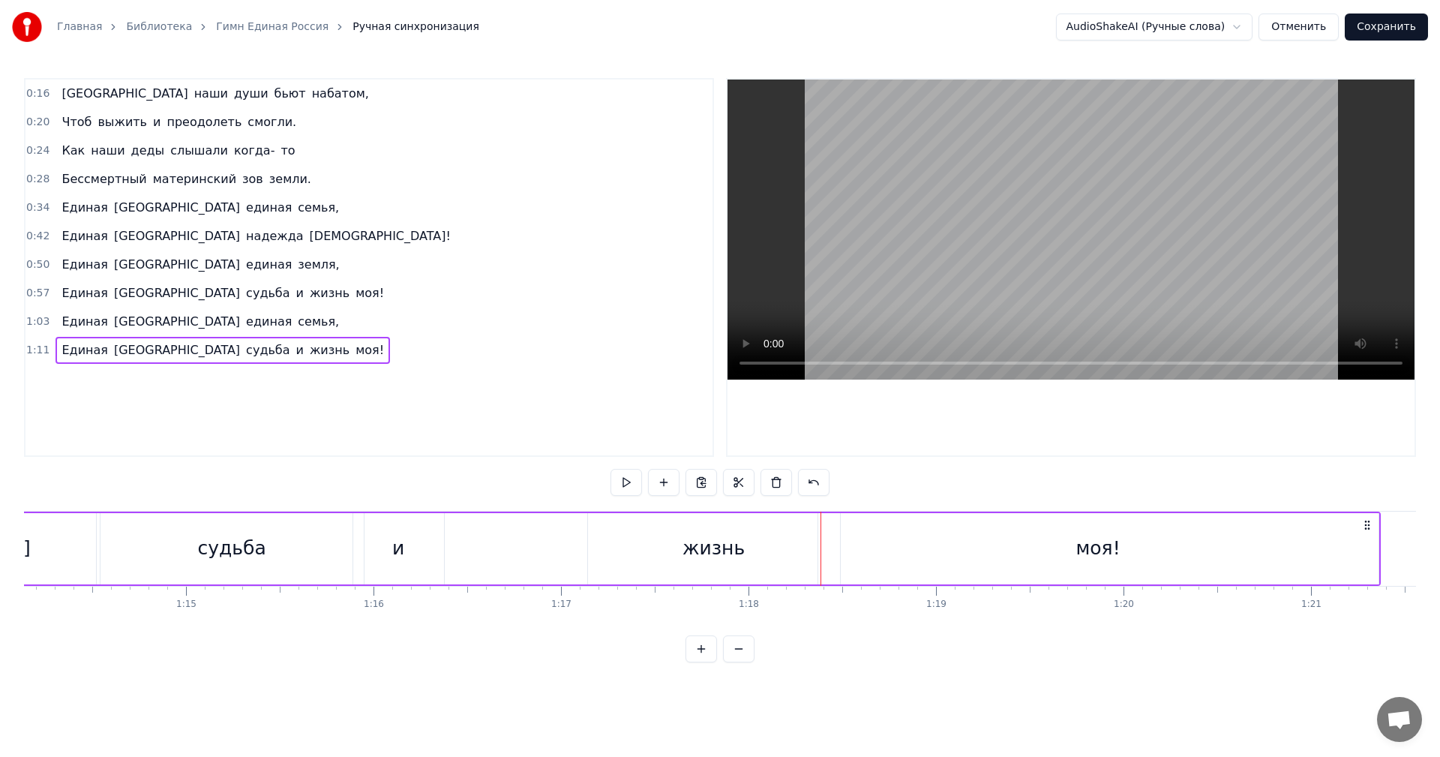
click at [522, 547] on div "Единая Россия судьба и жизнь моя!" at bounding box center [493, 548] width 1773 height 74
click at [522, 547] on div at bounding box center [522, 548] width 1 height 74
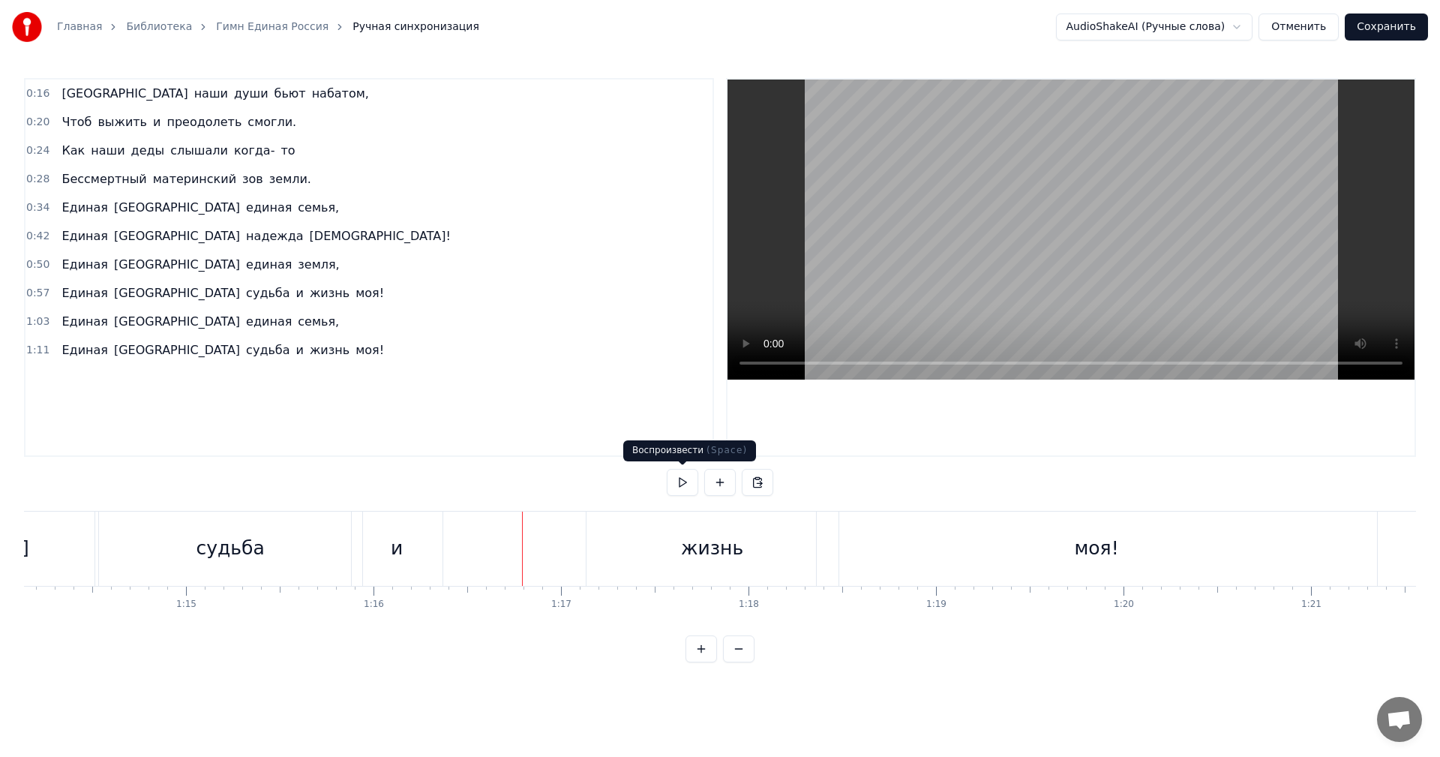
click at [683, 485] on button at bounding box center [682, 482] width 31 height 27
click at [1389, 29] on button "Сохранить" at bounding box center [1385, 26] width 83 height 27
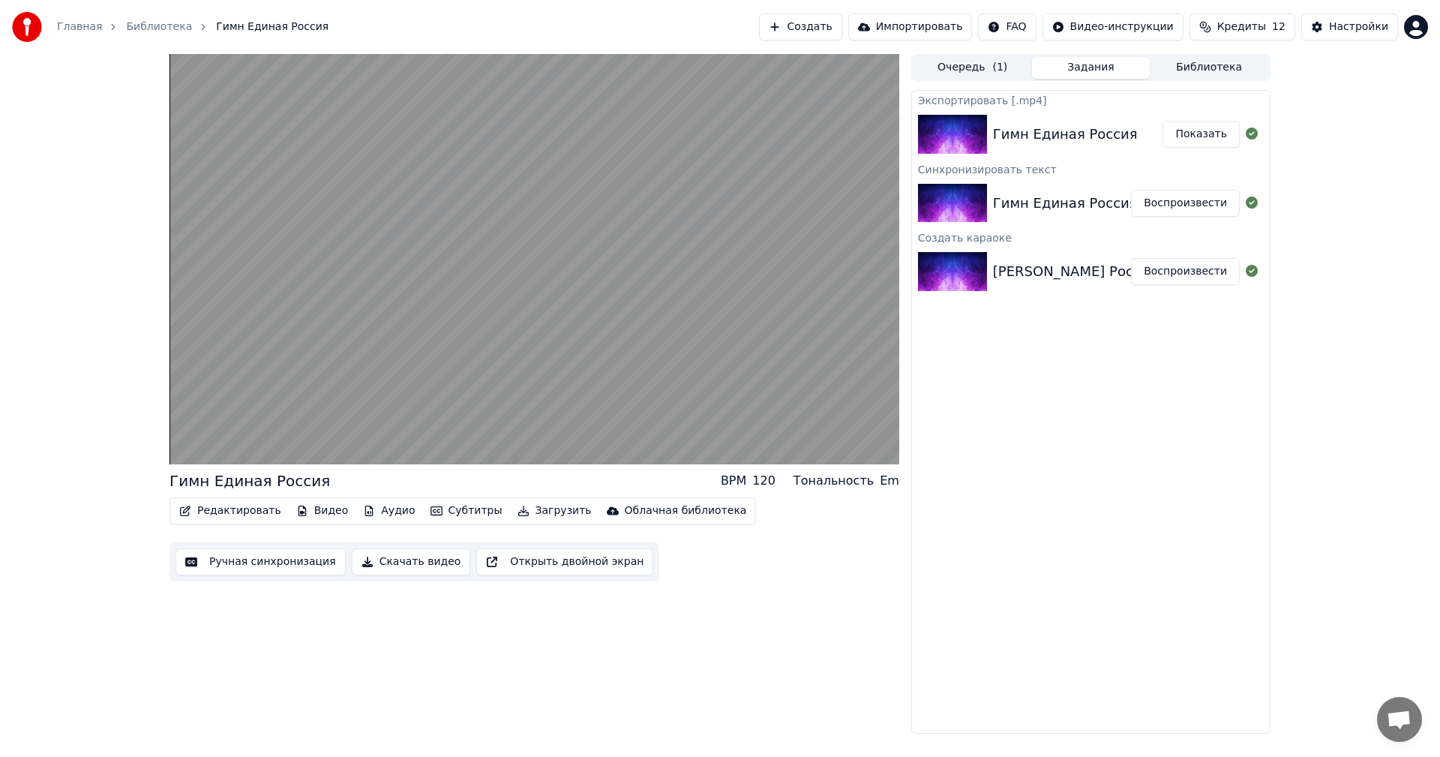
click at [418, 565] on button "Скачать видео" at bounding box center [411, 561] width 119 height 27
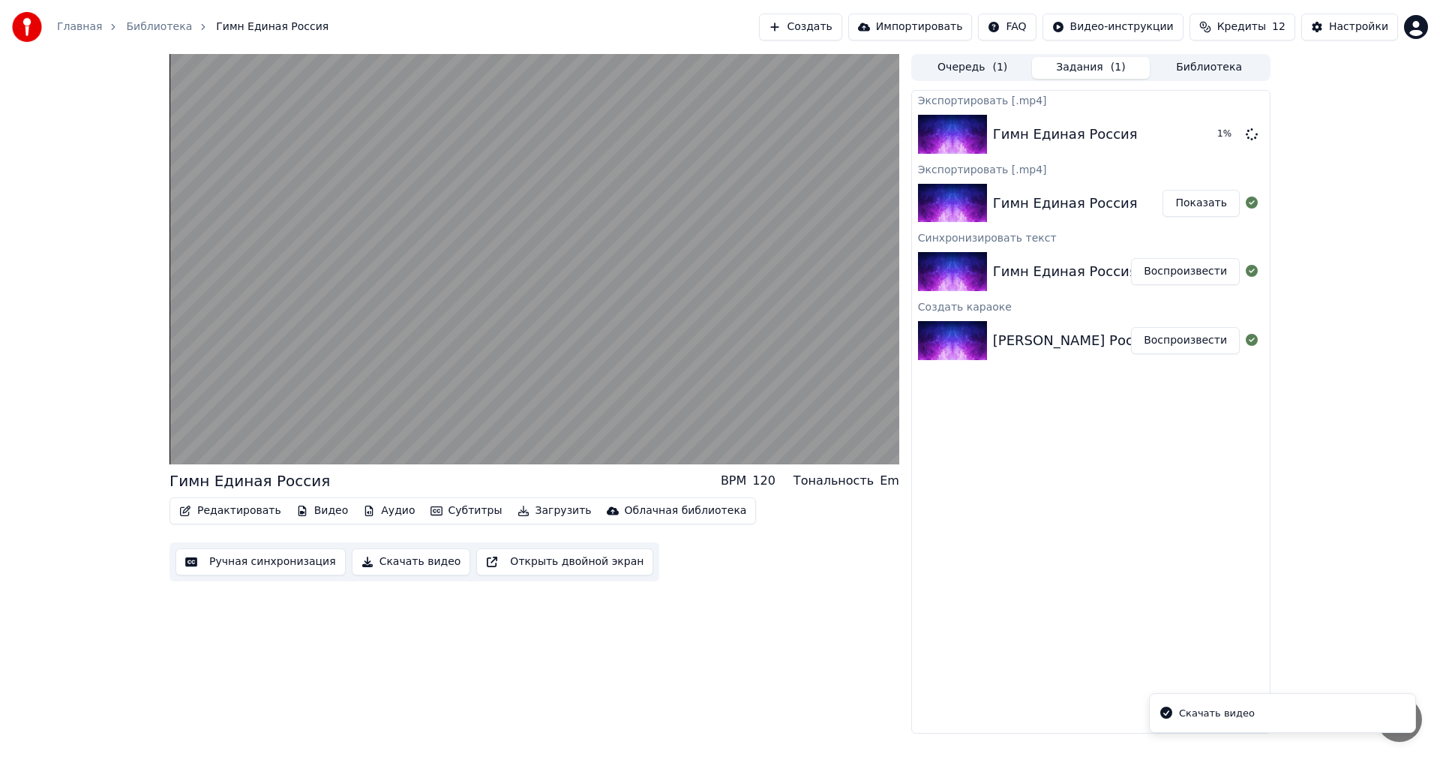
click at [1331, 721] on li "Скачать видео" at bounding box center [1282, 713] width 267 height 40
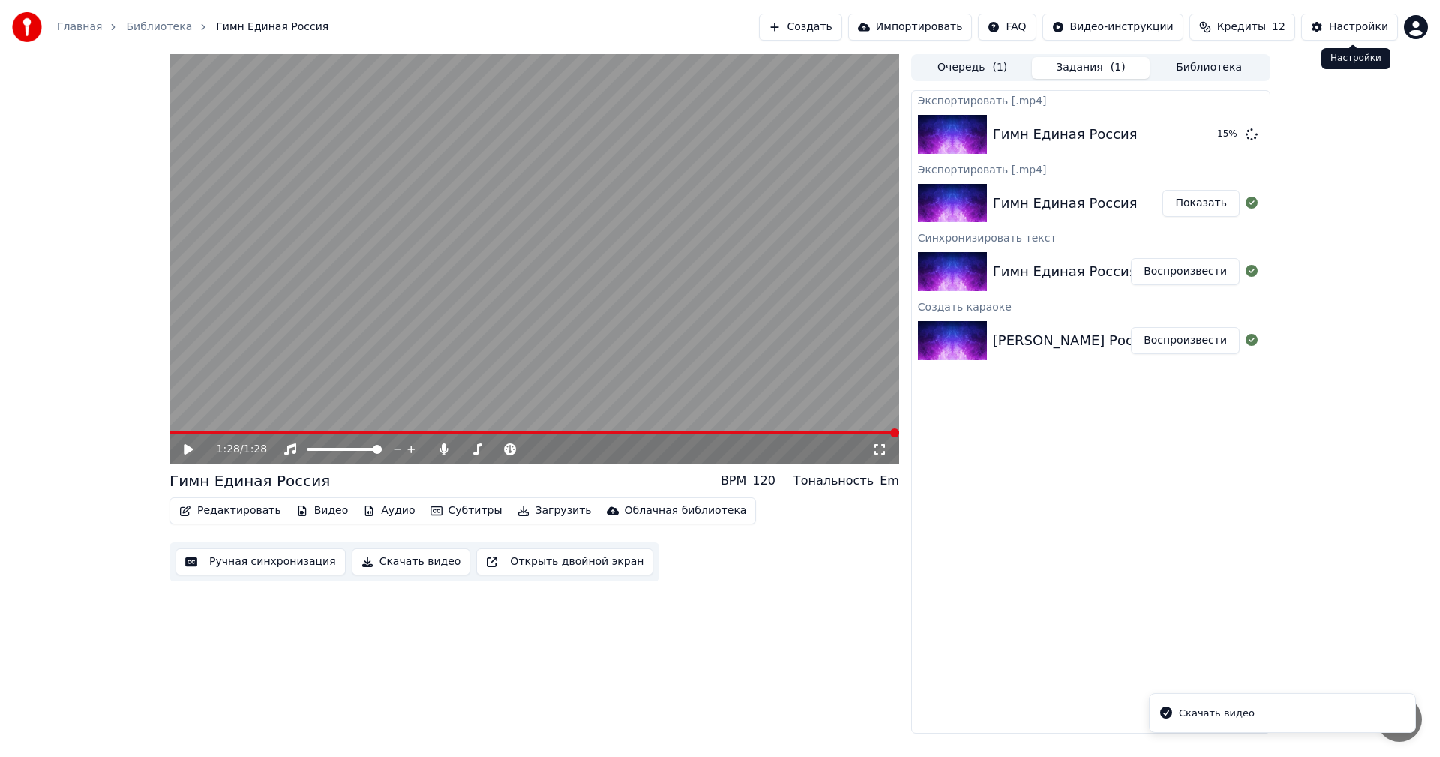
click at [1344, 24] on div "Настройки" at bounding box center [1358, 26] width 59 height 15
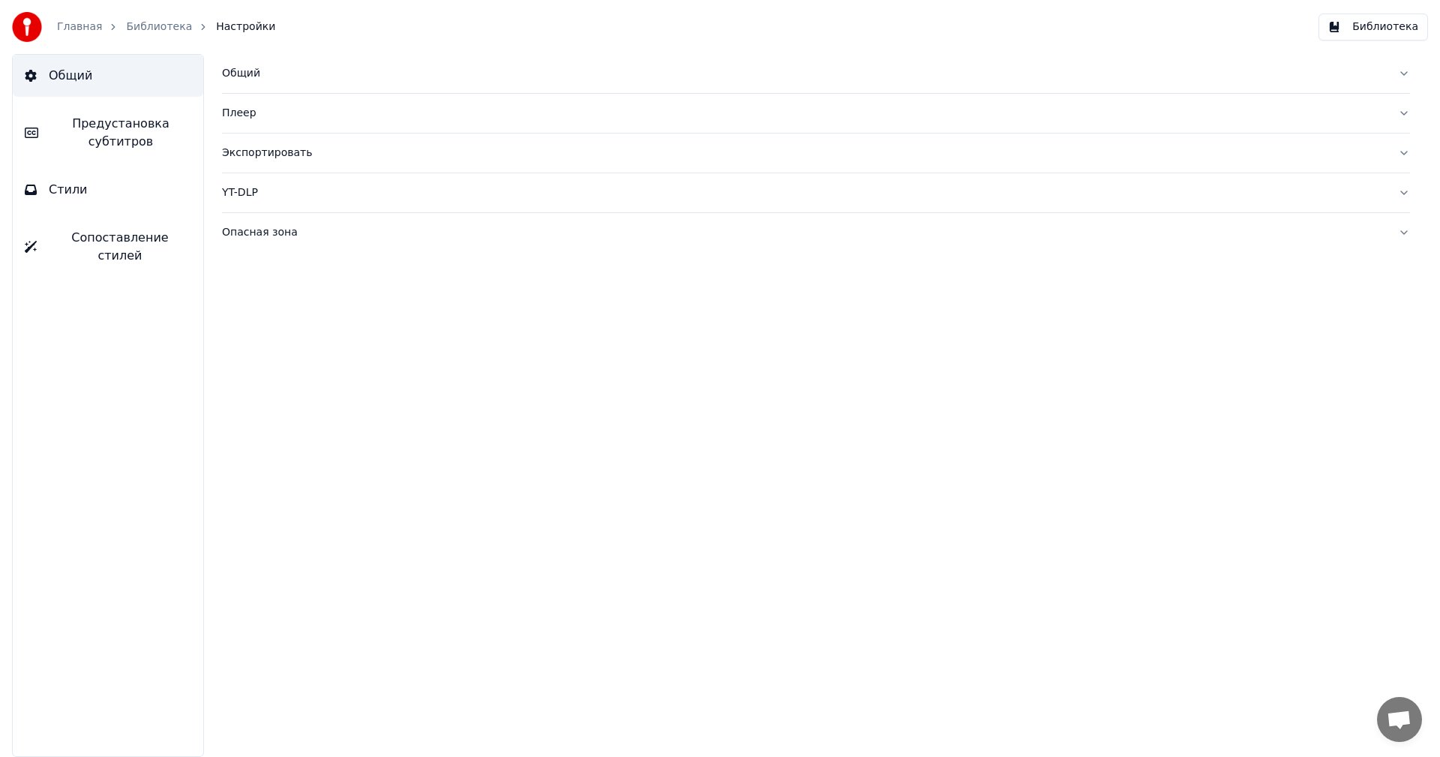
click at [634, 154] on div "Экспортировать" at bounding box center [804, 152] width 1164 height 15
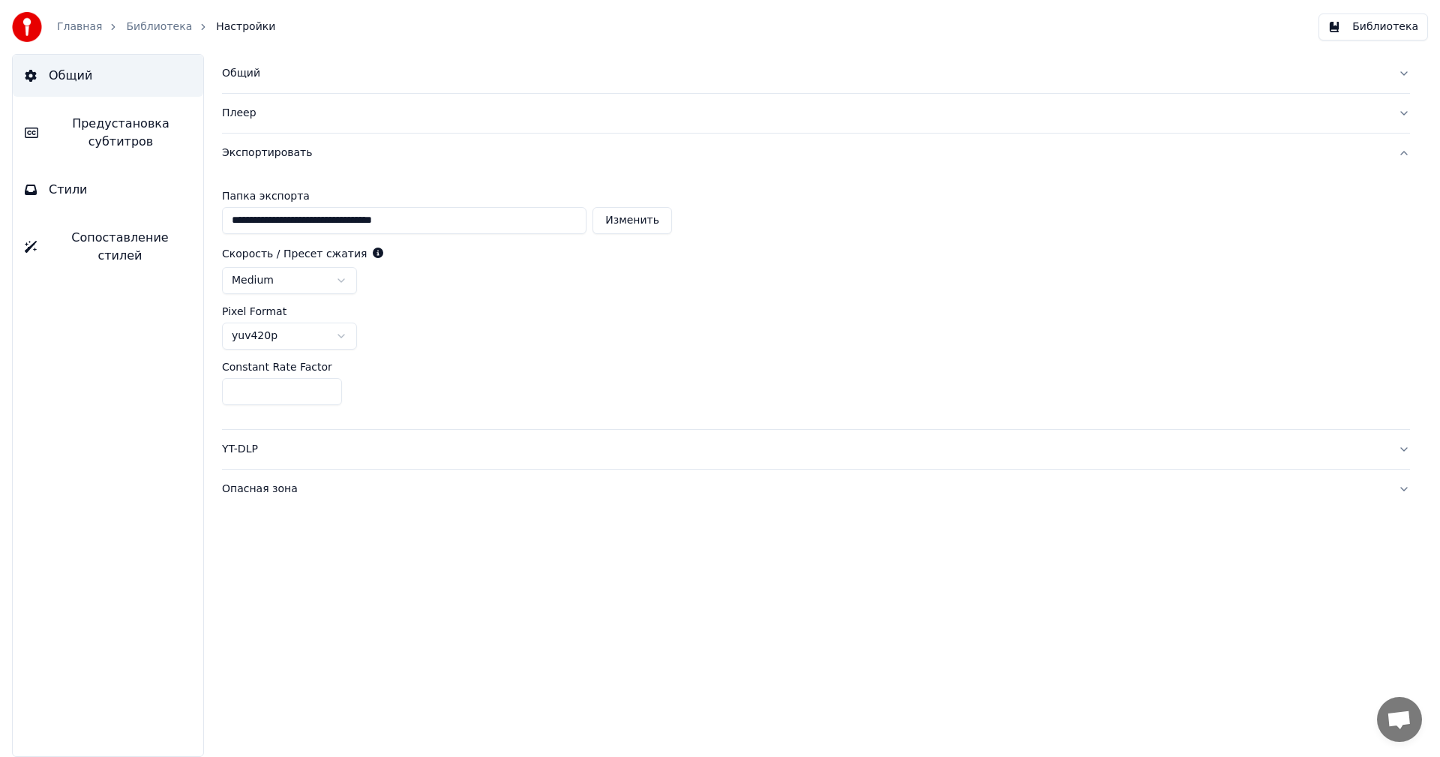
click at [738, 70] on div "Общий" at bounding box center [804, 73] width 1164 height 15
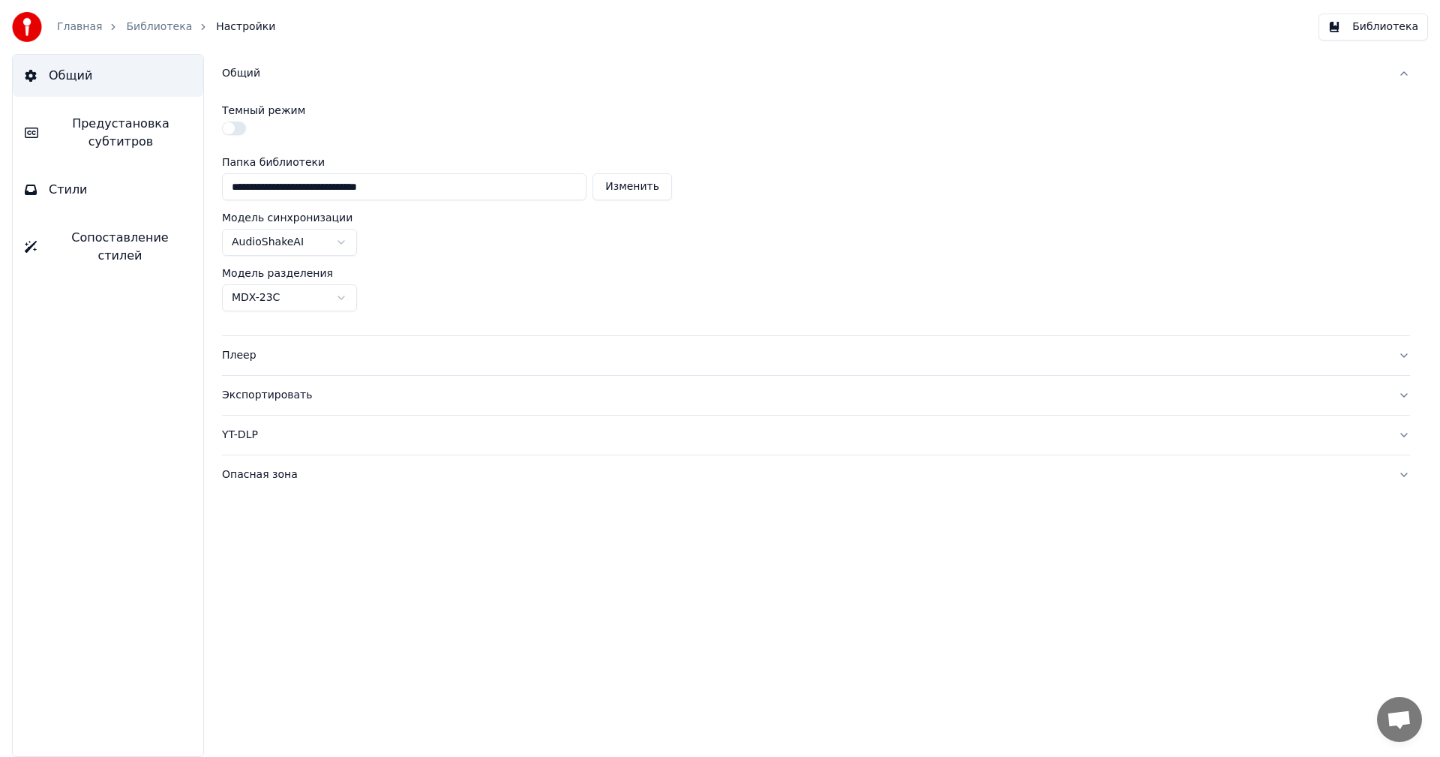
click at [738, 70] on div "Общий" at bounding box center [804, 73] width 1164 height 15
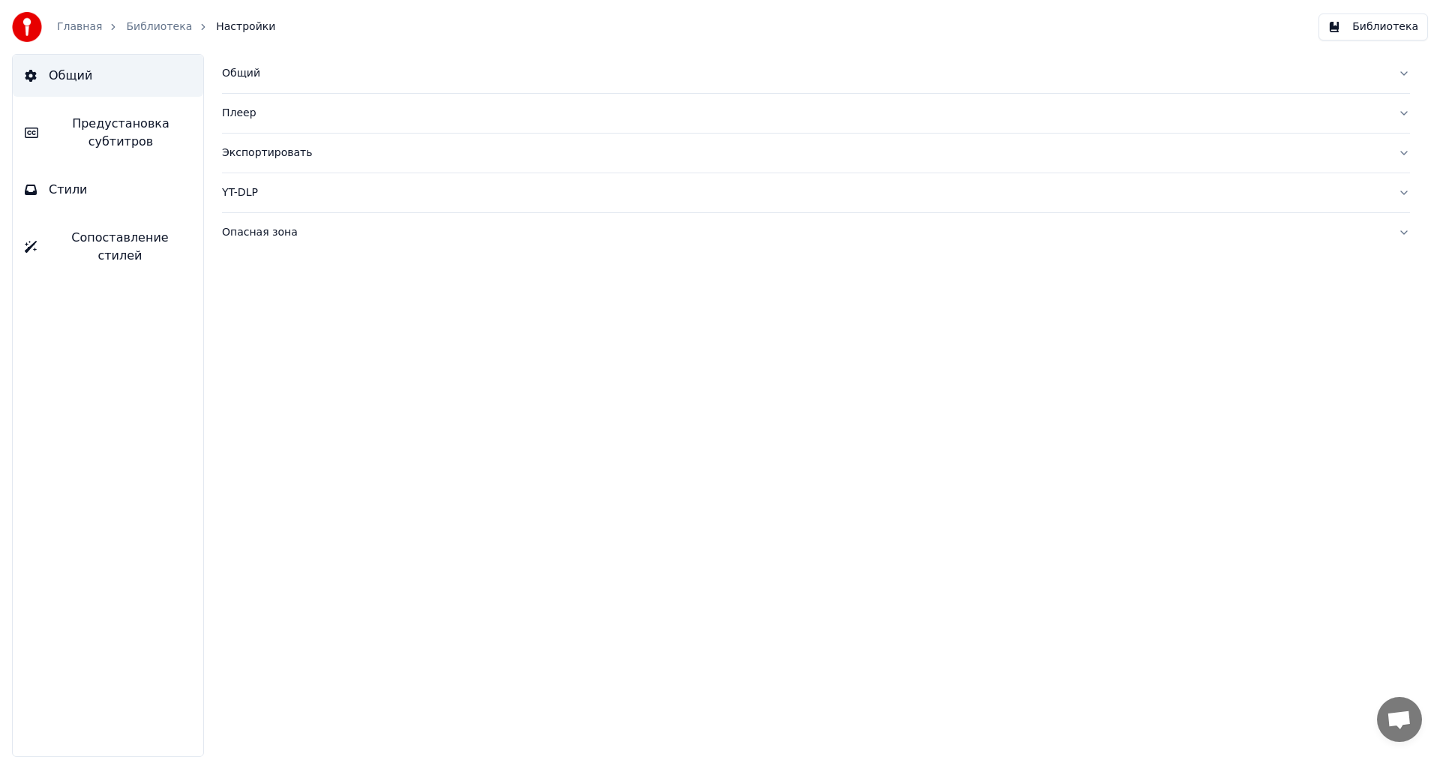
click at [642, 154] on div "Экспортировать" at bounding box center [804, 152] width 1164 height 15
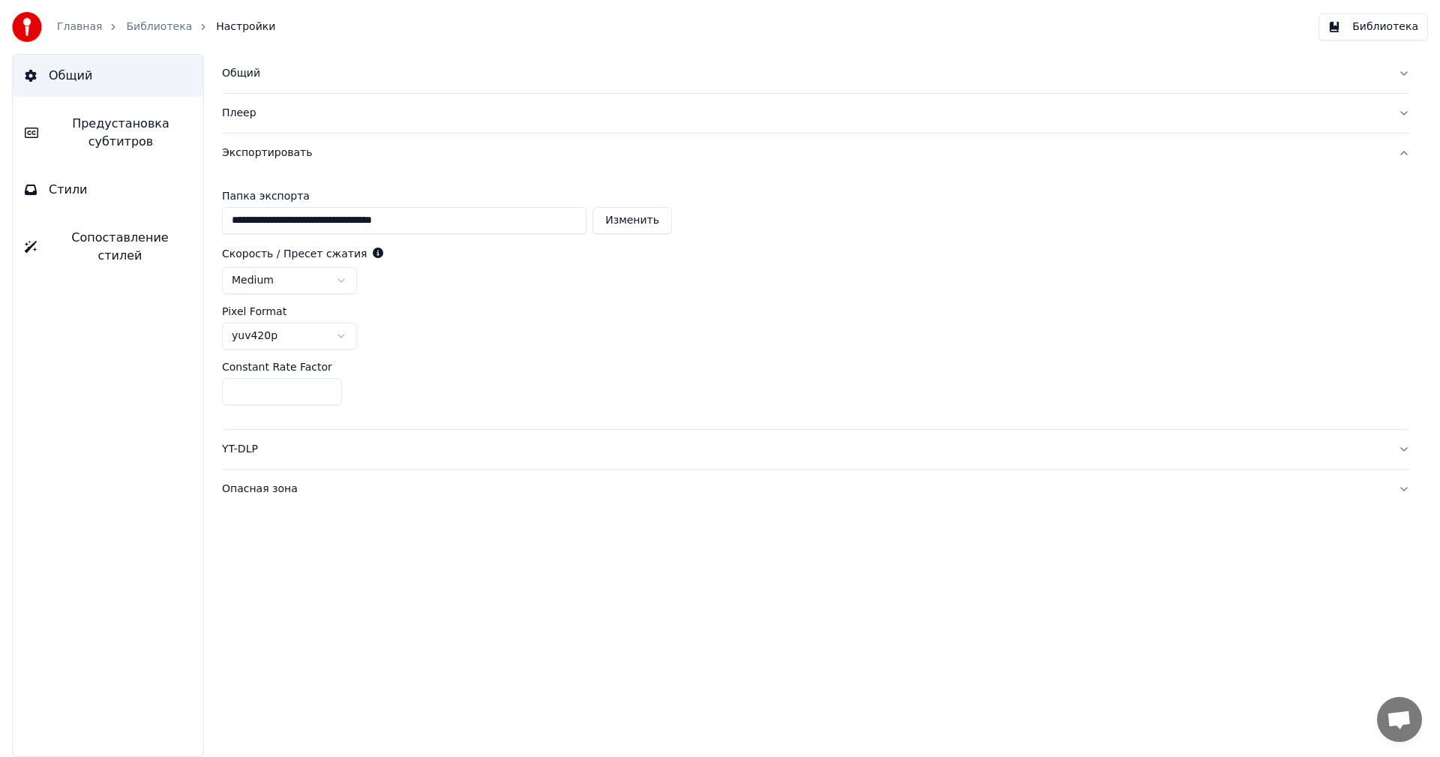
click at [555, 217] on input "**********" at bounding box center [404, 220] width 364 height 27
drag, startPoint x: 444, startPoint y: 219, endPoint x: 232, endPoint y: 225, distance: 212.3
click at [232, 225] on input "**********" at bounding box center [404, 220] width 364 height 27
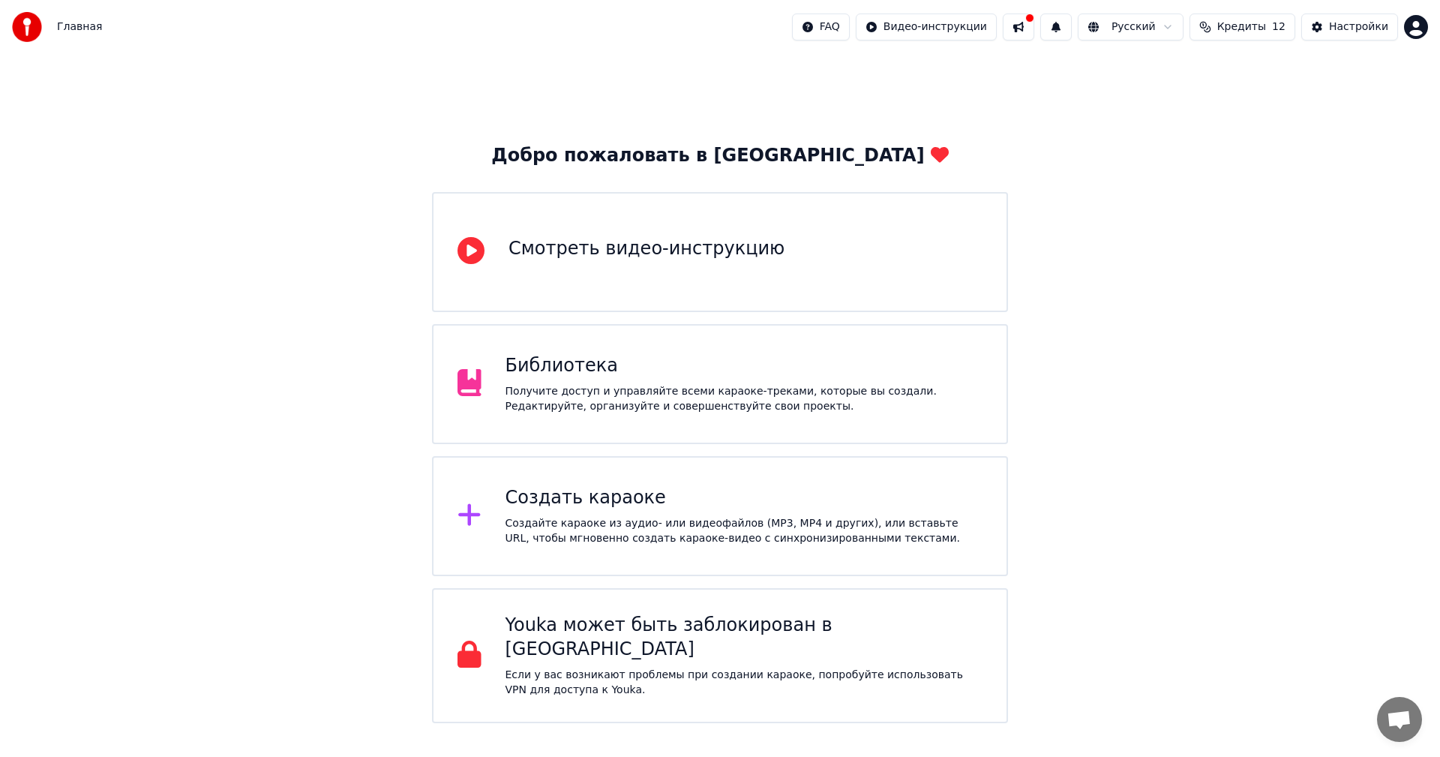
click at [676, 401] on div "Получите доступ и управляйте всеми караоке-треками, которые вы создали. Редакти…" at bounding box center [744, 399] width 478 height 30
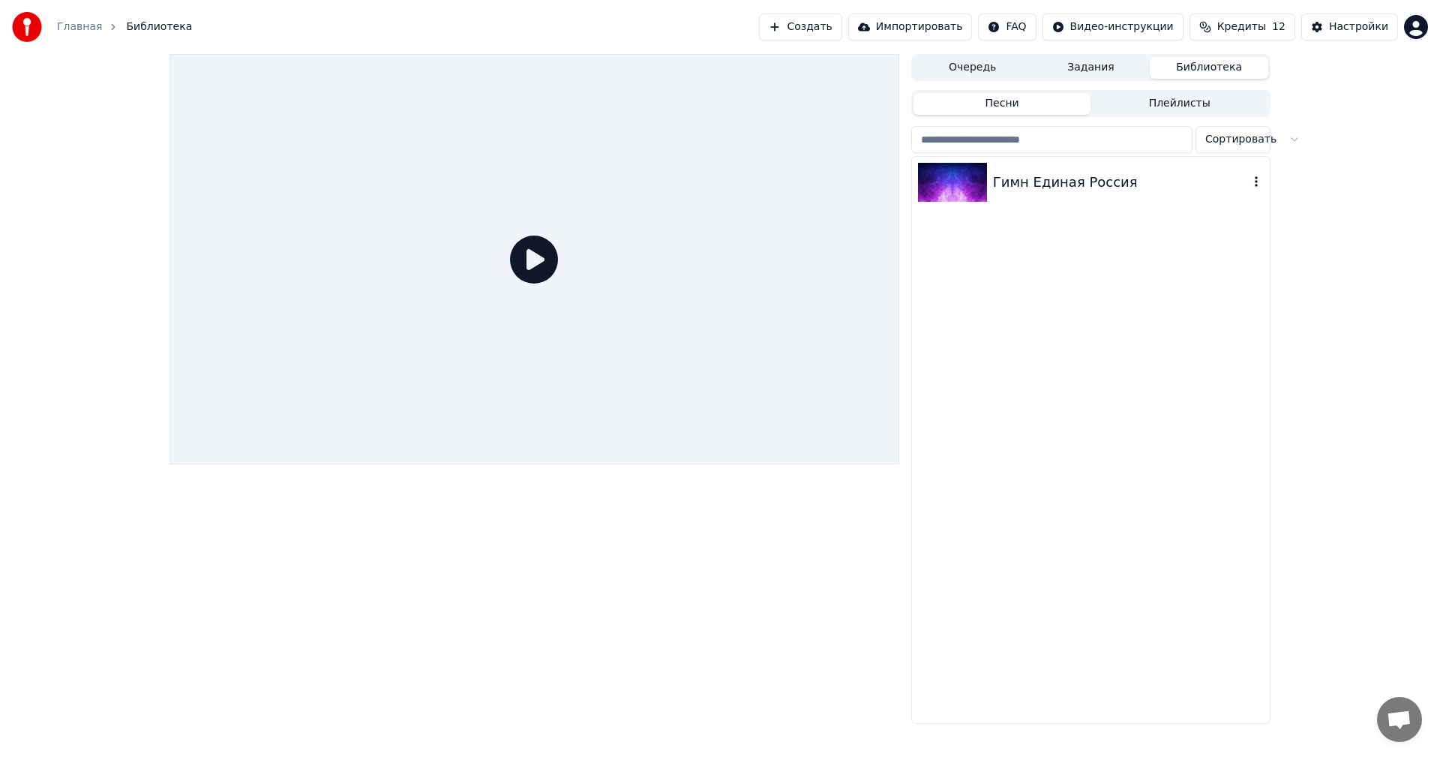
click at [1106, 184] on div "Гимн Единая Россия" at bounding box center [1121, 182] width 256 height 21
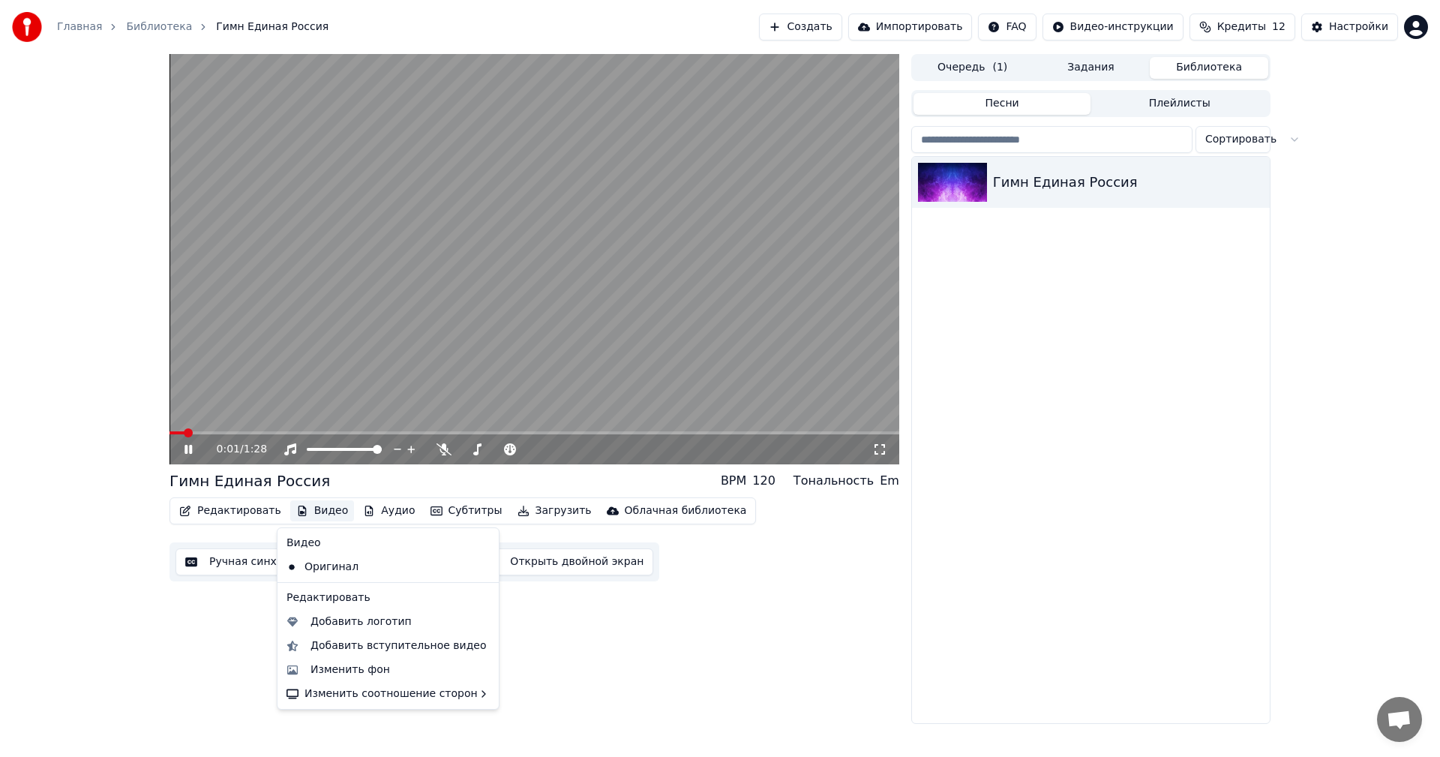
click at [321, 507] on button "Видео" at bounding box center [322, 510] width 64 height 21
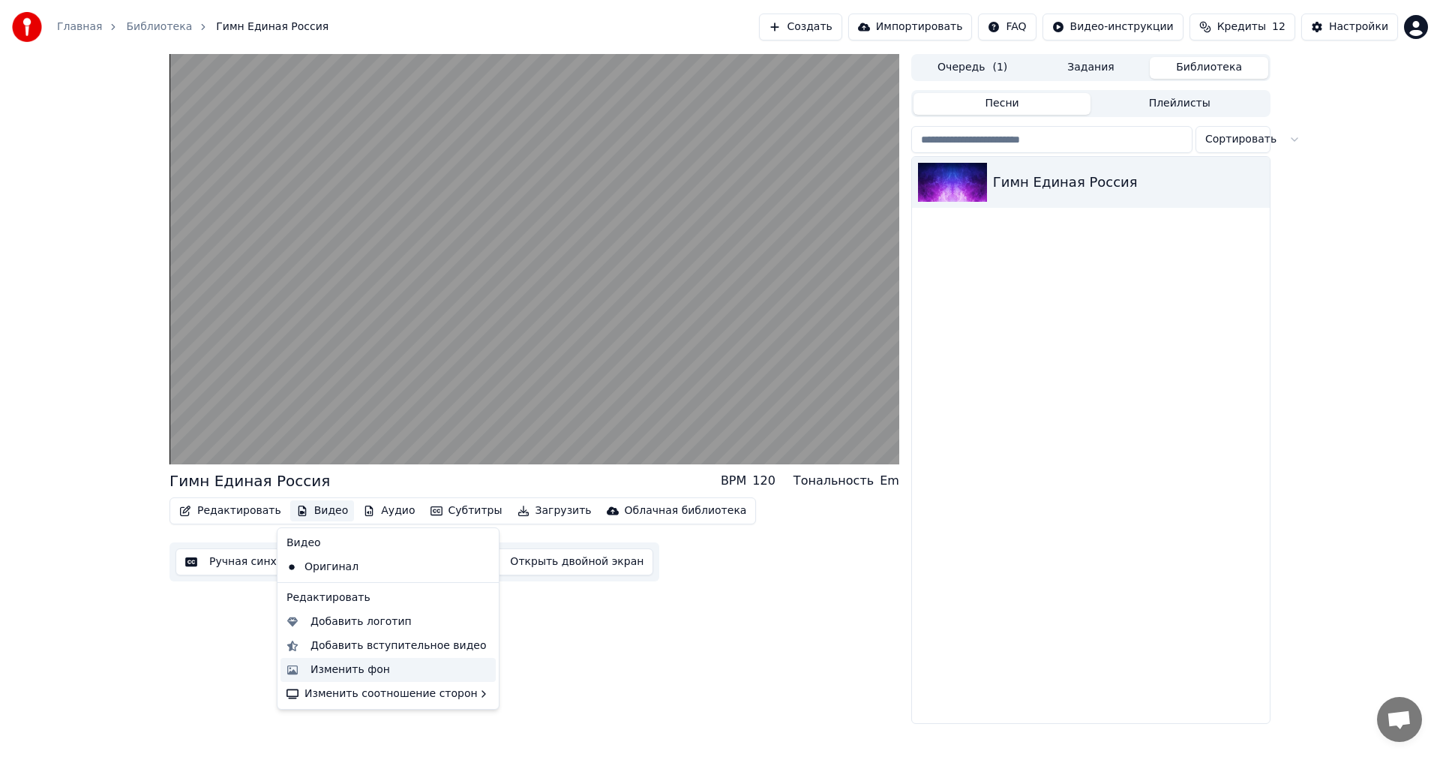
click at [376, 669] on div "Изменить фон" at bounding box center [349, 669] width 79 height 15
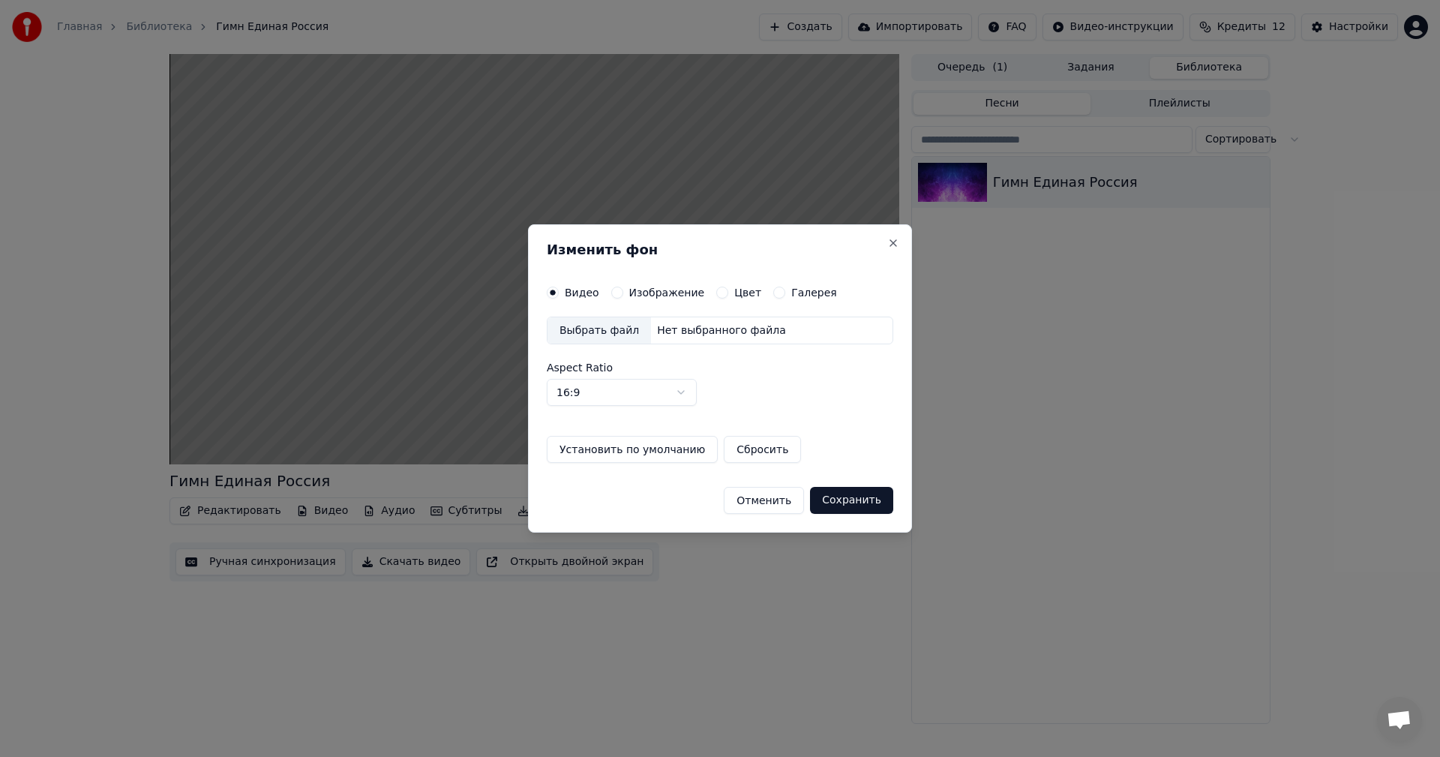
click at [606, 335] on div "Выбрать файл" at bounding box center [598, 330] width 103 height 27
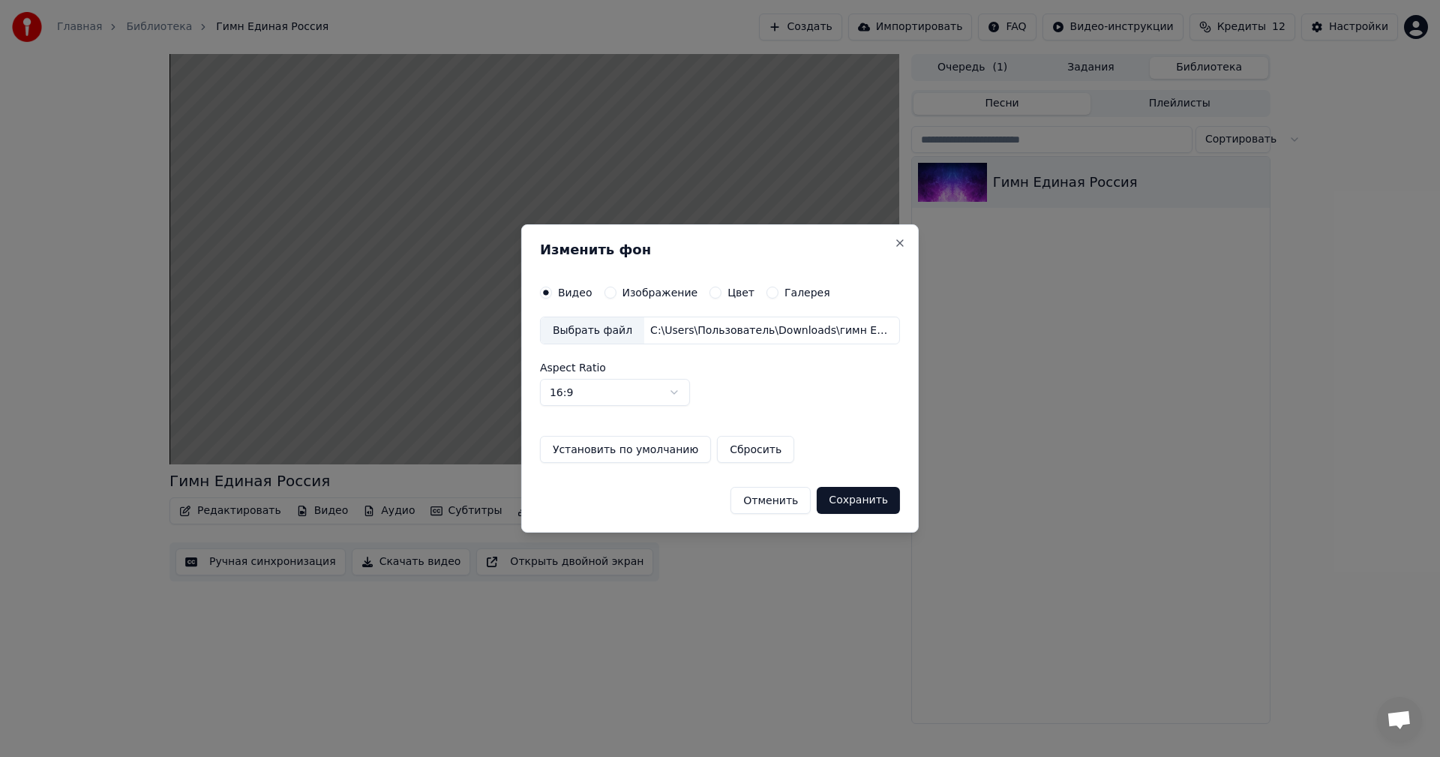
click at [850, 496] on button "Сохранить" at bounding box center [858, 500] width 83 height 27
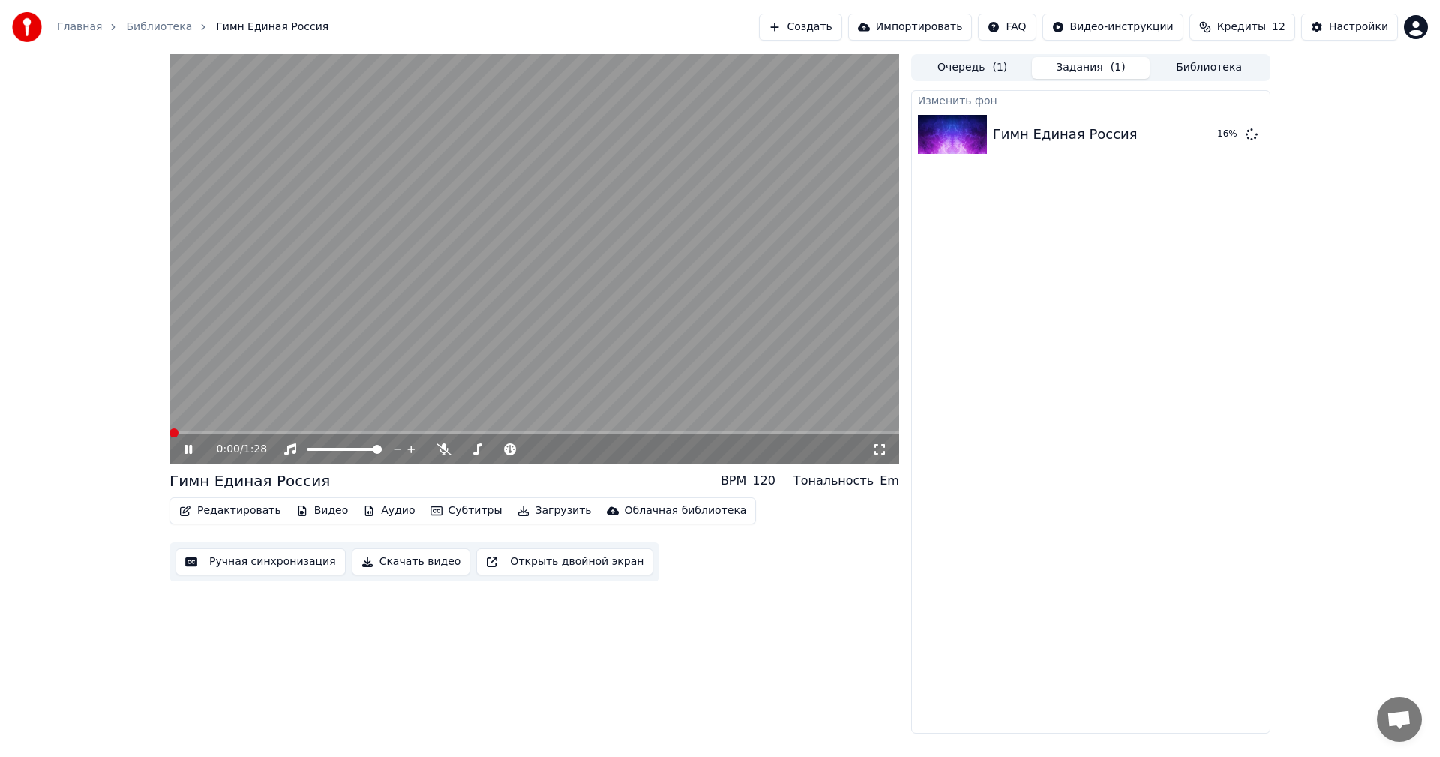
click at [169, 437] on span at bounding box center [173, 432] width 9 height 9
click at [439, 341] on video at bounding box center [534, 259] width 730 height 410
click at [1180, 141] on button "Воспроизвести" at bounding box center [1185, 134] width 109 height 27
click at [488, 357] on video at bounding box center [534, 259] width 730 height 410
click at [318, 507] on button "Видео" at bounding box center [322, 510] width 64 height 21
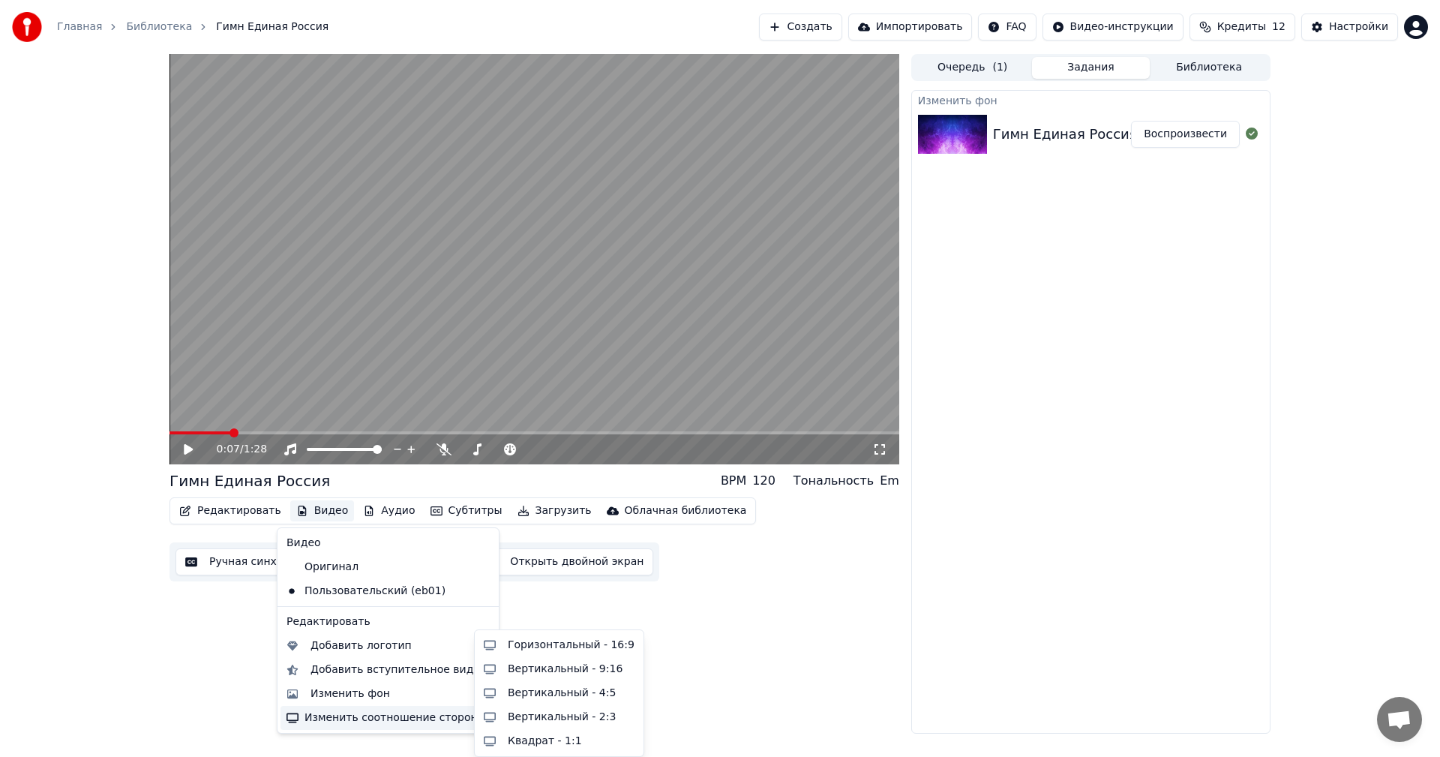
click div "0:07 / 1:28 Гимн Единая Россия BPM 120 Тональность Em Редактировать Видео Аудио…"
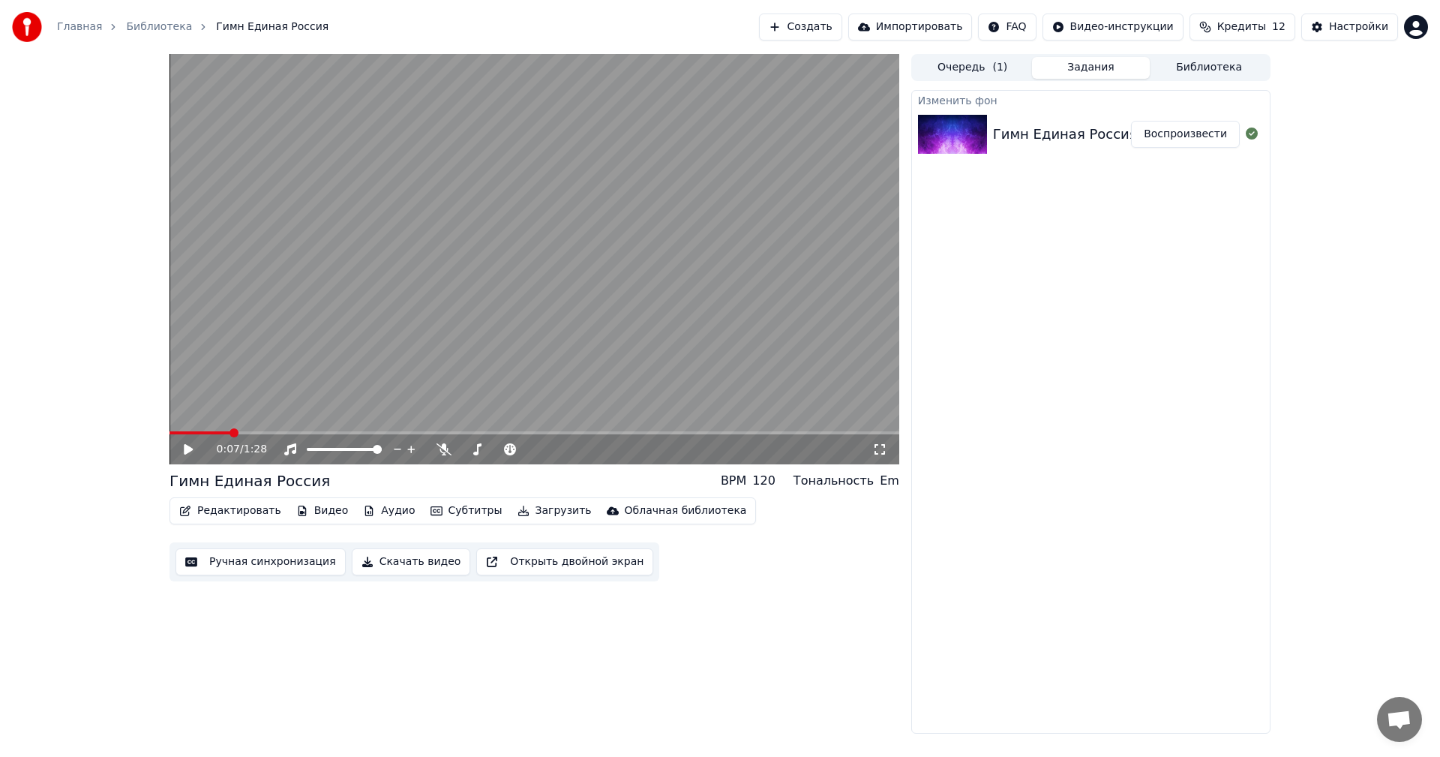
click div "0:07 / 1:28"
click icon
click span
click icon
